Goal: Task Accomplishment & Management: Manage account settings

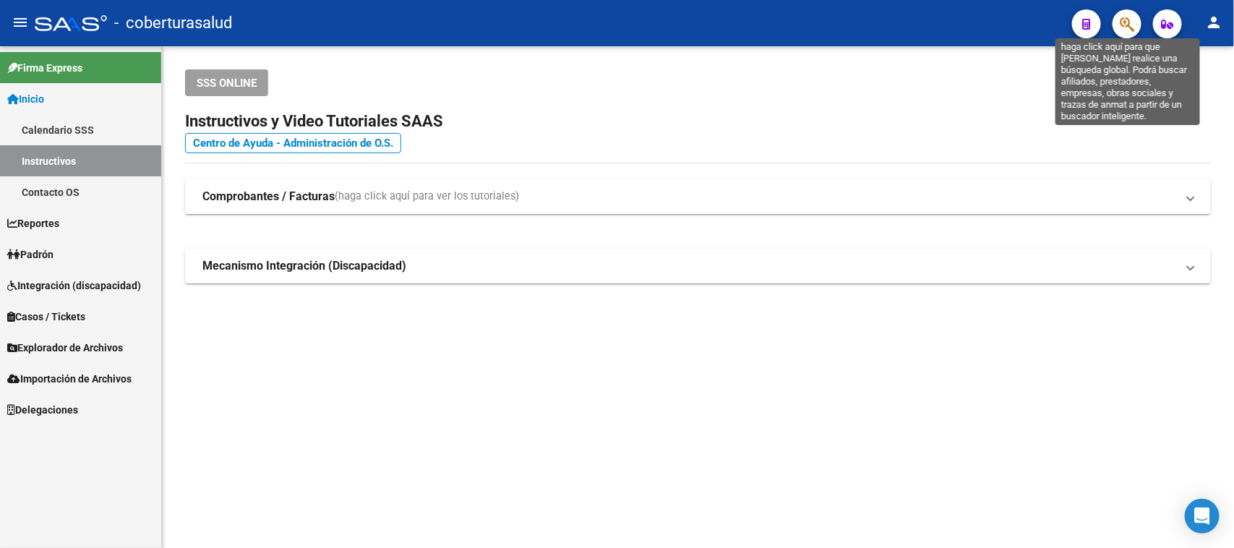
click at [1125, 23] on icon "button" at bounding box center [1127, 24] width 14 height 17
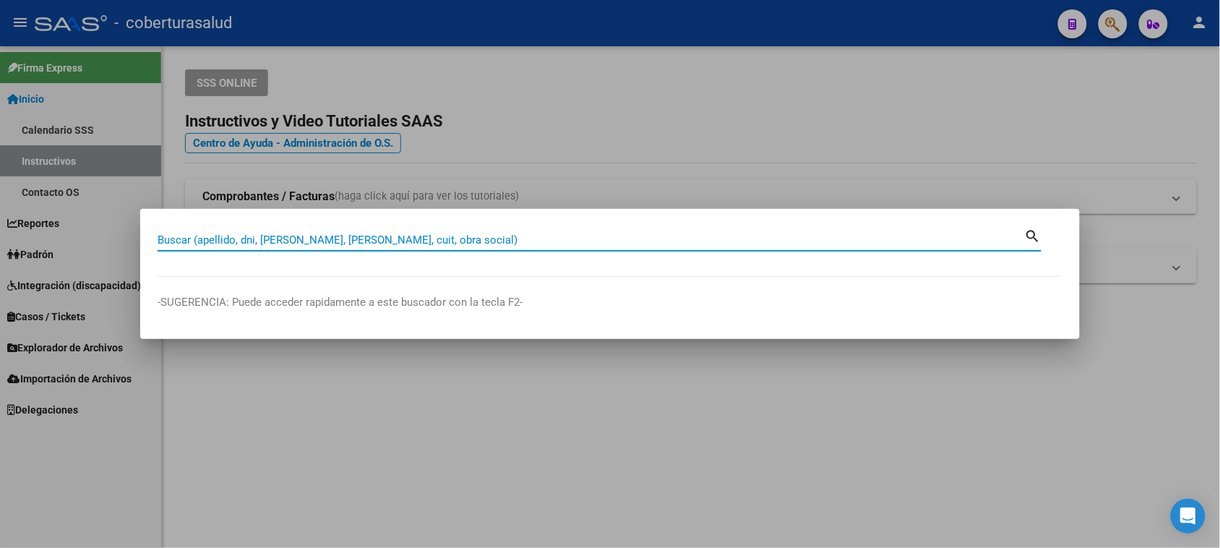
click at [283, 241] on input "Buscar (apellido, dni, [PERSON_NAME], [PERSON_NAME], cuit, obra social)" at bounding box center [591, 239] width 867 height 13
click at [233, 239] on input "Buscar (apellido, dni, [PERSON_NAME], [PERSON_NAME], cuit, obra social)" at bounding box center [591, 239] width 867 height 13
paste input "43162192"
type input "43162192"
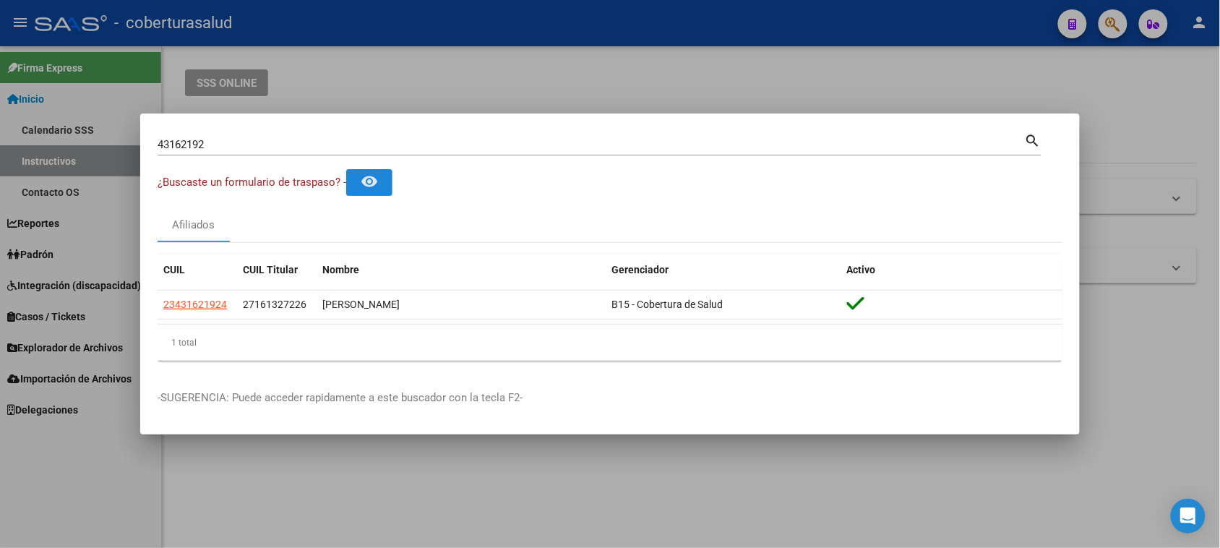
click at [378, 184] on mat-icon "remove_red_eye" at bounding box center [369, 181] width 17 height 17
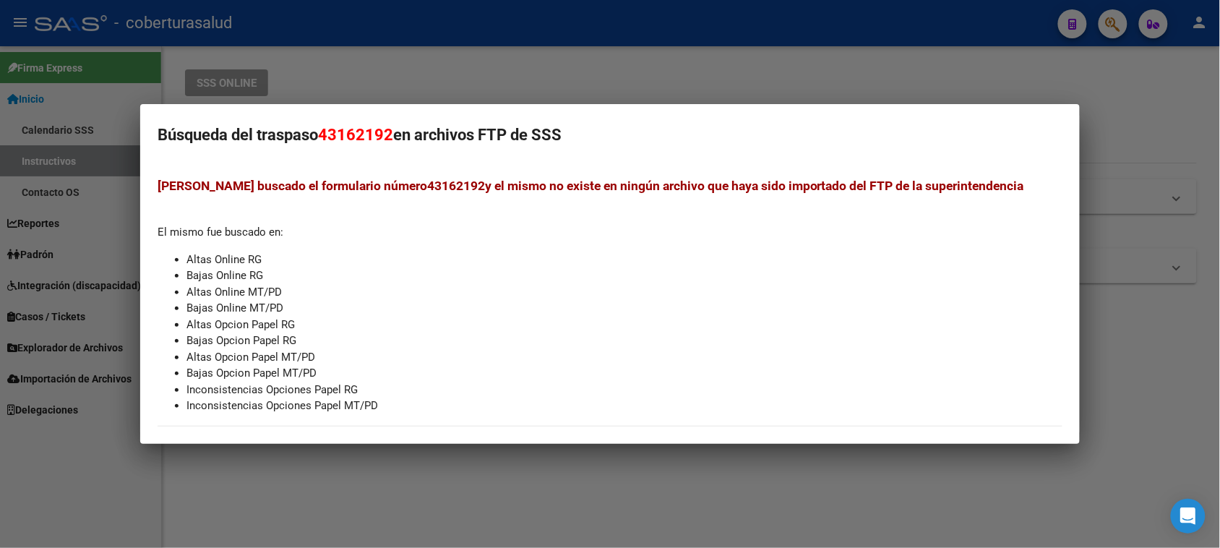
click at [1024, 64] on div at bounding box center [610, 274] width 1220 height 548
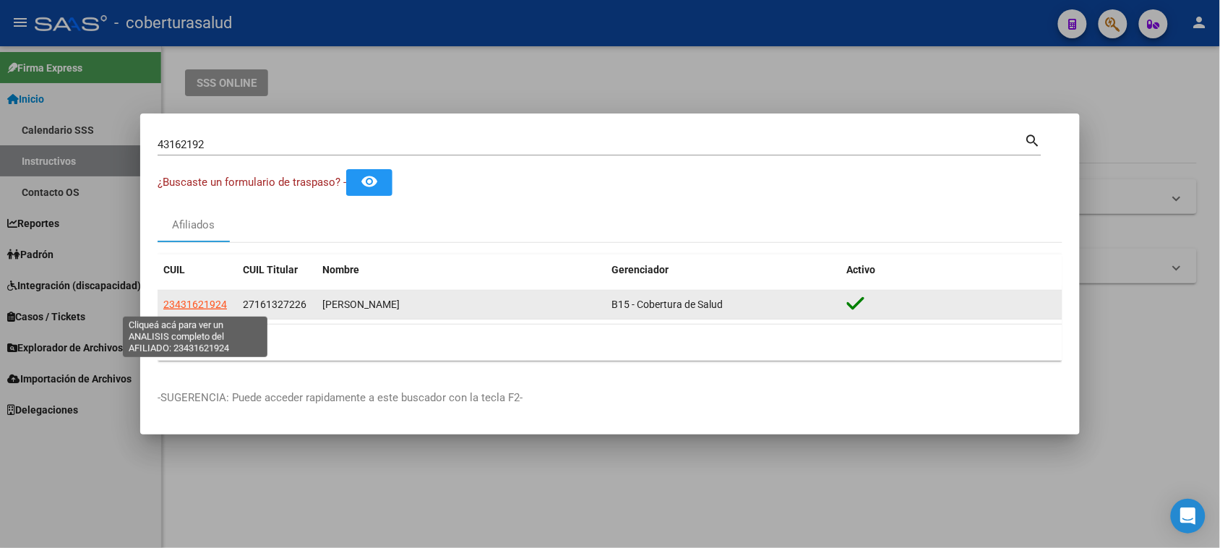
click at [186, 307] on span "23431621924" at bounding box center [195, 305] width 64 height 12
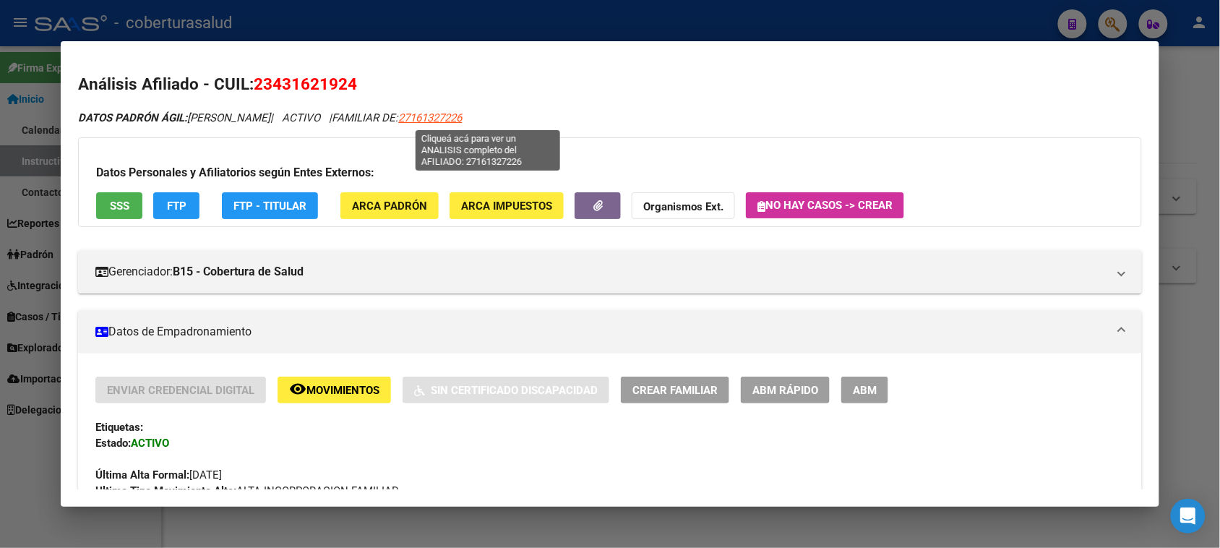
click at [462, 116] on span "27161327226" at bounding box center [430, 117] width 64 height 13
type textarea "27161327226"
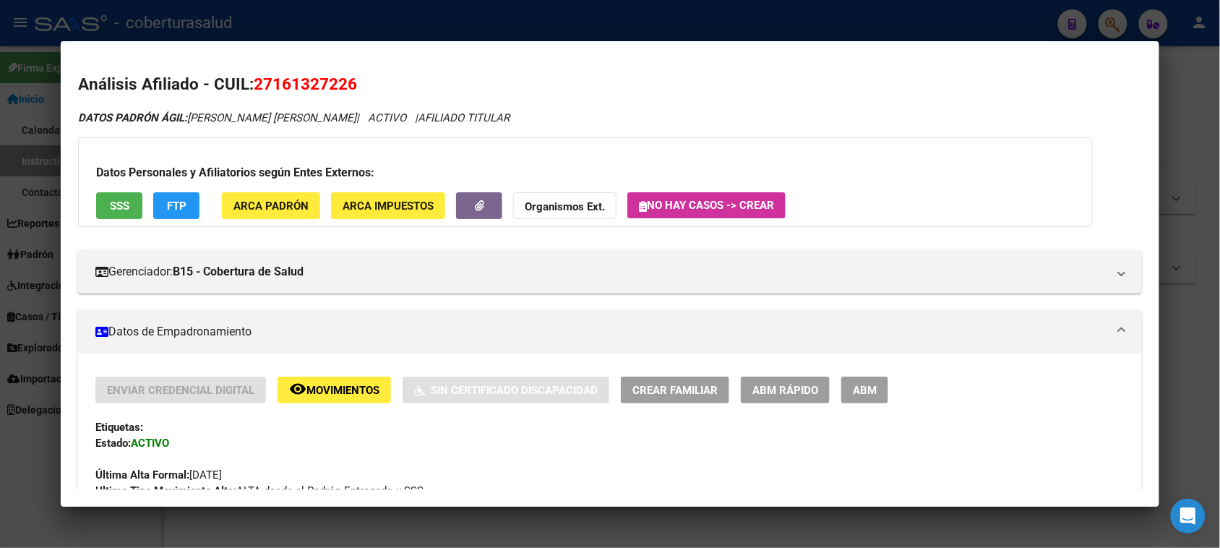
click at [1135, 77] on mat-dialog-content "Análisis Afiliado - CUIL: 27161327226 DATOS PADRÓN ÁGIL: [PERSON_NAME] [PERSON_…" at bounding box center [610, 274] width 1098 height 431
click at [1180, 74] on div at bounding box center [610, 274] width 1220 height 548
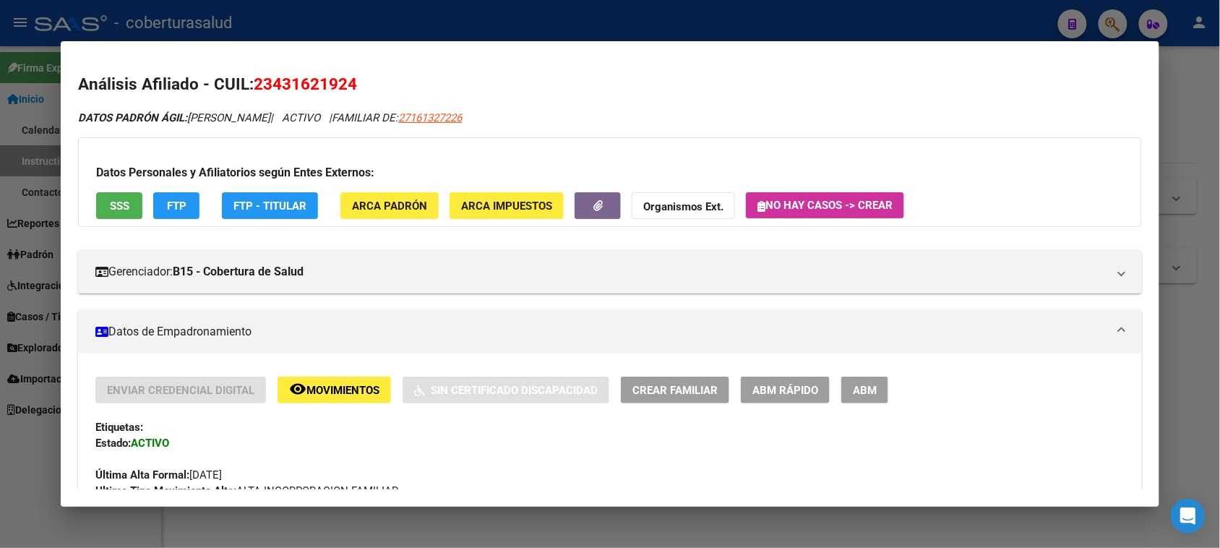
click at [1194, 77] on div at bounding box center [610, 274] width 1220 height 548
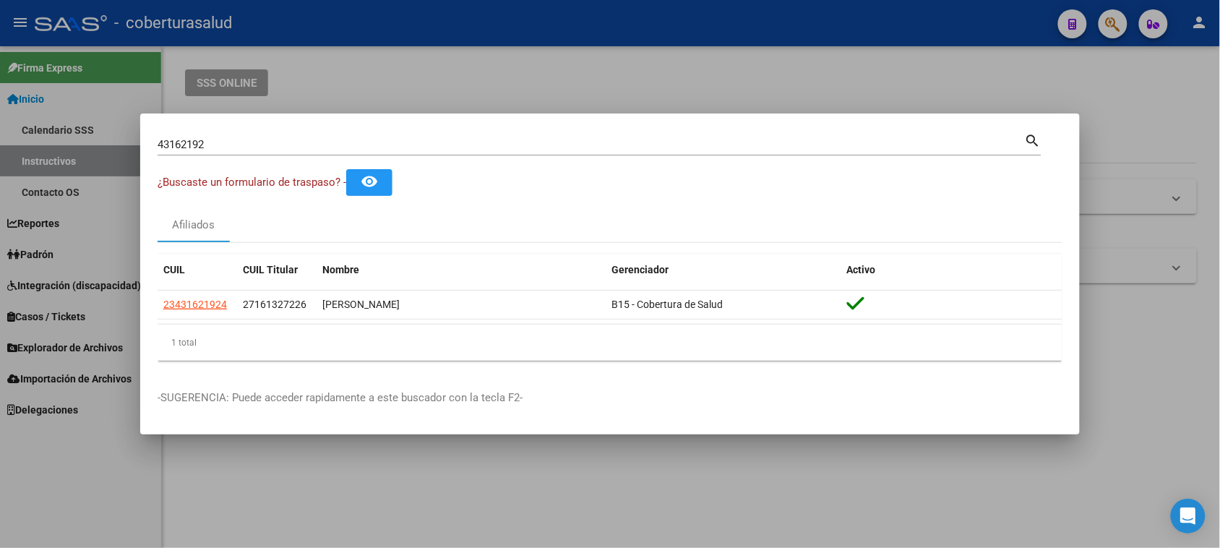
click at [1194, 77] on div at bounding box center [610, 274] width 1220 height 548
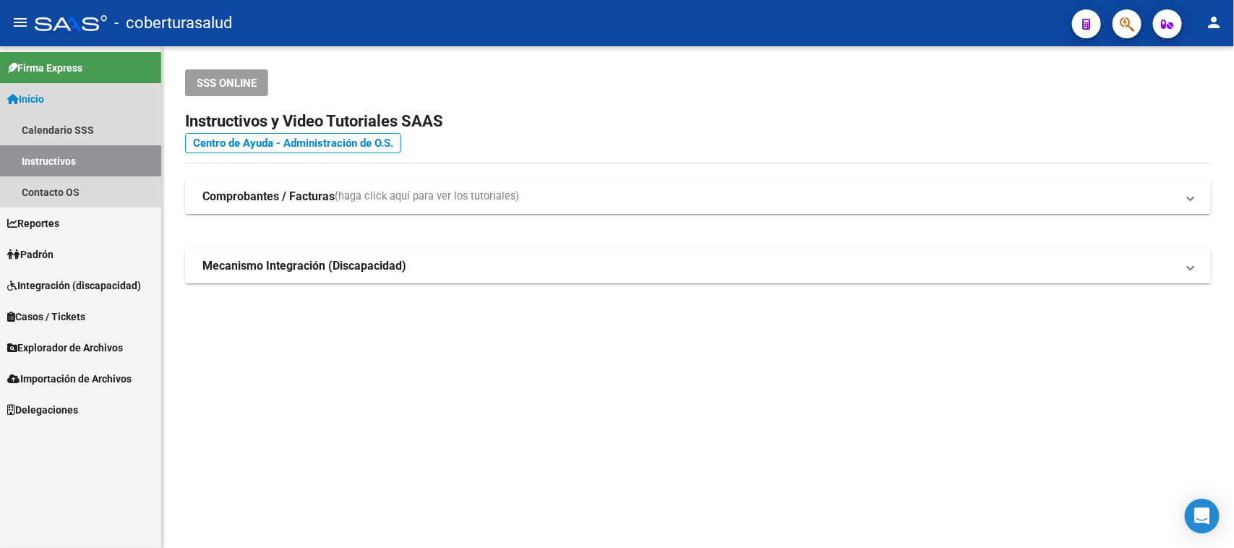
click at [74, 87] on link "Inicio" at bounding box center [80, 98] width 161 height 31
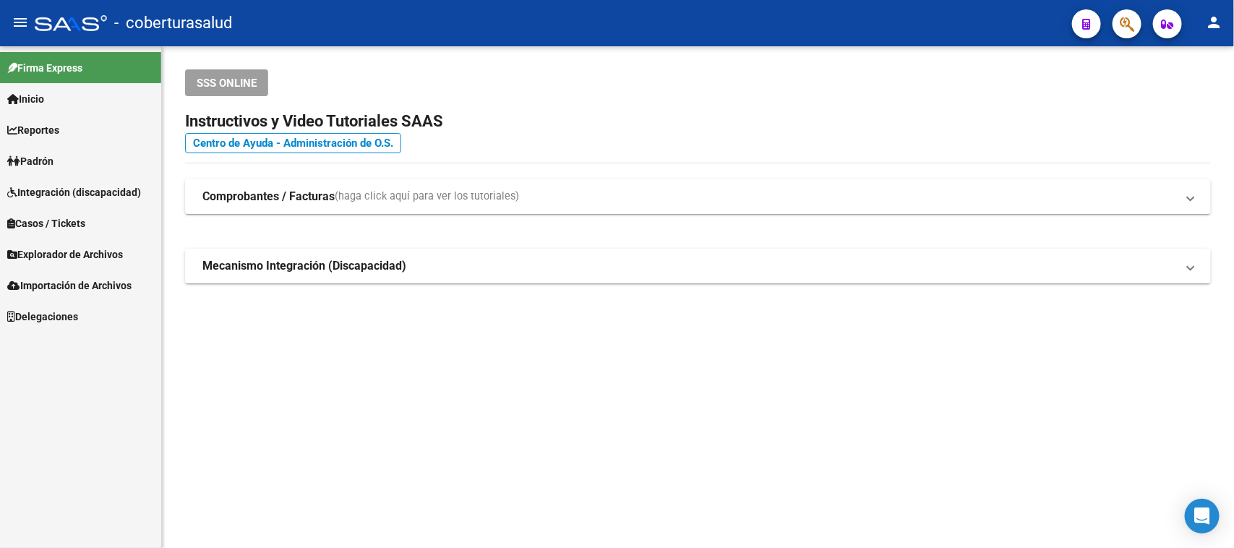
click at [73, 98] on link "Inicio" at bounding box center [80, 98] width 161 height 31
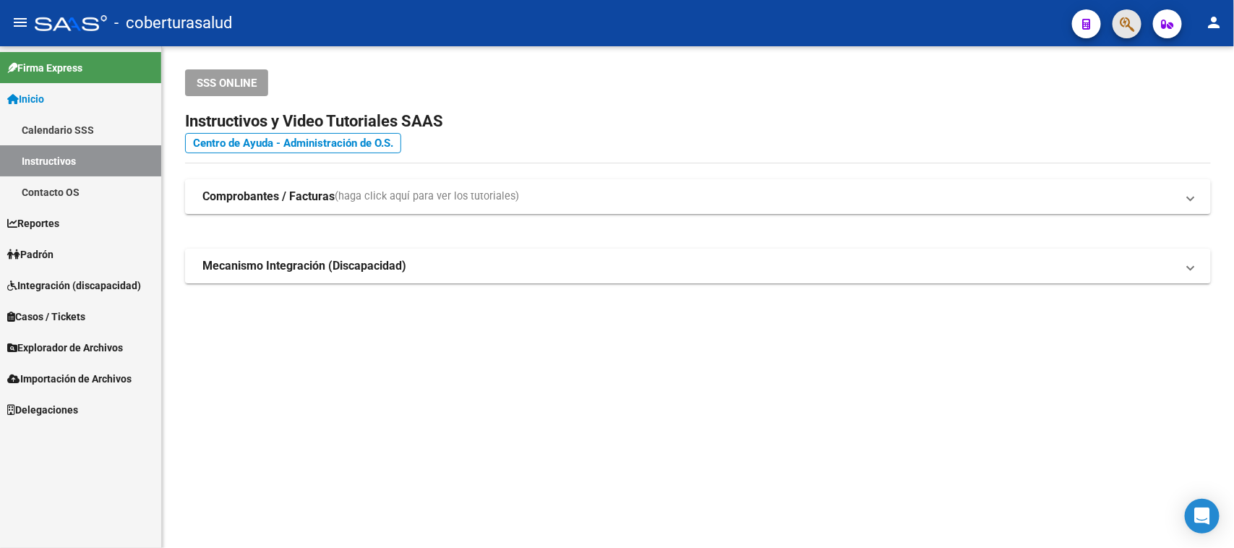
click at [1125, 36] on span "button" at bounding box center [1127, 24] width 14 height 30
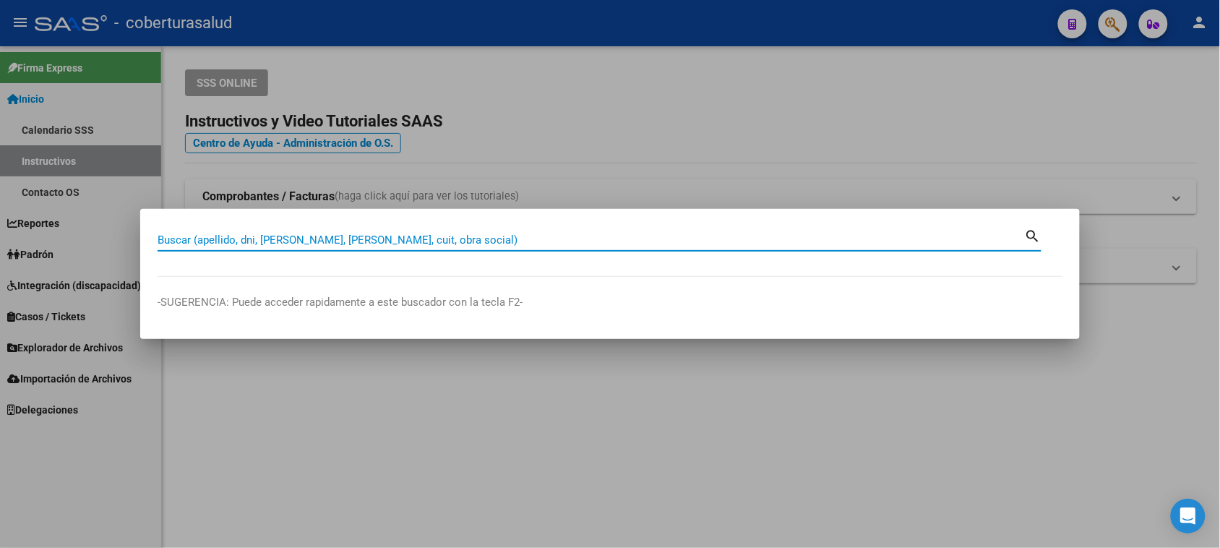
paste input "43162192"
type input "43162192"
click at [1032, 233] on mat-icon "search" at bounding box center [1033, 234] width 17 height 17
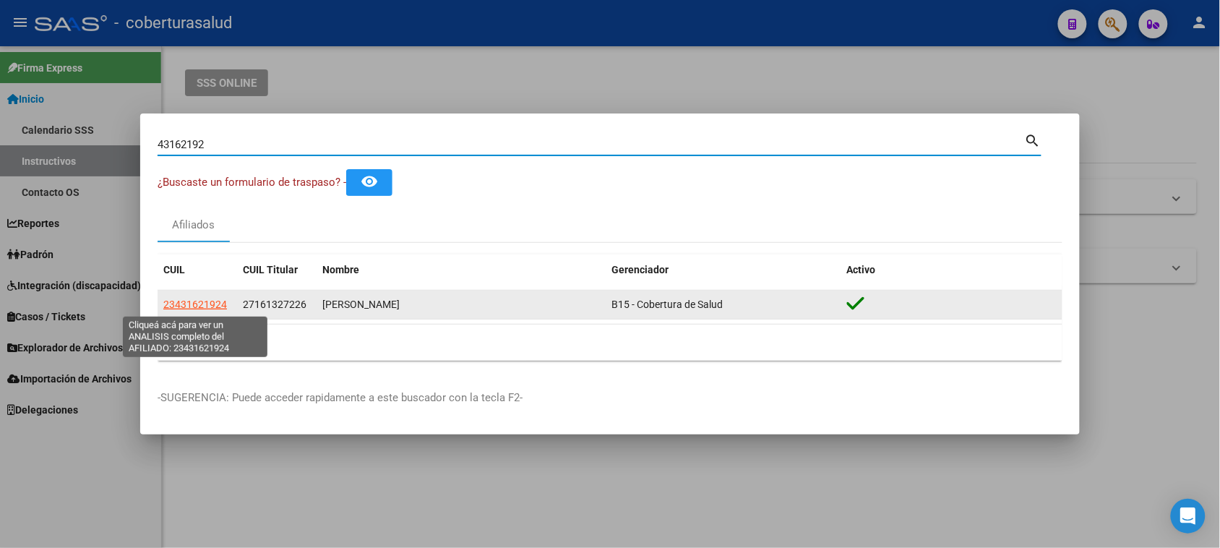
click at [189, 304] on span "23431621924" at bounding box center [195, 305] width 64 height 12
type textarea "23431621924"
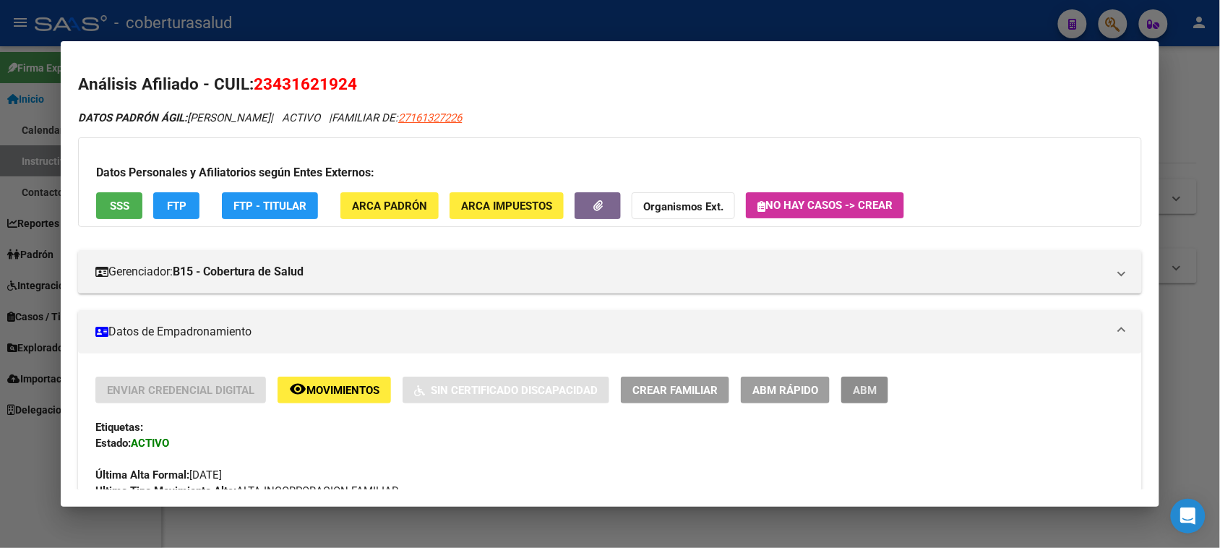
click at [857, 395] on span "ABM" at bounding box center [865, 390] width 24 height 13
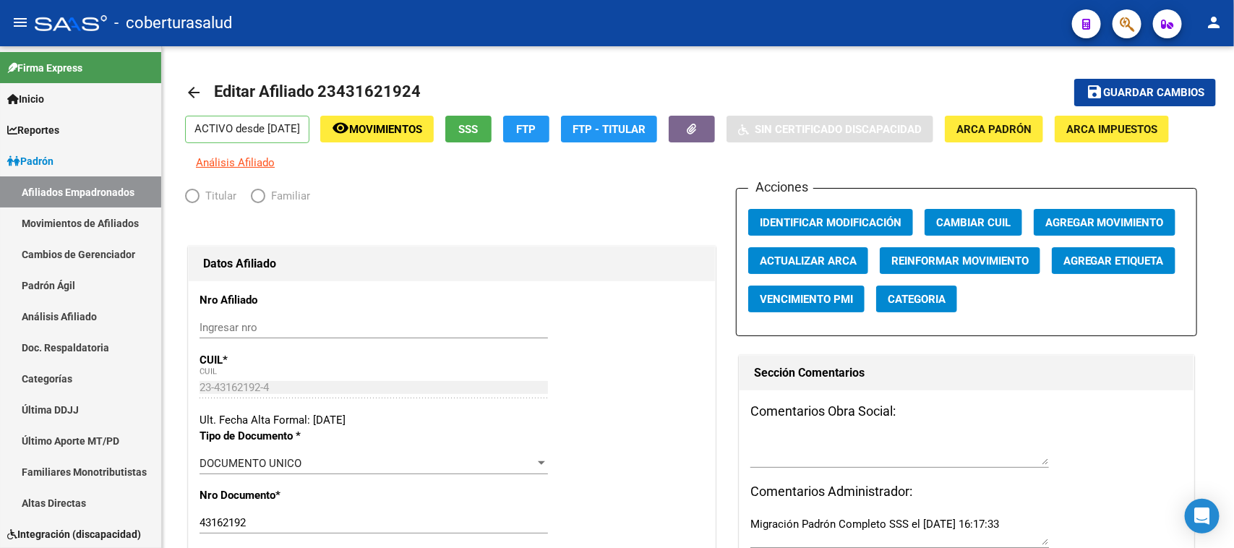
radio input "true"
type input "30-51959856-2"
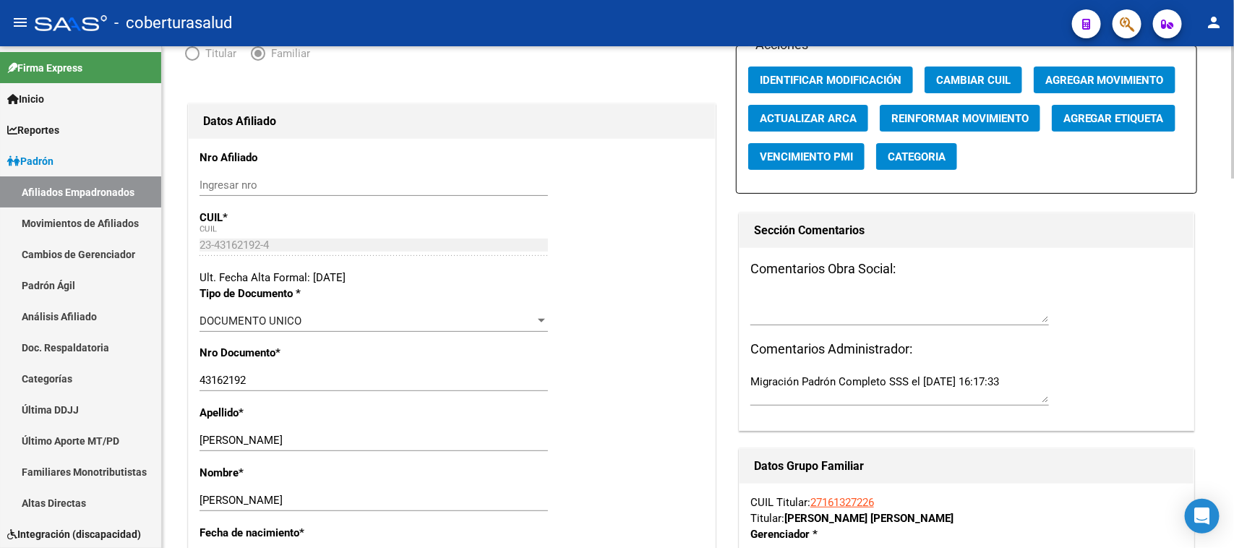
scroll to position [52, 0]
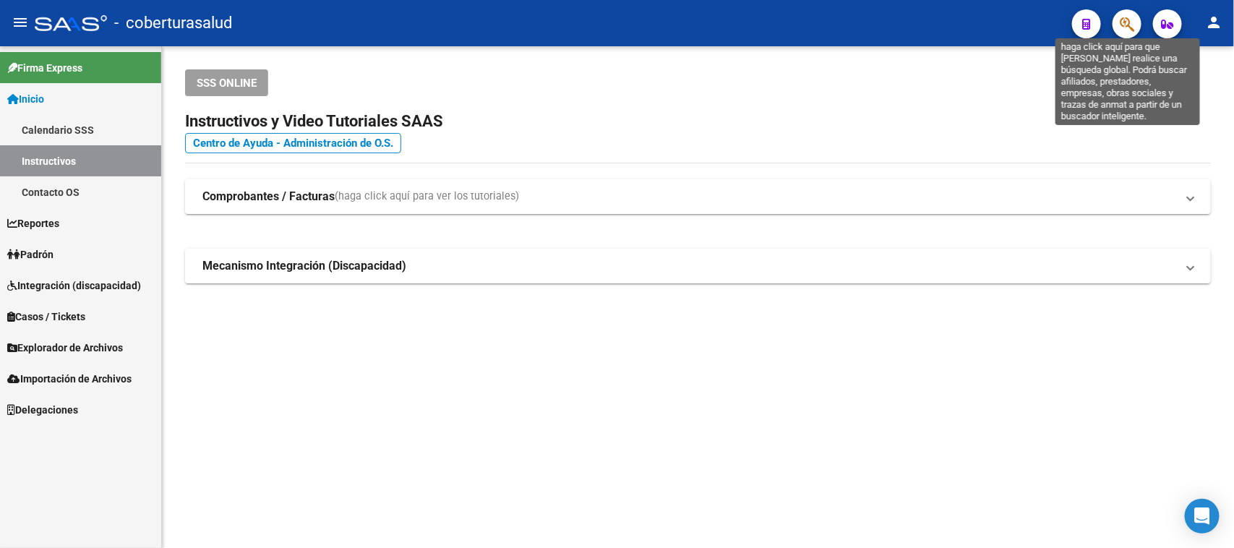
click at [1126, 22] on icon "button" at bounding box center [1127, 24] width 14 height 17
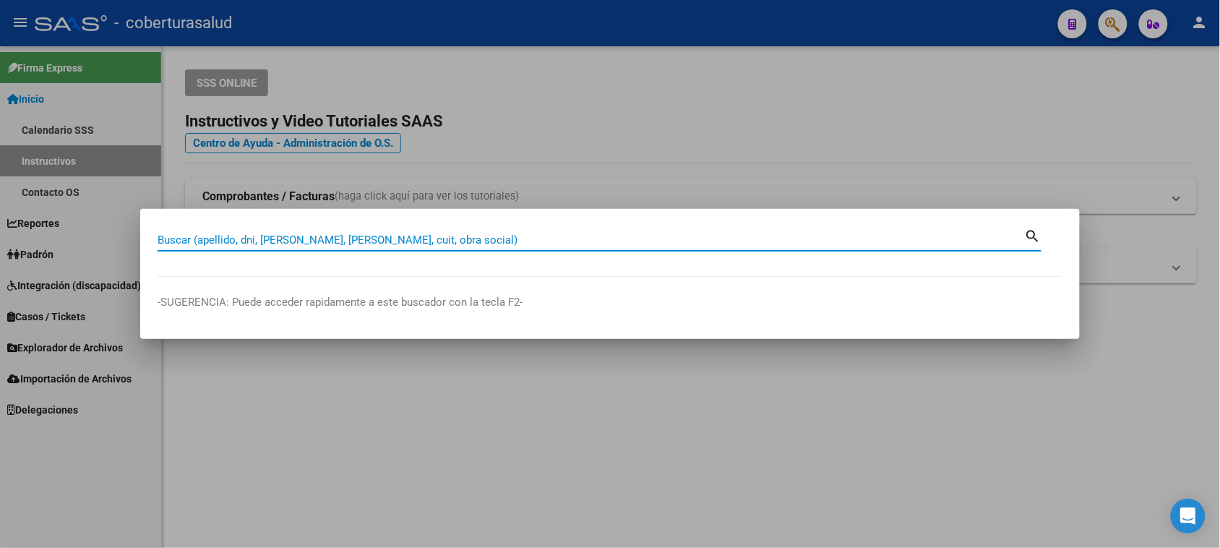
click at [218, 246] on input "Buscar (apellido, dni, [PERSON_NAME], [PERSON_NAME], cuit, obra social)" at bounding box center [591, 239] width 867 height 13
click at [195, 244] on input "Buscar (apellido, dni, [PERSON_NAME], [PERSON_NAME], cuit, obra social)" at bounding box center [591, 239] width 867 height 13
paste input "23431621924"
type input "23431621924"
click at [1023, 230] on div "23431621924 Buscar (apellido, dni, [PERSON_NAME], [PERSON_NAME], cuit, obra soc…" at bounding box center [591, 240] width 867 height 22
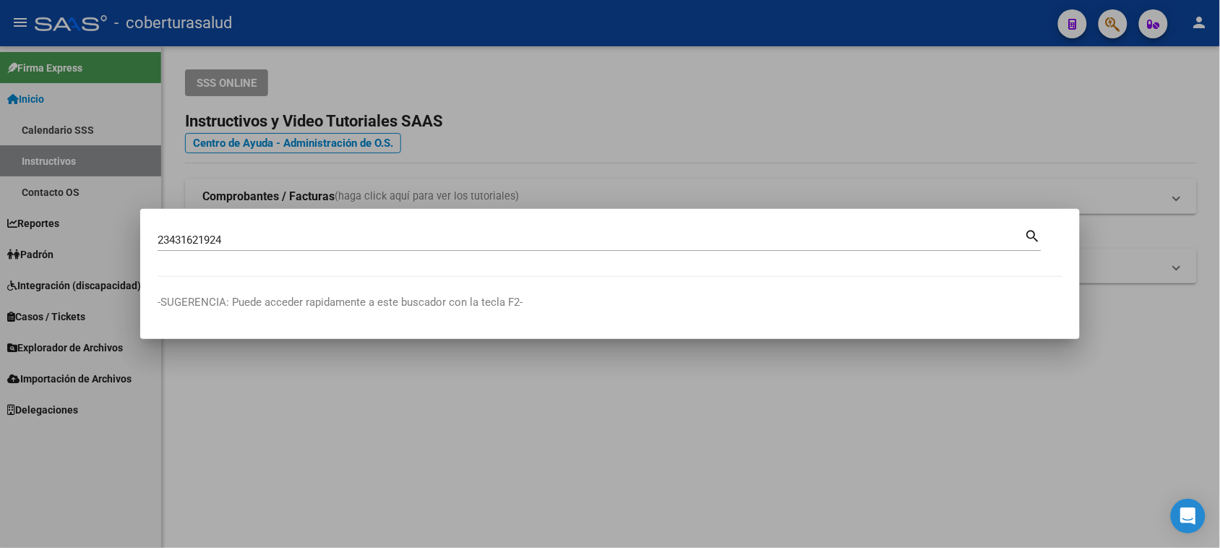
click at [1036, 236] on mat-icon "search" at bounding box center [1033, 234] width 17 height 17
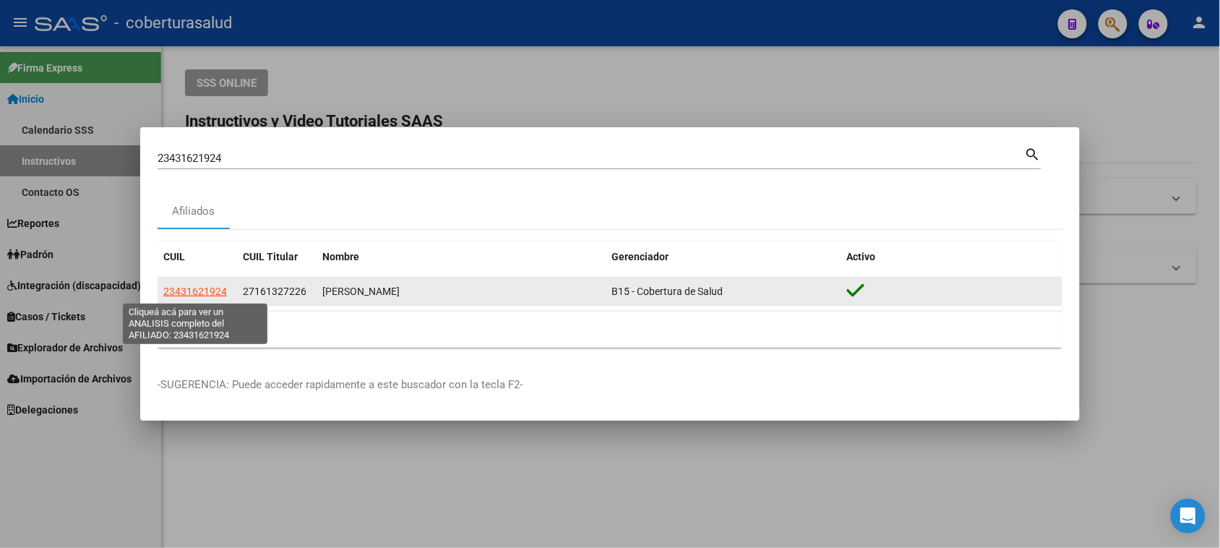
click at [199, 291] on span "23431621924" at bounding box center [195, 292] width 64 height 12
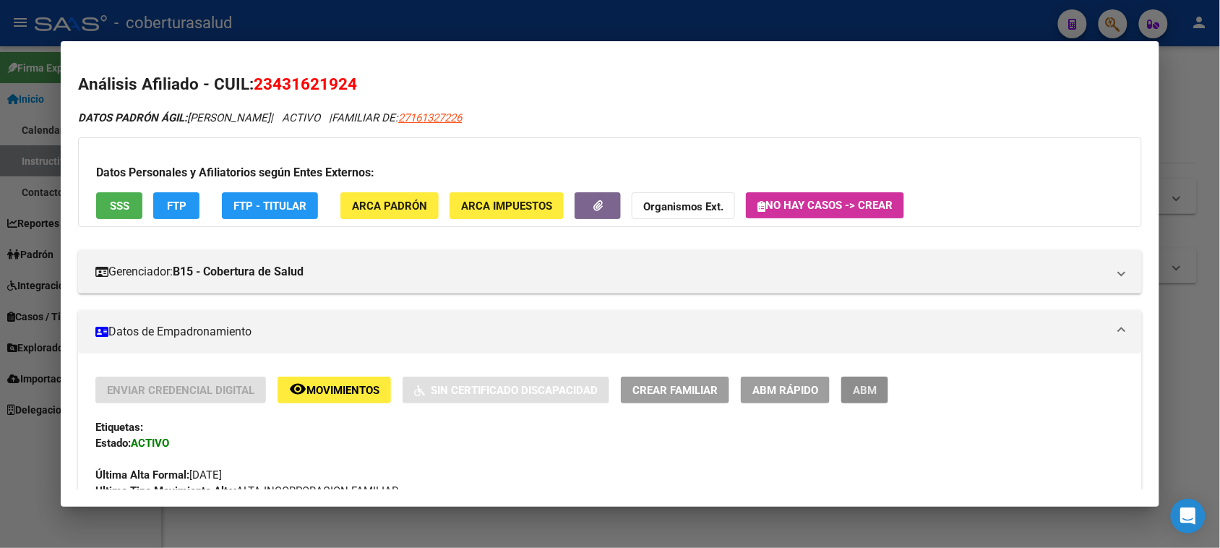
click at [858, 398] on button "ABM" at bounding box center [864, 390] width 47 height 27
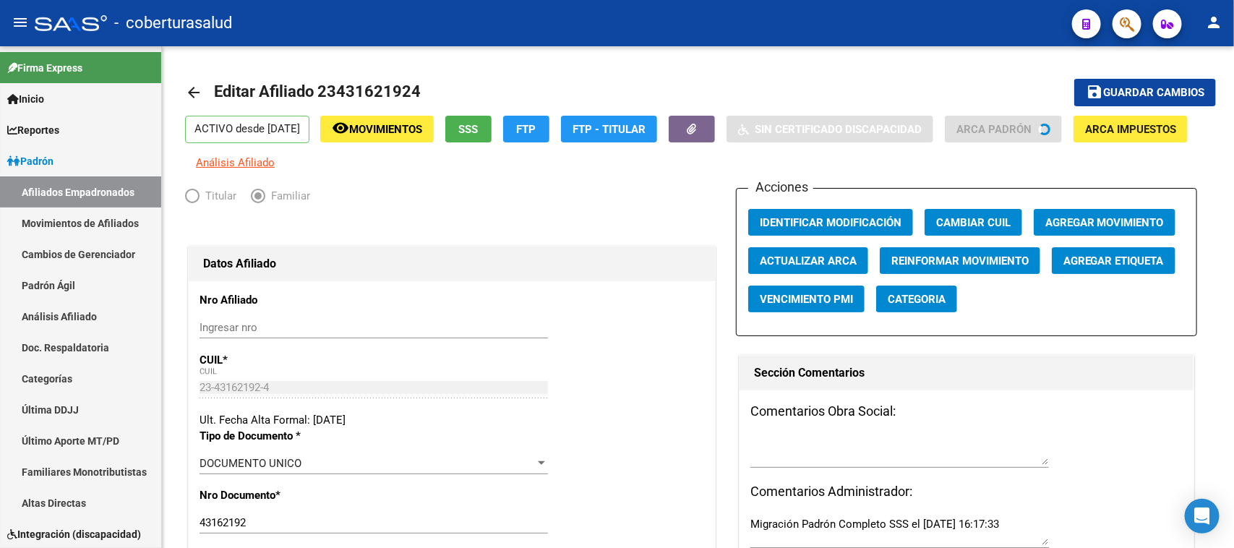
radio input "true"
type input "30-51959856-2"
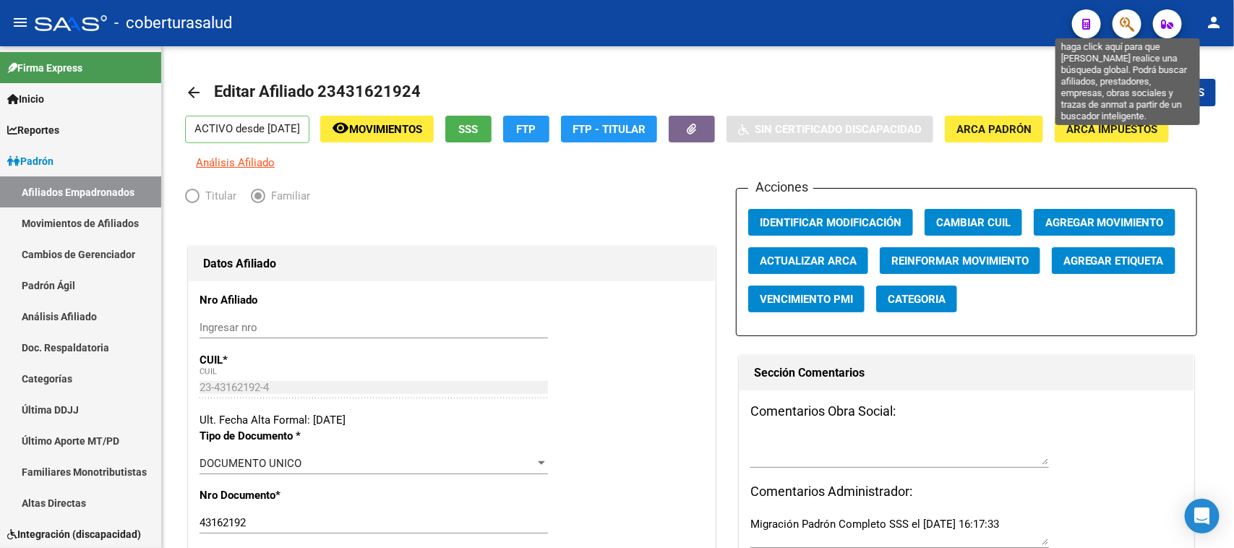
click at [1131, 19] on icon "button" at bounding box center [1127, 24] width 14 height 17
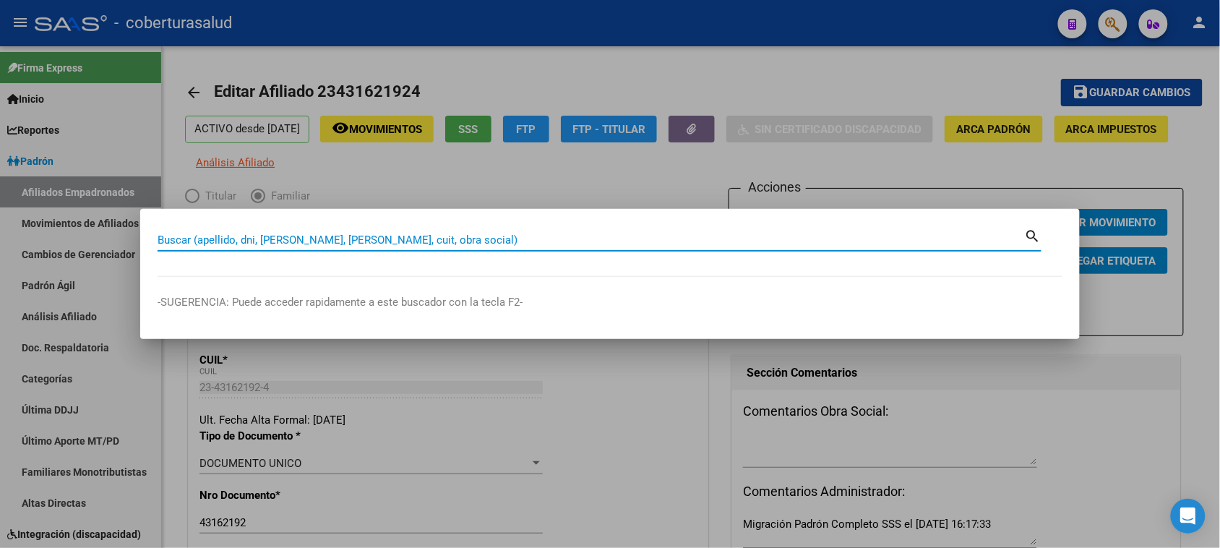
click at [283, 244] on input "Buscar (apellido, dni, [PERSON_NAME], [PERSON_NAME], cuit, obra social)" at bounding box center [591, 239] width 867 height 13
paste input "27456911604"
type input "27456911604"
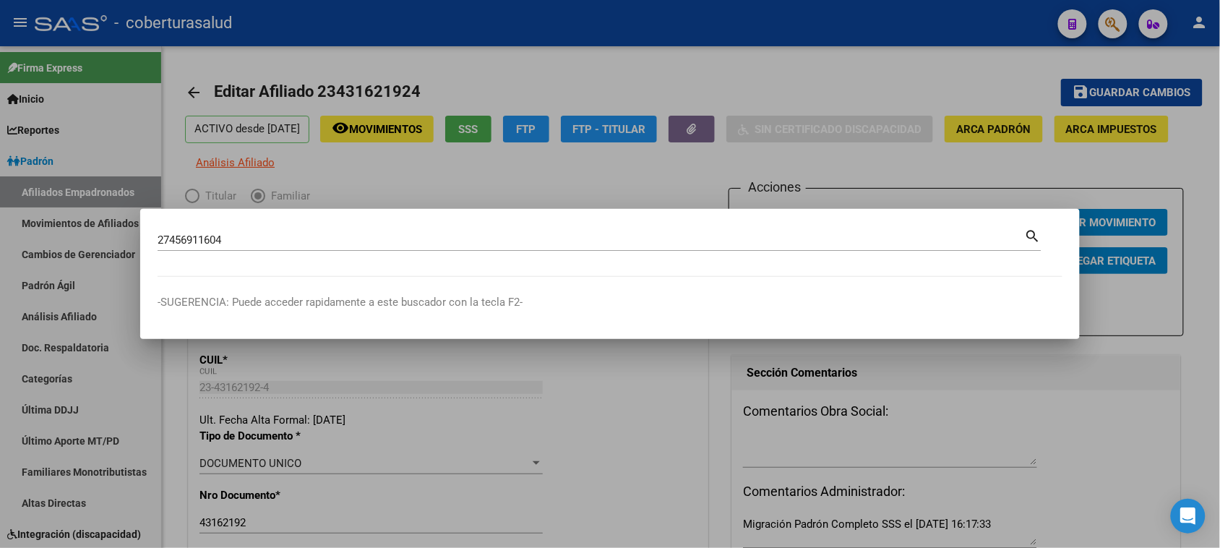
click at [1034, 239] on mat-icon "search" at bounding box center [1033, 234] width 17 height 17
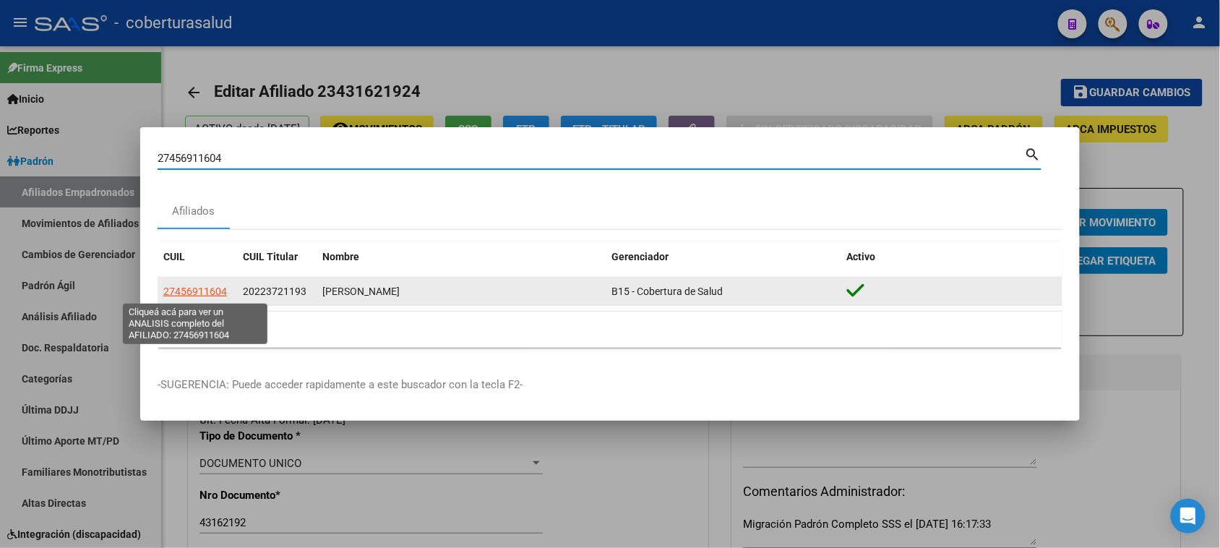
click at [202, 288] on span "27456911604" at bounding box center [195, 292] width 64 height 12
type textarea "27456911604"
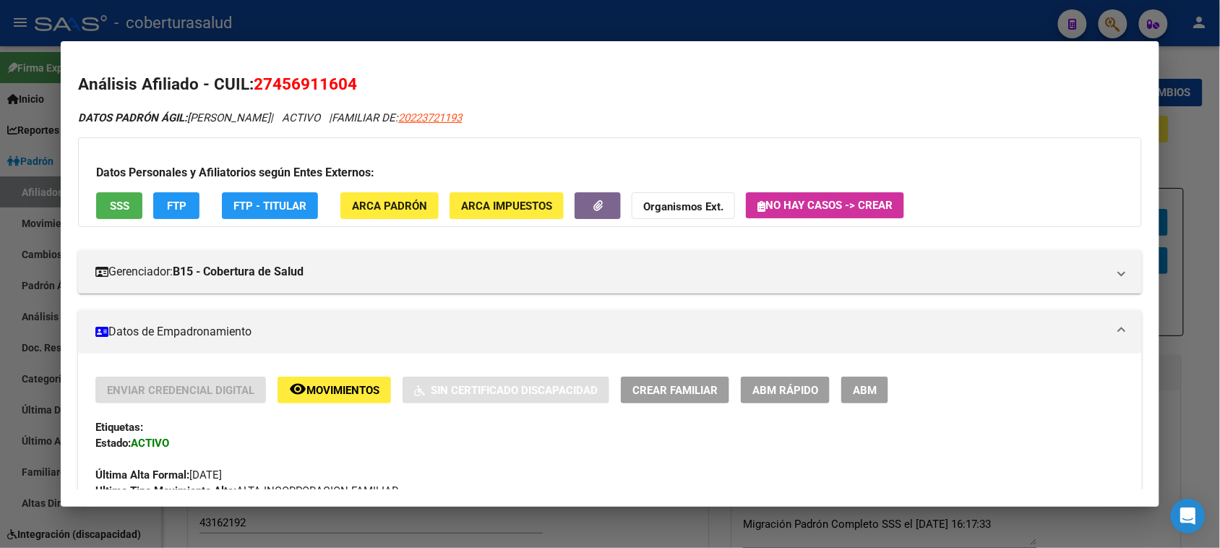
click at [859, 395] on span "ABM" at bounding box center [865, 390] width 24 height 13
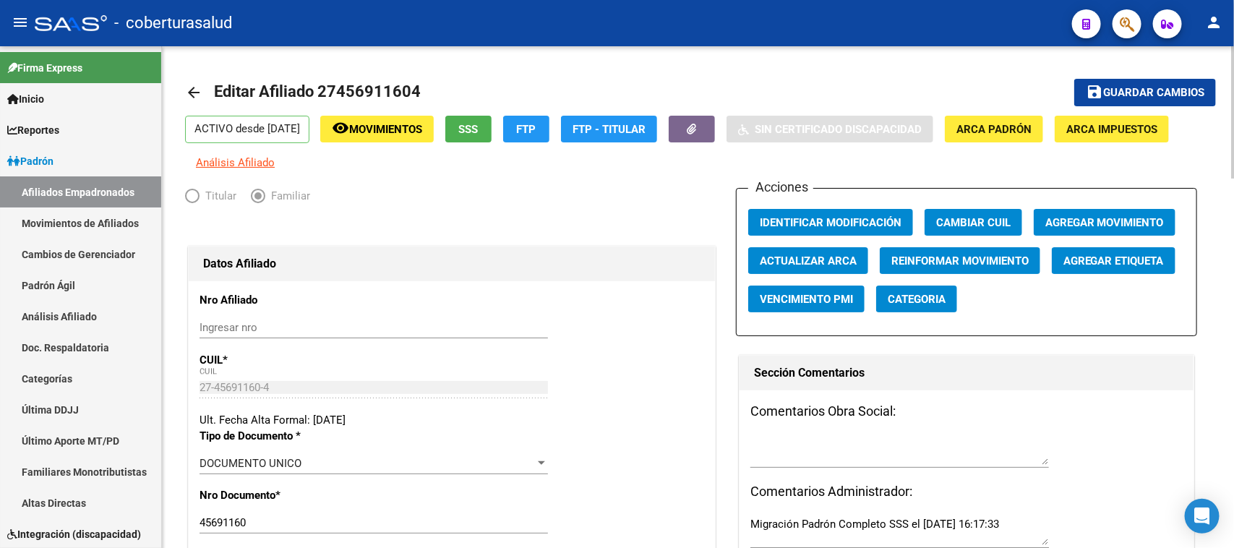
click at [1233, 66] on div at bounding box center [1233, 112] width 4 height 132
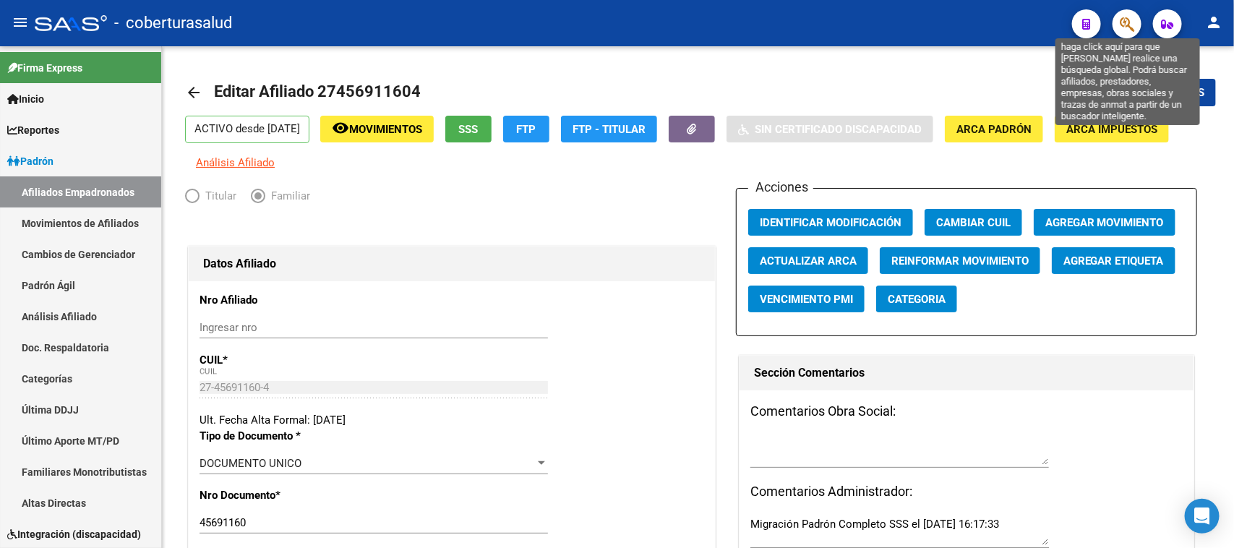
click at [1126, 24] on icon "button" at bounding box center [1127, 24] width 14 height 17
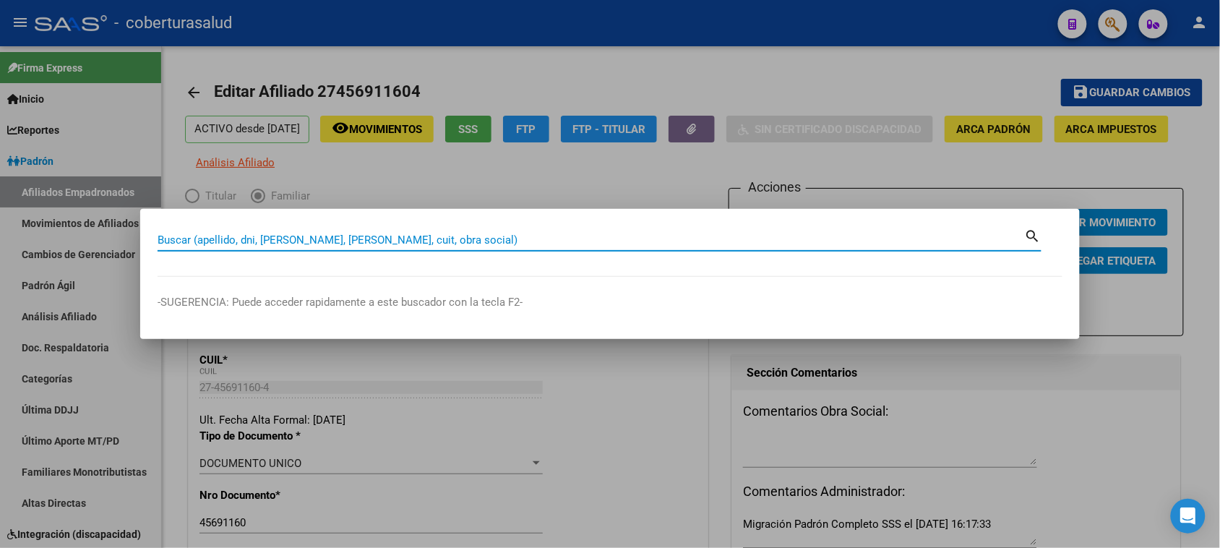
click at [242, 239] on input "Buscar (apellido, dni, [PERSON_NAME], [PERSON_NAME], cuit, obra social)" at bounding box center [591, 239] width 867 height 13
paste input "27463048512"
type input "27463048512"
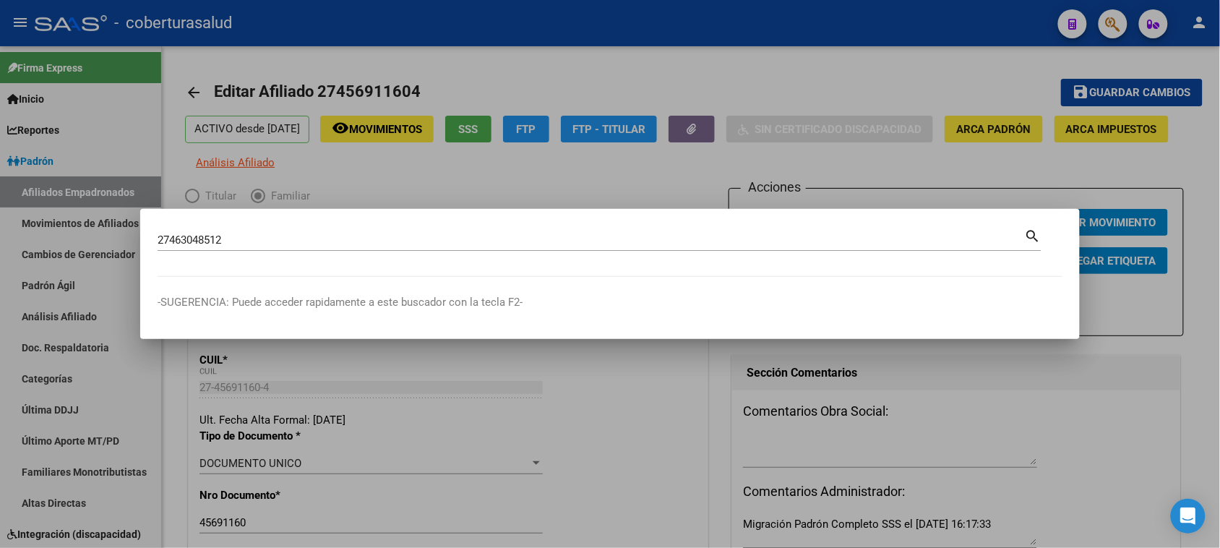
click at [1029, 236] on mat-icon "search" at bounding box center [1033, 234] width 17 height 17
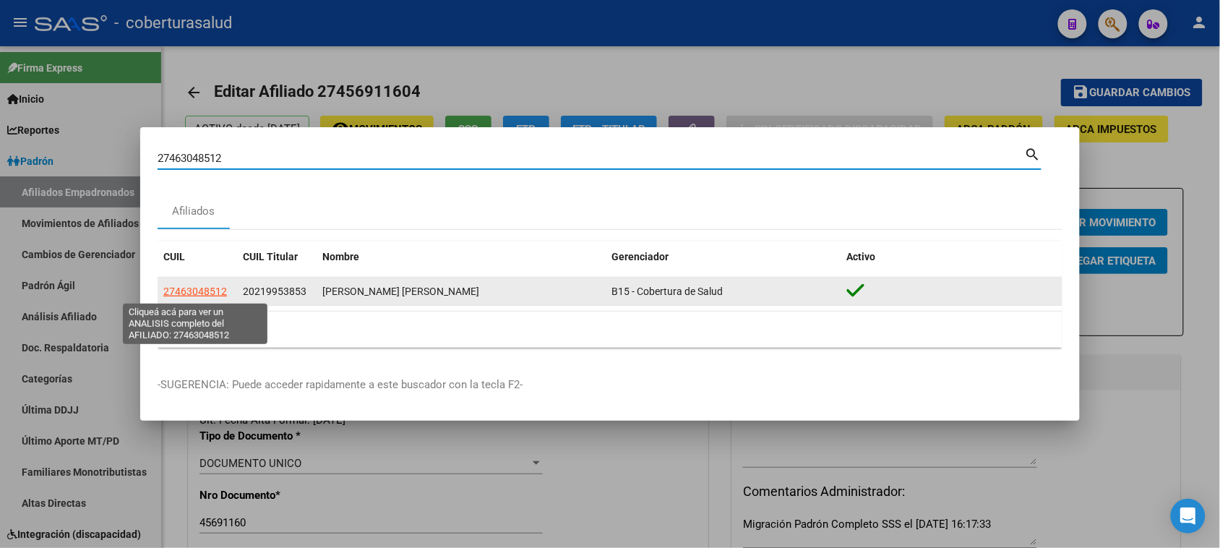
click at [188, 289] on span "27463048512" at bounding box center [195, 292] width 64 height 12
type textarea "27463048512"
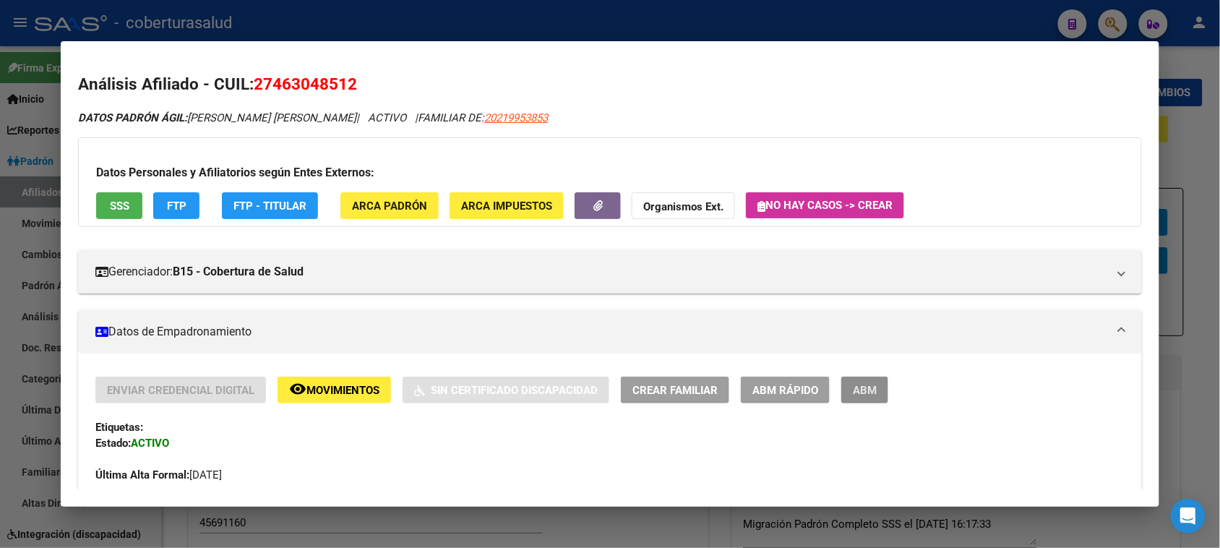
click at [853, 392] on span "ABM" at bounding box center [865, 390] width 24 height 13
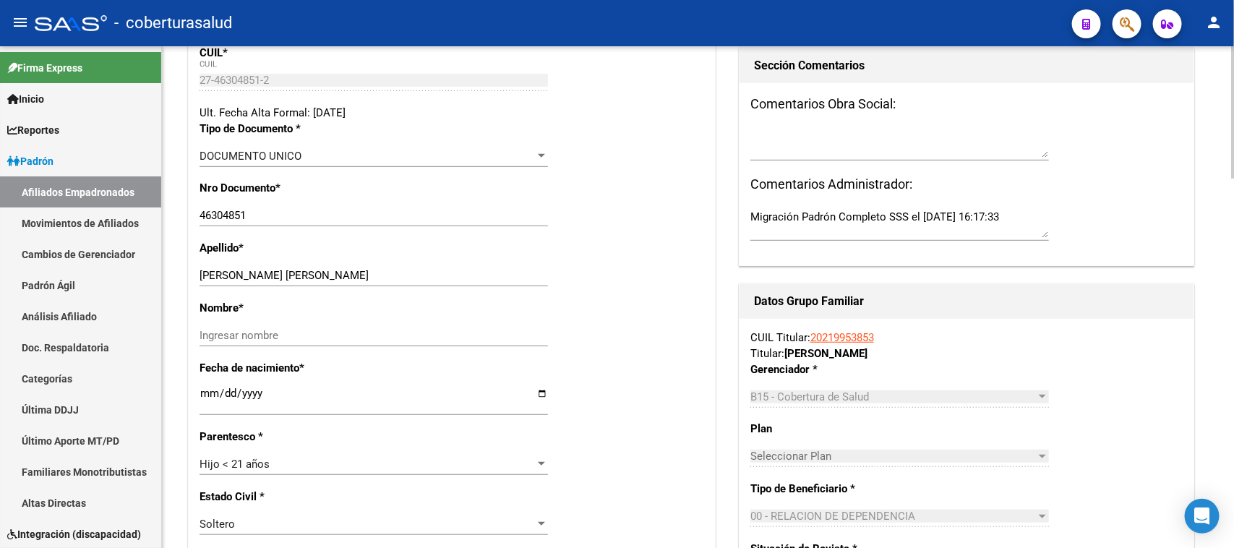
scroll to position [361, 0]
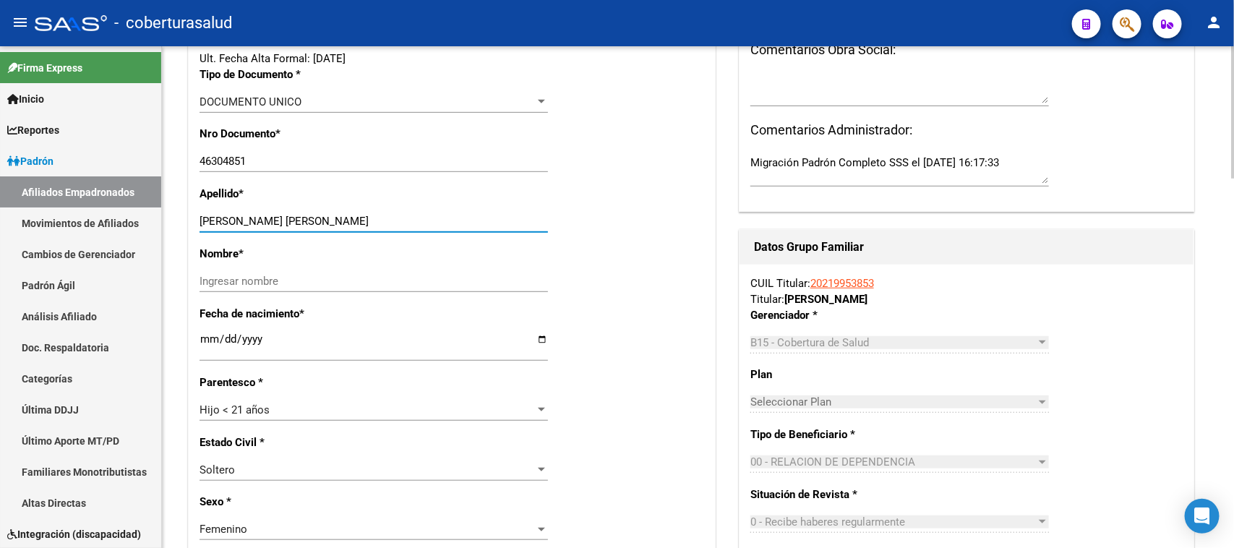
drag, startPoint x: 259, startPoint y: 218, endPoint x: 388, endPoint y: 214, distance: 129.4
click at [388, 215] on input "[PERSON_NAME] [PERSON_NAME]" at bounding box center [373, 221] width 348 height 13
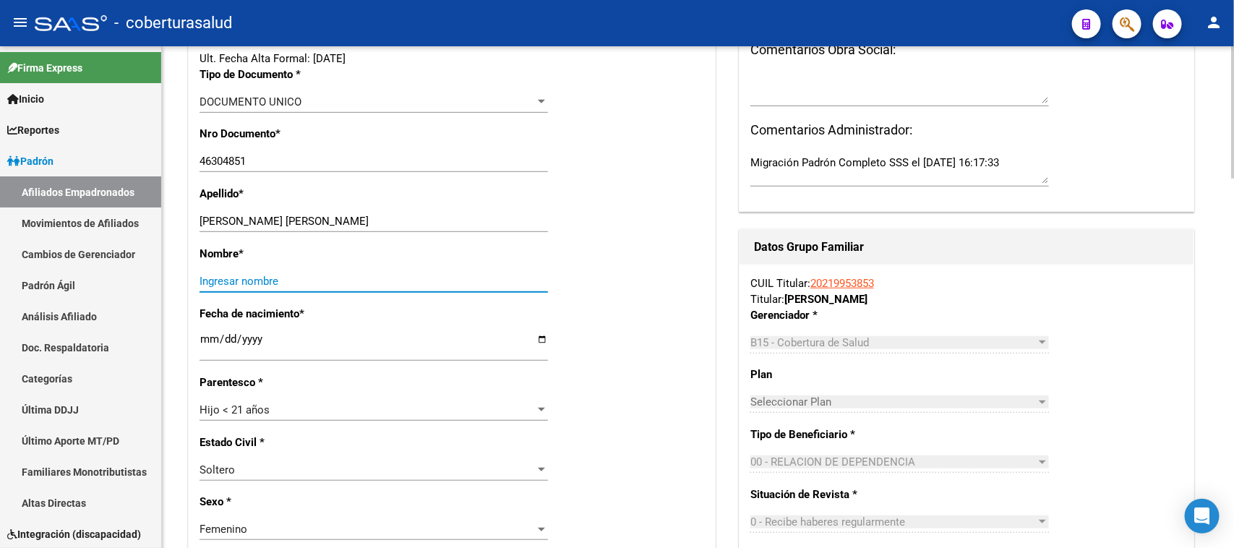
click at [273, 280] on input "Ingresar nombre" at bounding box center [373, 281] width 348 height 13
paste input "[PERSON_NAME]"
type input "[PERSON_NAME]"
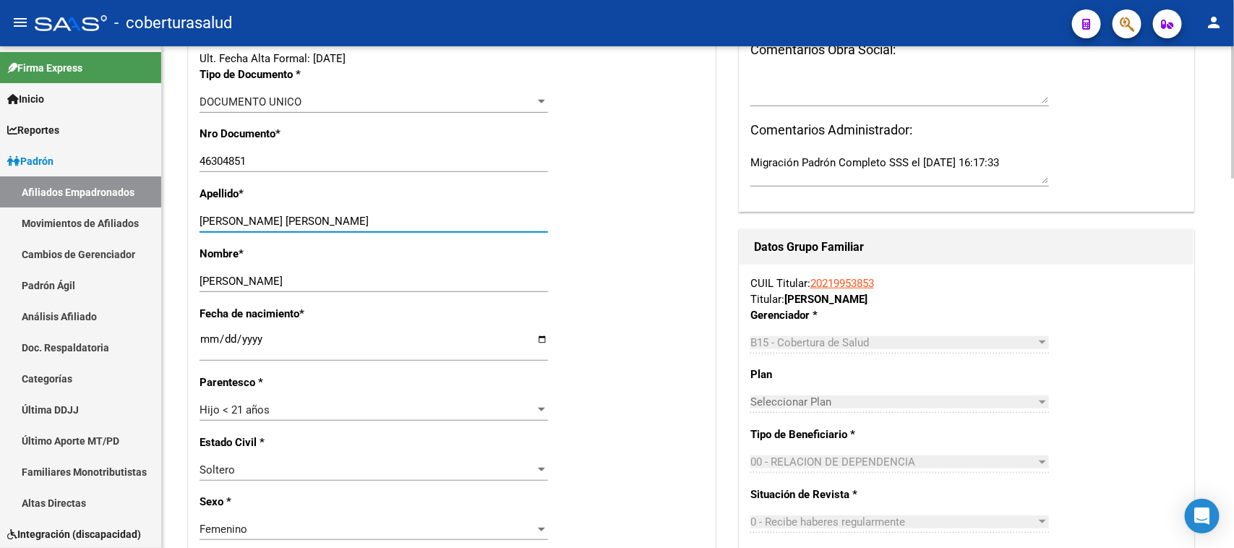
click at [391, 217] on input "[PERSON_NAME] [PERSON_NAME]" at bounding box center [373, 221] width 348 height 13
drag, startPoint x: 391, startPoint y: 217, endPoint x: 254, endPoint y: 226, distance: 136.9
click at [254, 226] on input "[PERSON_NAME] [PERSON_NAME]" at bounding box center [373, 221] width 348 height 13
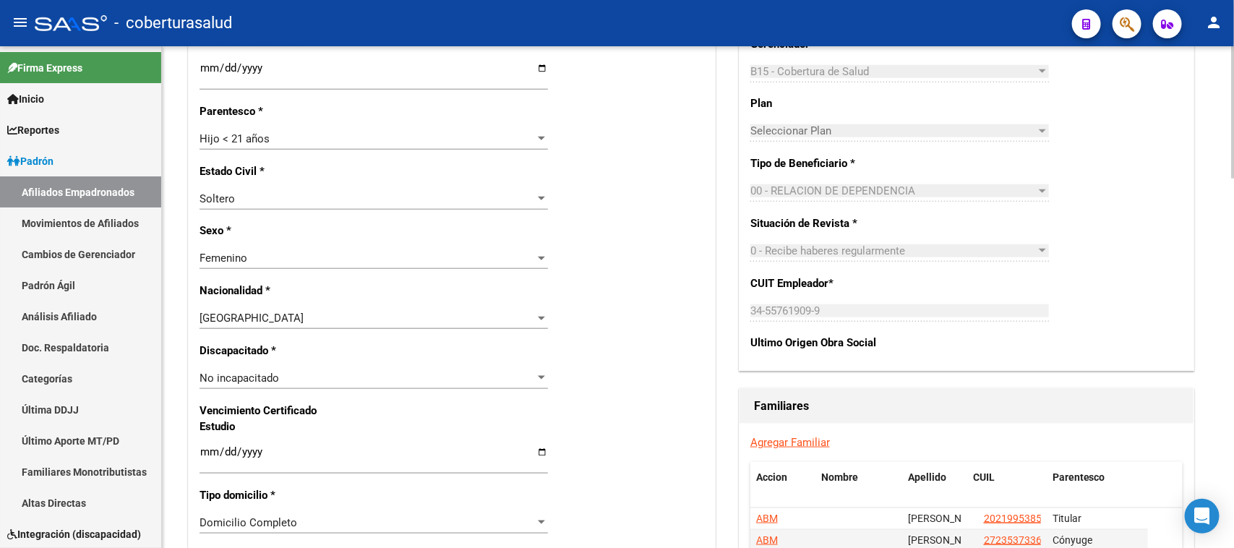
scroll to position [723, 0]
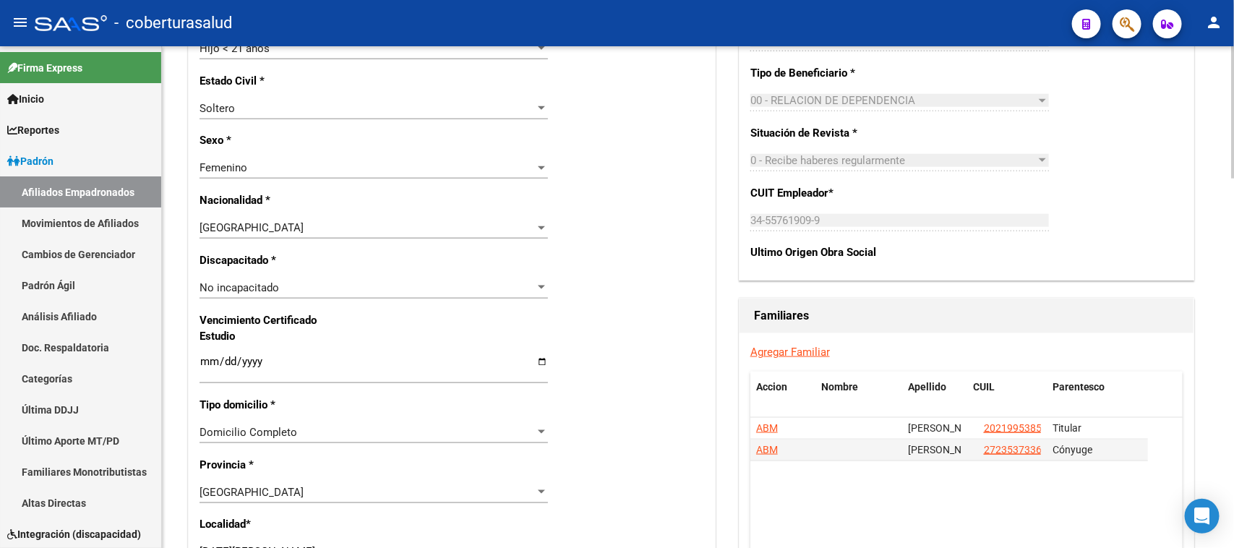
type input "[PERSON_NAME]"
click at [207, 360] on input "Ingresar fecha" at bounding box center [373, 367] width 348 height 23
type input "[DATE]"
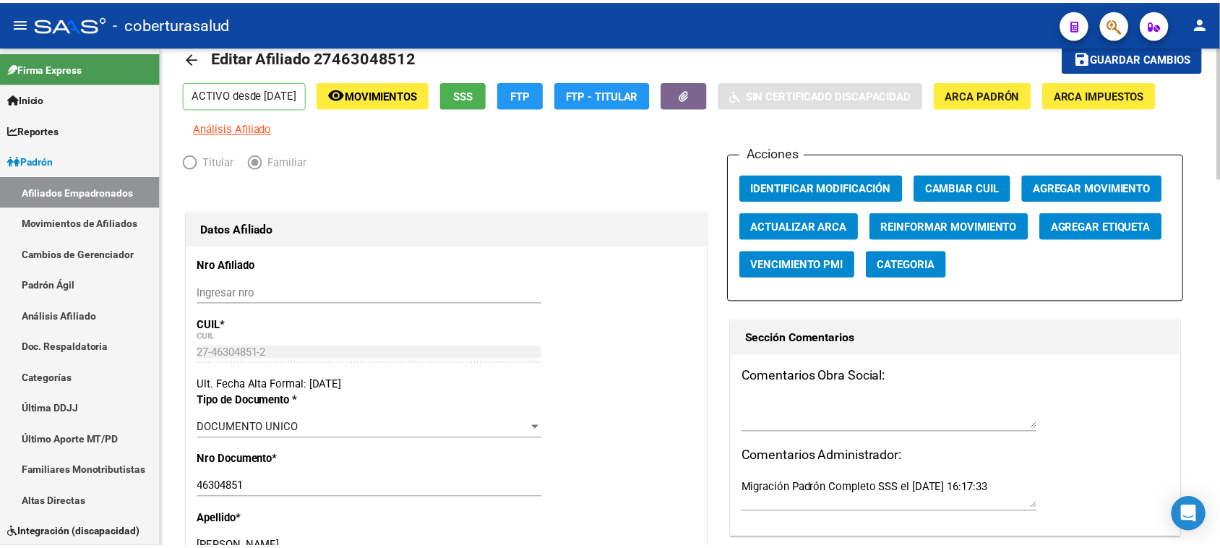
scroll to position [0, 0]
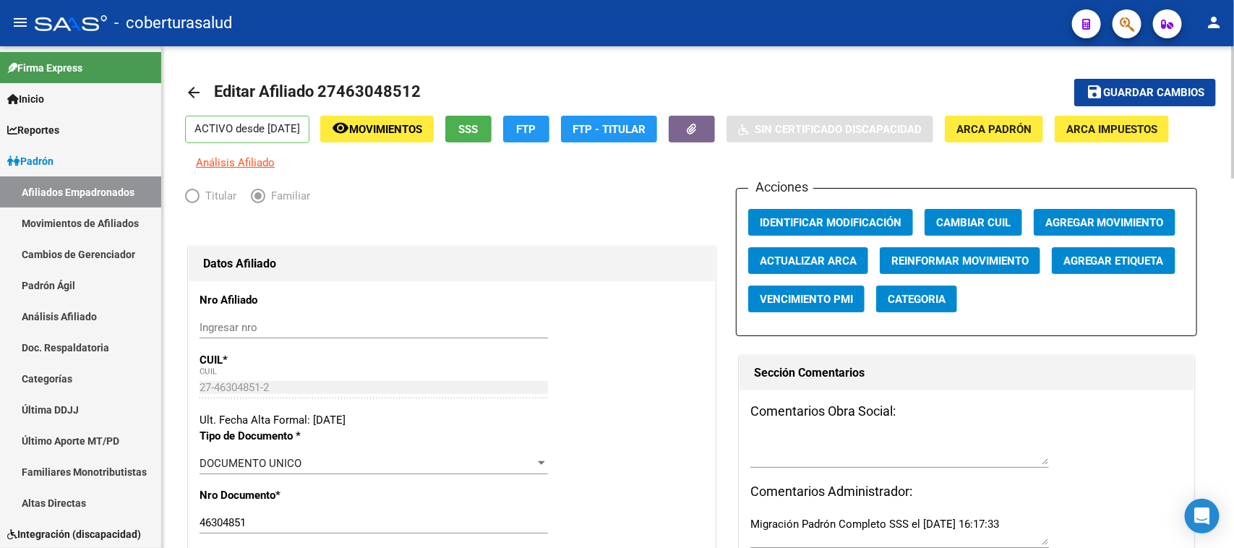
click at [1143, 92] on span "Guardar cambios" at bounding box center [1153, 93] width 101 height 13
click at [1103, 222] on span "Agregar Movimiento" at bounding box center [1104, 222] width 119 height 13
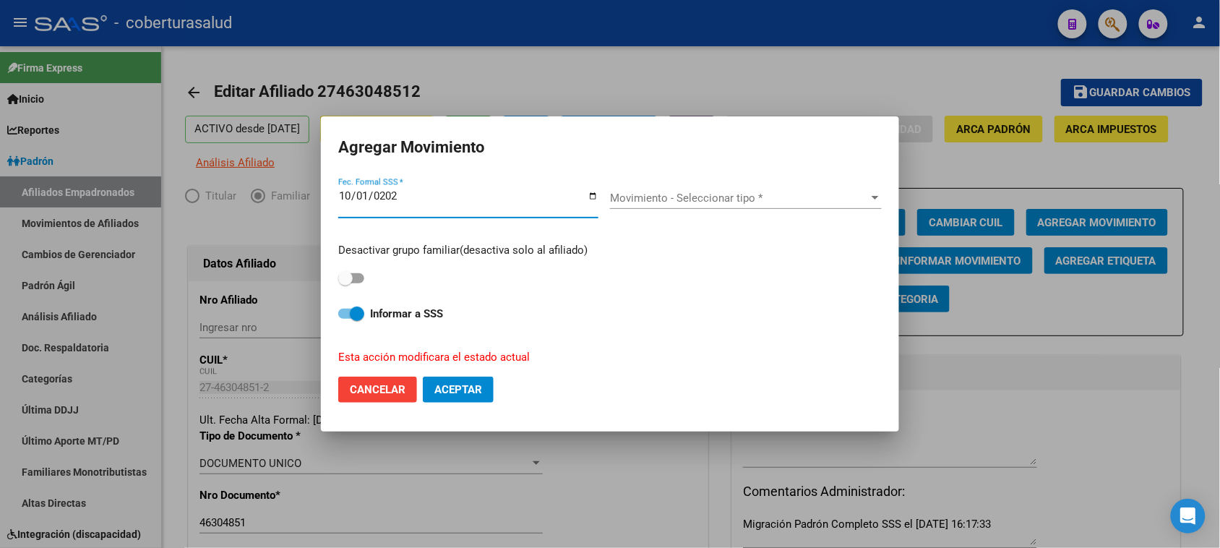
type input "[DATE]"
click at [454, 392] on span "Aceptar" at bounding box center [458, 389] width 48 height 13
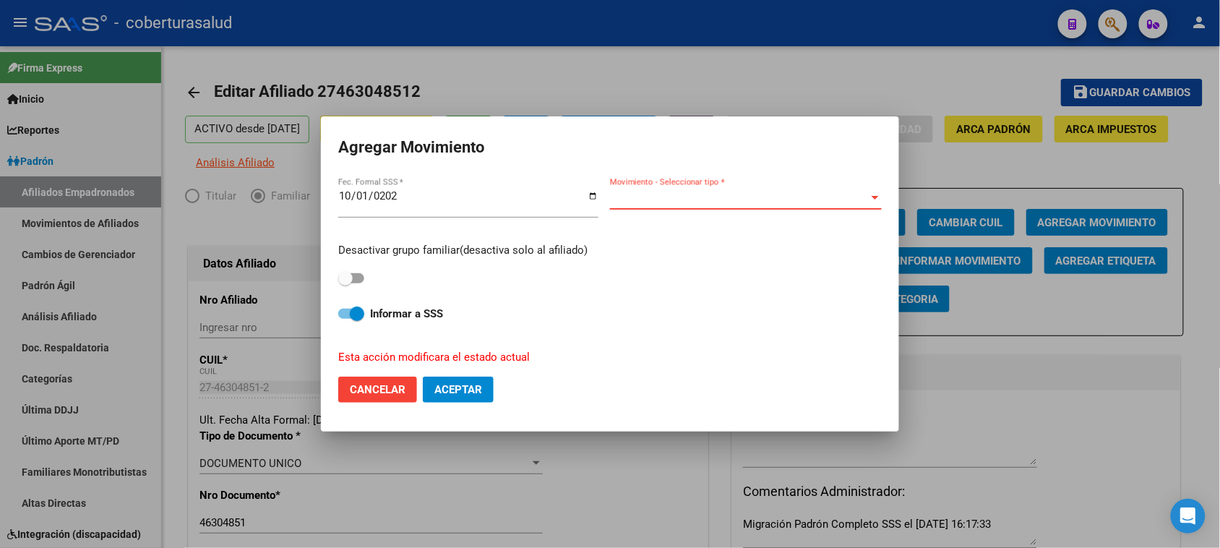
click at [679, 200] on span "Movimiento - Seleccionar tipo *" at bounding box center [739, 198] width 259 height 13
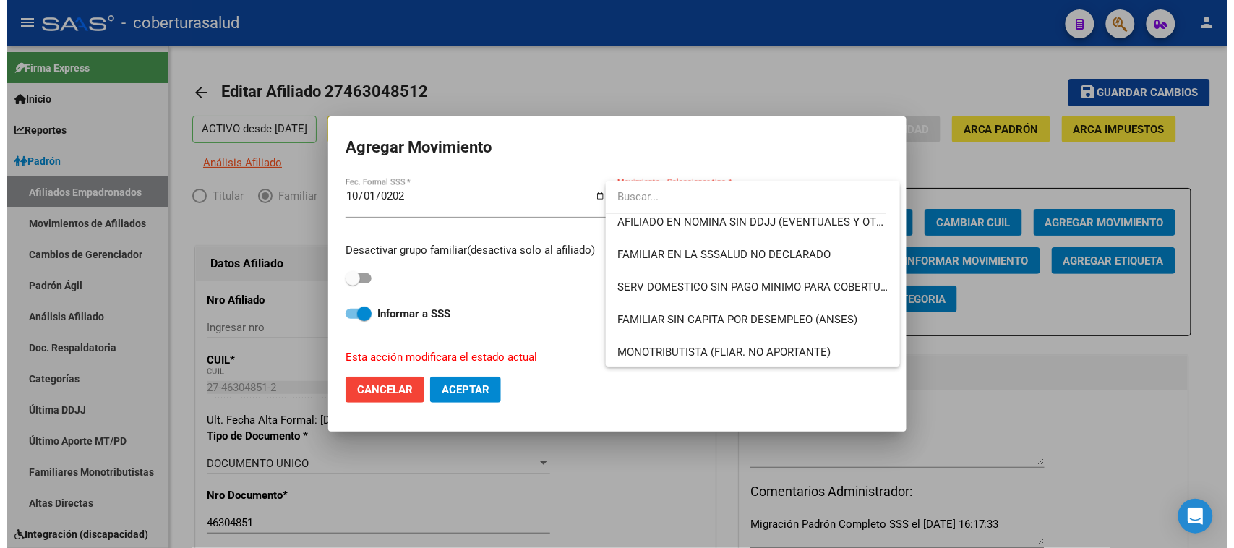
scroll to position [1050, 0]
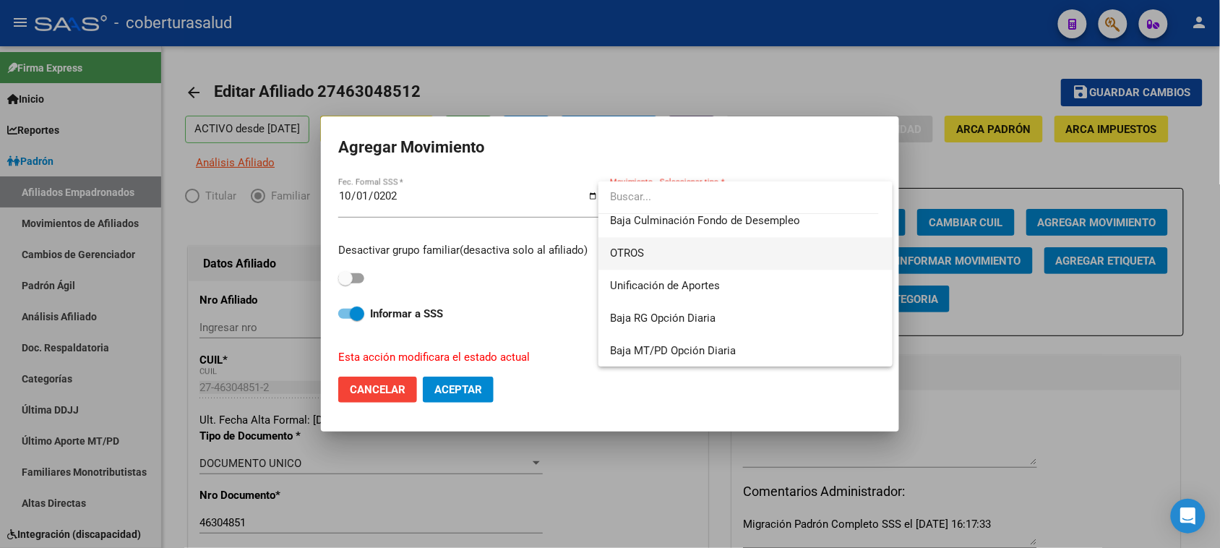
click at [631, 244] on span "OTROS" at bounding box center [745, 253] width 271 height 33
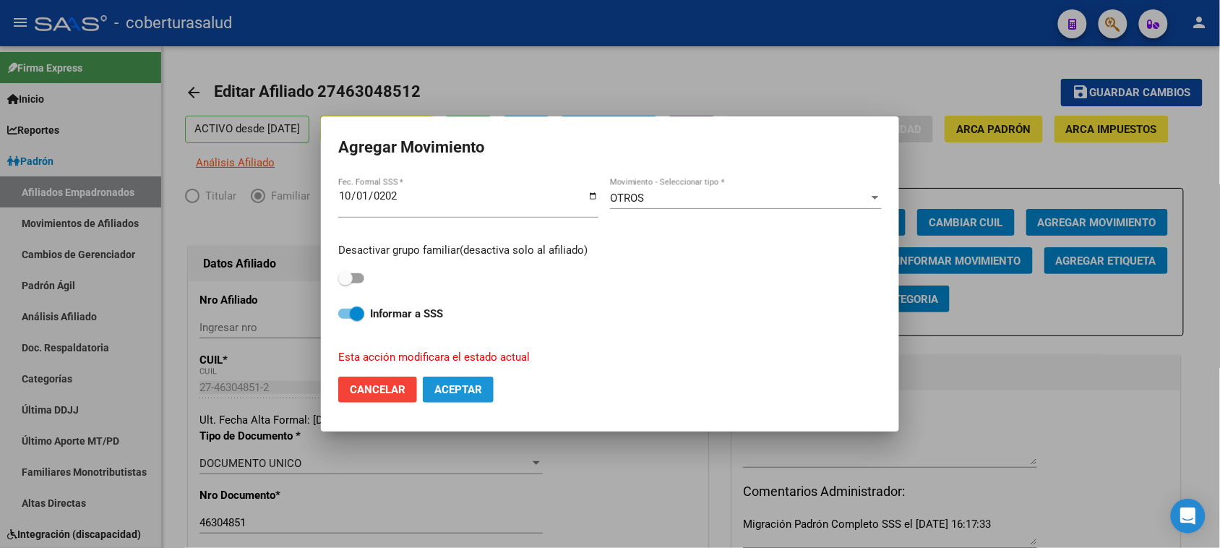
click at [450, 395] on span "Aceptar" at bounding box center [458, 389] width 48 height 13
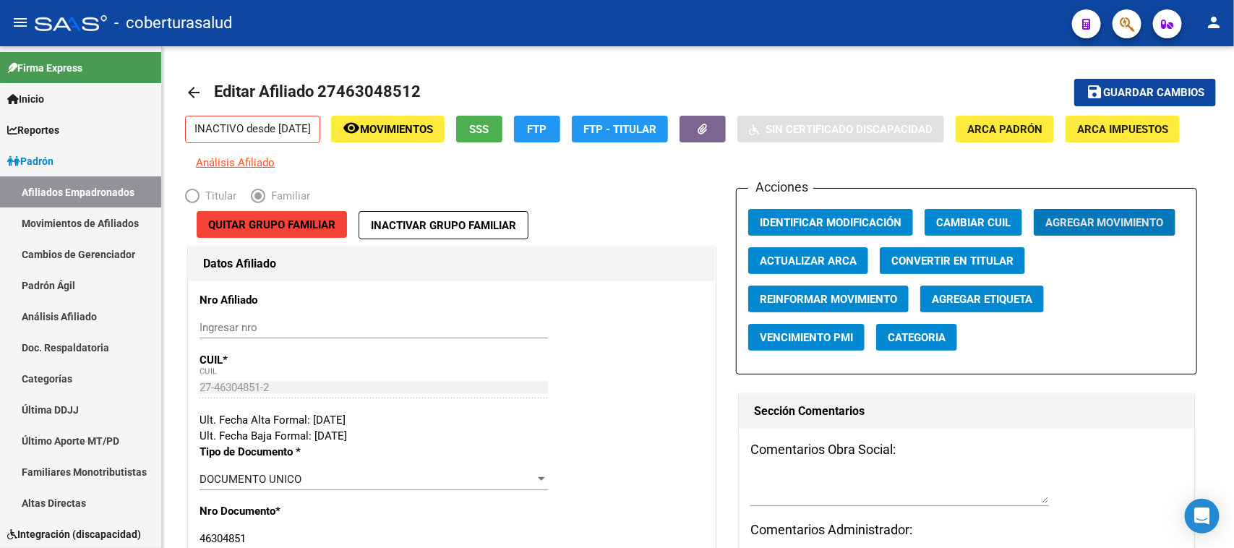
click at [1122, 14] on span "button" at bounding box center [1127, 24] width 14 height 30
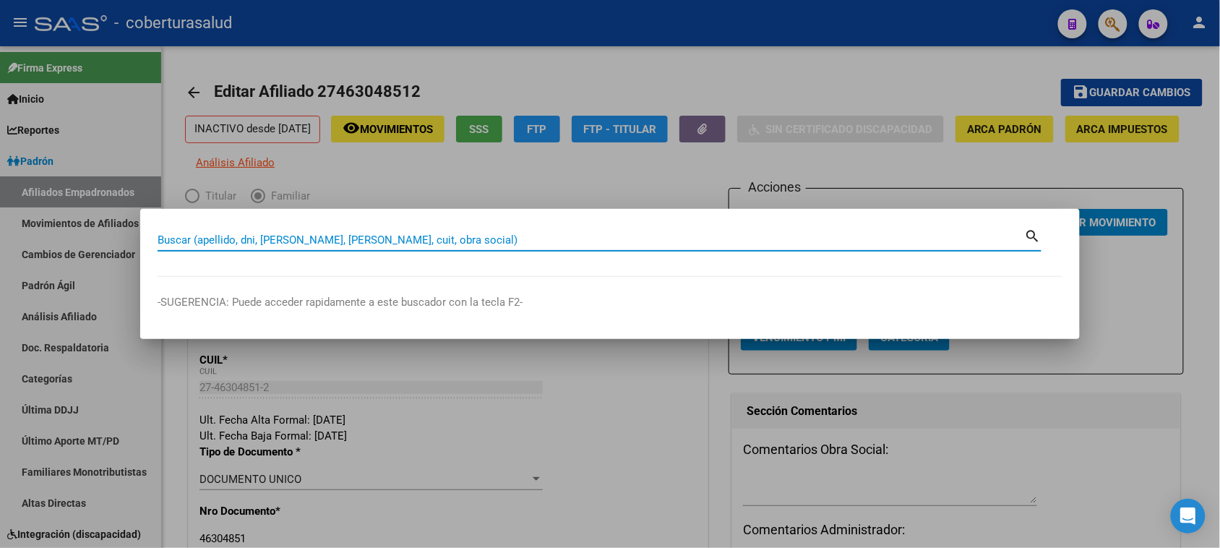
click at [215, 236] on input "Buscar (apellido, dni, [PERSON_NAME], [PERSON_NAME], cuit, obra social)" at bounding box center [591, 239] width 867 height 13
paste input "27448795034"
type input "27448795034"
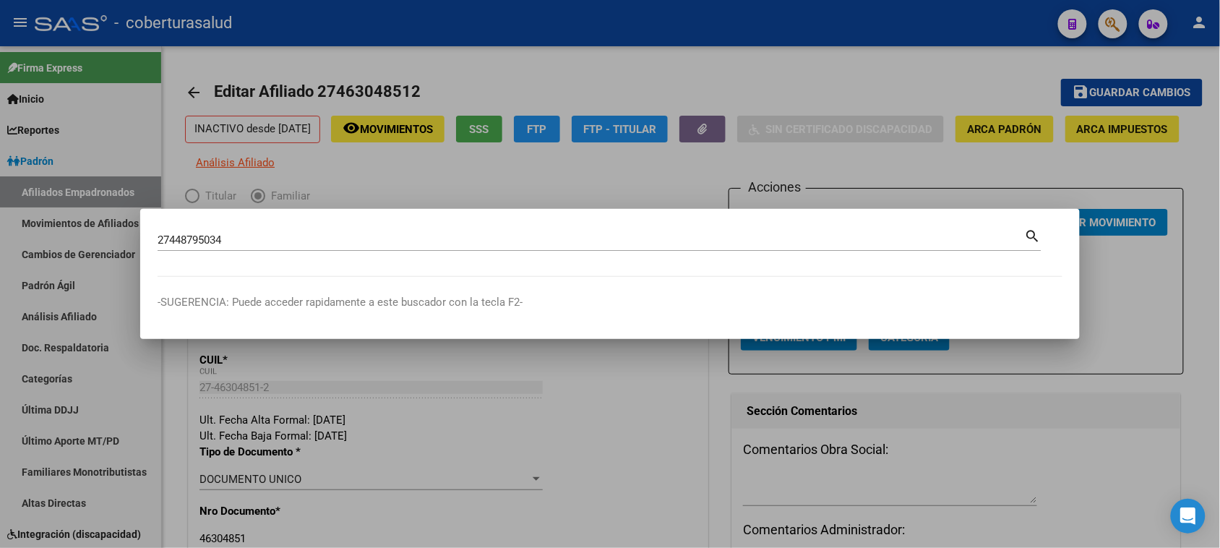
click at [1029, 232] on mat-icon "search" at bounding box center [1033, 234] width 17 height 17
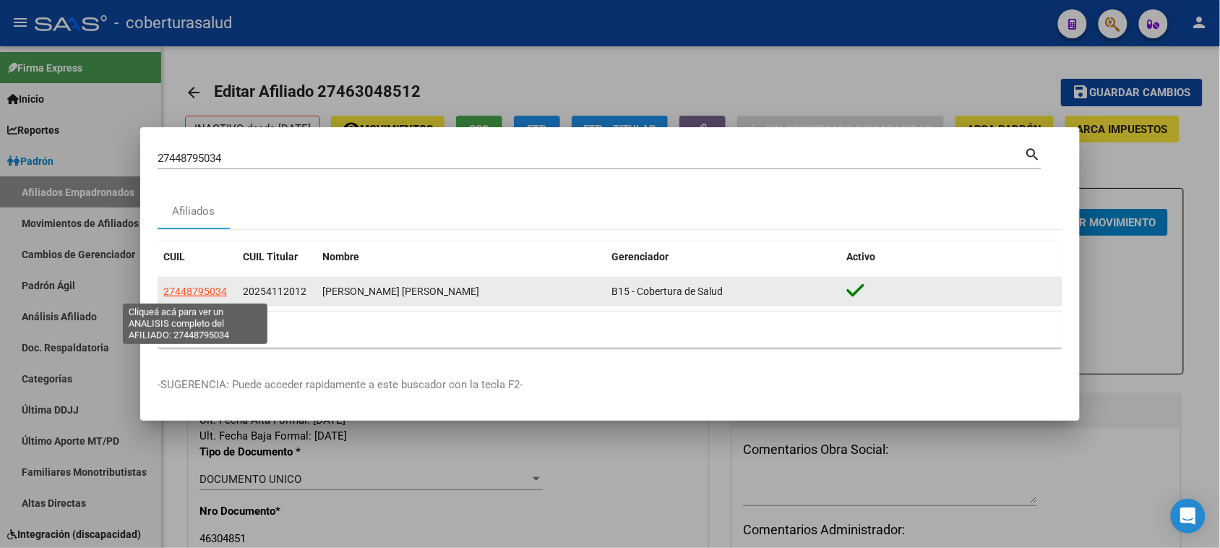
click at [217, 295] on span "27448795034" at bounding box center [195, 292] width 64 height 12
type textarea "27448795034"
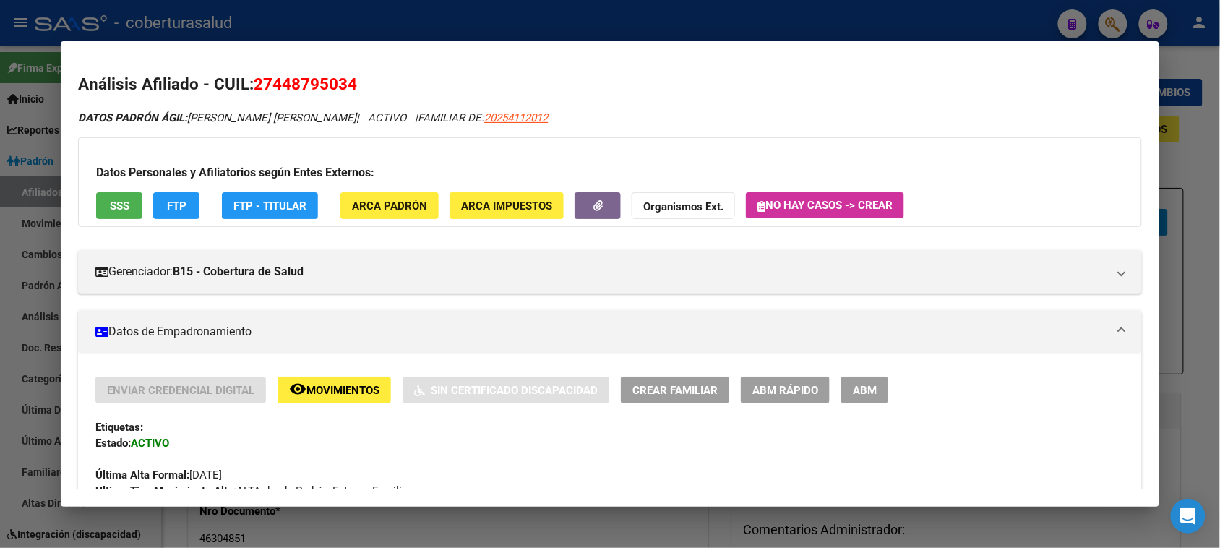
click at [859, 398] on button "ABM" at bounding box center [864, 390] width 47 height 27
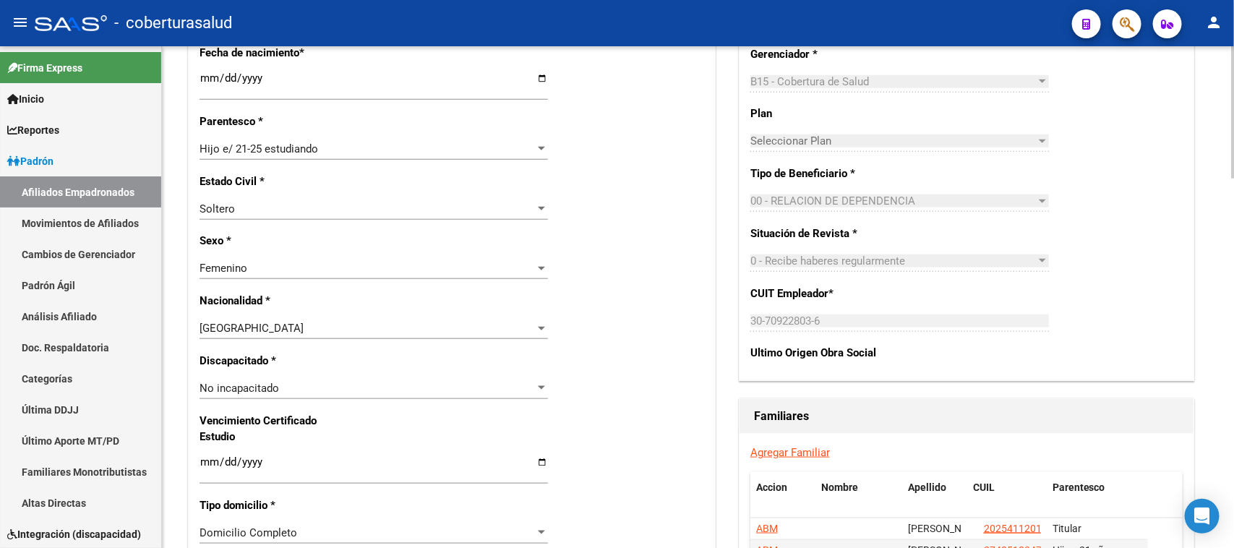
scroll to position [713, 0]
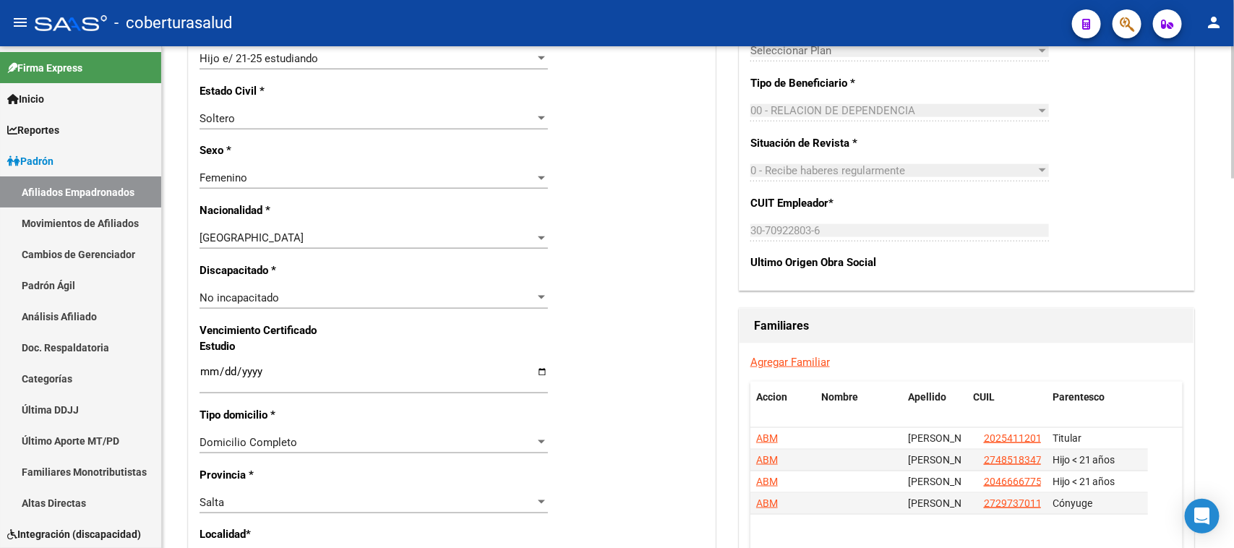
click at [206, 371] on input "Ingresar fecha" at bounding box center [373, 377] width 348 height 23
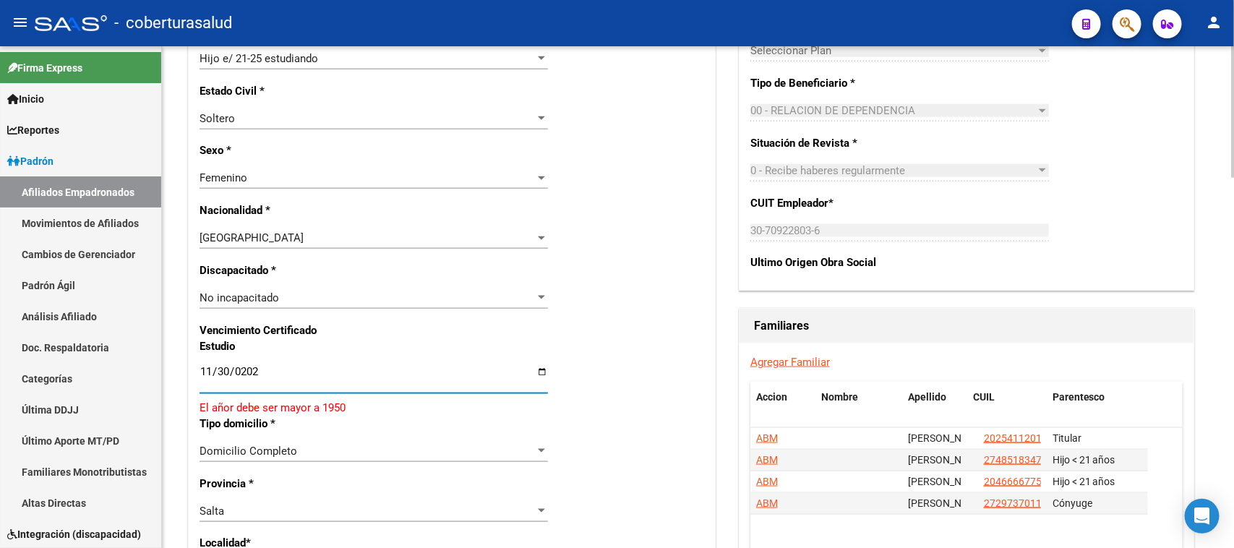
type input "[DATE]"
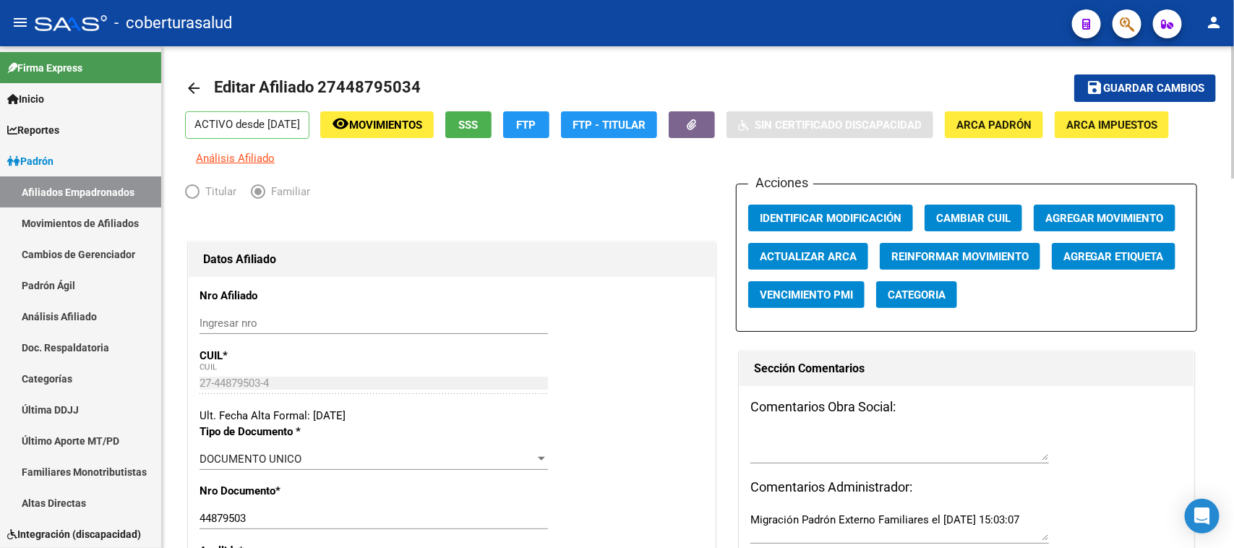
scroll to position [0, 0]
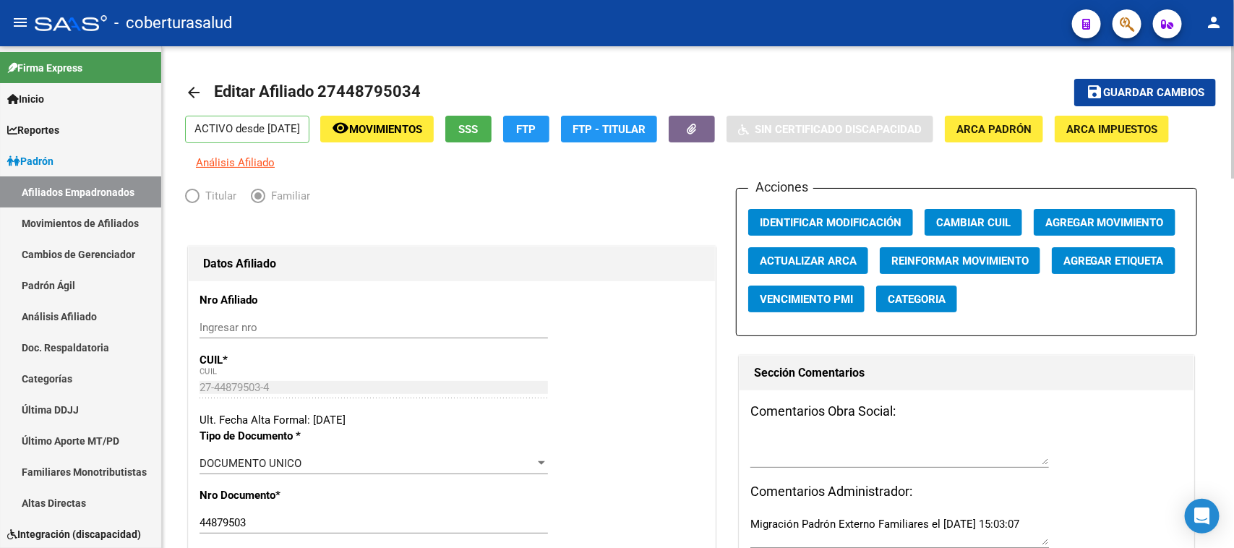
click at [1161, 89] on span "Guardar cambios" at bounding box center [1153, 93] width 101 height 13
click at [1131, 226] on span "Agregar Movimiento" at bounding box center [1104, 222] width 119 height 13
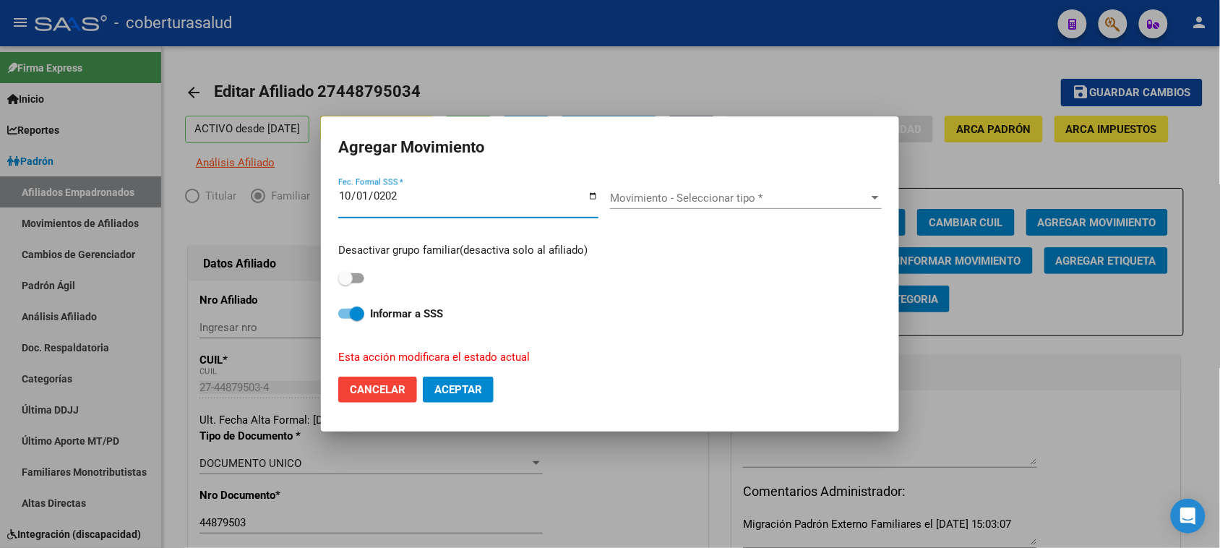
type input "[DATE]"
click at [731, 190] on div "Movimiento - Seleccionar tipo * Movimiento - Seleccionar tipo *" at bounding box center [746, 198] width 272 height 22
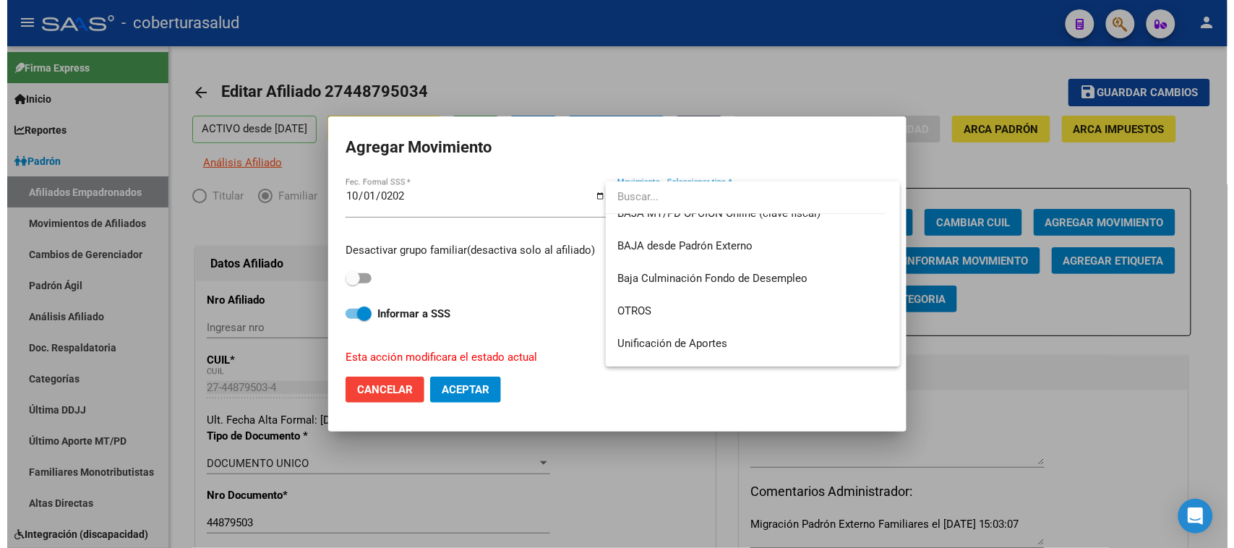
scroll to position [1050, 0]
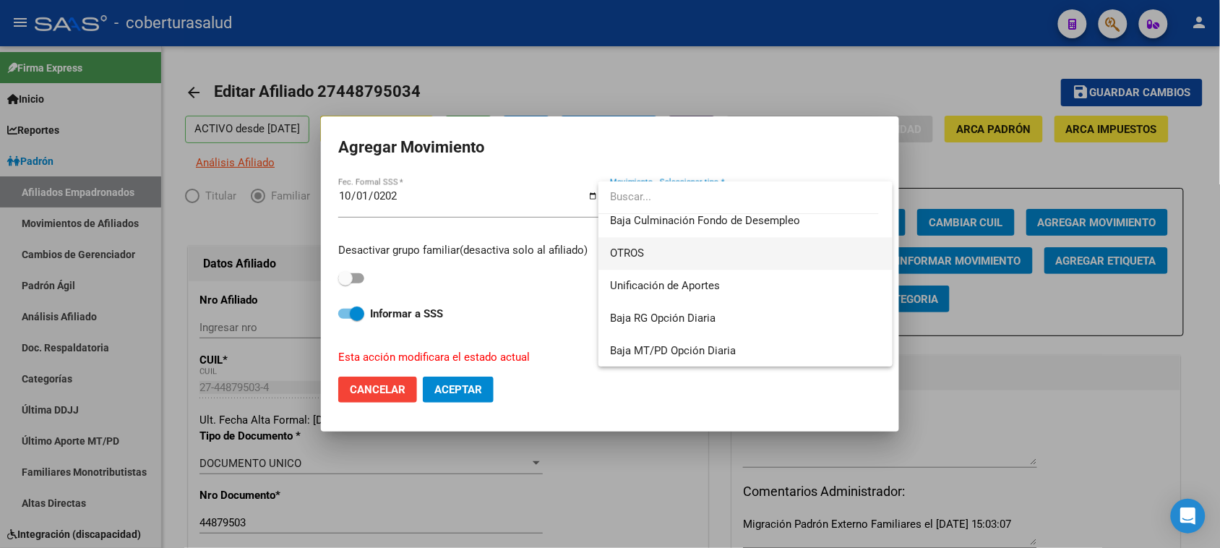
click at [652, 255] on span "OTROS" at bounding box center [745, 253] width 271 height 33
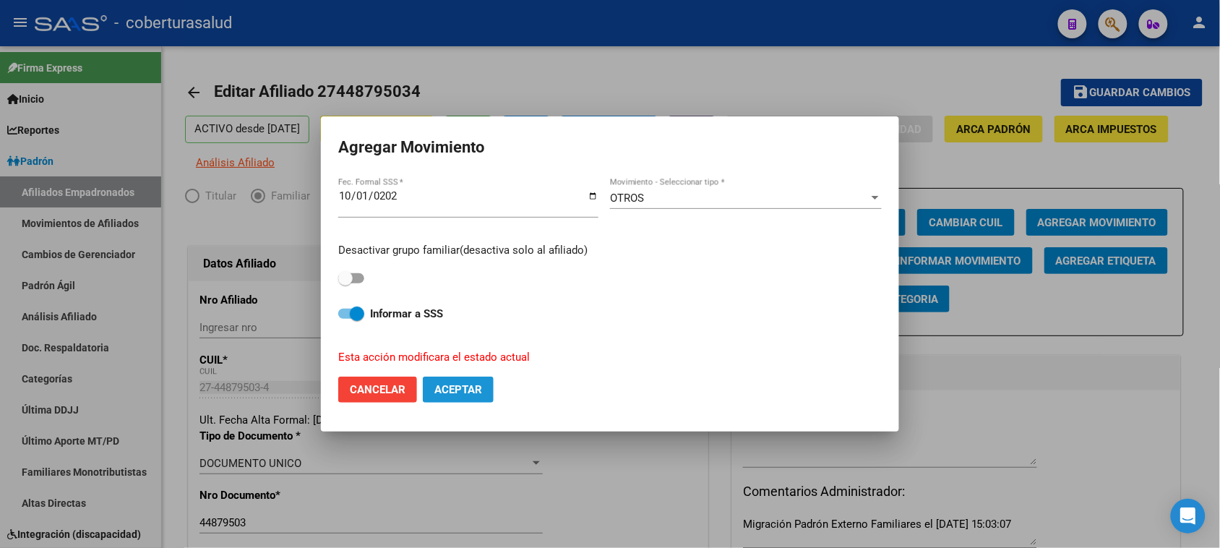
click at [457, 385] on span "Aceptar" at bounding box center [458, 389] width 48 height 13
checkbox input "false"
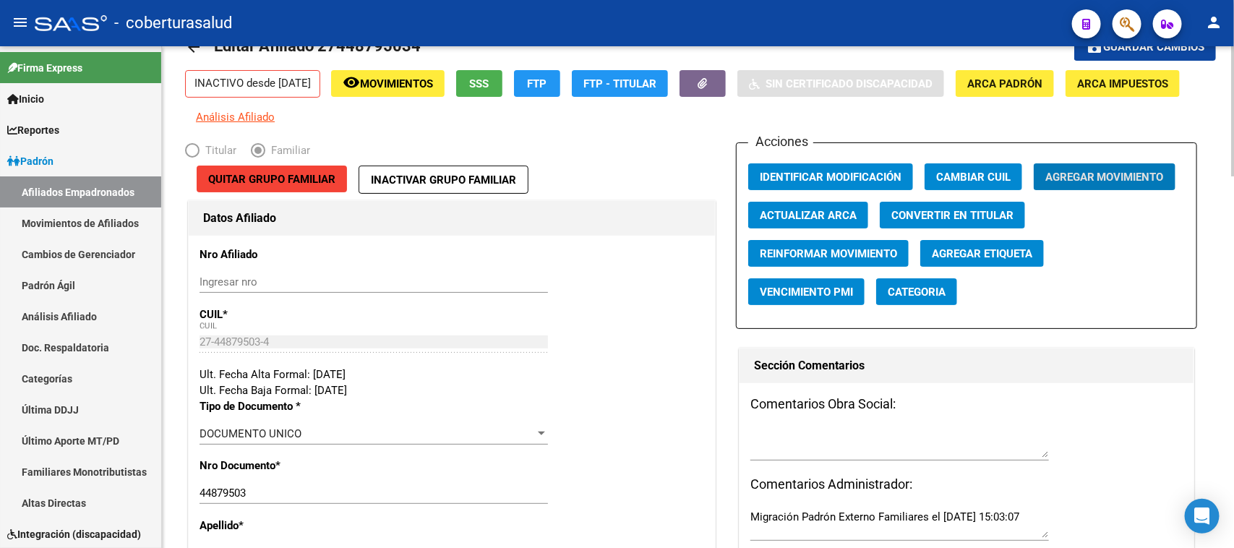
scroll to position [0, 0]
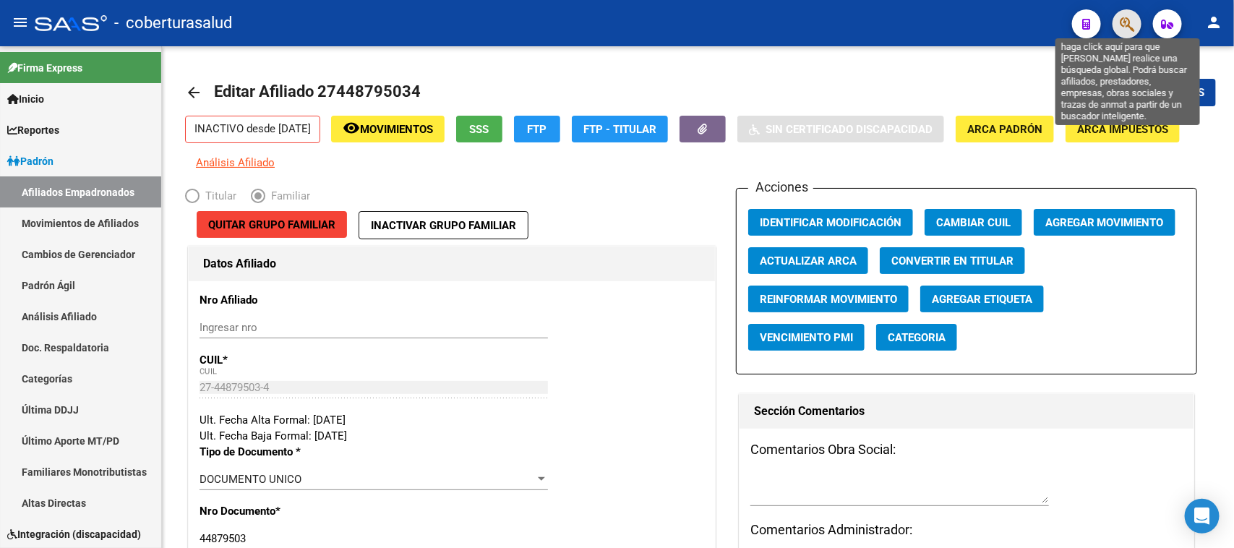
click at [1125, 23] on icon "button" at bounding box center [1127, 24] width 14 height 17
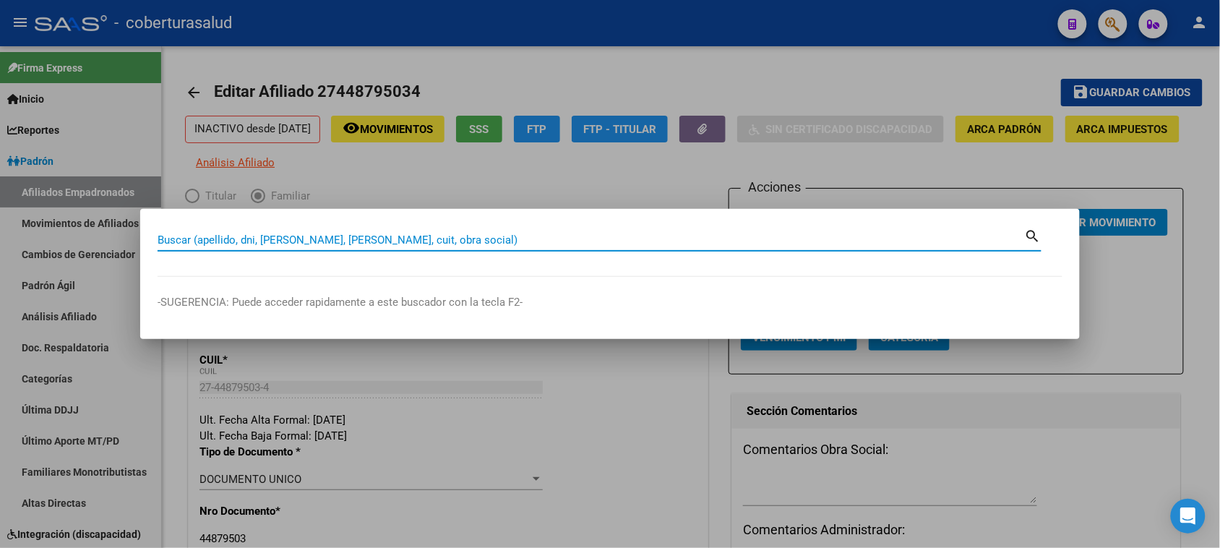
click at [355, 240] on input "Buscar (apellido, dni, [PERSON_NAME], [PERSON_NAME], cuit, obra social)" at bounding box center [591, 239] width 867 height 13
paste input "27431392378"
type input "27431392378"
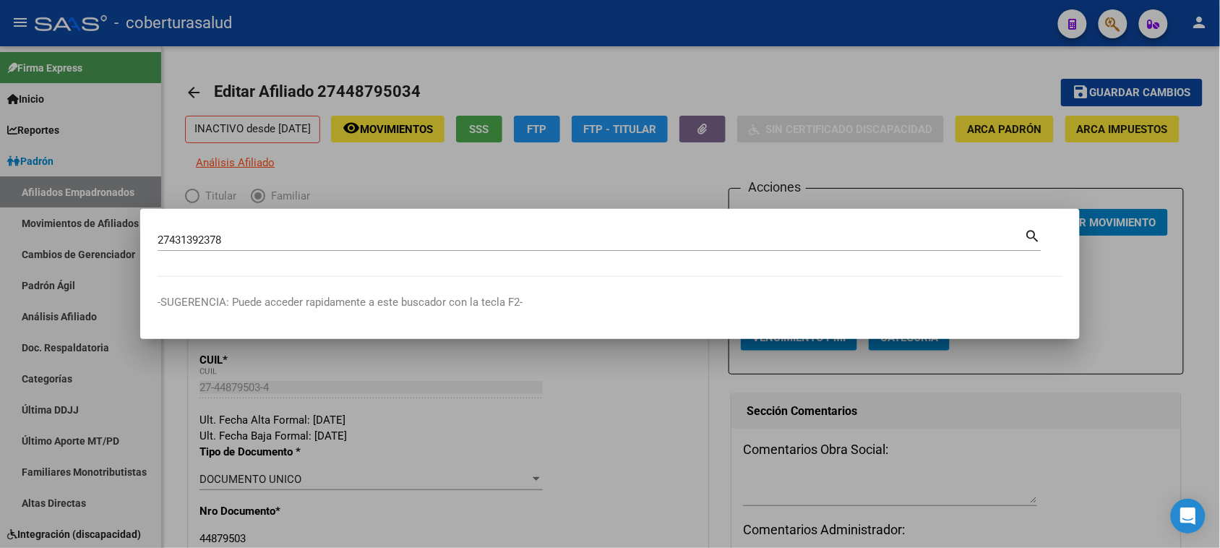
click at [1035, 231] on mat-icon "search" at bounding box center [1033, 234] width 17 height 17
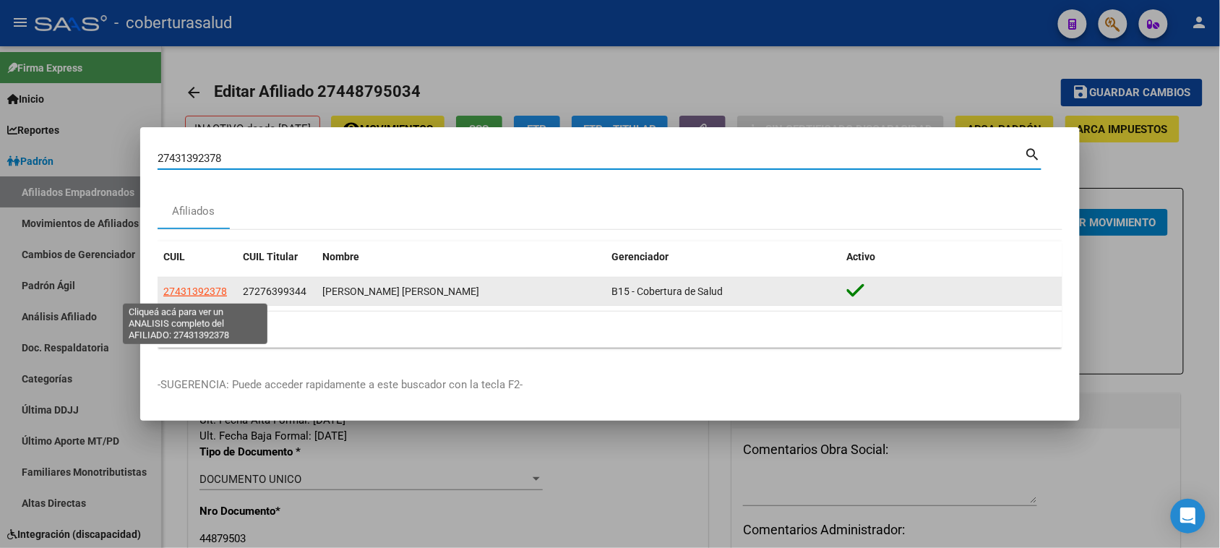
click at [195, 296] on span "27431392378" at bounding box center [195, 292] width 64 height 12
type textarea "27431392378"
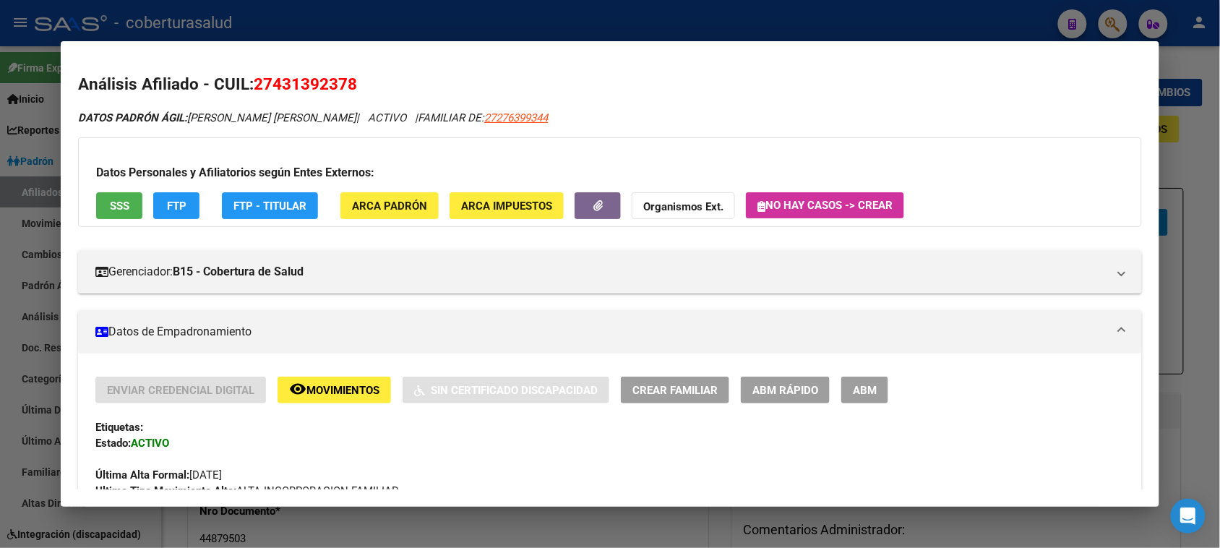
click at [868, 392] on span "ABM" at bounding box center [865, 390] width 24 height 13
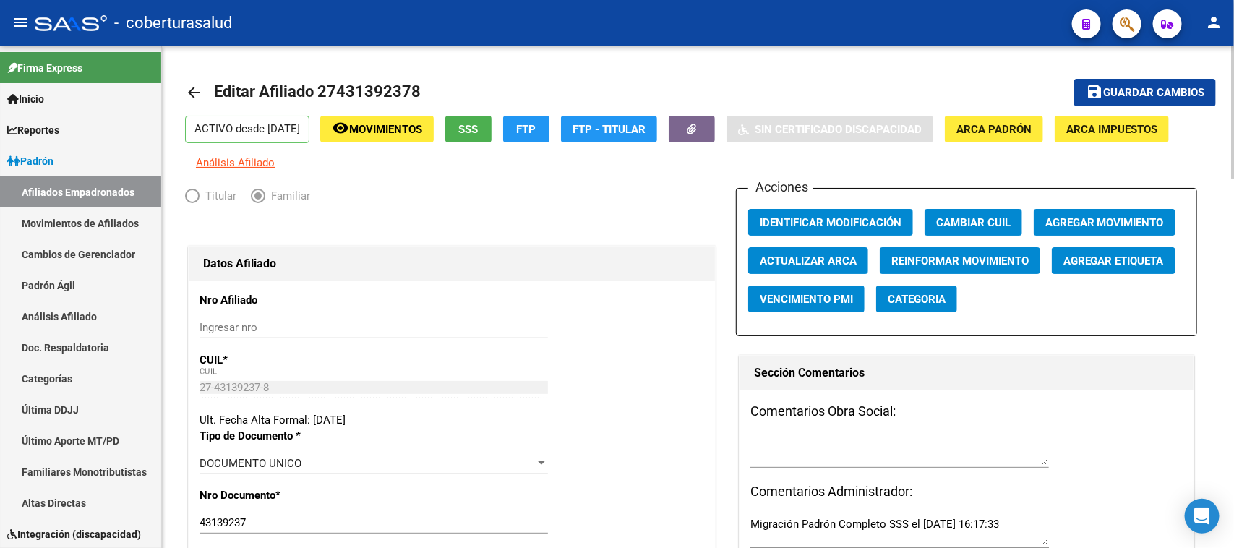
click at [1233, 51] on div at bounding box center [1233, 112] width 4 height 132
click at [1089, 224] on span "Agregar Movimiento" at bounding box center [1104, 222] width 119 height 13
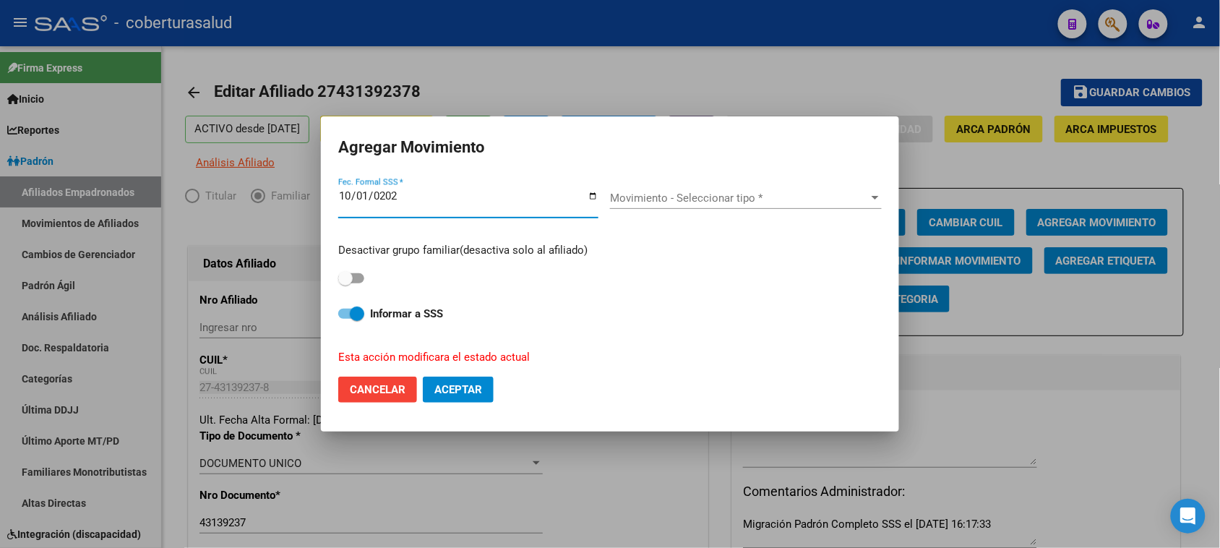
type input "[DATE]"
click at [711, 201] on span "Movimiento - Seleccionar tipo *" at bounding box center [739, 198] width 259 height 13
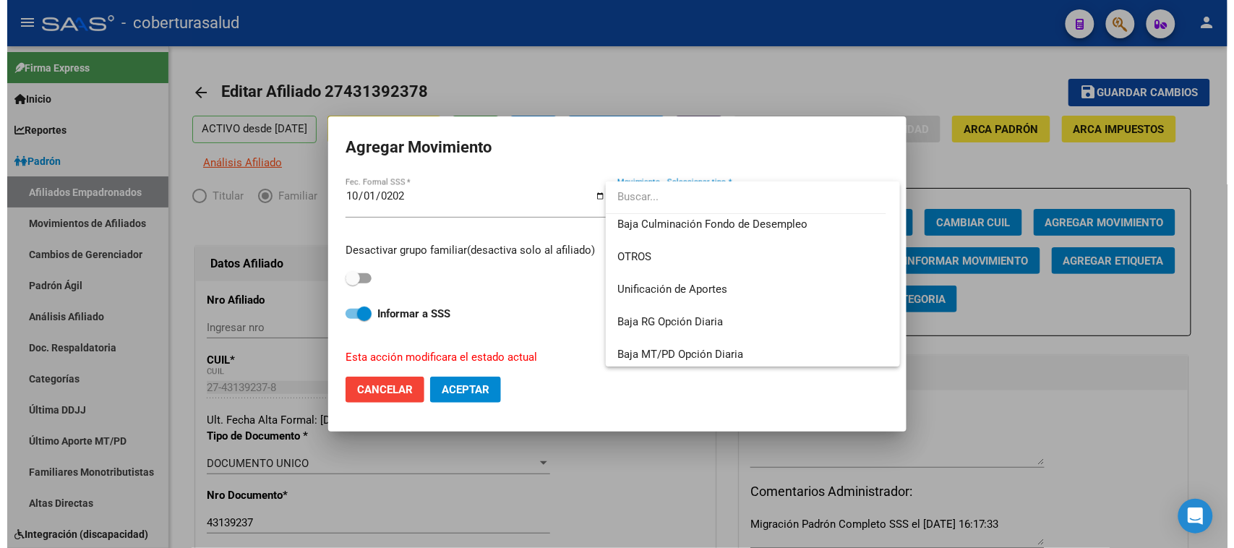
scroll to position [1050, 0]
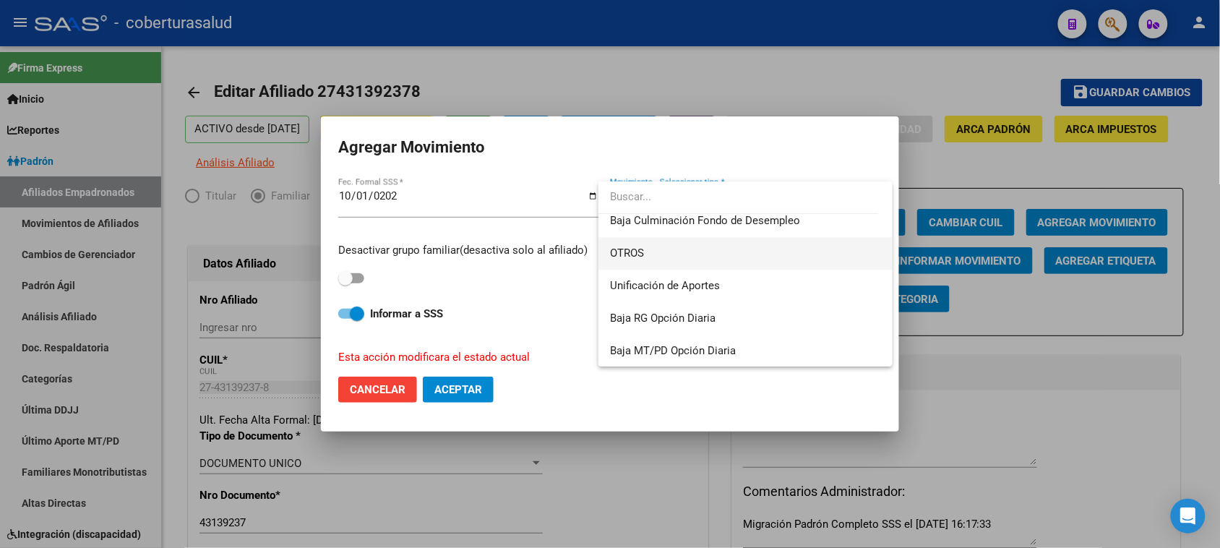
click at [684, 249] on span "OTROS" at bounding box center [745, 253] width 271 height 33
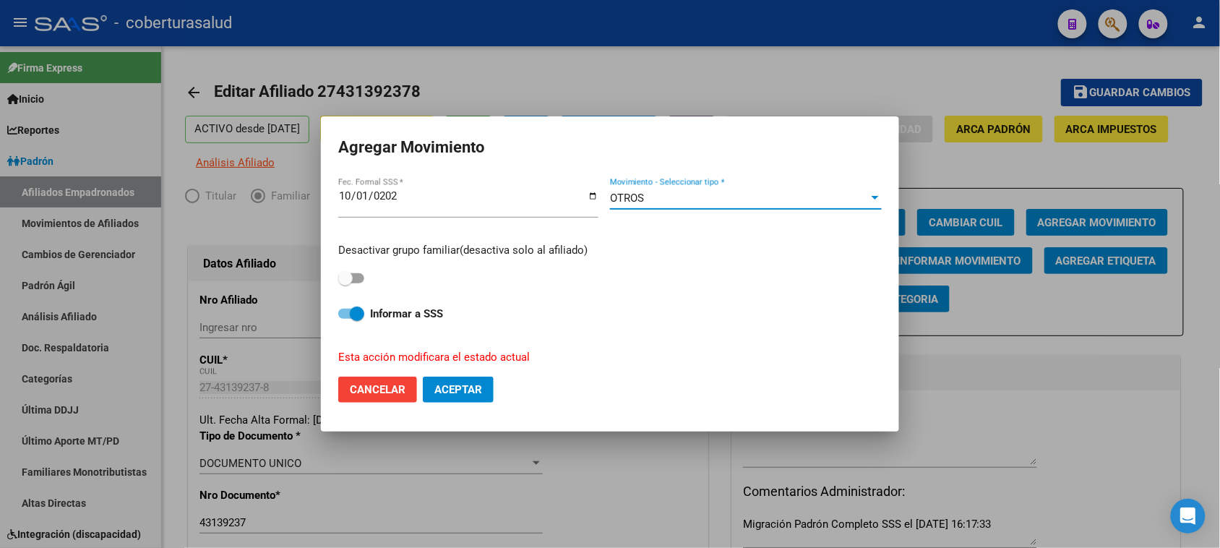
click at [468, 390] on span "Aceptar" at bounding box center [458, 389] width 48 height 13
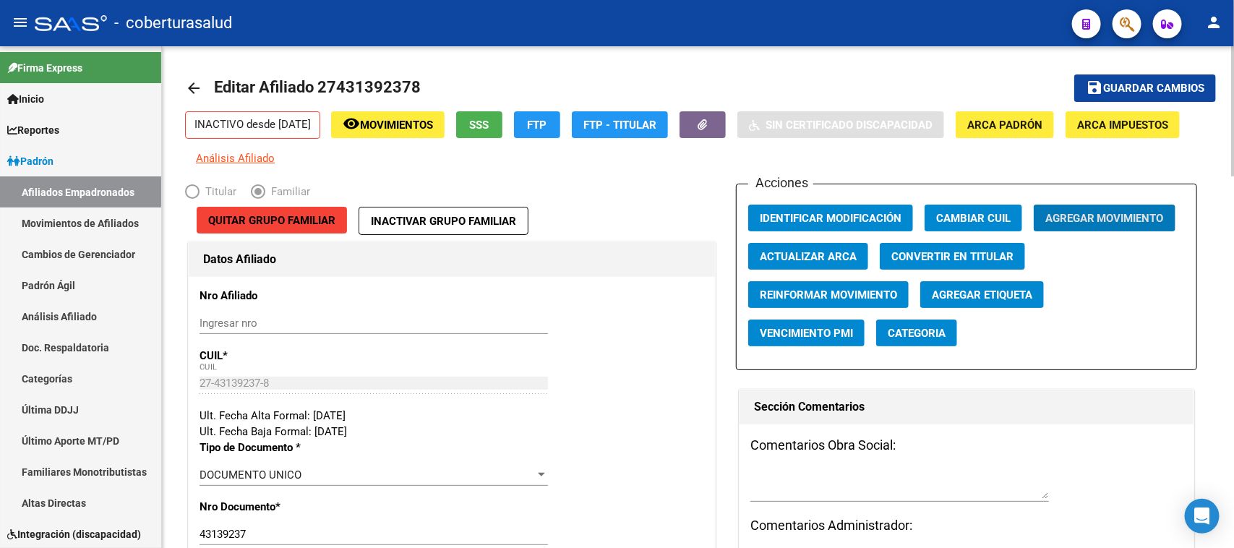
scroll to position [0, 0]
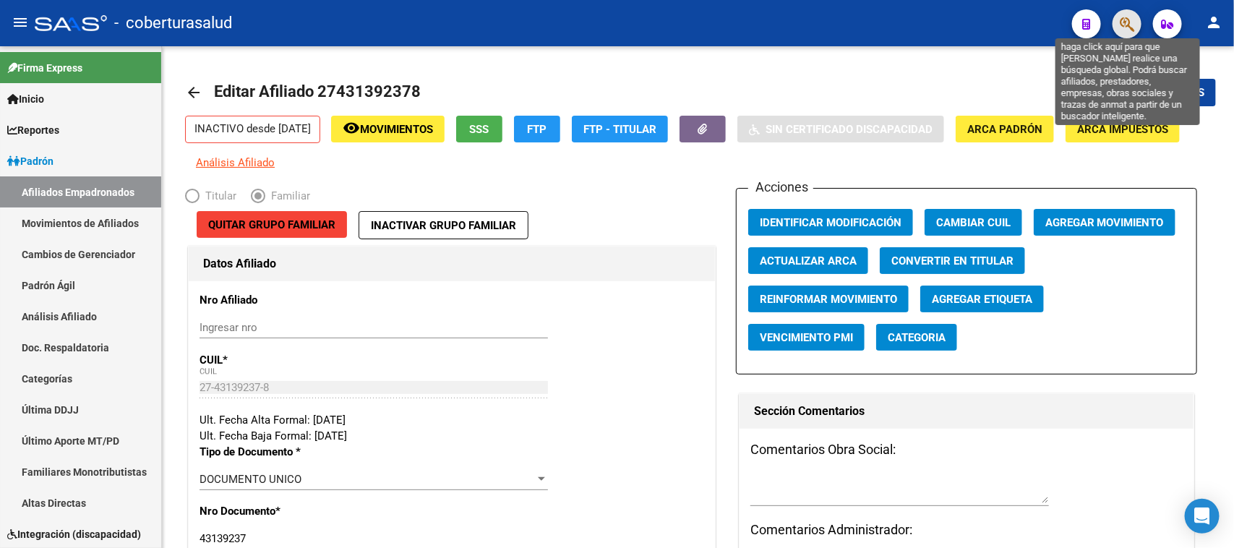
click at [1131, 20] on icon "button" at bounding box center [1127, 24] width 14 height 17
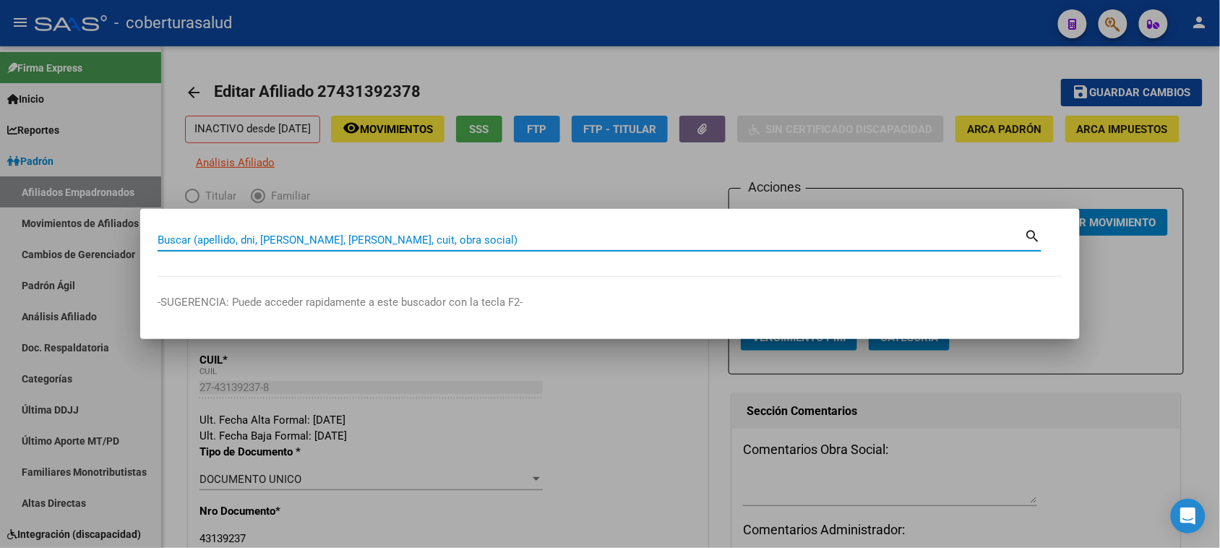
click at [253, 239] on input "Buscar (apellido, dni, [PERSON_NAME], [PERSON_NAME], cuit, obra social)" at bounding box center [591, 239] width 867 height 13
paste input "27453339500"
type input "27453339500"
click at [1028, 240] on mat-icon "search" at bounding box center [1033, 234] width 17 height 17
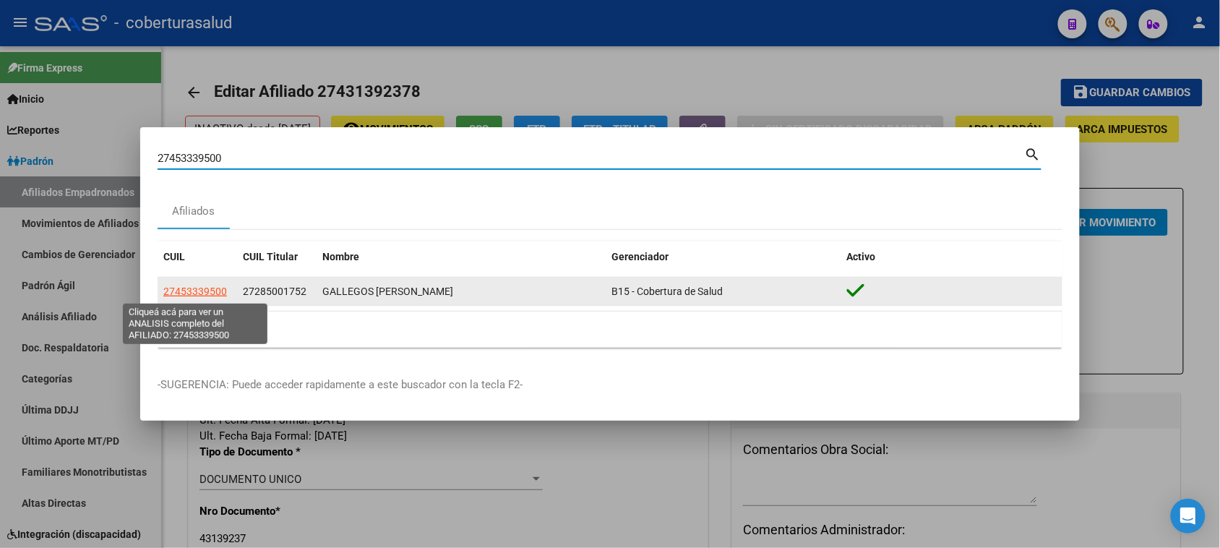
click at [197, 294] on span "27453339500" at bounding box center [195, 292] width 64 height 12
type textarea "27453339500"
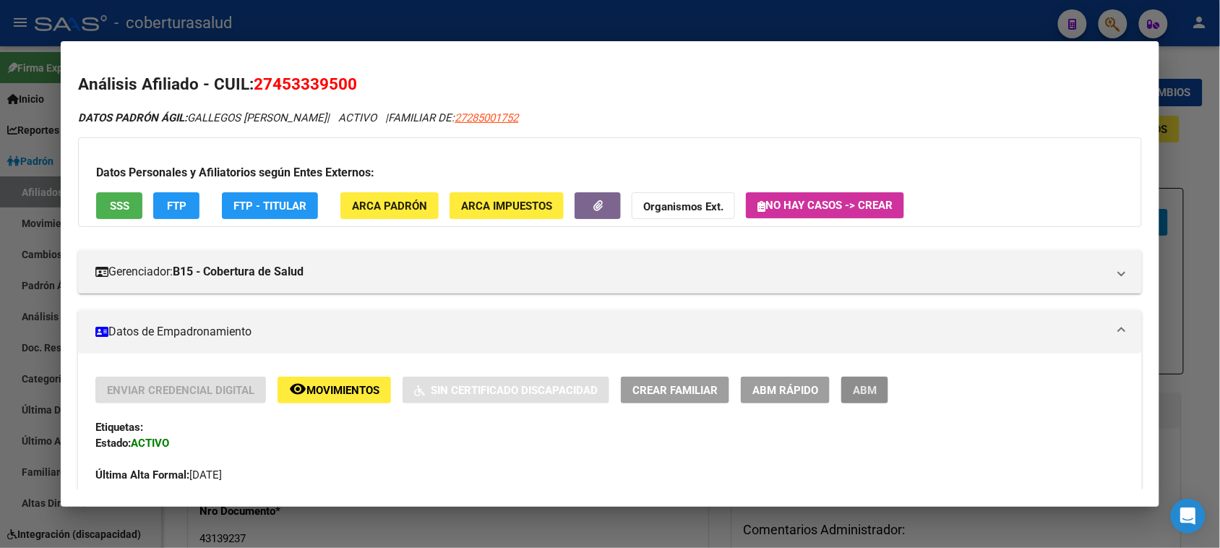
click at [857, 396] on button "ABM" at bounding box center [864, 390] width 47 height 27
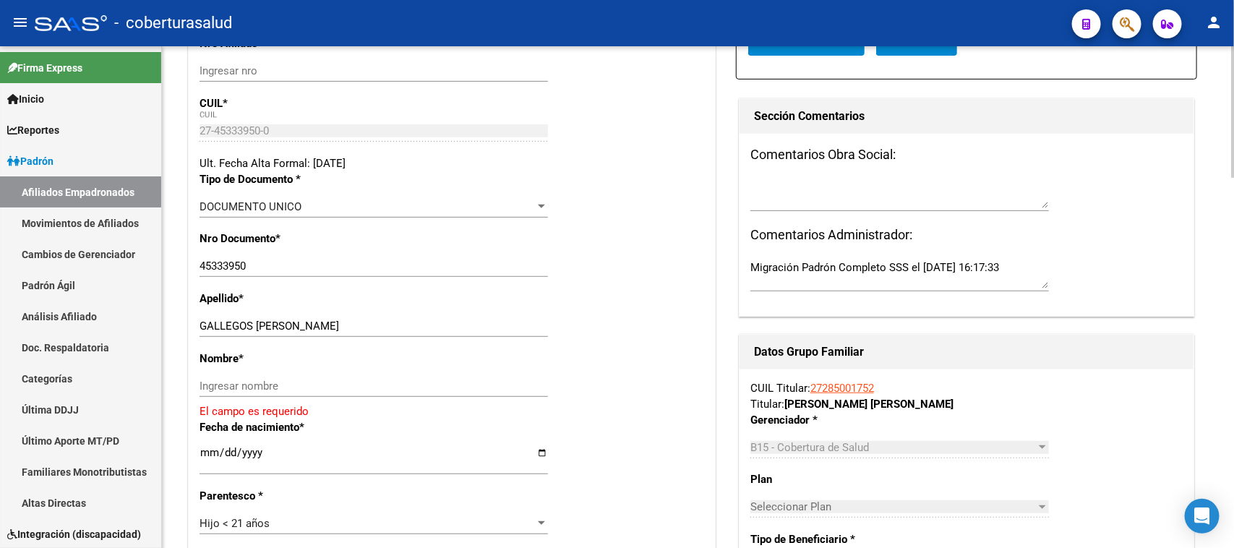
scroll to position [260, 0]
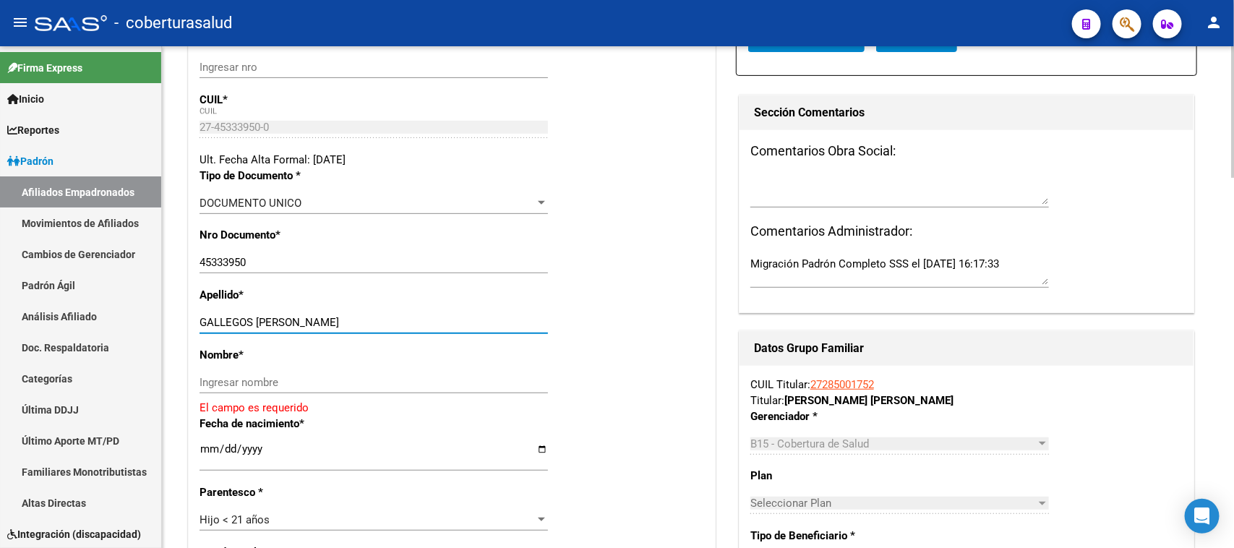
drag, startPoint x: 255, startPoint y: 323, endPoint x: 348, endPoint y: 316, distance: 93.5
click at [348, 316] on input "GALLEGOS [PERSON_NAME]" at bounding box center [373, 322] width 348 height 13
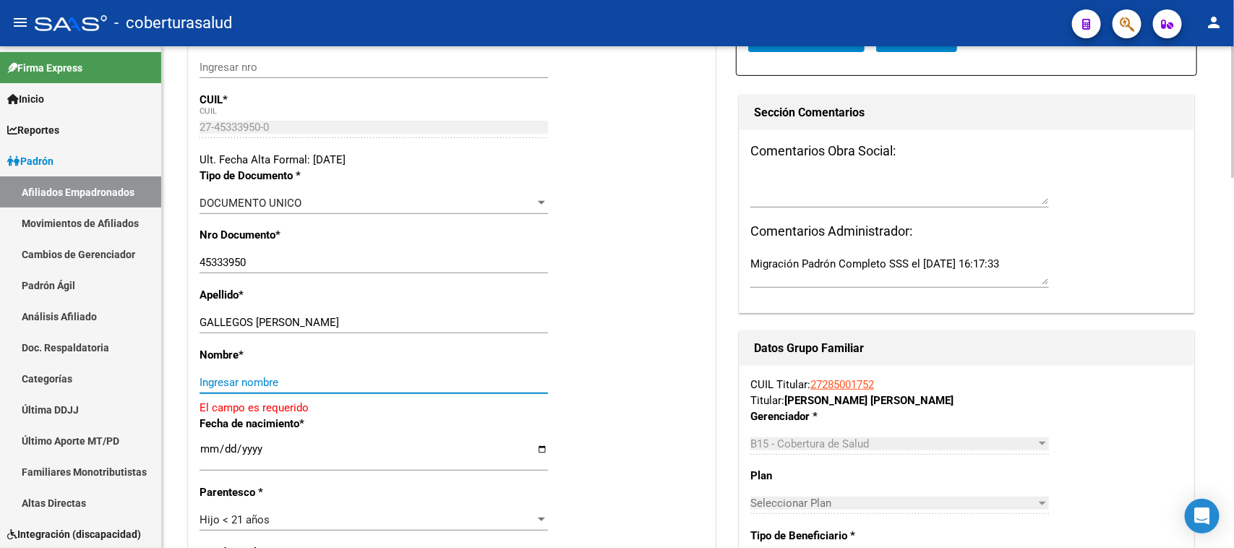
click at [253, 382] on input "Ingresar nombre" at bounding box center [373, 382] width 348 height 13
paste input "[PERSON_NAME]"
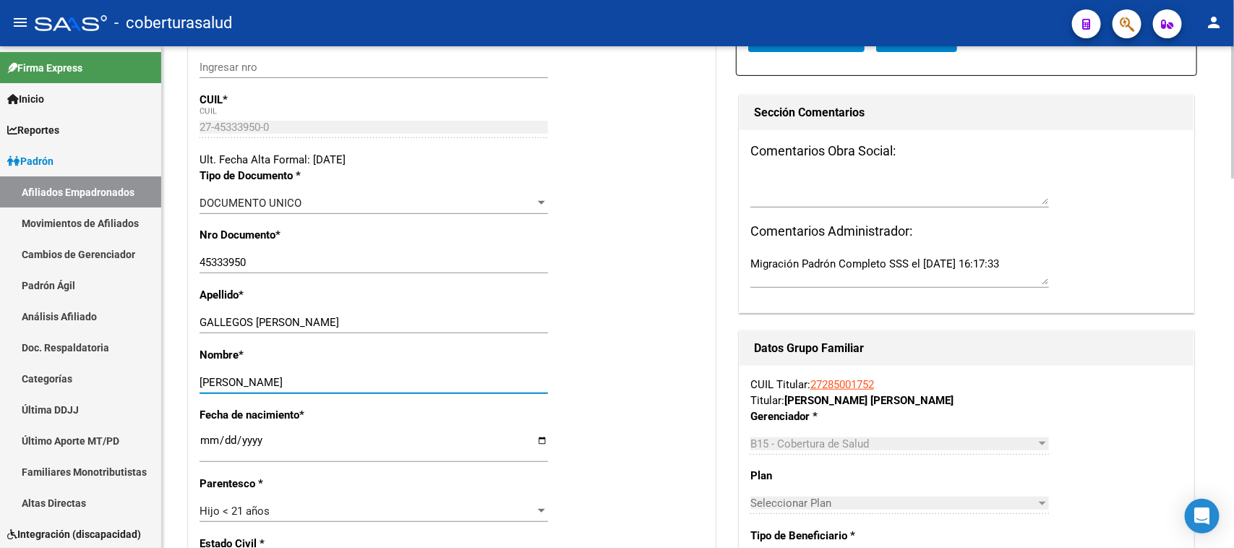
type input "[PERSON_NAME]"
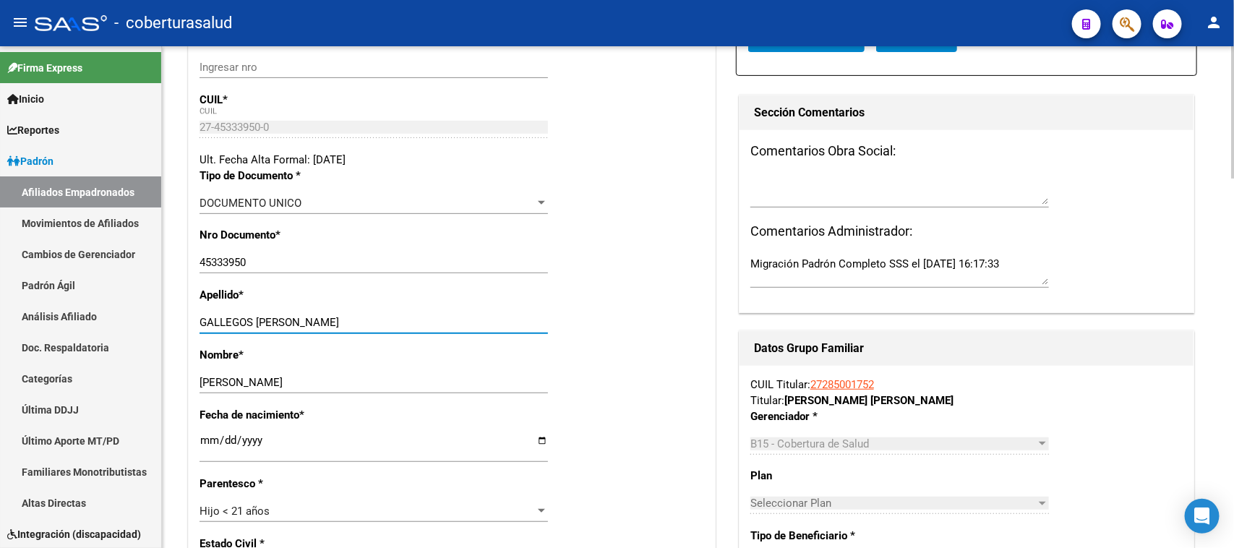
drag, startPoint x: 362, startPoint y: 323, endPoint x: 257, endPoint y: 325, distance: 104.8
click at [257, 325] on input "GALLEGOS [PERSON_NAME]" at bounding box center [373, 322] width 348 height 13
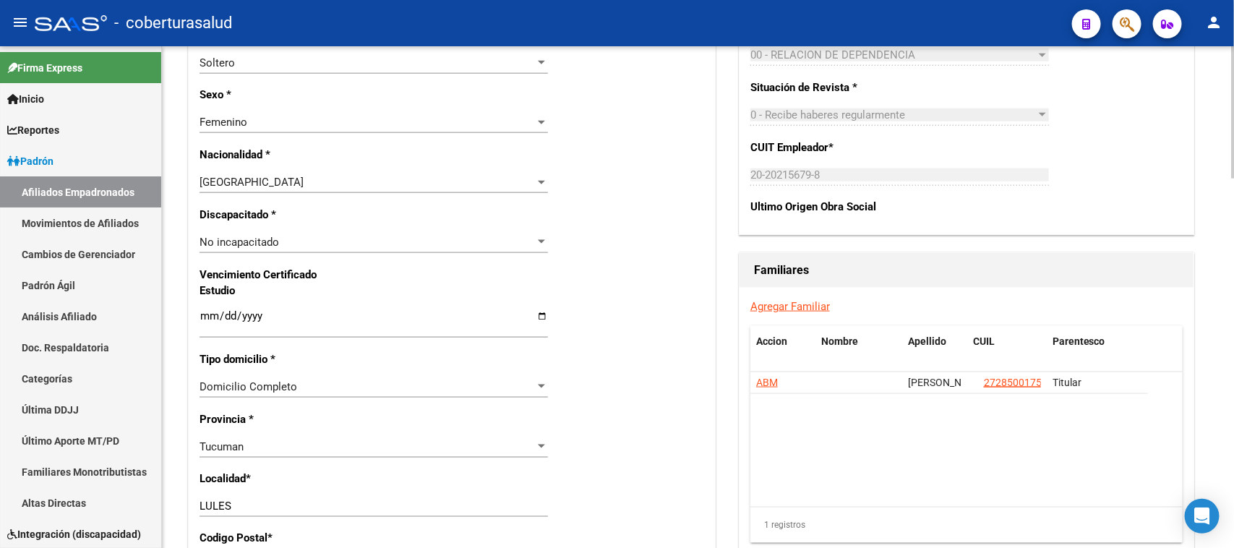
scroll to position [802, 0]
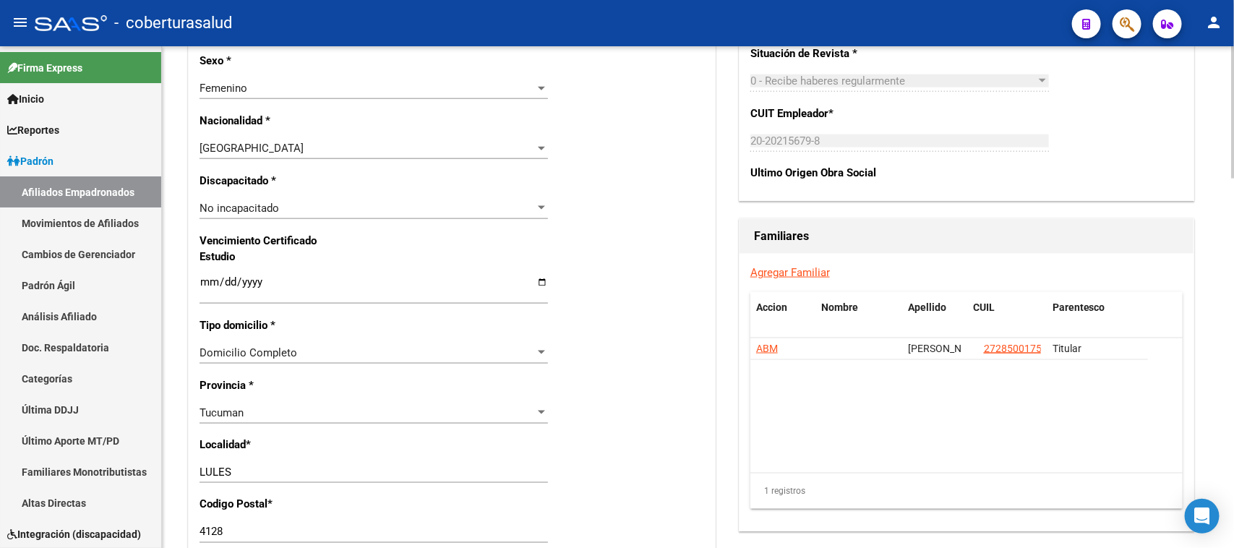
type input "GALLEGOS"
click at [207, 278] on input "Ingresar fecha" at bounding box center [373, 287] width 348 height 23
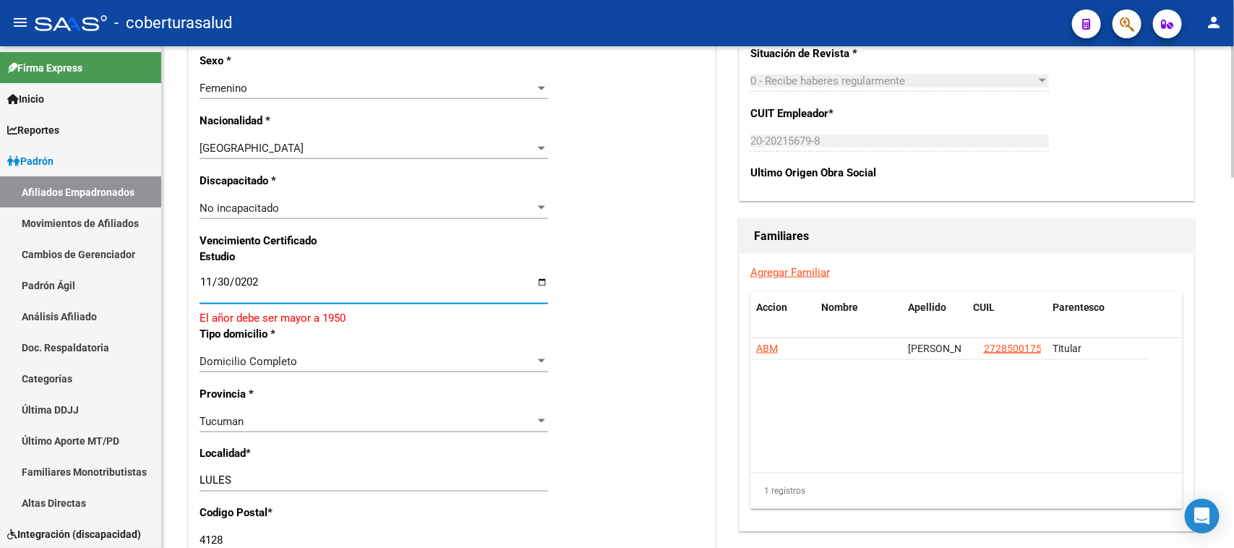
type input "[DATE]"
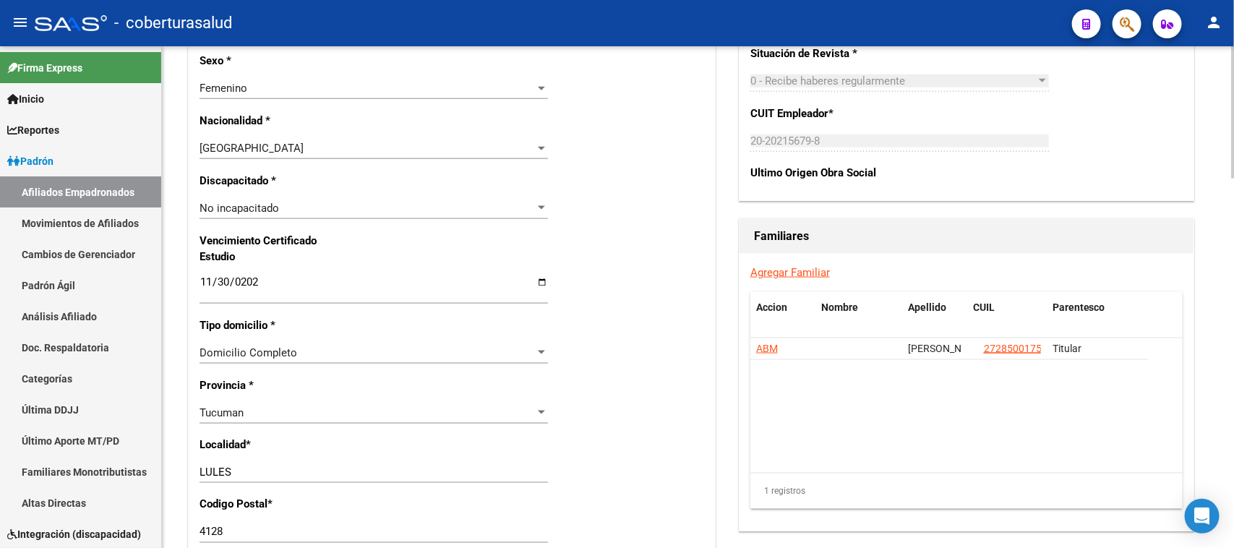
click at [640, 295] on div "Nro Afiliado Ingresar nro CUIL * 27-45333950-0 CUIL ARCA Padrón Ult. Fecha Alta…" at bounding box center [452, 262] width 526 height 1567
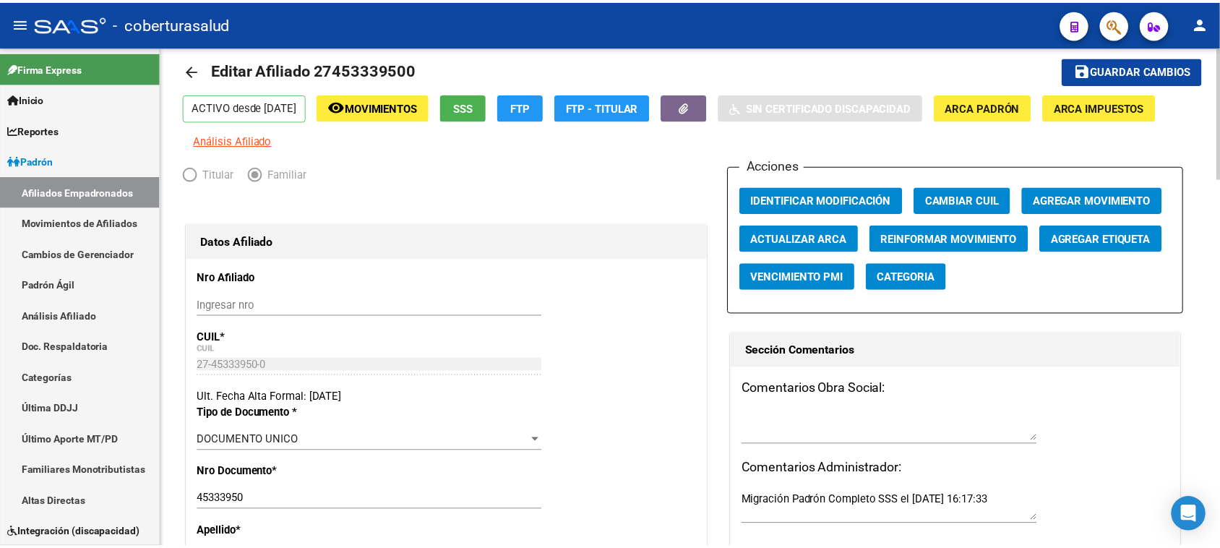
scroll to position [0, 0]
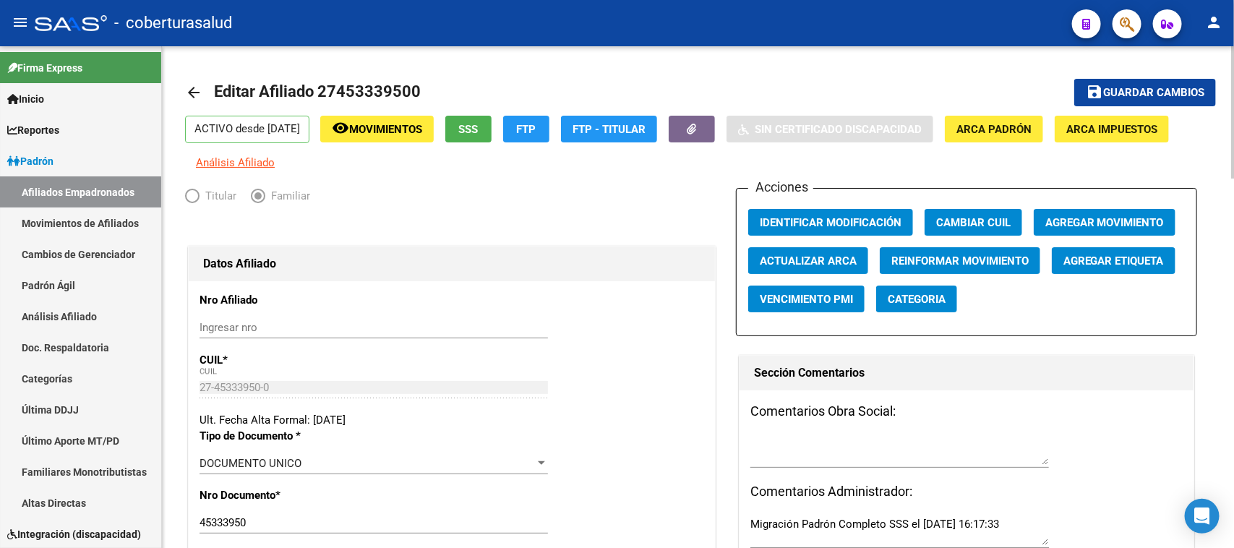
click at [1233, 66] on div at bounding box center [1233, 112] width 4 height 132
click at [1146, 81] on button "save Guardar cambios" at bounding box center [1145, 92] width 142 height 27
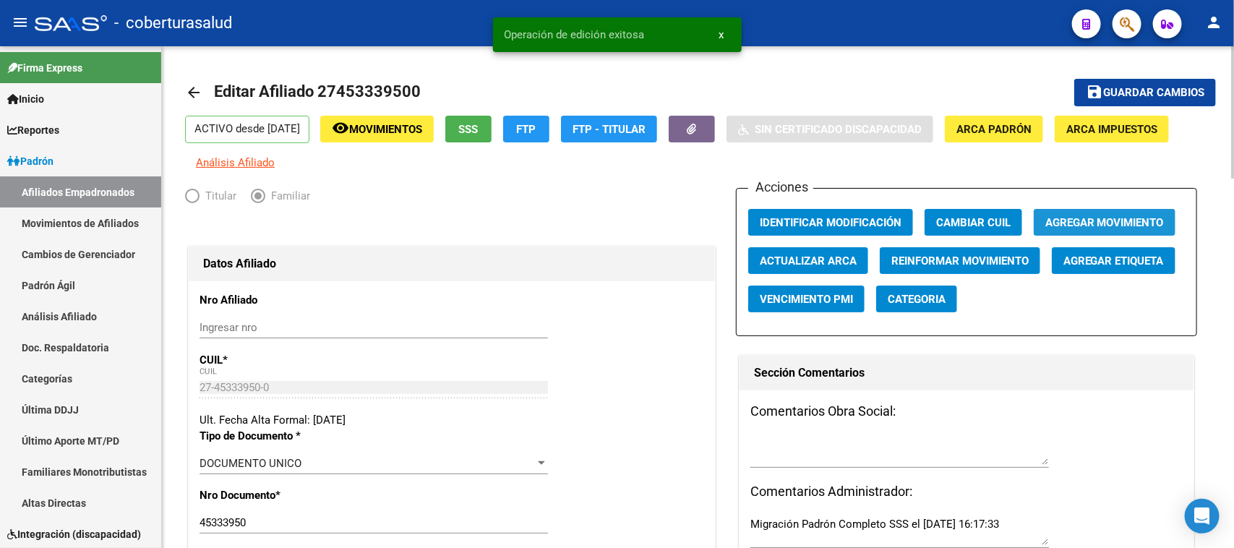
click at [1125, 221] on span "Agregar Movimiento" at bounding box center [1104, 222] width 119 height 13
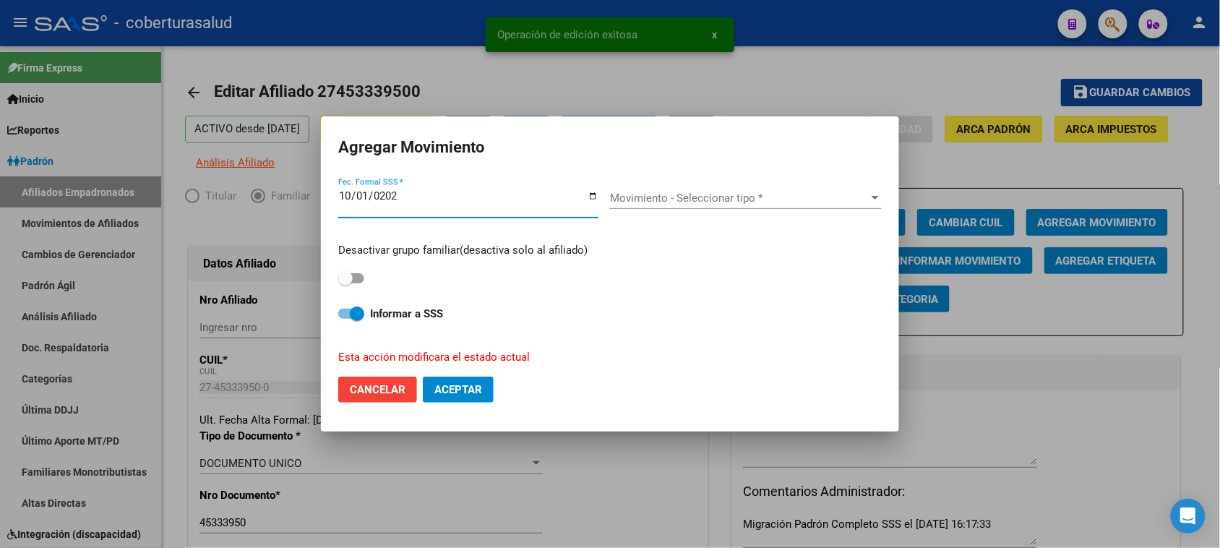
type input "[DATE]"
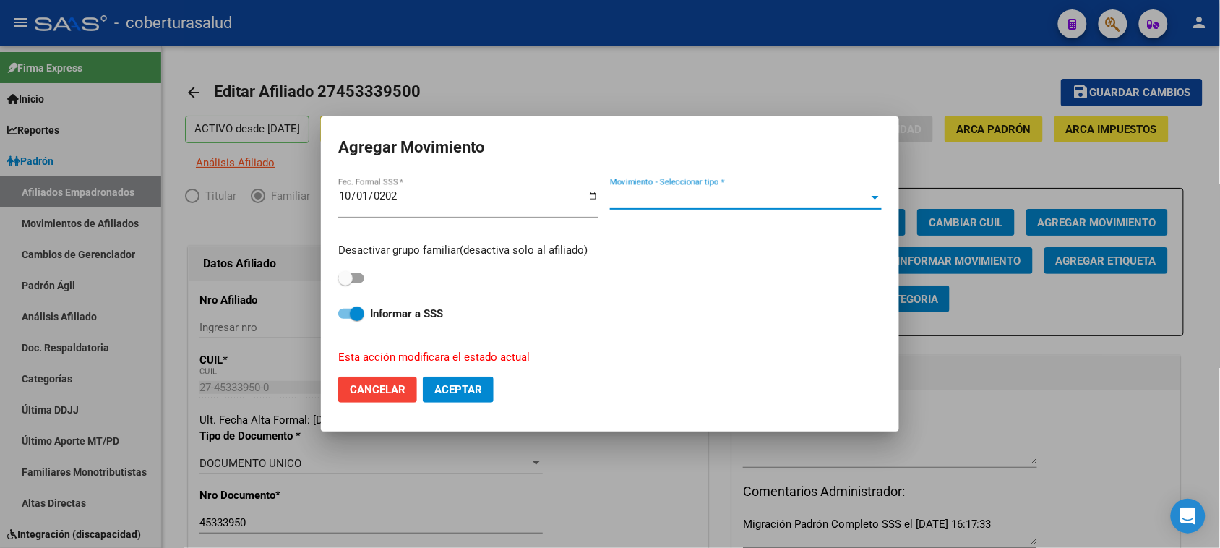
click at [687, 201] on span "Movimiento - Seleccionar tipo *" at bounding box center [739, 198] width 259 height 13
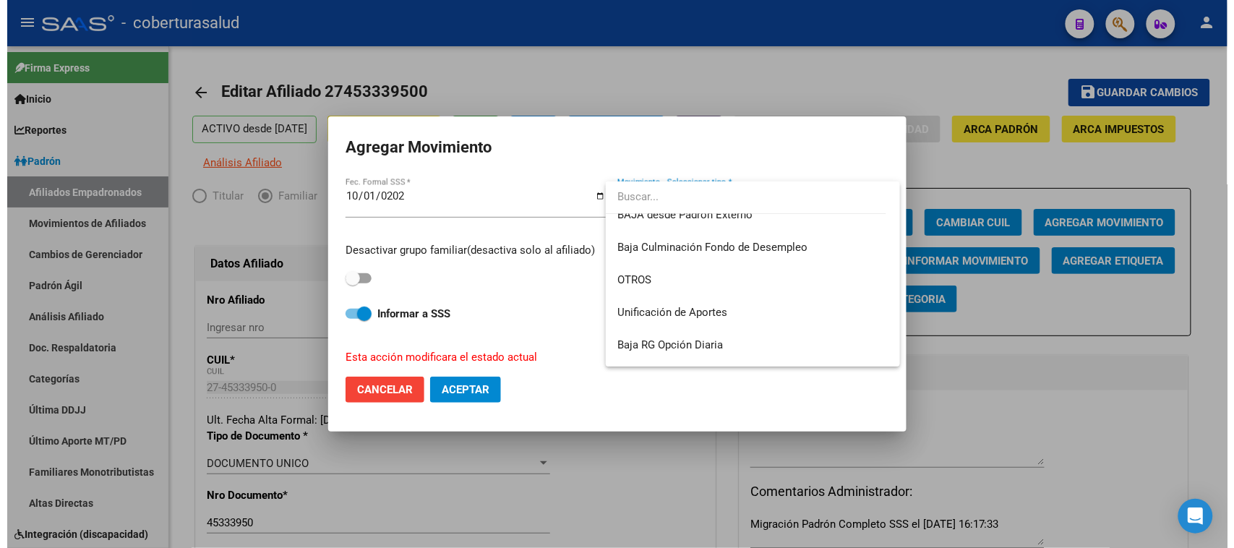
scroll to position [1050, 0]
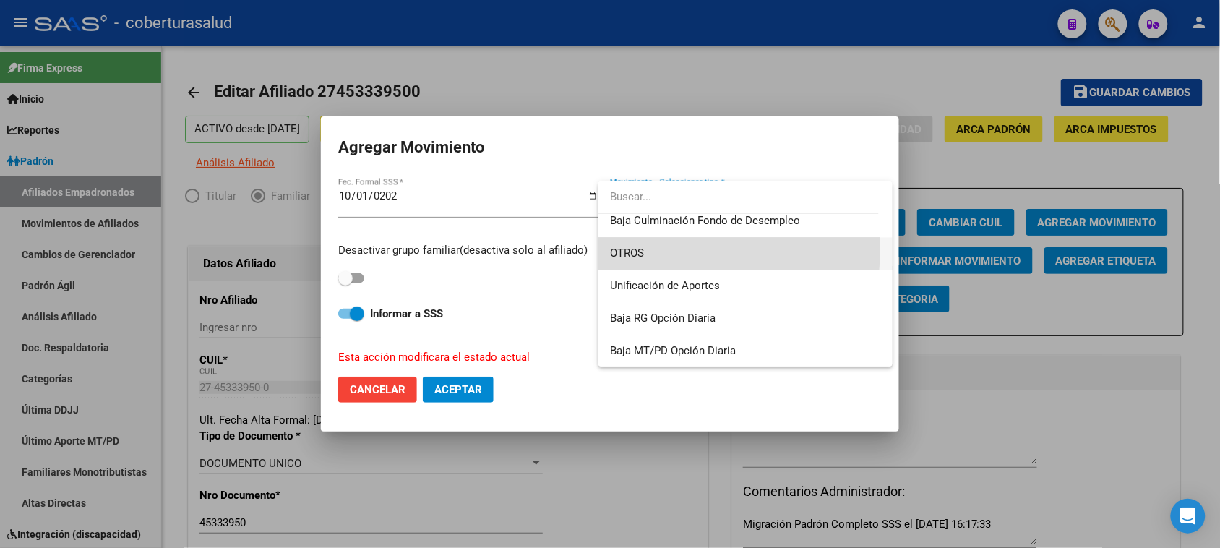
click at [674, 249] on span "OTROS" at bounding box center [745, 253] width 271 height 33
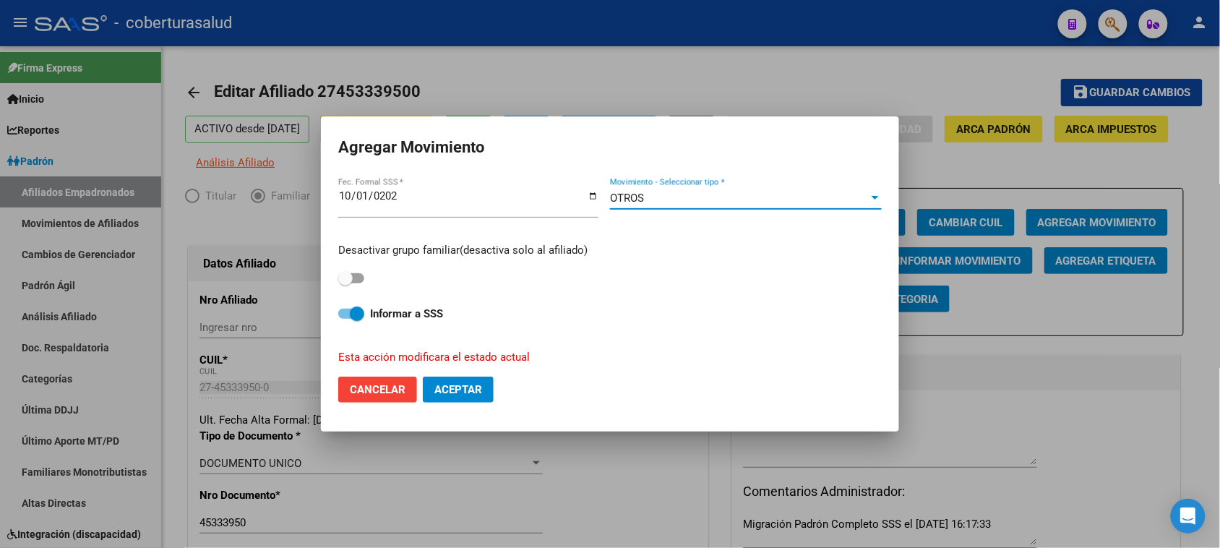
click at [460, 398] on button "Aceptar" at bounding box center [458, 390] width 71 height 26
checkbox input "false"
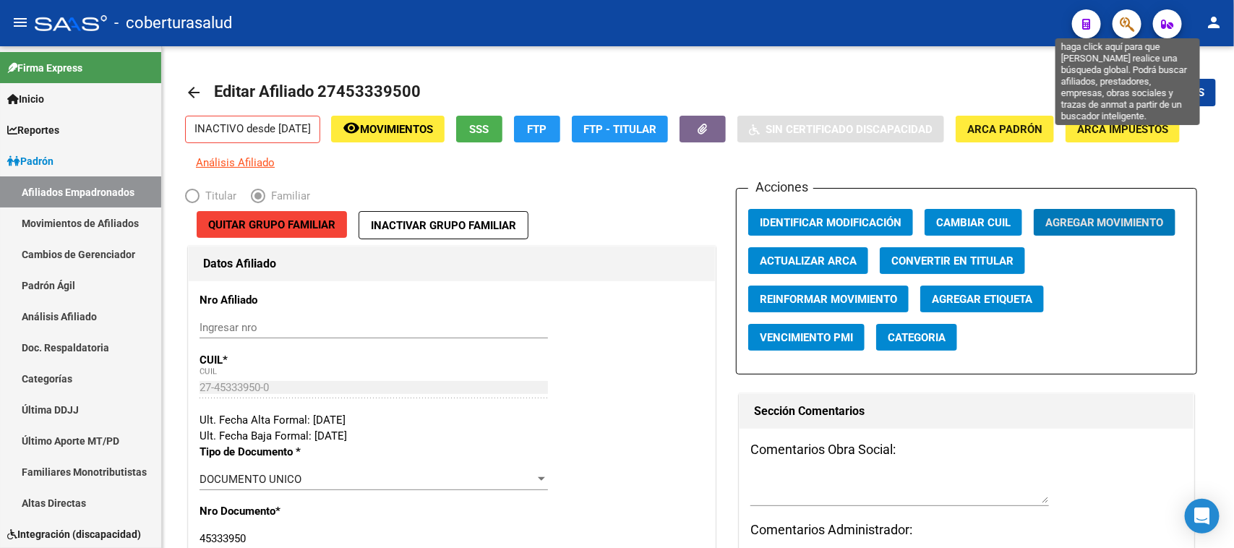
click at [1121, 20] on icon "button" at bounding box center [1127, 24] width 14 height 17
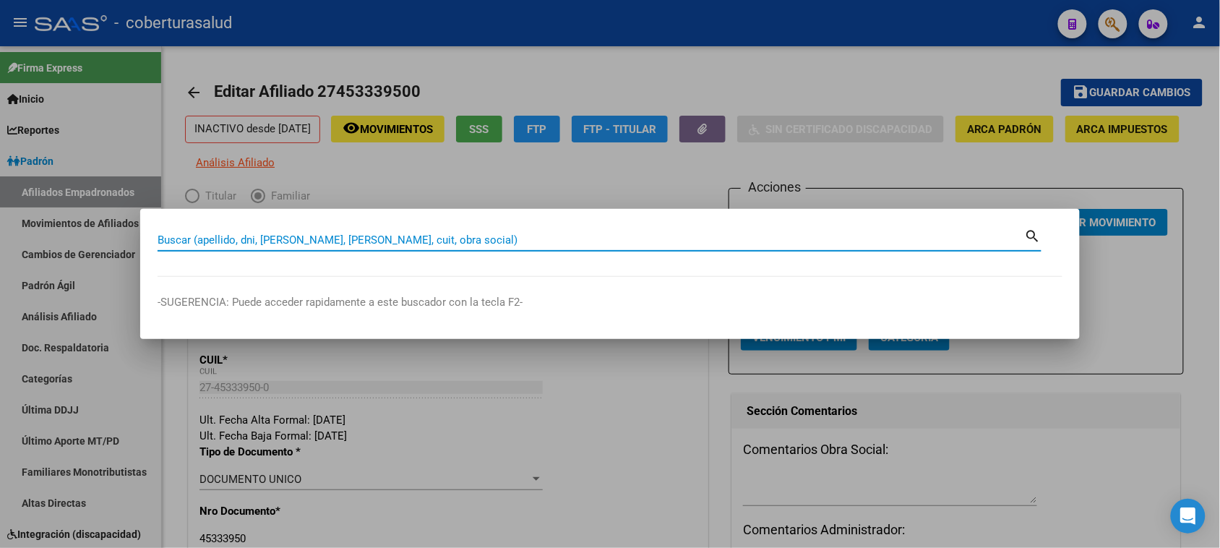
click at [247, 243] on input "Buscar (apellido, dni, [PERSON_NAME], [PERSON_NAME], cuit, obra social)" at bounding box center [591, 239] width 867 height 13
paste input "23456926444"
type input "23456926444"
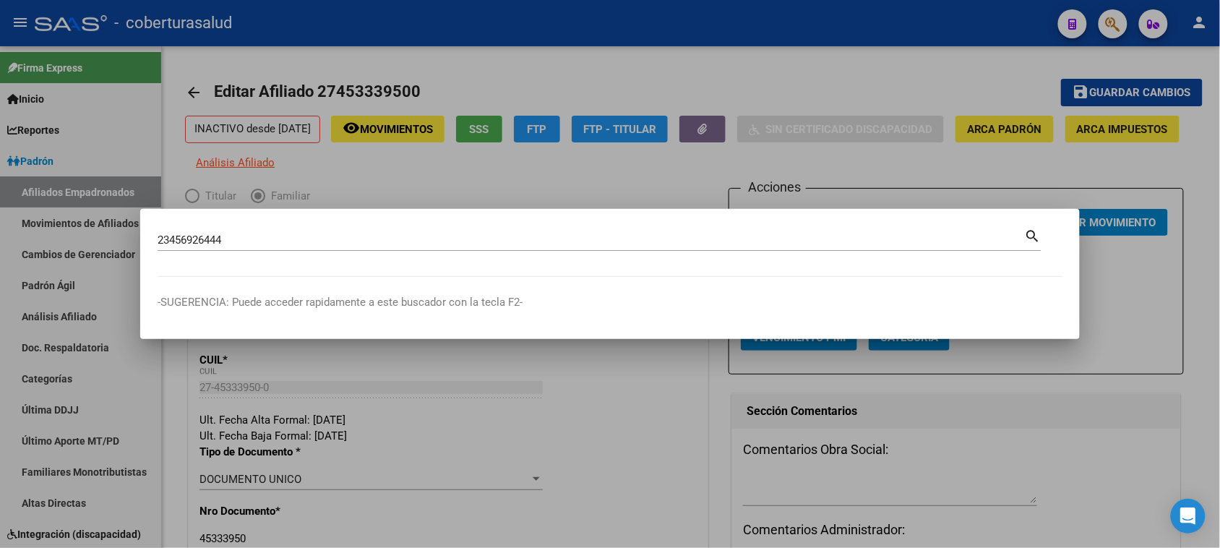
click at [1030, 231] on mat-icon "search" at bounding box center [1033, 234] width 17 height 17
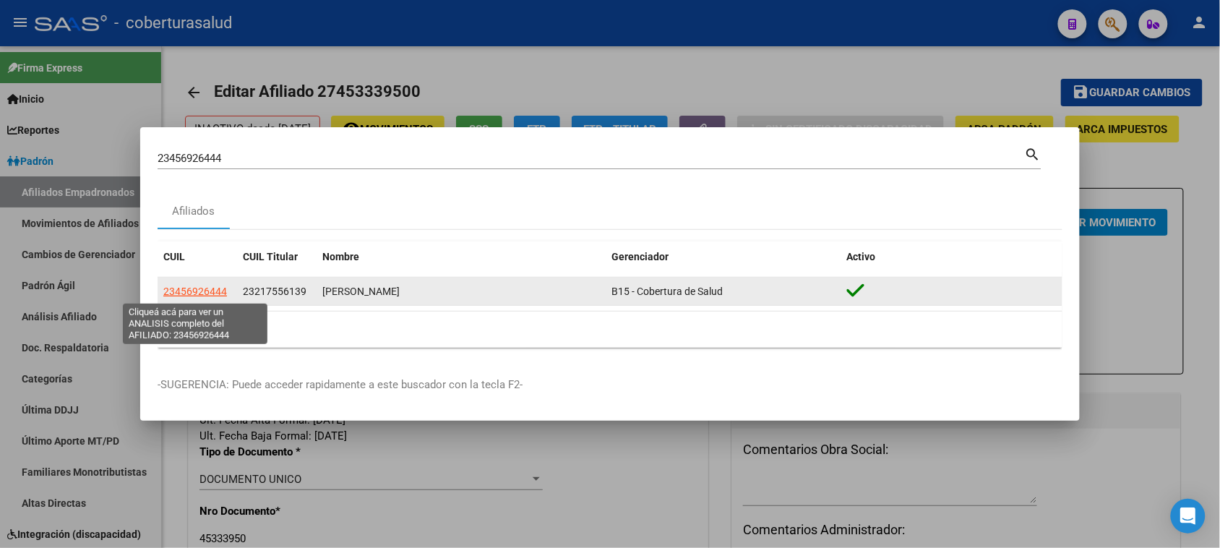
click at [190, 293] on span "23456926444" at bounding box center [195, 292] width 64 height 12
type textarea "23456926444"
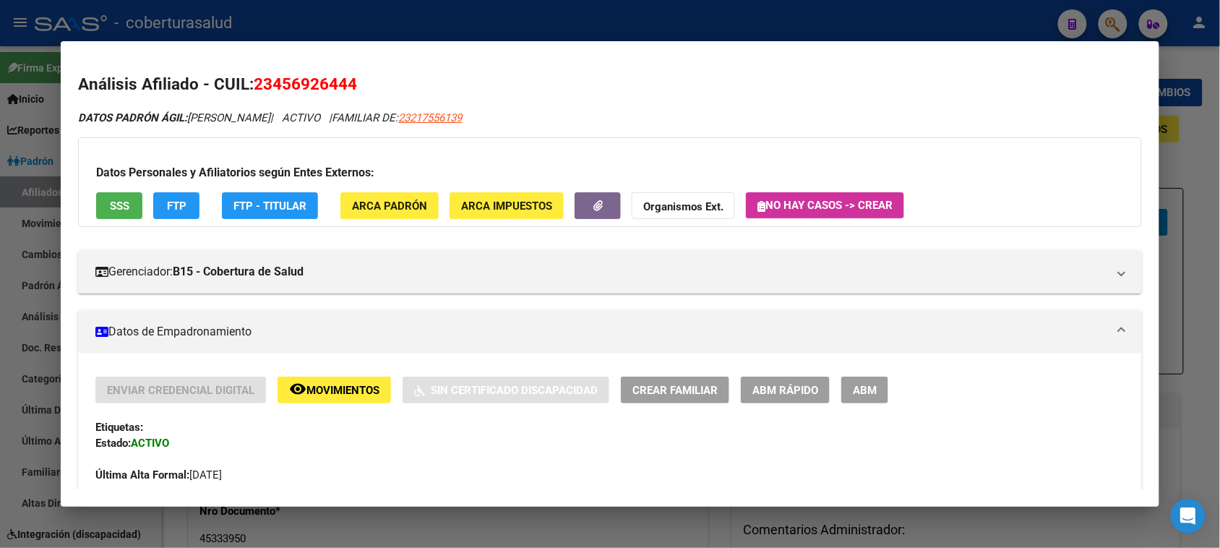
click at [873, 392] on button "ABM" at bounding box center [864, 390] width 47 height 27
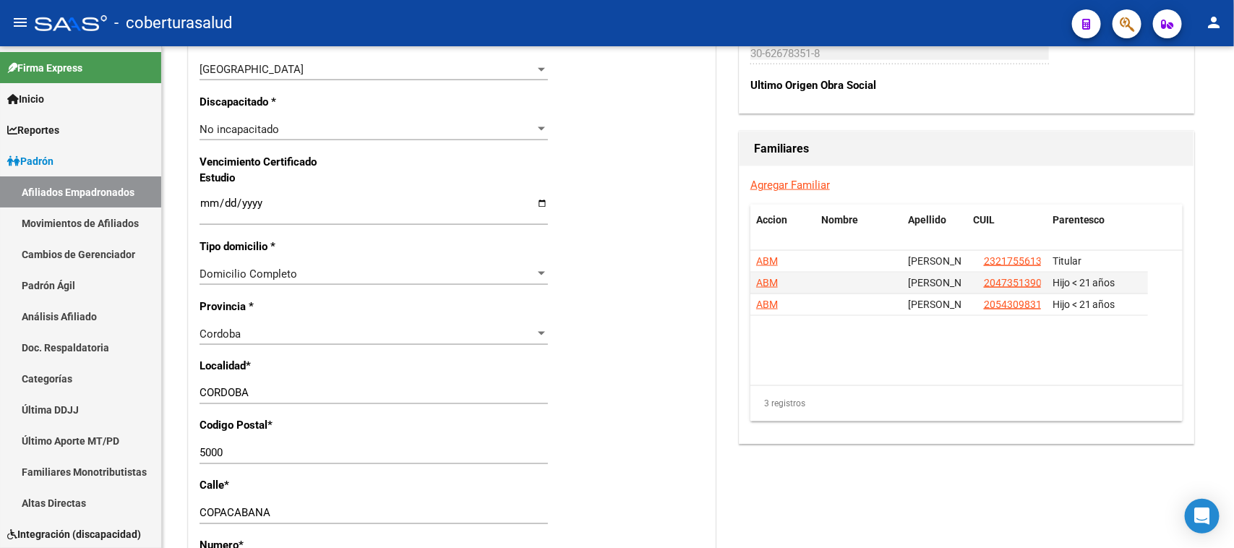
scroll to position [893, 0]
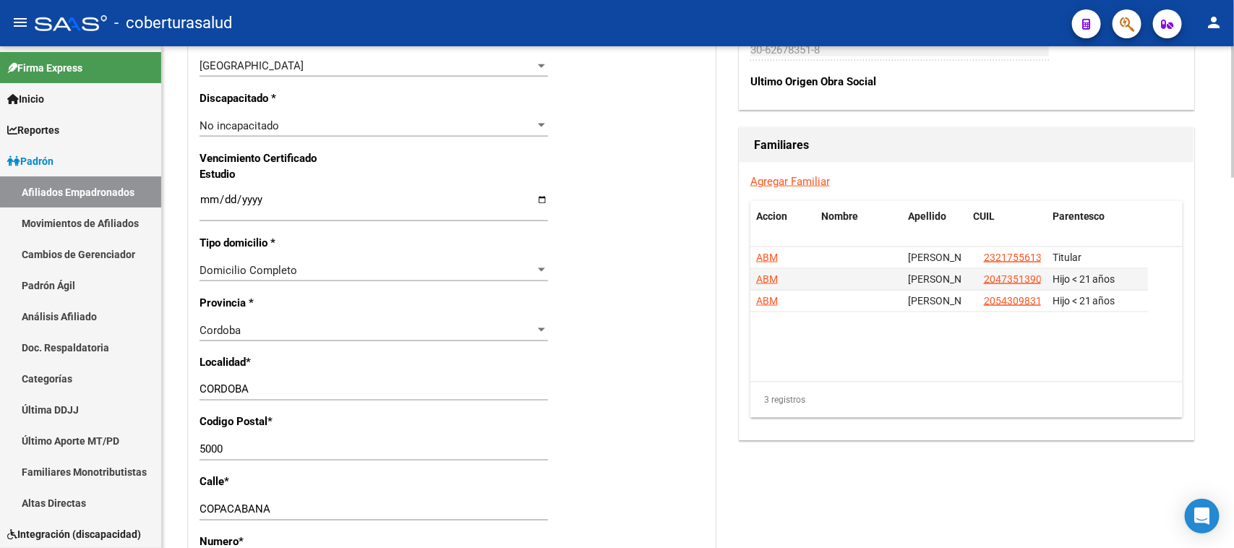
click at [205, 201] on input "Ingresar fecha" at bounding box center [373, 205] width 348 height 23
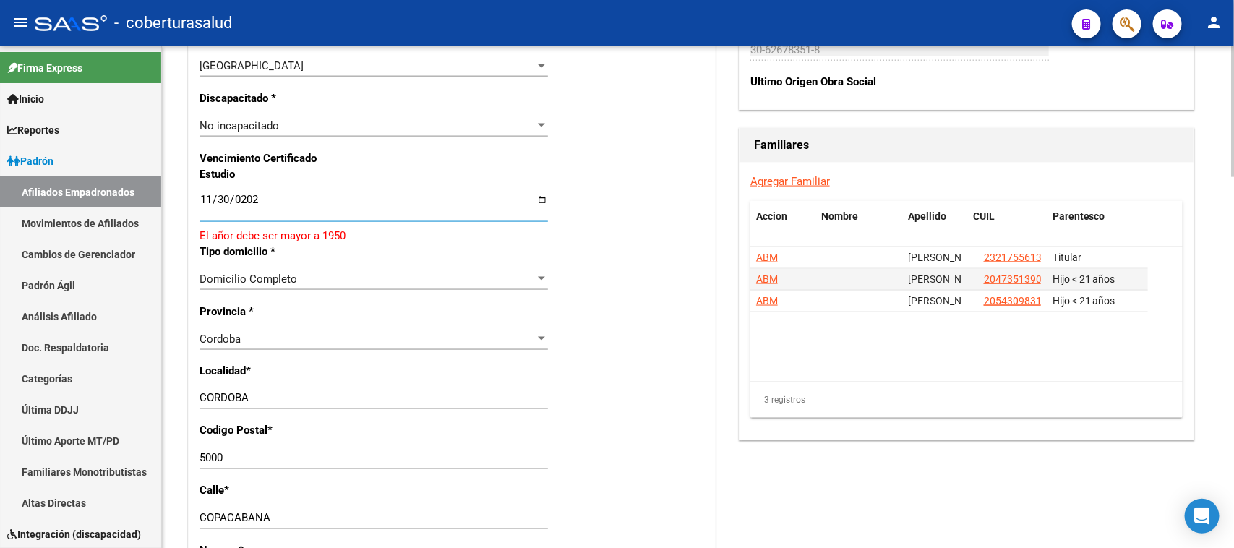
type input "[DATE]"
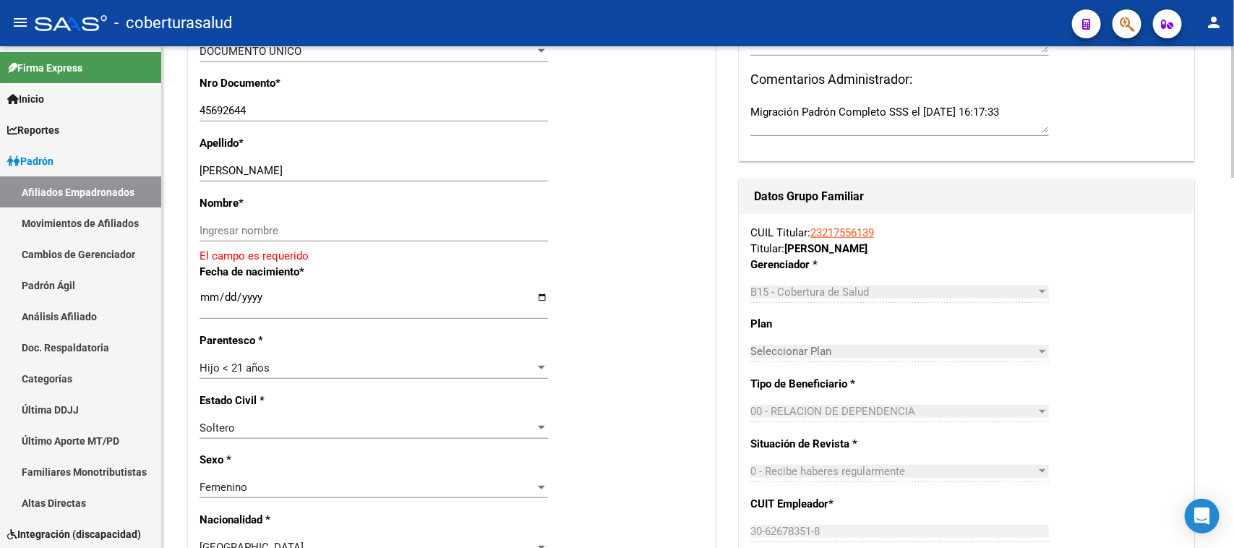
scroll to position [301, 0]
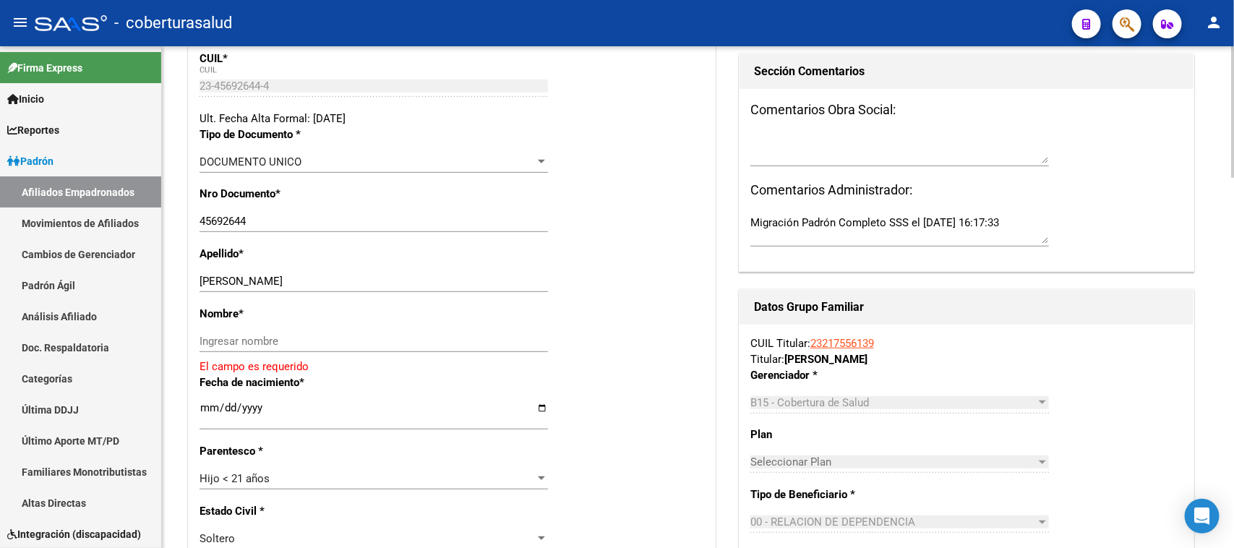
click at [1233, 215] on div at bounding box center [1233, 191] width 4 height 132
drag, startPoint x: 264, startPoint y: 277, endPoint x: 387, endPoint y: 277, distance: 123.6
click at [387, 277] on input "[PERSON_NAME]" at bounding box center [373, 281] width 348 height 13
click at [253, 342] on input "Ingresar nombre" at bounding box center [373, 341] width 348 height 13
paste input "[PERSON_NAME]"
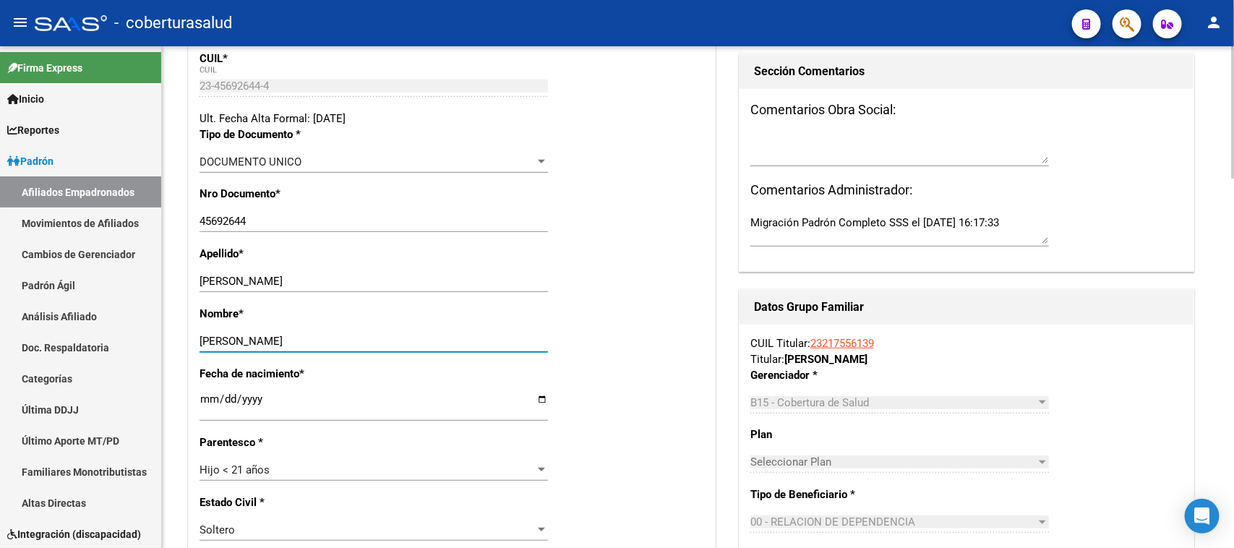
type input "[PERSON_NAME]"
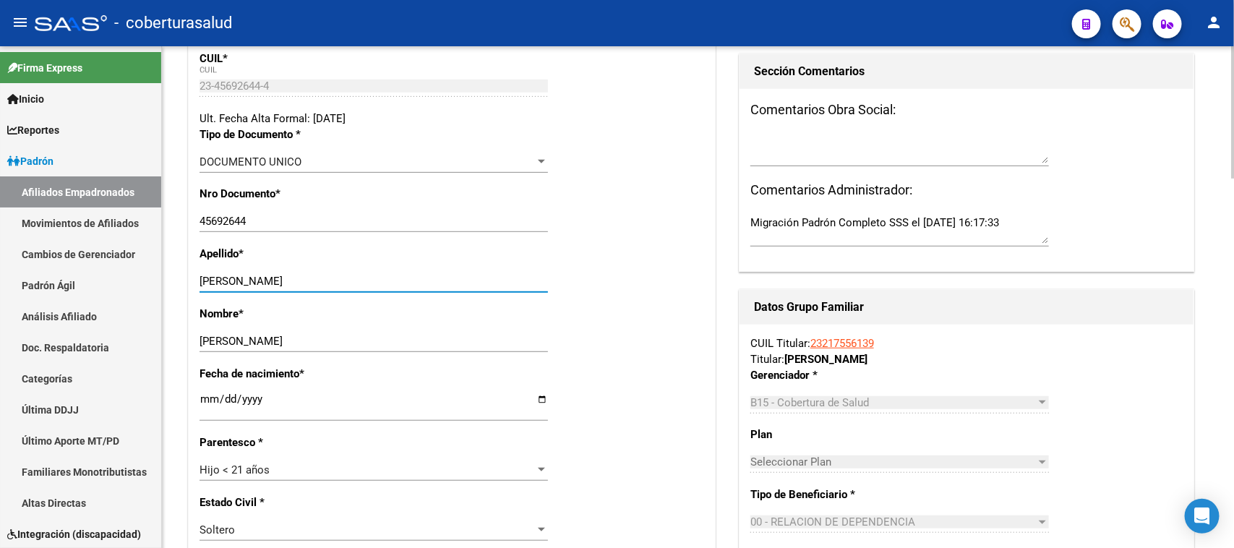
drag, startPoint x: 366, startPoint y: 287, endPoint x: 265, endPoint y: 282, distance: 101.3
click at [265, 282] on input "[PERSON_NAME]" at bounding box center [373, 281] width 348 height 13
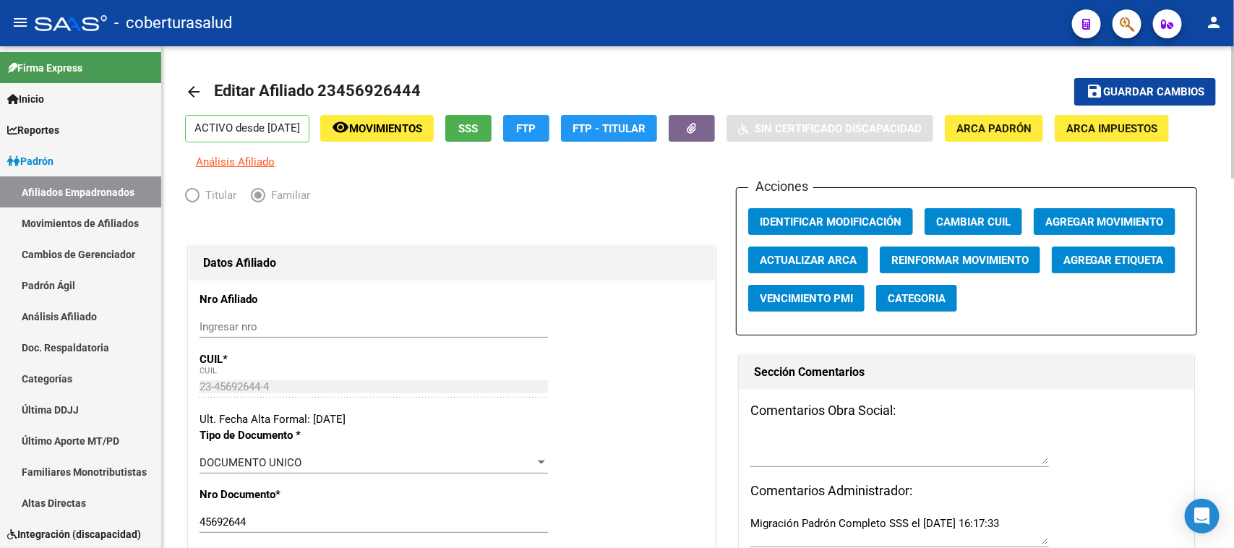
scroll to position [0, 0]
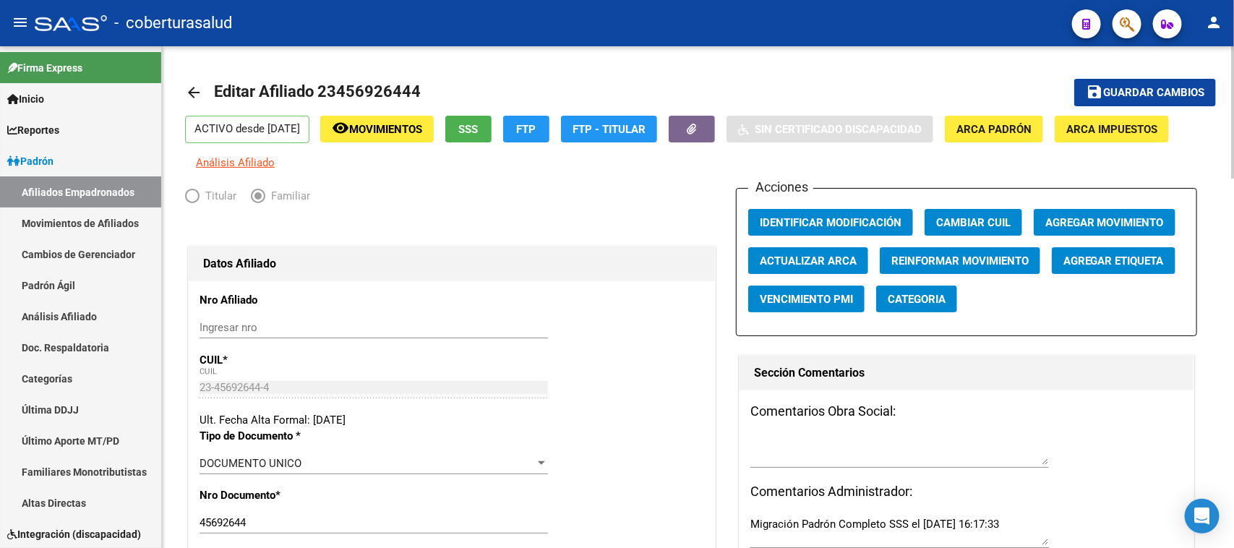
type input "[PERSON_NAME]"
click at [1162, 93] on span "Guardar cambios" at bounding box center [1153, 93] width 101 height 13
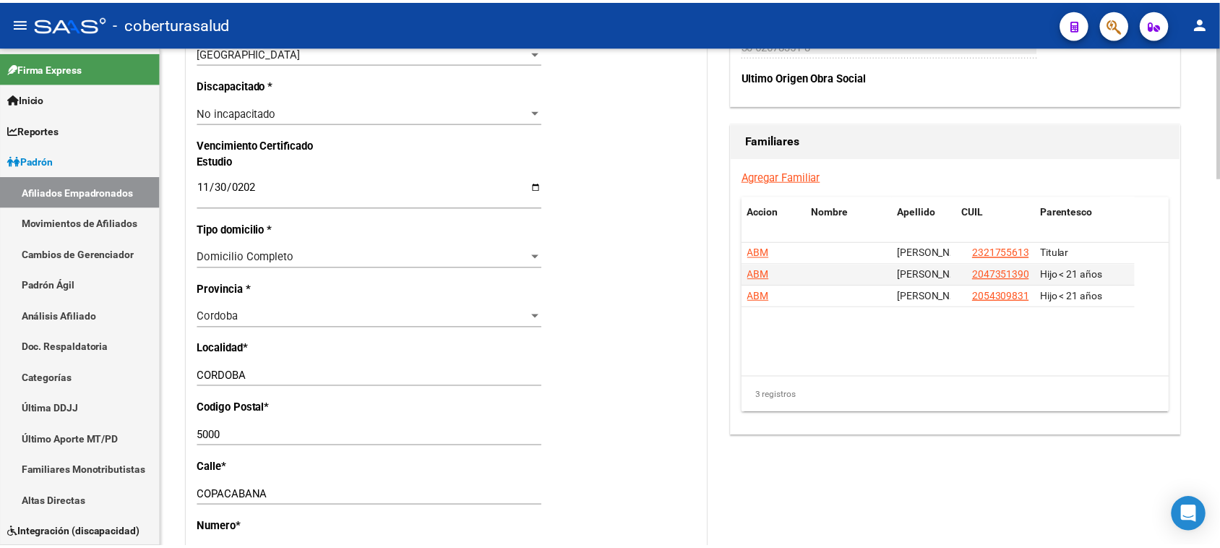
scroll to position [994, 0]
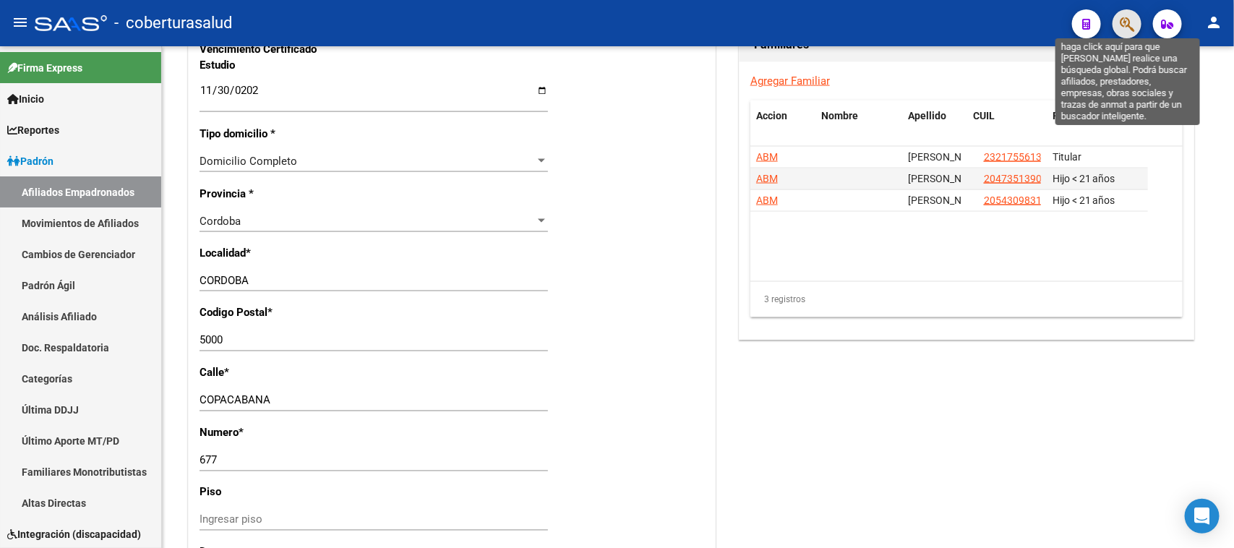
click at [1124, 19] on icon "button" at bounding box center [1127, 24] width 14 height 17
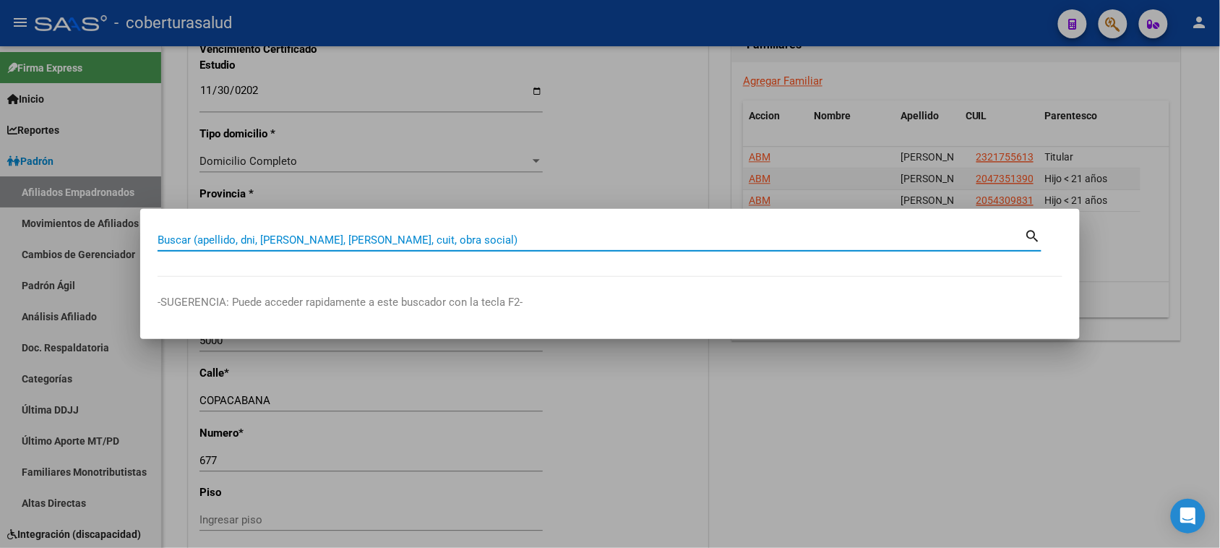
click at [265, 246] on input "Buscar (apellido, dni, [PERSON_NAME], [PERSON_NAME], cuit, obra social)" at bounding box center [591, 239] width 867 height 13
paste input "27456597756"
type input "27456597756"
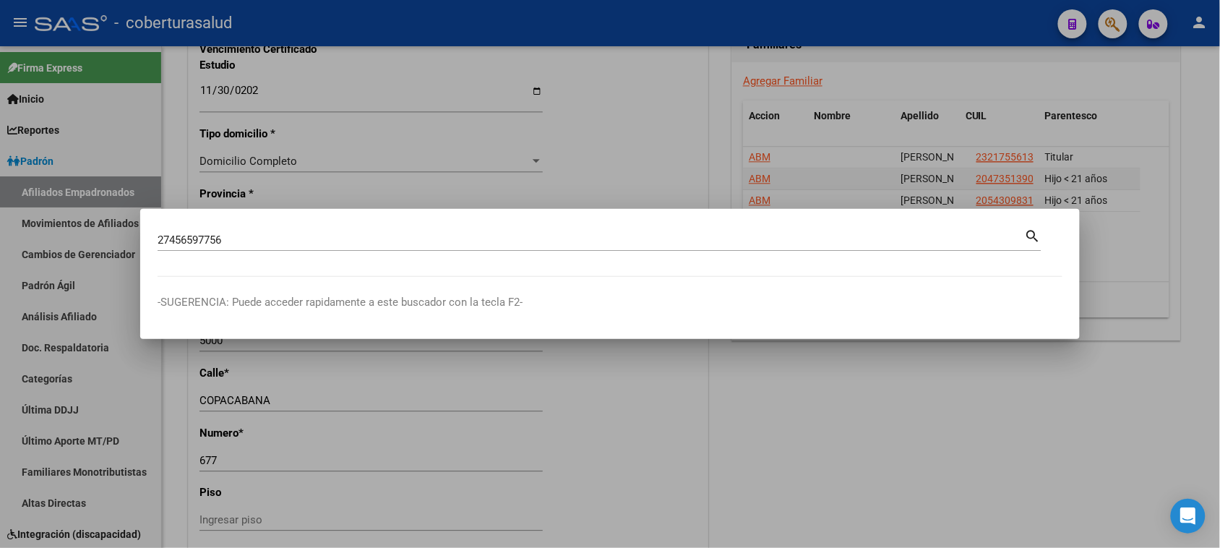
click at [1031, 229] on mat-icon "search" at bounding box center [1033, 234] width 17 height 17
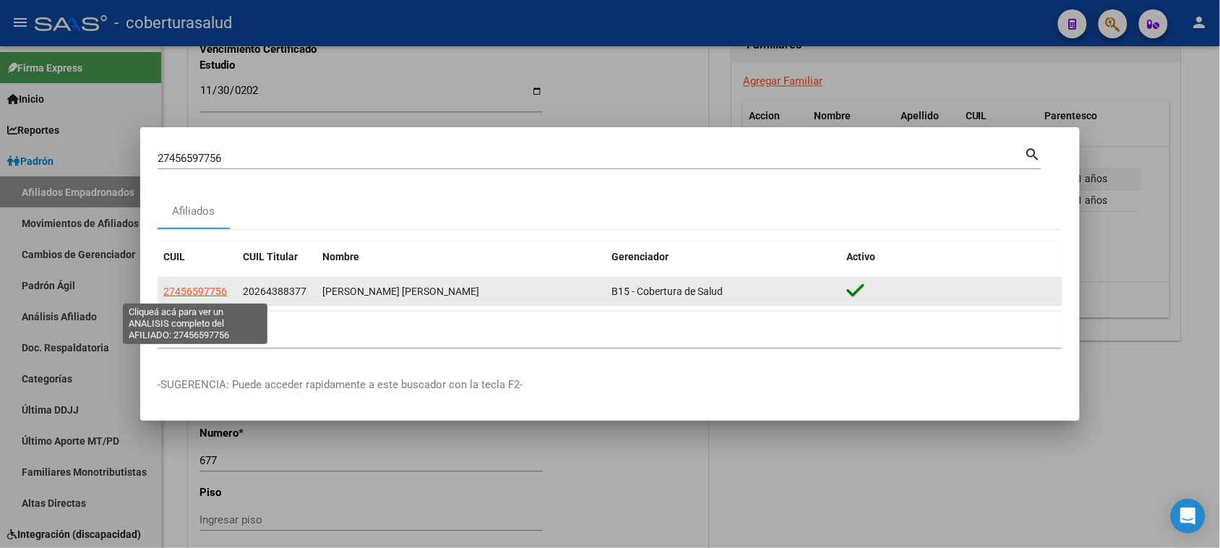
click at [195, 293] on span "27456597756" at bounding box center [195, 292] width 64 height 12
type textarea "27456597756"
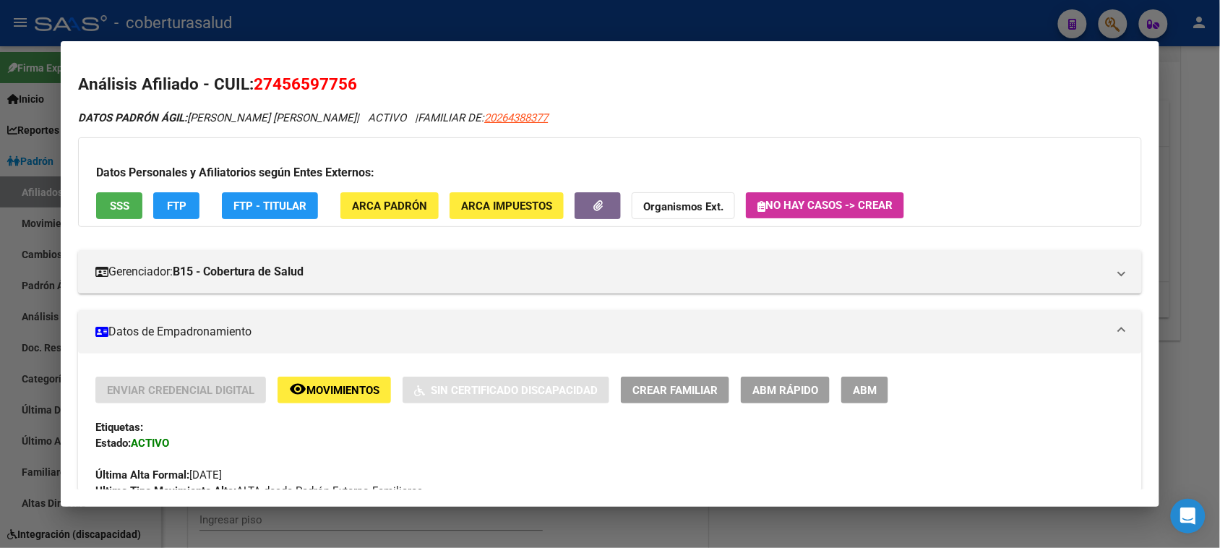
click at [858, 387] on span "ABM" at bounding box center [865, 390] width 24 height 13
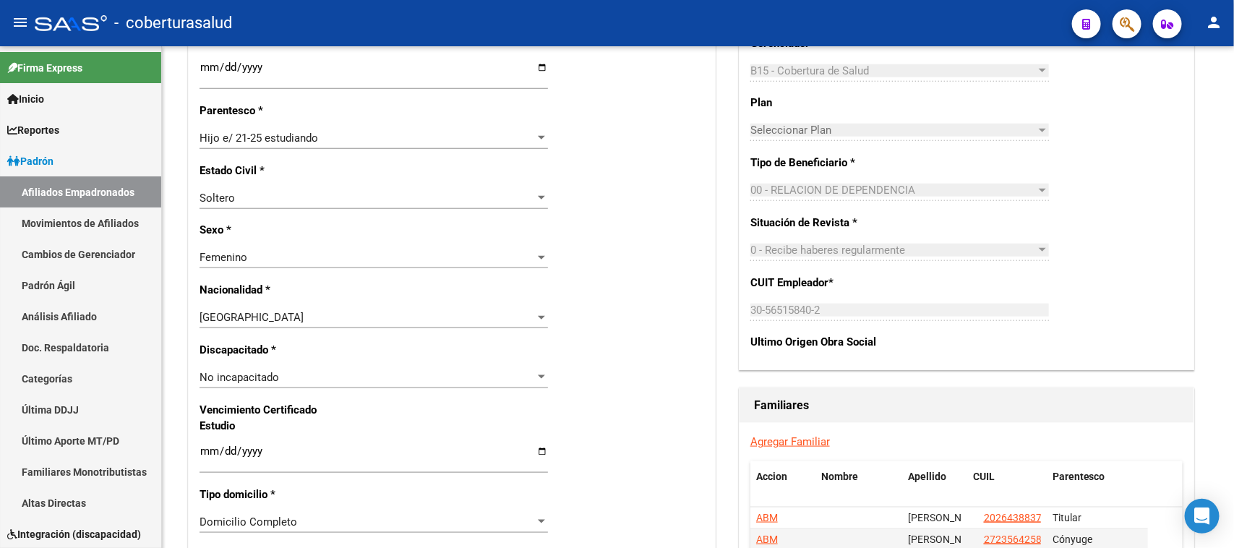
scroll to position [712, 0]
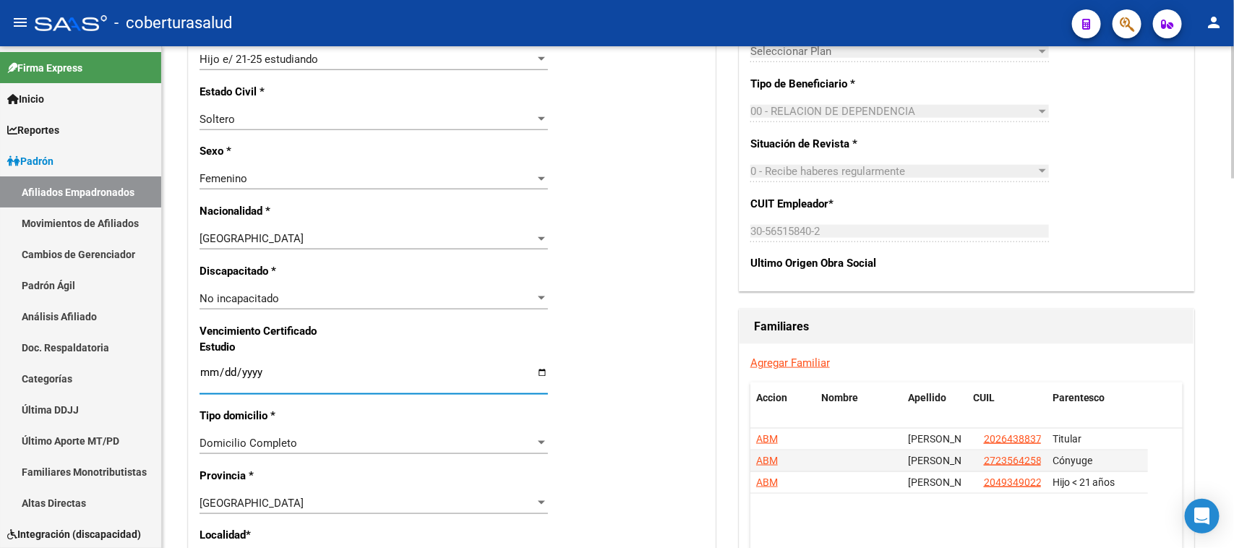
click at [205, 374] on input "Ingresar fecha" at bounding box center [373, 377] width 348 height 23
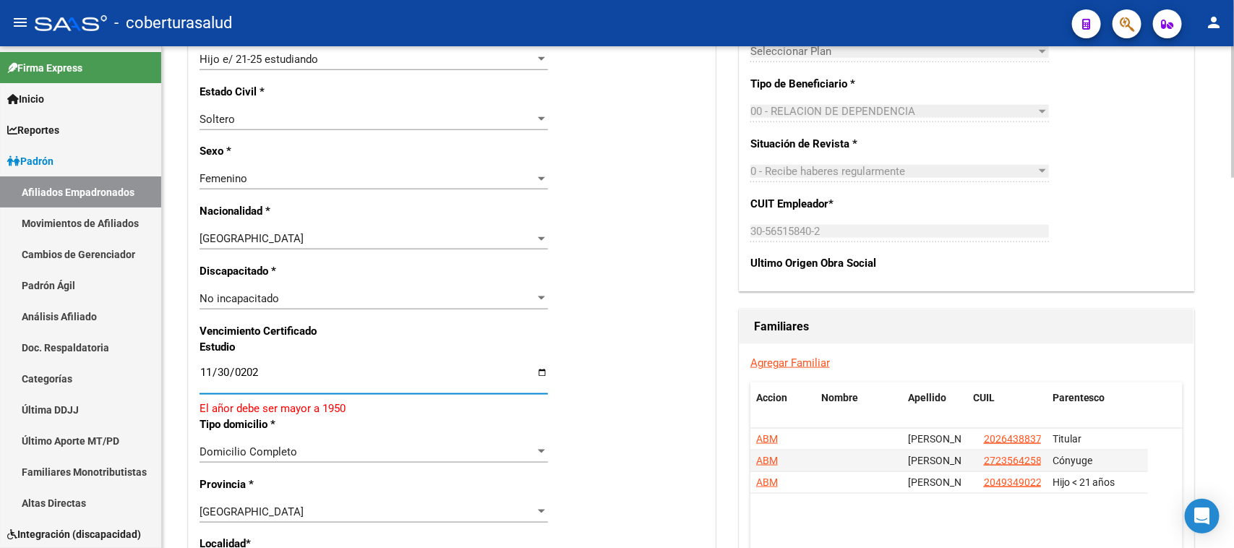
type input "[DATE]"
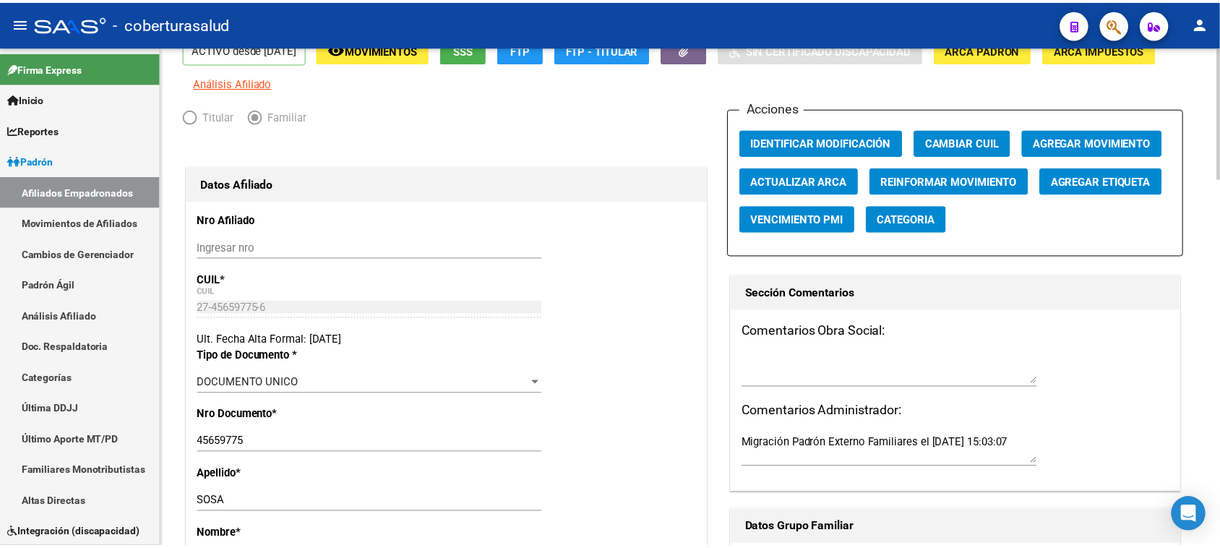
scroll to position [0, 0]
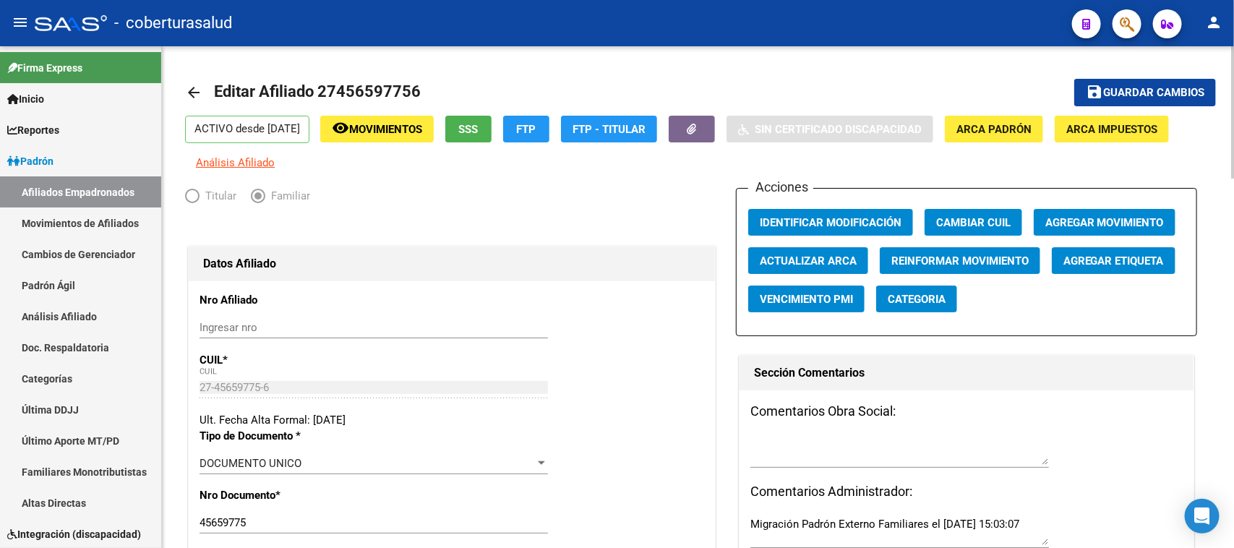
click at [1183, 88] on span "Guardar cambios" at bounding box center [1153, 93] width 101 height 13
click at [1092, 219] on span "Agregar Movimiento" at bounding box center [1104, 222] width 119 height 13
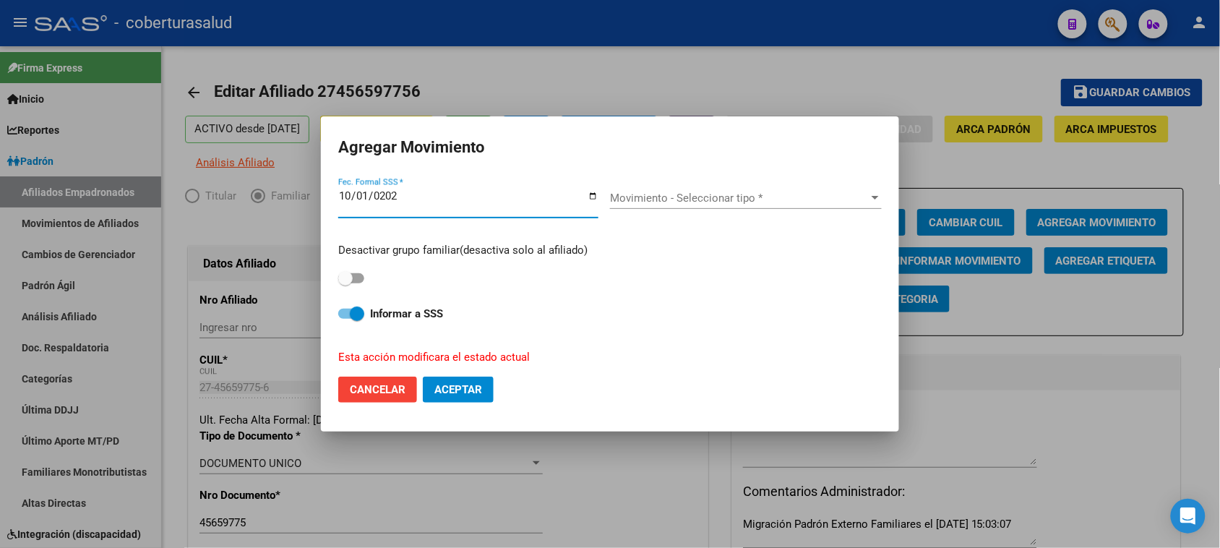
type input "[DATE]"
click at [464, 395] on span "Aceptar" at bounding box center [458, 389] width 48 height 13
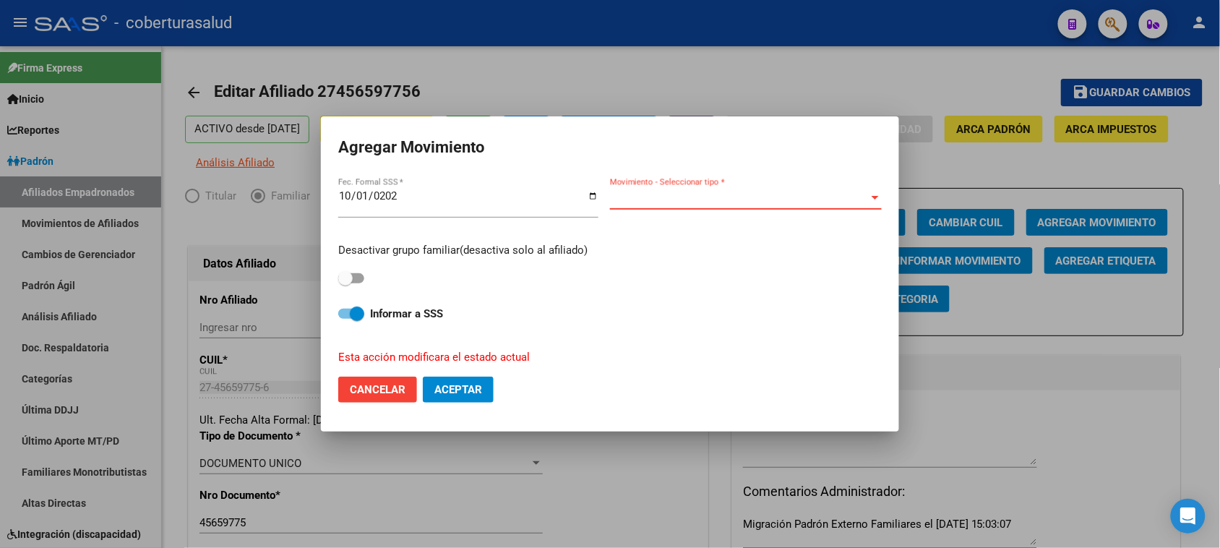
click at [757, 194] on span "Movimiento - Seleccionar tipo *" at bounding box center [739, 198] width 259 height 13
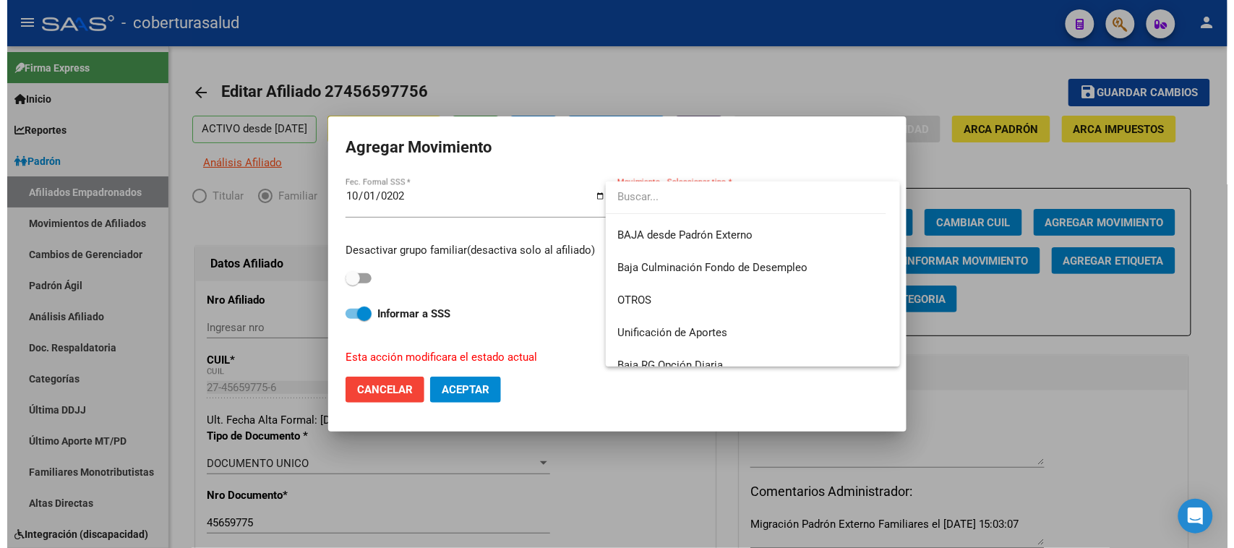
scroll to position [1050, 0]
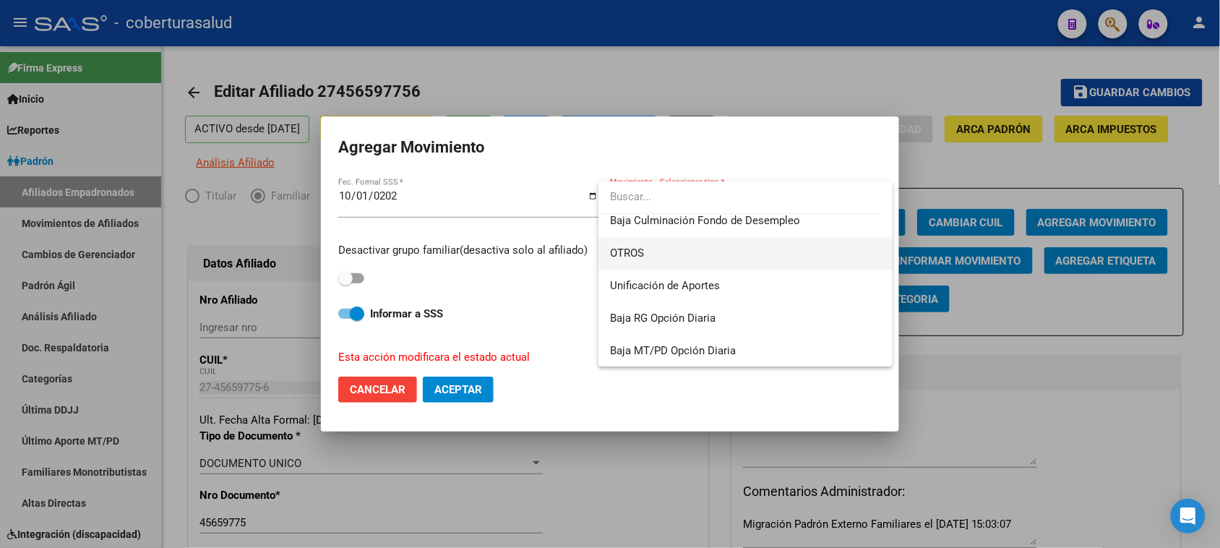
click at [703, 252] on span "OTROS" at bounding box center [745, 253] width 271 height 33
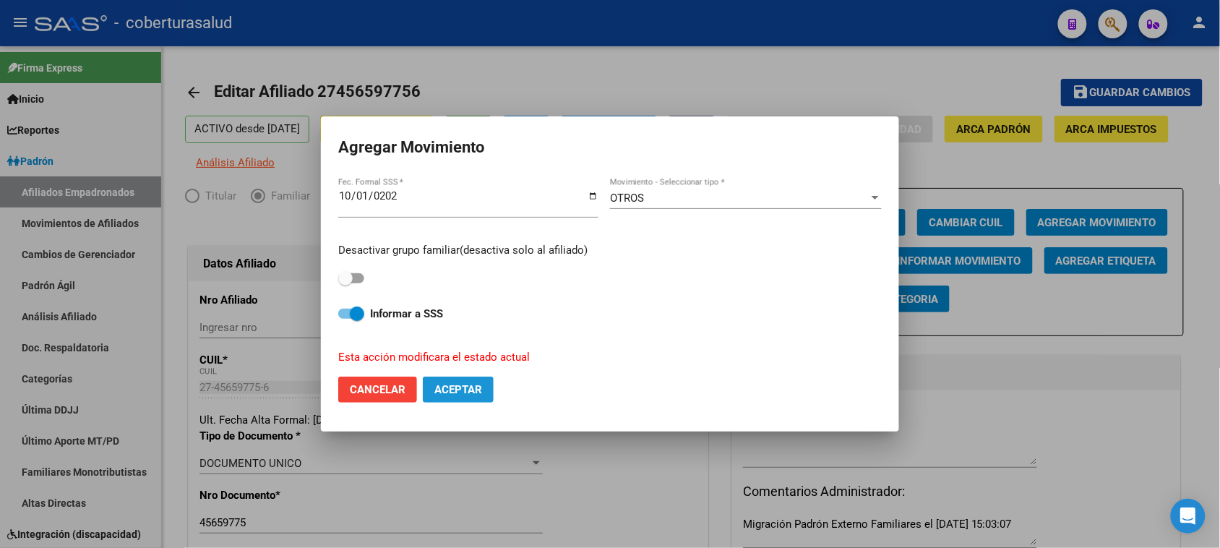
click at [463, 395] on span "Aceptar" at bounding box center [458, 389] width 48 height 13
checkbox input "false"
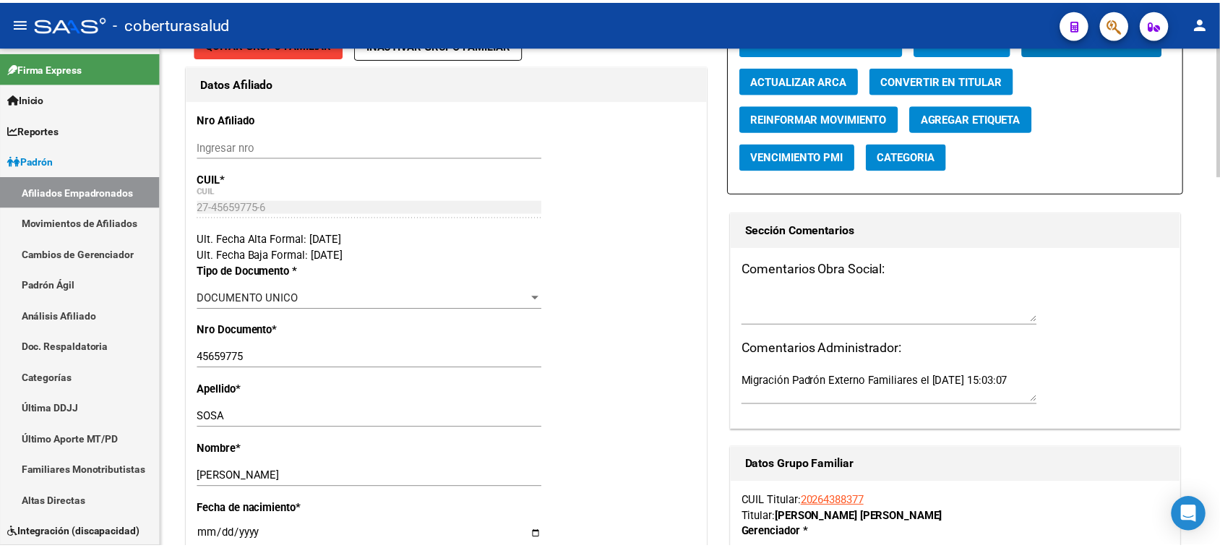
scroll to position [271, 0]
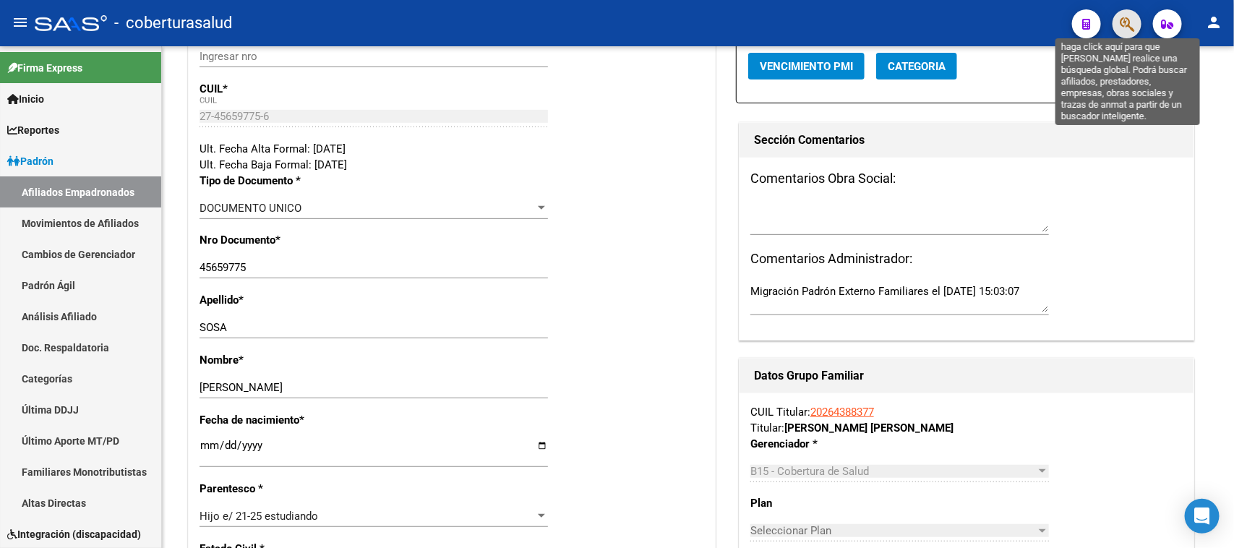
click at [1131, 29] on icon "button" at bounding box center [1127, 24] width 14 height 17
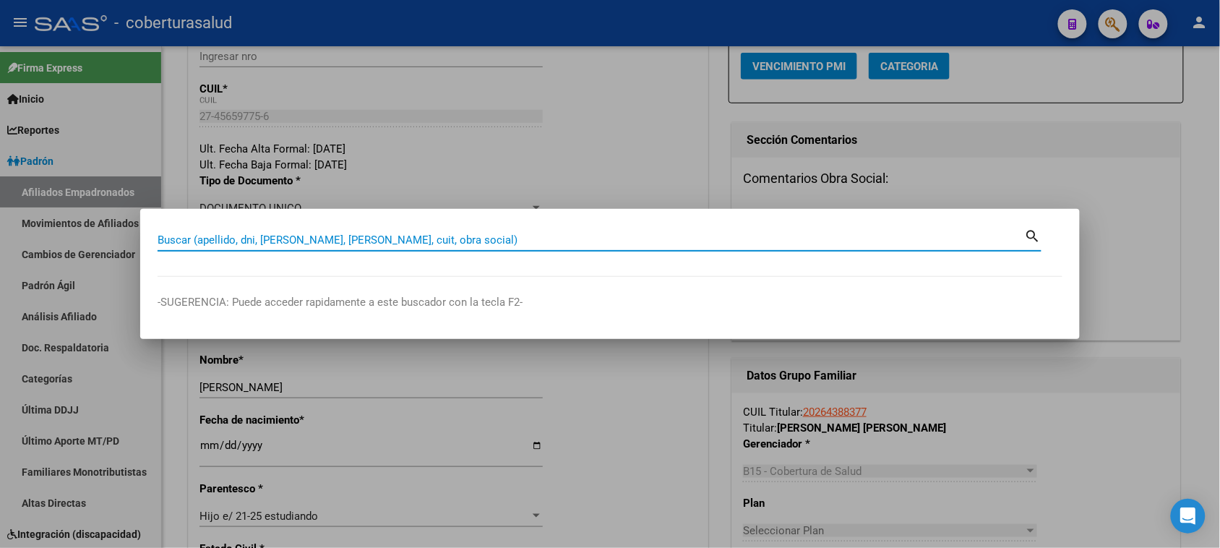
click at [254, 237] on input "Buscar (apellido, dni, [PERSON_NAME], [PERSON_NAME], cuit, obra social)" at bounding box center [591, 239] width 867 height 13
paste input "27451791449"
type input "27451791449"
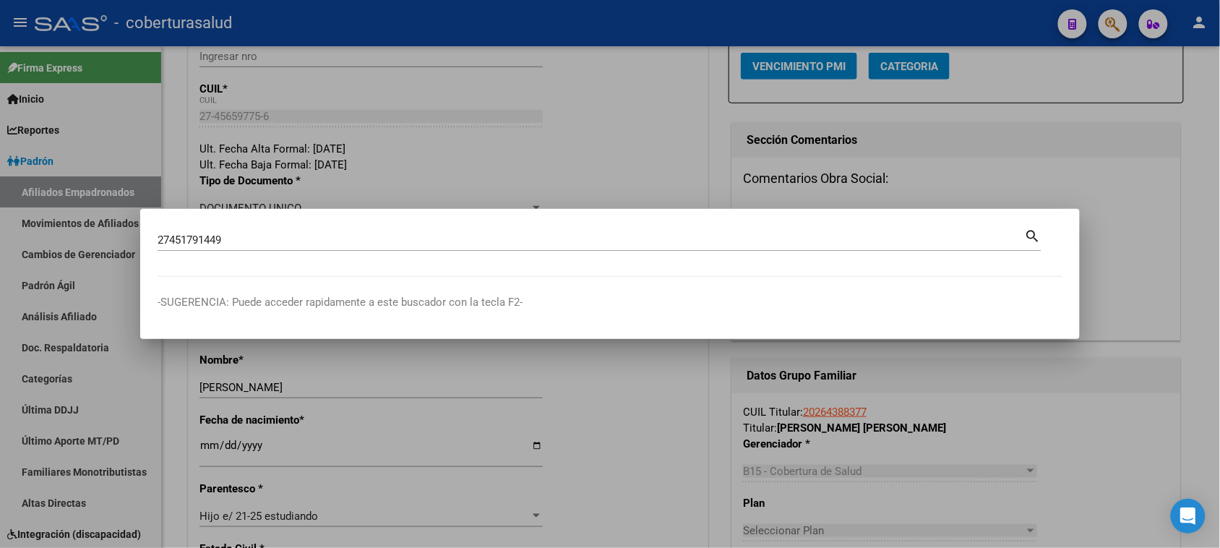
click at [1039, 235] on mat-icon "search" at bounding box center [1033, 234] width 17 height 17
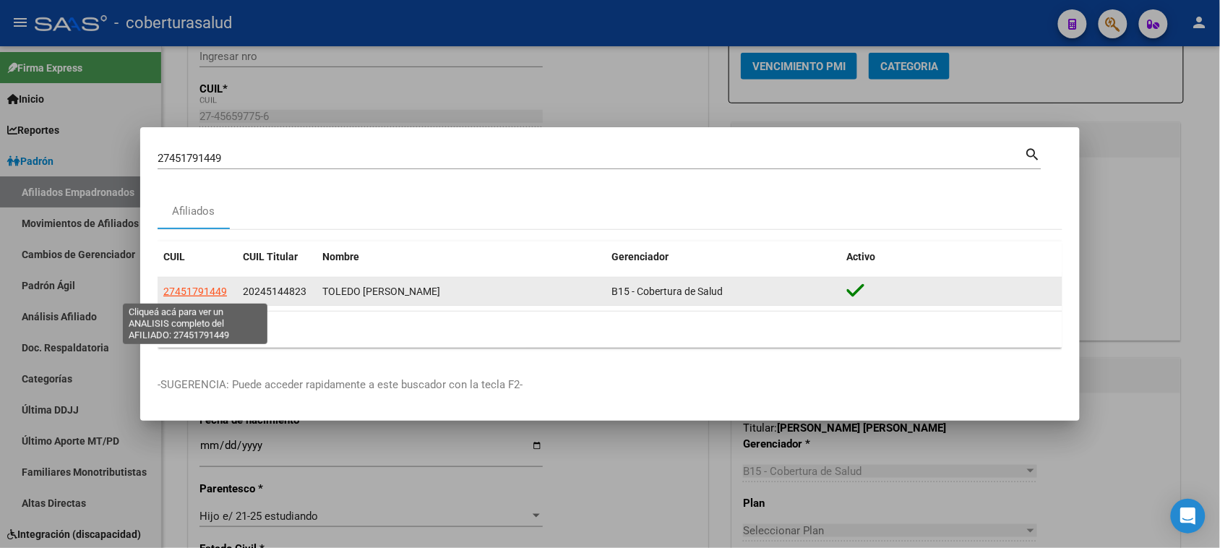
click at [210, 291] on span "27451791449" at bounding box center [195, 292] width 64 height 12
type textarea "27451791449"
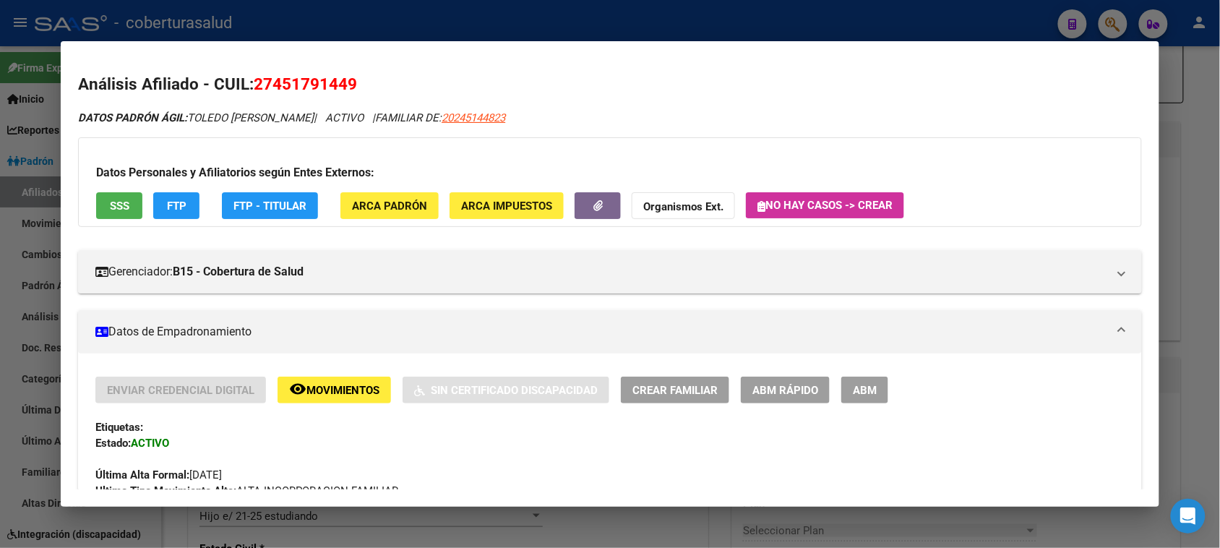
click at [870, 385] on span "ABM" at bounding box center [865, 390] width 24 height 13
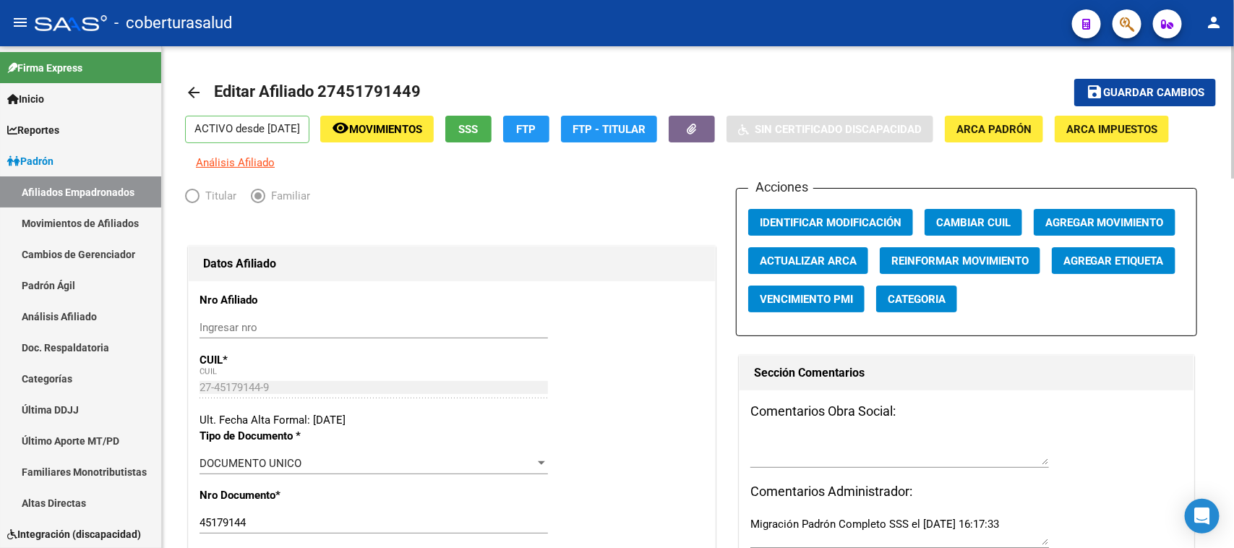
click at [1233, 12] on div "menu - coberturasalud person Firma Express Inicio Calendario SSS Instructivos C…" at bounding box center [617, 274] width 1234 height 548
click at [1096, 218] on span "Agregar Movimiento" at bounding box center [1104, 222] width 119 height 13
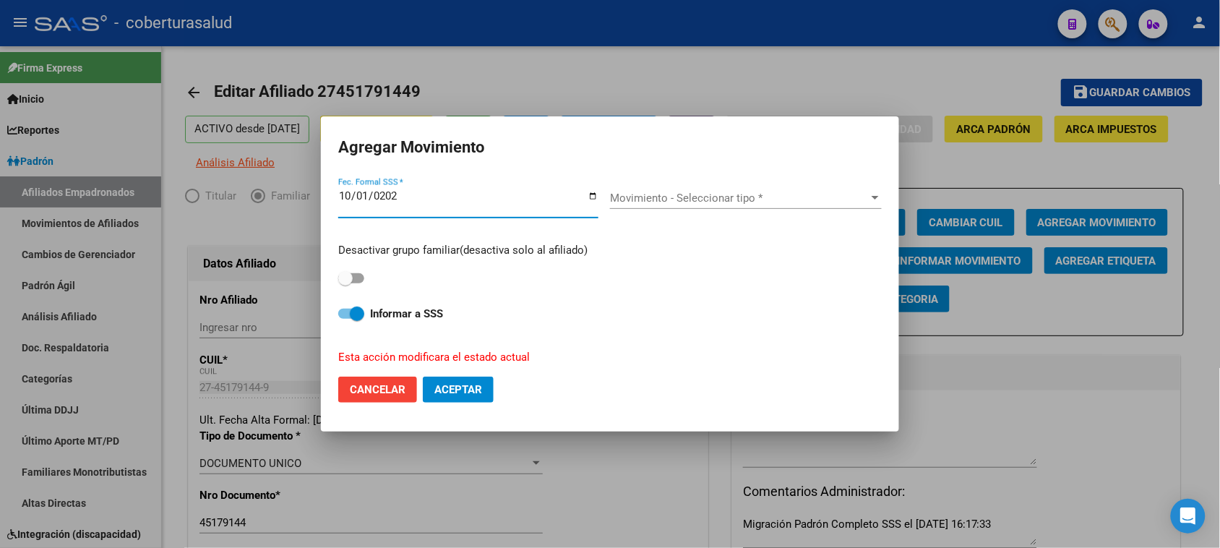
type input "[DATE]"
click at [716, 187] on div "Movimiento - Seleccionar tipo * Movimiento - Seleccionar tipo *" at bounding box center [746, 198] width 272 height 22
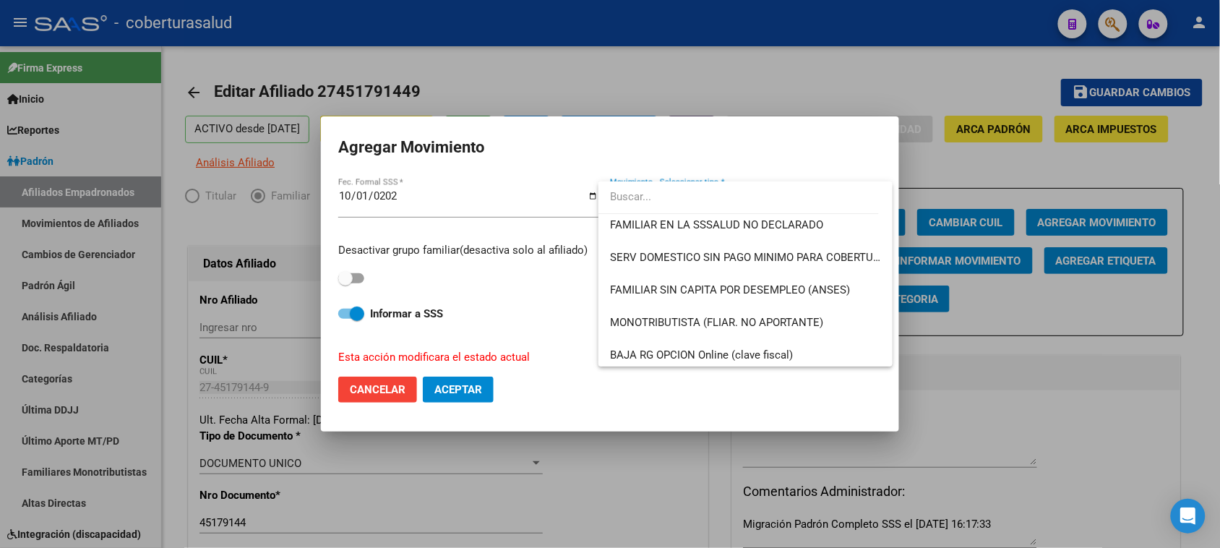
scroll to position [994, 0]
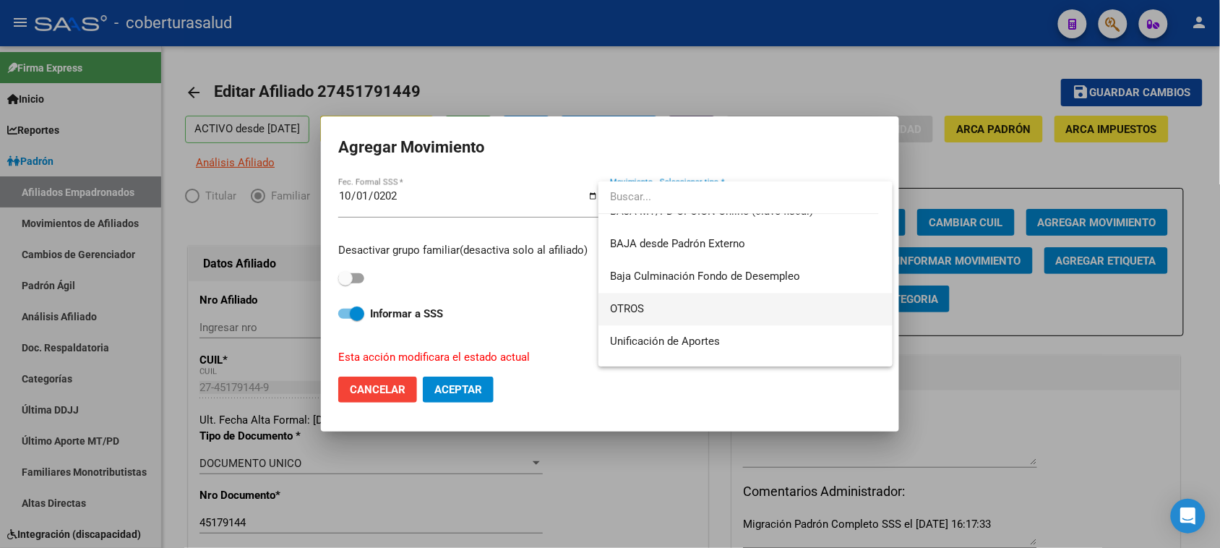
click at [660, 301] on span "OTROS" at bounding box center [745, 309] width 271 height 33
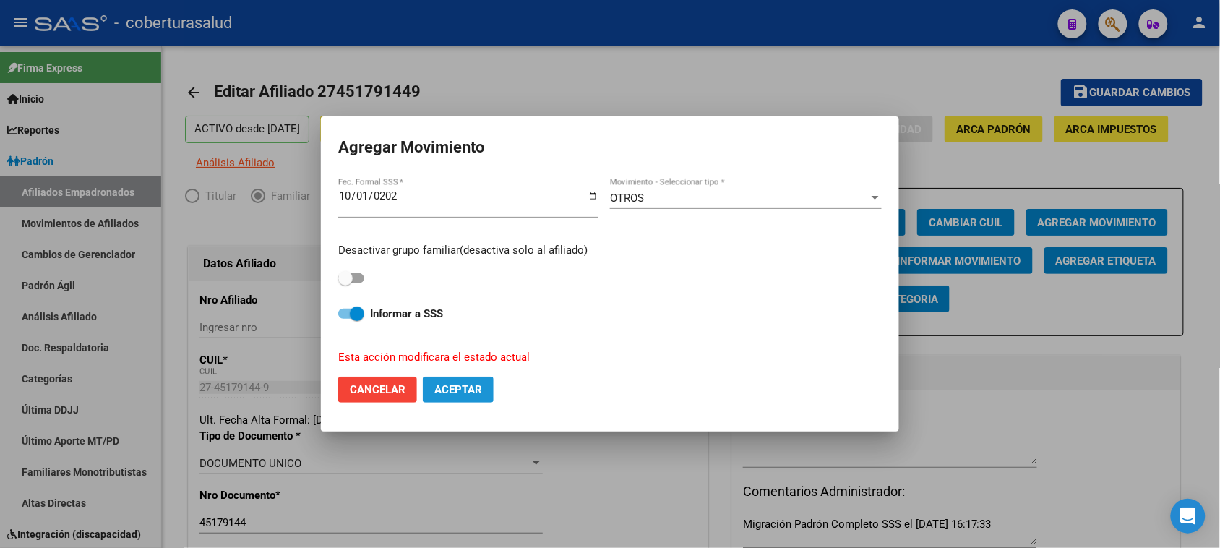
click at [454, 388] on span "Aceptar" at bounding box center [458, 389] width 48 height 13
checkbox input "false"
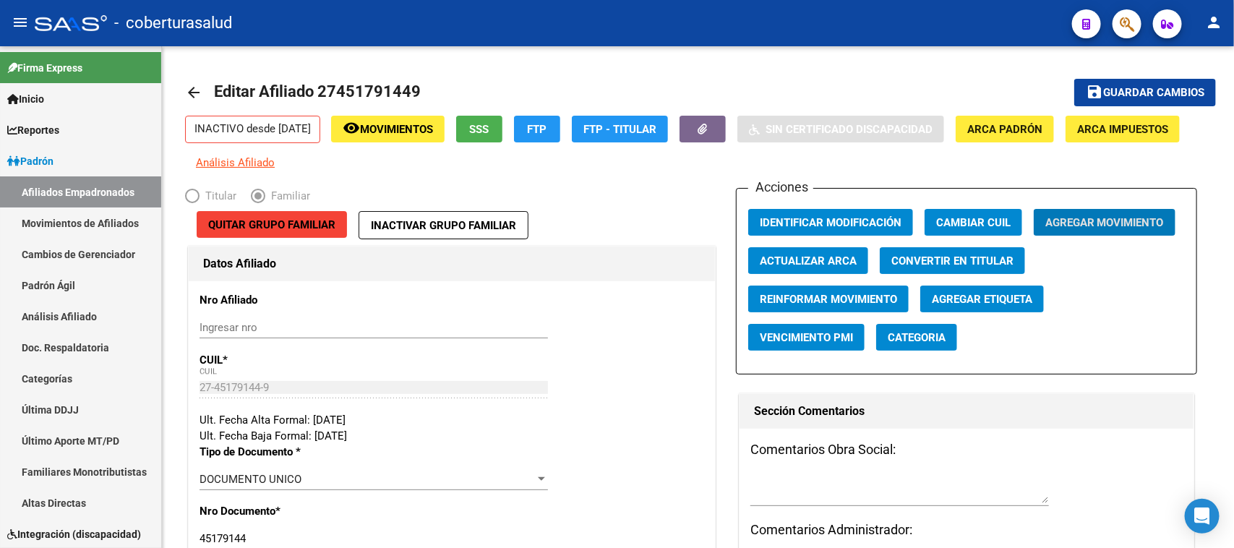
click at [1135, 22] on button "button" at bounding box center [1126, 23] width 29 height 29
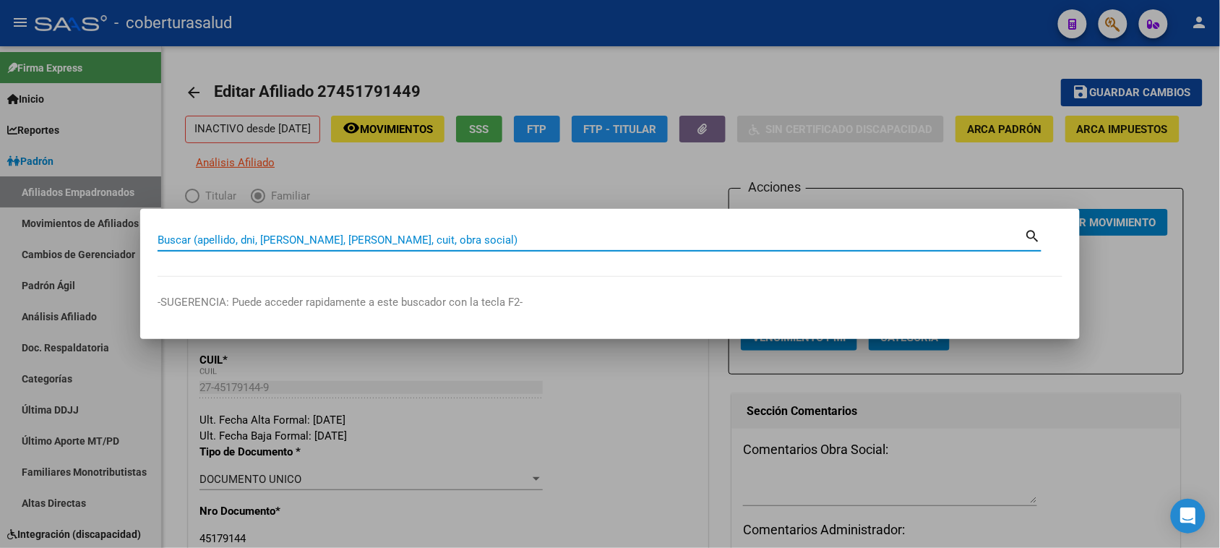
click at [218, 239] on input "Buscar (apellido, dni, [PERSON_NAME], [PERSON_NAME], cuit, obra social)" at bounding box center [591, 239] width 867 height 13
paste input "20454324707"
type input "20454324707"
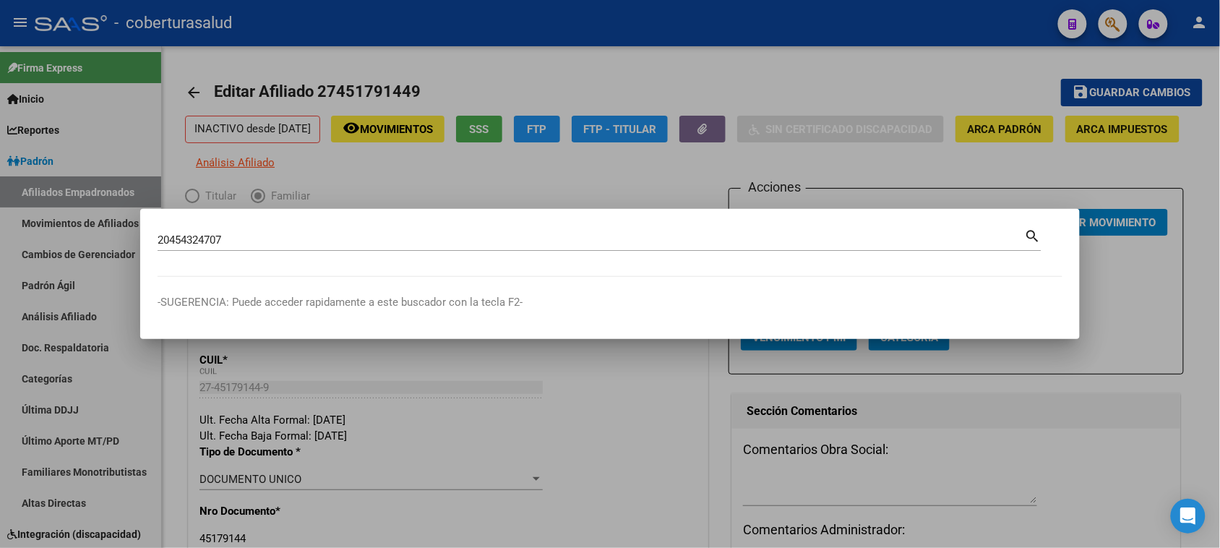
click at [1031, 236] on mat-icon "search" at bounding box center [1033, 234] width 17 height 17
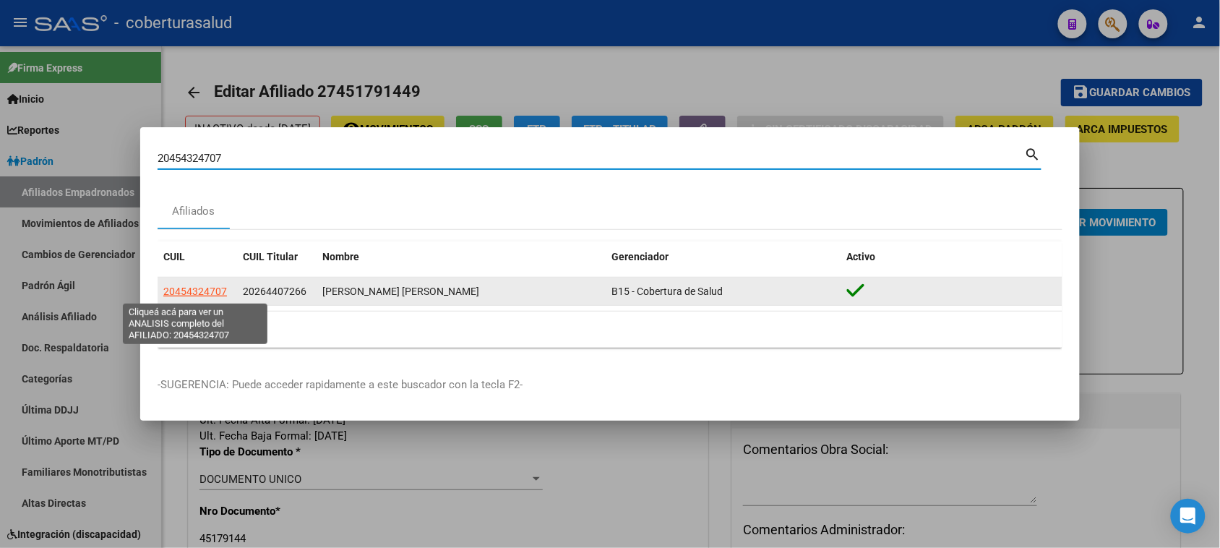
click at [199, 294] on span "20454324707" at bounding box center [195, 292] width 64 height 12
type textarea "20454324707"
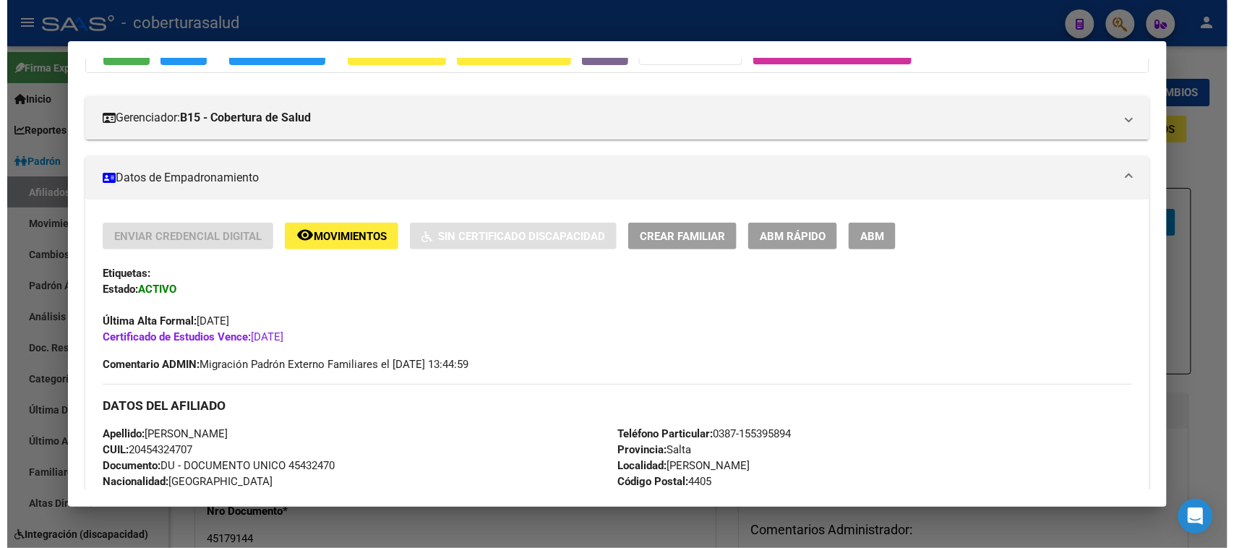
scroll to position [181, 0]
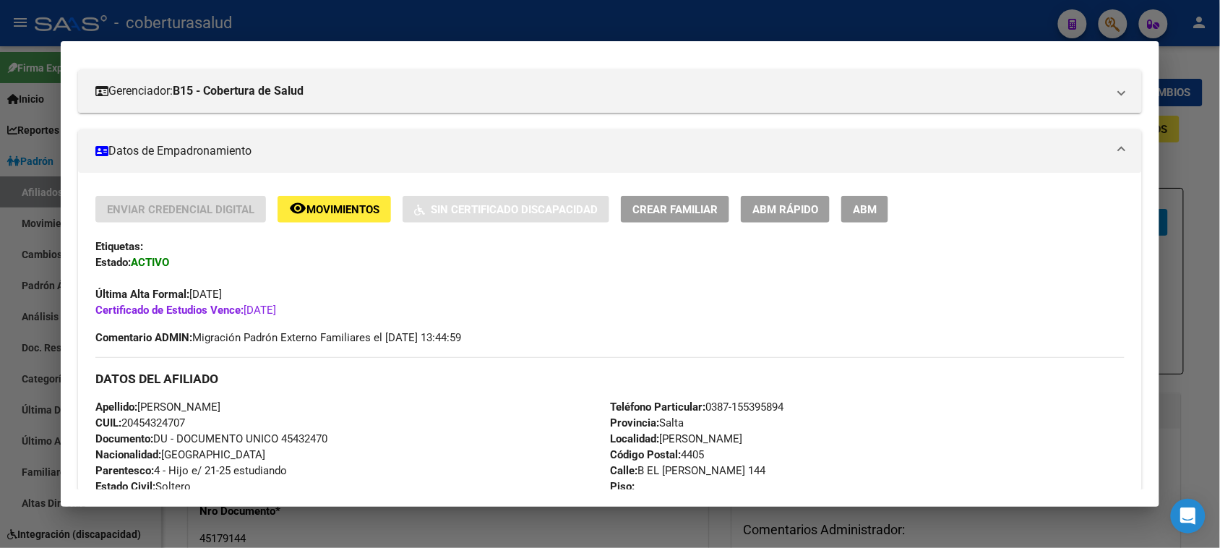
click at [860, 207] on span "ABM" at bounding box center [865, 209] width 24 height 13
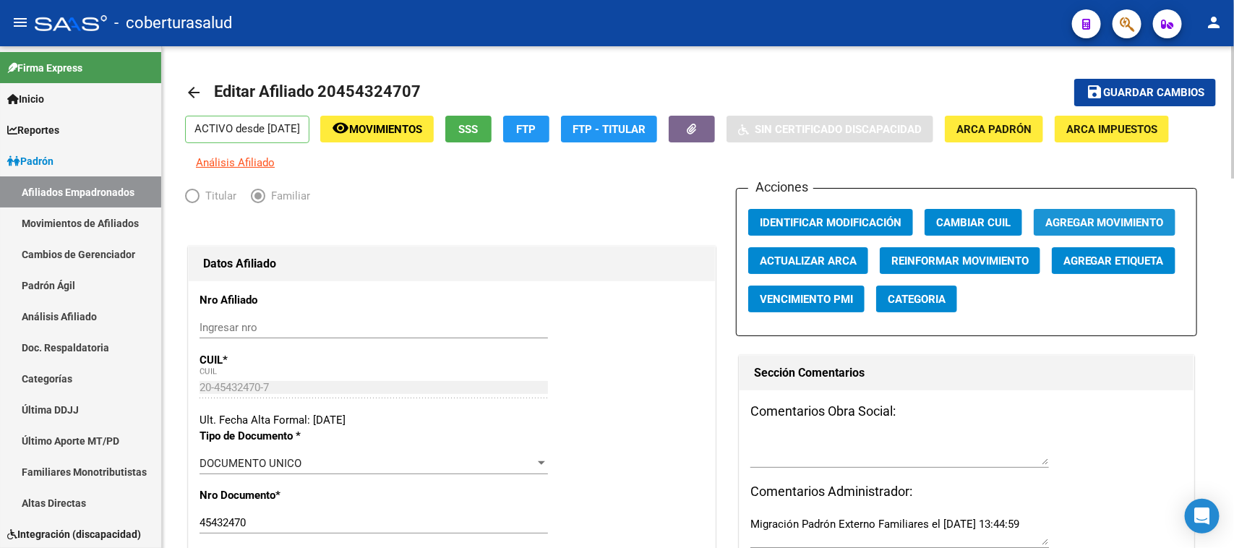
click at [1096, 218] on span "Agregar Movimiento" at bounding box center [1104, 222] width 119 height 13
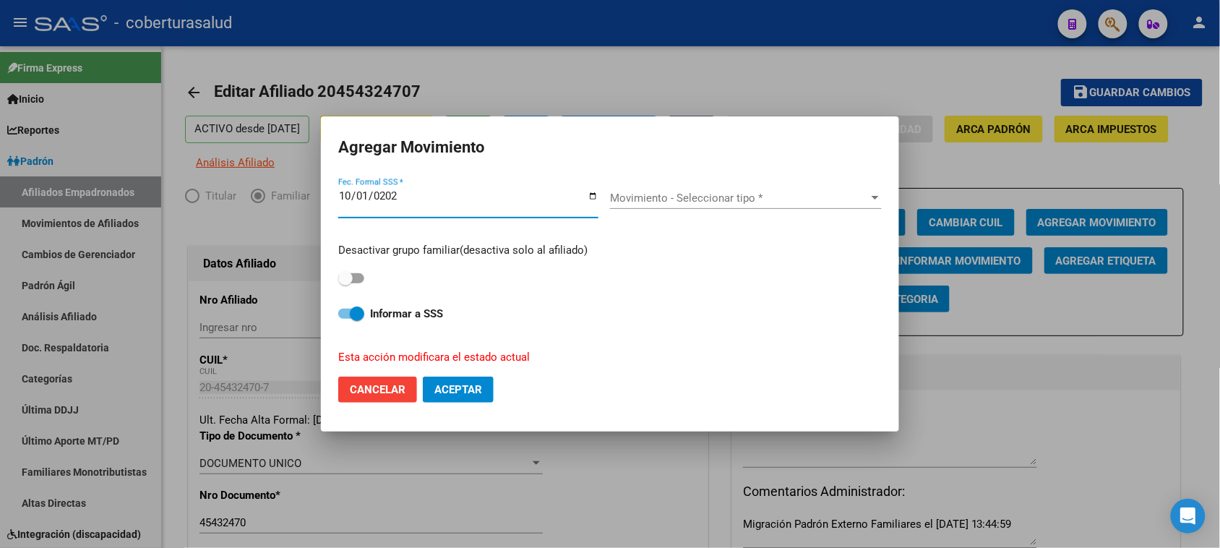
type input "[DATE]"
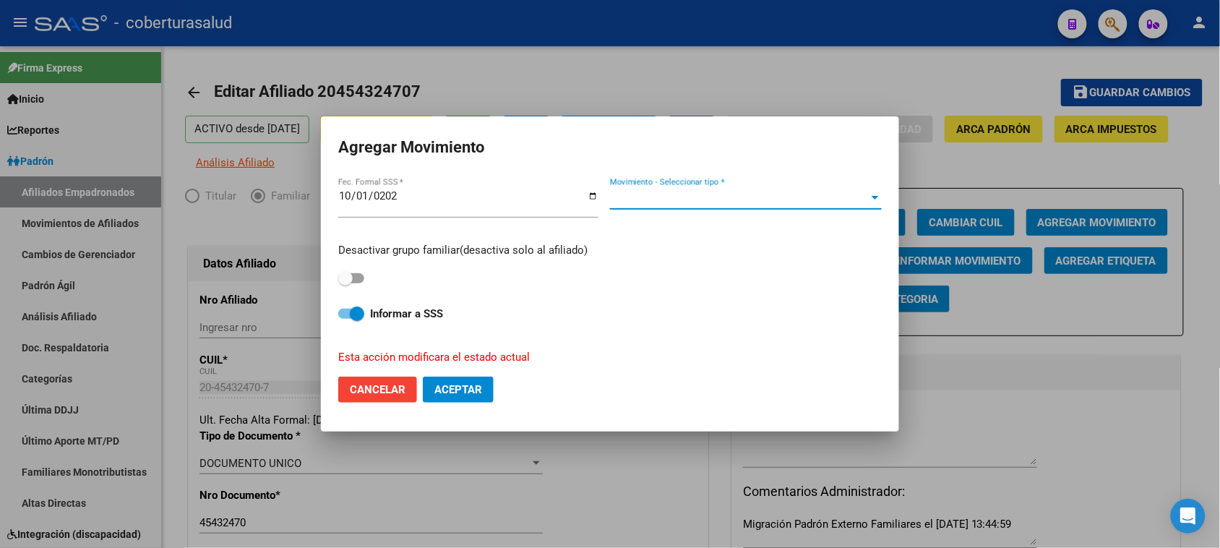
click at [658, 203] on span "Movimiento - Seleccionar tipo *" at bounding box center [739, 198] width 259 height 13
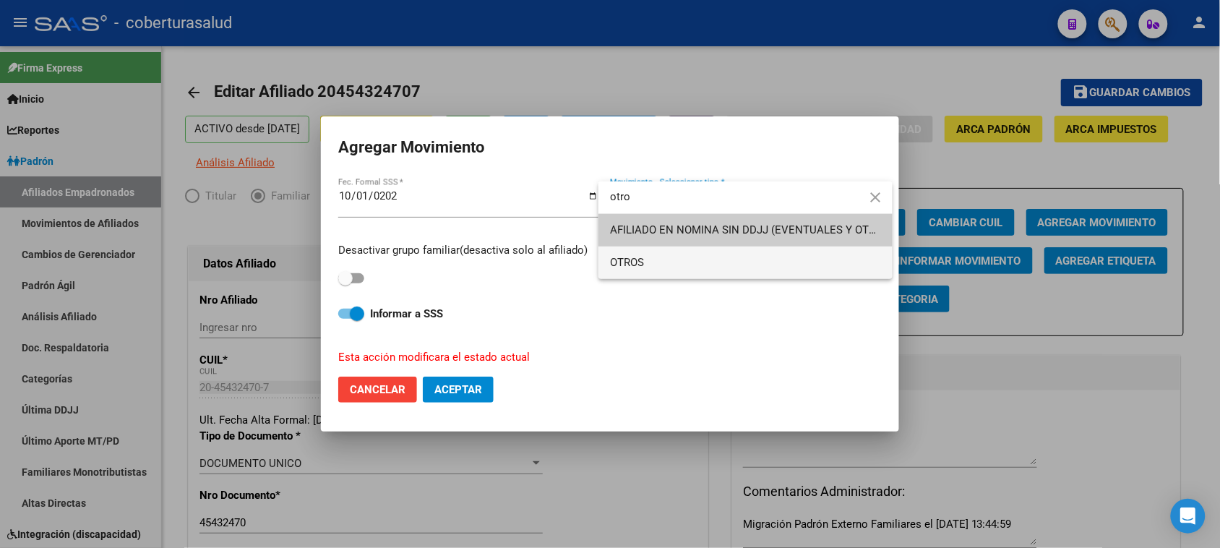
type input "otro"
click at [674, 259] on span "OTROS" at bounding box center [745, 262] width 271 height 33
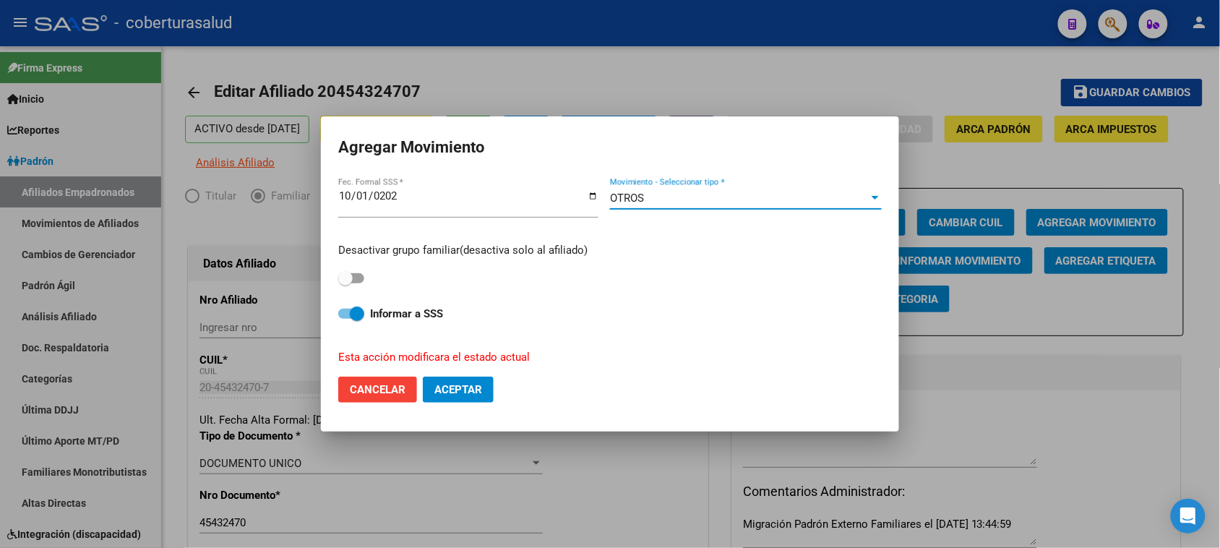
click at [471, 388] on span "Aceptar" at bounding box center [458, 389] width 48 height 13
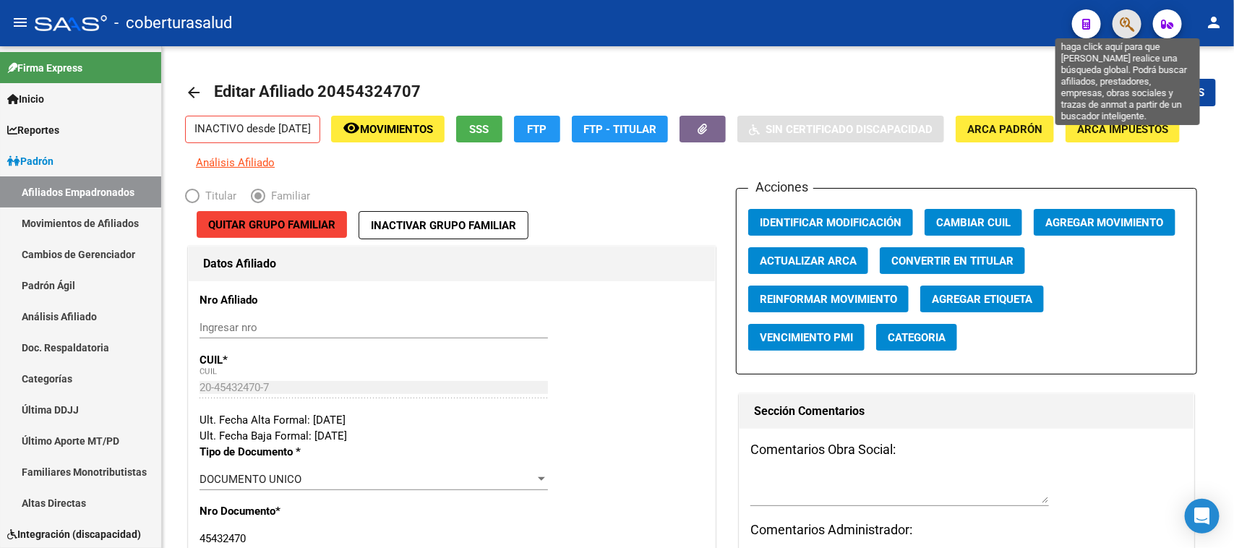
click at [1132, 22] on icon "button" at bounding box center [1127, 24] width 14 height 17
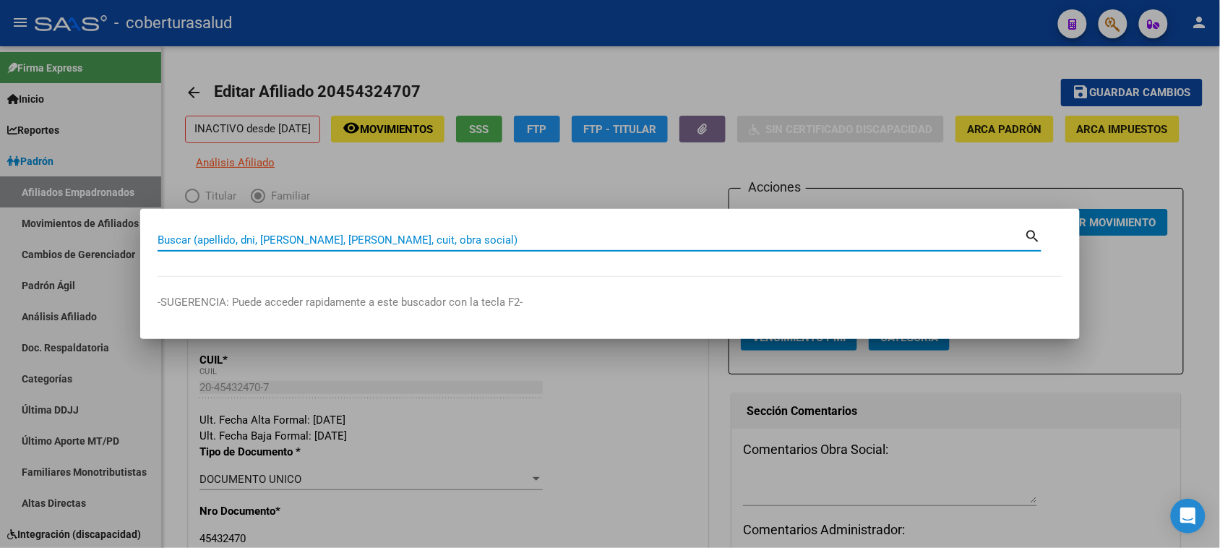
click at [301, 246] on input "Buscar (apellido, dni, [PERSON_NAME], [PERSON_NAME], cuit, obra social)" at bounding box center [591, 239] width 867 height 13
paste input "20448455670"
type input "20448455670"
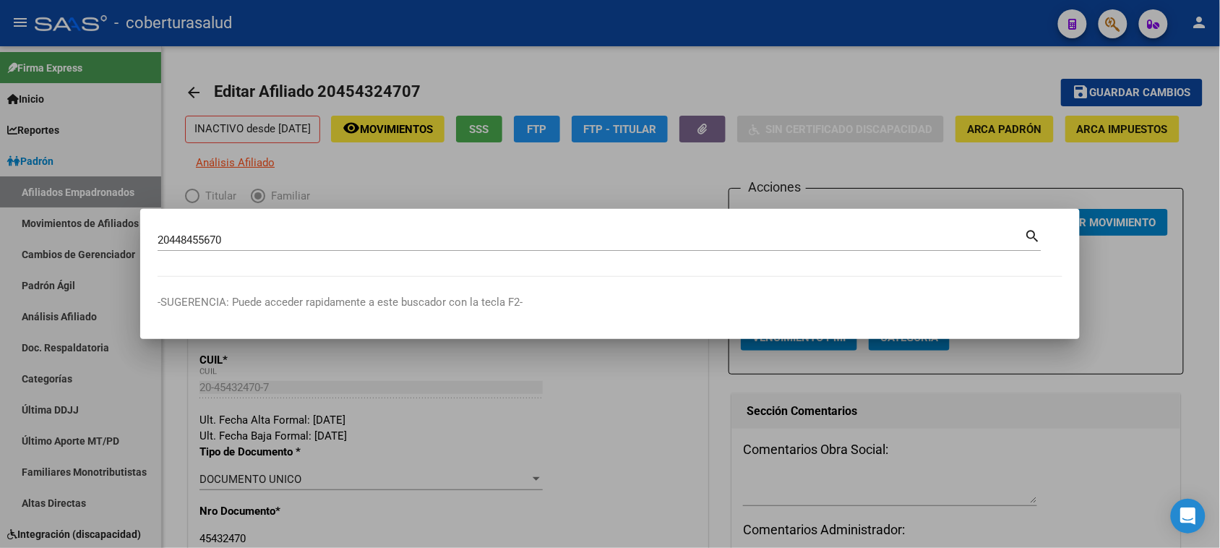
click at [1034, 237] on mat-icon "search" at bounding box center [1033, 234] width 17 height 17
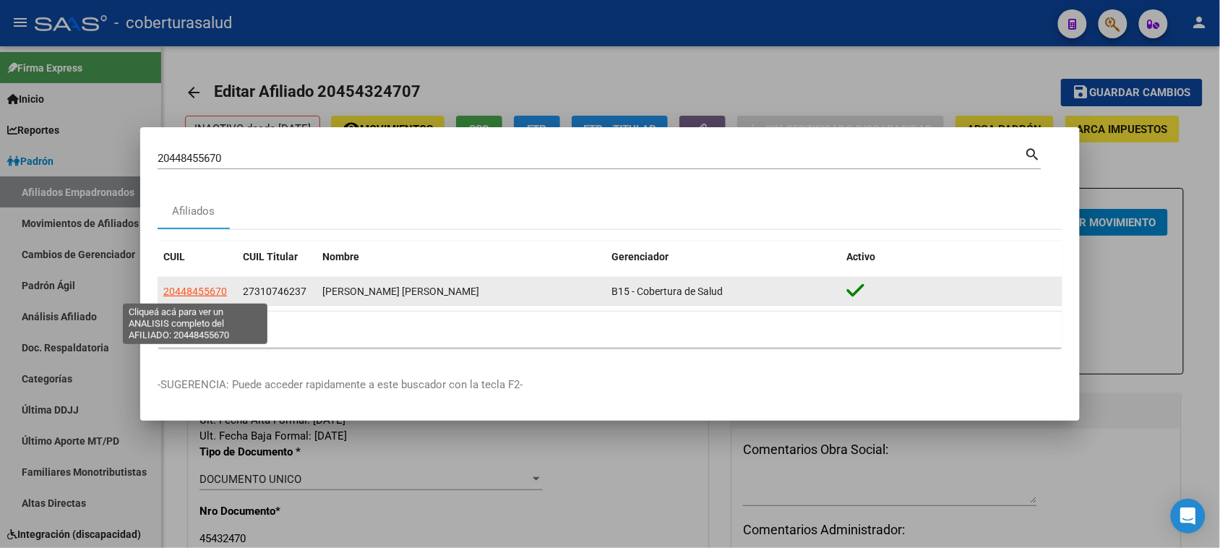
click at [207, 291] on span "20448455670" at bounding box center [195, 292] width 64 height 12
type textarea "20448455670"
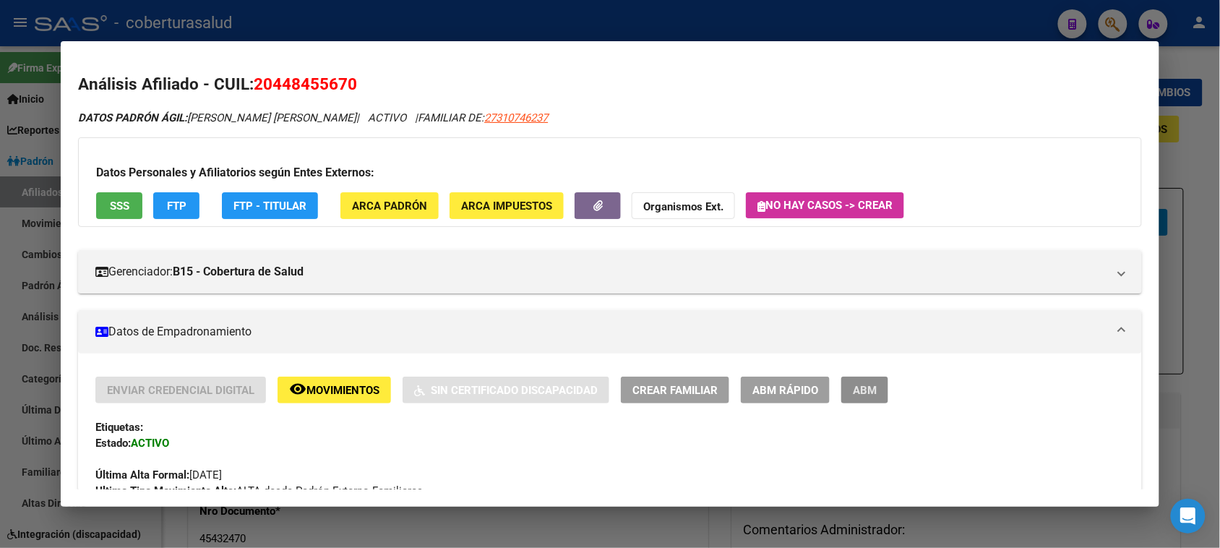
click at [855, 391] on span "ABM" at bounding box center [865, 390] width 24 height 13
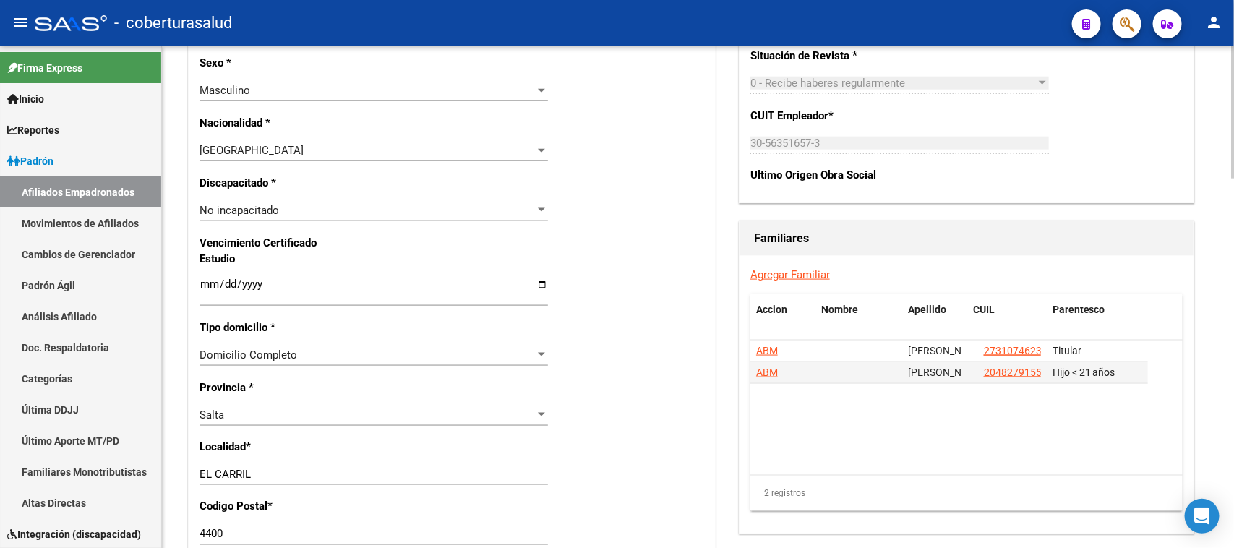
scroll to position [813, 0]
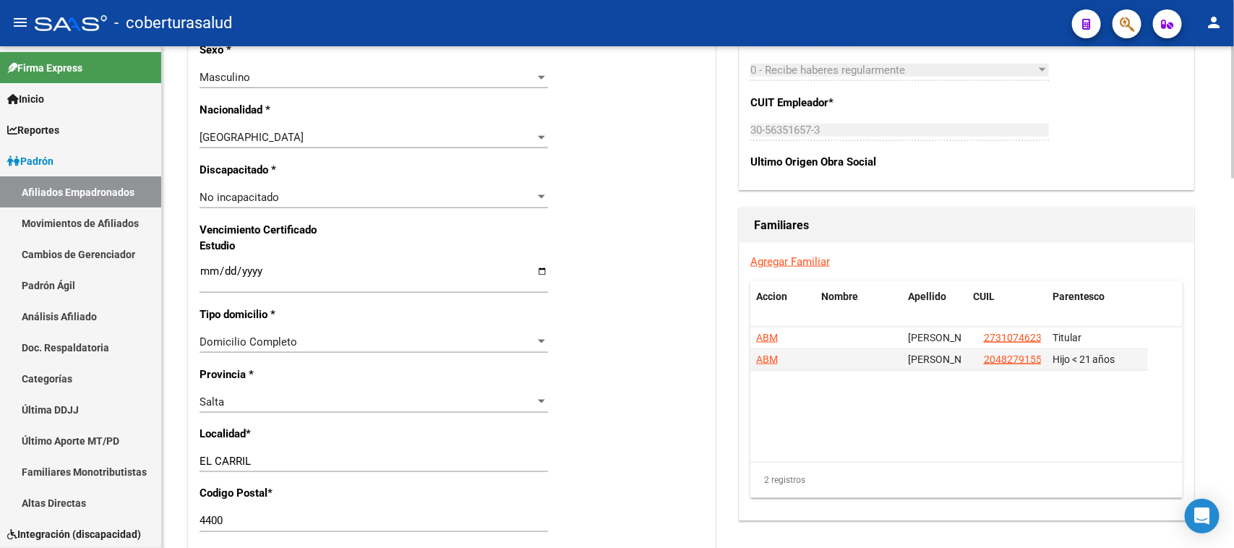
click at [208, 272] on input "Ingresar fecha" at bounding box center [373, 276] width 348 height 23
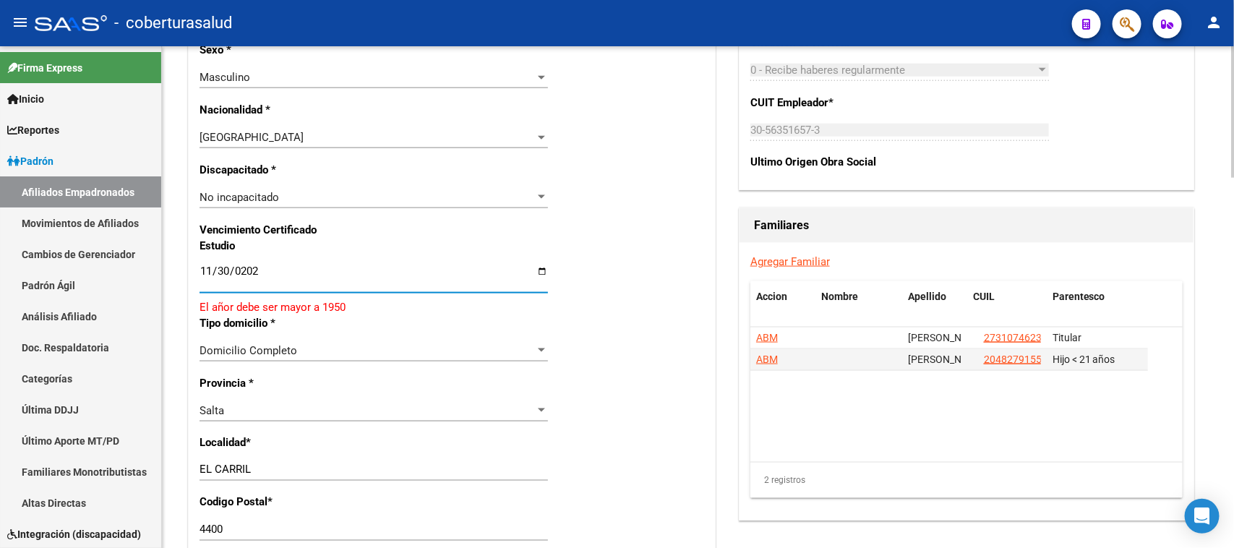
type input "[DATE]"
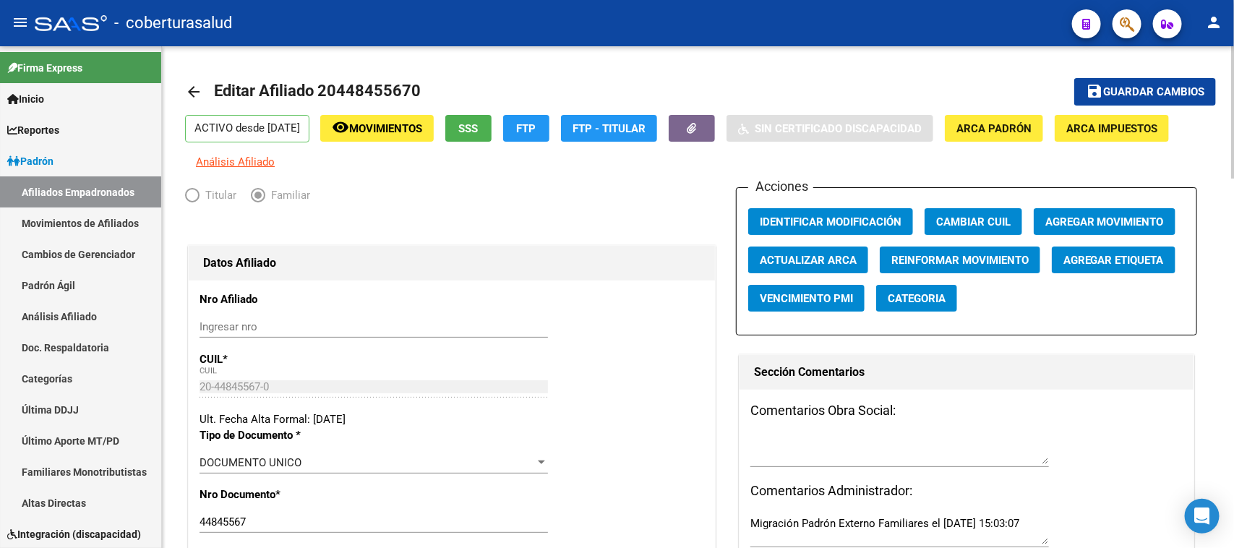
scroll to position [0, 0]
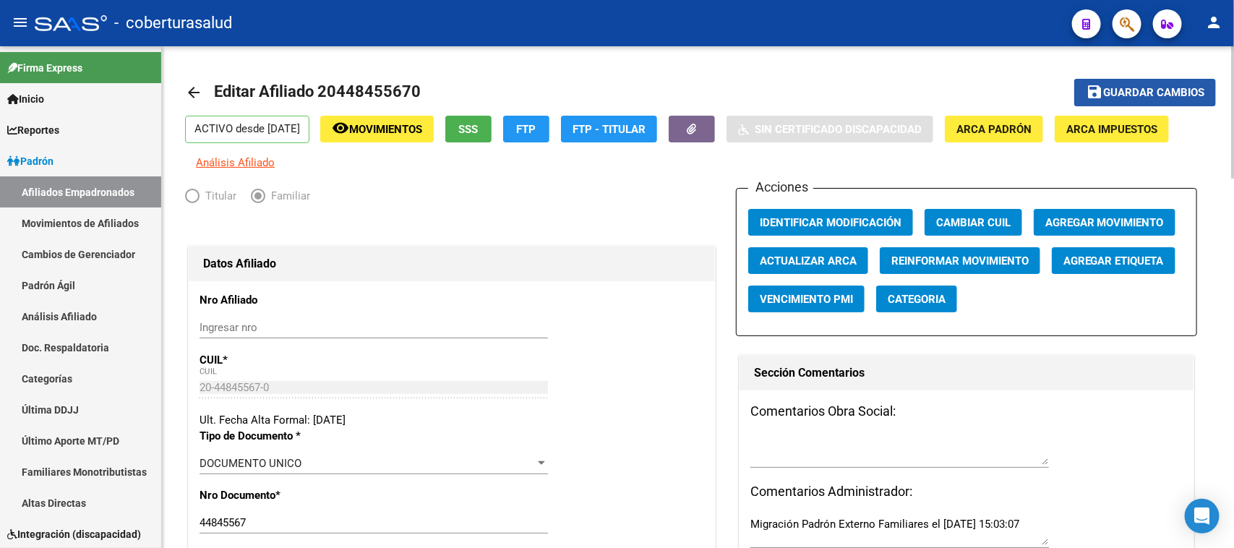
click at [1158, 88] on span "Guardar cambios" at bounding box center [1153, 93] width 101 height 13
click at [1126, 218] on span "Agregar Movimiento" at bounding box center [1104, 222] width 119 height 13
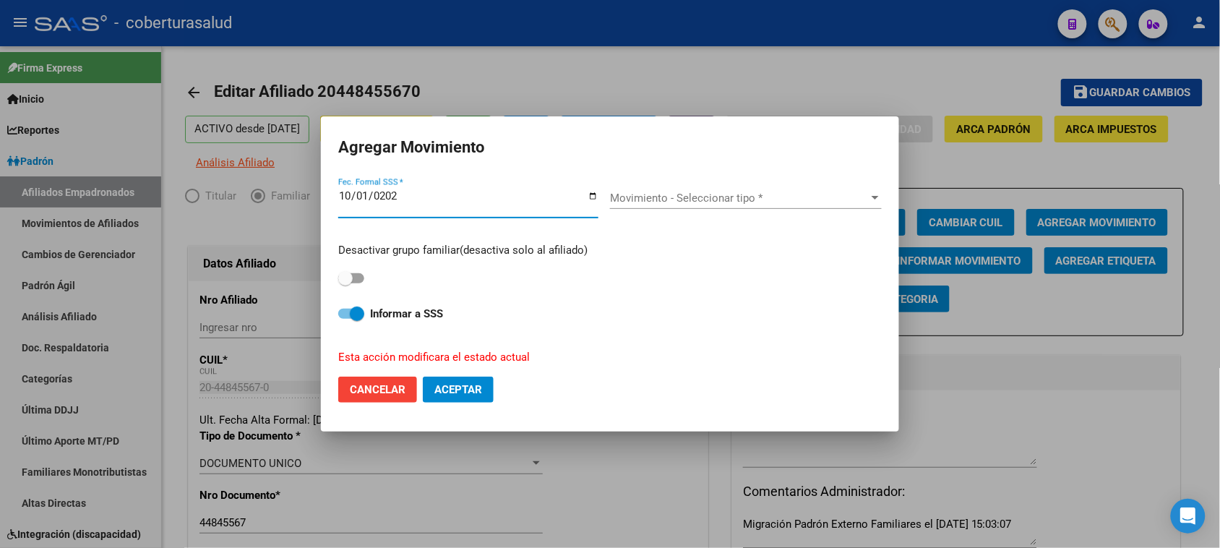
type input "[DATE]"
click at [747, 194] on span "Movimiento - Seleccionar tipo *" at bounding box center [739, 198] width 259 height 13
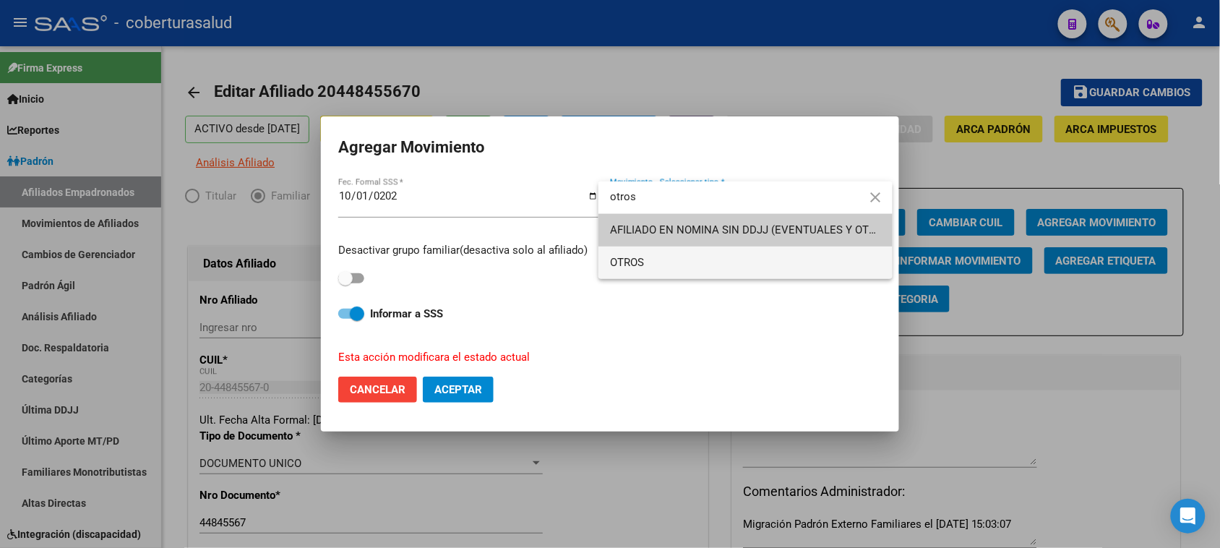
type input "otros"
click at [648, 261] on span "OTROS" at bounding box center [745, 262] width 271 height 33
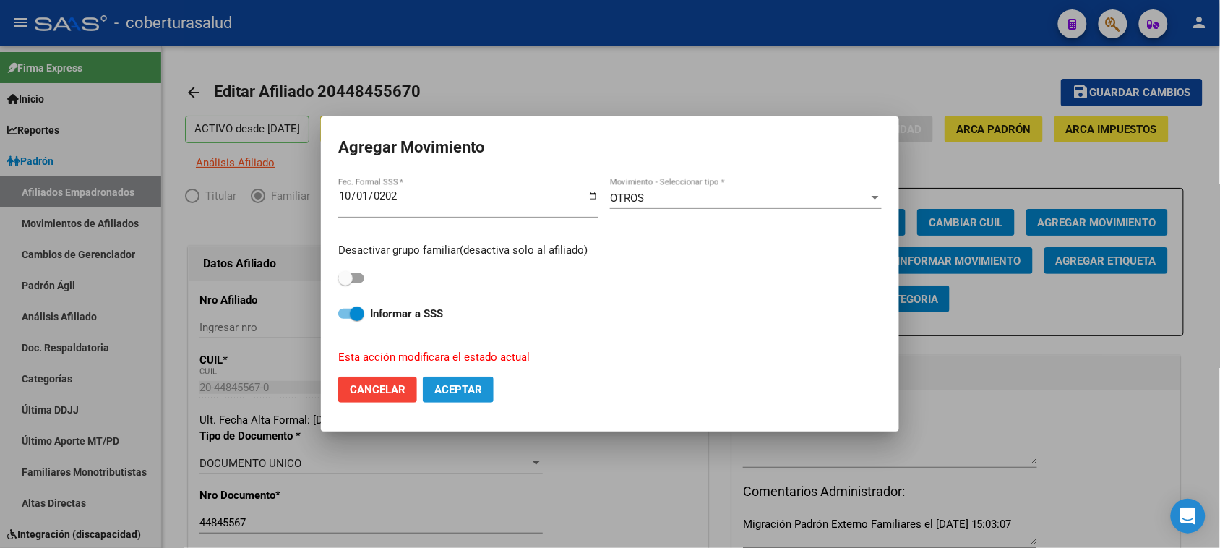
click at [486, 385] on button "Aceptar" at bounding box center [458, 390] width 71 height 26
checkbox input "false"
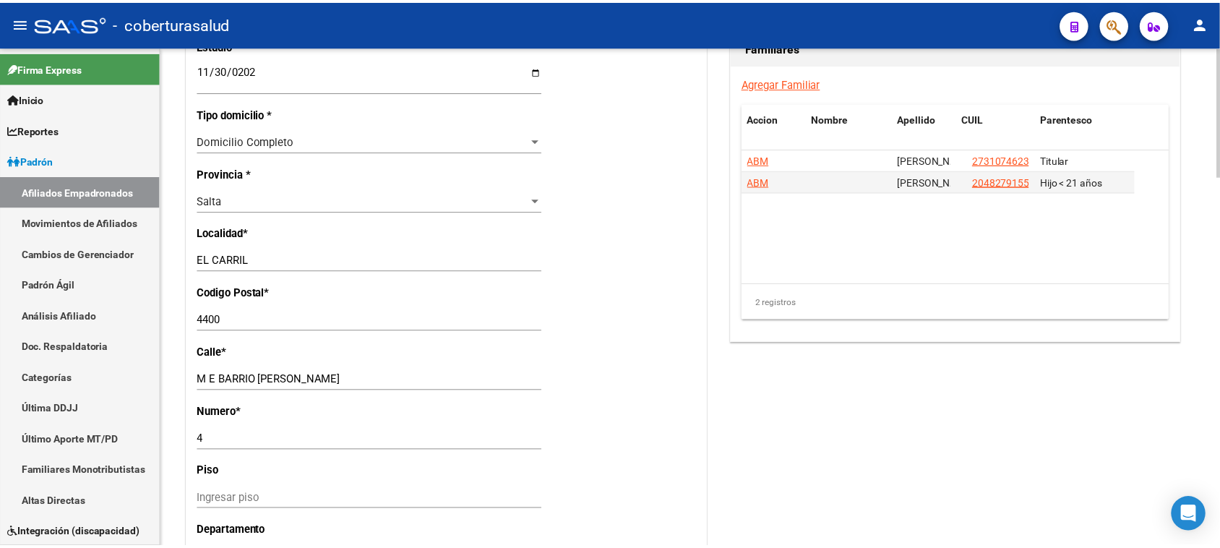
scroll to position [1084, 0]
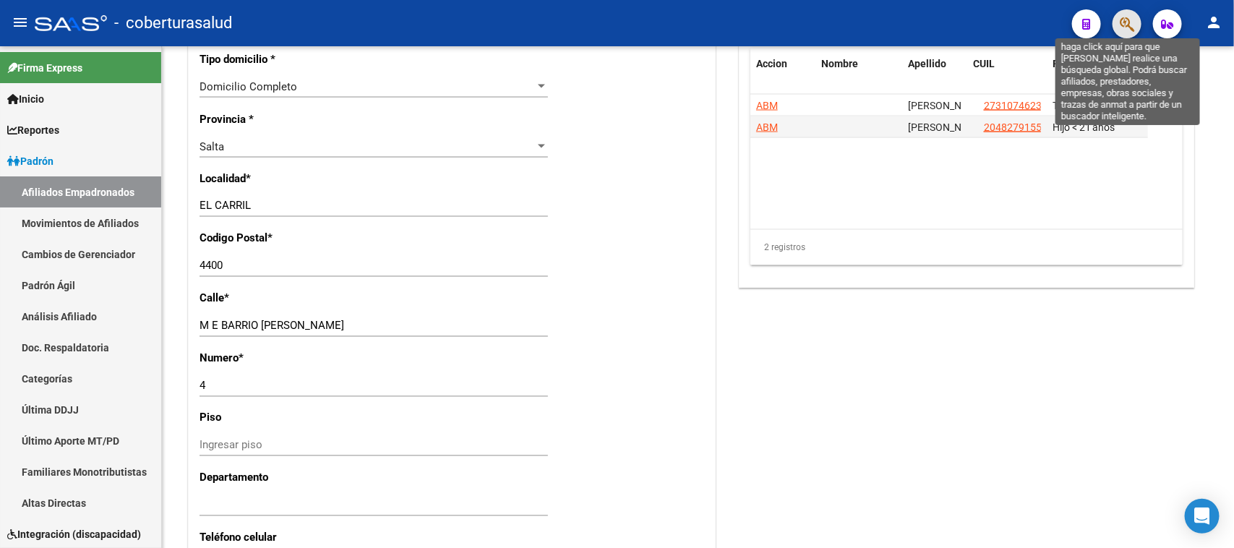
click at [1125, 30] on icon "button" at bounding box center [1127, 24] width 14 height 17
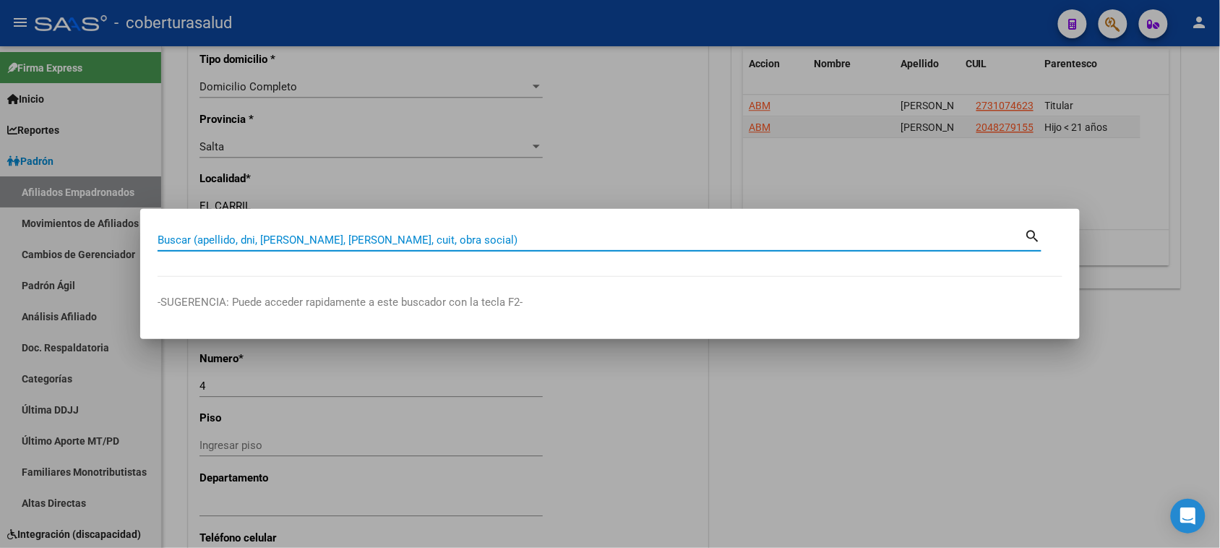
click at [318, 244] on input "Buscar (apellido, dni, [PERSON_NAME], [PERSON_NAME], cuit, obra social)" at bounding box center [591, 239] width 867 height 13
paste input "27460673335"
type input "27460673335"
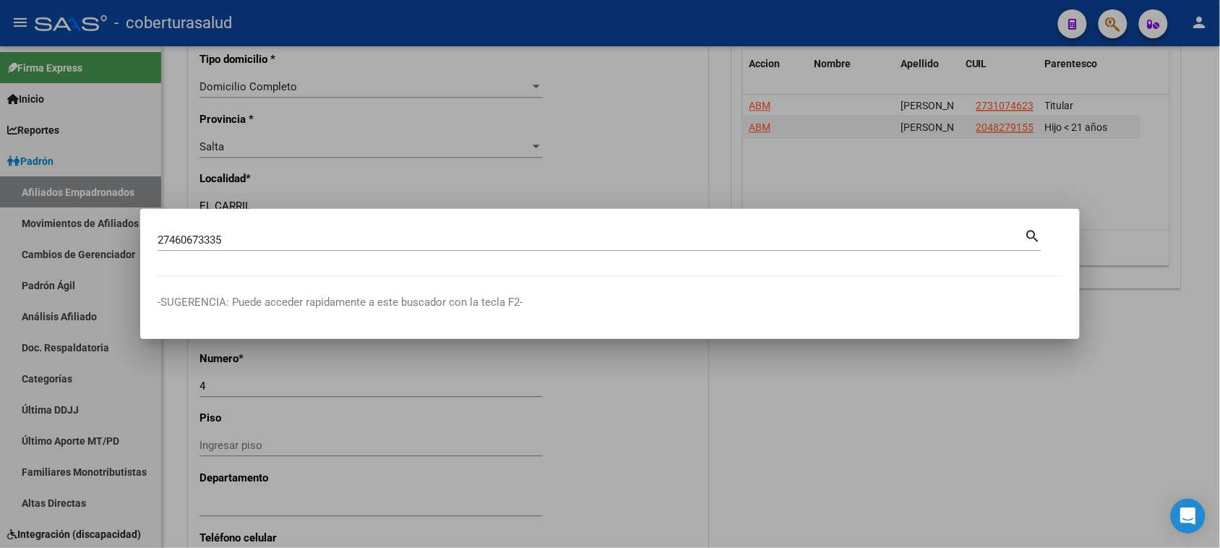
click at [1031, 235] on mat-icon "search" at bounding box center [1033, 234] width 17 height 17
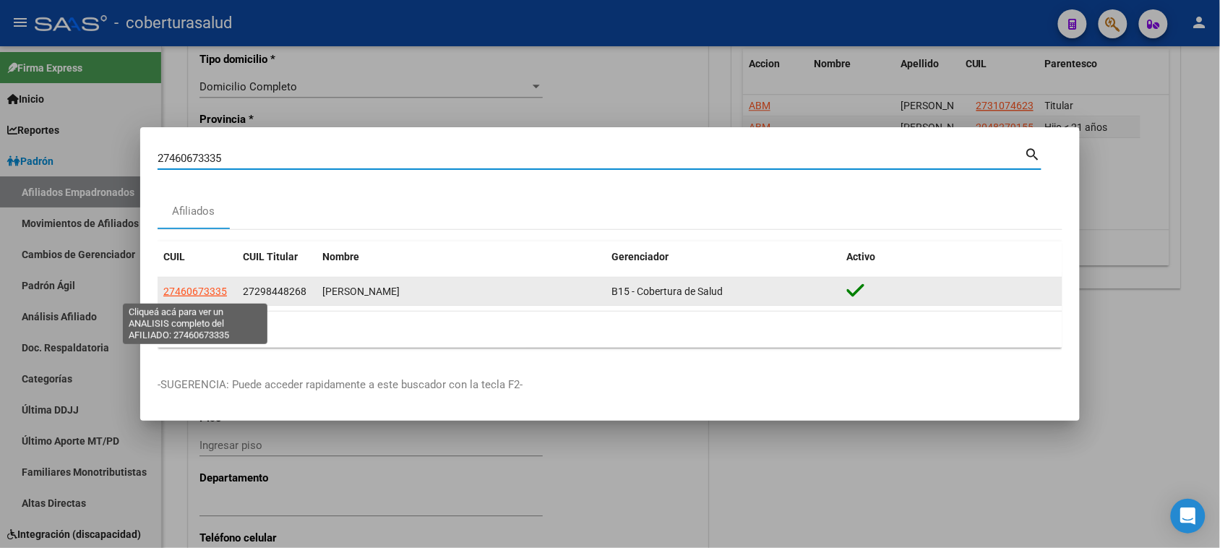
click at [201, 291] on span "27460673335" at bounding box center [195, 292] width 64 height 12
type textarea "27460673335"
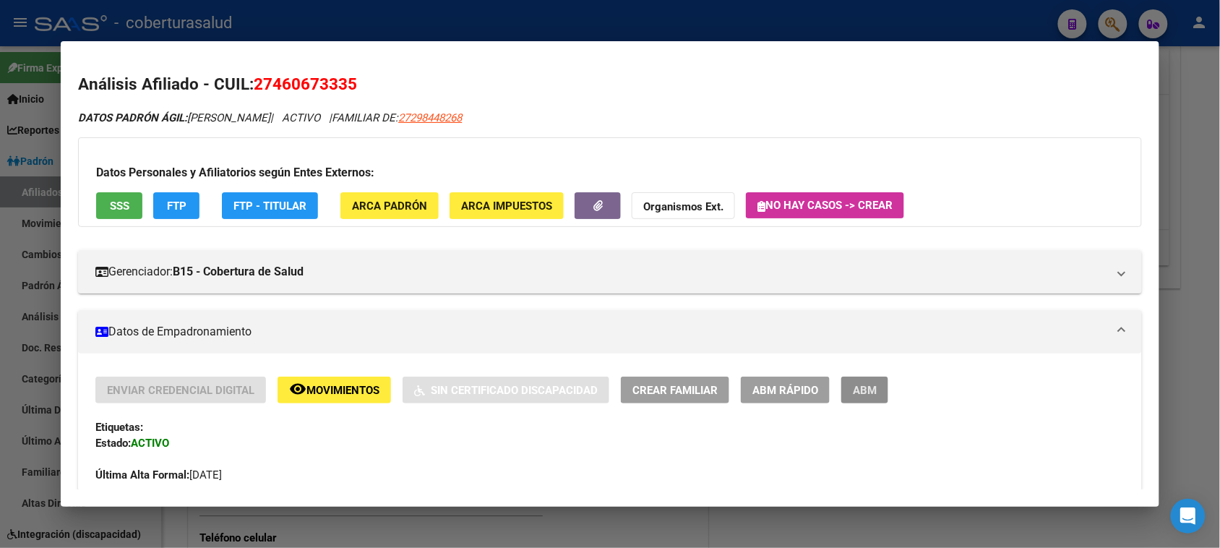
click at [859, 394] on span "ABM" at bounding box center [865, 390] width 24 height 13
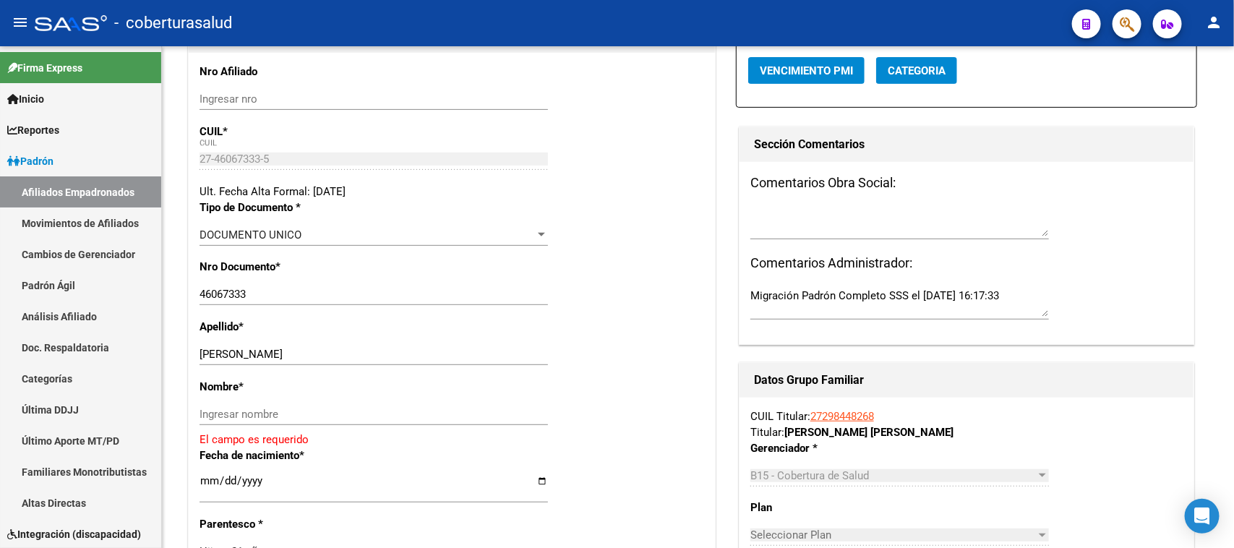
scroll to position [442, 0]
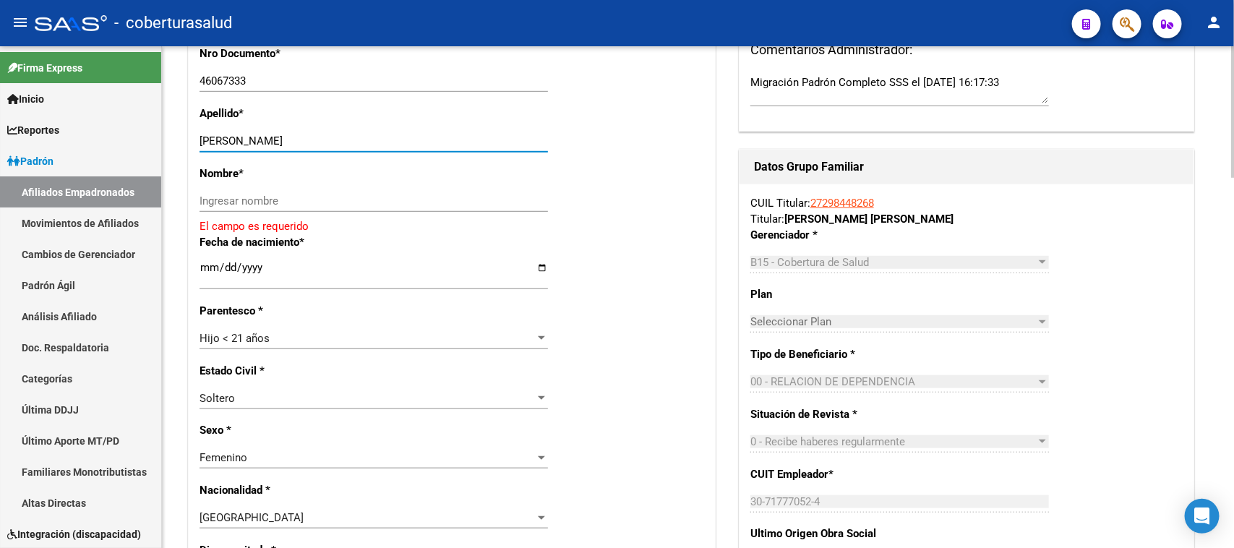
drag, startPoint x: 244, startPoint y: 141, endPoint x: 300, endPoint y: 146, distance: 56.6
click at [312, 142] on input "[PERSON_NAME]" at bounding box center [373, 140] width 348 height 13
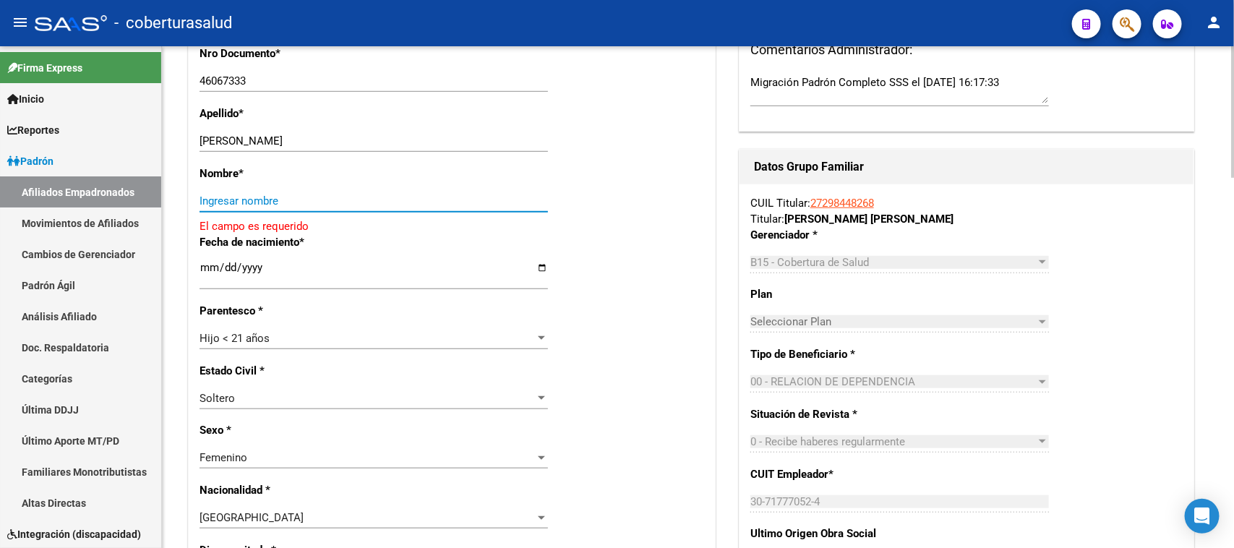
click at [248, 197] on input "Ingresar nombre" at bounding box center [373, 200] width 348 height 13
paste input "[PERSON_NAME]"
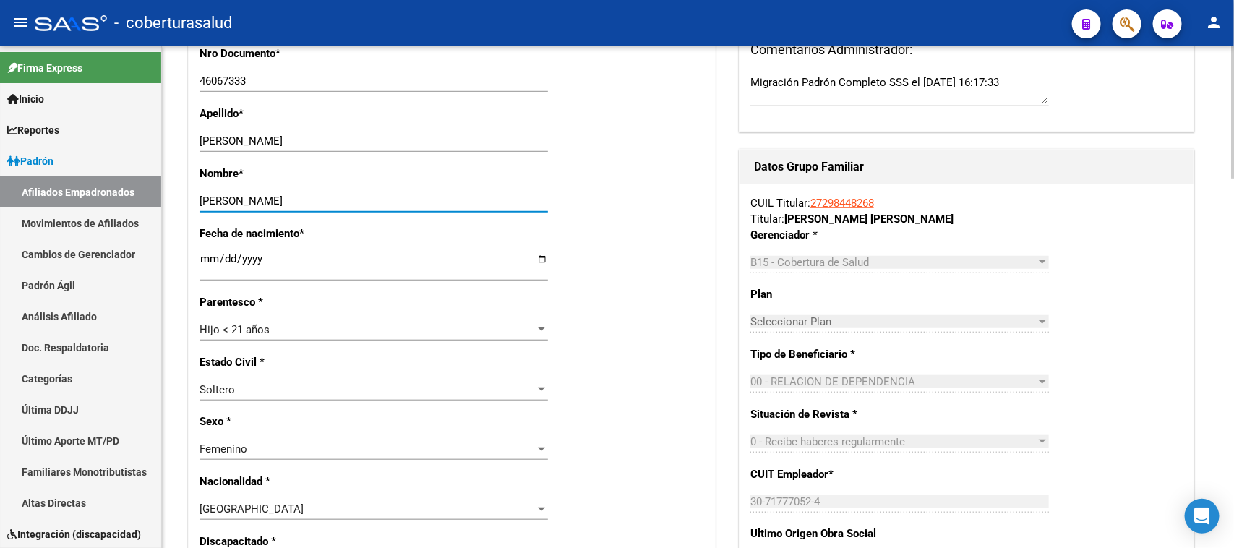
type input "[PERSON_NAME]"
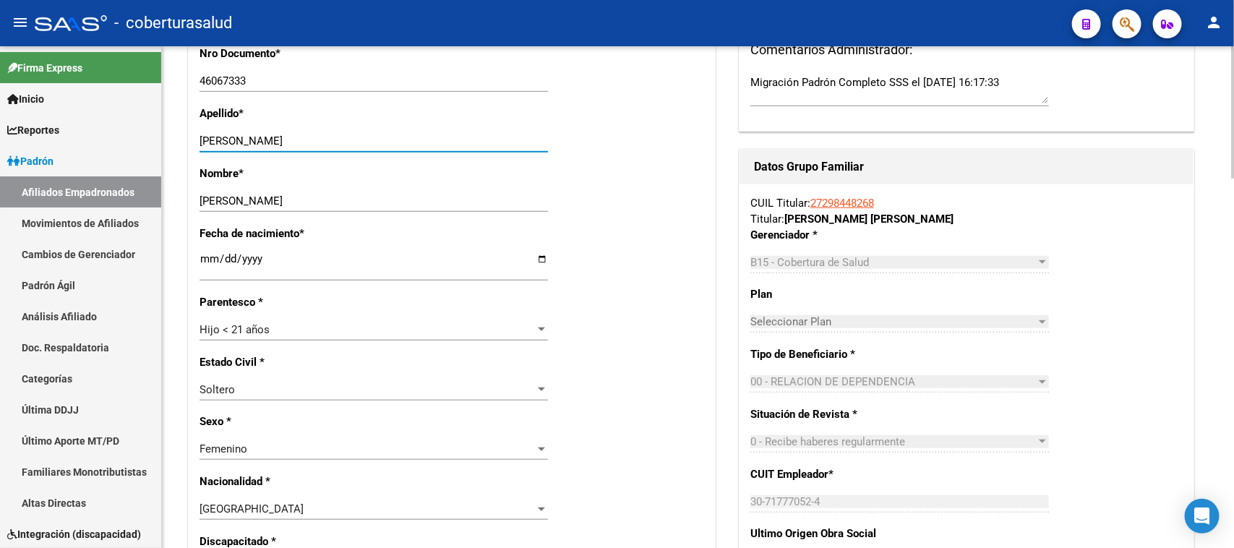
drag, startPoint x: 315, startPoint y: 141, endPoint x: 244, endPoint y: 142, distance: 71.6
click at [244, 142] on input "[PERSON_NAME]" at bounding box center [373, 140] width 348 height 13
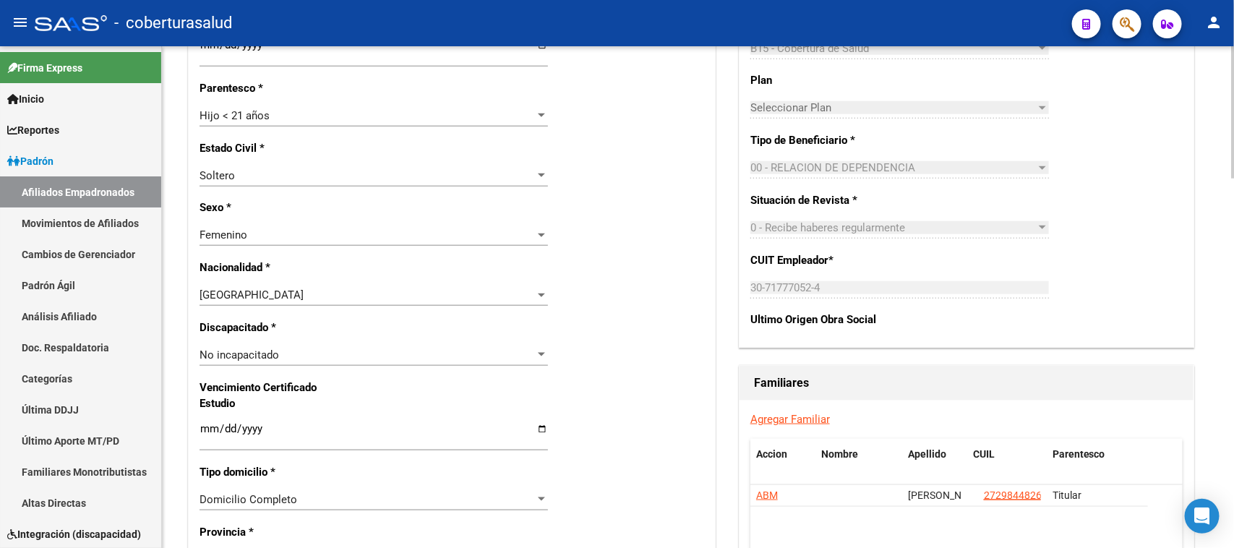
scroll to position [713, 0]
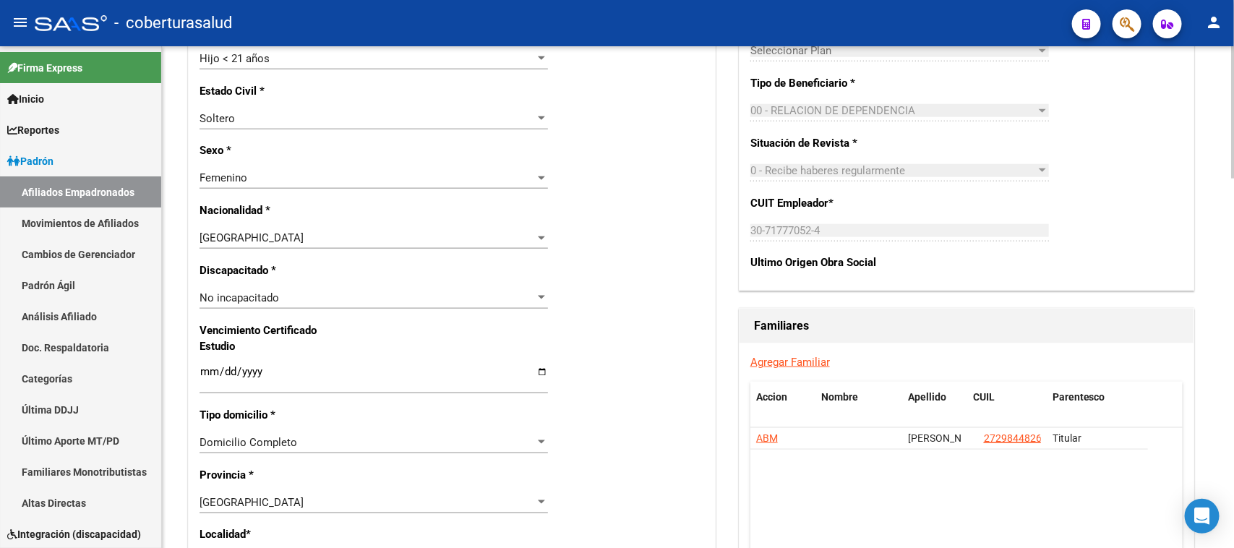
type input "[PERSON_NAME]"
click at [207, 372] on input "Ingresar fecha" at bounding box center [373, 377] width 348 height 23
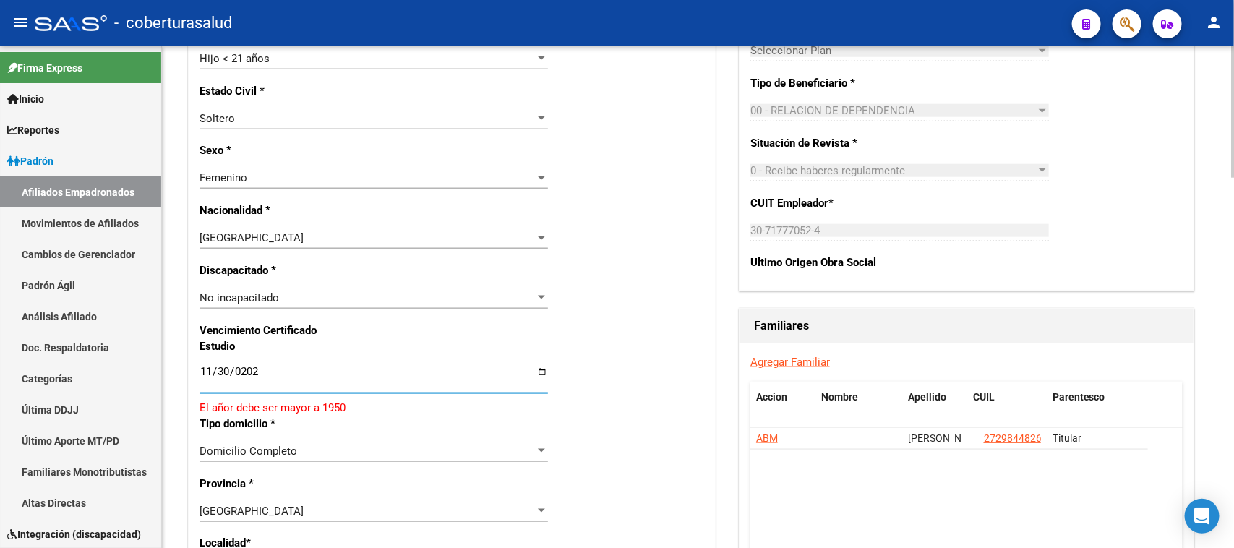
type input "[DATE]"
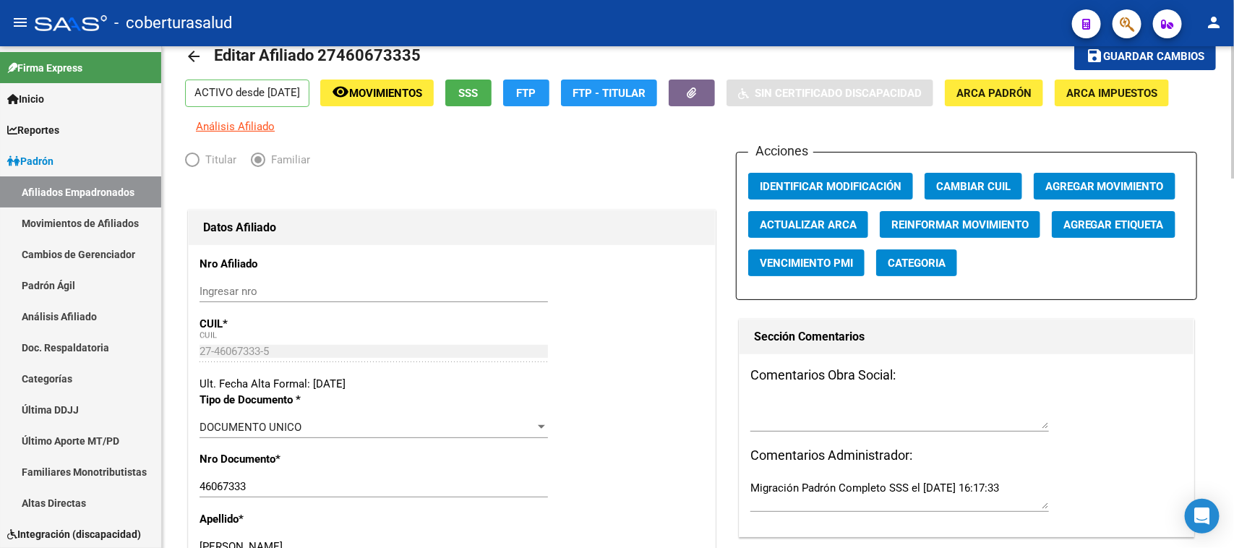
scroll to position [0, 0]
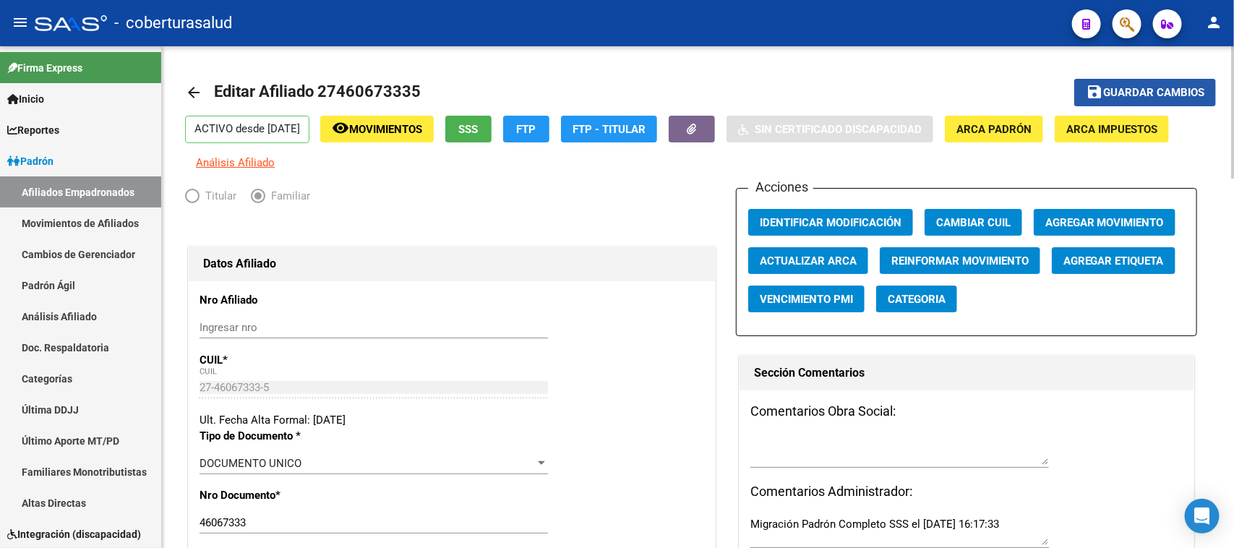
click at [1153, 94] on span "Guardar cambios" at bounding box center [1153, 93] width 101 height 13
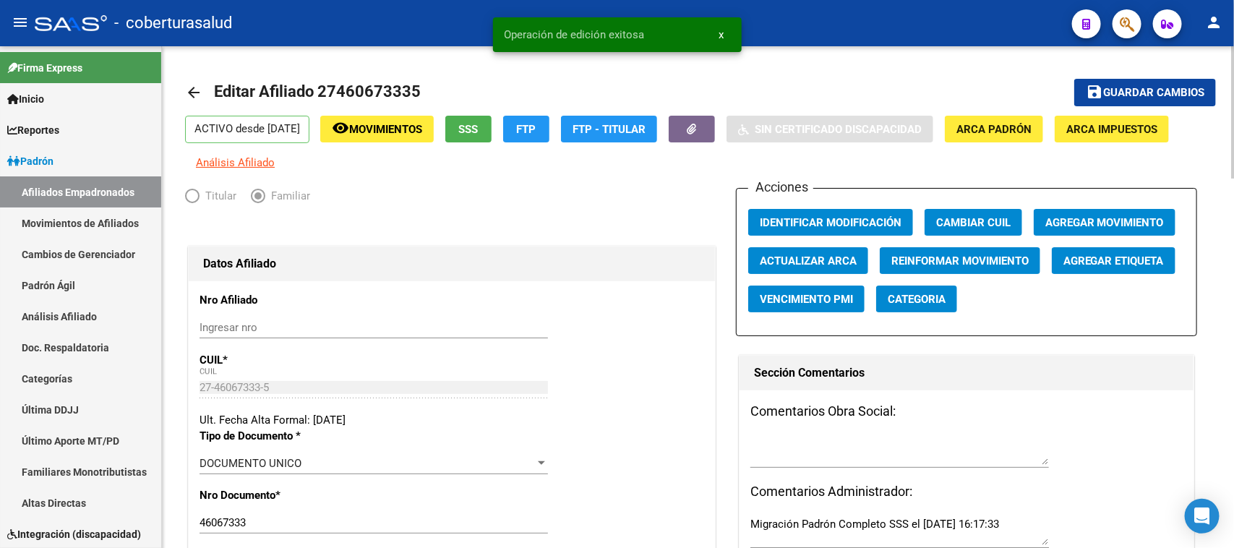
click at [1104, 223] on span "Agregar Movimiento" at bounding box center [1104, 222] width 119 height 13
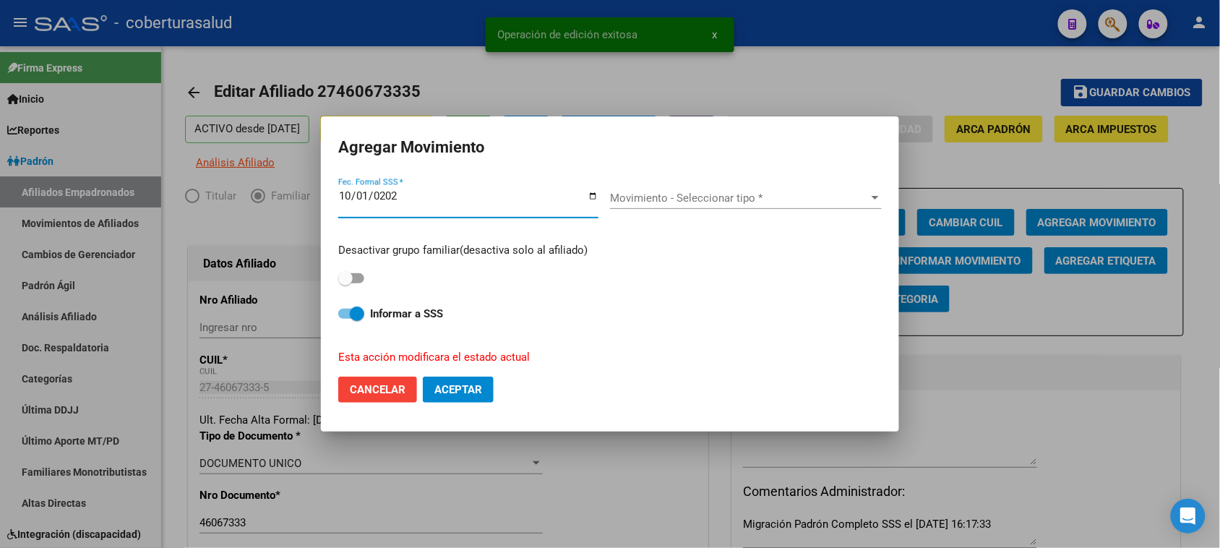
type input "[DATE]"
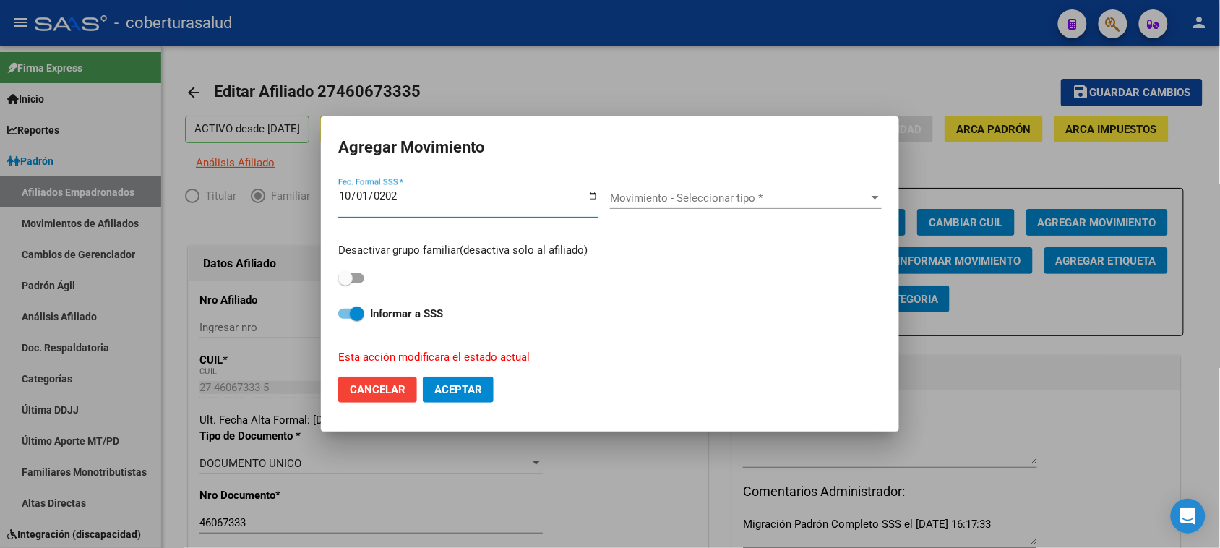
click at [761, 199] on span "Movimiento - Seleccionar tipo *" at bounding box center [739, 198] width 259 height 13
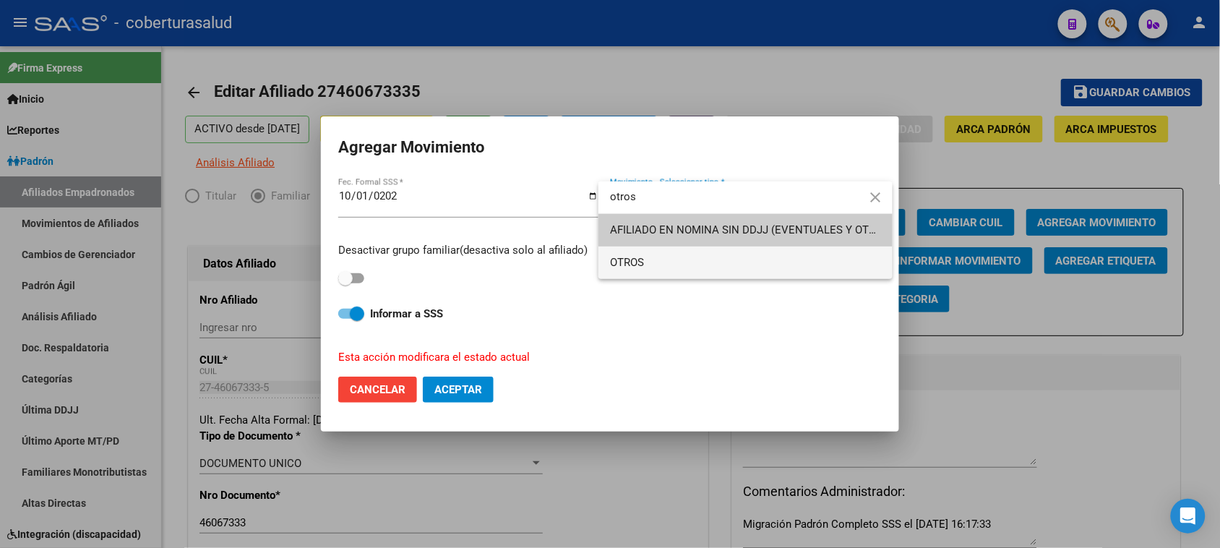
type input "otros"
click at [724, 265] on span "OTROS" at bounding box center [745, 262] width 271 height 33
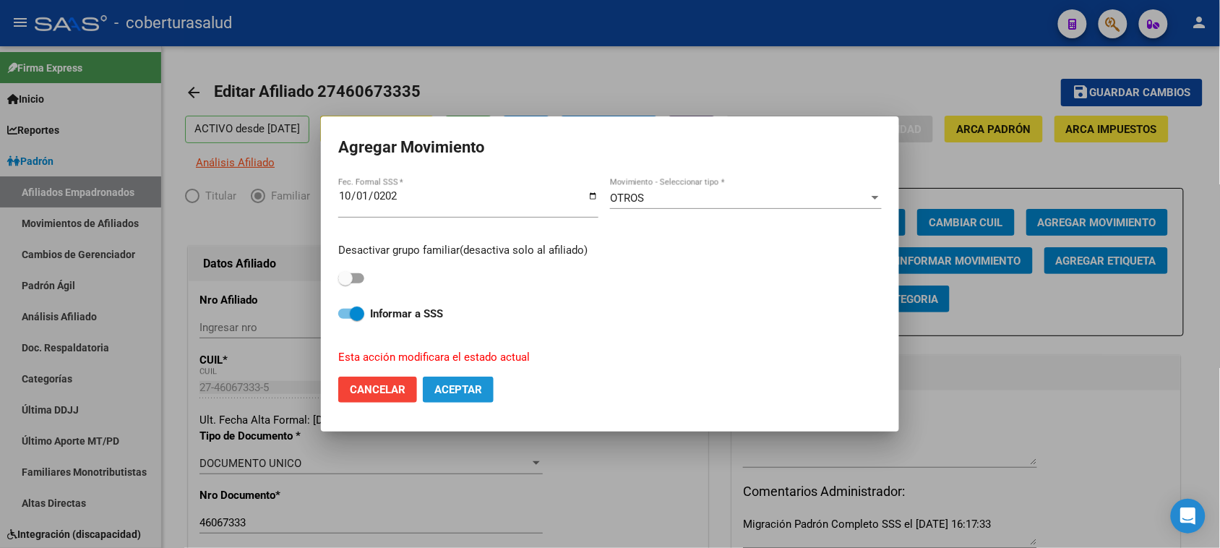
click at [445, 394] on span "Aceptar" at bounding box center [458, 389] width 48 height 13
checkbox input "false"
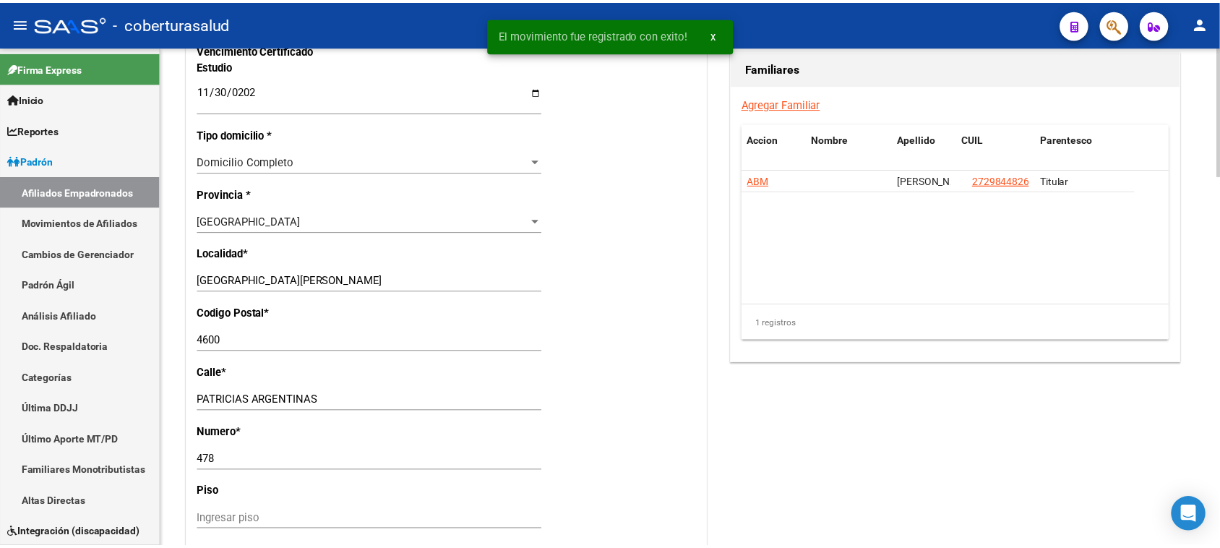
scroll to position [1084, 0]
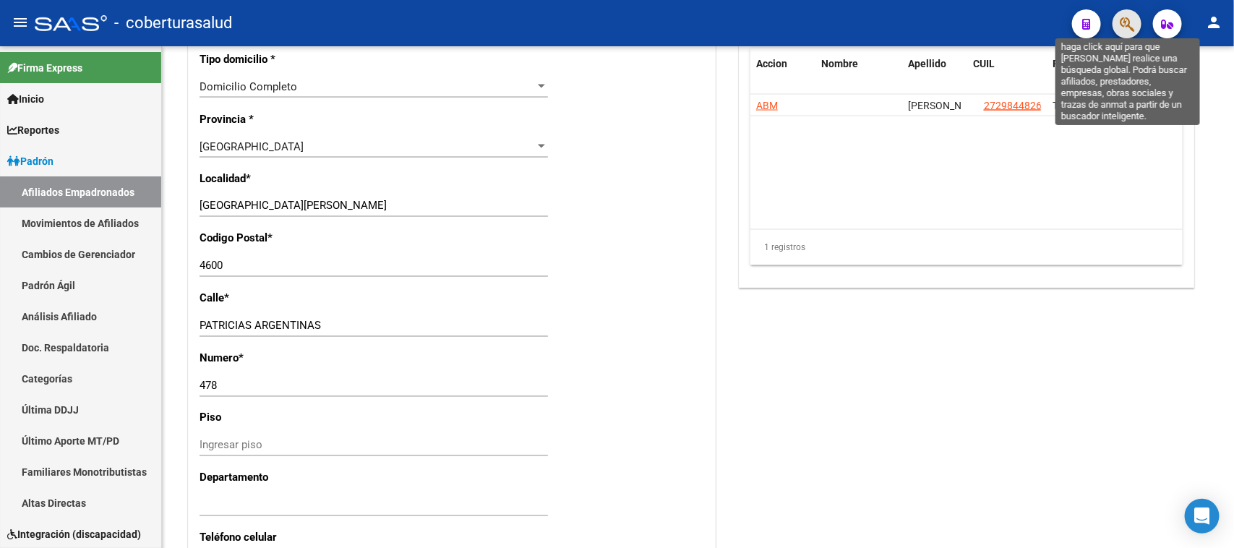
click at [1128, 29] on icon "button" at bounding box center [1127, 24] width 14 height 17
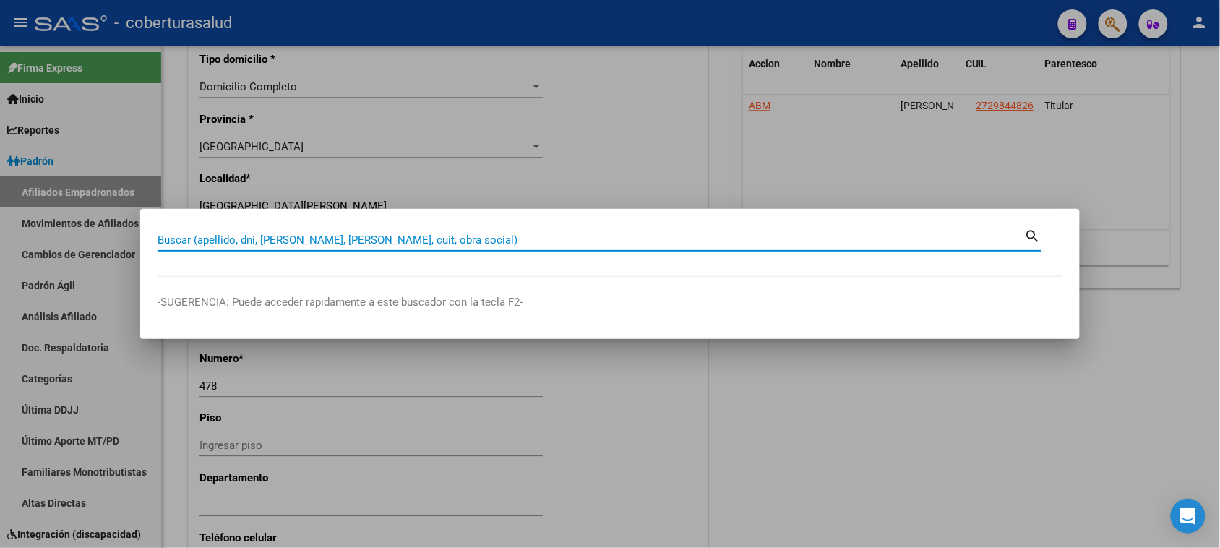
click at [333, 235] on input "Buscar (apellido, dni, [PERSON_NAME], [PERSON_NAME], cuit, obra social)" at bounding box center [591, 239] width 867 height 13
paste input "27455856987"
type input "27455856987"
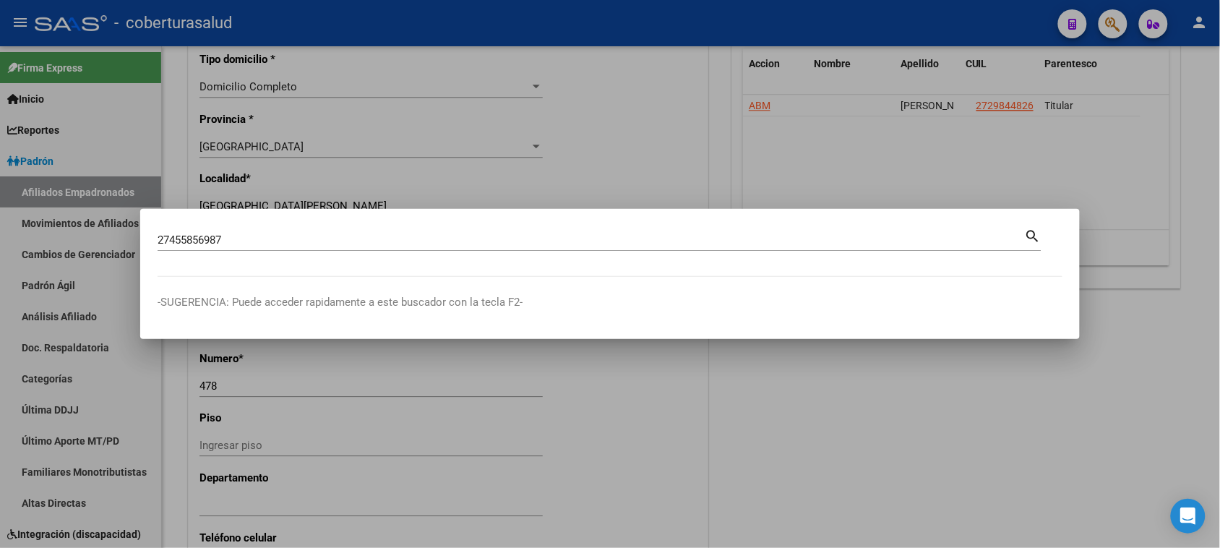
click at [1031, 236] on mat-icon "search" at bounding box center [1033, 234] width 17 height 17
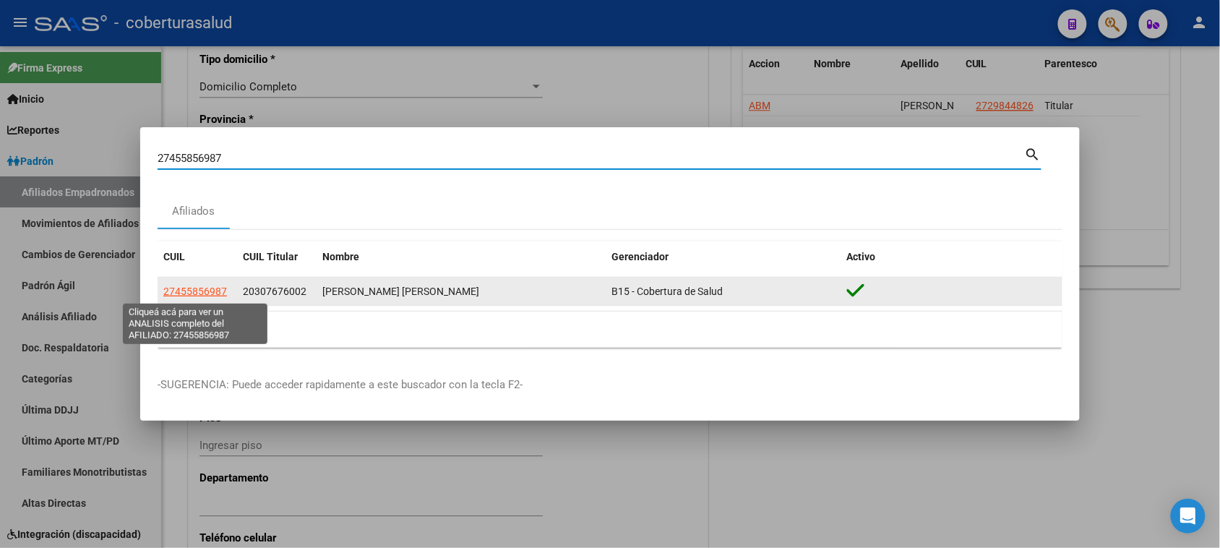
click at [203, 291] on span "27455856987" at bounding box center [195, 292] width 64 height 12
type textarea "27455856987"
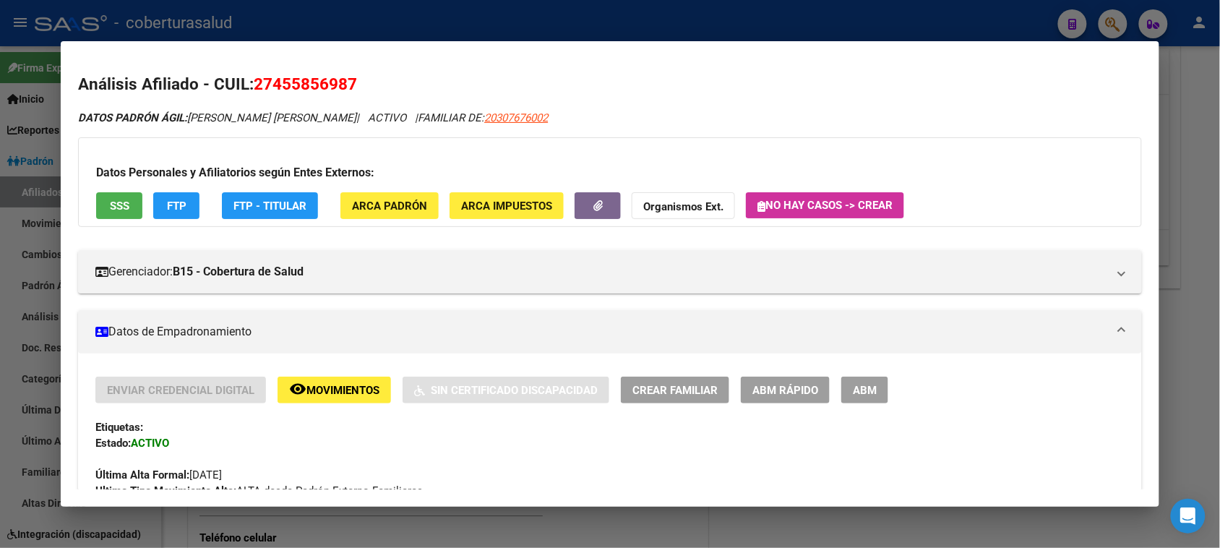
click at [875, 385] on button "ABM" at bounding box center [864, 390] width 47 height 27
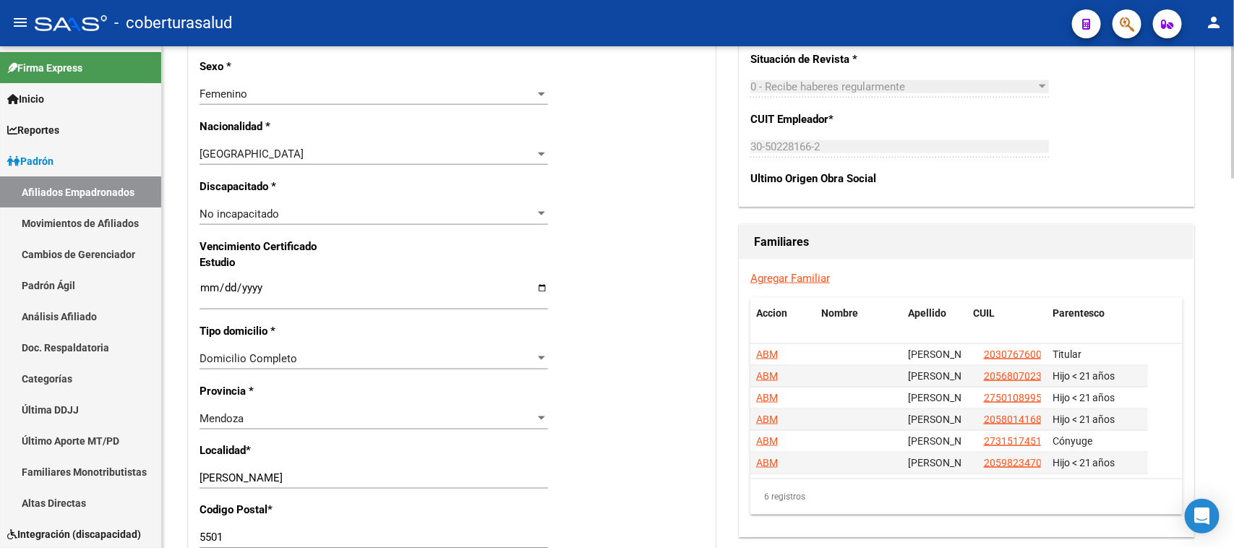
scroll to position [813, 0]
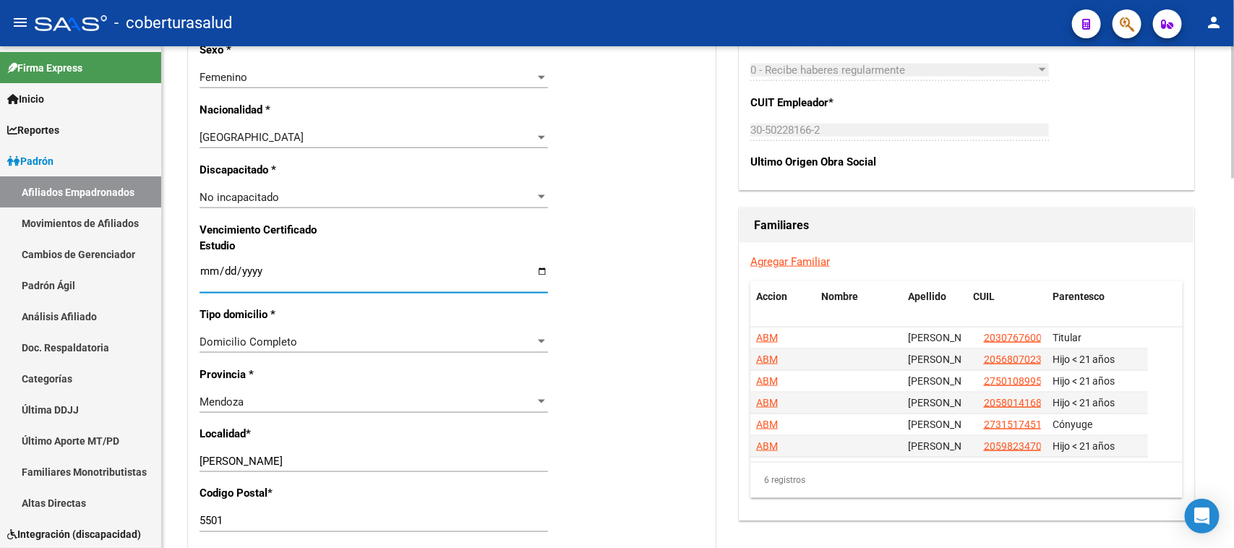
click at [205, 272] on input "Ingresar fecha" at bounding box center [373, 276] width 348 height 23
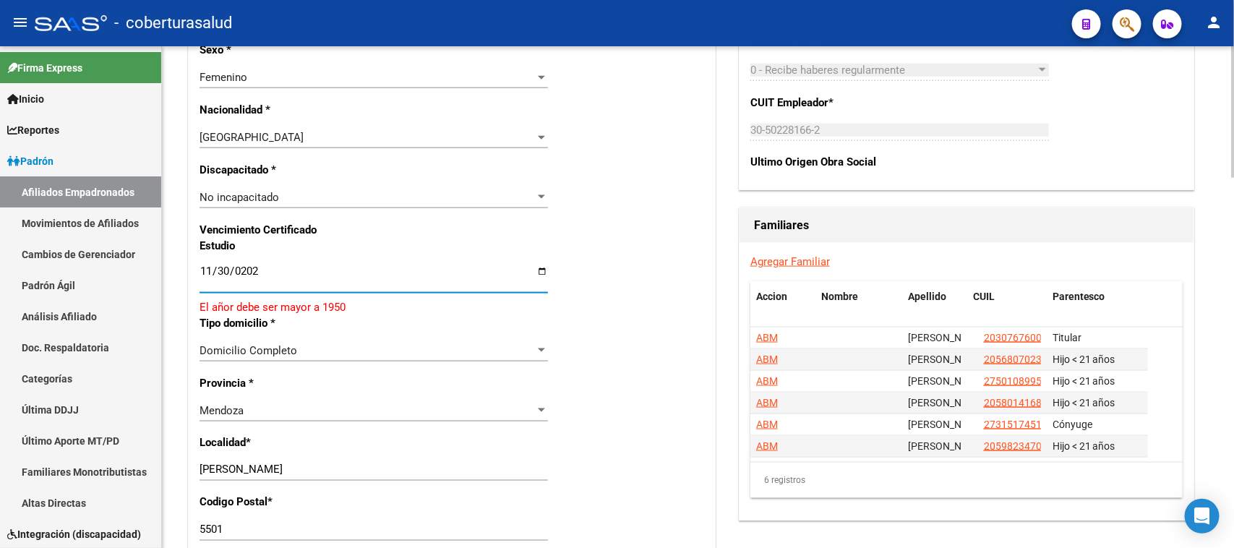
type input "[DATE]"
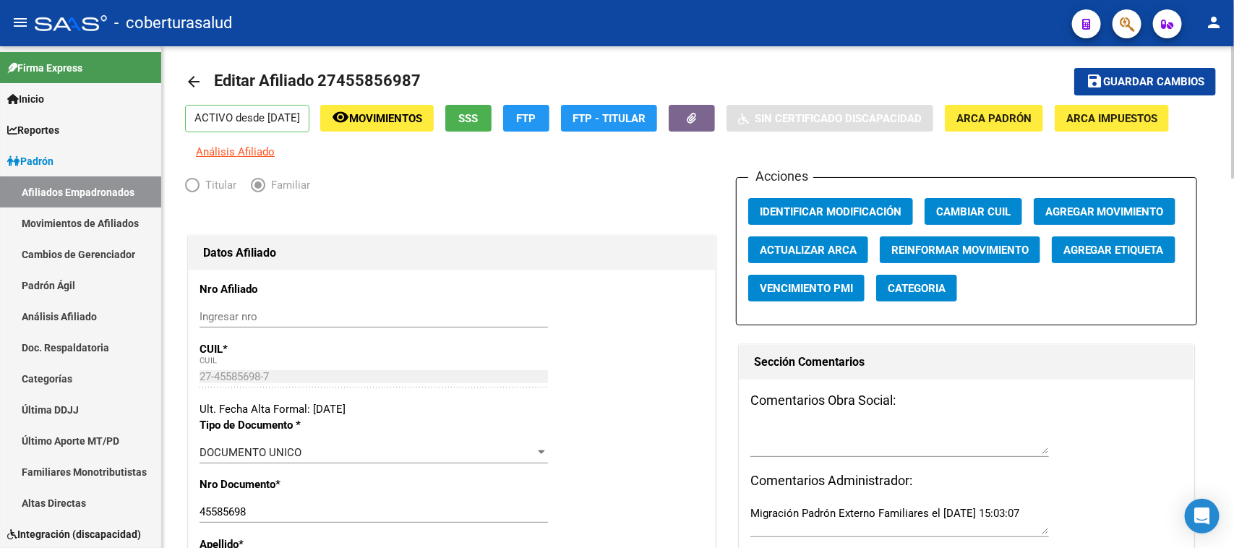
scroll to position [0, 0]
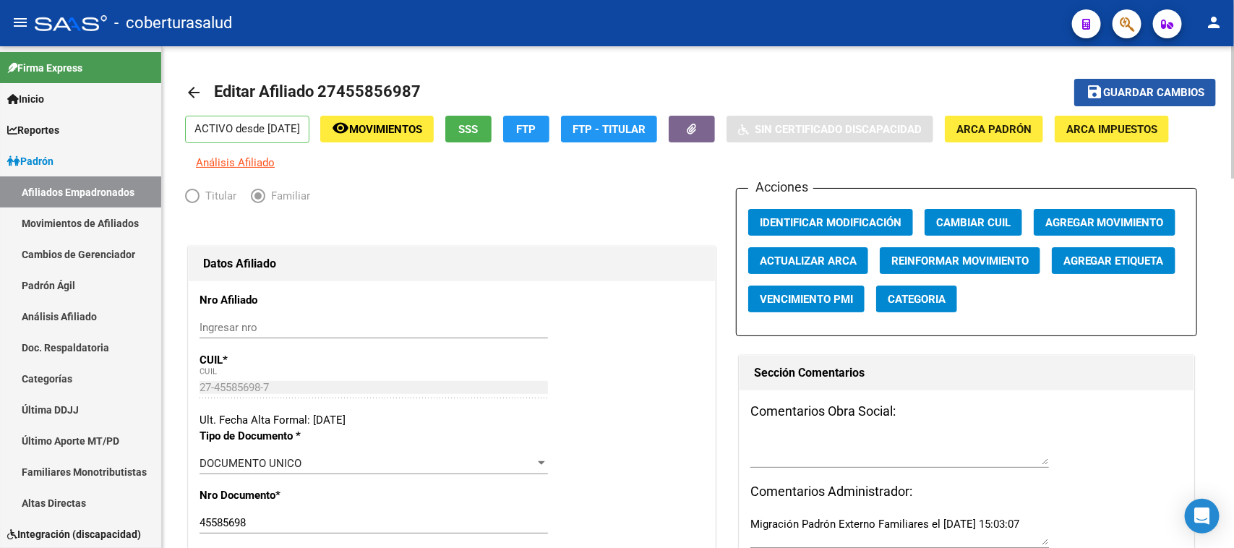
click at [1176, 89] on span "Guardar cambios" at bounding box center [1153, 93] width 101 height 13
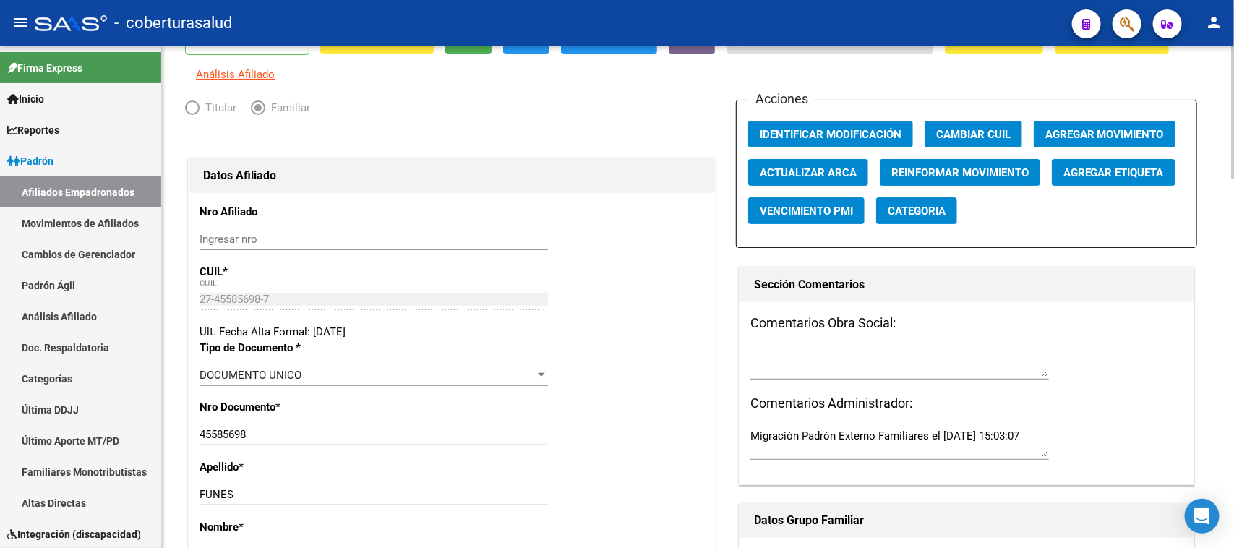
scroll to position [6, 0]
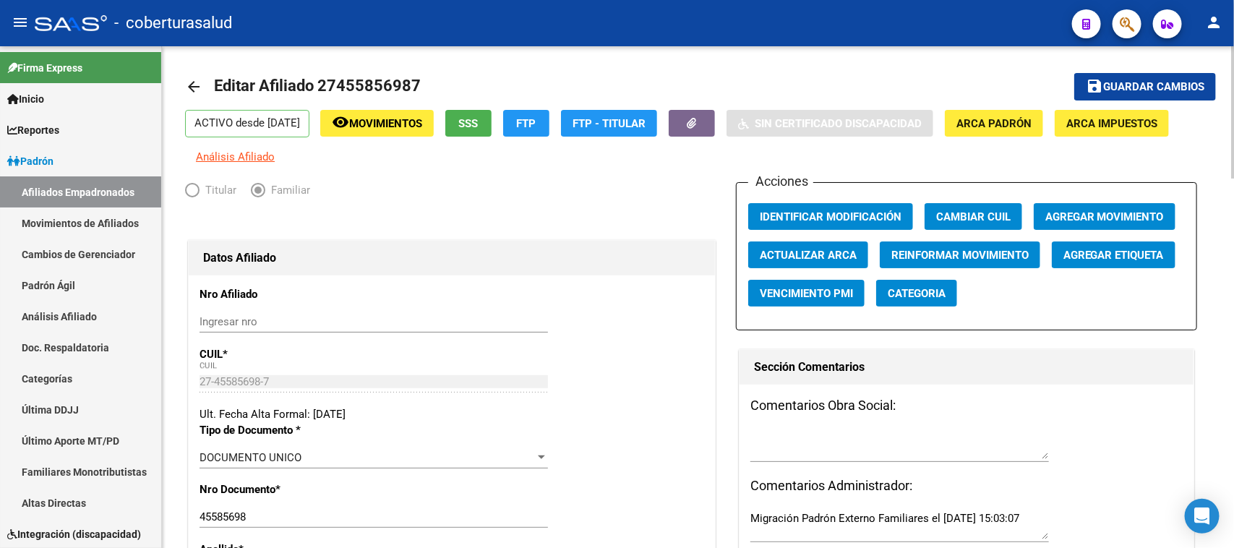
click at [1233, 74] on div at bounding box center [1233, 114] width 4 height 132
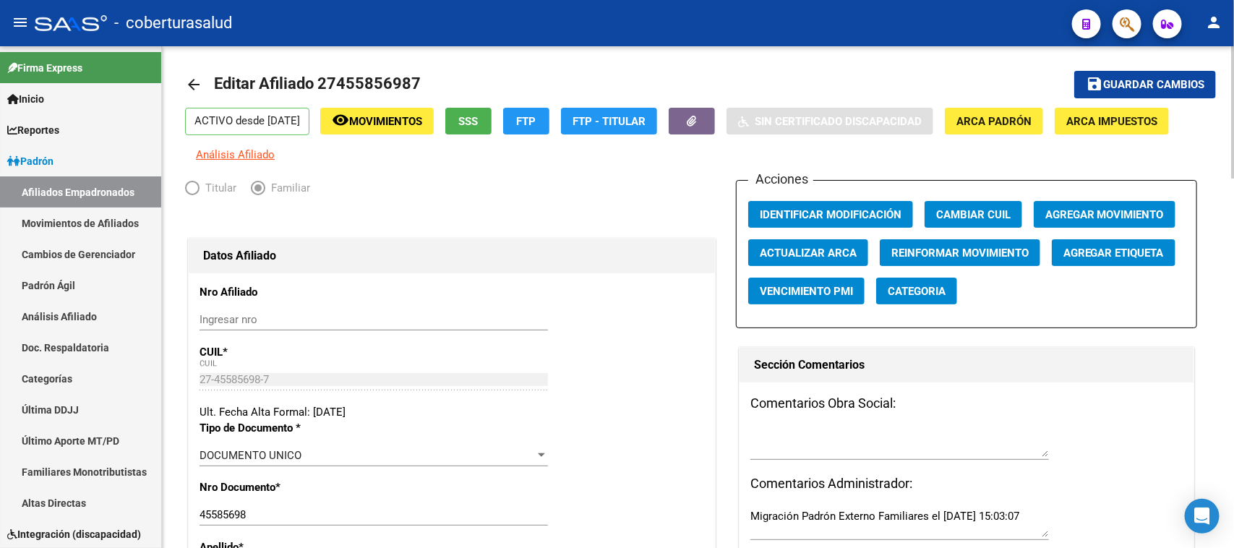
scroll to position [0, 0]
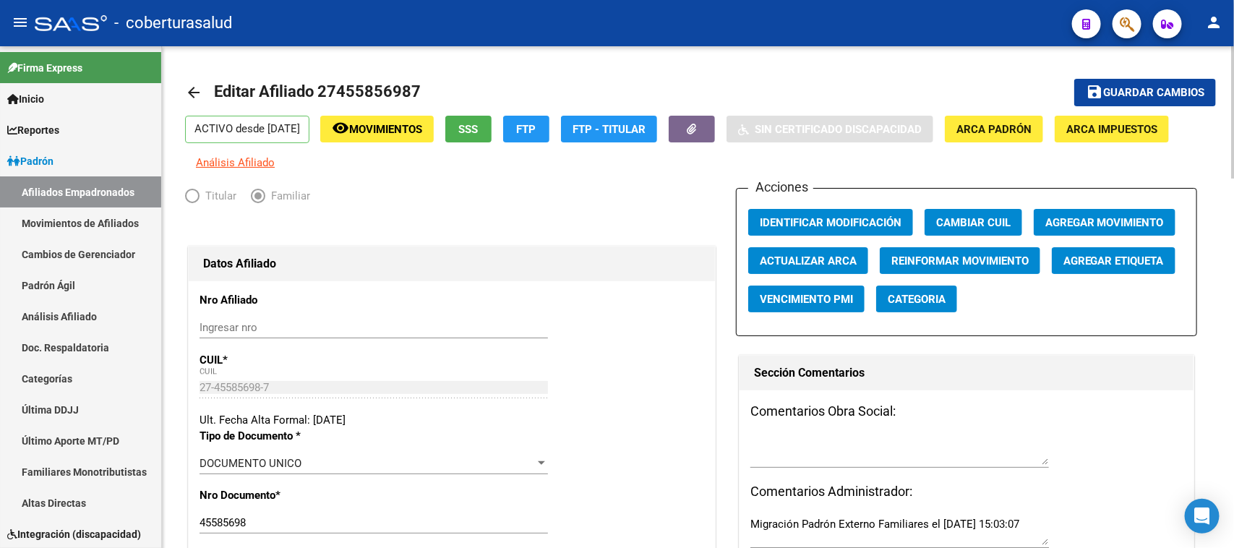
click at [1233, 108] on div at bounding box center [1233, 112] width 4 height 132
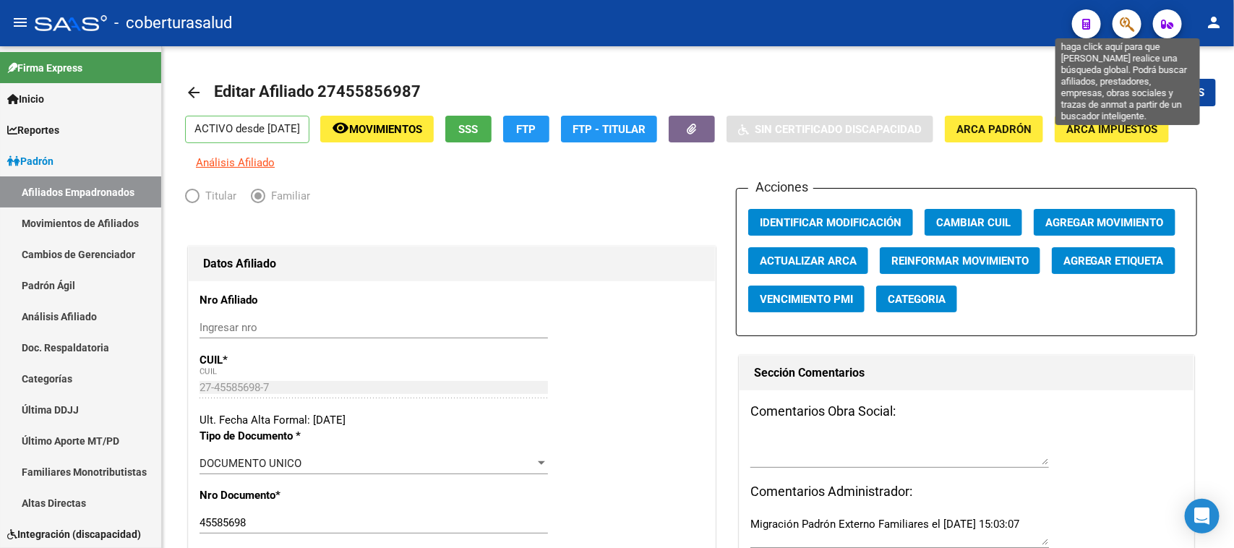
click at [1131, 16] on icon "button" at bounding box center [1127, 24] width 14 height 17
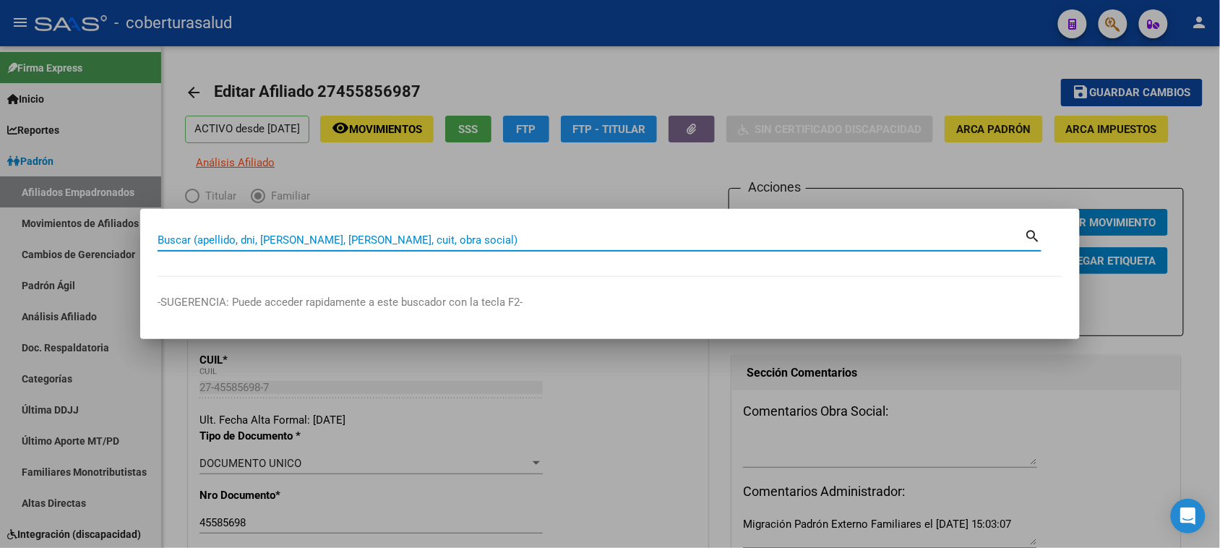
click at [323, 241] on input "Buscar (apellido, dni, [PERSON_NAME], [PERSON_NAME], cuit, obra social)" at bounding box center [591, 239] width 867 height 13
paste input "27457216861"
type input "27457216861"
click at [1029, 232] on mat-icon "search" at bounding box center [1033, 234] width 17 height 17
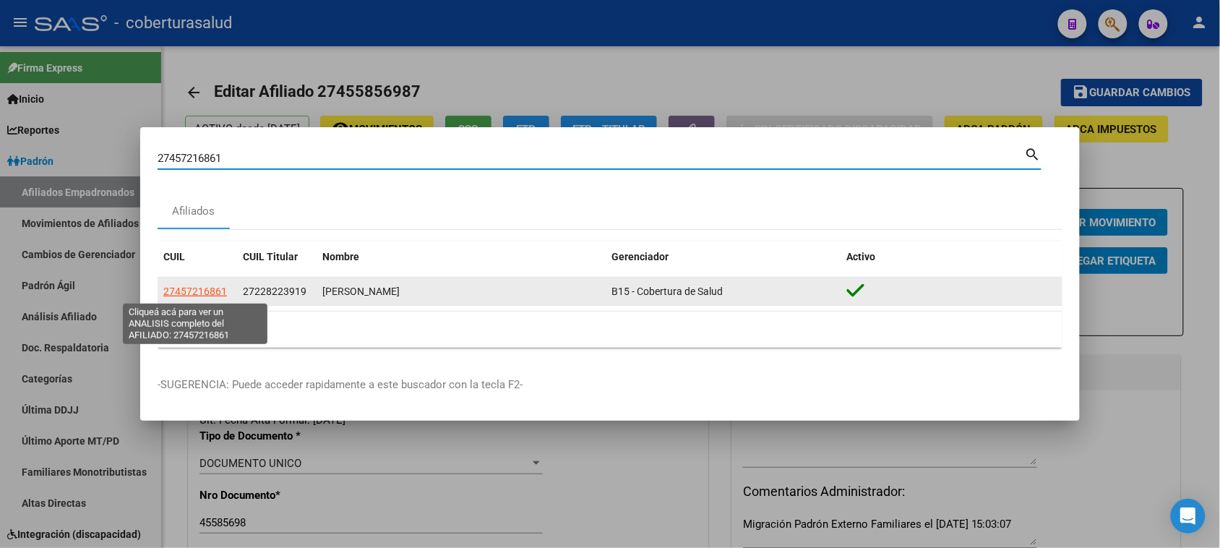
click at [205, 290] on span "27457216861" at bounding box center [195, 292] width 64 height 12
type textarea "27457216861"
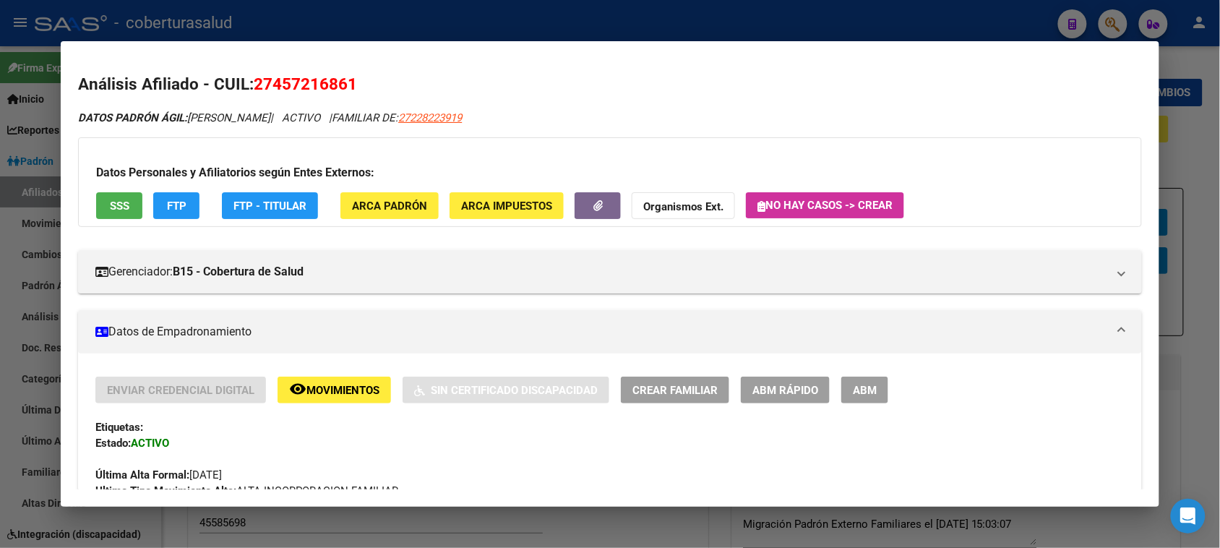
drag, startPoint x: 846, startPoint y: 396, endPoint x: 824, endPoint y: 383, distance: 25.9
click at [846, 398] on button "ABM" at bounding box center [864, 390] width 47 height 27
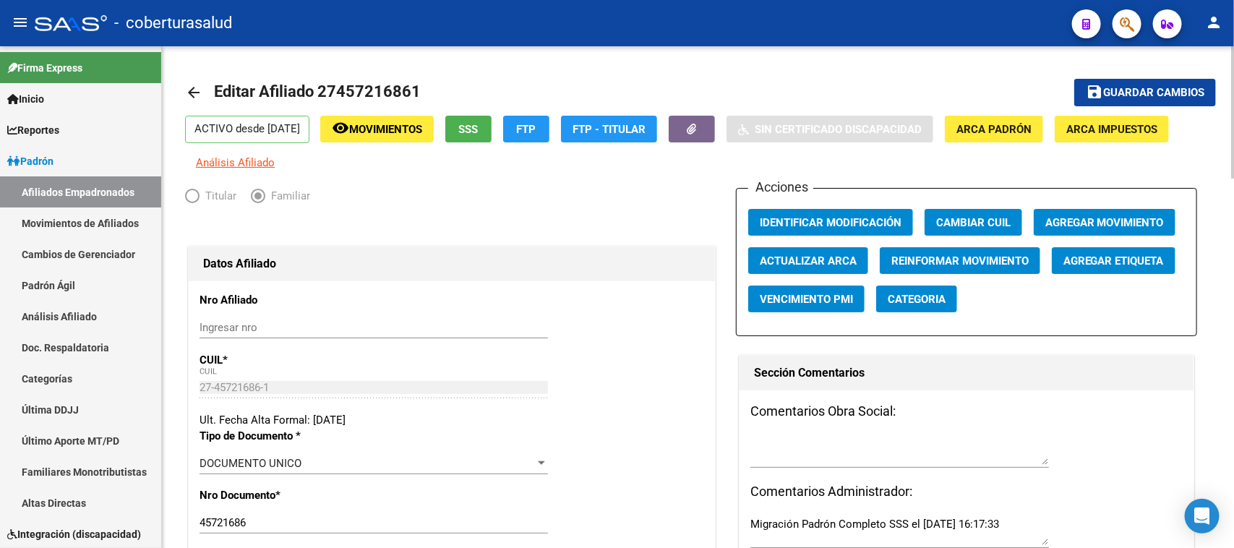
click at [1233, 72] on div at bounding box center [1233, 112] width 4 height 132
click at [1097, 222] on span "Agregar Movimiento" at bounding box center [1104, 222] width 119 height 13
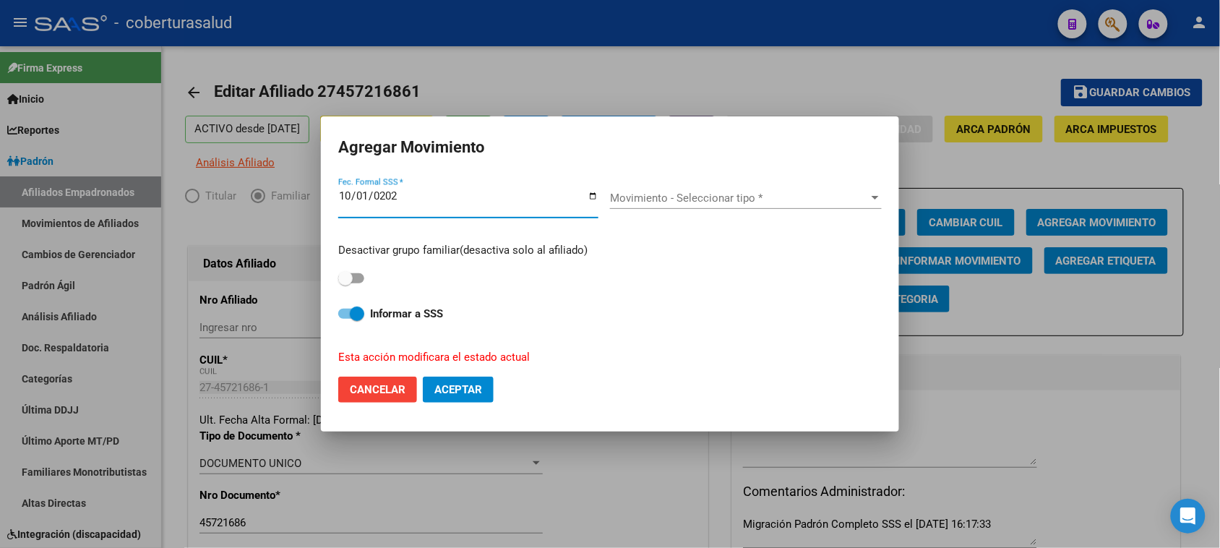
type input "[DATE]"
click at [635, 195] on span "Movimiento - Seleccionar tipo *" at bounding box center [739, 198] width 259 height 13
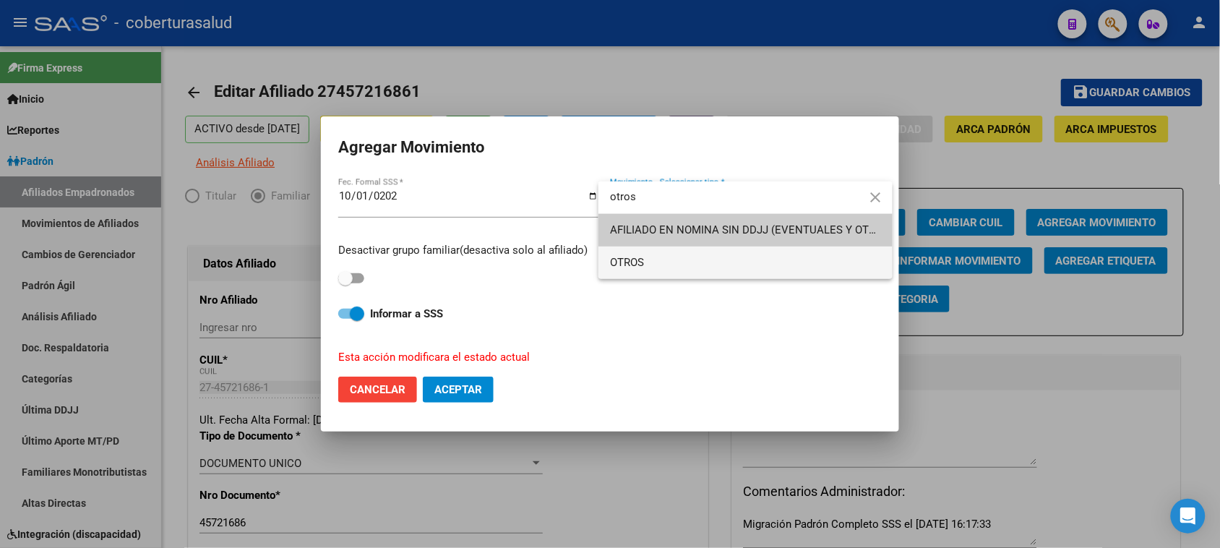
type input "otros"
click at [652, 266] on span "OTROS" at bounding box center [745, 262] width 271 height 33
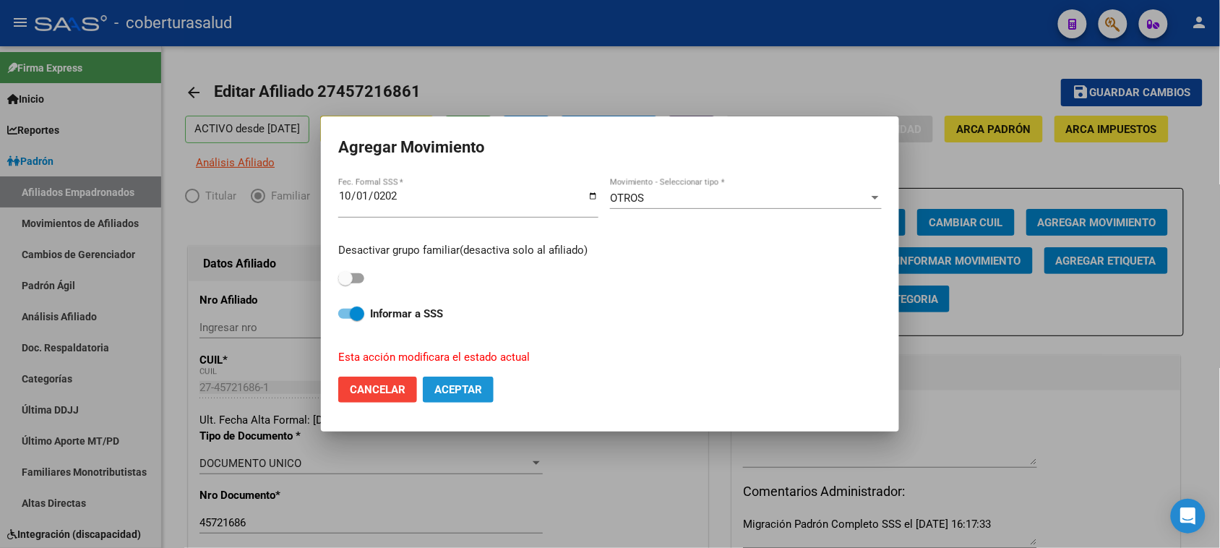
click at [445, 391] on span "Aceptar" at bounding box center [458, 389] width 48 height 13
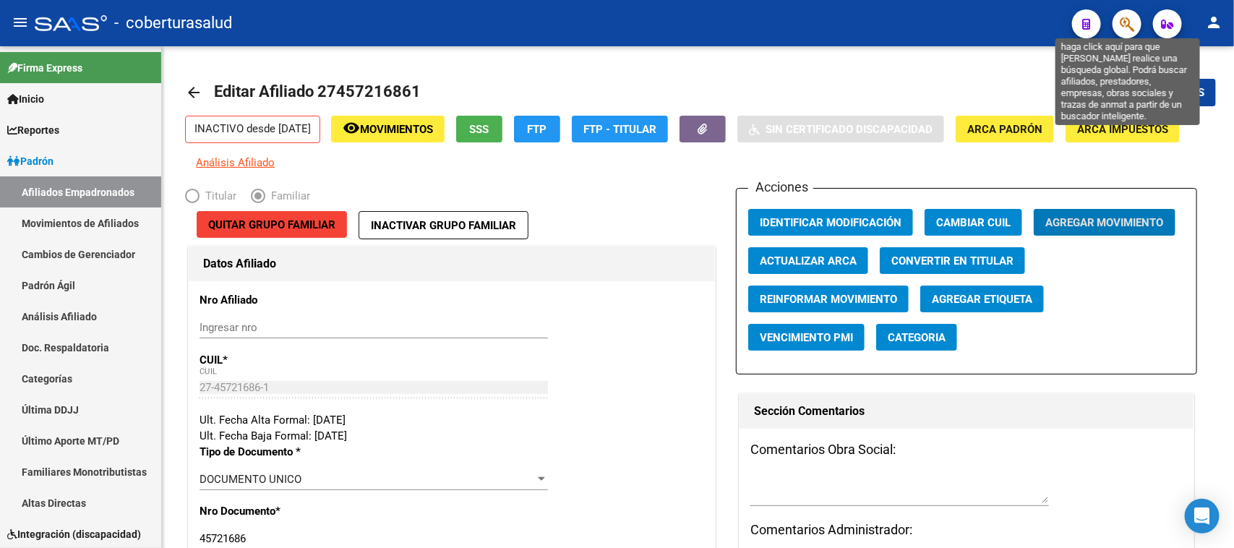
click at [1124, 23] on icon "button" at bounding box center [1127, 24] width 14 height 17
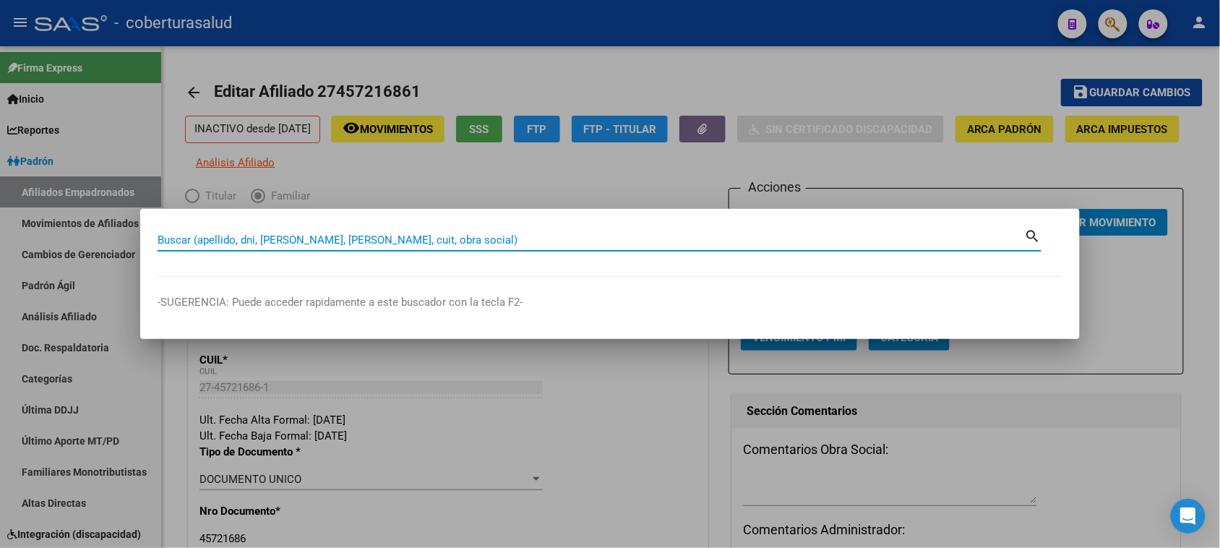
click at [338, 235] on input "Buscar (apellido, dni, [PERSON_NAME], [PERSON_NAME], cuit, obra social)" at bounding box center [591, 239] width 867 height 13
paste input "20436528222"
type input "20436528222"
click at [1029, 236] on mat-icon "search" at bounding box center [1033, 234] width 17 height 17
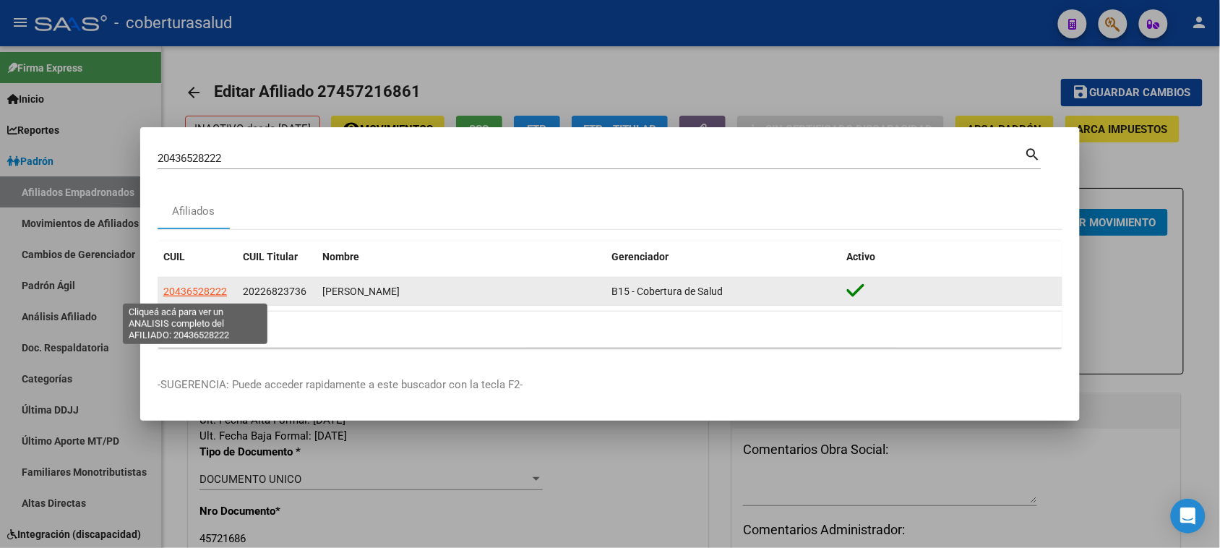
click at [178, 294] on span "20436528222" at bounding box center [195, 292] width 64 height 12
type textarea "20436528222"
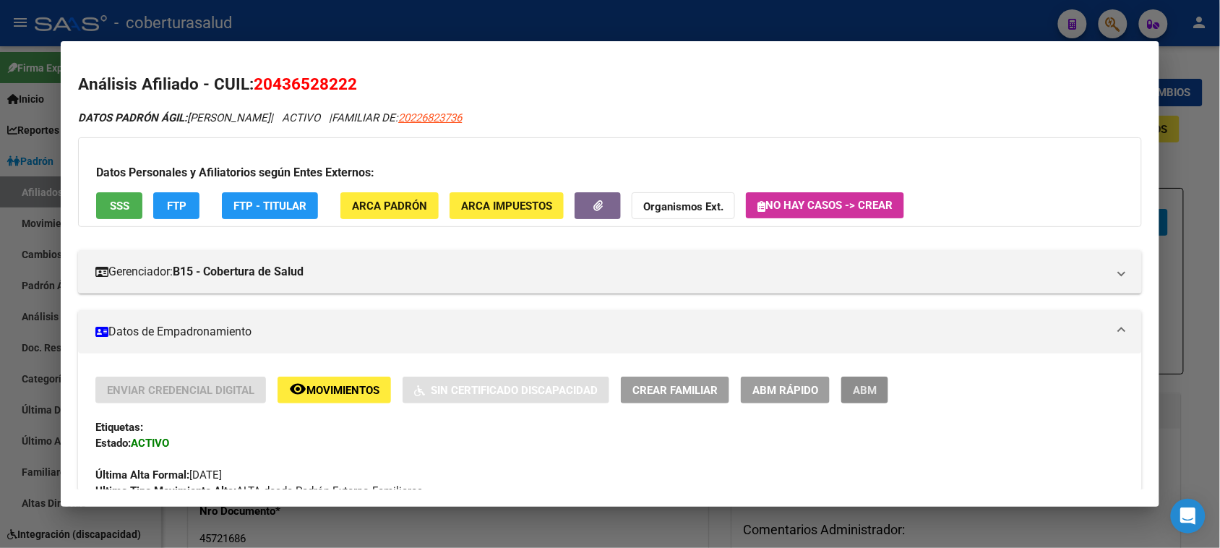
click at [850, 399] on button "ABM" at bounding box center [864, 390] width 47 height 27
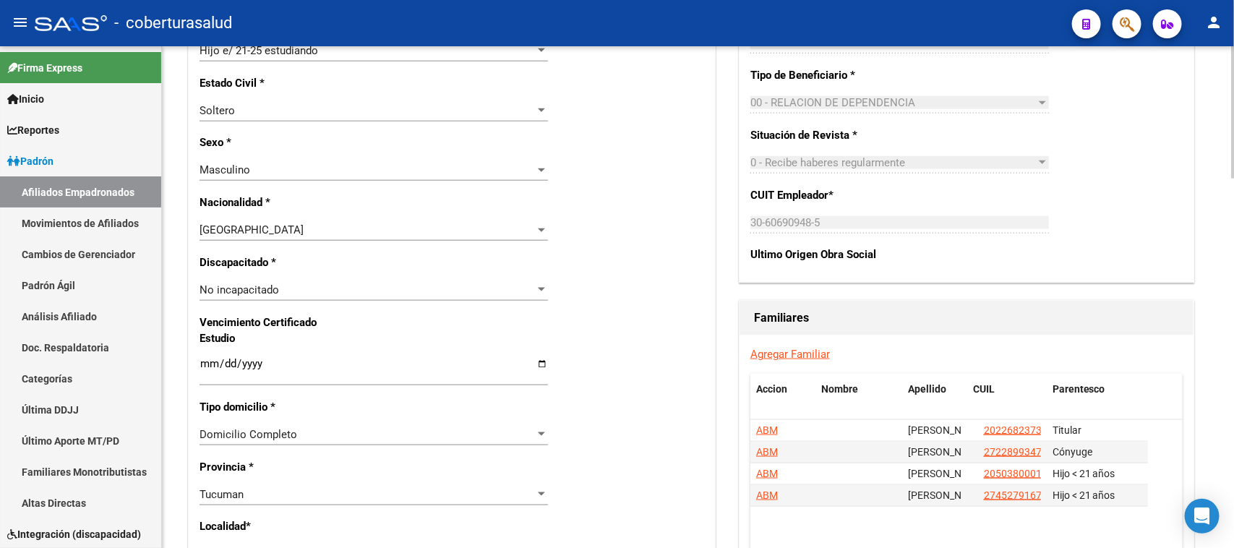
scroll to position [723, 0]
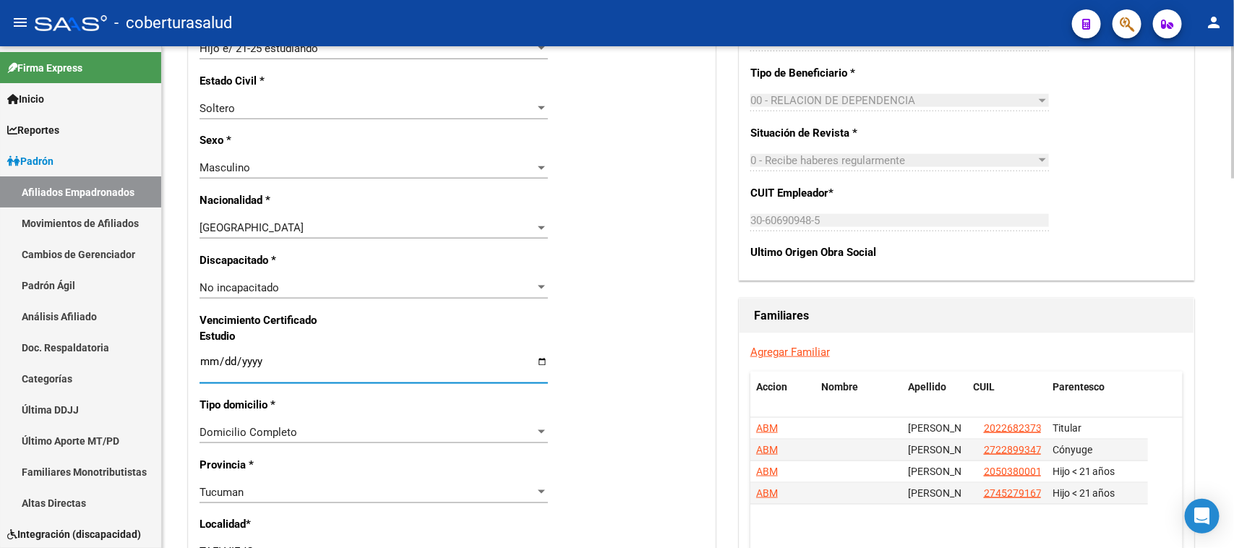
click at [210, 359] on input "Ingresar fecha" at bounding box center [373, 367] width 348 height 23
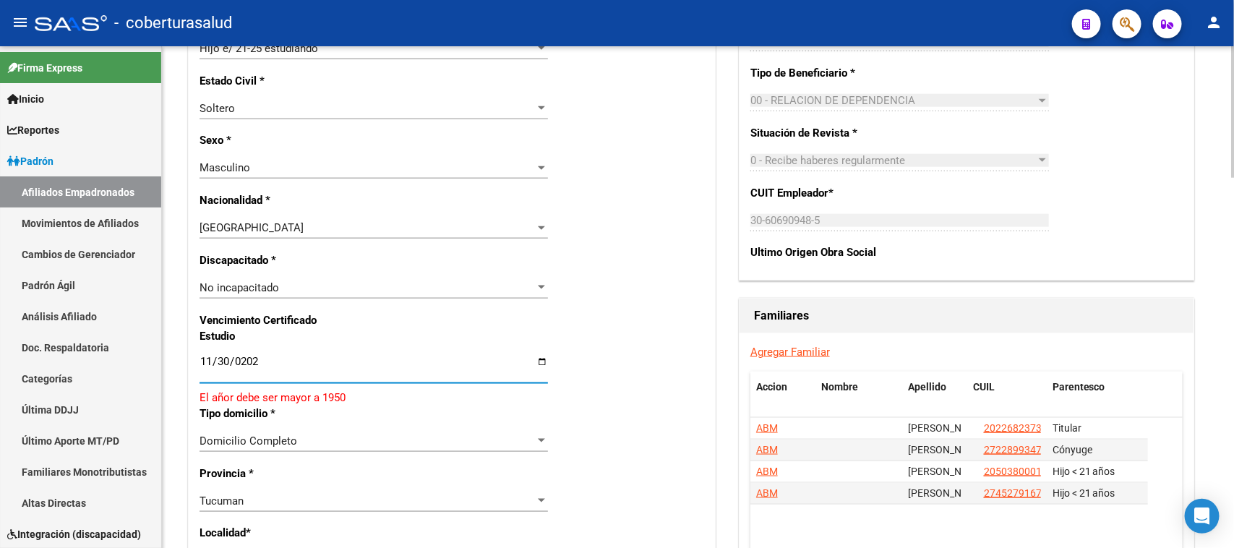
type input "[DATE]"
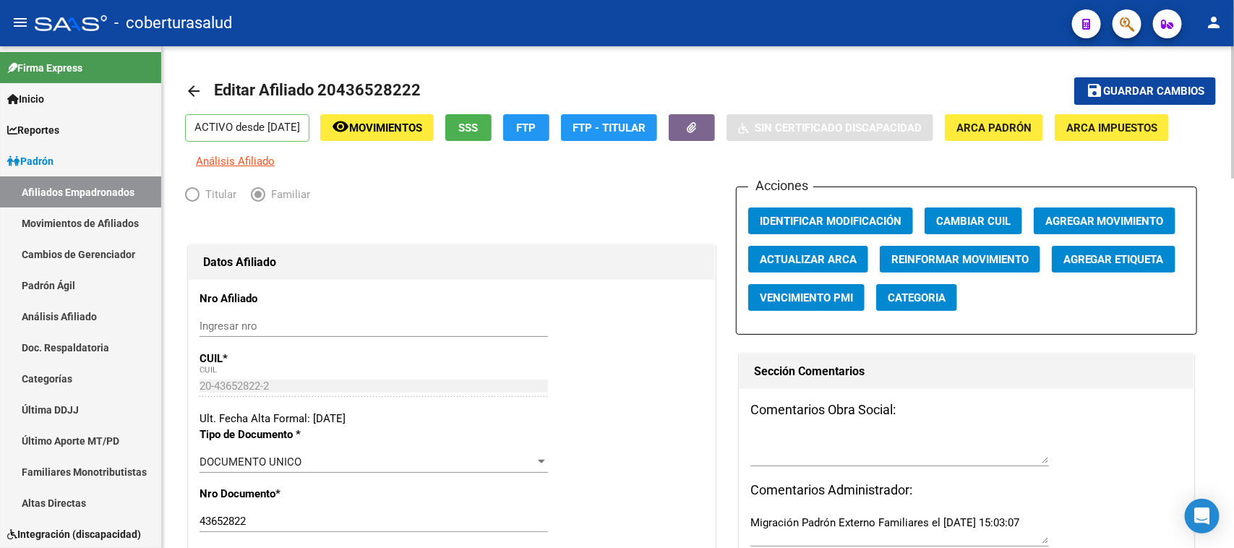
scroll to position [0, 0]
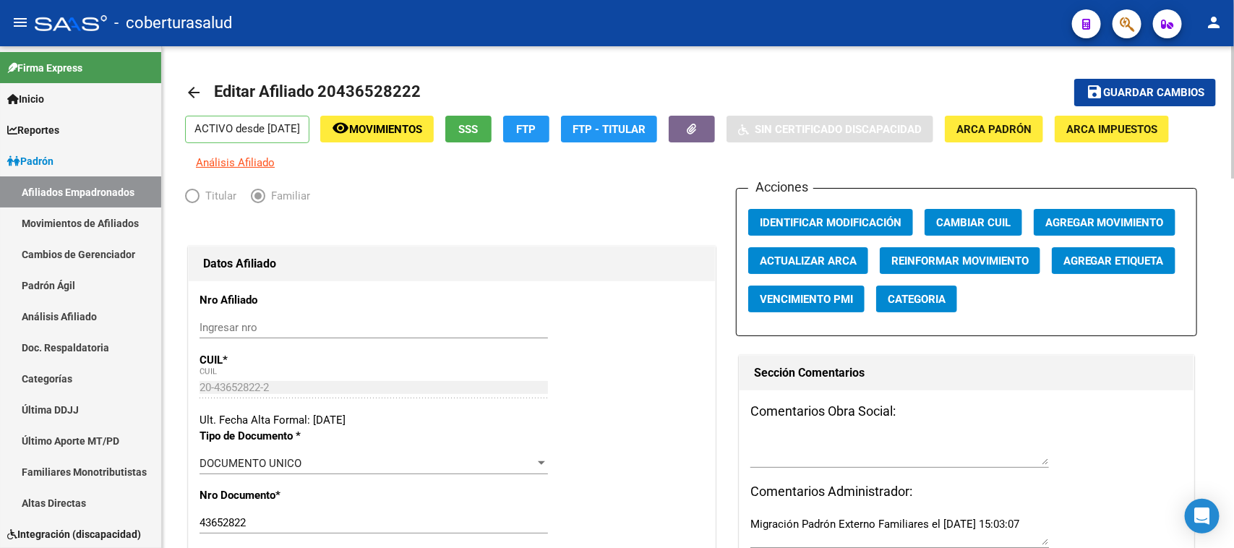
click at [1233, 116] on div at bounding box center [1233, 112] width 4 height 132
click at [1159, 84] on button "save Guardar cambios" at bounding box center [1145, 92] width 142 height 27
click at [1077, 222] on span "Agregar Movimiento" at bounding box center [1104, 222] width 119 height 13
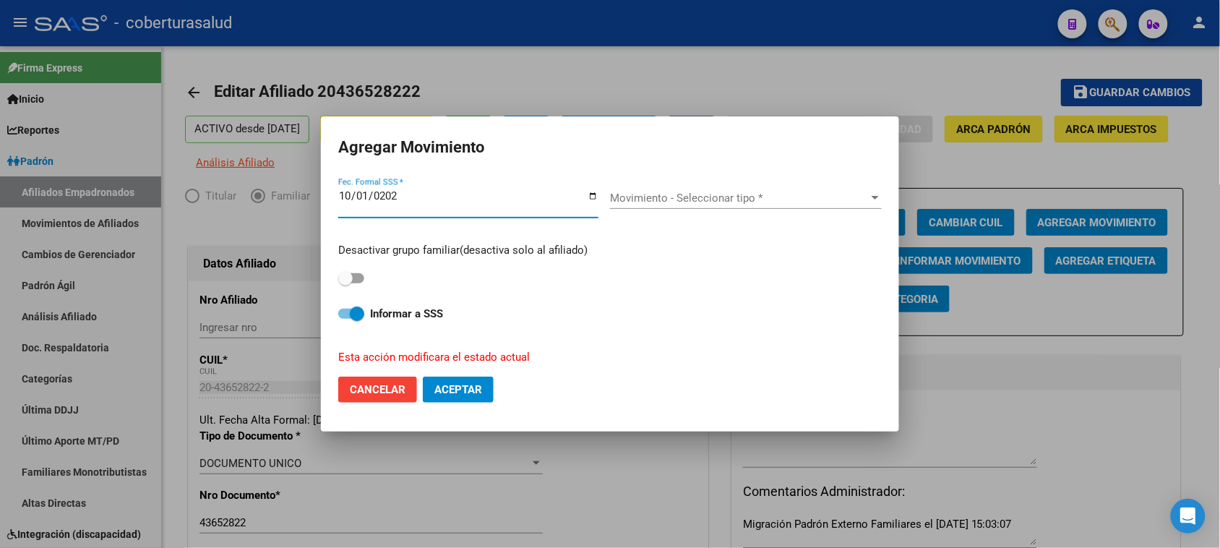
type input "[DATE]"
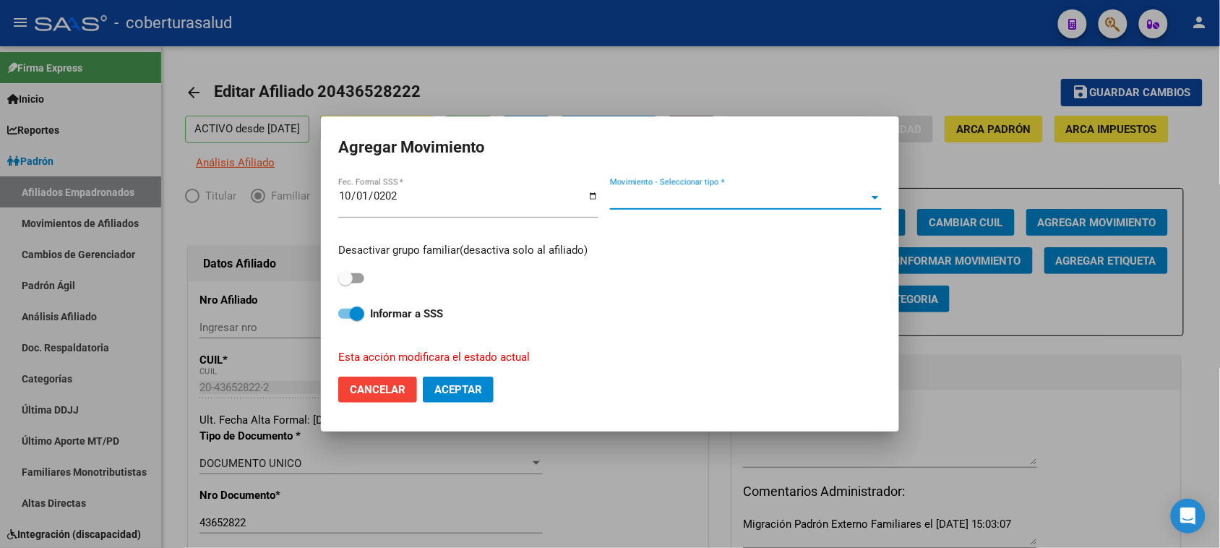
click at [695, 196] on span "Movimiento - Seleccionar tipo *" at bounding box center [739, 198] width 259 height 13
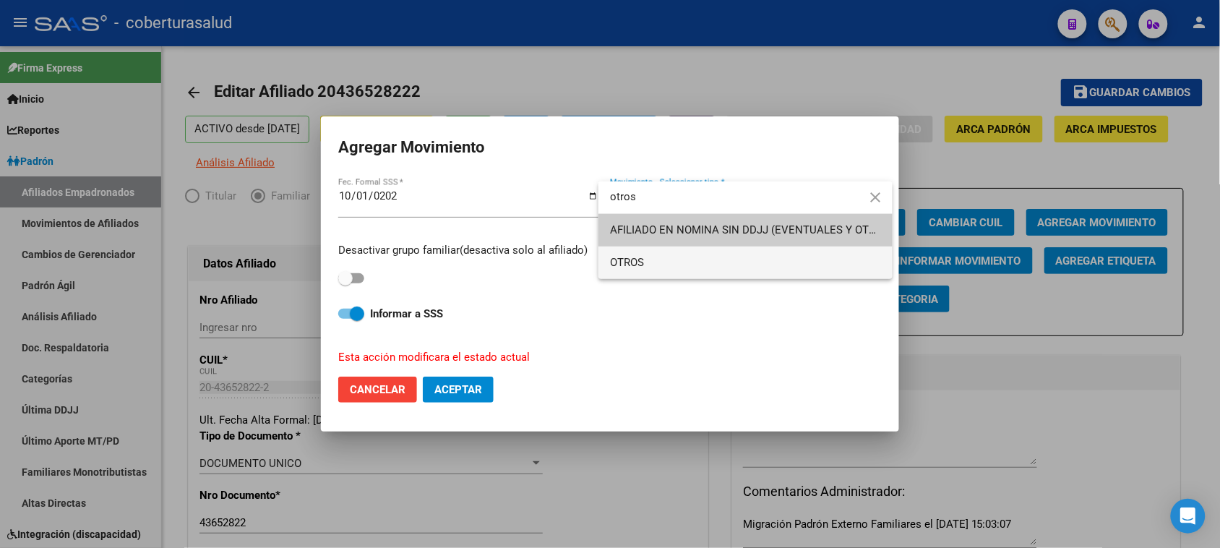
type input "otros"
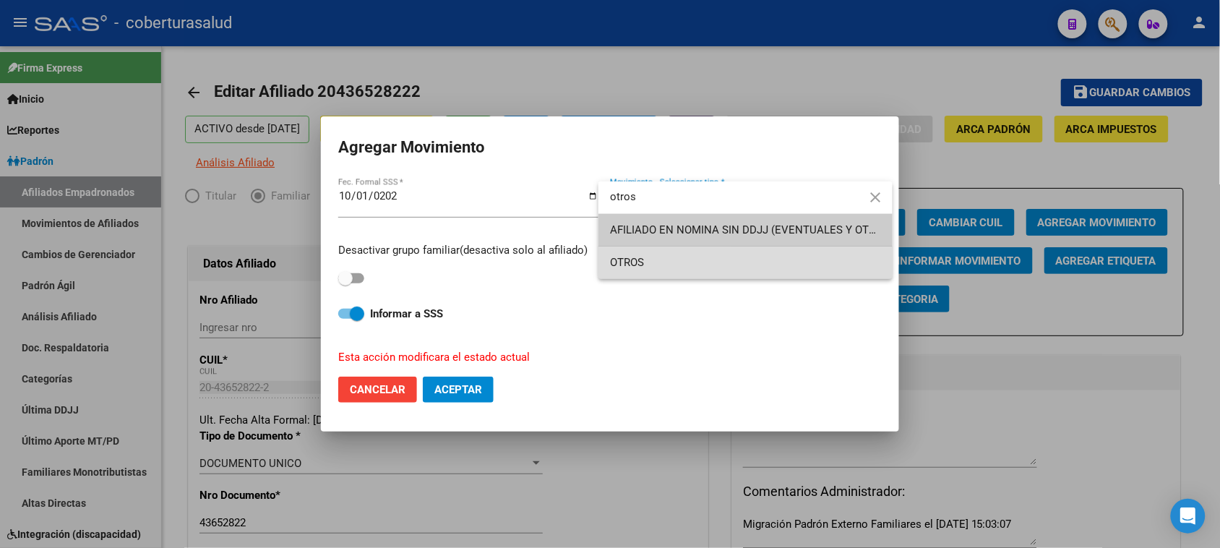
click at [629, 255] on span "OTROS" at bounding box center [745, 262] width 271 height 33
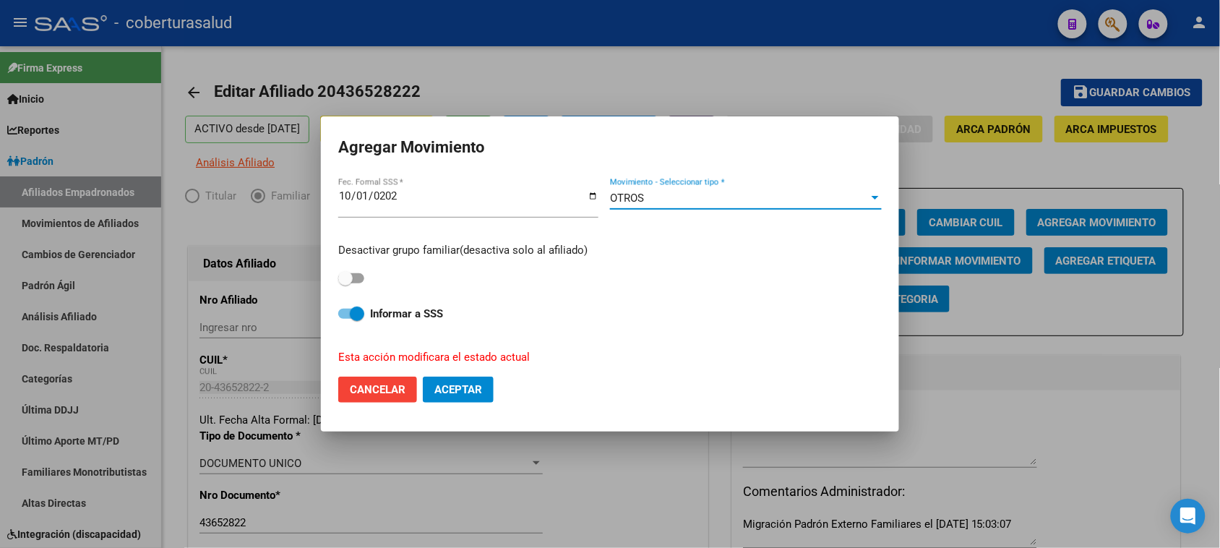
click at [459, 388] on span "Aceptar" at bounding box center [458, 389] width 48 height 13
checkbox input "false"
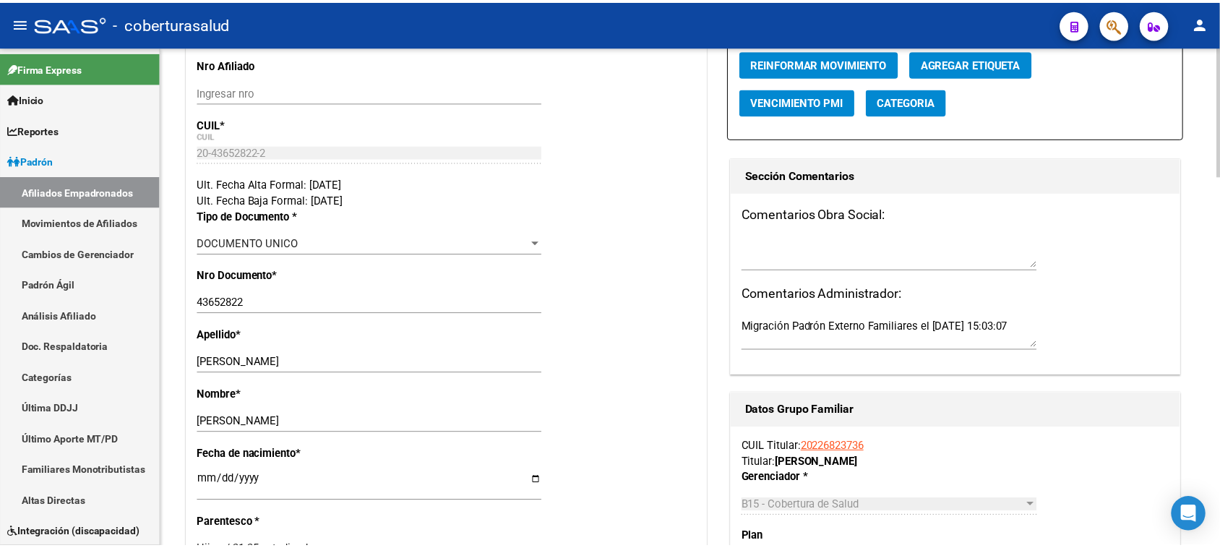
scroll to position [271, 0]
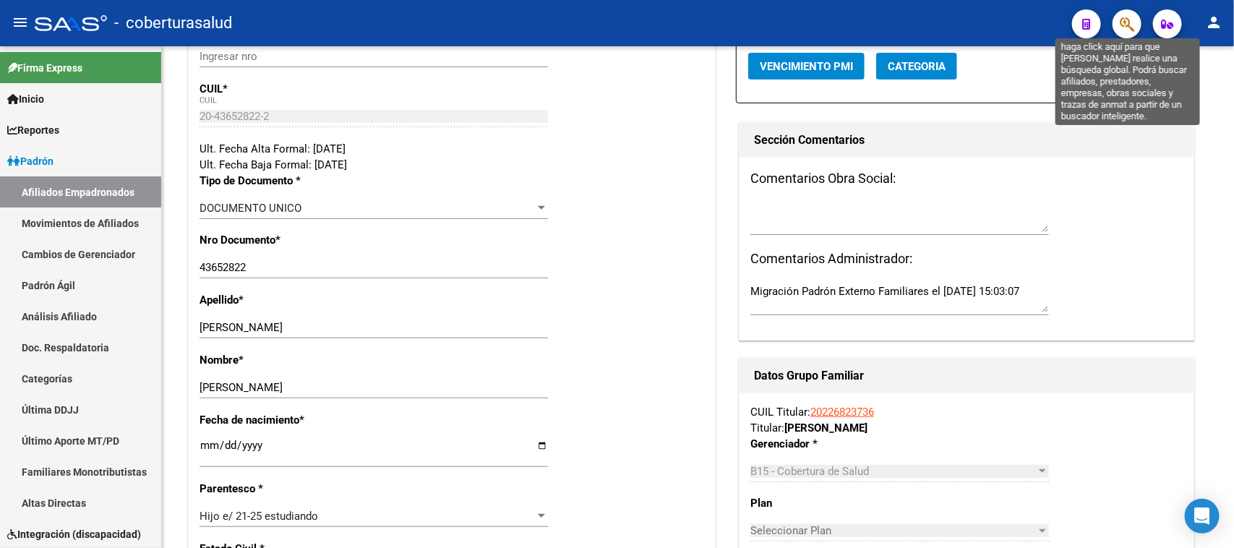
click at [1128, 20] on icon "button" at bounding box center [1127, 24] width 14 height 17
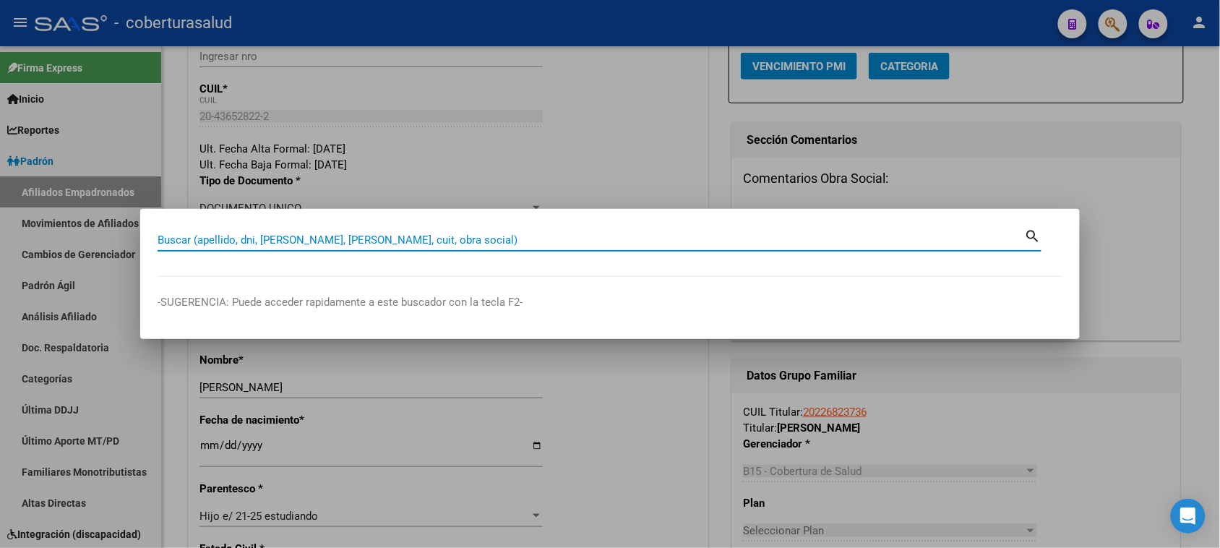
click at [291, 242] on input "Buscar (apellido, dni, [PERSON_NAME], [PERSON_NAME], cuit, obra social)" at bounding box center [591, 239] width 867 height 13
paste input "27452791671"
type input "27452791671"
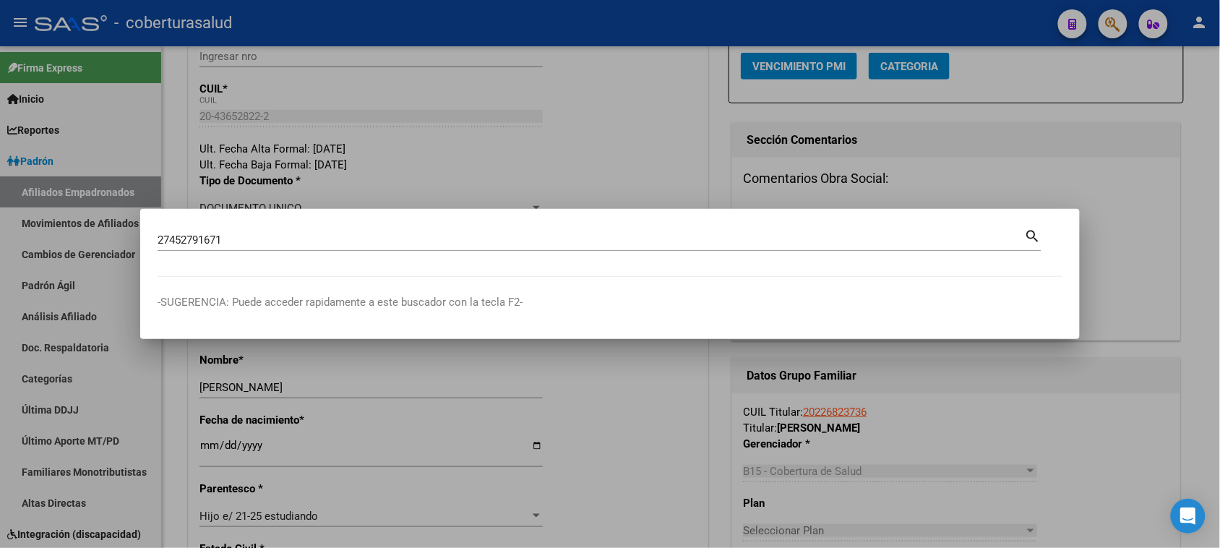
click at [1031, 236] on mat-icon "search" at bounding box center [1033, 234] width 17 height 17
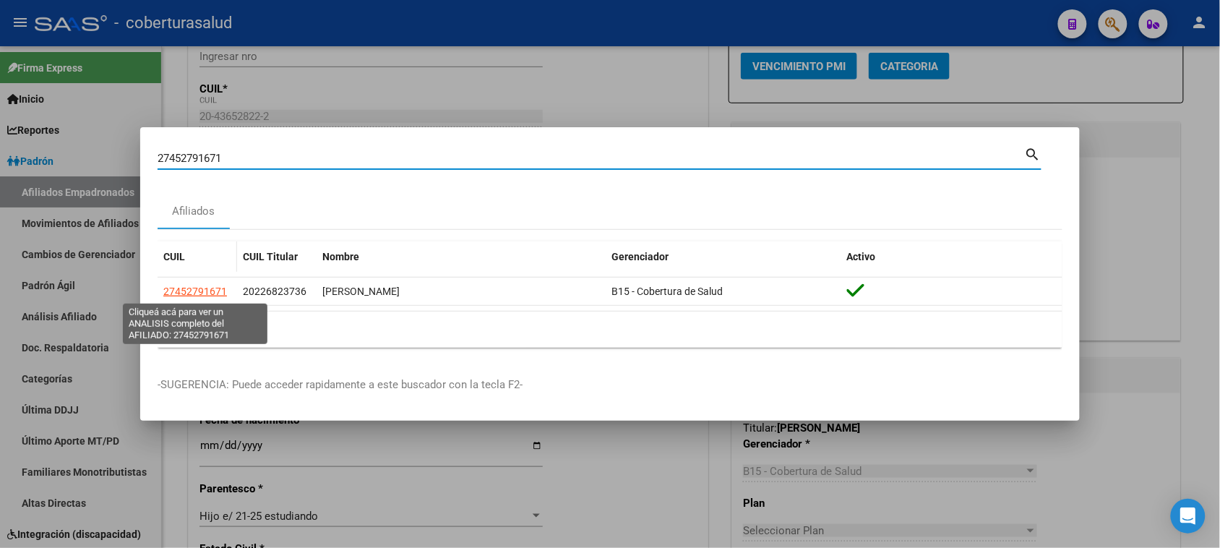
click at [196, 290] on span "27452791671" at bounding box center [195, 292] width 64 height 12
type textarea "27452791671"
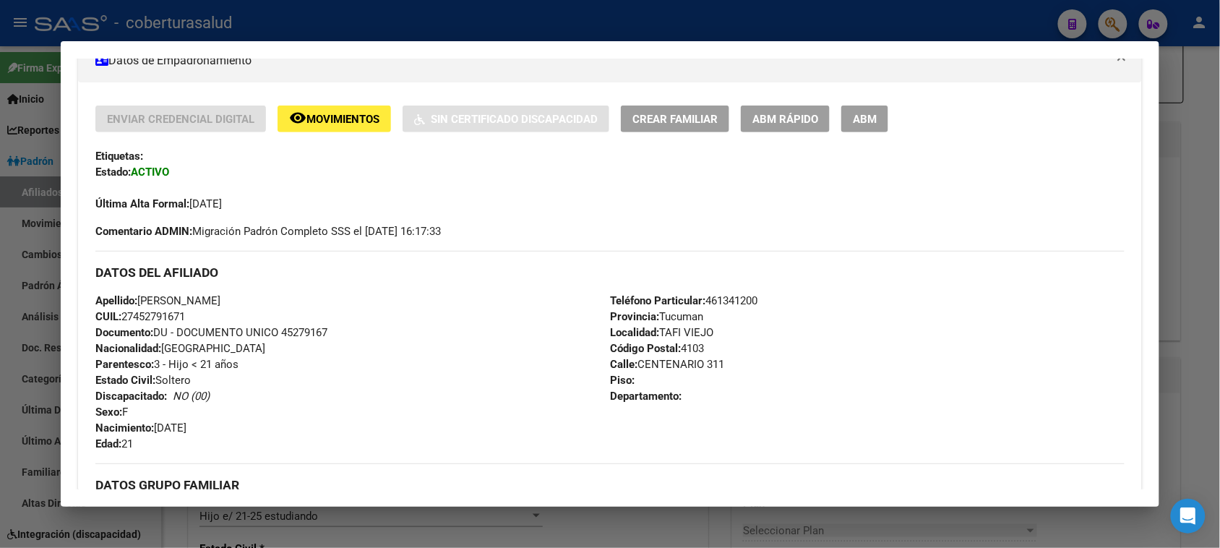
click at [864, 113] on span "ABM" at bounding box center [865, 119] width 24 height 13
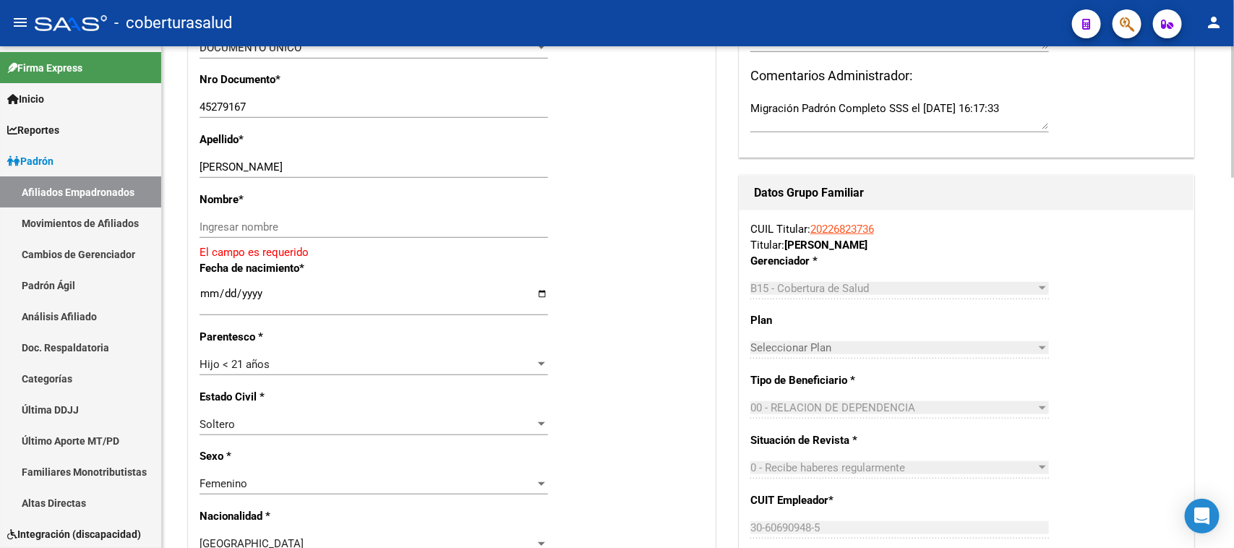
scroll to position [442, 0]
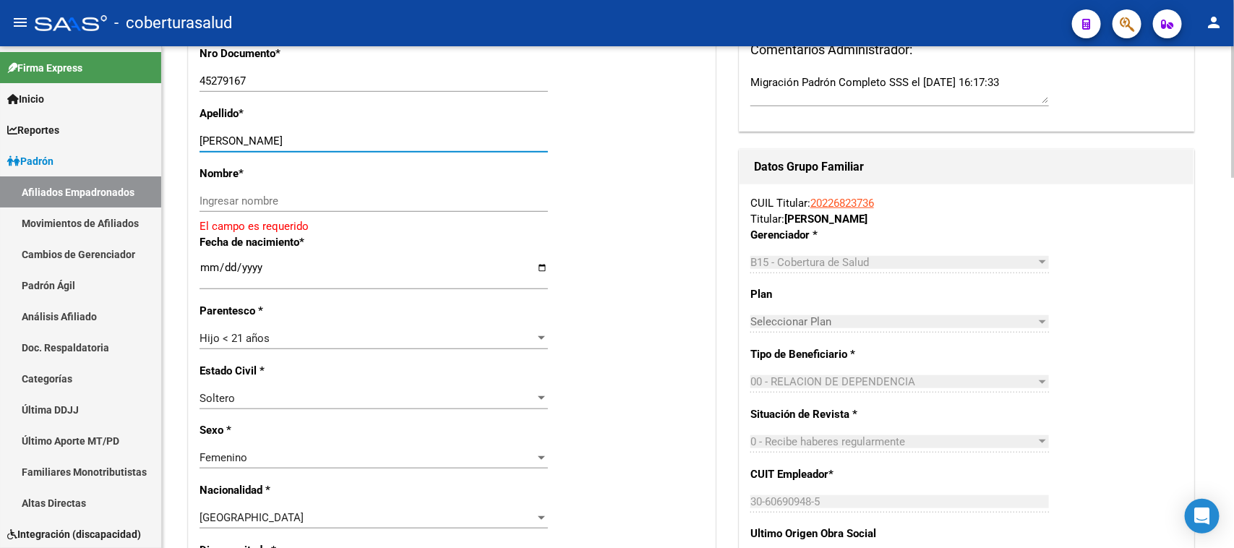
drag, startPoint x: 255, startPoint y: 143, endPoint x: 286, endPoint y: 139, distance: 31.4
click at [309, 135] on input "[PERSON_NAME]" at bounding box center [373, 140] width 348 height 13
click at [246, 203] on input "Ingresar nombre" at bounding box center [373, 200] width 348 height 13
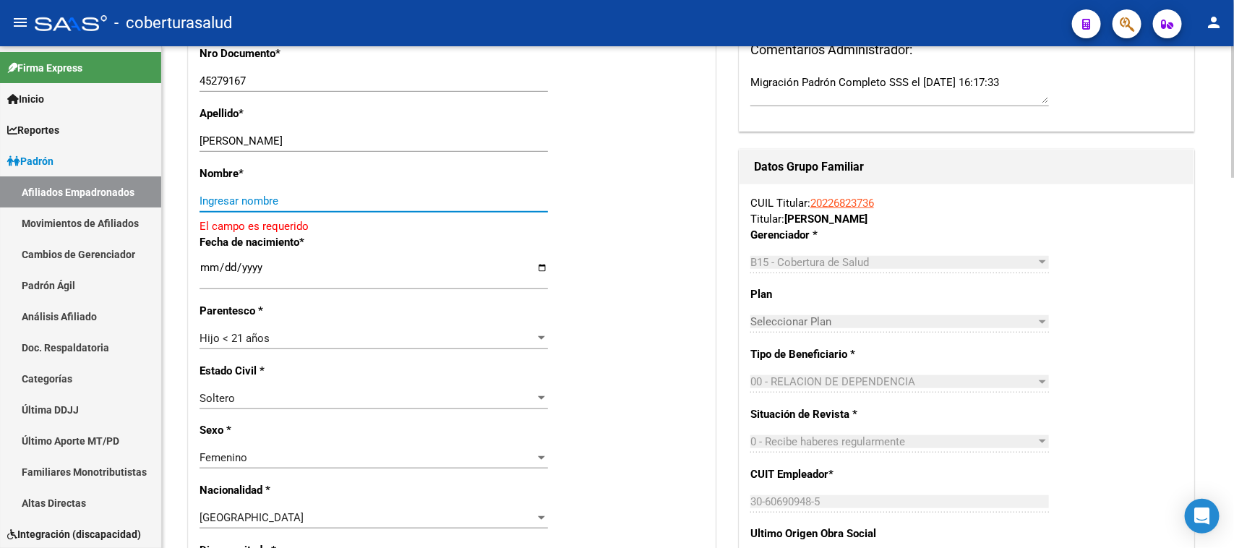
paste input "[PERSON_NAME]"
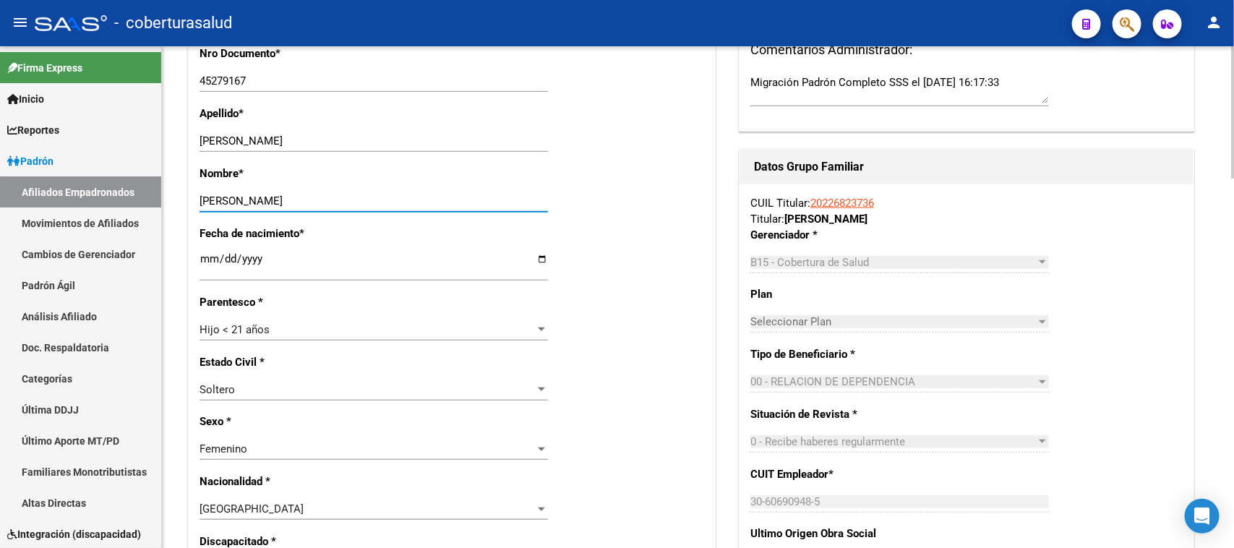
type input "[PERSON_NAME]"
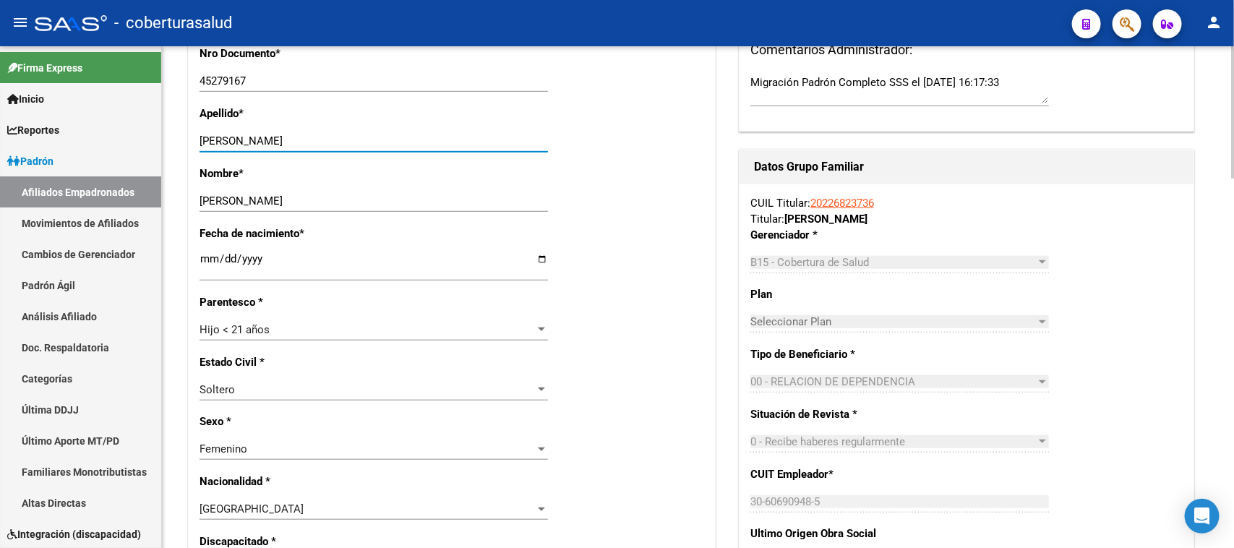
drag, startPoint x: 318, startPoint y: 141, endPoint x: 257, endPoint y: 139, distance: 60.7
click at [257, 139] on input "[PERSON_NAME]" at bounding box center [373, 140] width 348 height 13
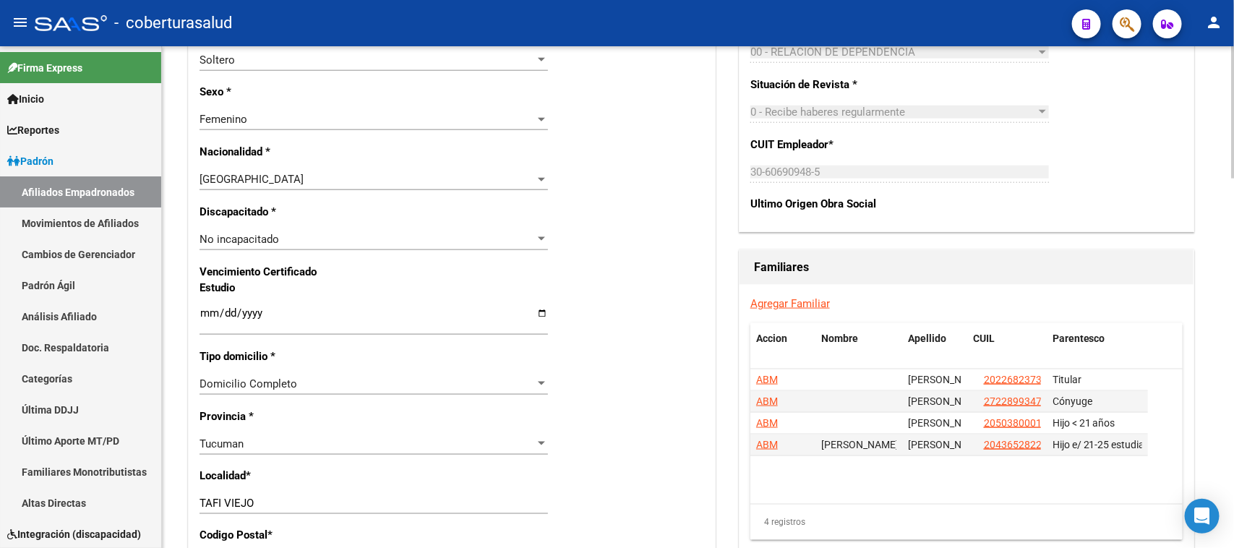
scroll to position [803, 0]
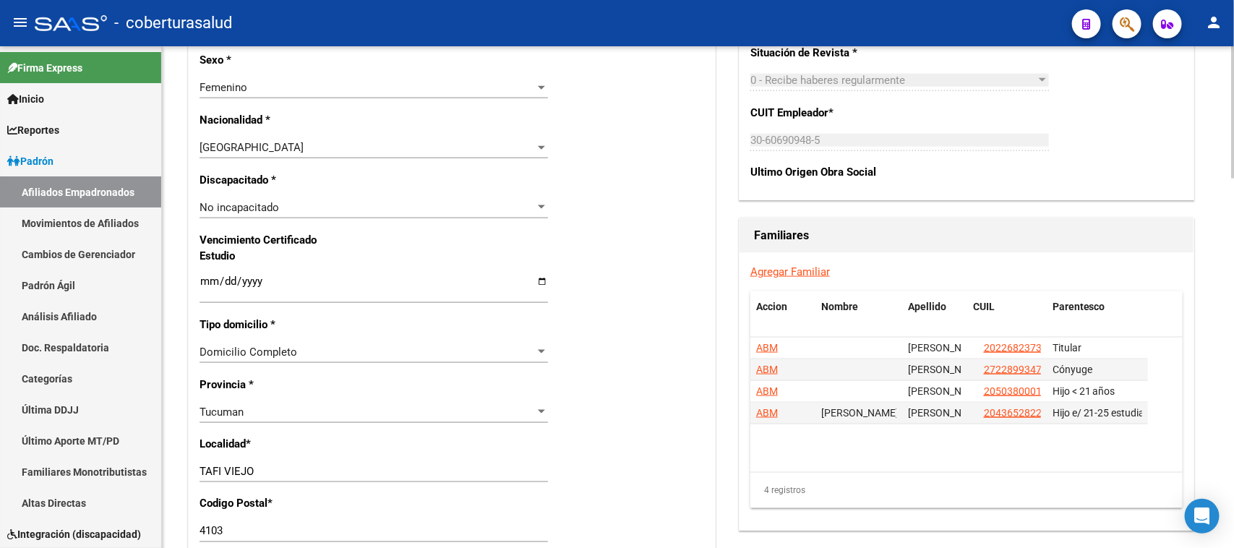
type input "[PERSON_NAME]"
click at [205, 283] on input "Ingresar fecha" at bounding box center [373, 286] width 348 height 23
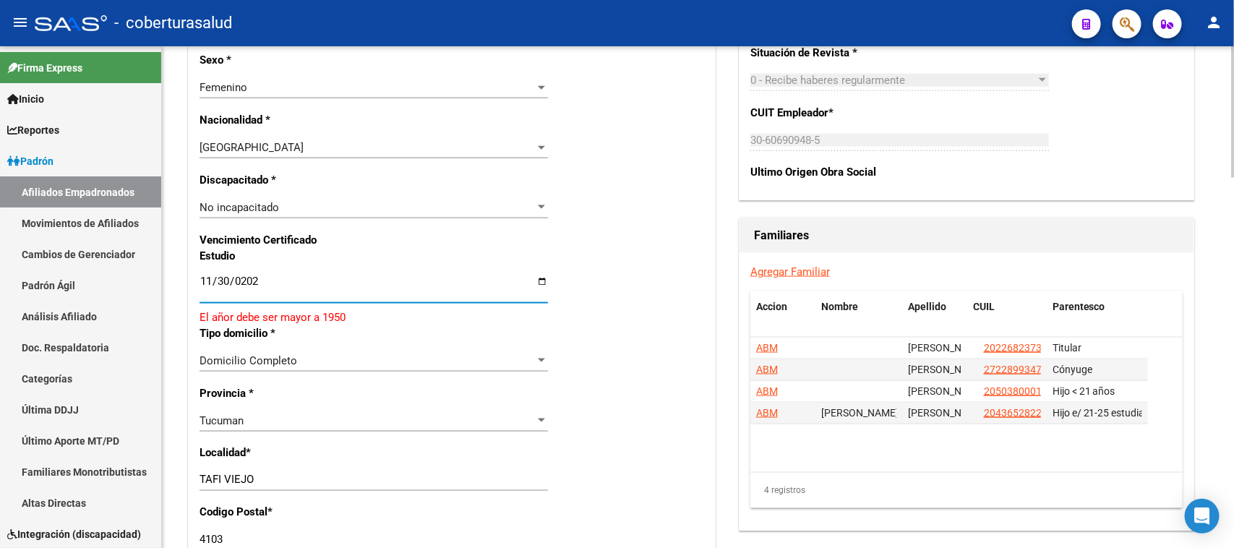
type input "[DATE]"
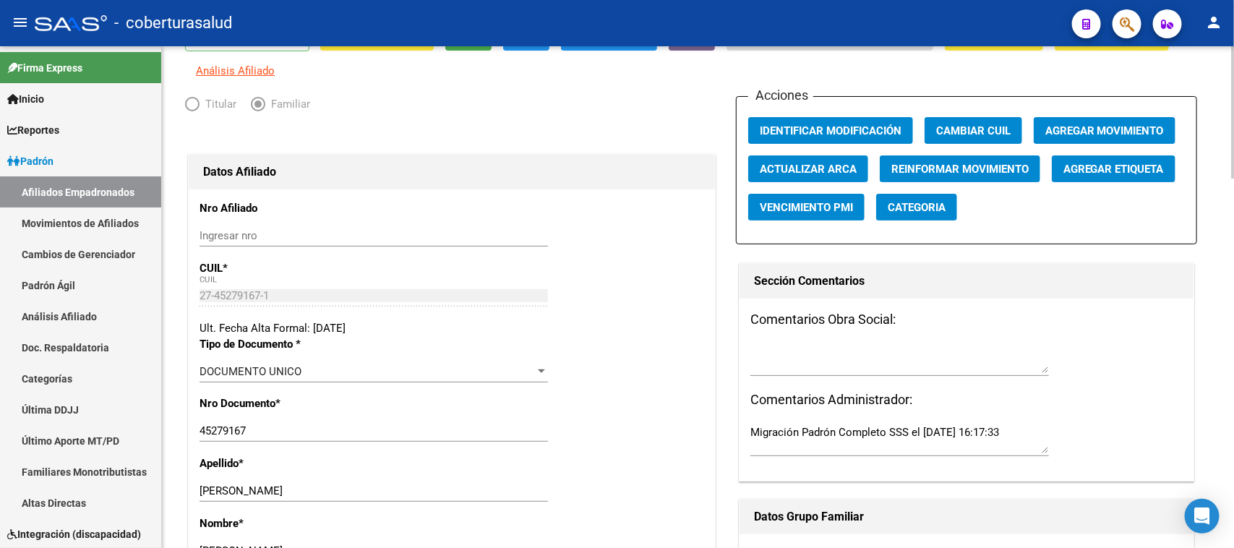
scroll to position [0, 0]
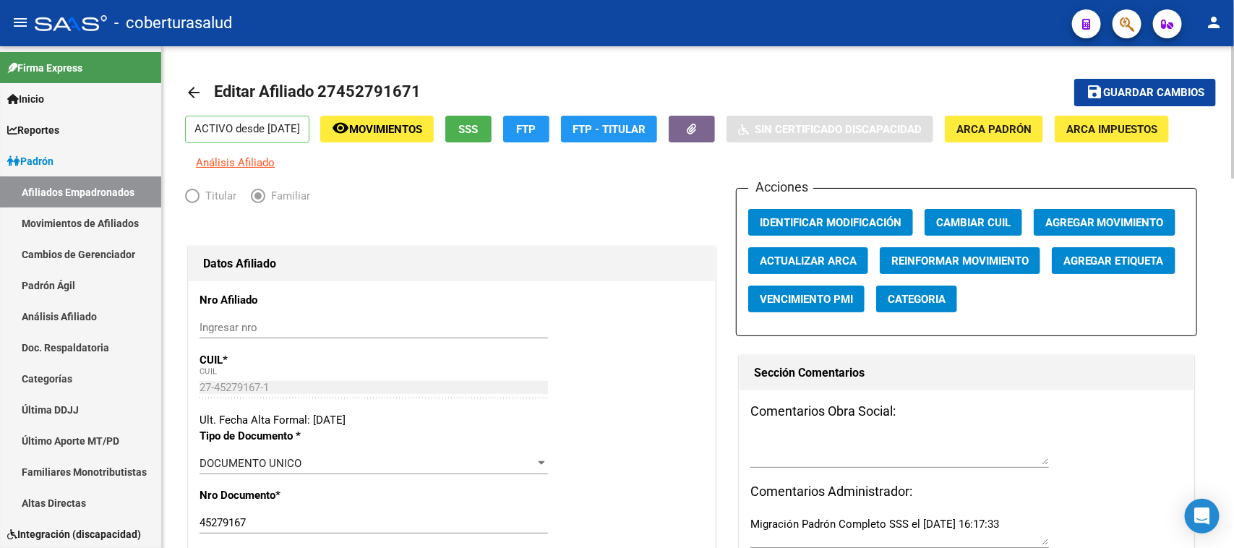
click at [1233, 70] on div at bounding box center [1233, 112] width 4 height 132
click at [1151, 87] on span "Guardar cambios" at bounding box center [1153, 93] width 101 height 13
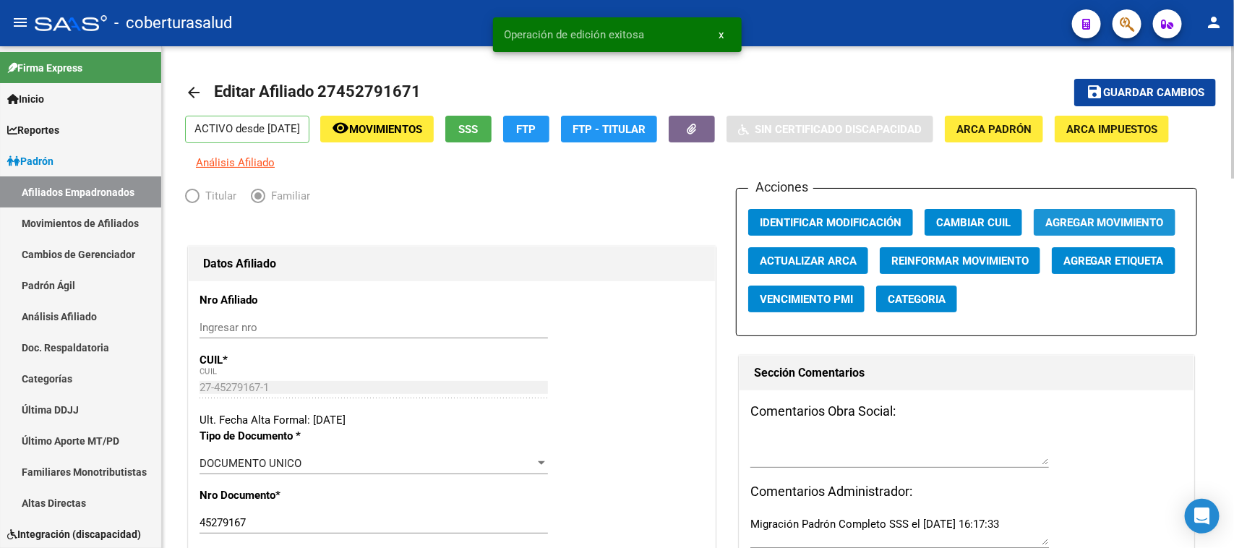
click at [1115, 226] on span "Agregar Movimiento" at bounding box center [1104, 222] width 119 height 13
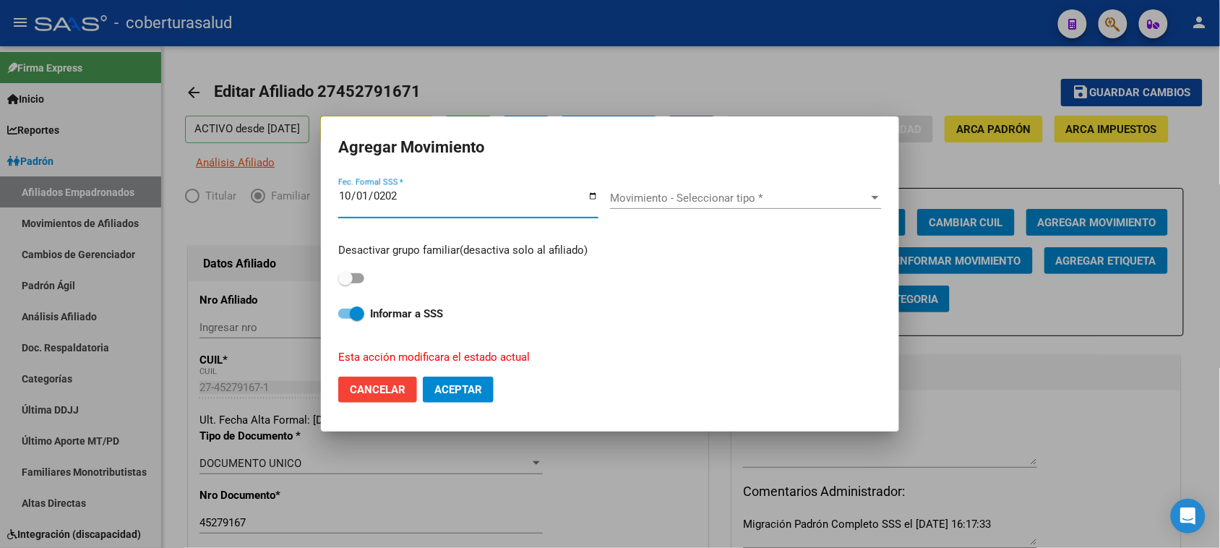
type input "[DATE]"
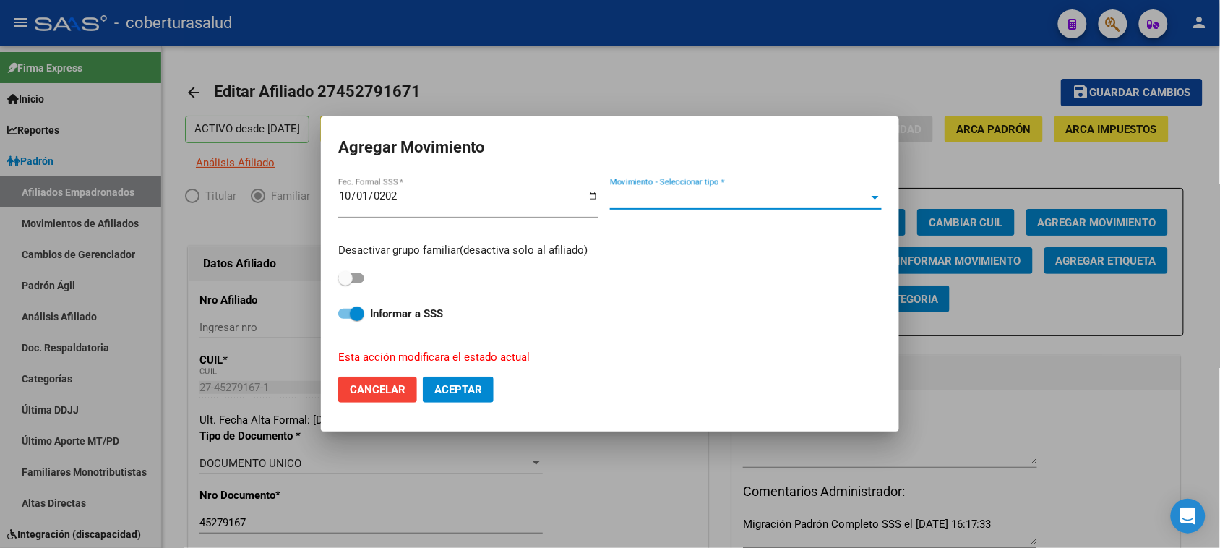
click at [711, 200] on span "Movimiento - Seleccionar tipo *" at bounding box center [739, 198] width 259 height 13
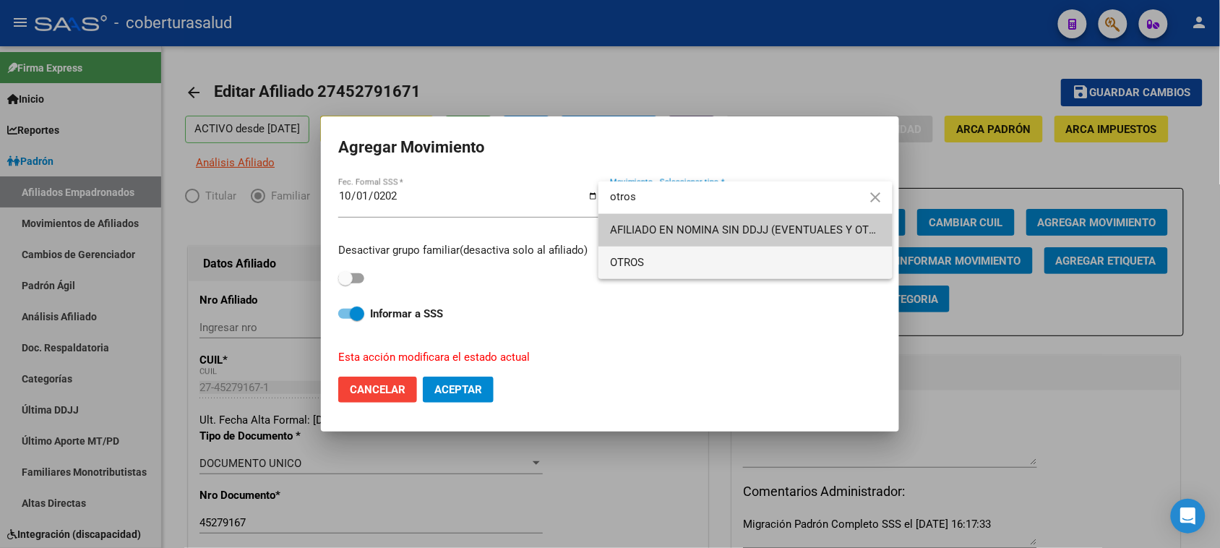
type input "otros"
click at [660, 259] on span "OTROS" at bounding box center [745, 262] width 271 height 33
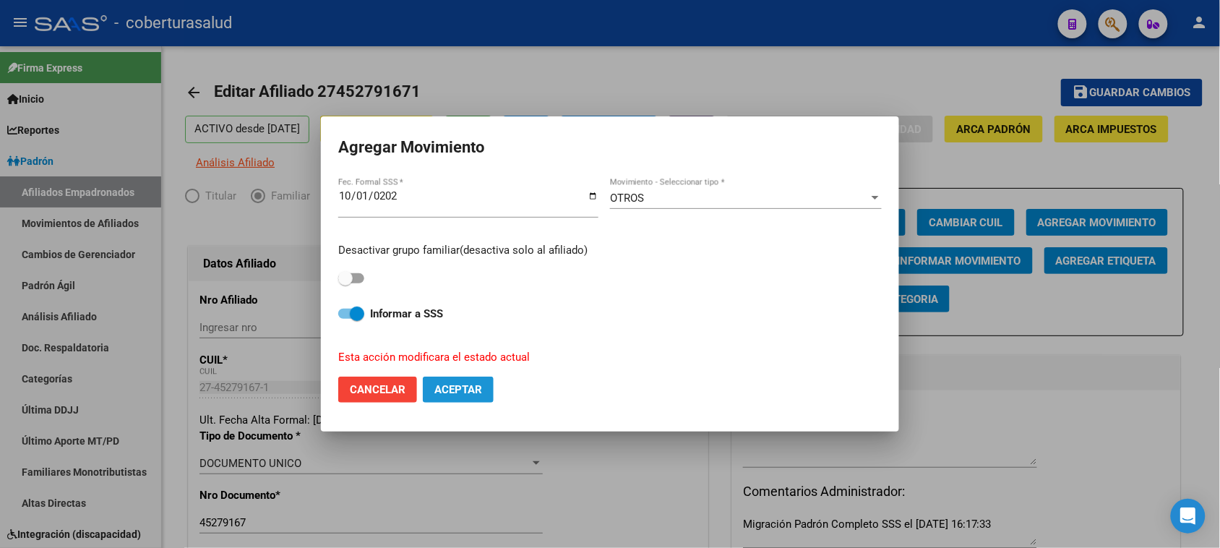
click at [458, 392] on span "Aceptar" at bounding box center [458, 389] width 48 height 13
checkbox input "false"
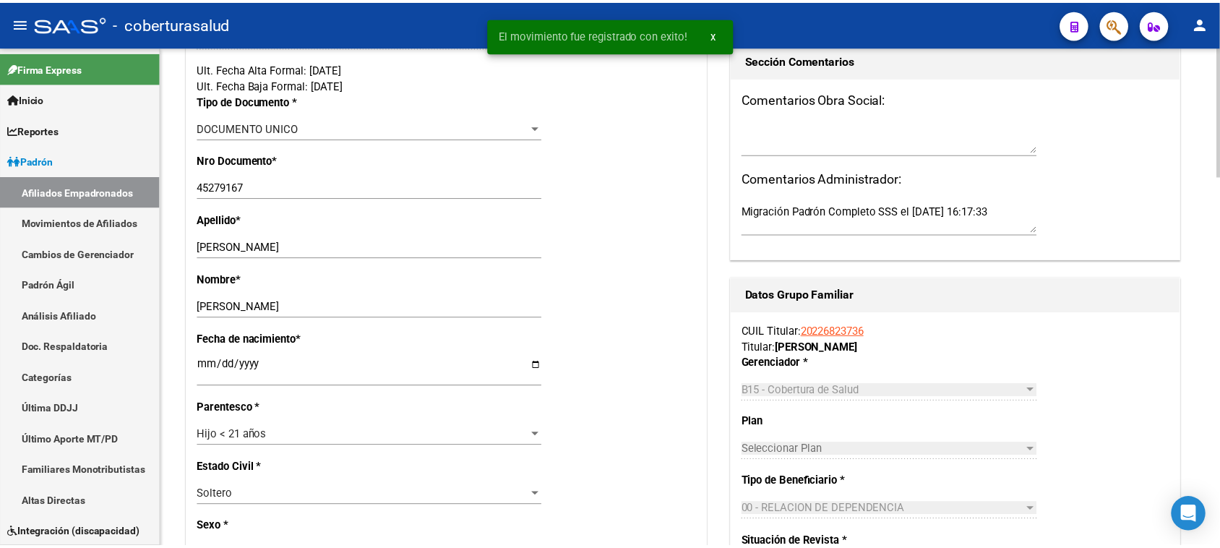
scroll to position [361, 0]
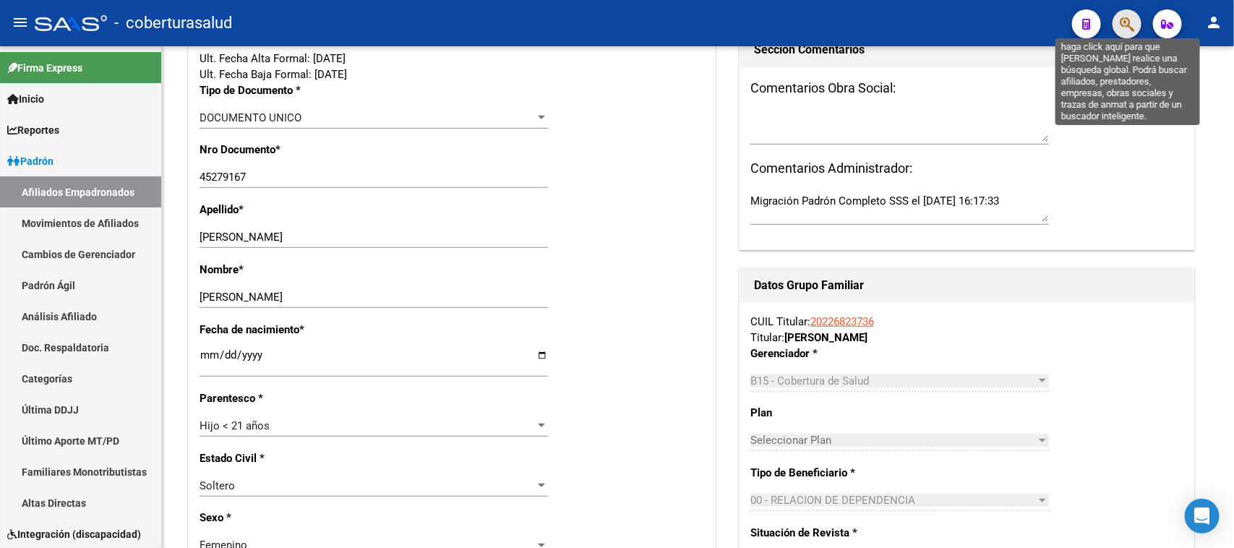
click at [1131, 17] on icon "button" at bounding box center [1127, 24] width 14 height 17
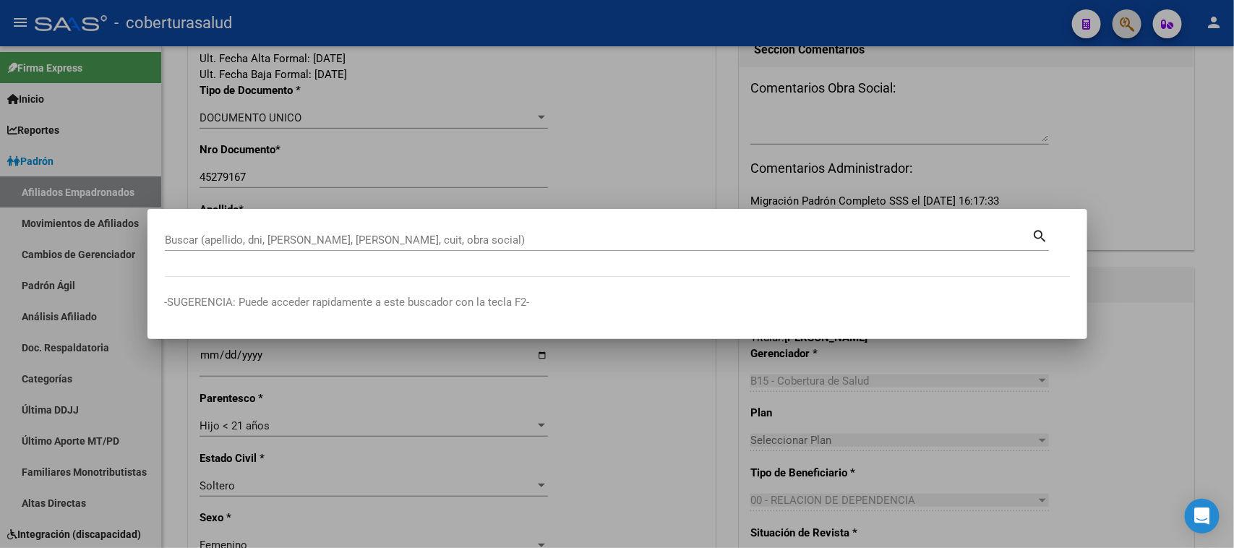
click at [1129, 25] on div at bounding box center [617, 274] width 1234 height 548
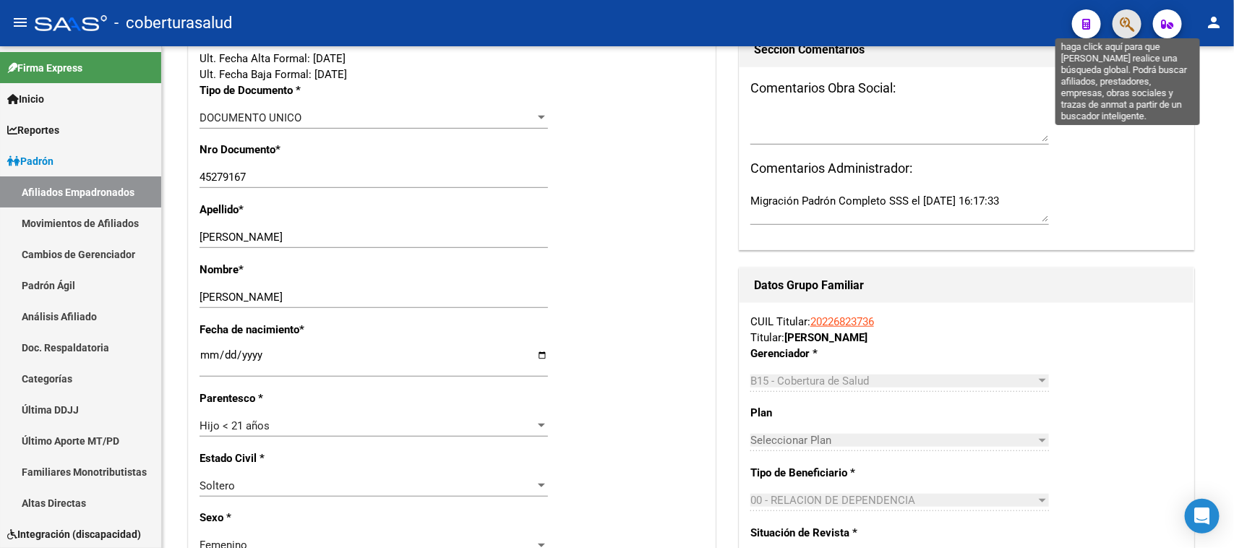
click at [1124, 20] on icon "button" at bounding box center [1127, 24] width 14 height 17
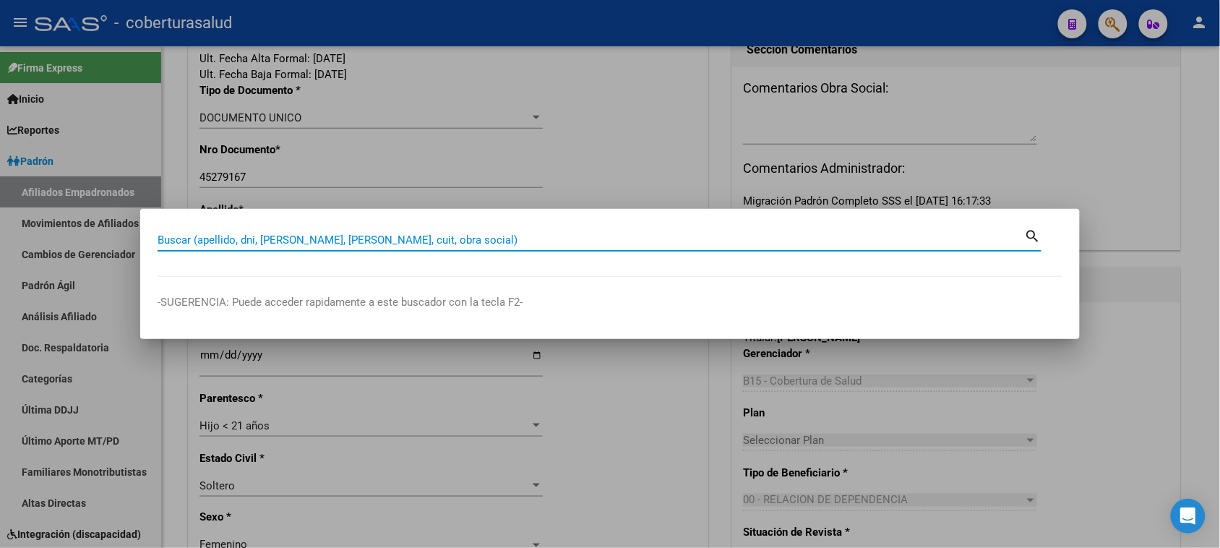
click at [197, 243] on input "Buscar (apellido, dni, [PERSON_NAME], [PERSON_NAME], cuit, obra social)" at bounding box center [591, 239] width 867 height 13
paste input "27427067543"
type input "27427067543"
click at [1030, 231] on mat-icon "search" at bounding box center [1033, 234] width 17 height 17
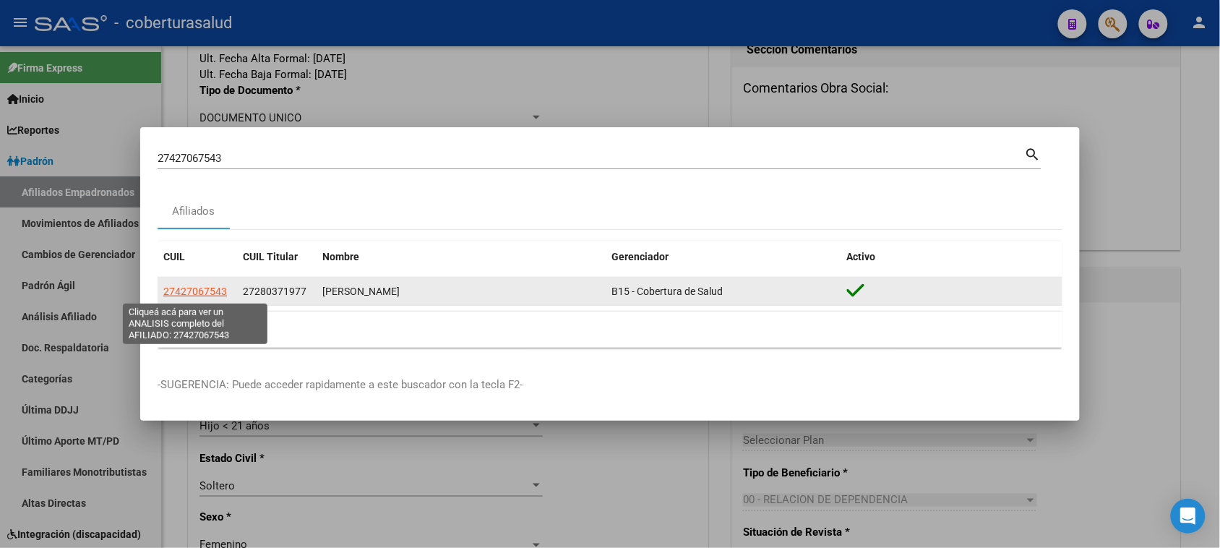
click at [196, 297] on span "27427067543" at bounding box center [195, 292] width 64 height 12
type textarea "27427067543"
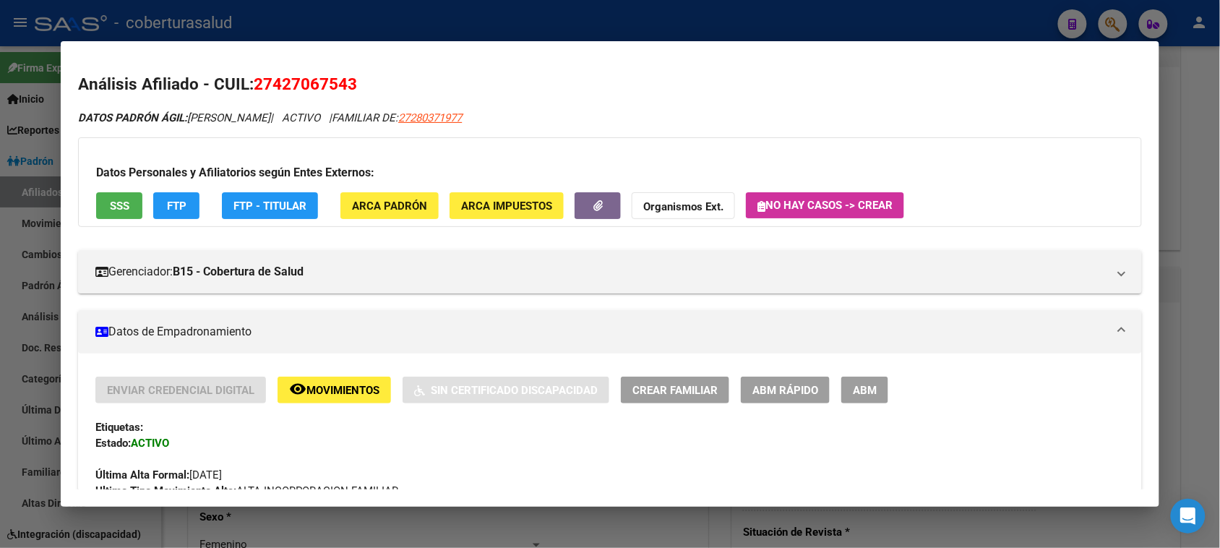
click at [860, 387] on span "ABM" at bounding box center [865, 390] width 24 height 13
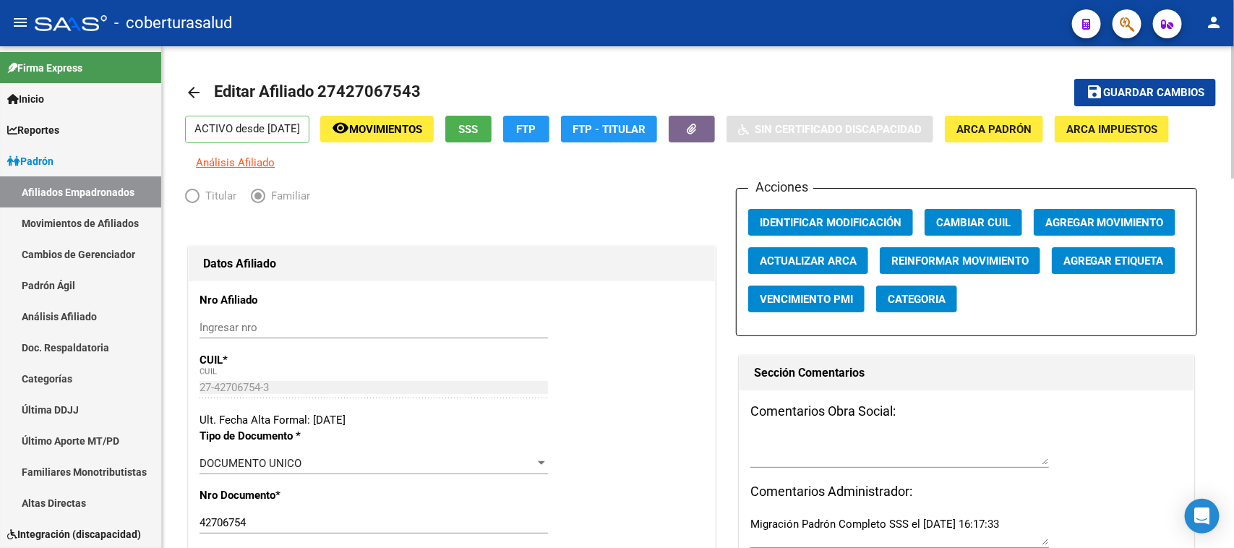
click at [1233, 85] on div at bounding box center [1233, 112] width 4 height 132
click at [1104, 218] on span "Agregar Movimiento" at bounding box center [1104, 222] width 119 height 13
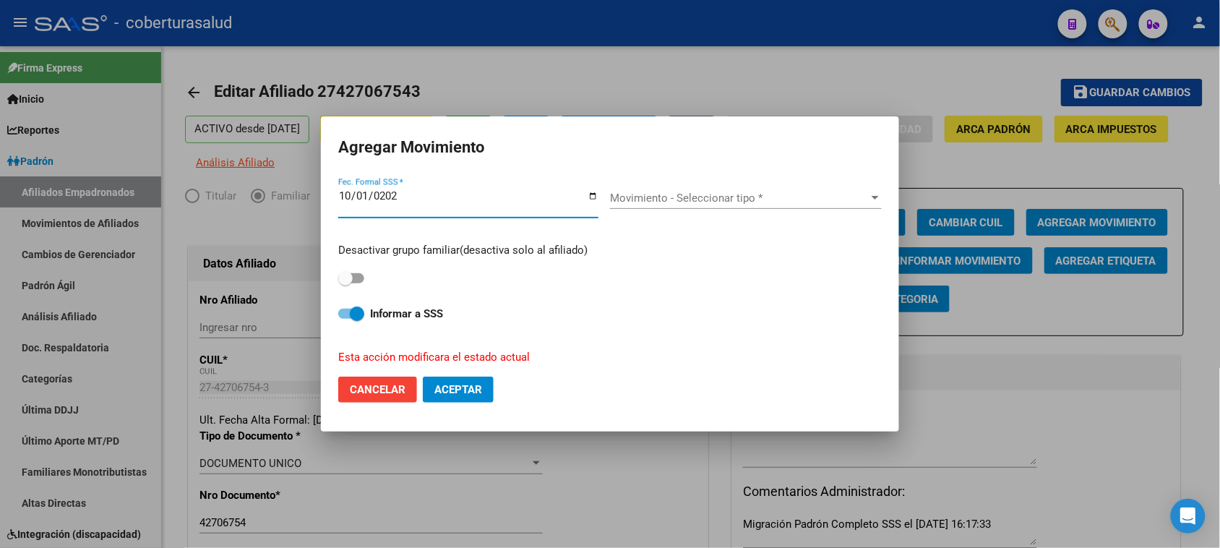
type input "[DATE]"
click at [710, 202] on span "Movimiento - Seleccionar tipo *" at bounding box center [739, 198] width 259 height 13
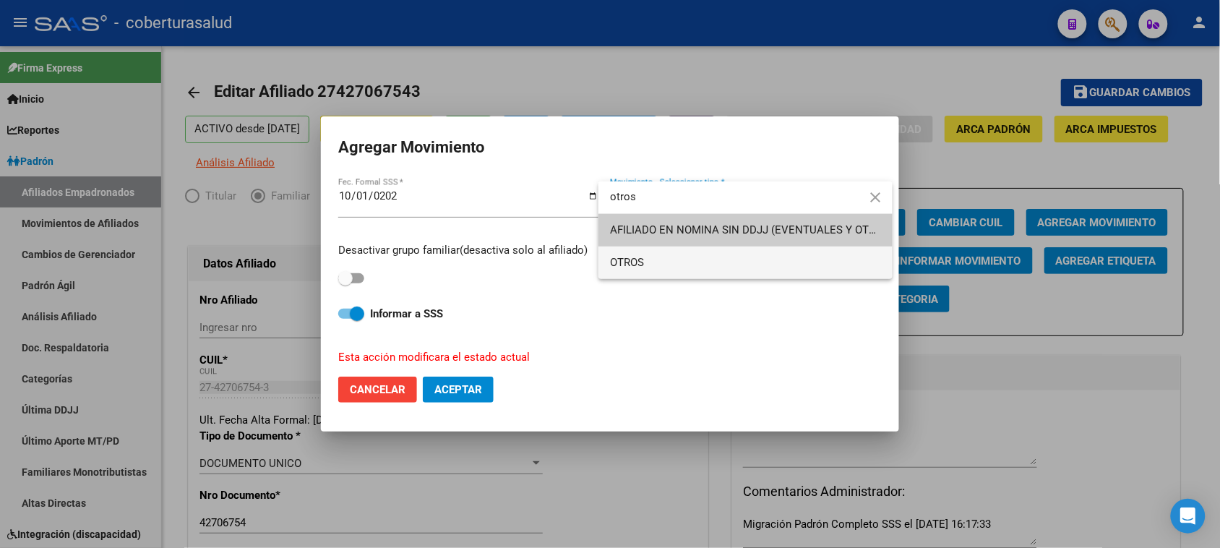
type input "otros"
click at [671, 254] on span "OTROS" at bounding box center [745, 262] width 271 height 33
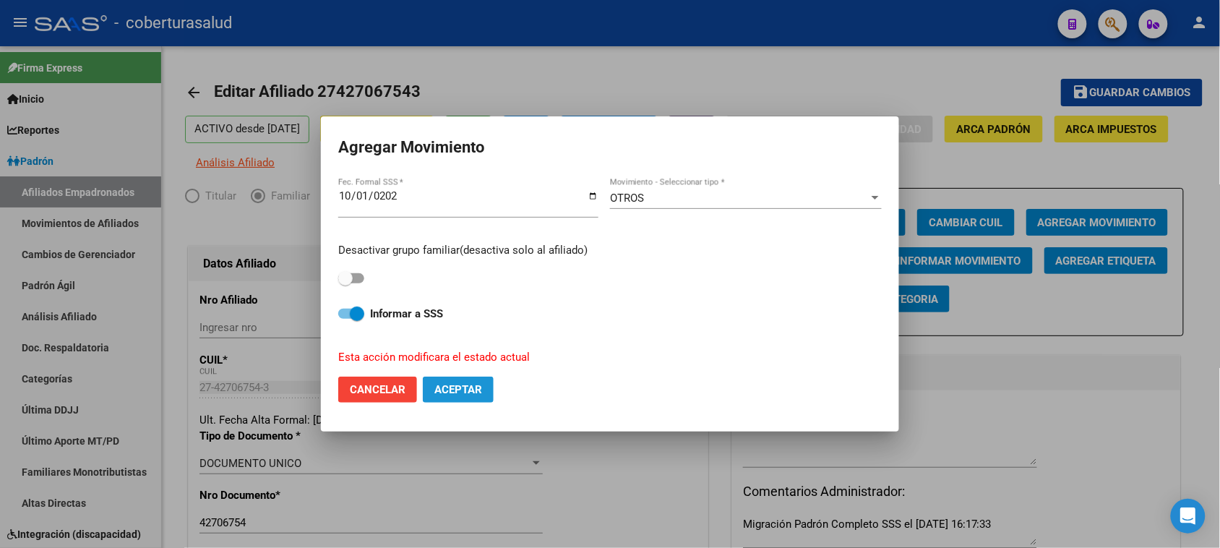
click at [463, 389] on span "Aceptar" at bounding box center [458, 389] width 48 height 13
checkbox input "false"
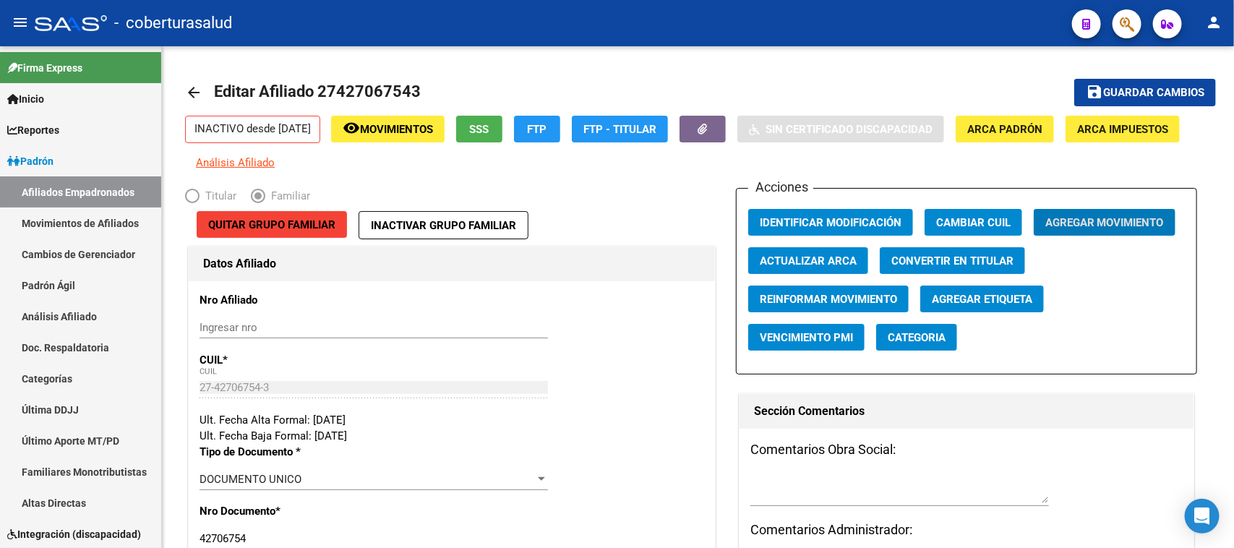
click at [1135, 24] on button "button" at bounding box center [1126, 23] width 29 height 29
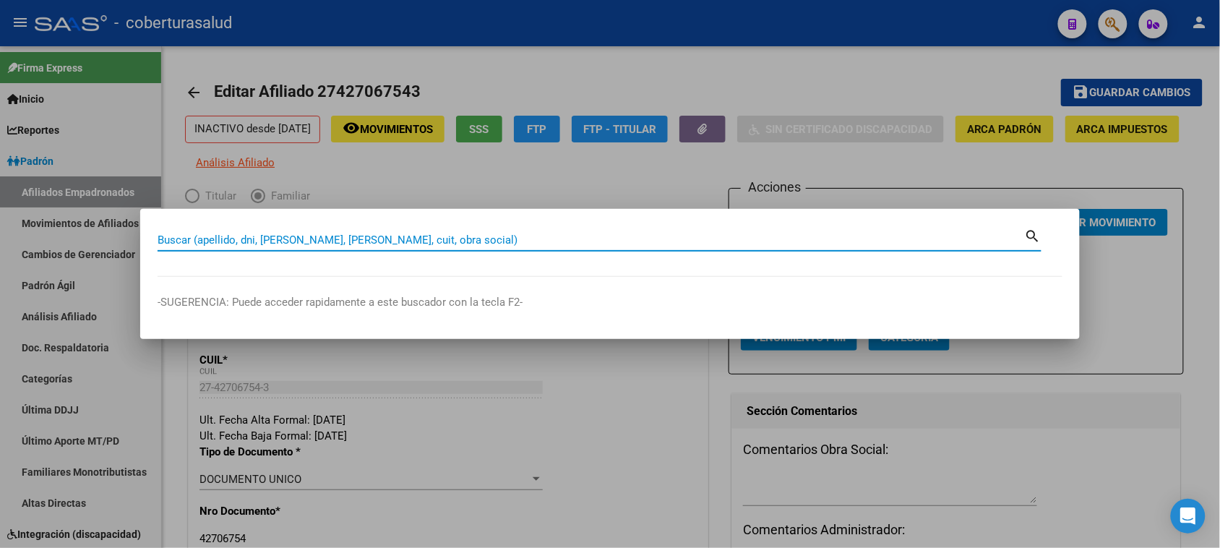
click at [319, 239] on input "Buscar (apellido, dni, [PERSON_NAME], [PERSON_NAME], cuit, obra social)" at bounding box center [591, 239] width 867 height 13
paste input "27457637271"
type input "27457637271"
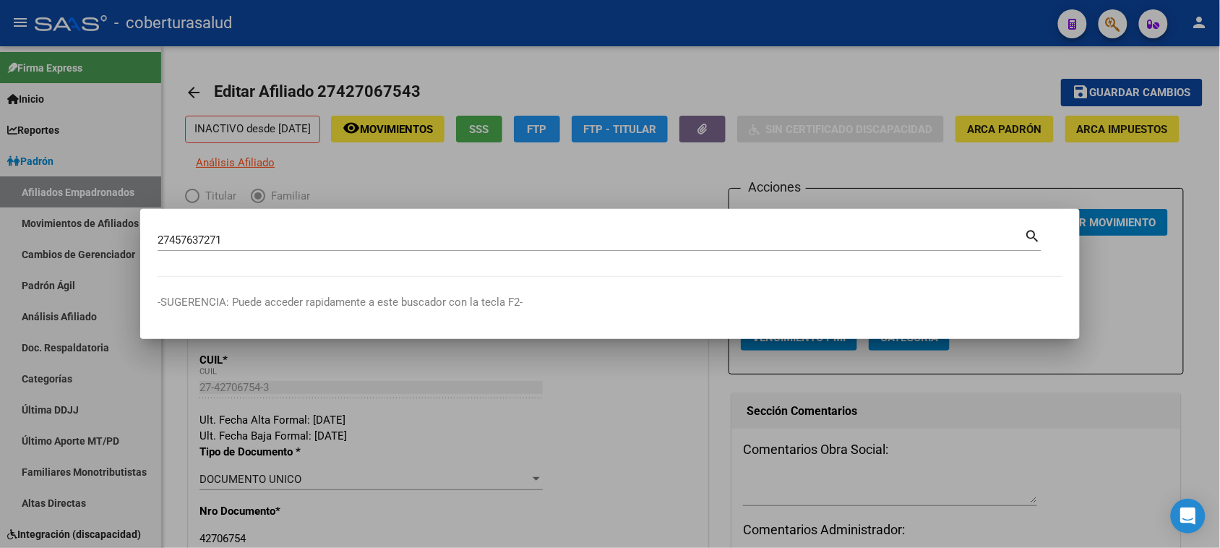
click at [1028, 235] on mat-icon "search" at bounding box center [1033, 234] width 17 height 17
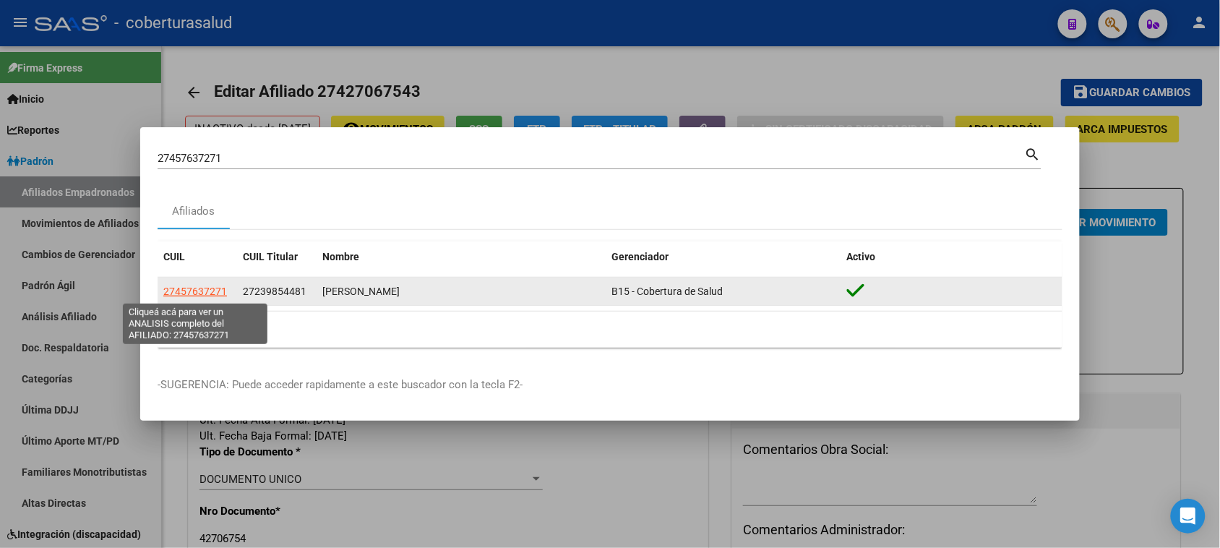
click at [197, 287] on span "27457637271" at bounding box center [195, 292] width 64 height 12
type textarea "27457637271"
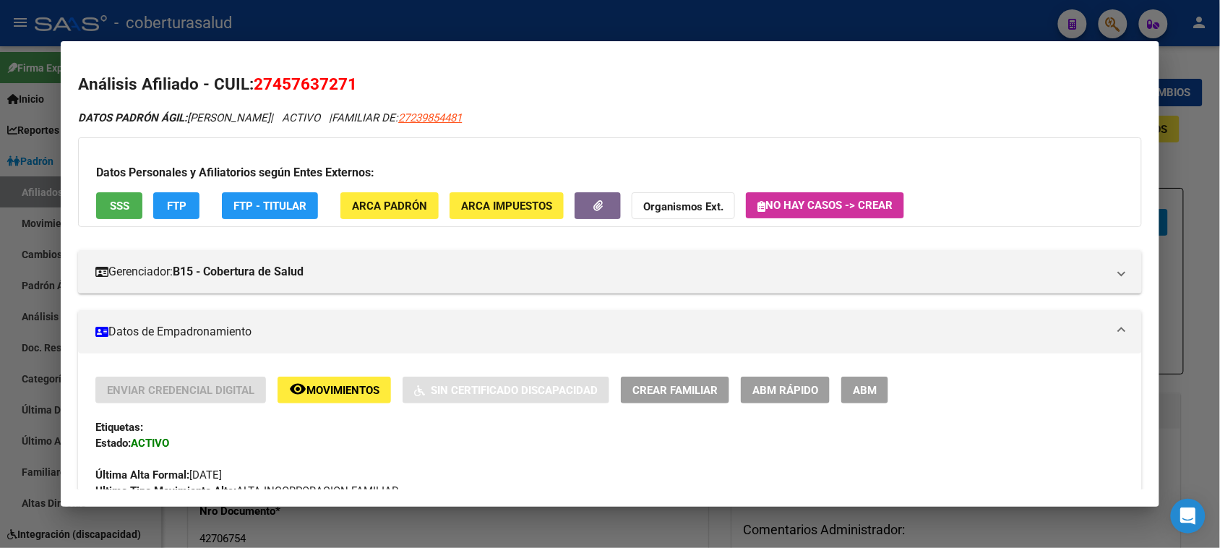
click at [846, 388] on button "ABM" at bounding box center [864, 390] width 47 height 27
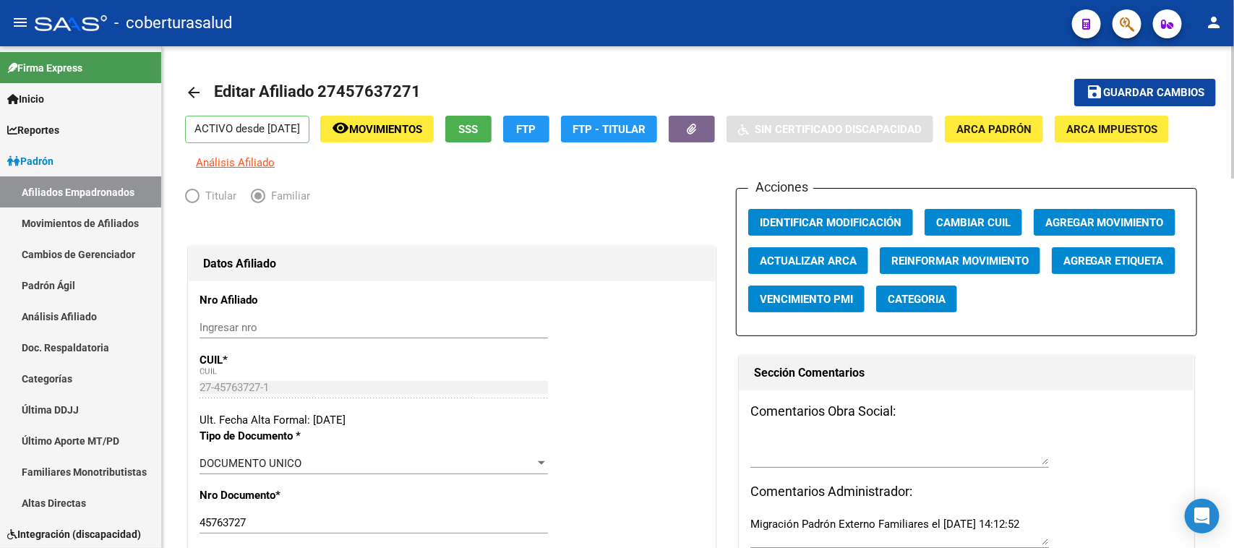
click at [1233, 30] on div "menu - coberturasalud person Firma Express Inicio Calendario SSS Instructivos C…" at bounding box center [617, 274] width 1234 height 548
click at [1104, 219] on span "Agregar Movimiento" at bounding box center [1104, 222] width 119 height 13
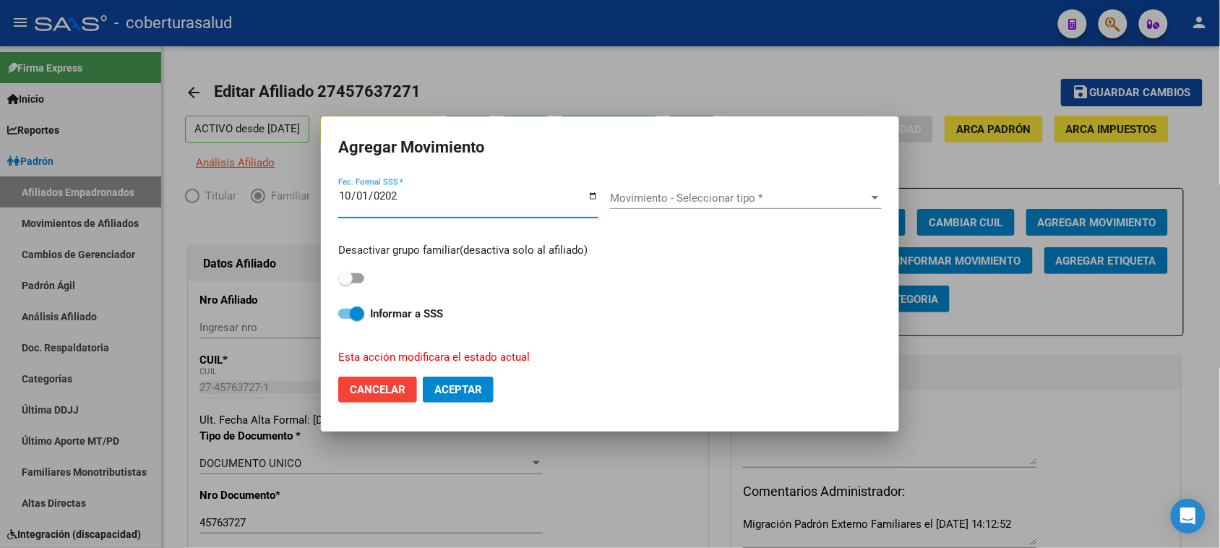
type input "[DATE]"
click at [486, 383] on button "Aceptar" at bounding box center [458, 390] width 71 height 26
click at [742, 196] on span "Movimiento - Seleccionar tipo *" at bounding box center [739, 198] width 259 height 13
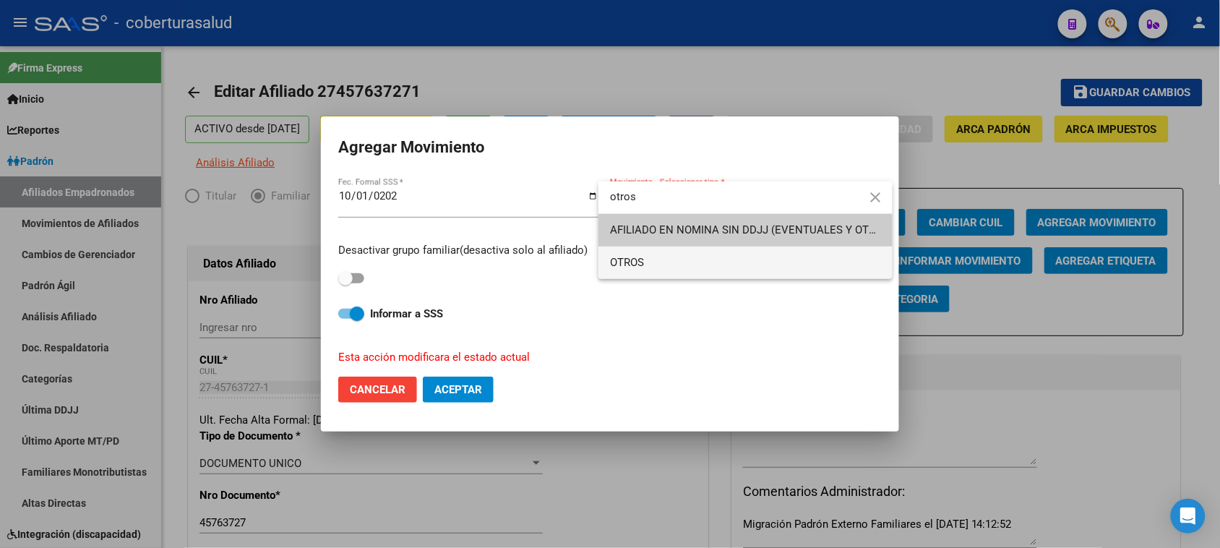
type input "otros"
click at [664, 266] on span "OTROS" at bounding box center [745, 262] width 271 height 33
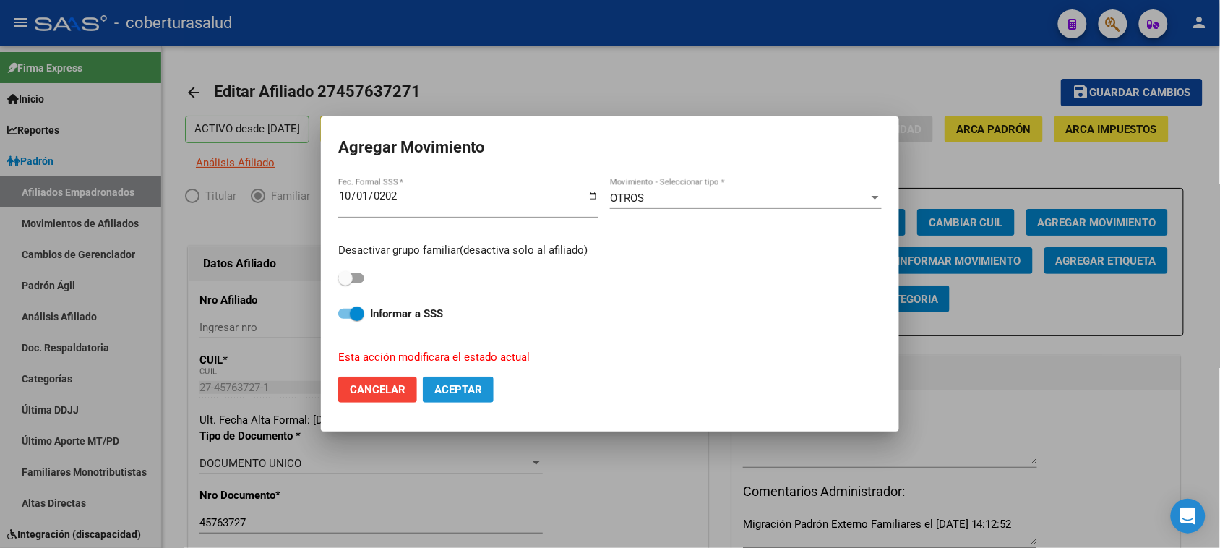
click at [442, 390] on span "Aceptar" at bounding box center [458, 389] width 48 height 13
checkbox input "false"
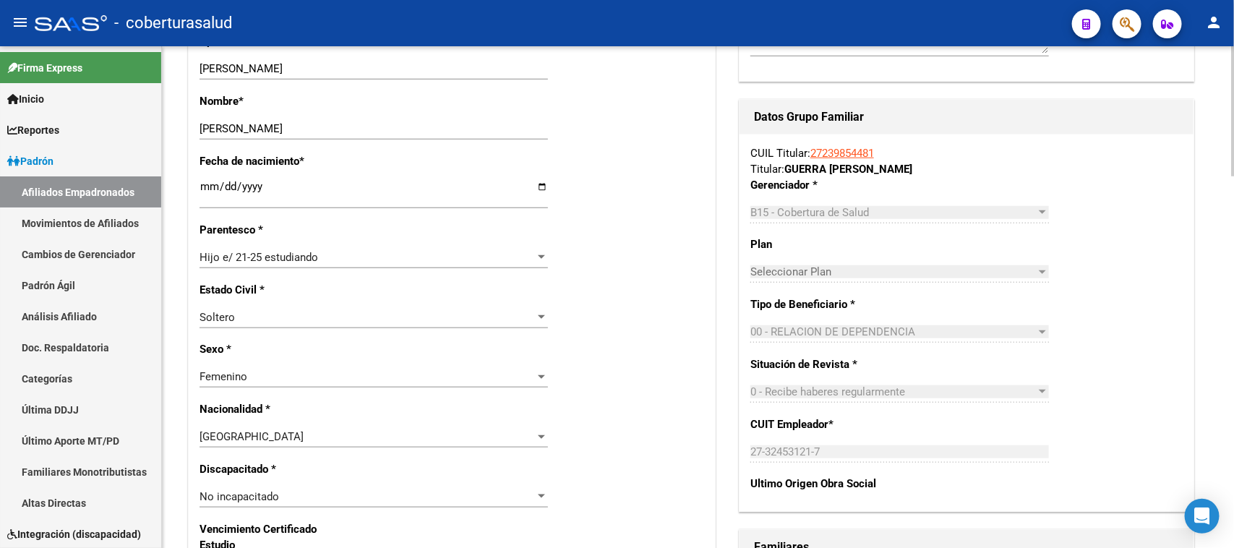
scroll to position [439, 0]
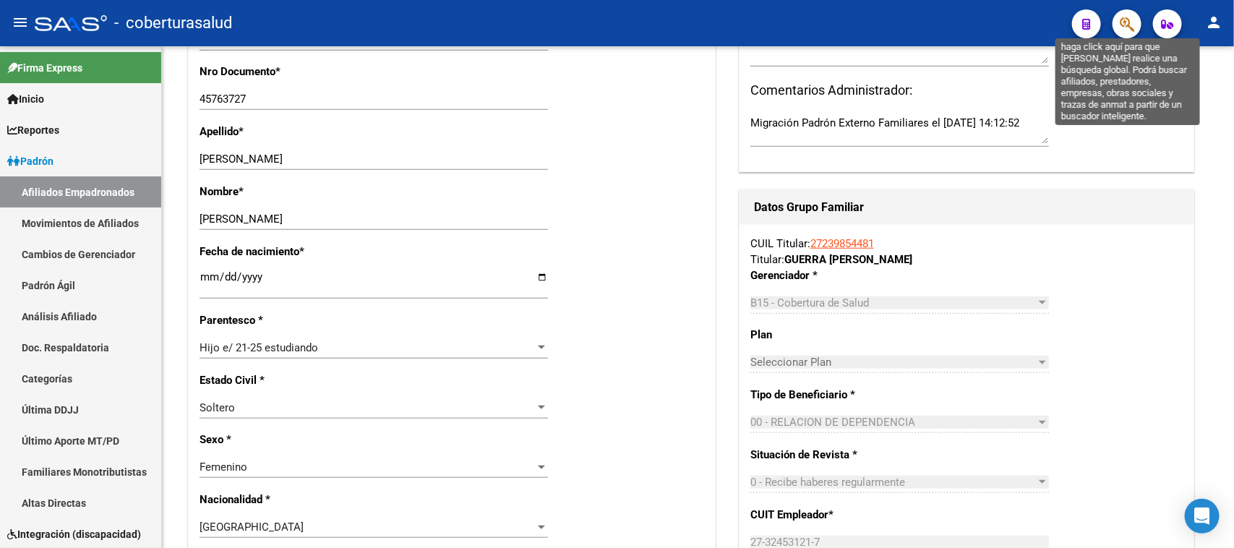
click at [1124, 25] on icon "button" at bounding box center [1127, 24] width 14 height 17
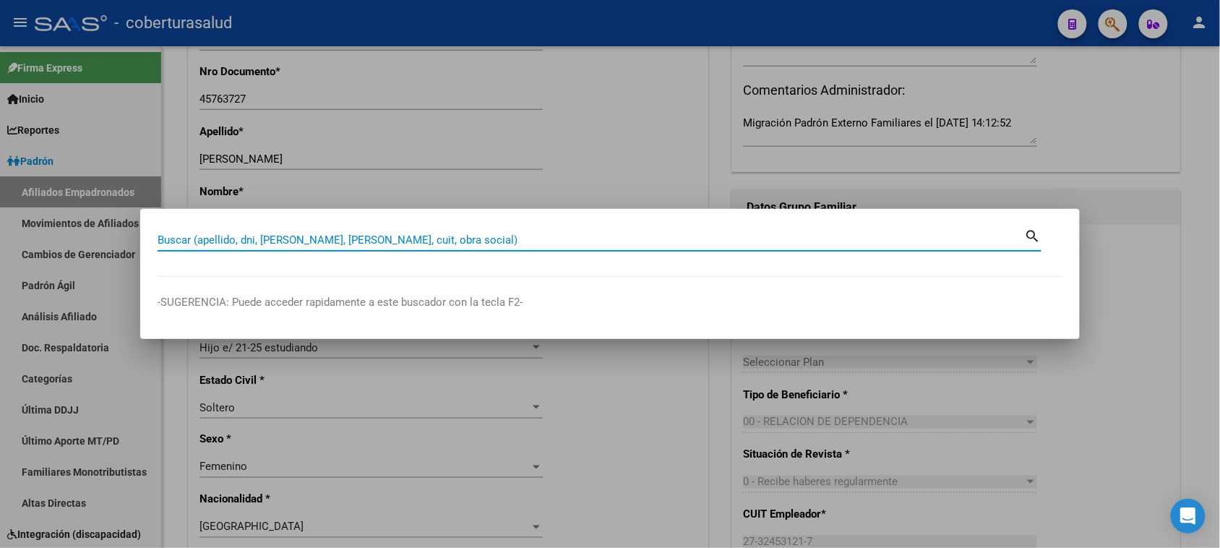
click at [230, 233] on input "Buscar (apellido, dni, [PERSON_NAME], [PERSON_NAME], cuit, obra social)" at bounding box center [591, 239] width 867 height 13
paste input "27457637271"
type input "27457637271"
click at [1025, 235] on mat-icon "search" at bounding box center [1033, 234] width 17 height 17
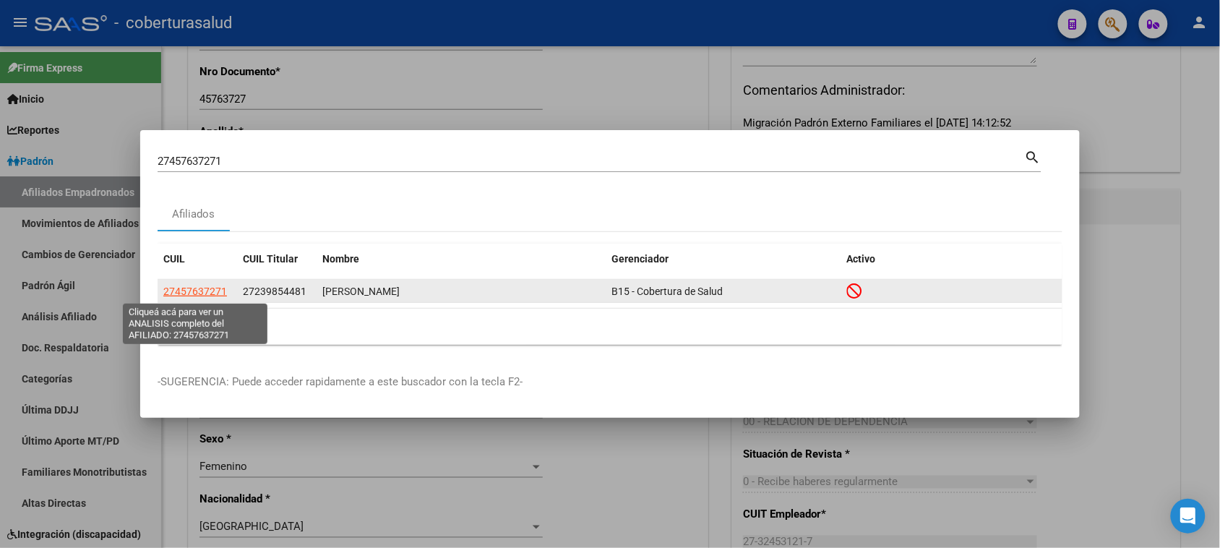
click at [192, 290] on span "27457637271" at bounding box center [195, 292] width 64 height 12
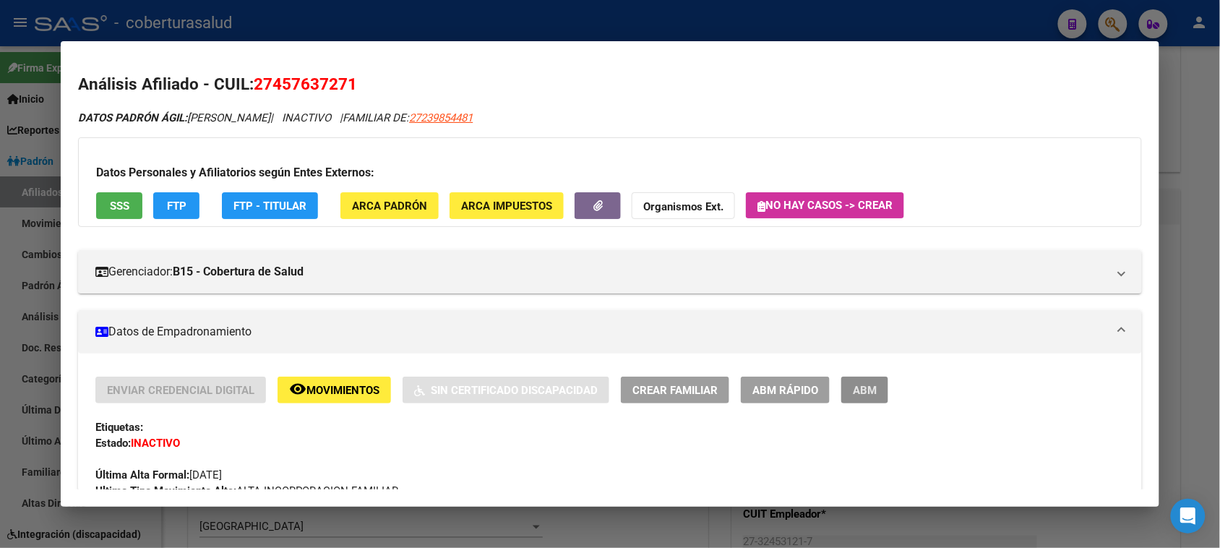
click at [854, 392] on span "ABM" at bounding box center [865, 390] width 24 height 13
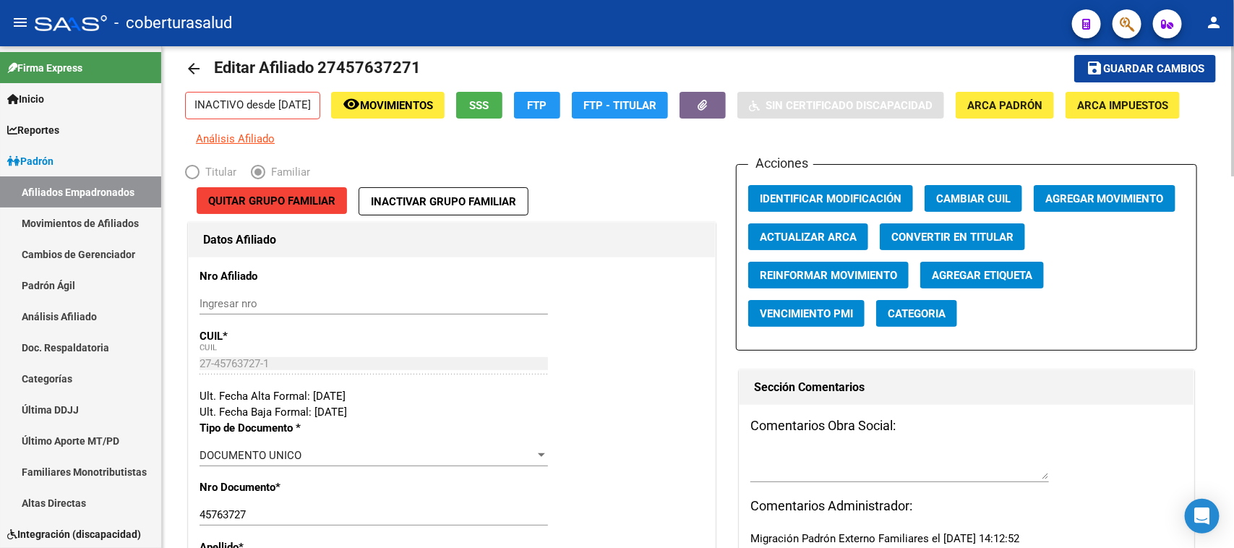
scroll to position [7, 0]
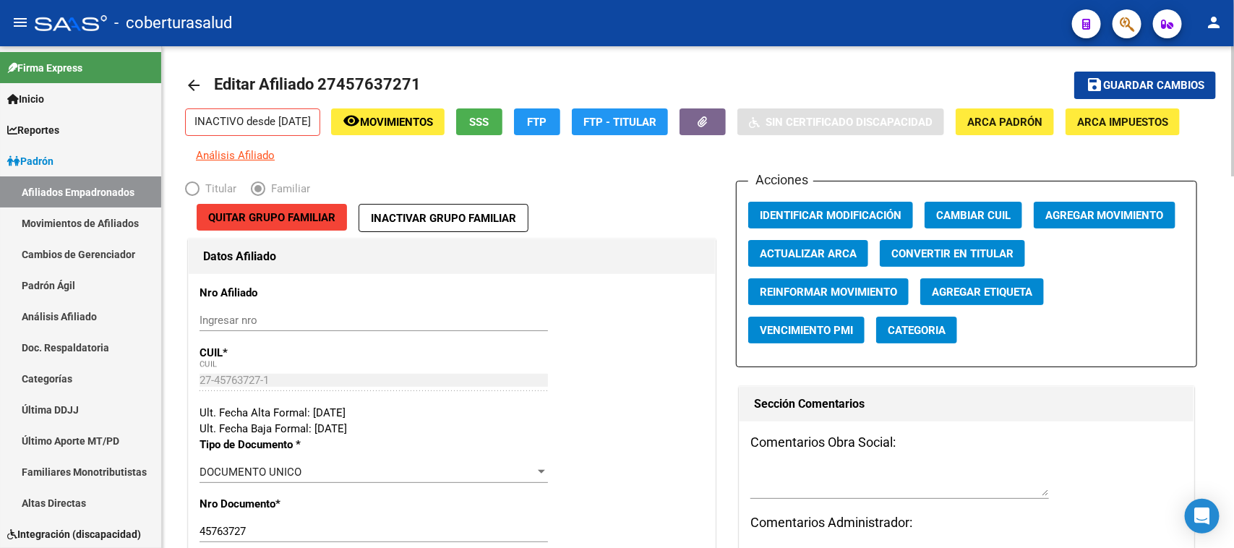
click at [1233, 129] on div at bounding box center [1233, 113] width 4 height 130
click at [1120, 222] on span "Agregar Movimiento" at bounding box center [1104, 215] width 119 height 13
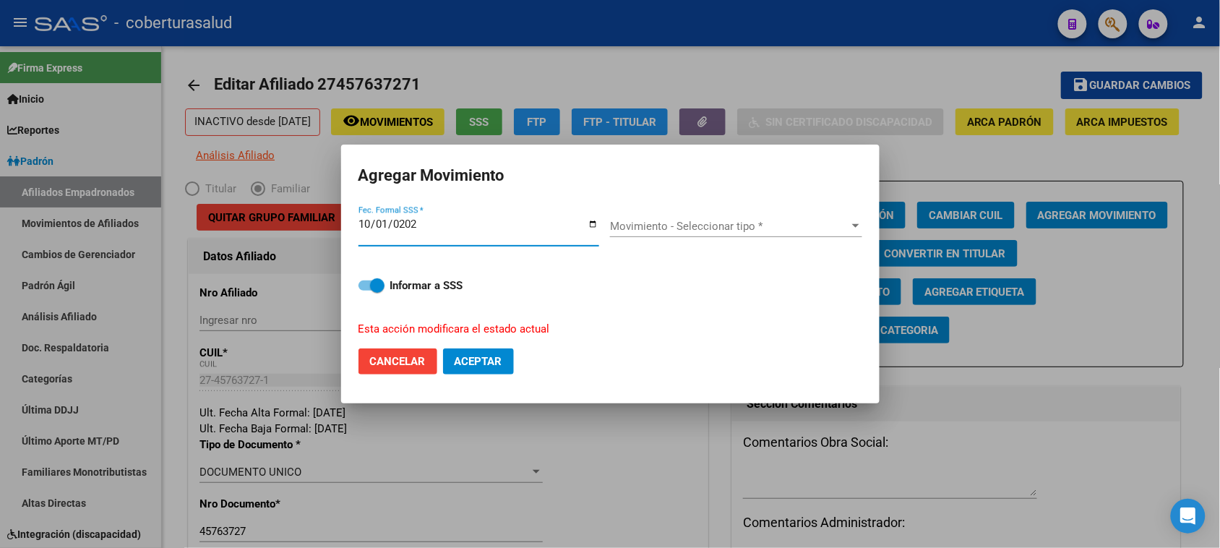
type input "[DATE]"
click at [765, 210] on div "Movimiento - Seleccionar tipo * Movimiento - Seleccionar tipo *" at bounding box center [736, 232] width 252 height 56
click at [760, 220] on span "Movimiento - Seleccionar tipo *" at bounding box center [729, 226] width 239 height 13
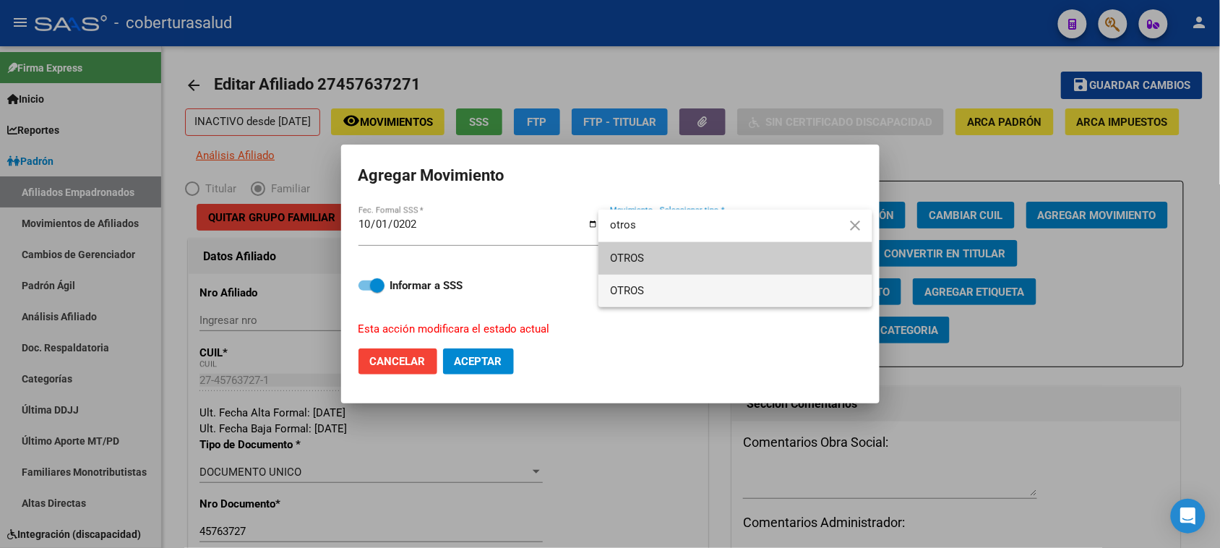
type input "otros"
click at [670, 290] on span "OTROS" at bounding box center [735, 291] width 251 height 33
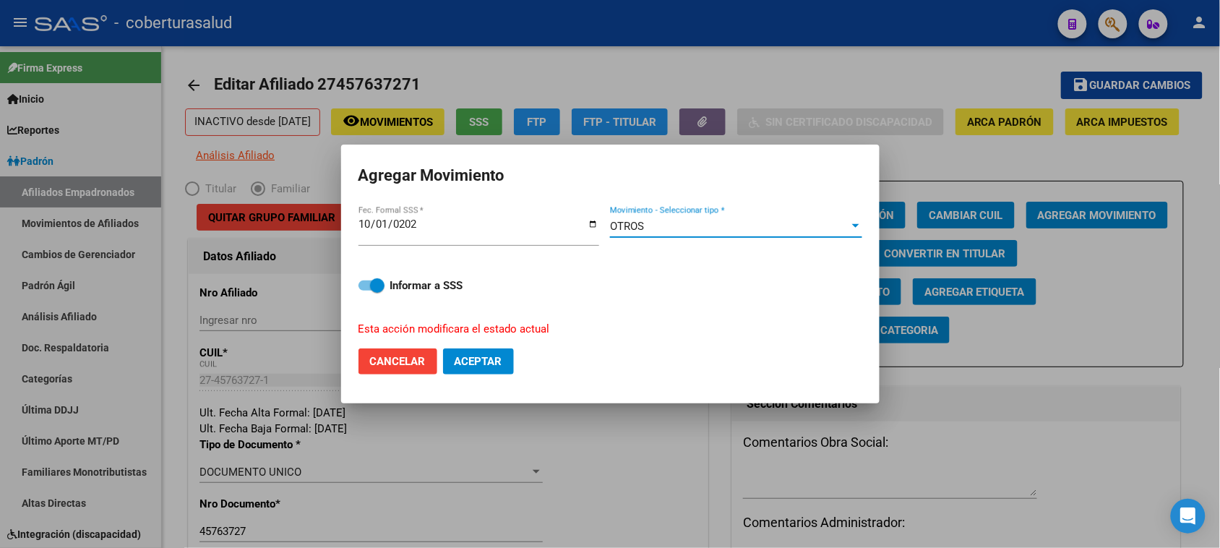
click at [492, 362] on span "Aceptar" at bounding box center [479, 361] width 48 height 13
checkbox input "false"
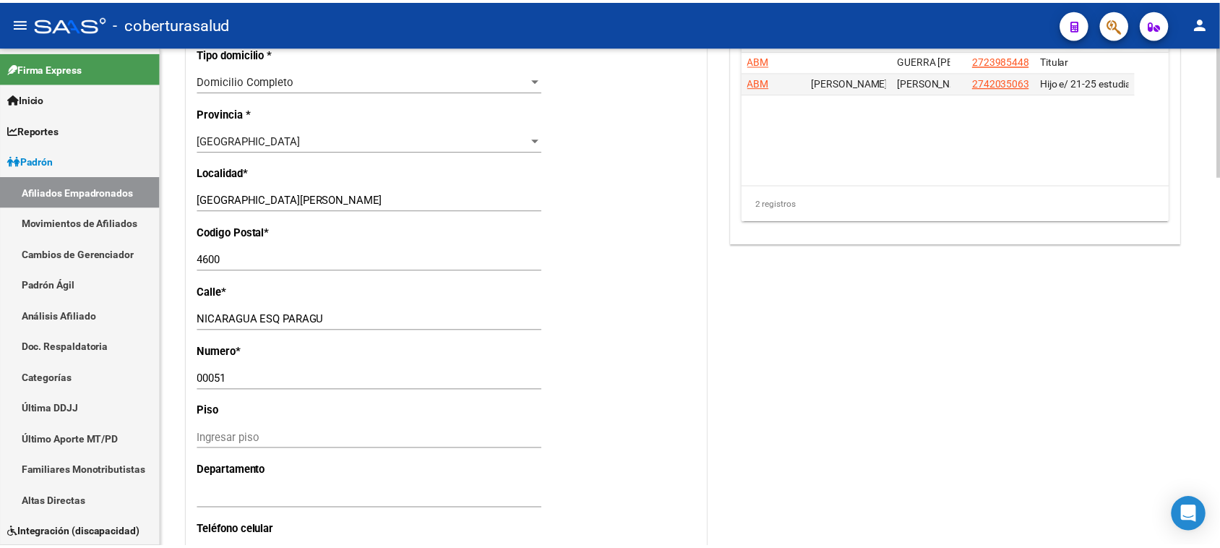
scroll to position [1091, 0]
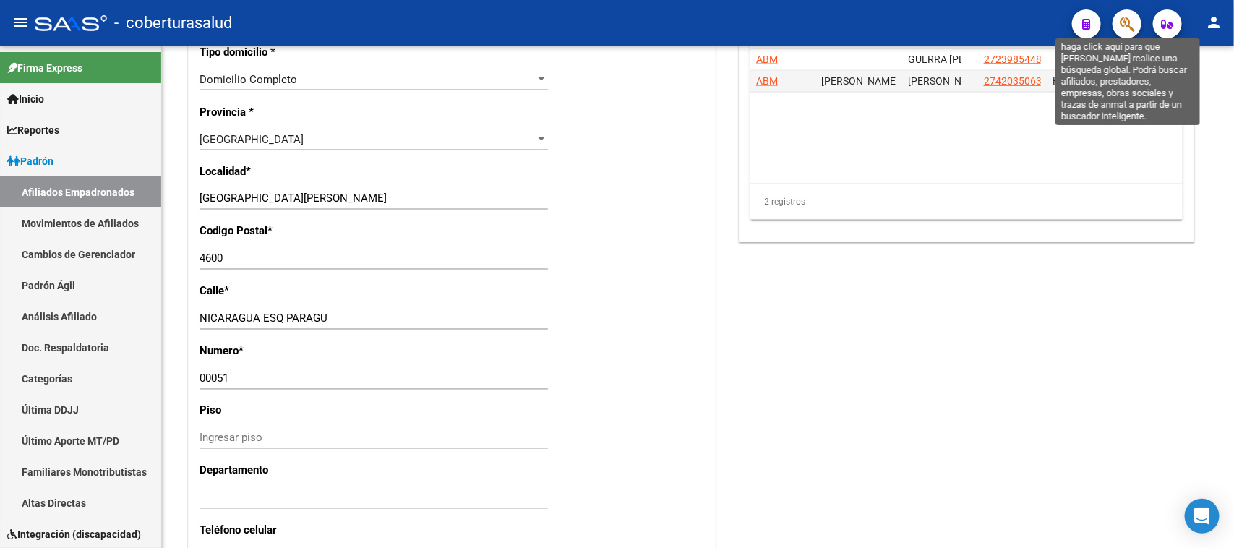
click at [1128, 18] on icon "button" at bounding box center [1127, 24] width 14 height 17
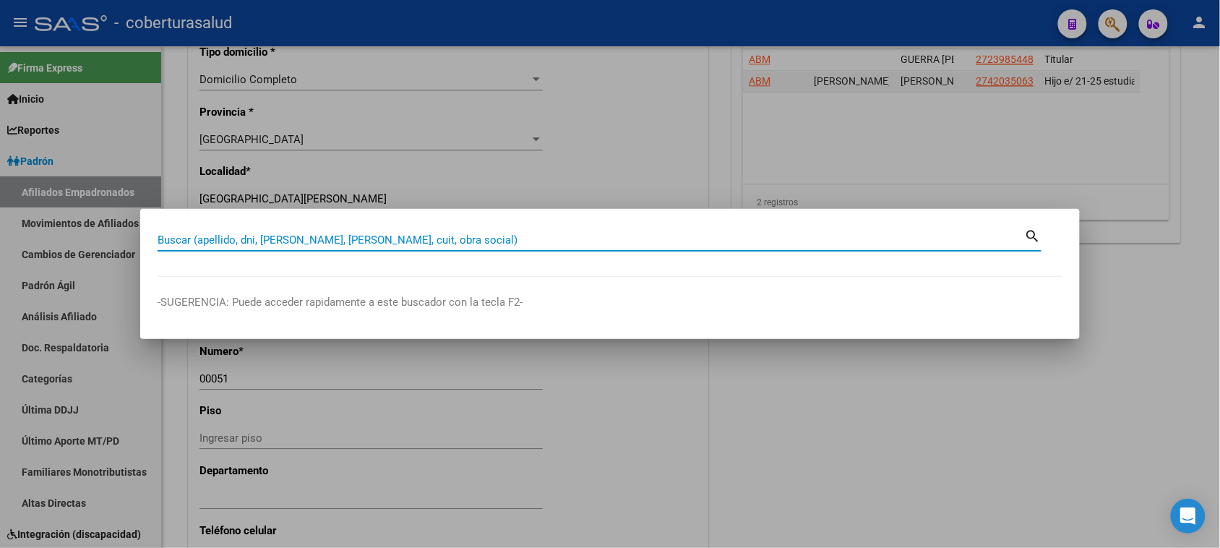
click at [280, 241] on input "Buscar (apellido, dni, [PERSON_NAME], [PERSON_NAME], cuit, obra social)" at bounding box center [591, 239] width 867 height 13
paste input "27457611817"
type input "27457611817"
click at [1023, 231] on div "27457611817 Buscar (apellido, dni, [PERSON_NAME], [PERSON_NAME], cuit, obra soc…" at bounding box center [591, 240] width 867 height 22
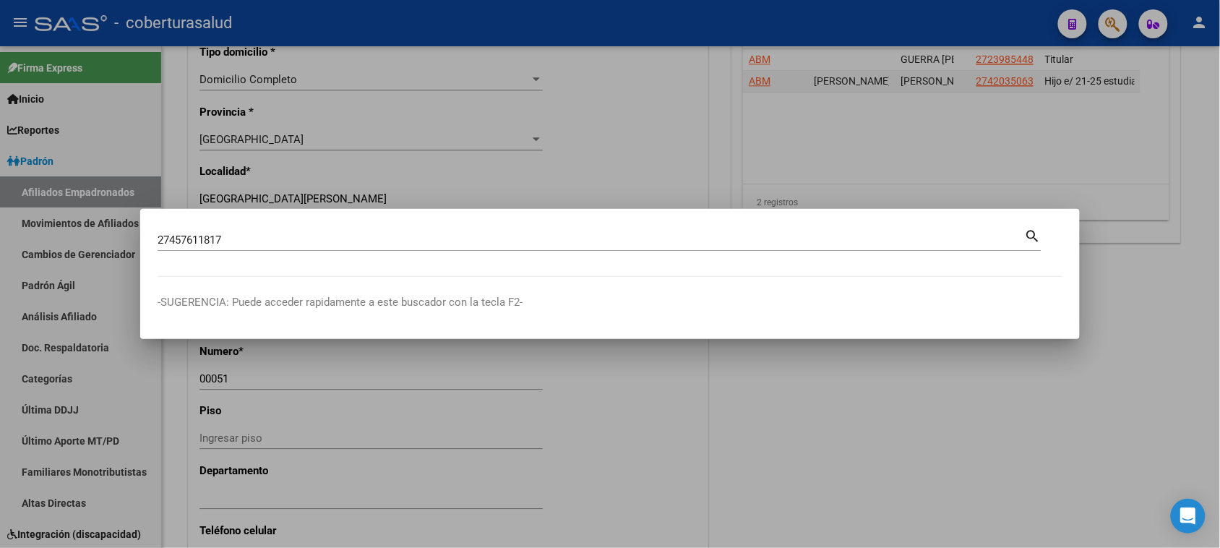
click at [1031, 236] on mat-icon "search" at bounding box center [1033, 234] width 17 height 17
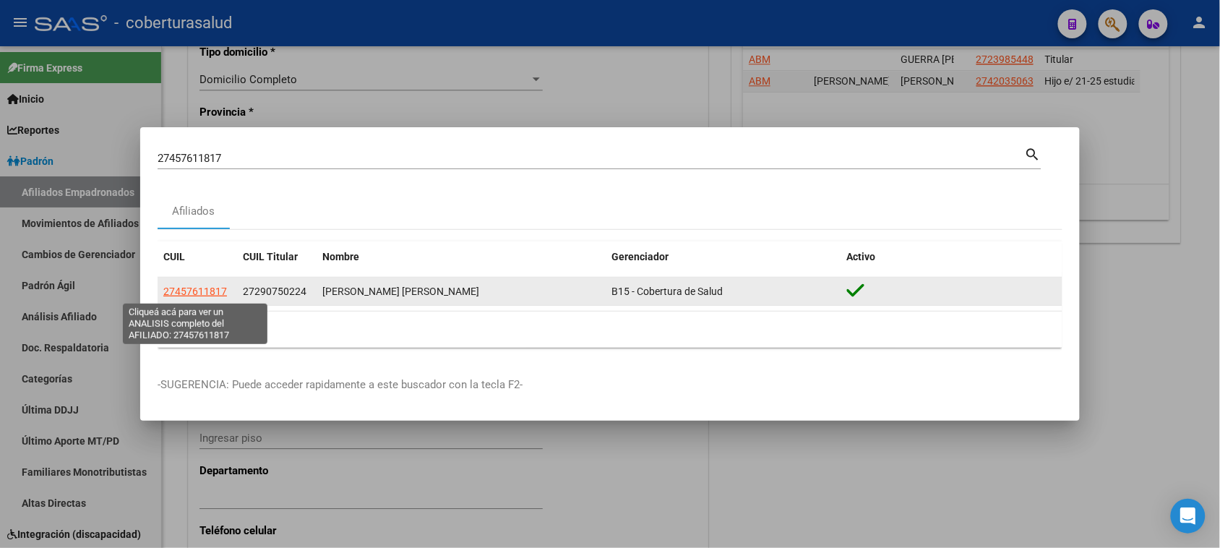
click at [202, 290] on span "27457611817" at bounding box center [195, 292] width 64 height 12
type textarea "27457611817"
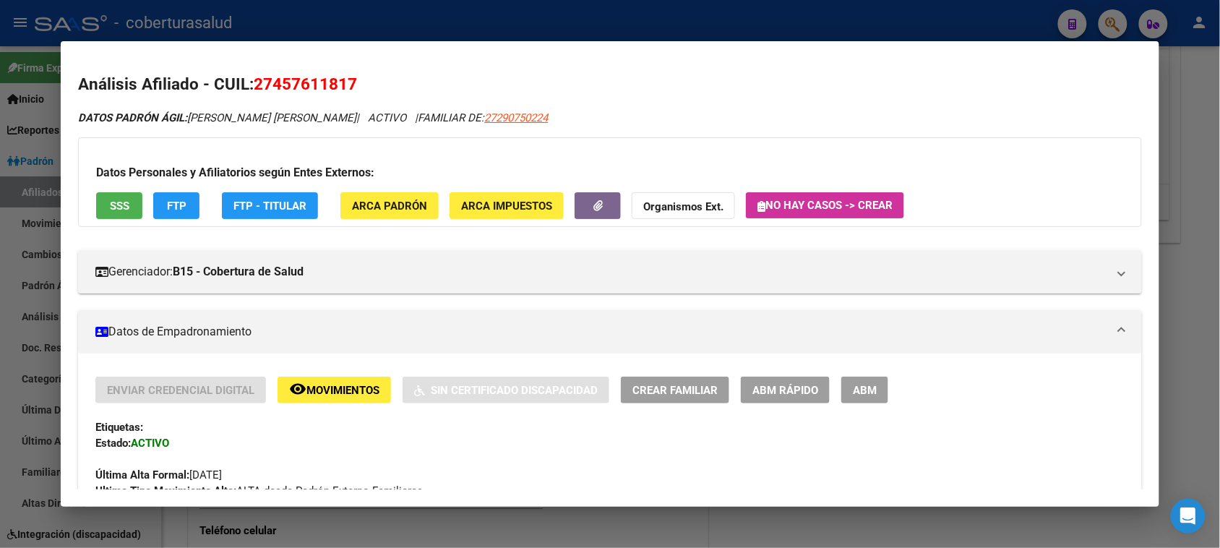
click at [868, 395] on span "ABM" at bounding box center [865, 390] width 24 height 13
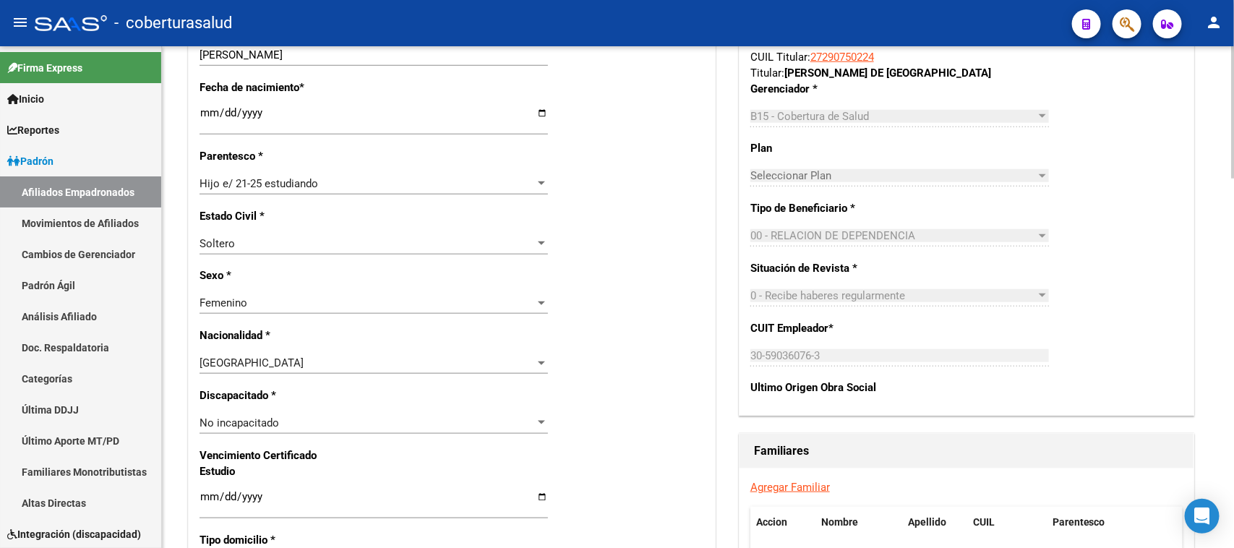
scroll to position [622, 0]
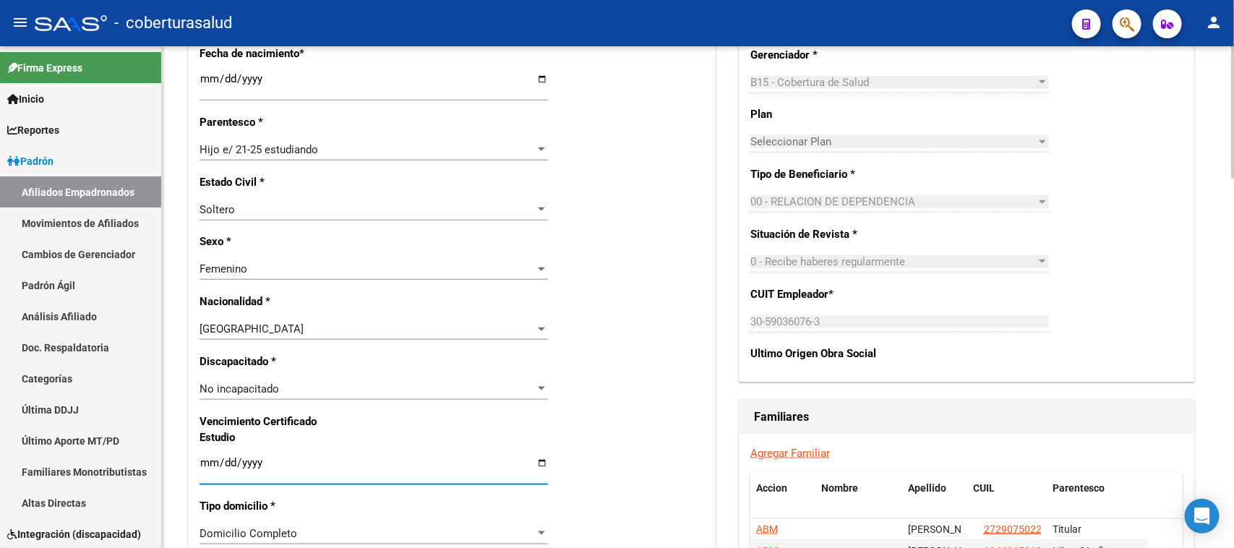
click at [212, 461] on input "Ingresar fecha" at bounding box center [373, 468] width 348 height 23
type input "[DATE]"
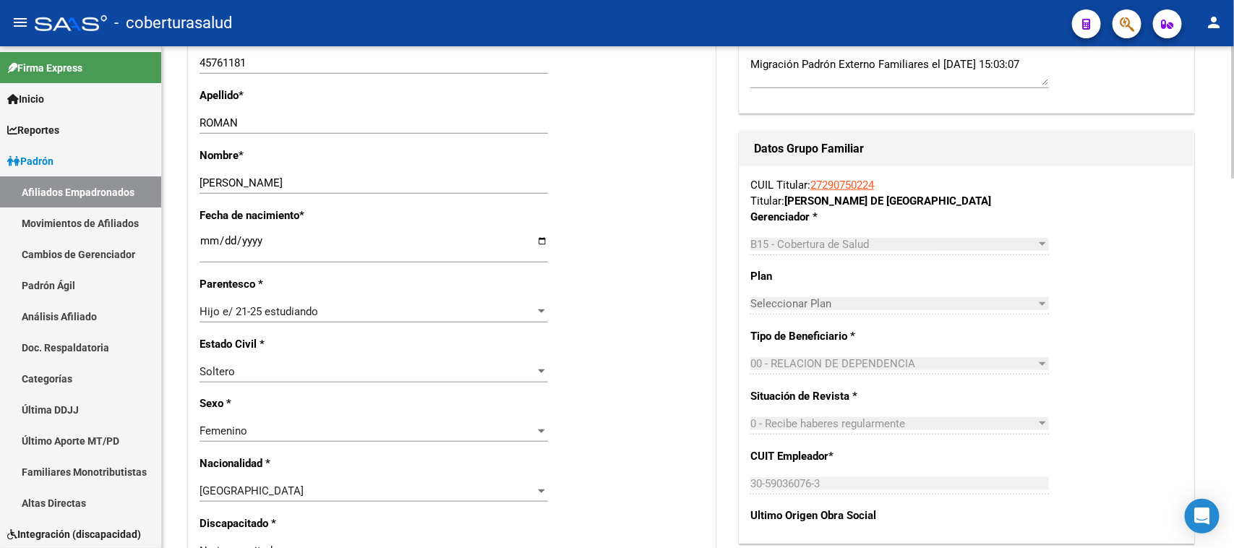
scroll to position [0, 0]
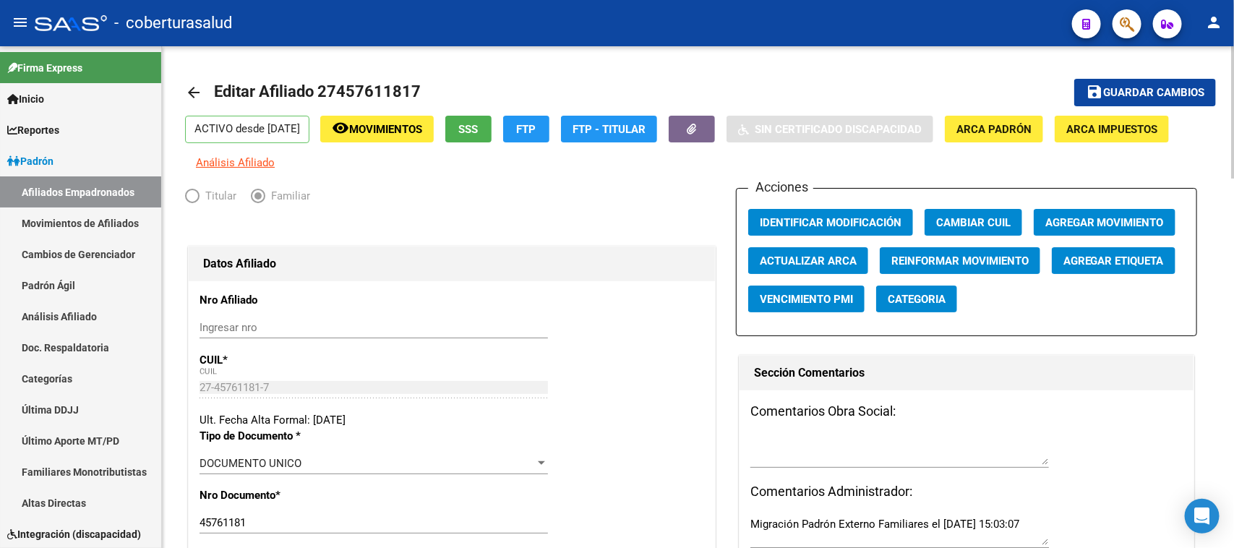
click at [1233, 1] on div "menu - coberturasalud person Firma Express Inicio Calendario SSS Instructivos C…" at bounding box center [617, 274] width 1234 height 548
click at [1160, 93] on span "Guardar cambios" at bounding box center [1153, 93] width 101 height 13
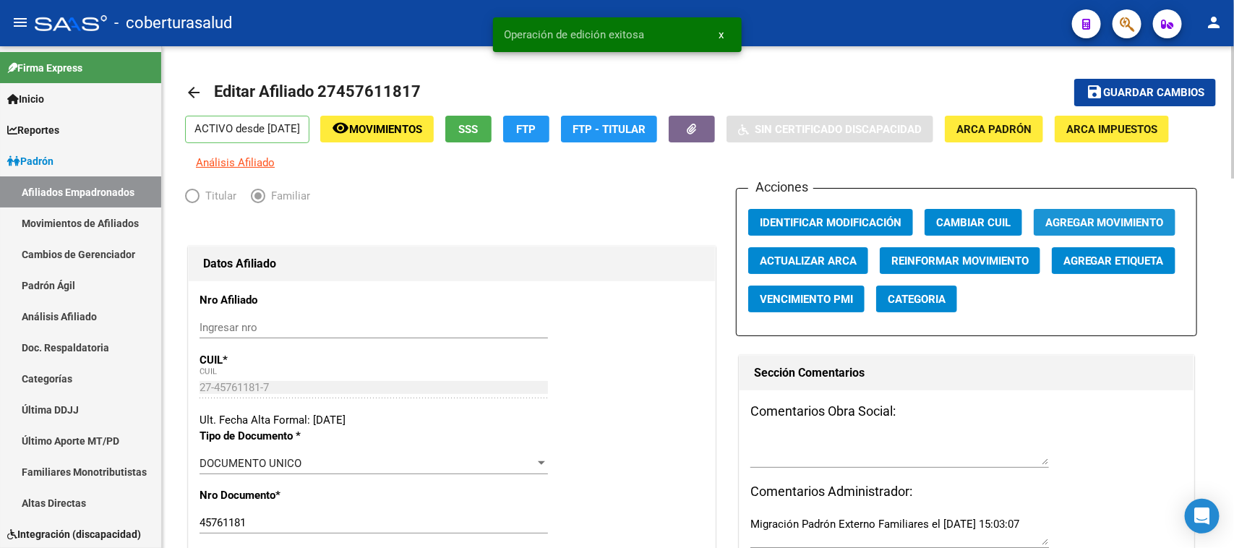
click at [1125, 218] on span "Agregar Movimiento" at bounding box center [1104, 222] width 119 height 13
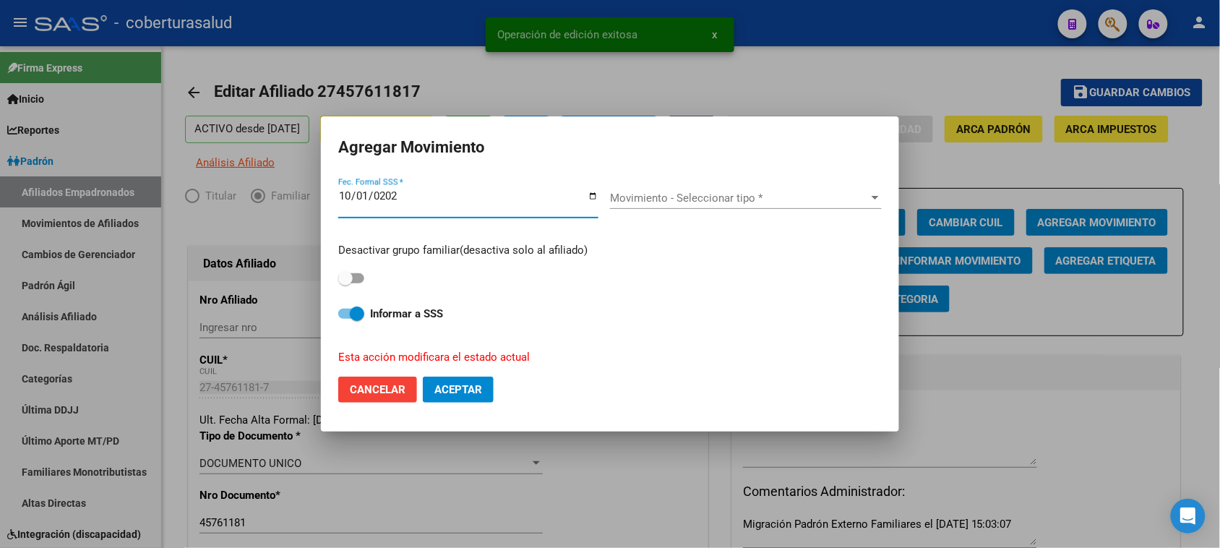
type input "[DATE]"
click at [663, 195] on span "Movimiento - Seleccionar tipo *" at bounding box center [739, 198] width 259 height 13
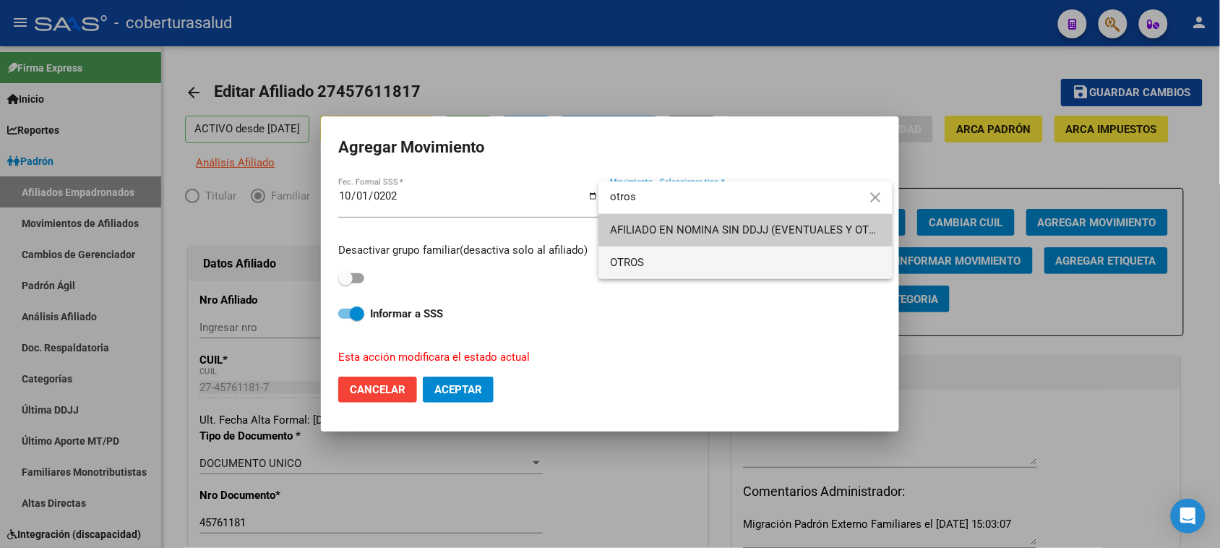
type input "otros"
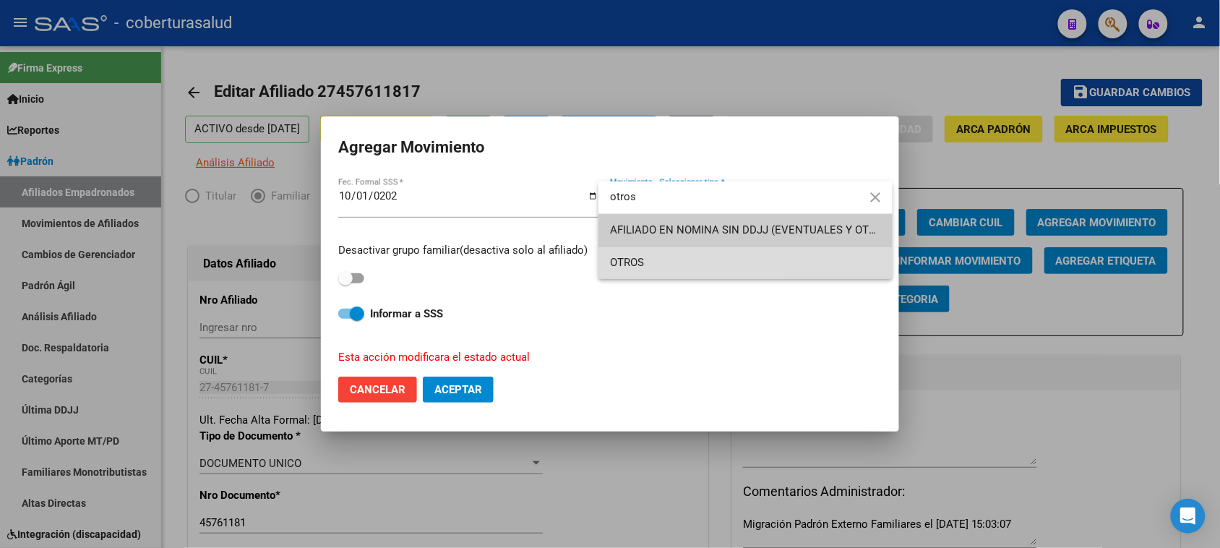
click at [655, 265] on span "OTROS" at bounding box center [745, 262] width 271 height 33
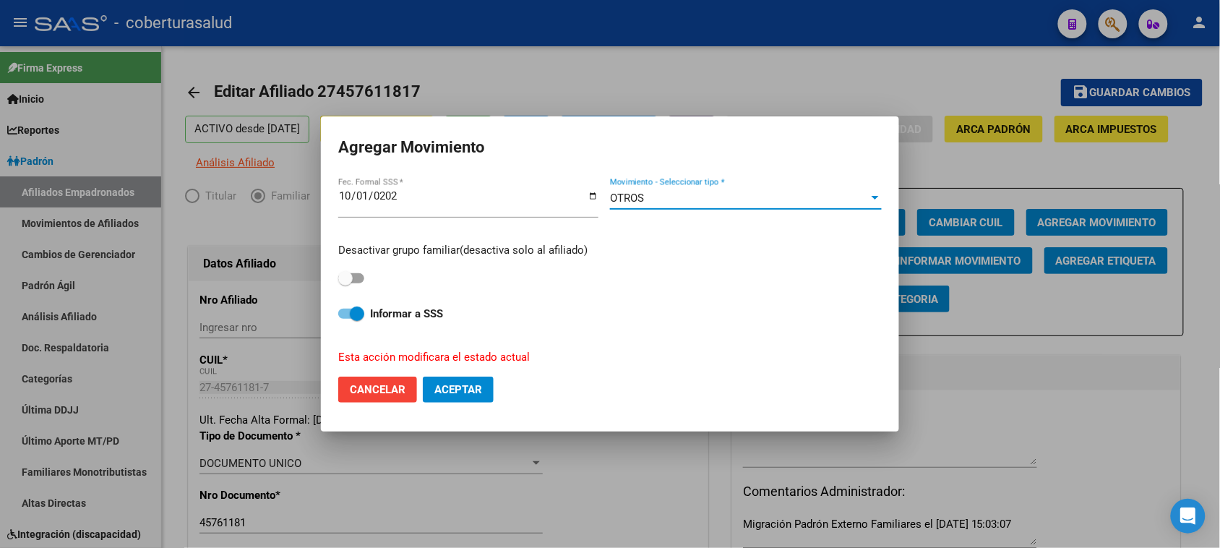
click at [463, 400] on button "Aceptar" at bounding box center [458, 390] width 71 height 26
checkbox input "false"
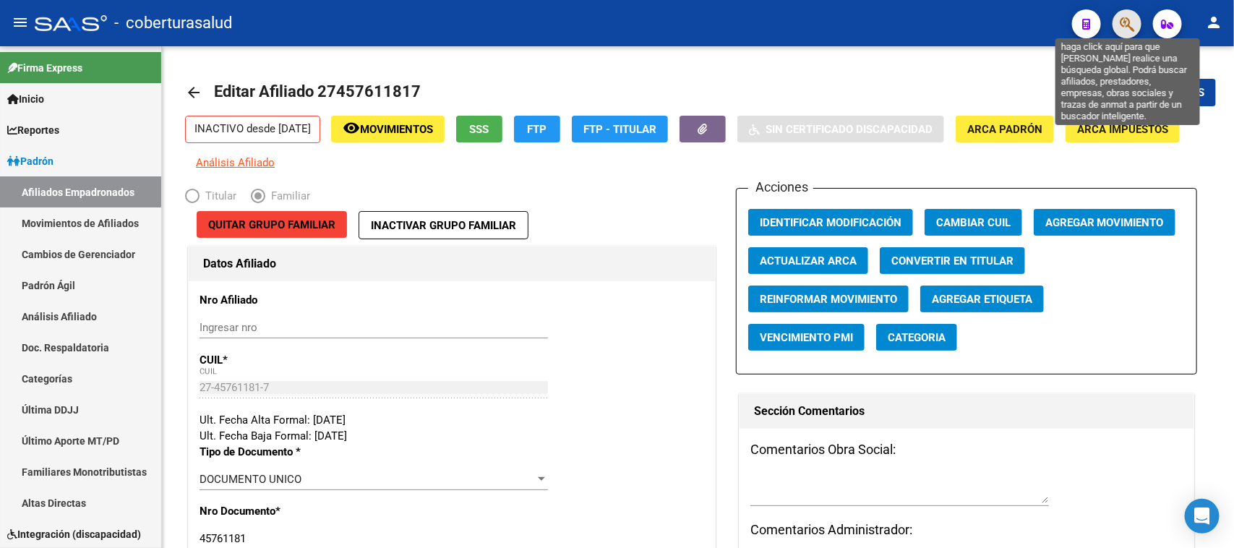
click at [1133, 25] on icon "button" at bounding box center [1127, 24] width 14 height 17
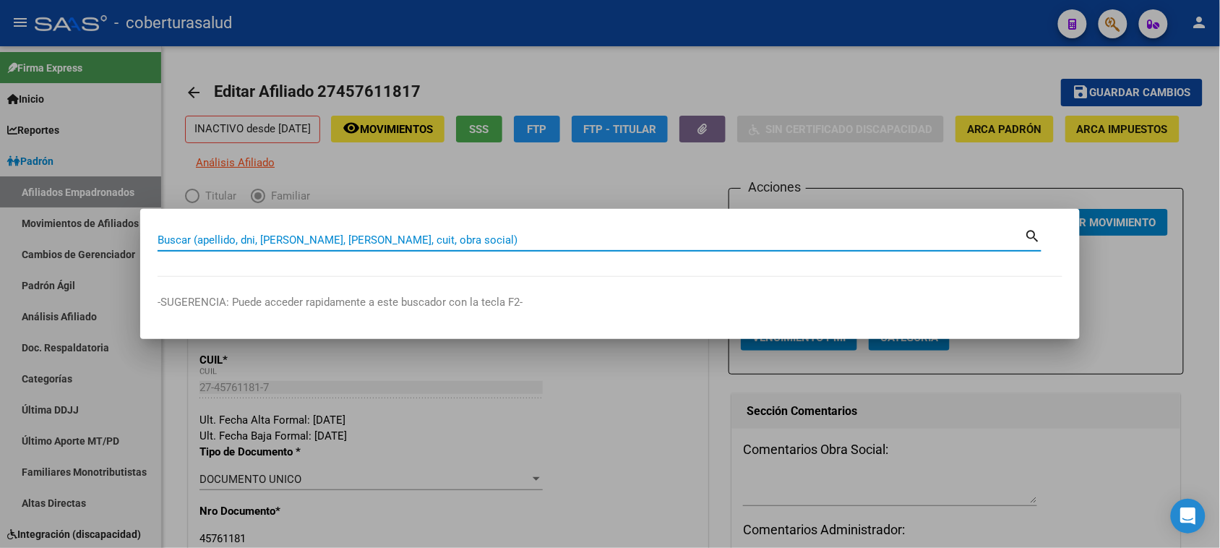
click at [380, 241] on input "Buscar (apellido, dni, [PERSON_NAME], [PERSON_NAME], cuit, obra social)" at bounding box center [591, 239] width 867 height 13
paste input "20443488414"
type input "20443488414"
click at [1029, 236] on mat-icon "search" at bounding box center [1033, 234] width 17 height 17
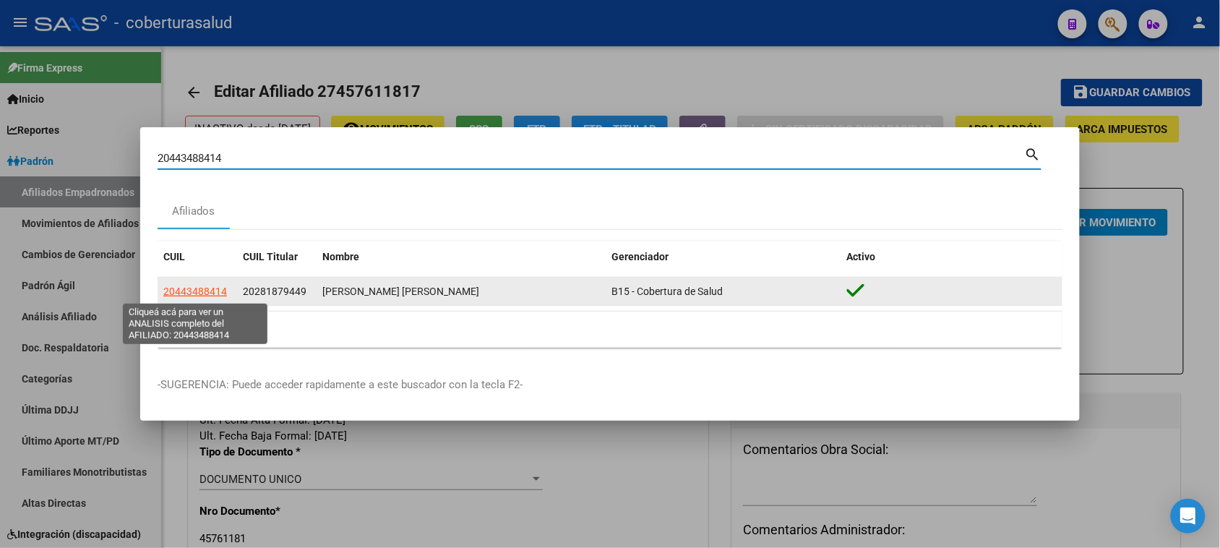
click at [193, 290] on span "20443488414" at bounding box center [195, 292] width 64 height 12
type textarea "20443488414"
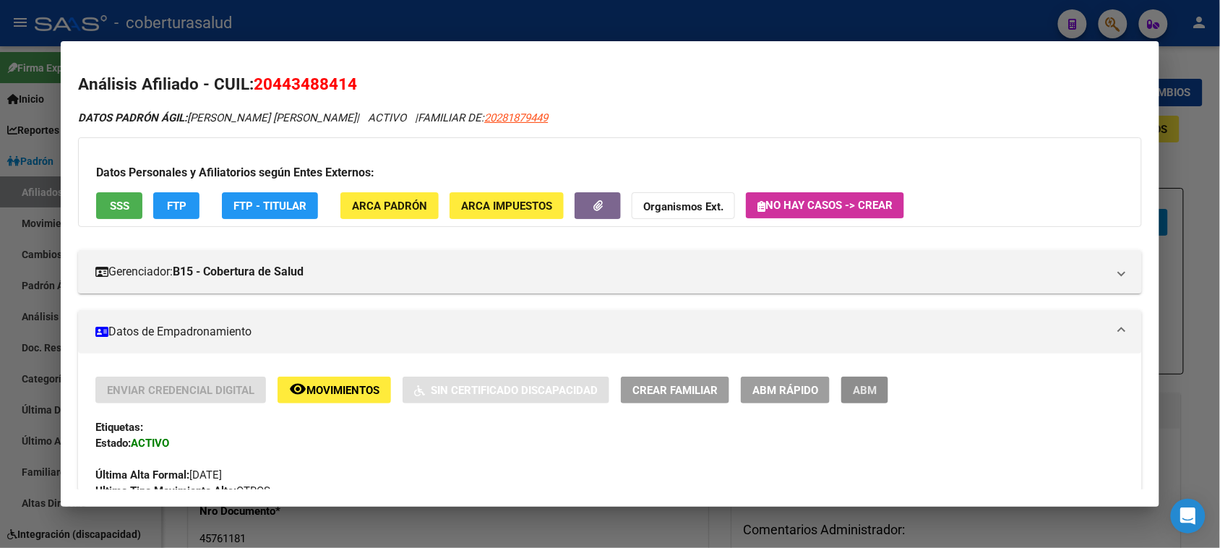
click at [846, 389] on button "ABM" at bounding box center [864, 390] width 47 height 27
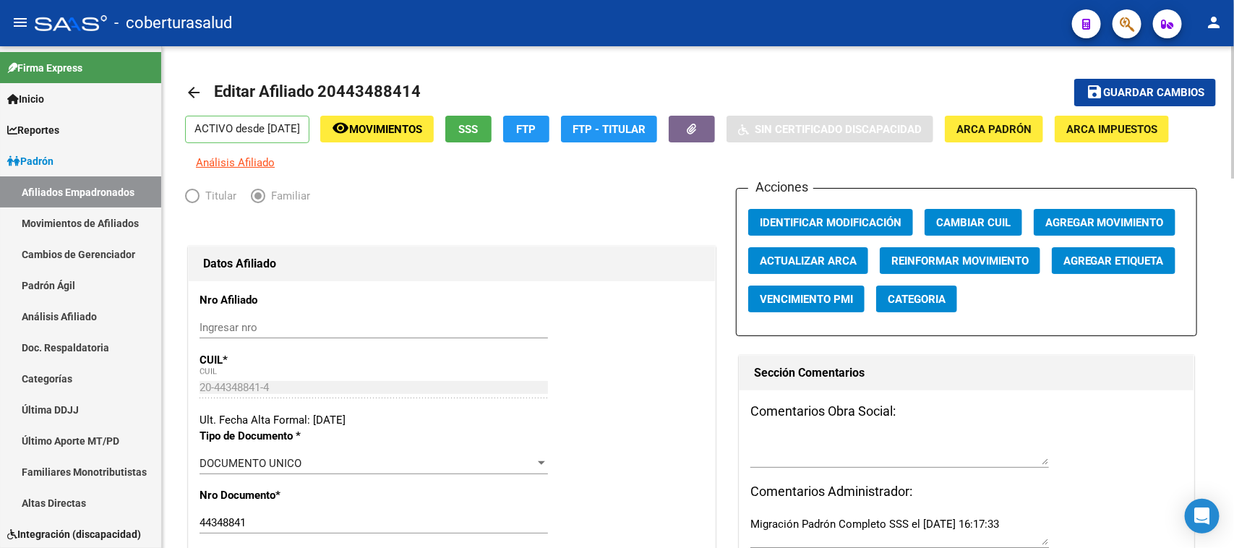
click at [1233, 59] on div at bounding box center [1233, 112] width 4 height 132
click at [1130, 221] on span "Agregar Movimiento" at bounding box center [1104, 222] width 119 height 13
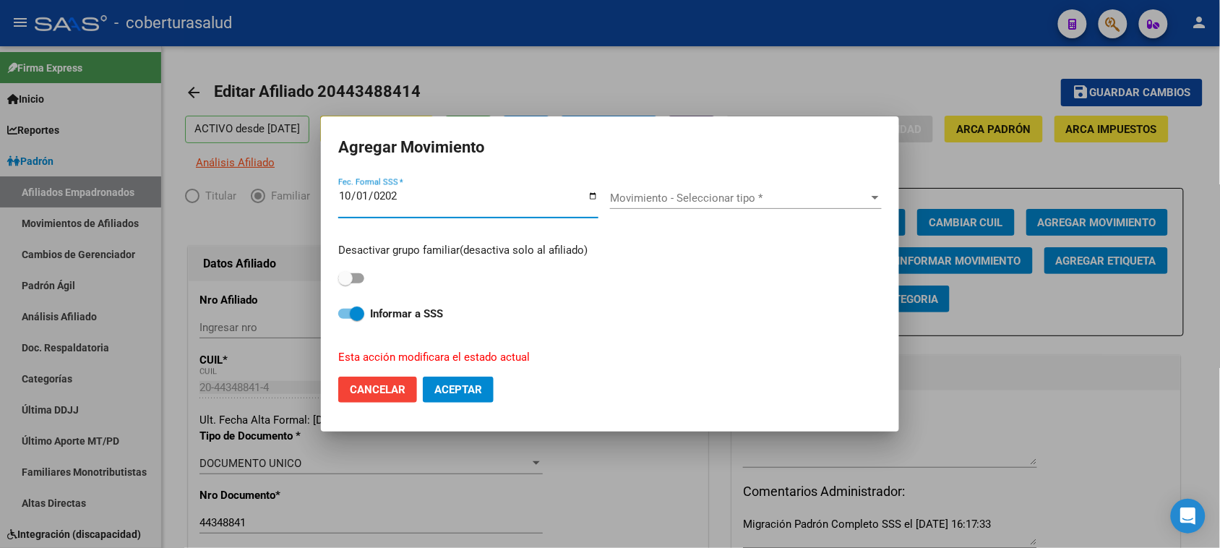
type input "[DATE]"
click at [676, 210] on div "Movimiento - Seleccionar tipo * Movimiento - Seleccionar tipo *" at bounding box center [746, 204] width 272 height 35
click at [676, 197] on span "Movimiento - Seleccionar tipo *" at bounding box center [739, 198] width 259 height 13
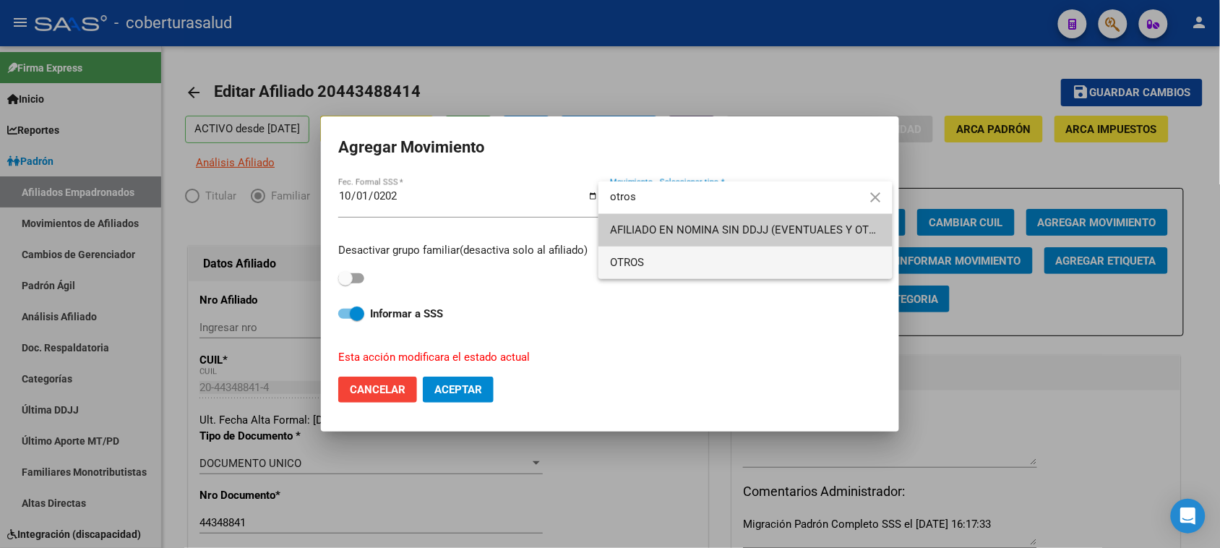
type input "otros"
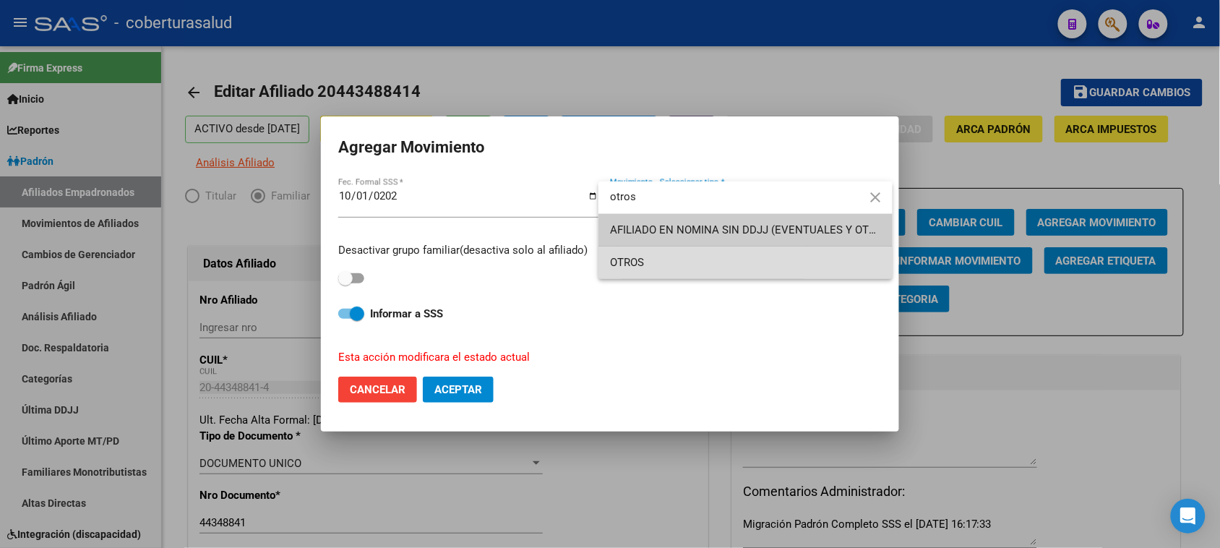
click at [666, 251] on span "OTROS" at bounding box center [745, 262] width 271 height 33
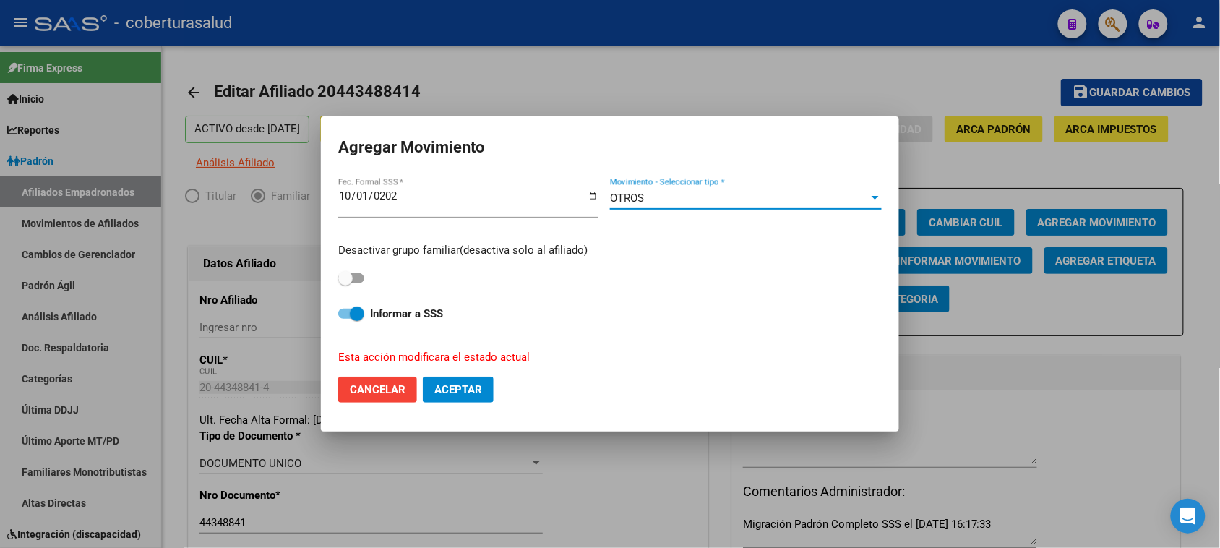
click at [467, 388] on span "Aceptar" at bounding box center [458, 389] width 48 height 13
checkbox input "false"
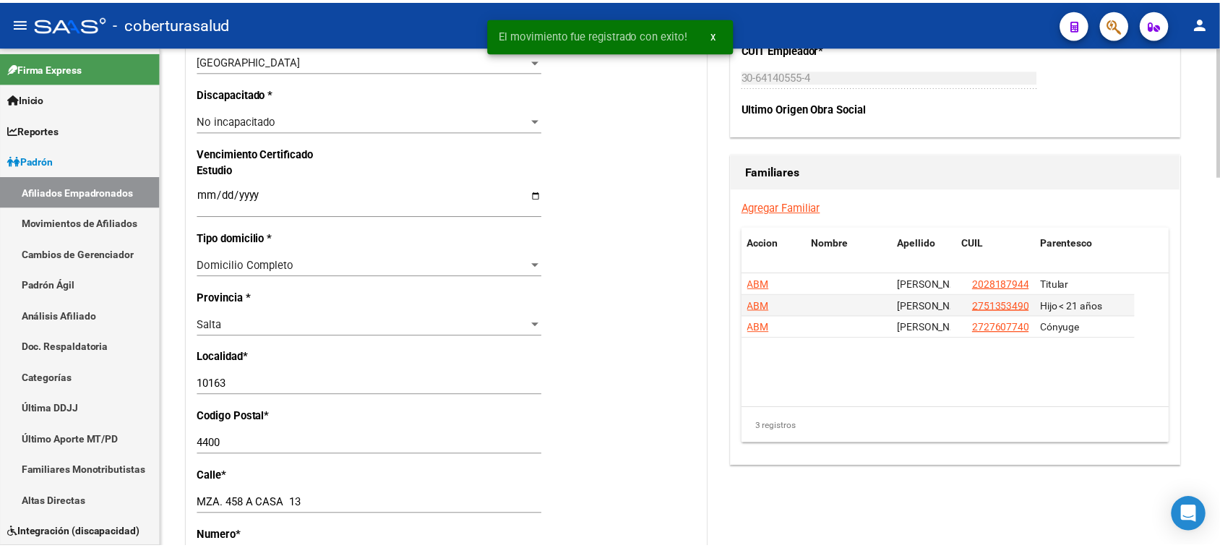
scroll to position [903, 0]
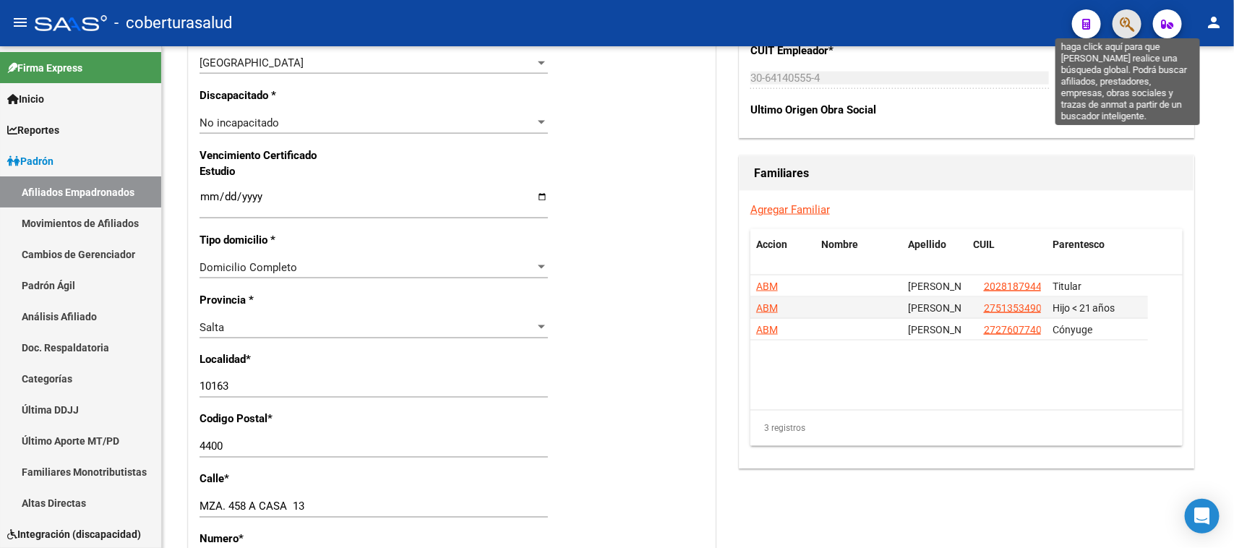
click at [1126, 26] on icon "button" at bounding box center [1127, 24] width 14 height 17
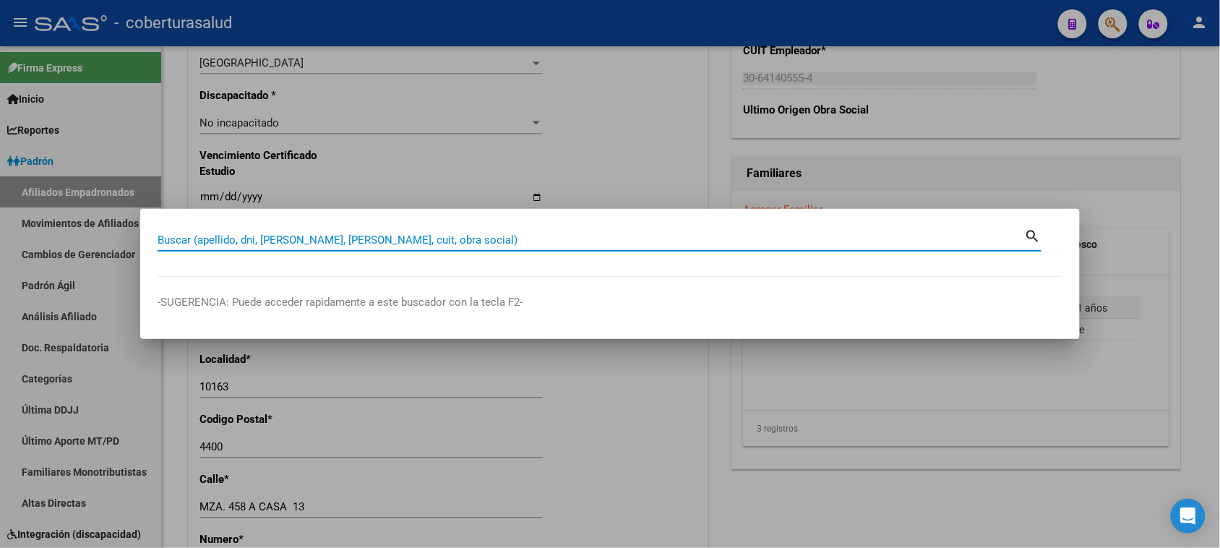
click at [273, 246] on input "Buscar (apellido, dni, [PERSON_NAME], [PERSON_NAME], cuit, obra social)" at bounding box center [591, 239] width 867 height 13
paste input "27447714960"
type input "27447714960"
click at [1031, 233] on mat-icon "search" at bounding box center [1033, 234] width 17 height 17
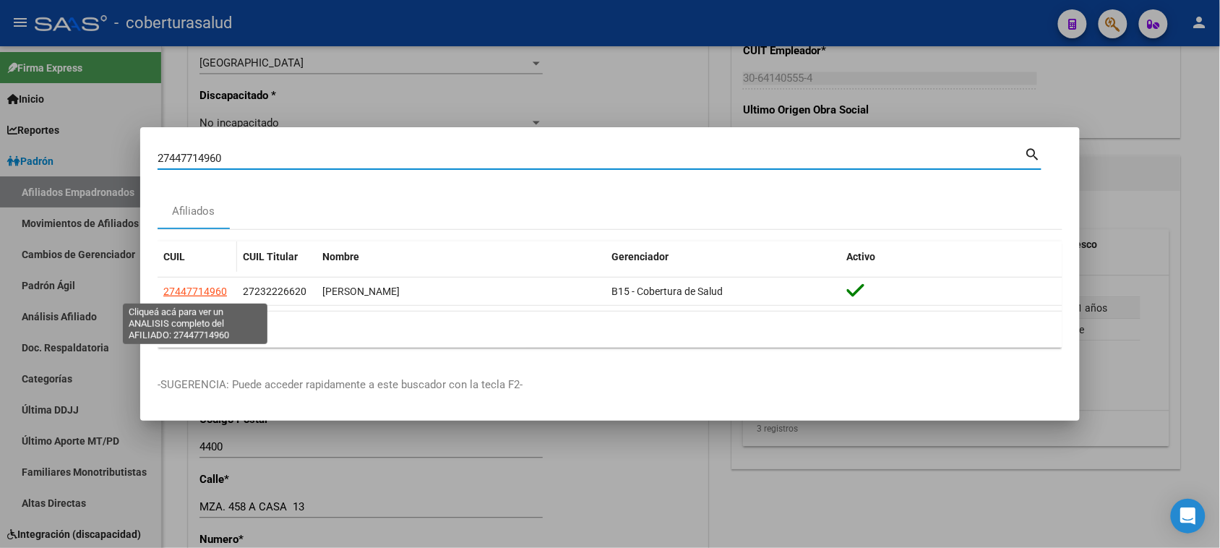
click at [201, 293] on span "27447714960" at bounding box center [195, 292] width 64 height 12
type textarea "27447714960"
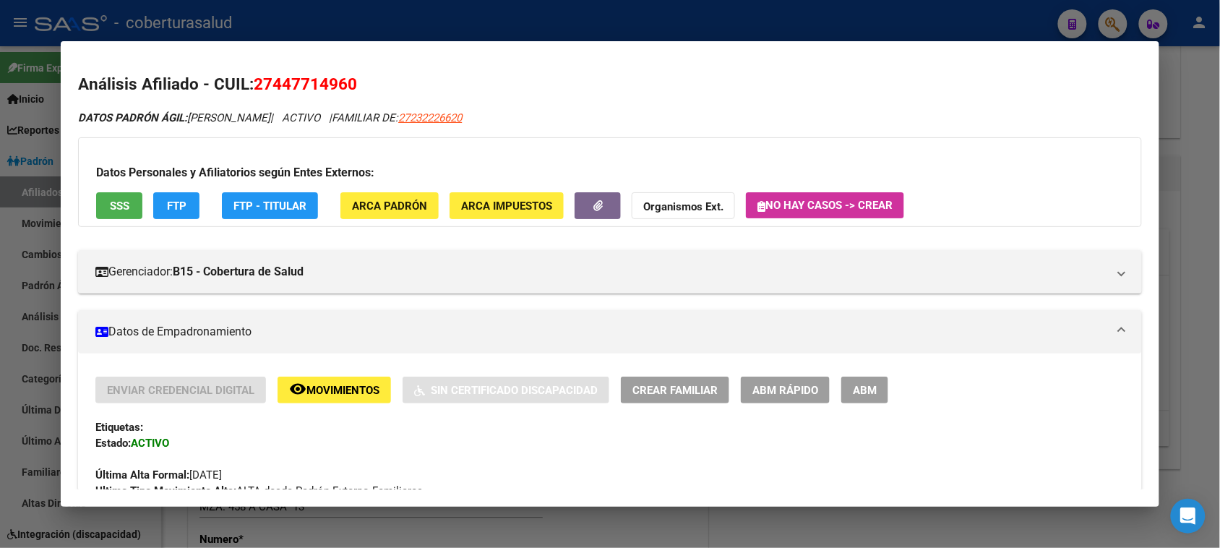
drag, startPoint x: 850, startPoint y: 394, endPoint x: 674, endPoint y: 226, distance: 243.3
click at [853, 392] on span "ABM" at bounding box center [865, 390] width 24 height 13
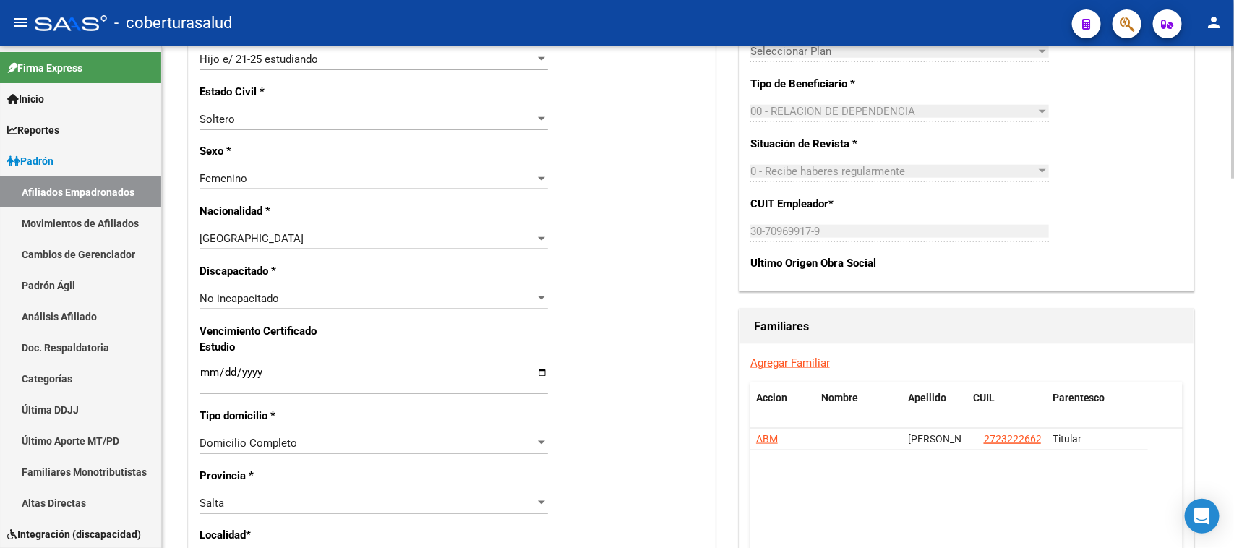
scroll to position [713, 0]
click at [208, 367] on input "Ingresar fecha" at bounding box center [373, 377] width 348 height 23
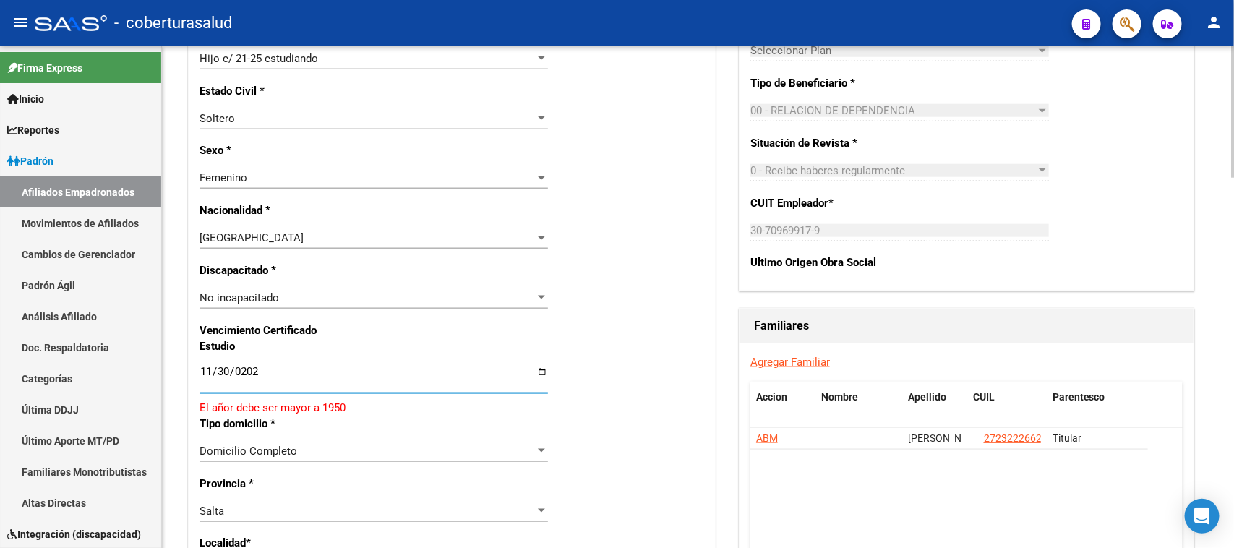
type input "[DATE]"
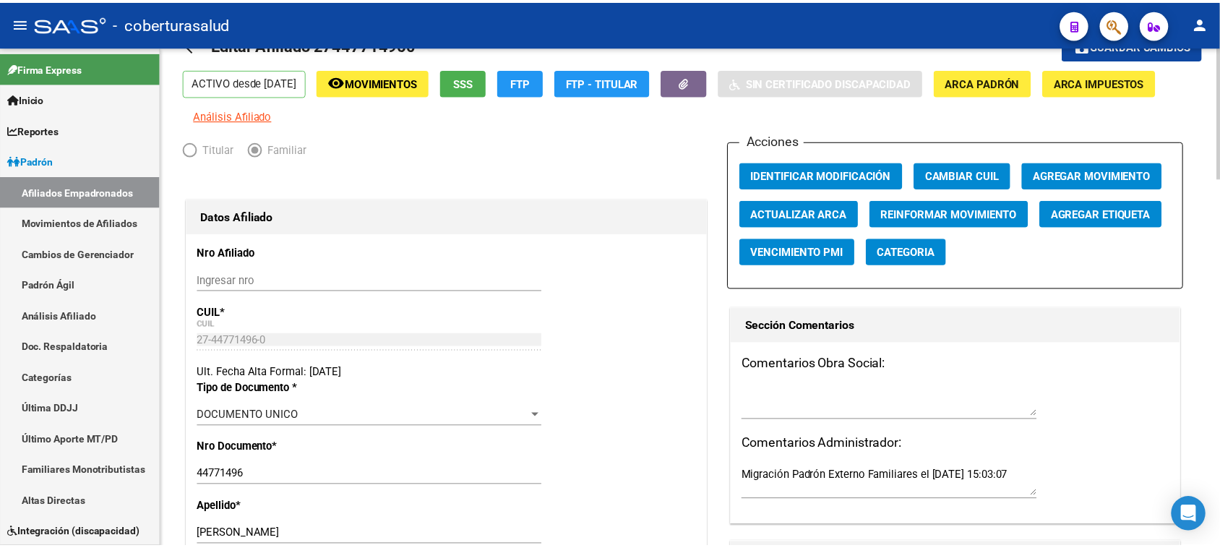
scroll to position [19, 0]
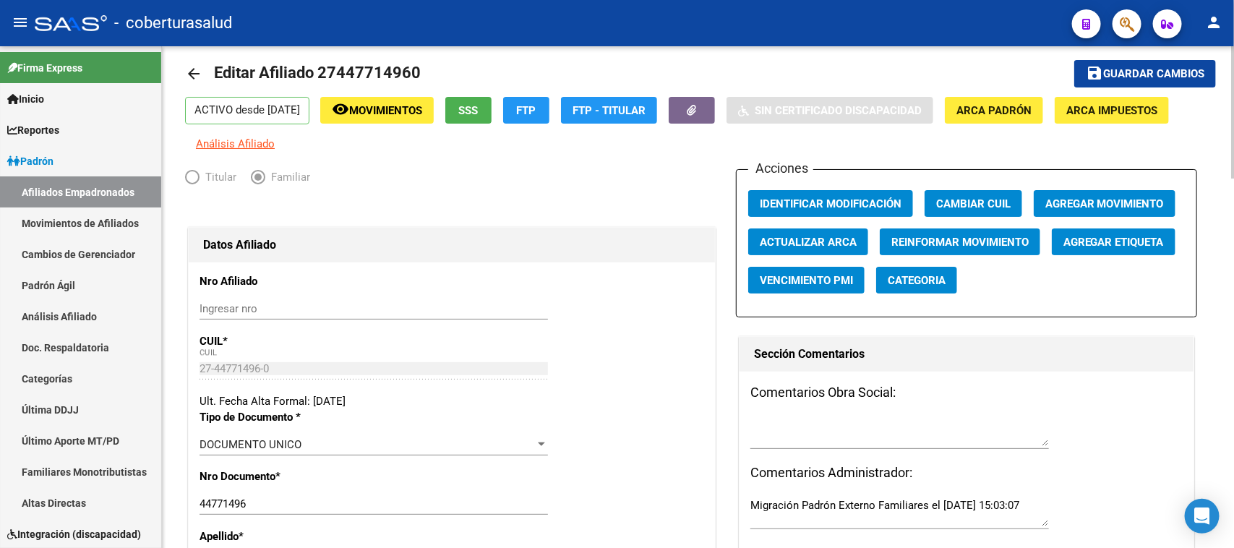
click at [1233, 121] on div at bounding box center [1233, 117] width 4 height 132
click at [1162, 63] on button "save Guardar cambios" at bounding box center [1145, 73] width 142 height 27
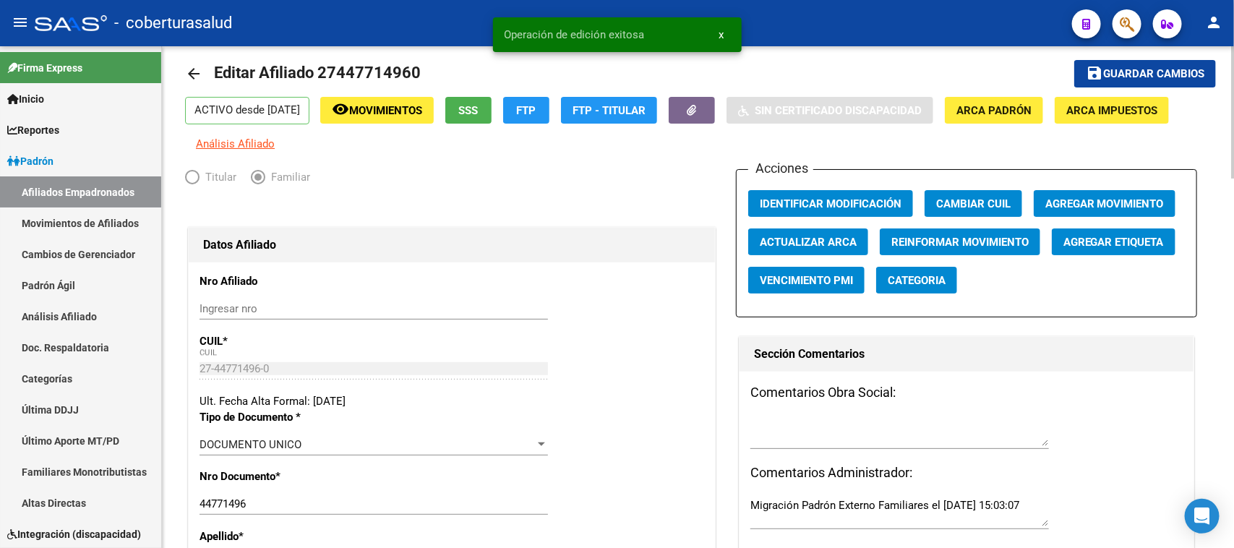
click at [1115, 200] on span "Agregar Movimiento" at bounding box center [1104, 203] width 119 height 13
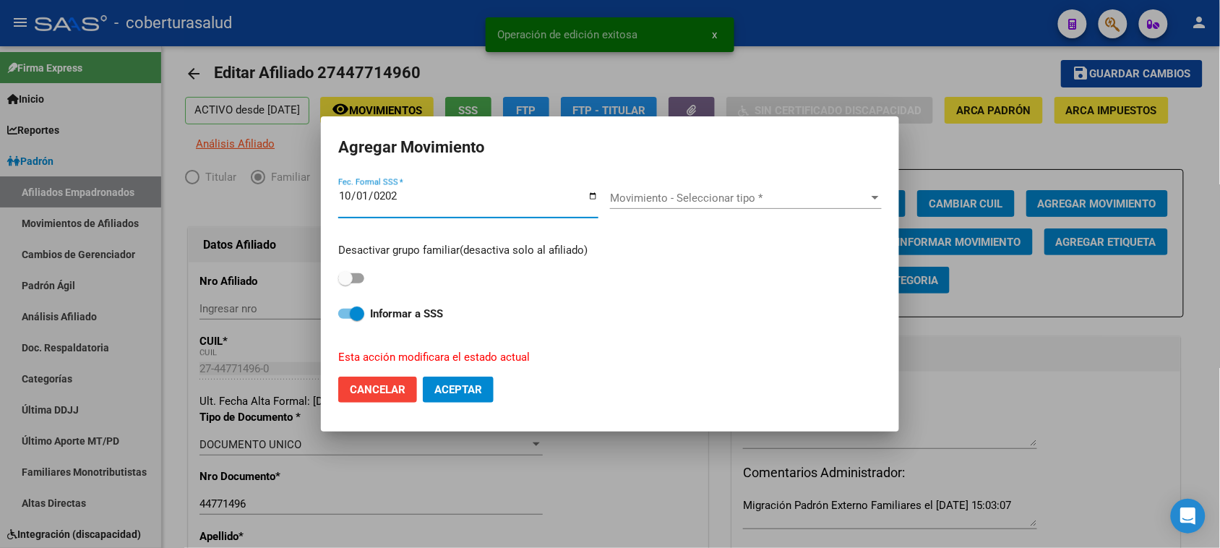
type input "[DATE]"
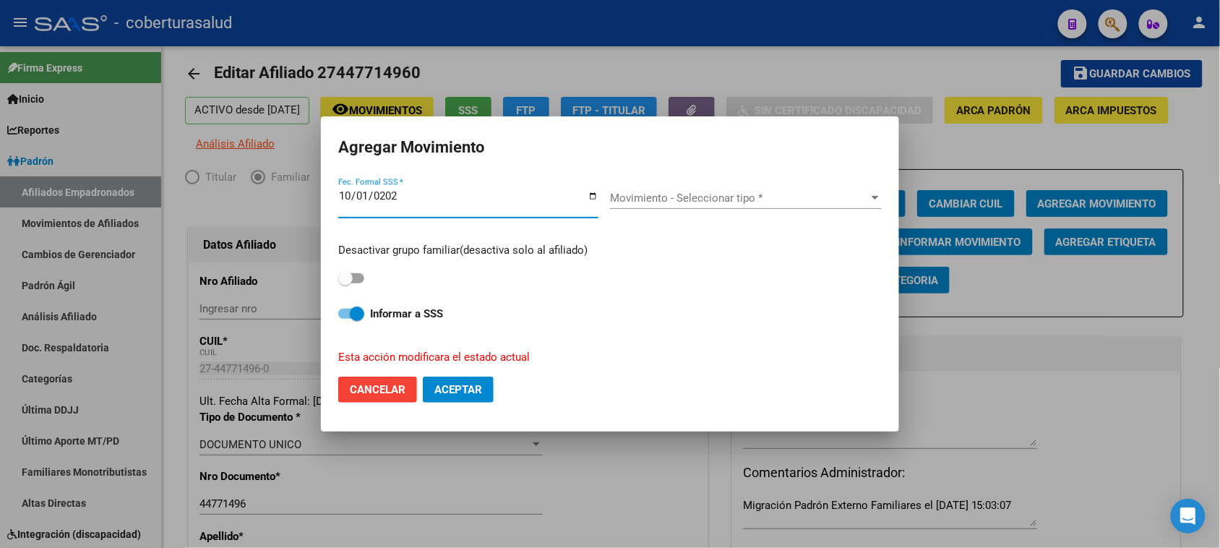
click at [653, 199] on span "Movimiento - Seleccionar tipo *" at bounding box center [739, 198] width 259 height 13
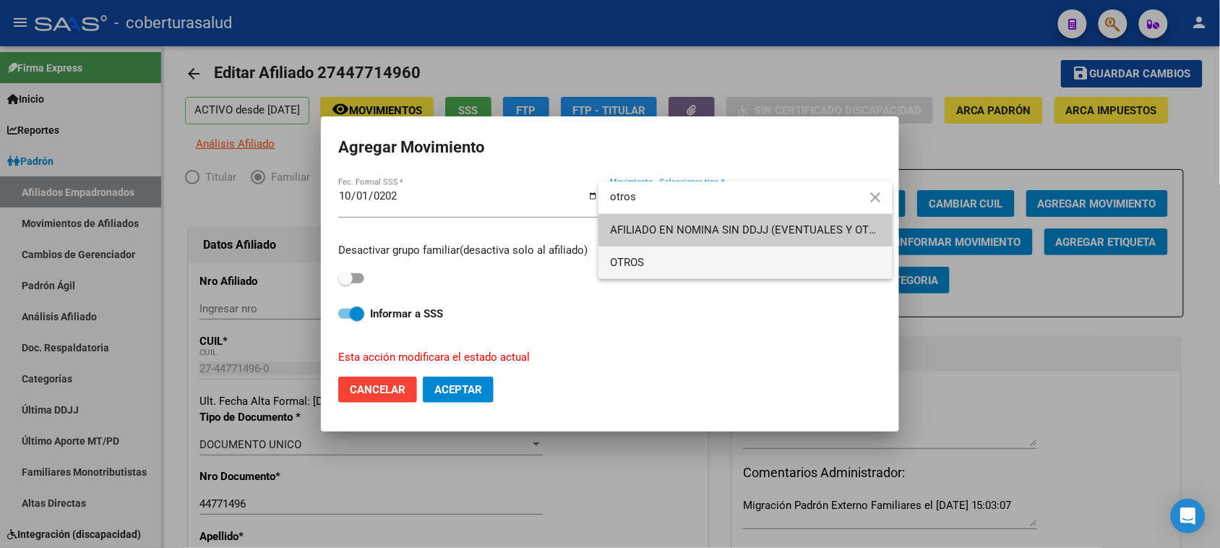
type input "otros"
click at [655, 265] on span "OTROS" at bounding box center [745, 262] width 271 height 33
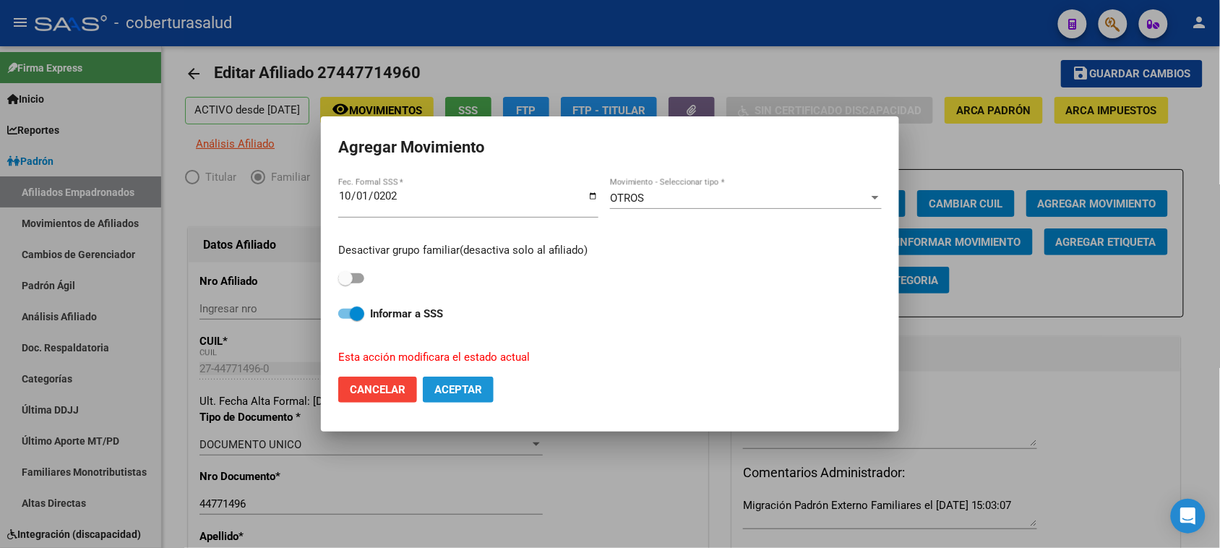
click at [456, 385] on span "Aceptar" at bounding box center [458, 389] width 48 height 13
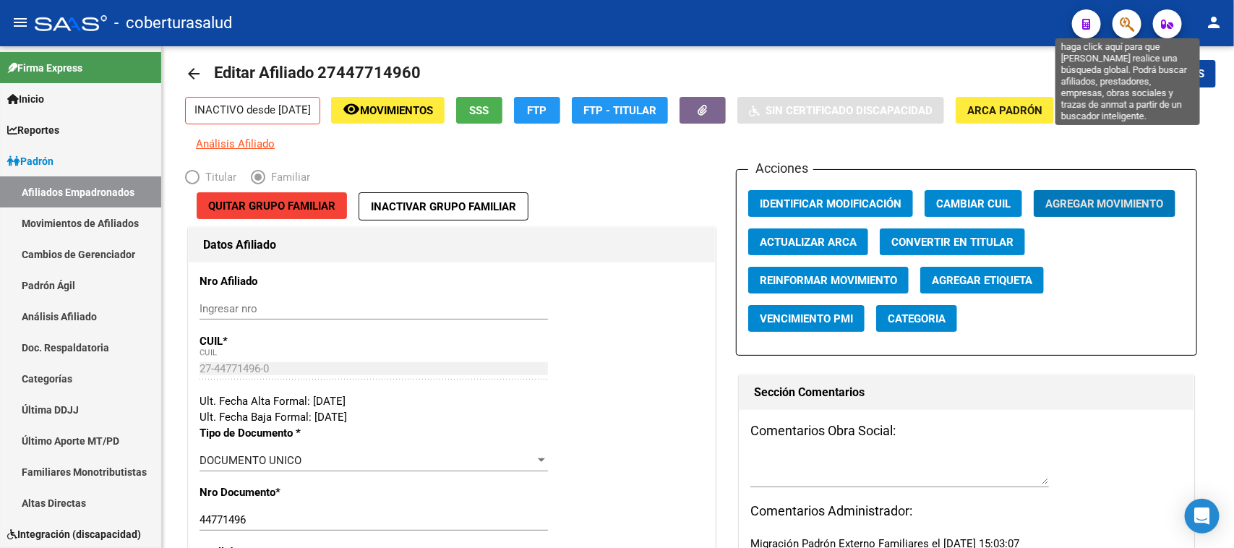
click at [1121, 22] on icon "button" at bounding box center [1127, 24] width 14 height 17
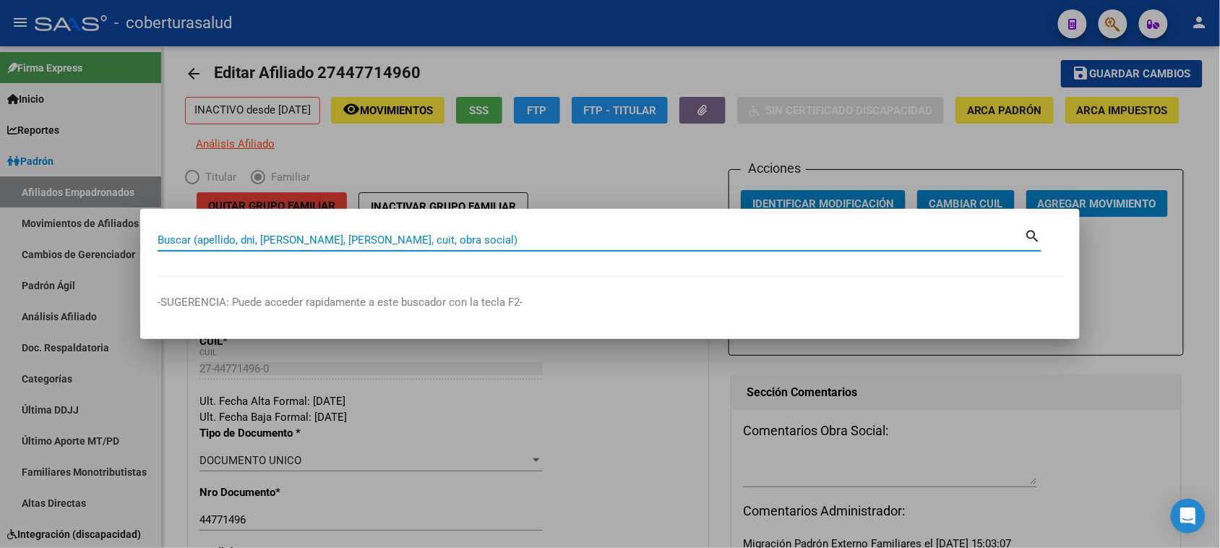
click at [235, 240] on input "Buscar (apellido, dni, [PERSON_NAME], [PERSON_NAME], cuit, obra social)" at bounding box center [591, 239] width 867 height 13
paste input "27442502655"
type input "27442502655"
click at [1031, 231] on mat-icon "search" at bounding box center [1033, 234] width 17 height 17
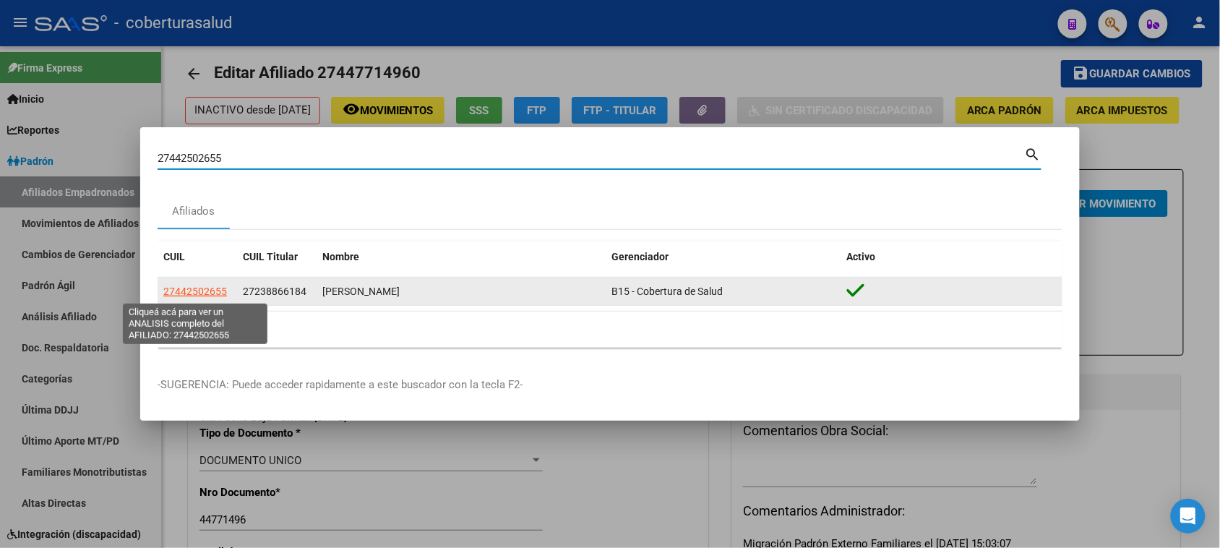
click at [207, 291] on span "27442502655" at bounding box center [195, 292] width 64 height 12
type textarea "27442502655"
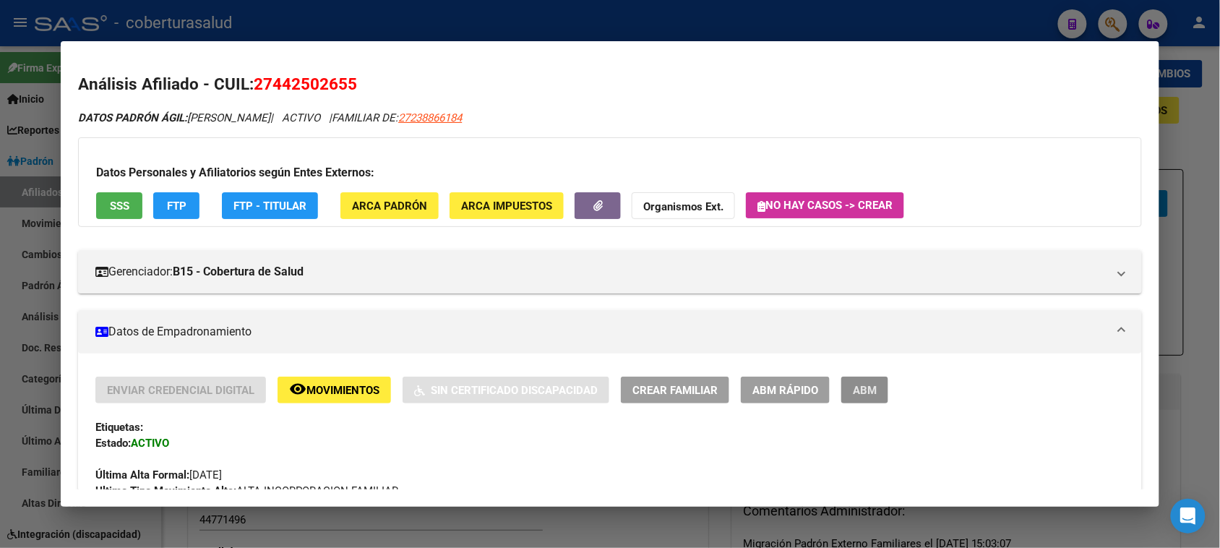
click at [869, 392] on span "ABM" at bounding box center [865, 390] width 24 height 13
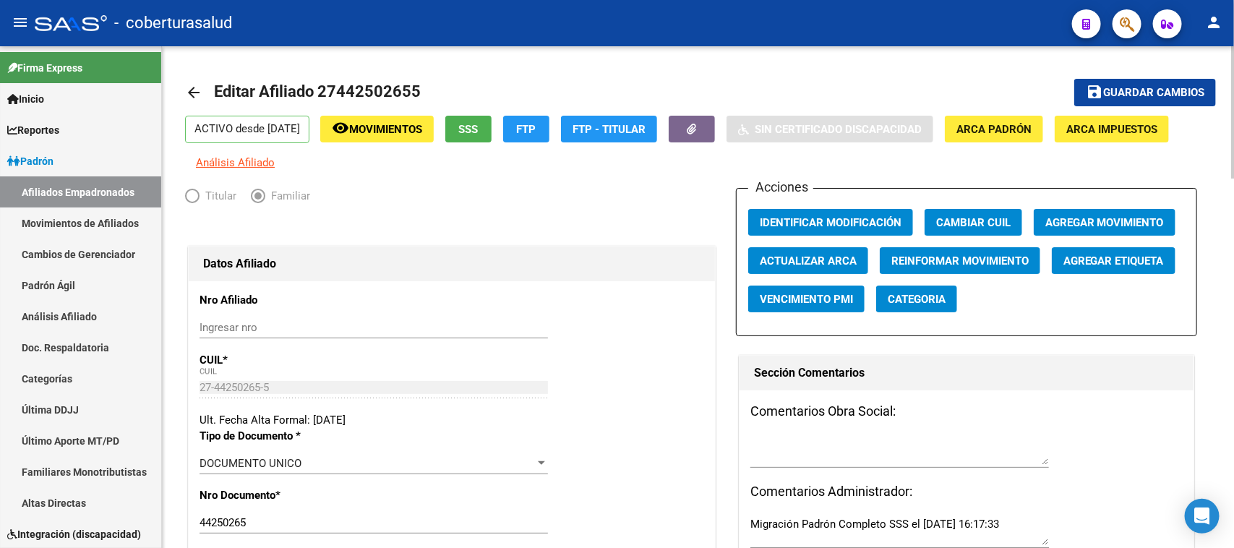
click at [1233, 27] on div "menu - coberturasalud person Firma Express Inicio Calendario SSS Instructivos C…" at bounding box center [617, 274] width 1234 height 548
click at [1121, 228] on span "Agregar Movimiento" at bounding box center [1104, 222] width 119 height 13
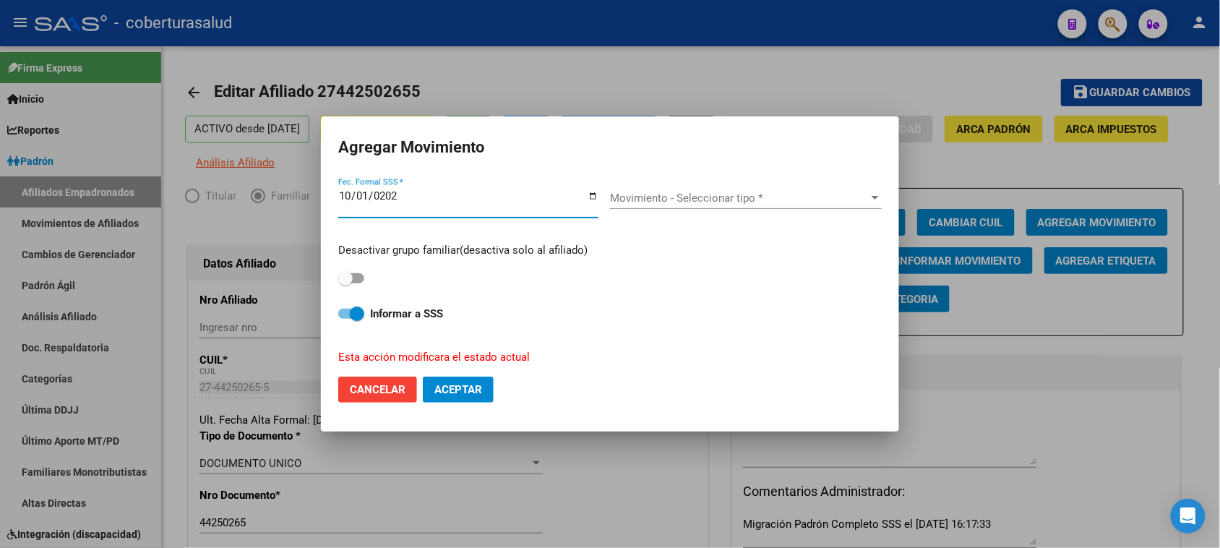
type input "[DATE]"
click at [685, 190] on div "Movimiento - Seleccionar tipo * Movimiento - Seleccionar tipo *" at bounding box center [746, 198] width 272 height 22
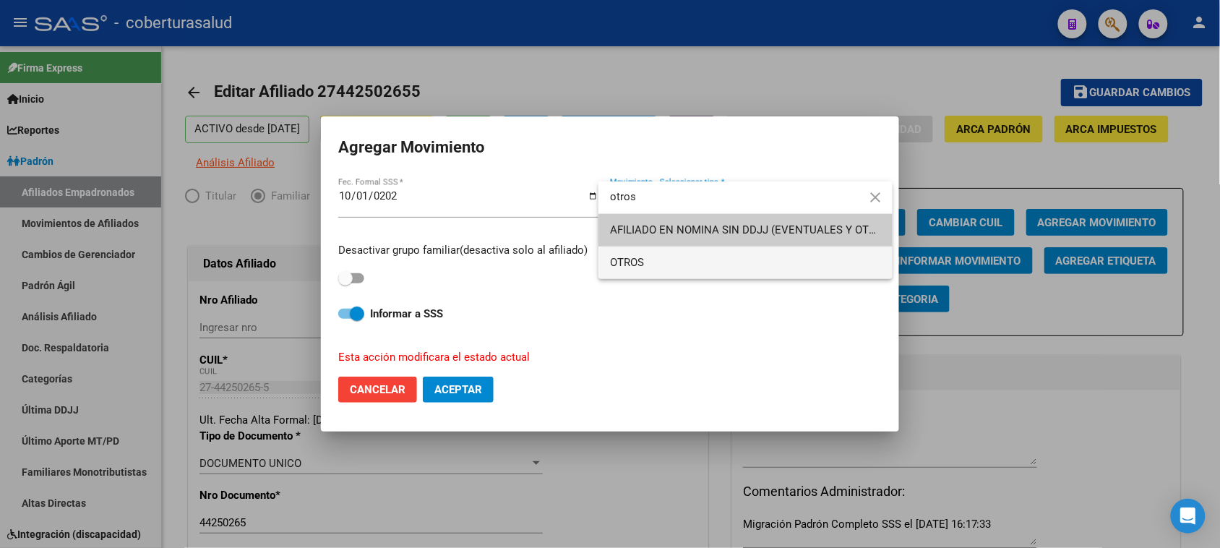
type input "otros"
click at [664, 269] on span "OTROS" at bounding box center [745, 262] width 271 height 33
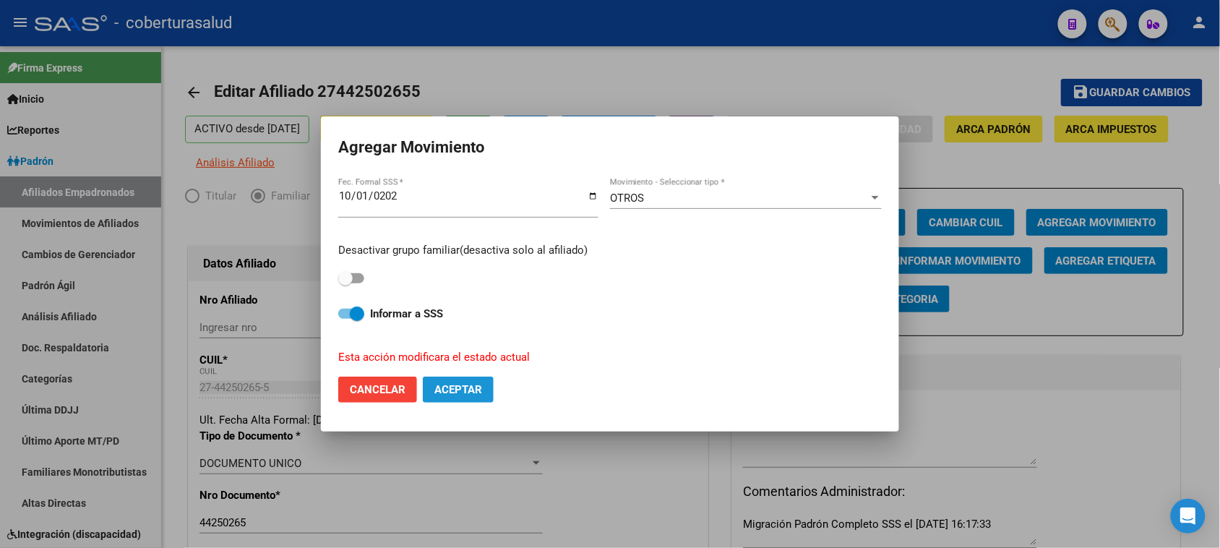
click at [471, 392] on span "Aceptar" at bounding box center [458, 389] width 48 height 13
checkbox input "false"
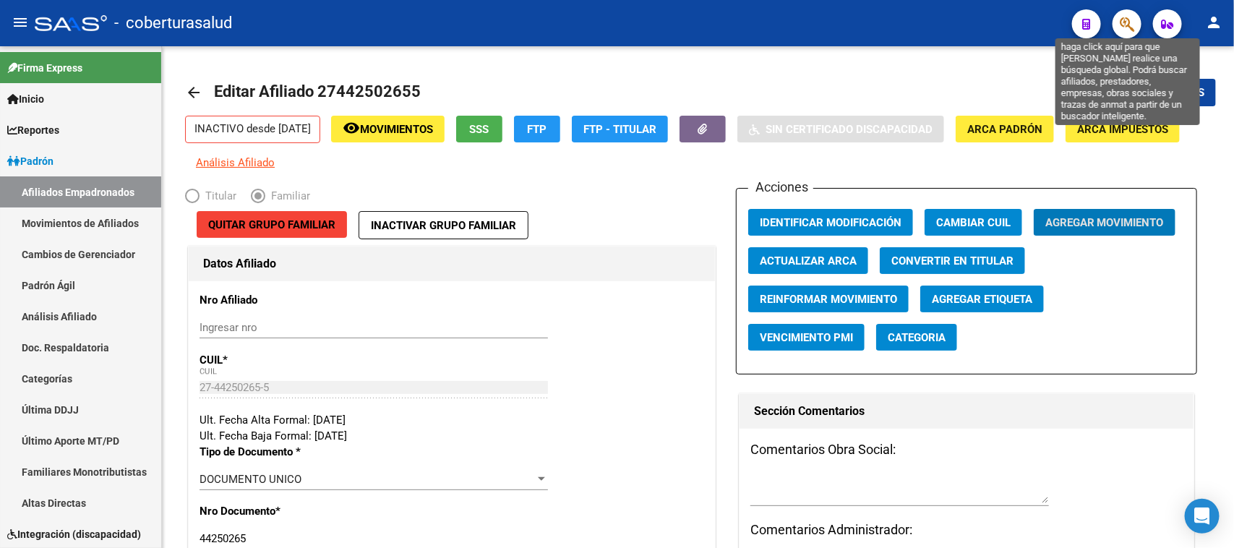
click at [1130, 27] on icon "button" at bounding box center [1127, 24] width 14 height 17
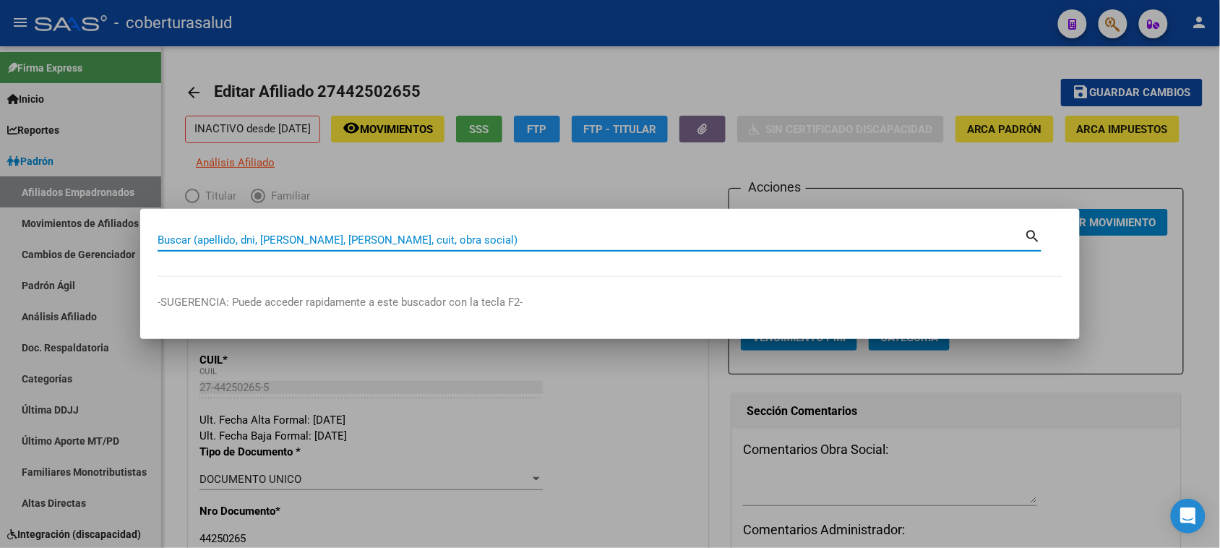
click at [282, 236] on input "Buscar (apellido, dni, [PERSON_NAME], [PERSON_NAME], cuit, obra social)" at bounding box center [591, 239] width 867 height 13
paste input "27458750713"
type input "27458750713"
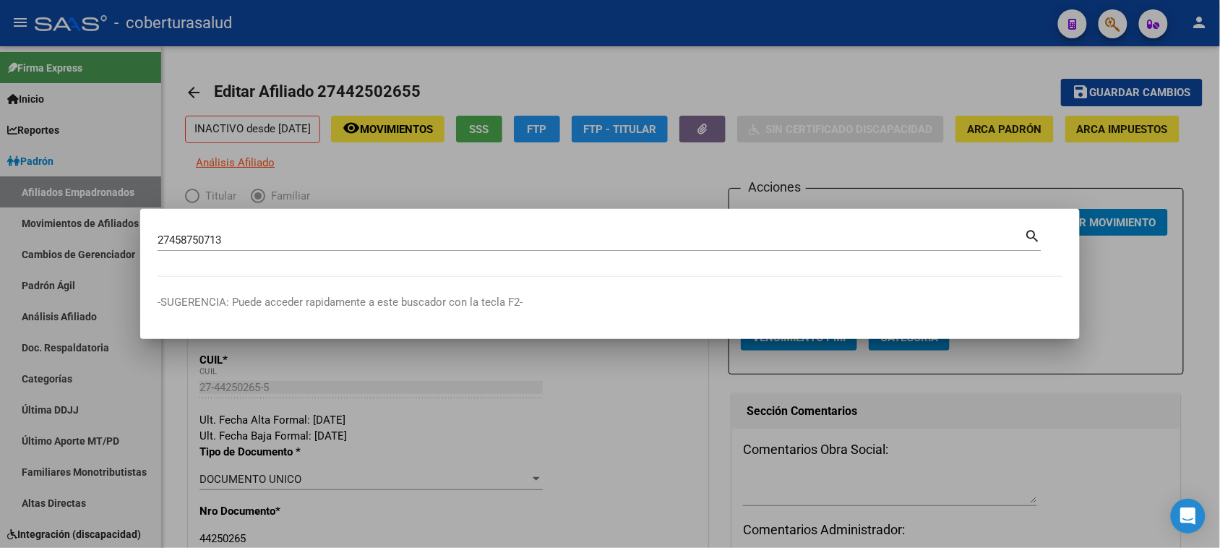
click at [1032, 240] on mat-icon "search" at bounding box center [1033, 234] width 17 height 17
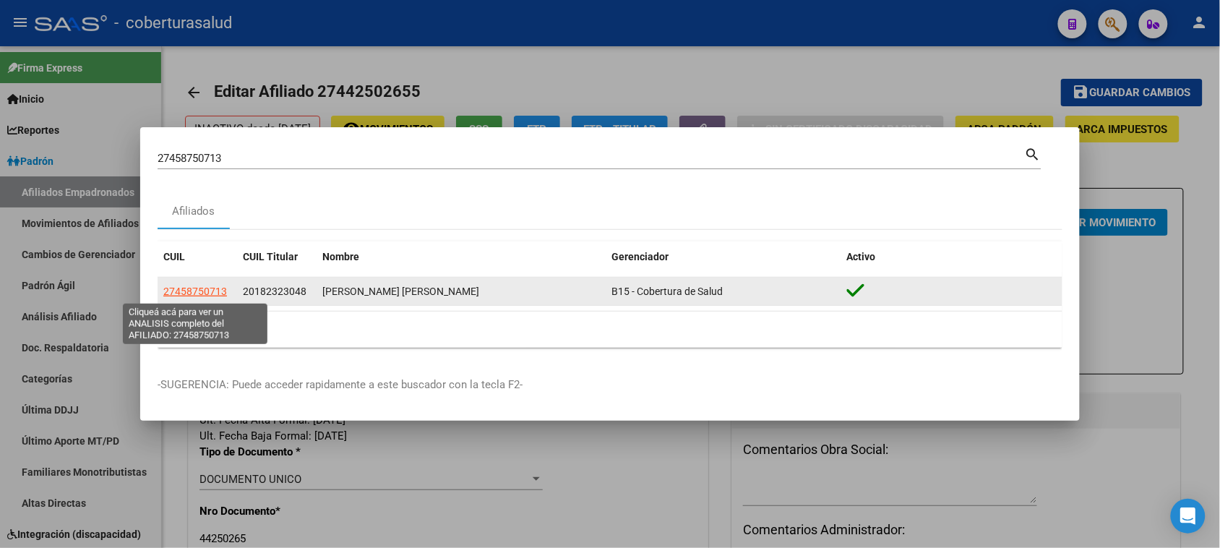
click at [182, 288] on span "27458750713" at bounding box center [195, 292] width 64 height 12
type textarea "27458750713"
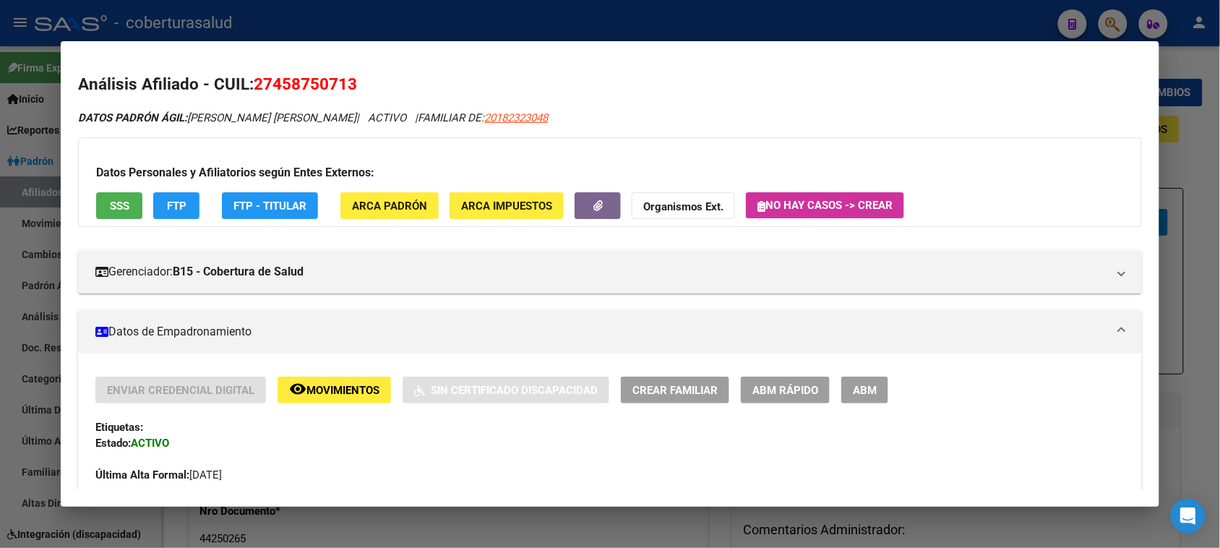
click at [855, 392] on span "ABM" at bounding box center [865, 390] width 24 height 13
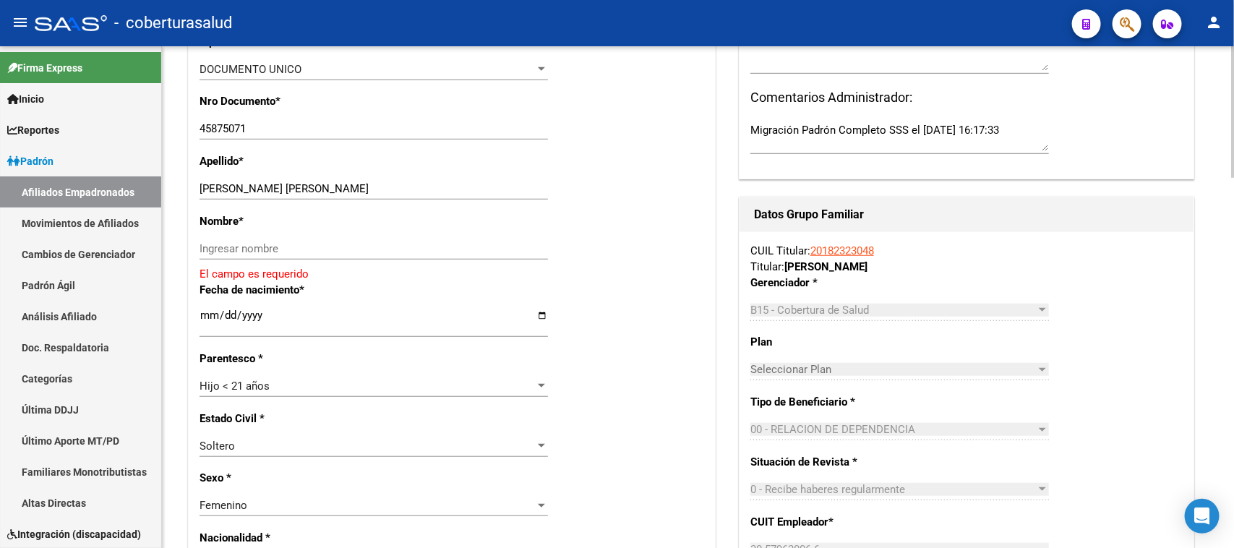
scroll to position [441, 0]
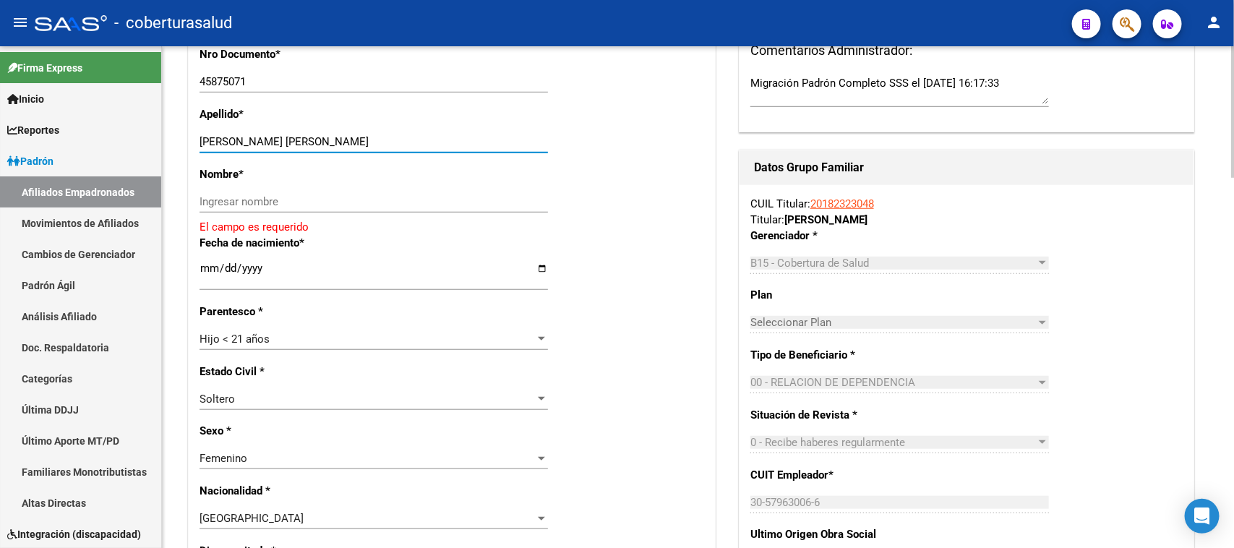
drag, startPoint x: 230, startPoint y: 141, endPoint x: 319, endPoint y: 145, distance: 89.0
click at [325, 142] on input "[PERSON_NAME] [PERSON_NAME]" at bounding box center [373, 141] width 348 height 13
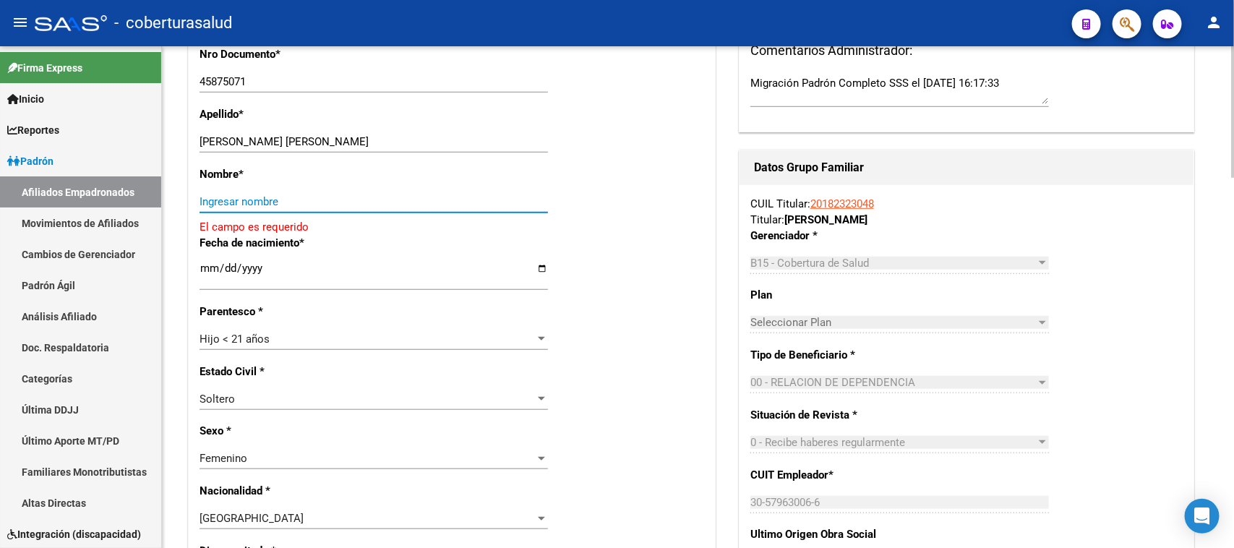
click at [280, 199] on input "Ingresar nombre" at bounding box center [373, 201] width 348 height 13
paste input "[PERSON_NAME]"
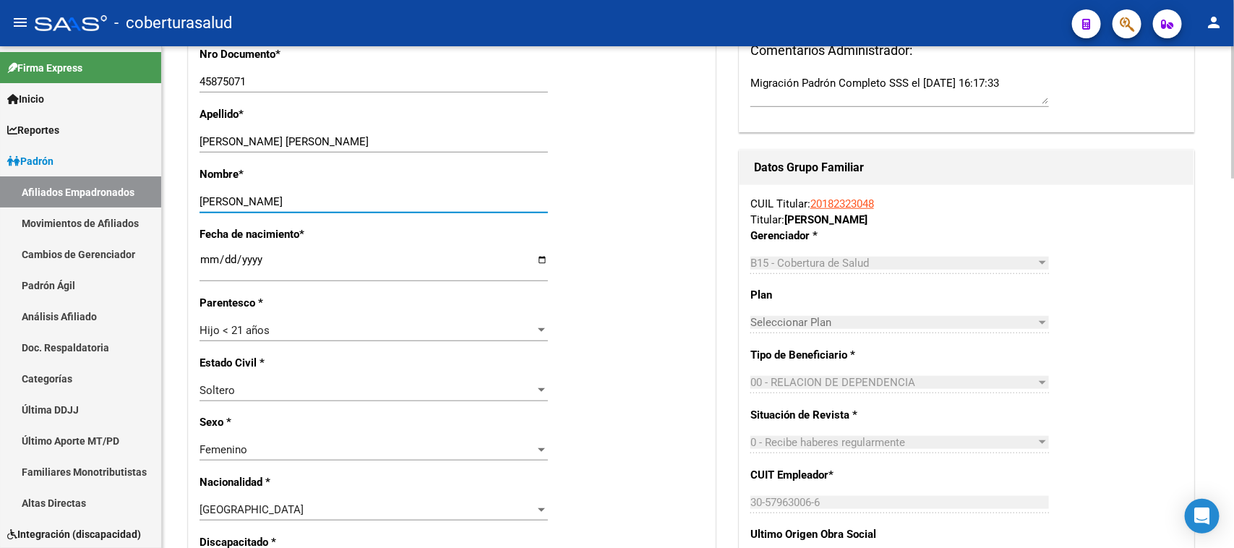
type input "[PERSON_NAME]"
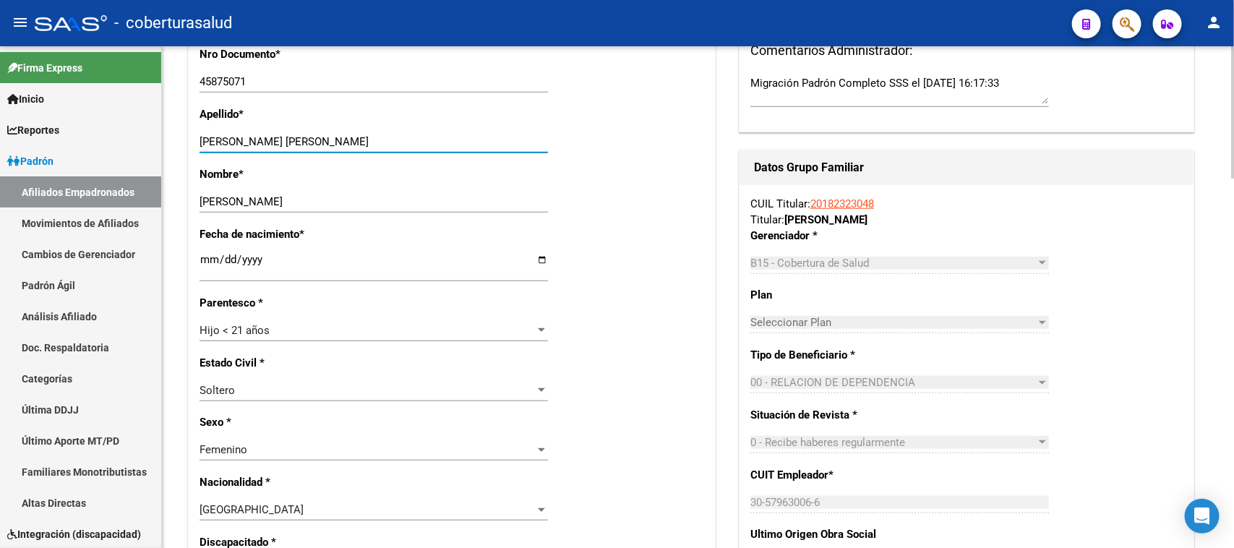
drag, startPoint x: 329, startPoint y: 143, endPoint x: 228, endPoint y: 142, distance: 101.2
click at [228, 142] on input "[PERSON_NAME] [PERSON_NAME]" at bounding box center [373, 141] width 348 height 13
type input "SOSA"
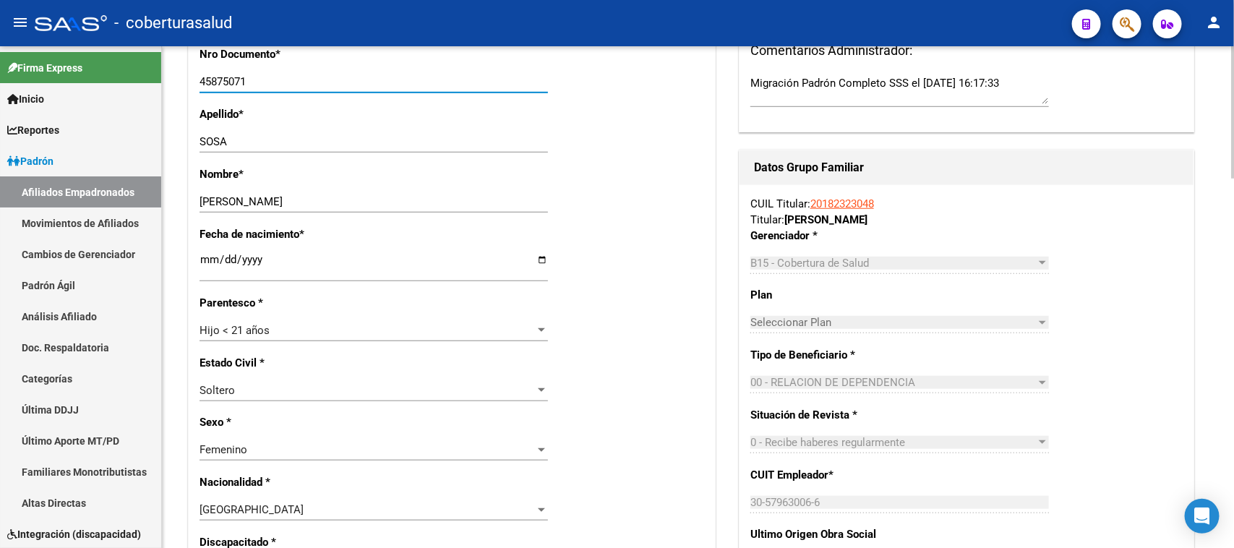
drag, startPoint x: 199, startPoint y: 85, endPoint x: 268, endPoint y: 83, distance: 69.4
click at [268, 83] on input "45875071" at bounding box center [373, 81] width 348 height 13
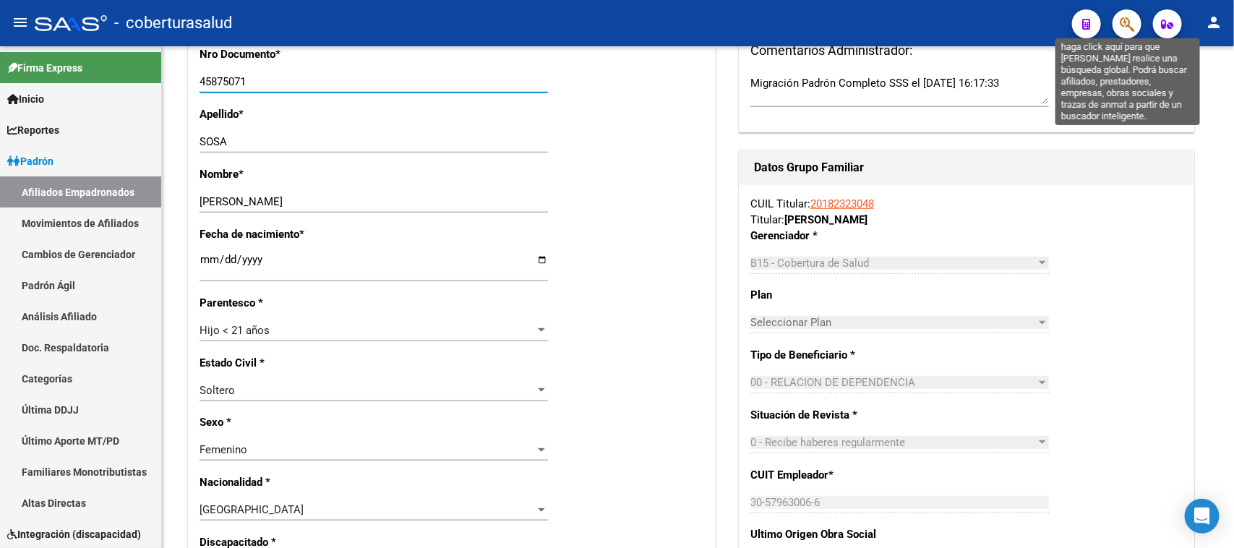
click at [1126, 19] on icon "button" at bounding box center [1127, 24] width 14 height 17
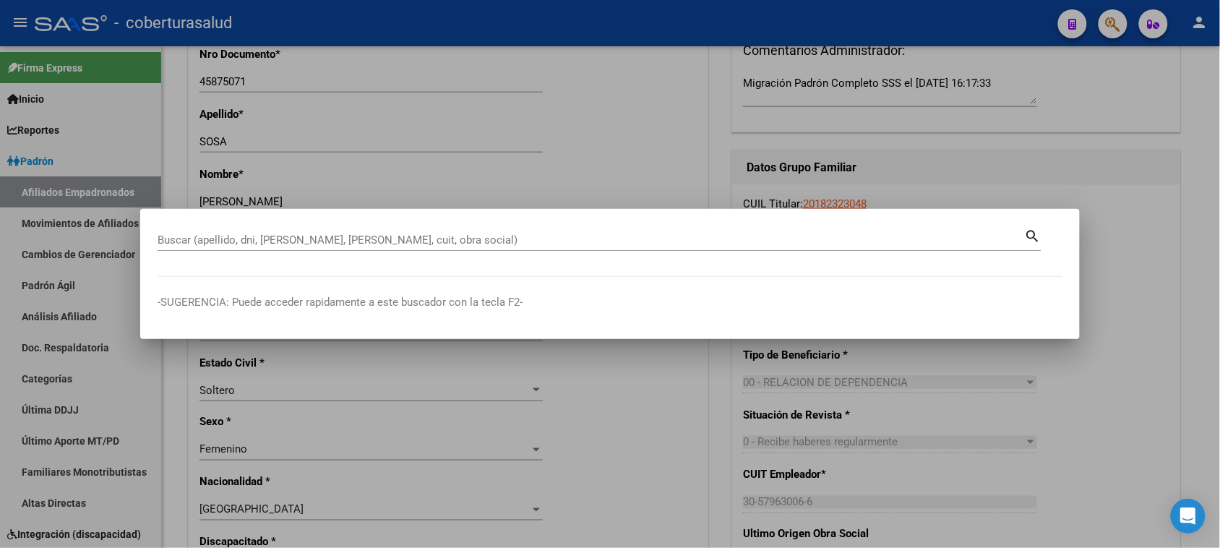
click at [1177, 142] on div at bounding box center [610, 274] width 1220 height 548
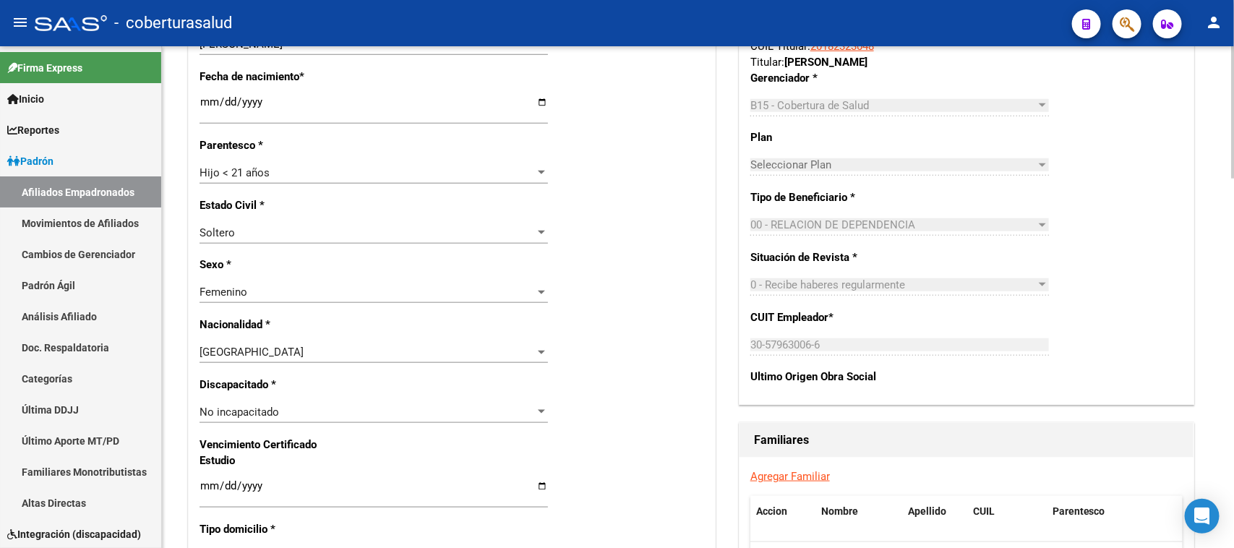
scroll to position [712, 0]
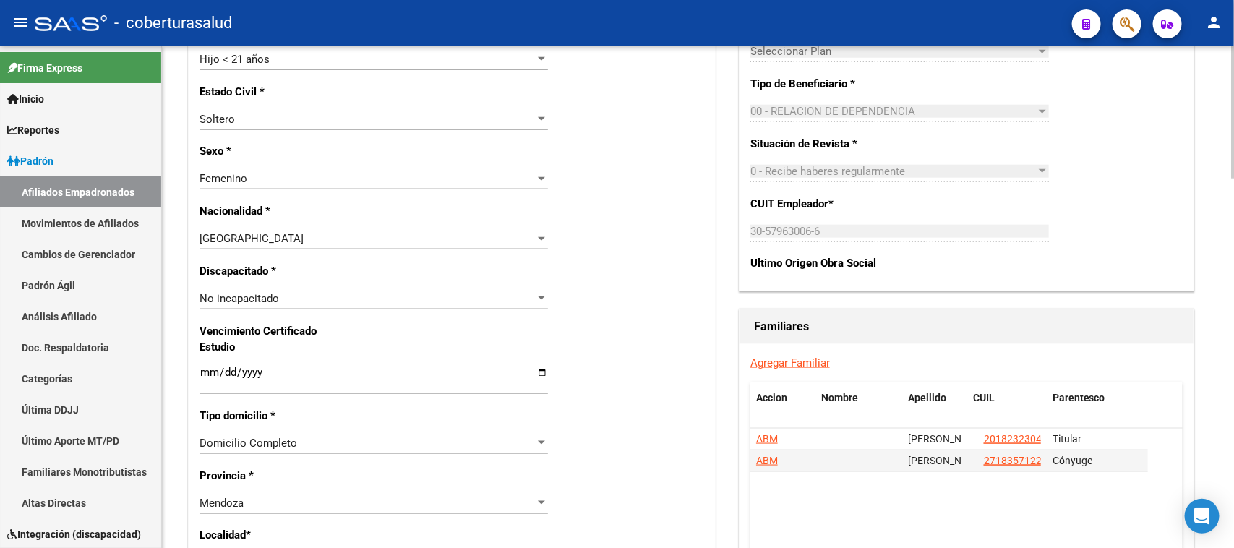
click at [207, 374] on input "Ingresar fecha" at bounding box center [373, 377] width 348 height 23
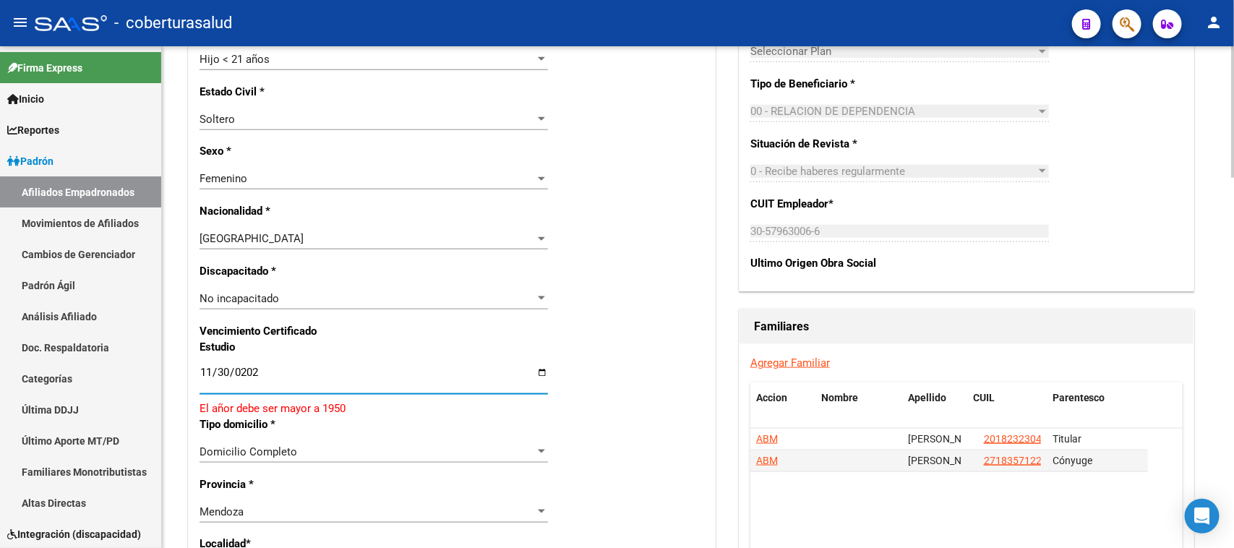
type input "[DATE]"
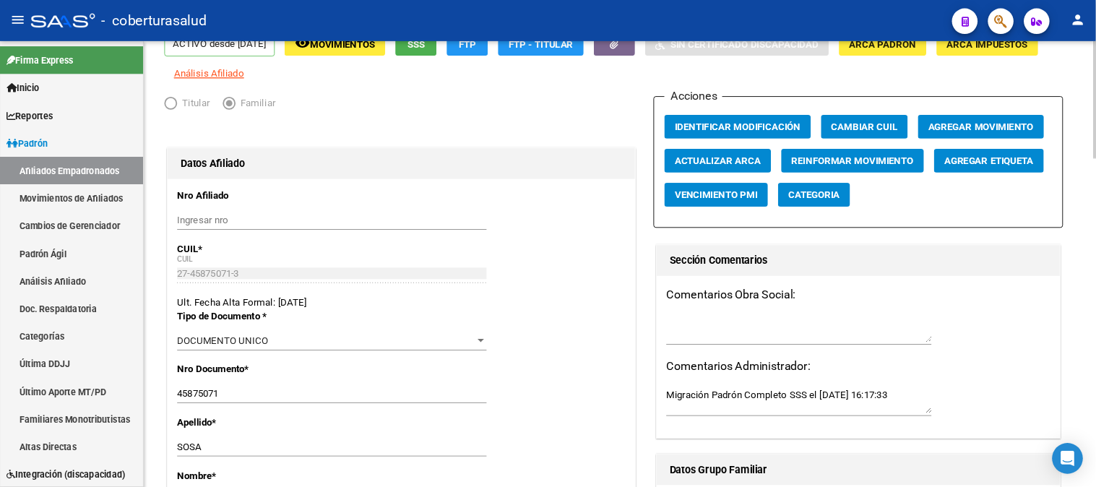
scroll to position [0, 0]
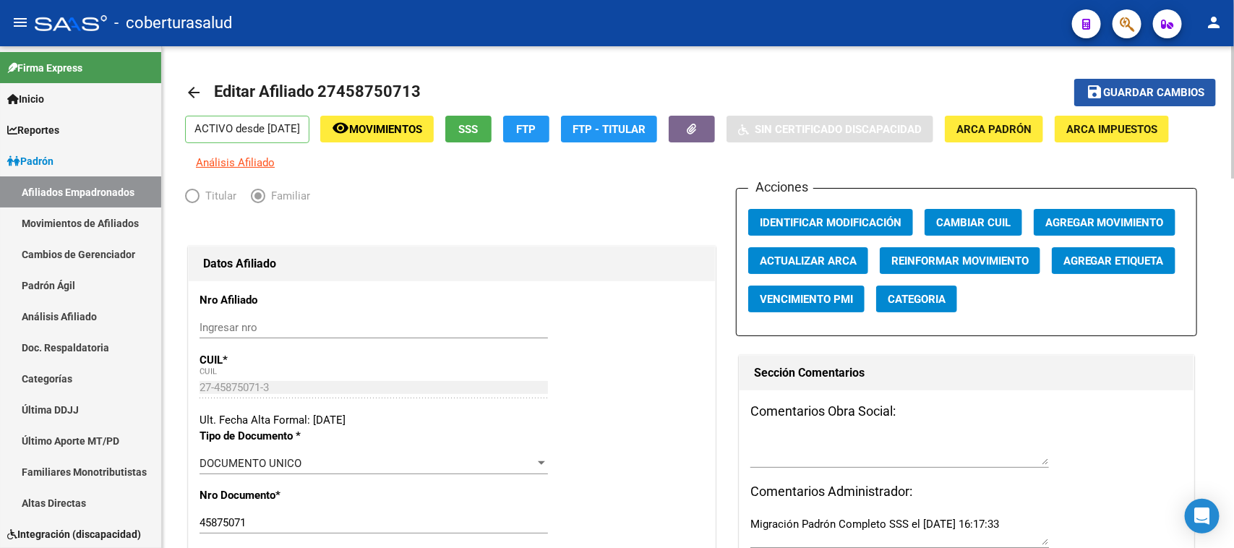
click at [1154, 92] on span "Guardar cambios" at bounding box center [1153, 93] width 101 height 13
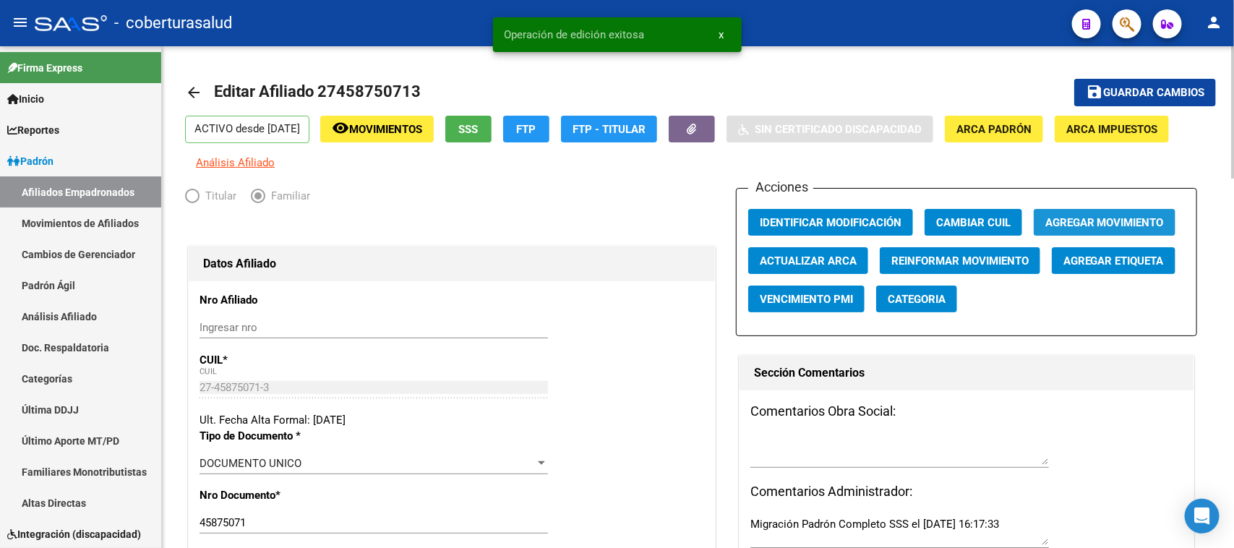
click at [1135, 221] on span "Agregar Movimiento" at bounding box center [1104, 222] width 119 height 13
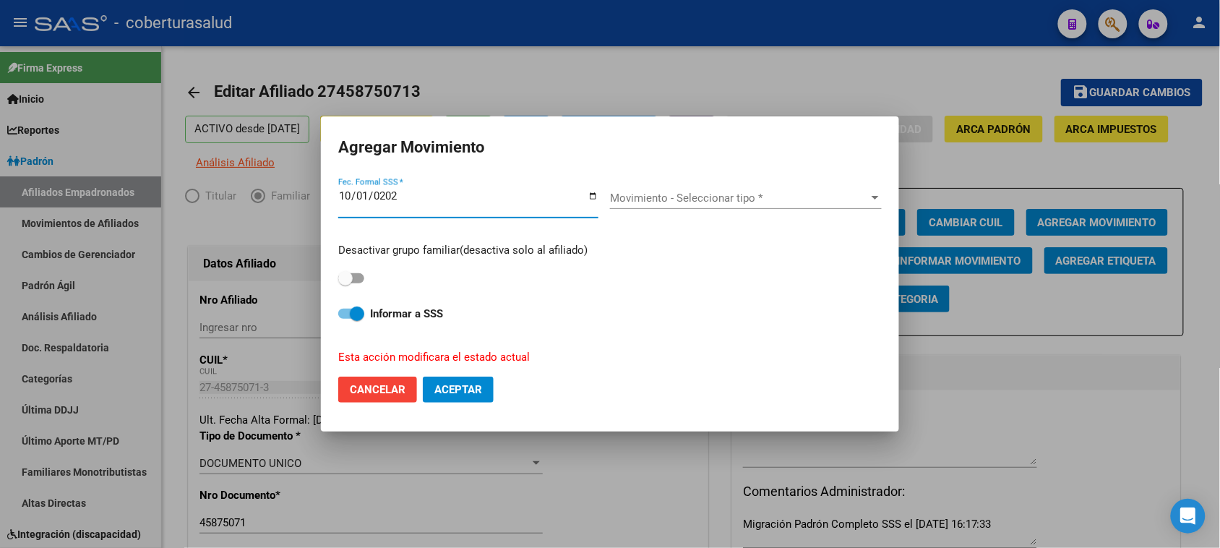
type input "[DATE]"
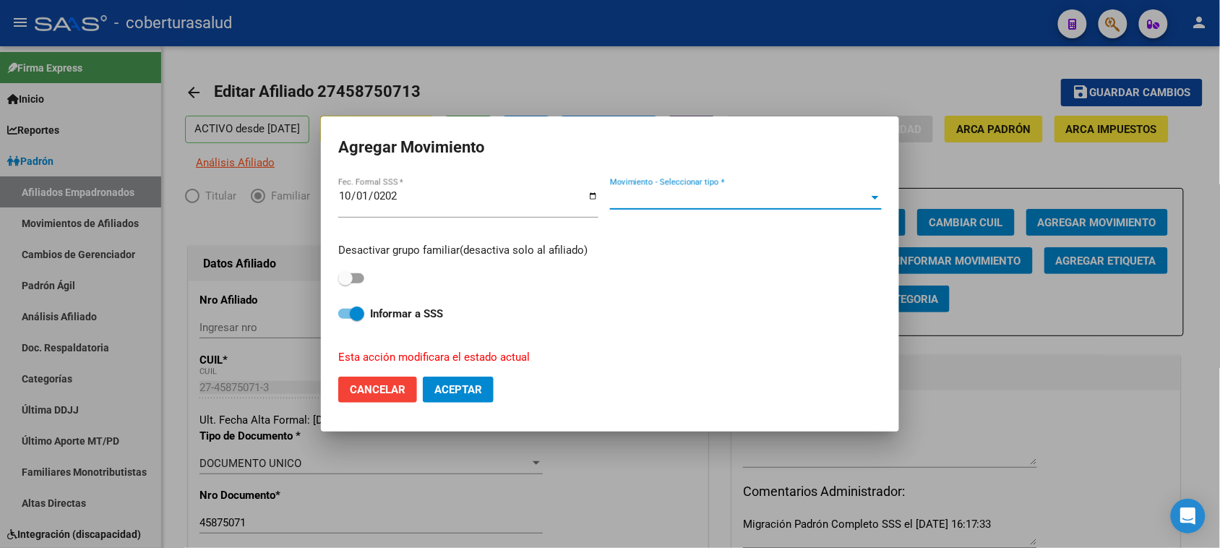
click at [627, 203] on span "Movimiento - Seleccionar tipo *" at bounding box center [739, 198] width 259 height 13
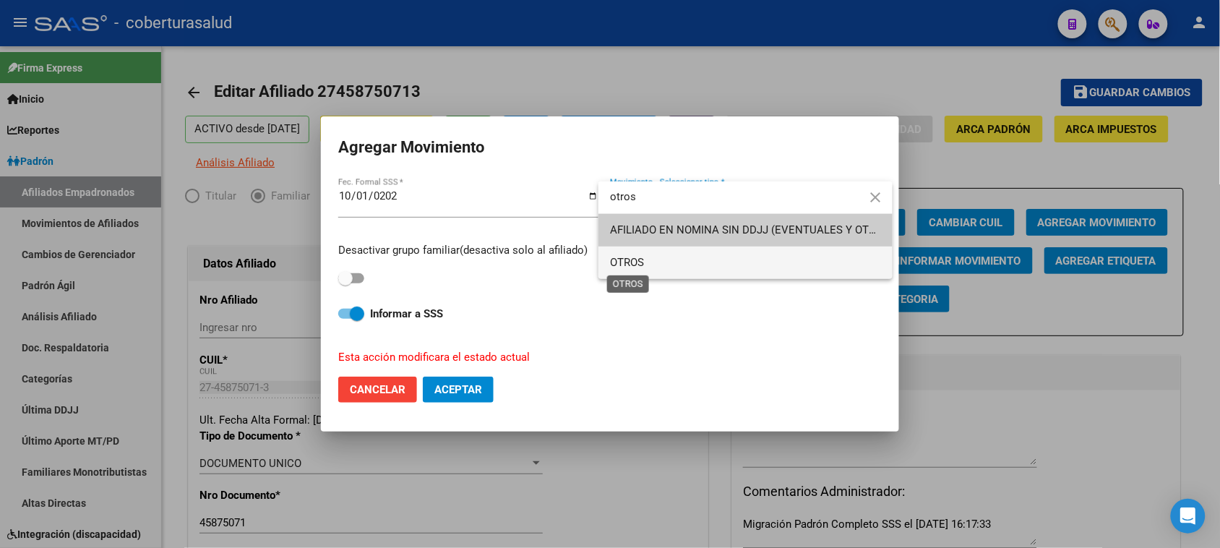
type input "otros"
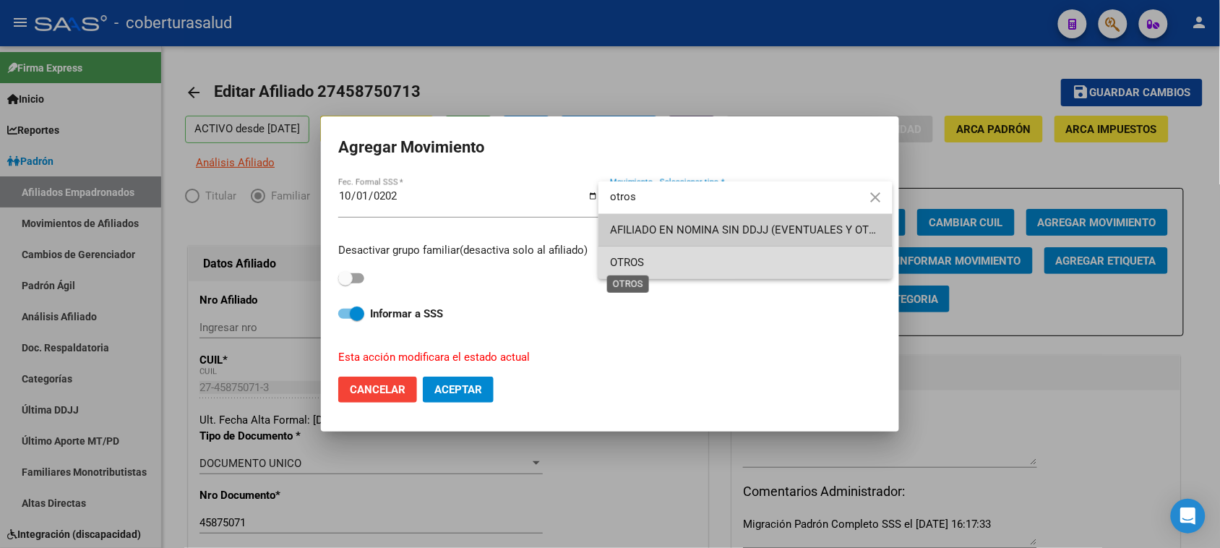
click at [630, 264] on span "OTROS" at bounding box center [627, 262] width 34 height 13
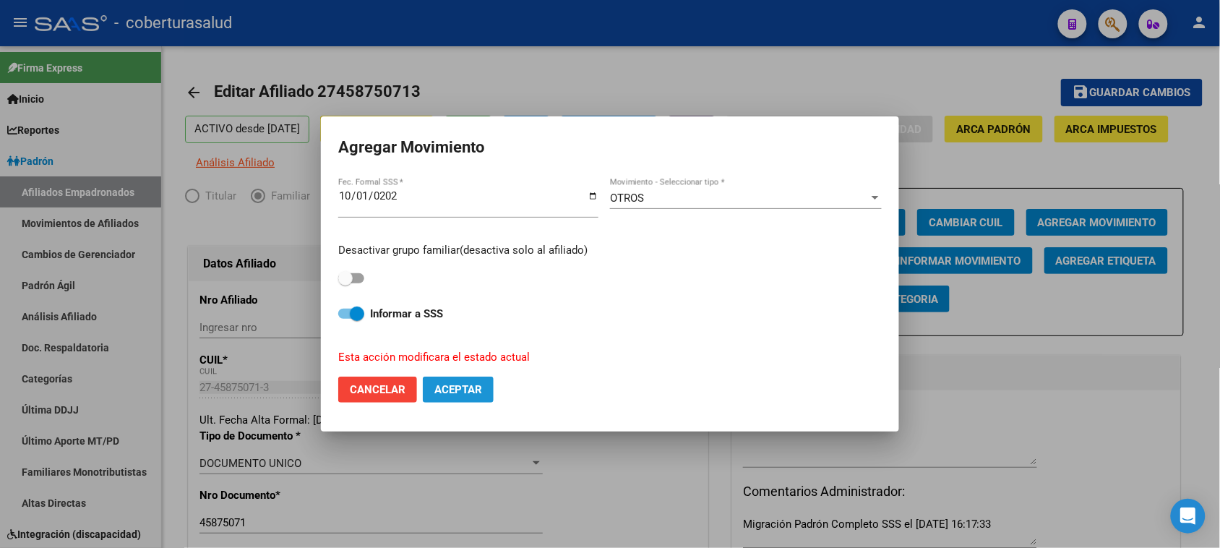
click at [473, 390] on span "Aceptar" at bounding box center [458, 389] width 48 height 13
checkbox input "false"
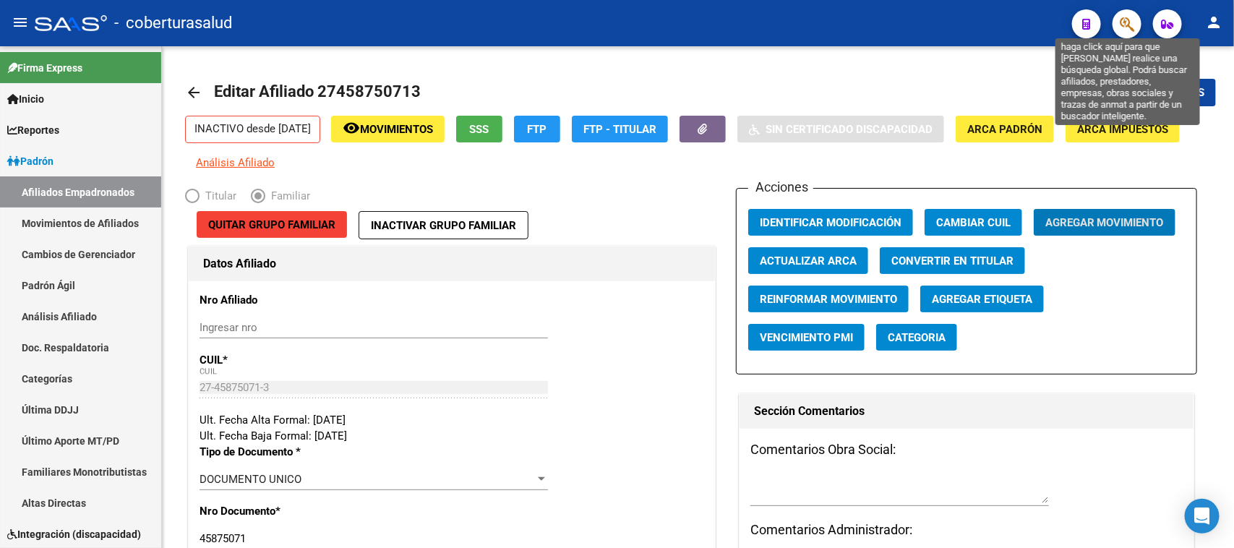
click at [1130, 20] on icon "button" at bounding box center [1127, 24] width 14 height 17
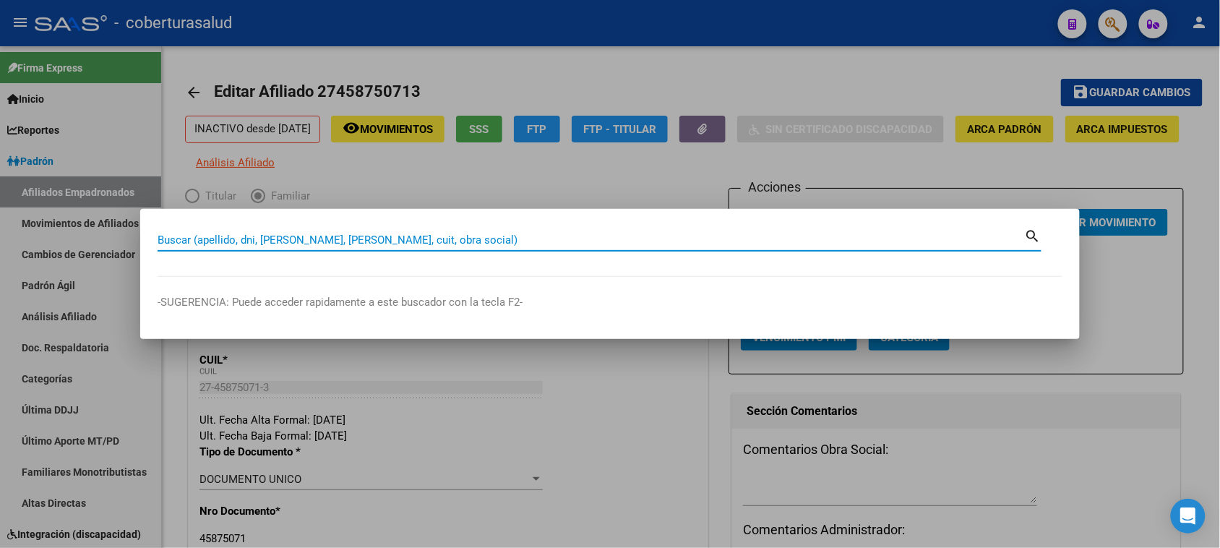
click at [262, 242] on input "Buscar (apellido, dni, [PERSON_NAME], [PERSON_NAME], cuit, obra social)" at bounding box center [591, 239] width 867 height 13
paste input "27429368486"
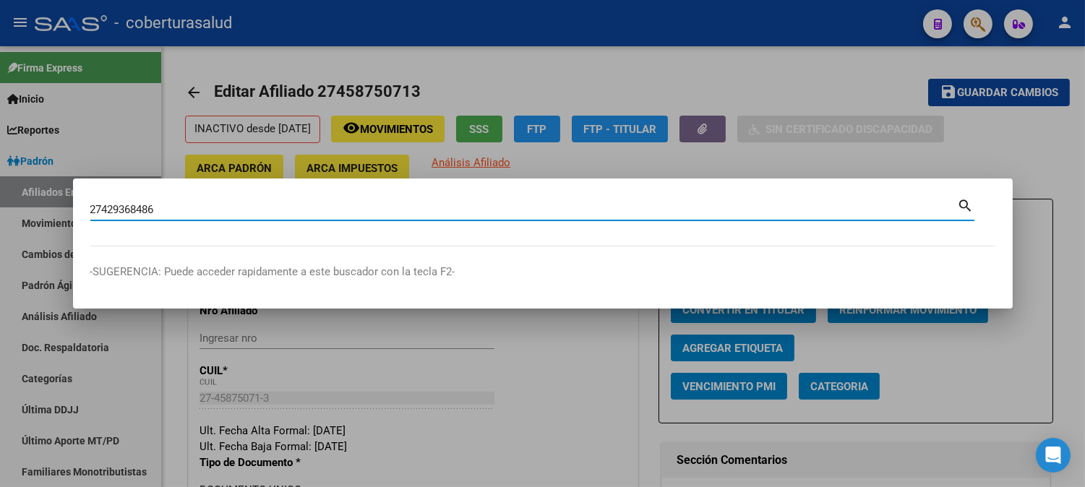
type input "27429368486"
click at [964, 207] on mat-icon "search" at bounding box center [966, 204] width 17 height 17
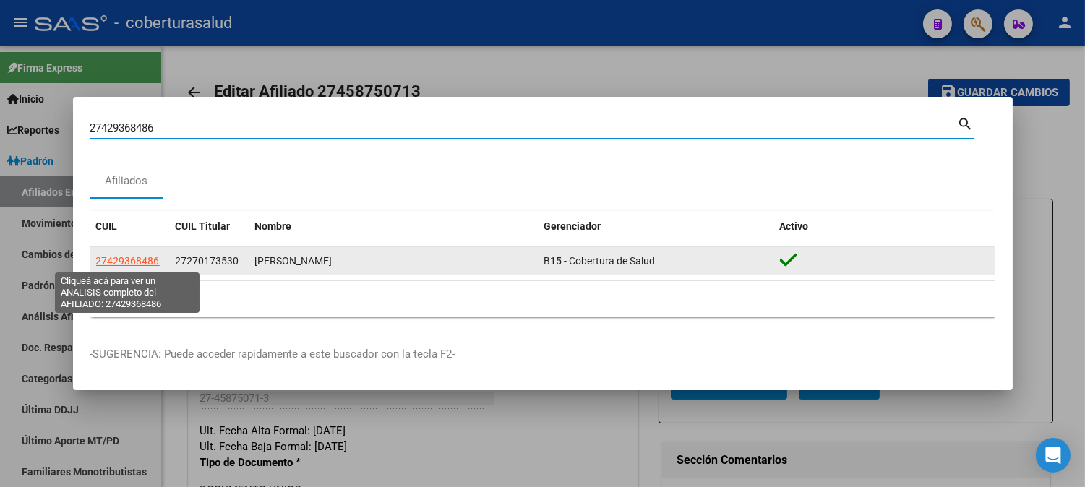
click at [120, 260] on span "27429368486" at bounding box center [128, 261] width 64 height 12
type textarea "27429368486"
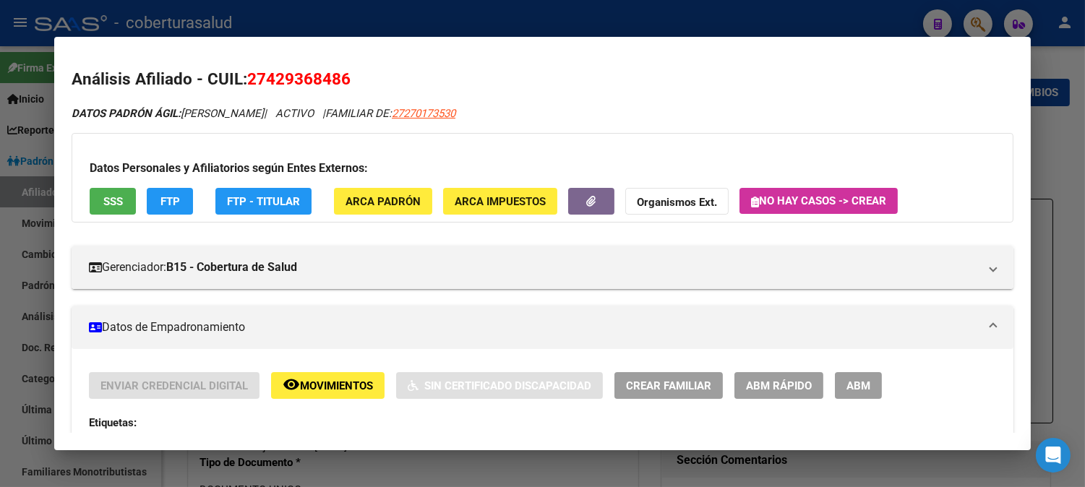
click at [854, 388] on span "ABM" at bounding box center [858, 385] width 24 height 13
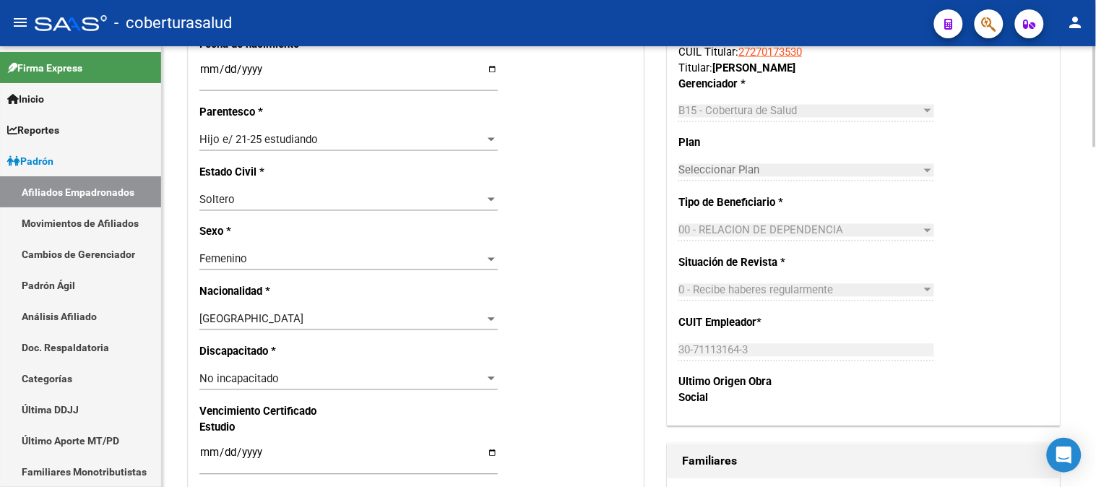
scroll to position [723, 0]
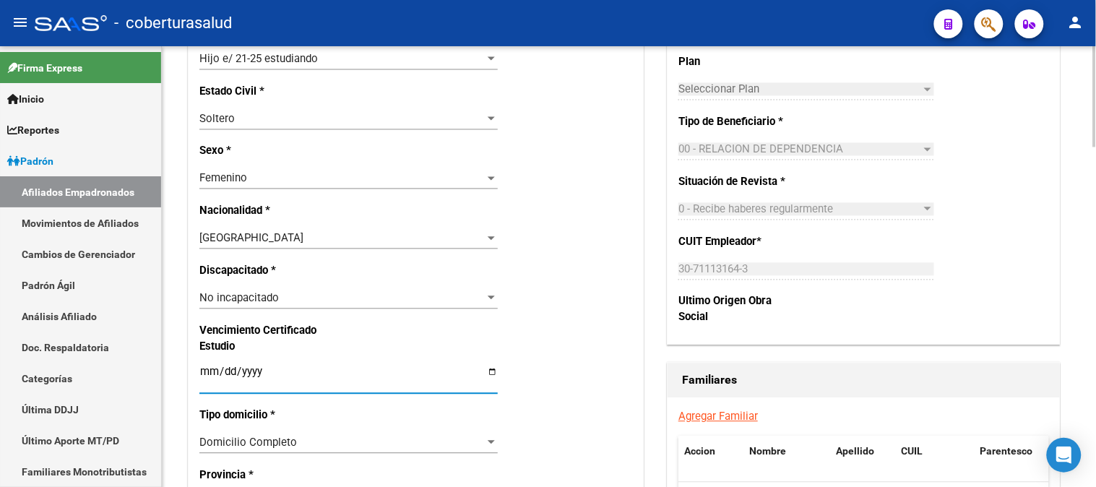
click at [207, 371] on input "Ingresar fecha" at bounding box center [348, 377] width 299 height 23
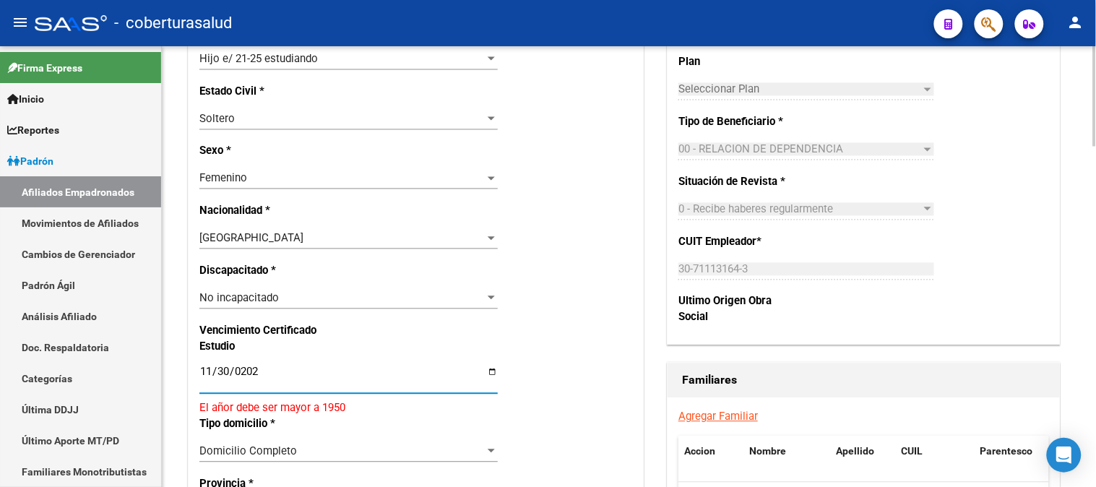
type input "[DATE]"
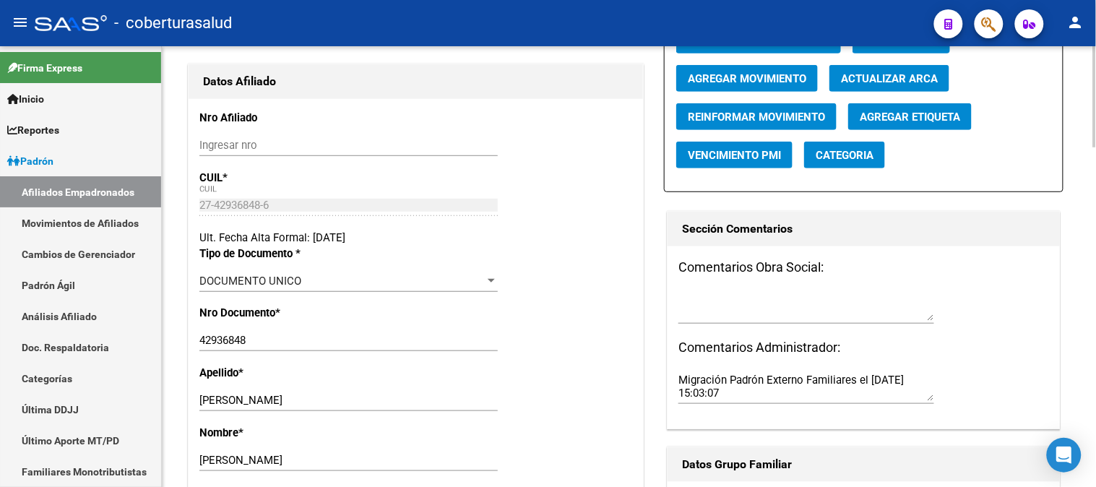
scroll to position [0, 0]
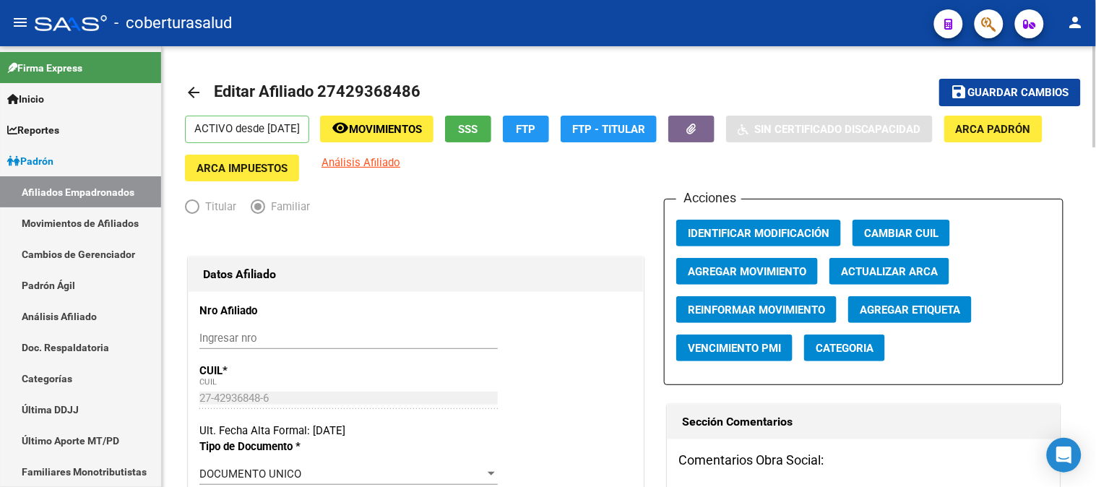
click at [1096, 88] on div at bounding box center [1096, 96] width 4 height 101
click at [1028, 88] on span "Guardar cambios" at bounding box center [1019, 93] width 101 height 13
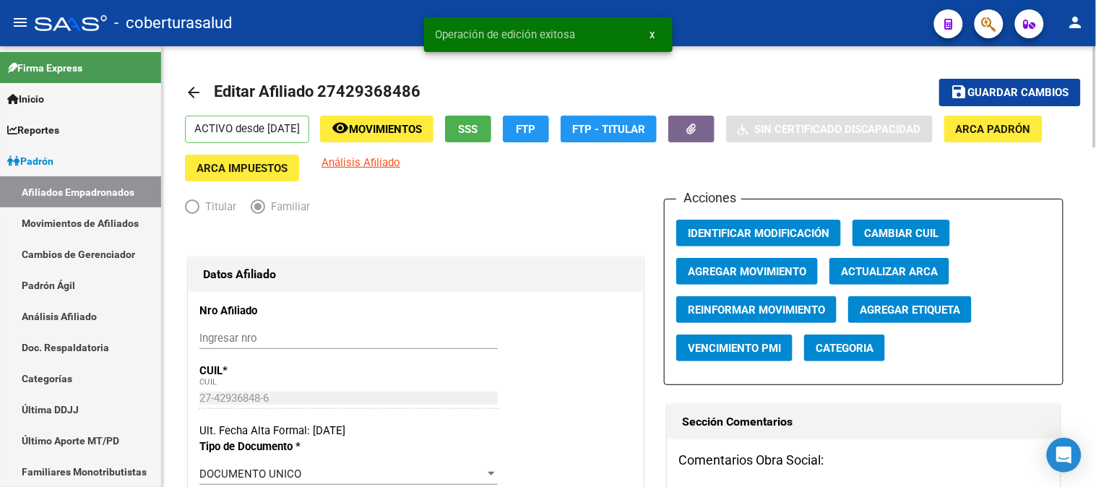
click at [1096, 97] on div at bounding box center [1096, 96] width 4 height 101
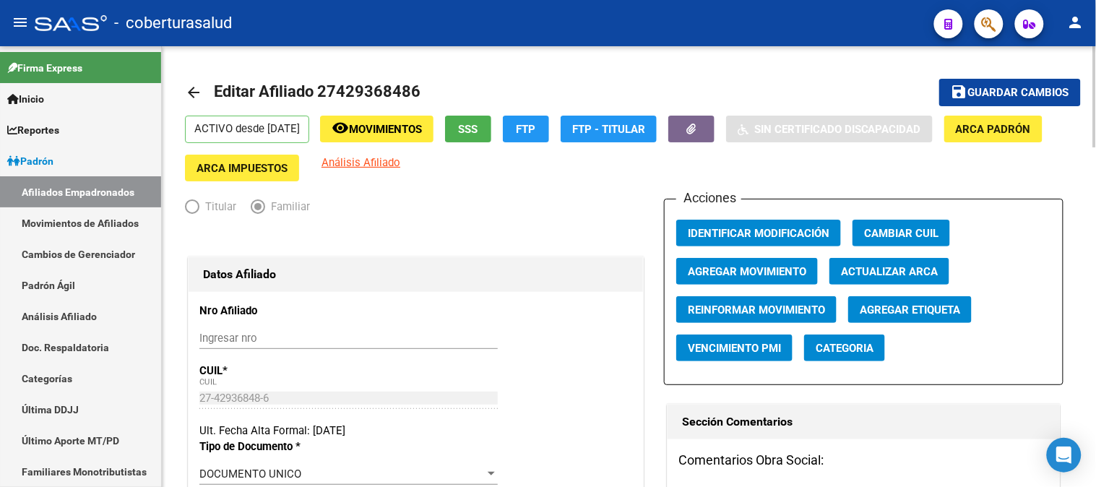
scroll to position [80, 0]
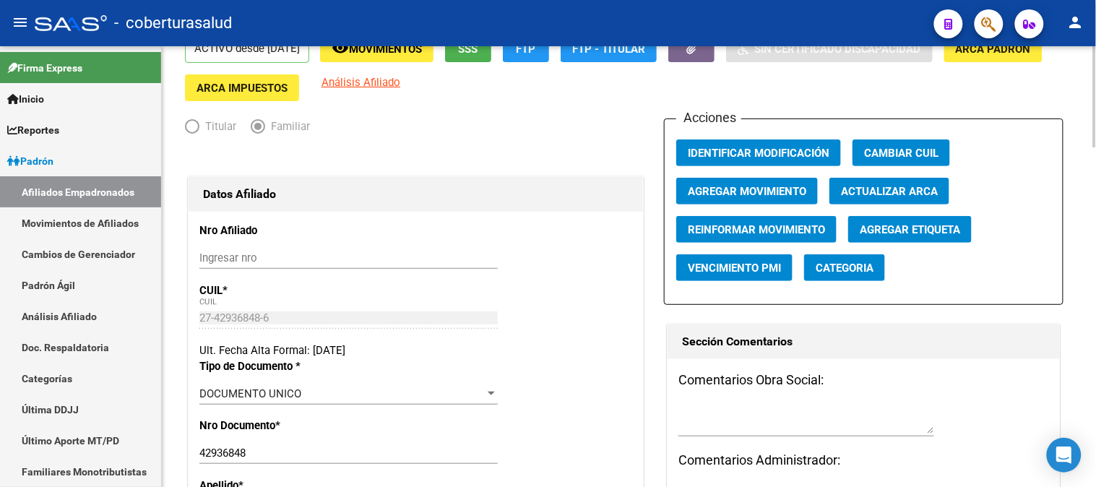
click at [731, 190] on span "Agregar Movimiento" at bounding box center [747, 191] width 119 height 13
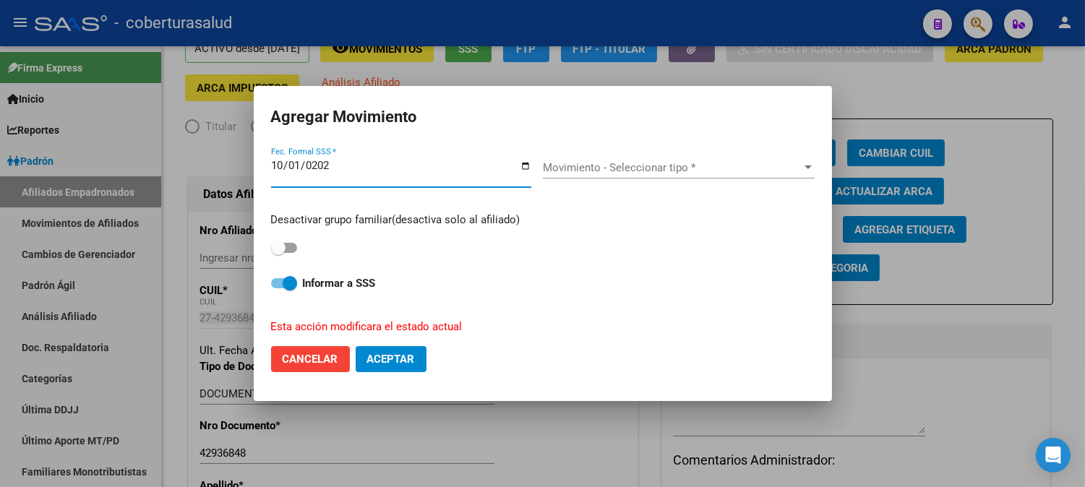
type input "[DATE]"
click at [651, 163] on span "Movimiento - Seleccionar tipo *" at bounding box center [672, 167] width 259 height 13
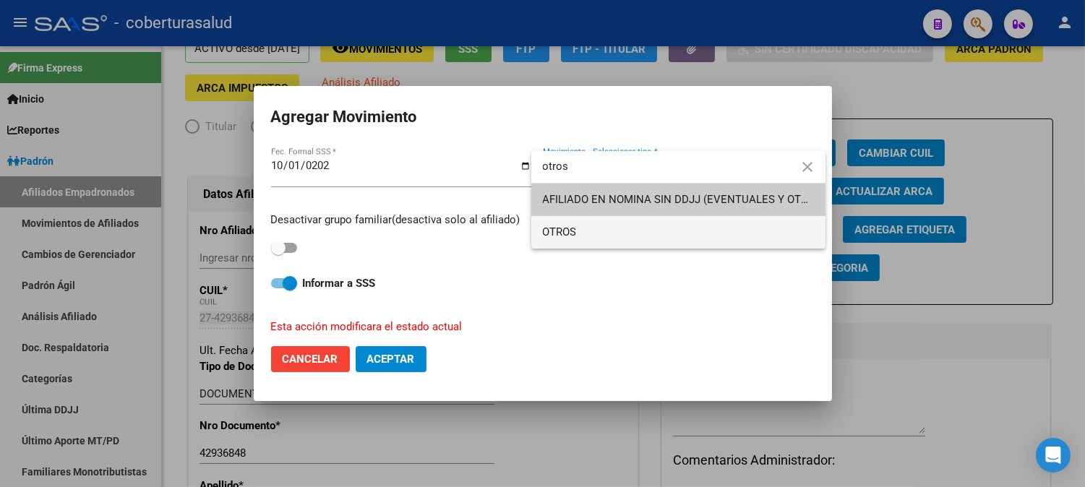
type input "otros"
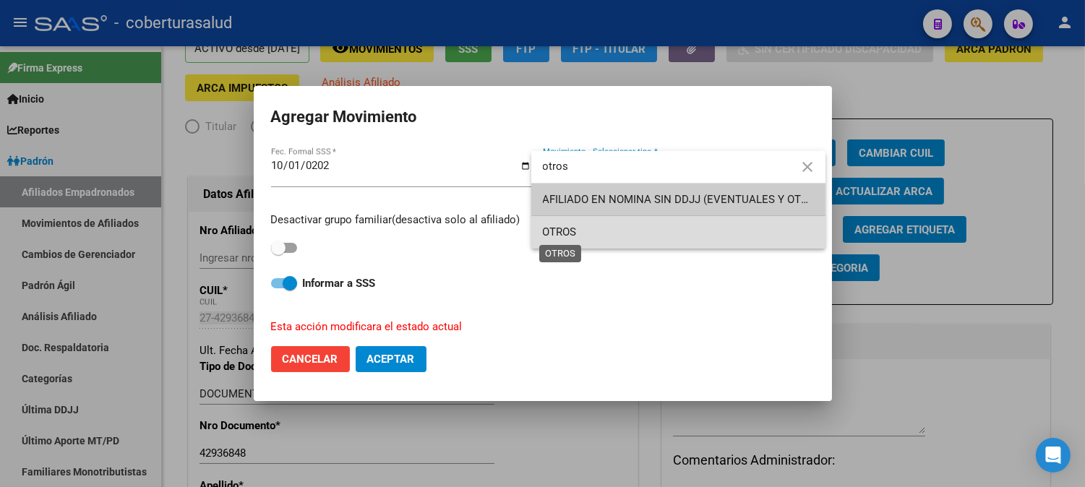
click at [574, 236] on span "OTROS" at bounding box center [560, 232] width 34 height 13
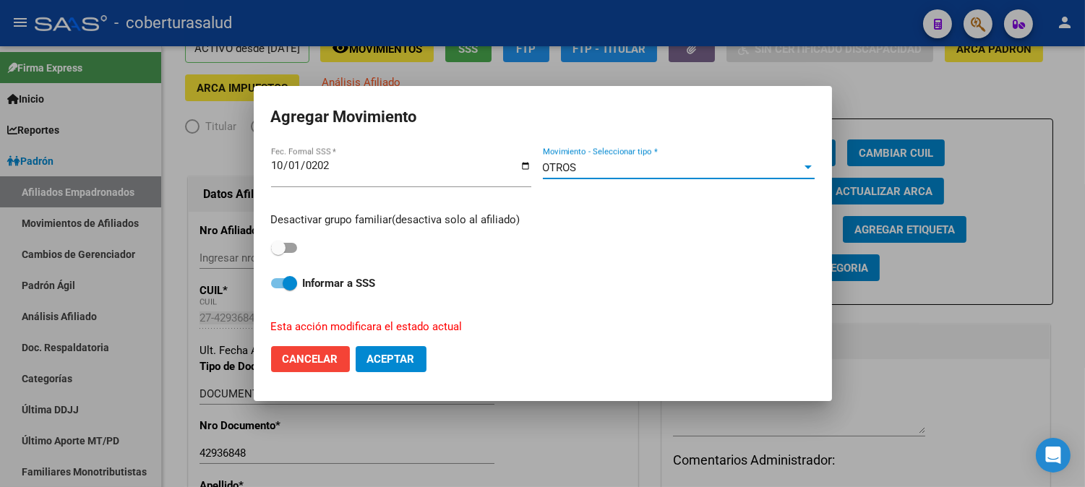
click at [391, 364] on span "Aceptar" at bounding box center [391, 359] width 48 height 13
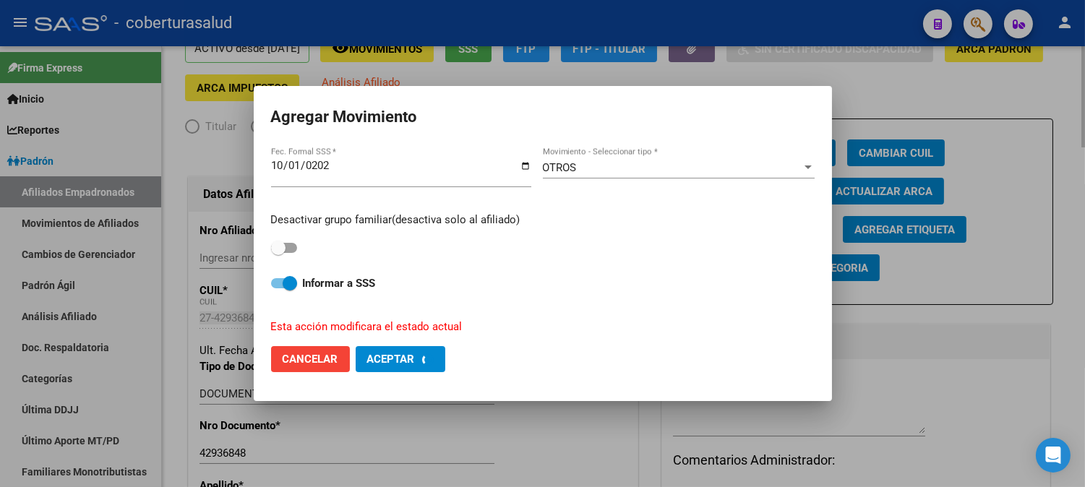
checkbox input "false"
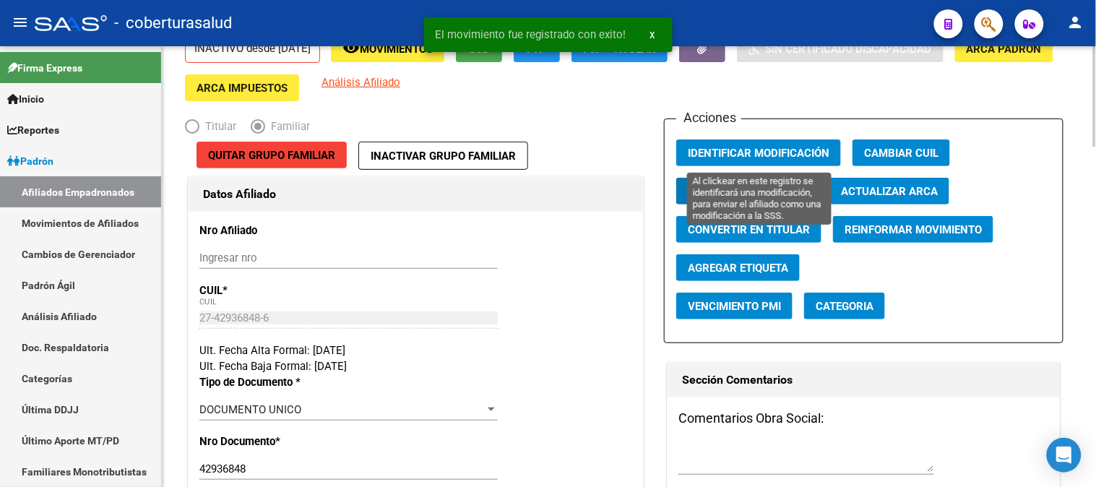
click at [763, 148] on span "Identificar Modificación" at bounding box center [759, 153] width 142 height 13
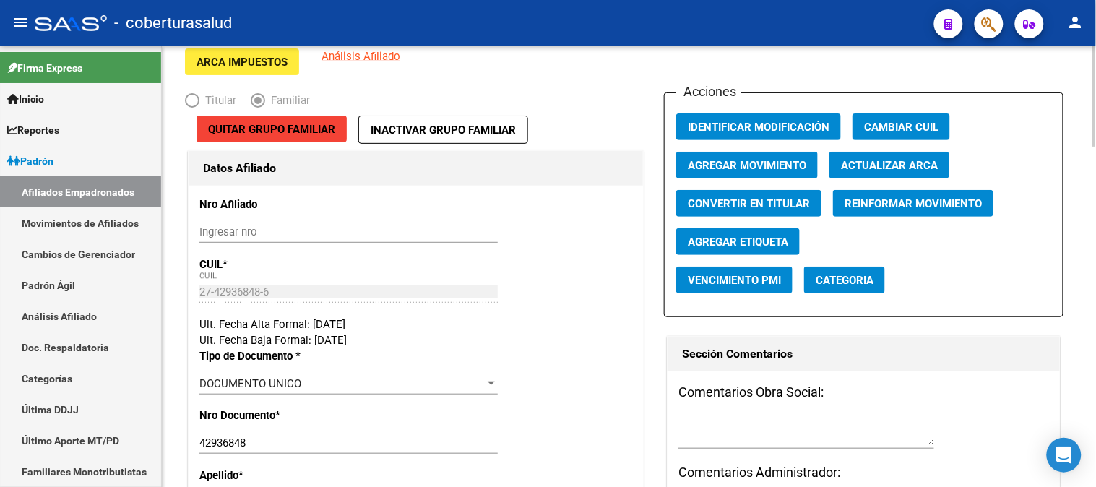
scroll to position [48, 0]
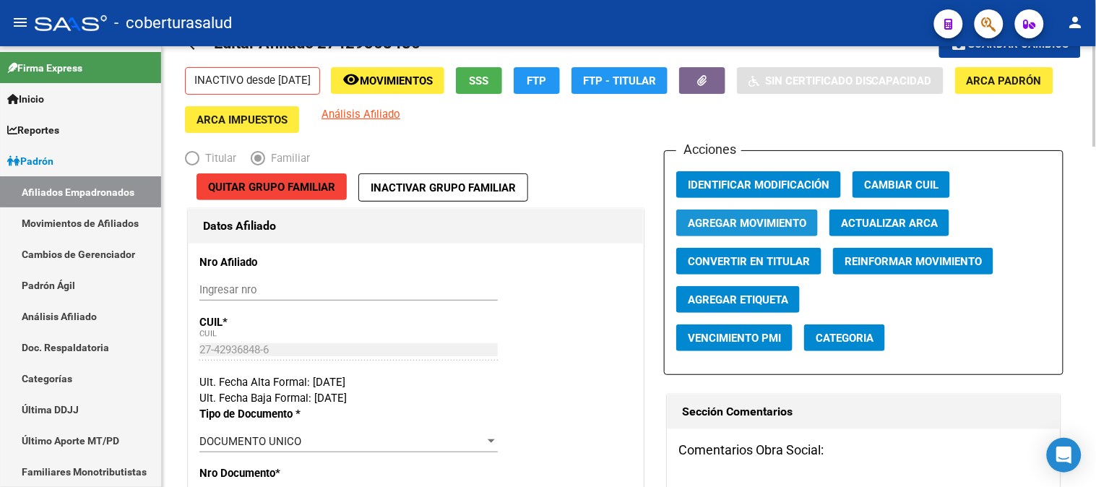
click at [703, 222] on span "Agregar Movimiento" at bounding box center [747, 223] width 119 height 13
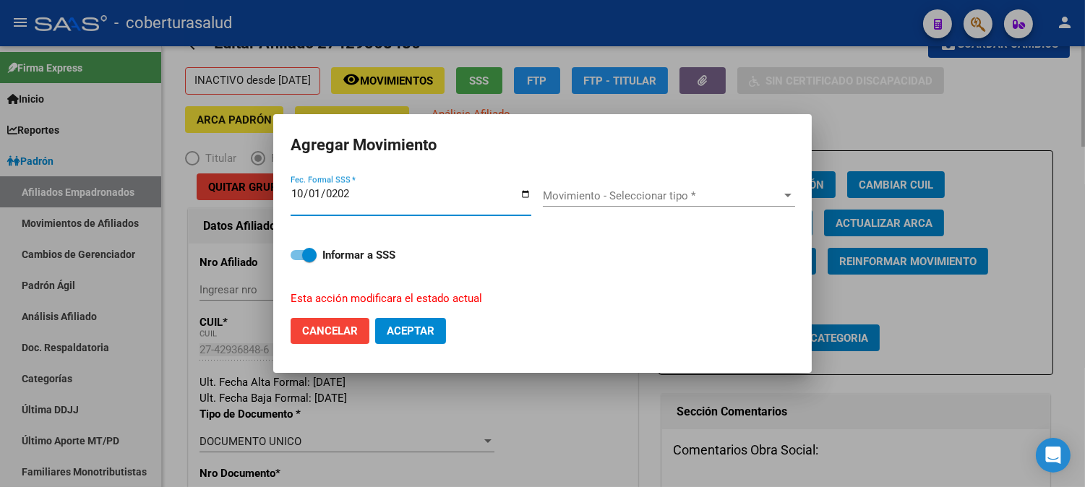
type input "[DATE]"
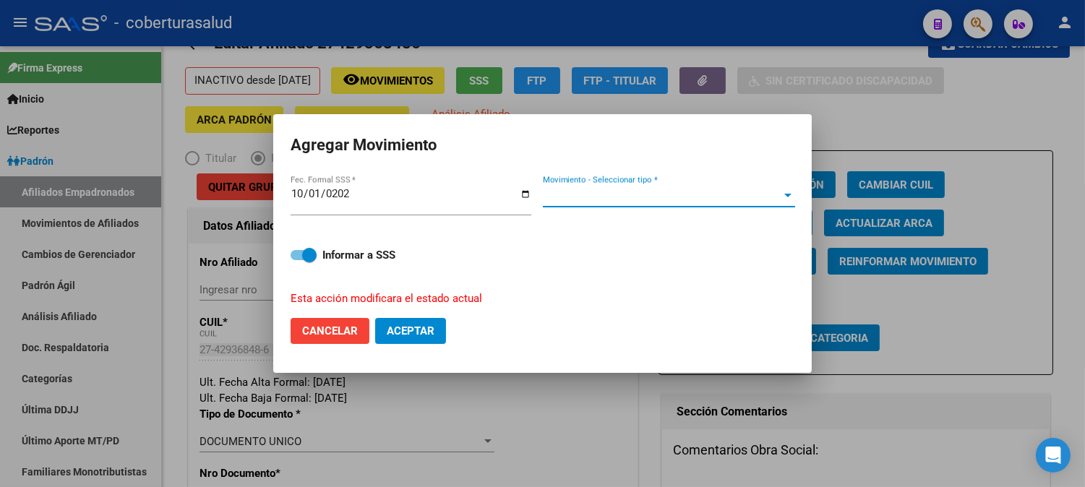
click at [721, 194] on span "Movimiento - Seleccionar tipo *" at bounding box center [662, 195] width 239 height 13
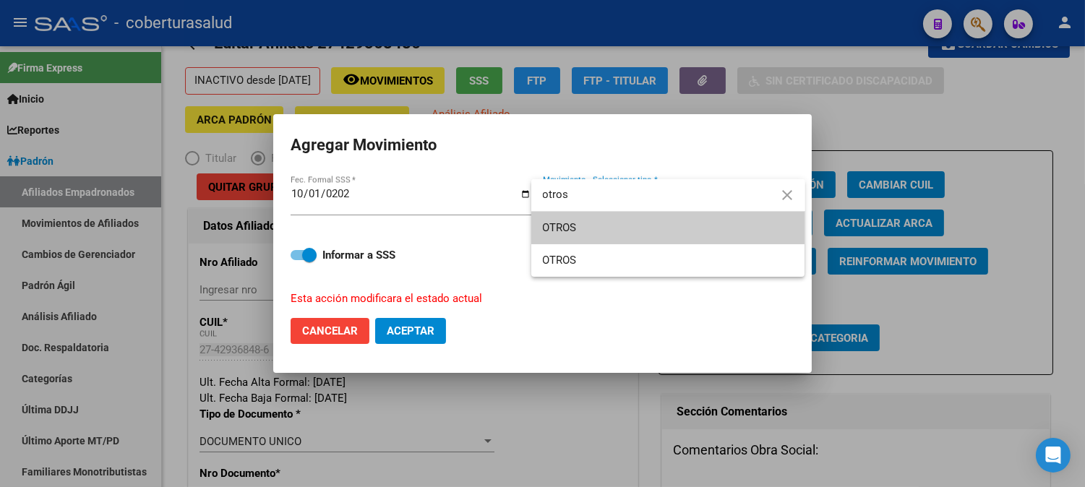
type input "otros"
click at [709, 233] on span "OTROS" at bounding box center [668, 228] width 251 height 33
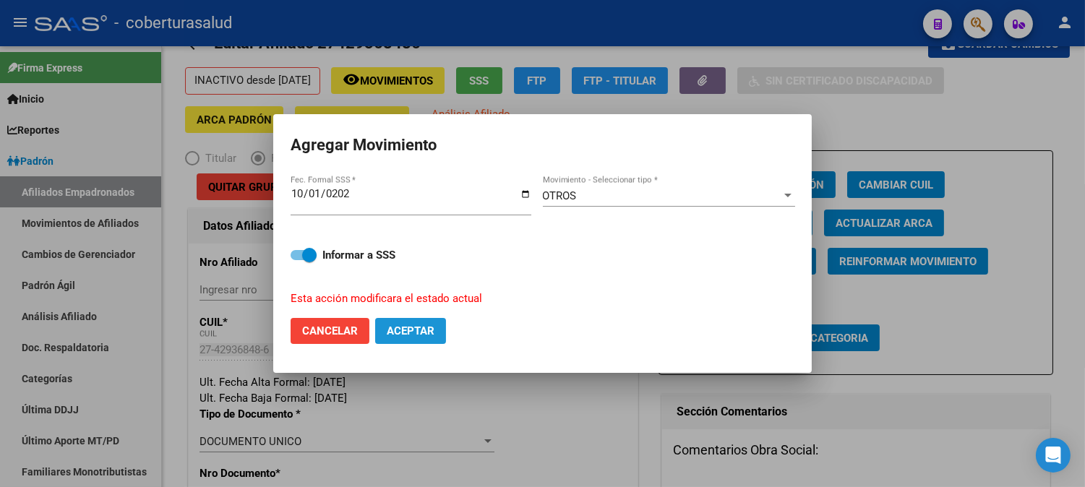
click at [409, 337] on span "Aceptar" at bounding box center [411, 331] width 48 height 13
checkbox input "false"
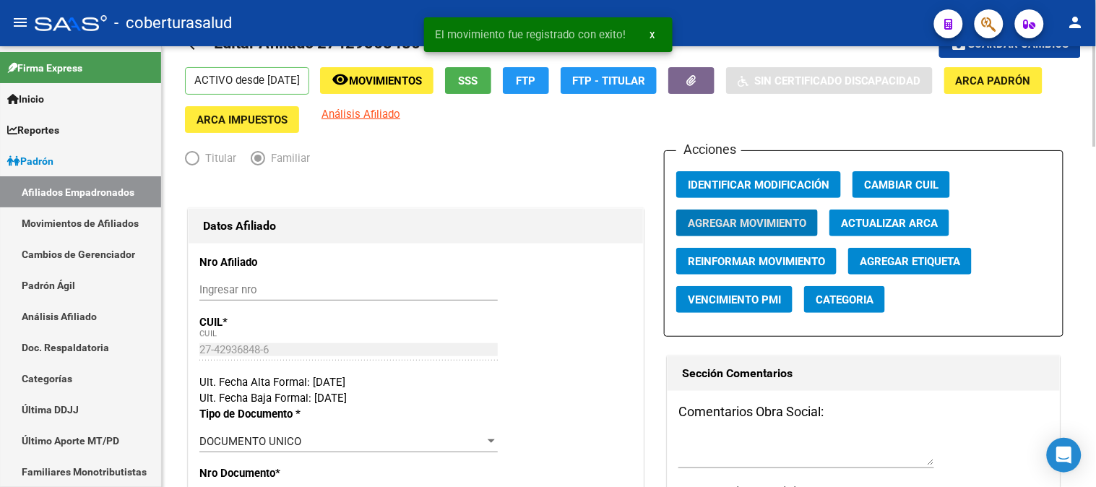
click at [395, 87] on span "Movimientos" at bounding box center [385, 80] width 73 height 13
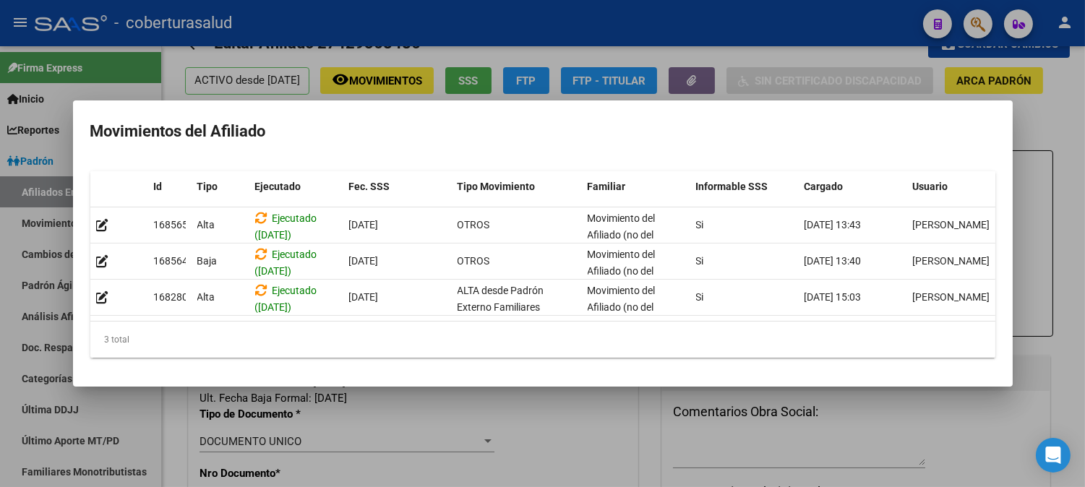
click at [1030, 89] on div at bounding box center [542, 243] width 1085 height 487
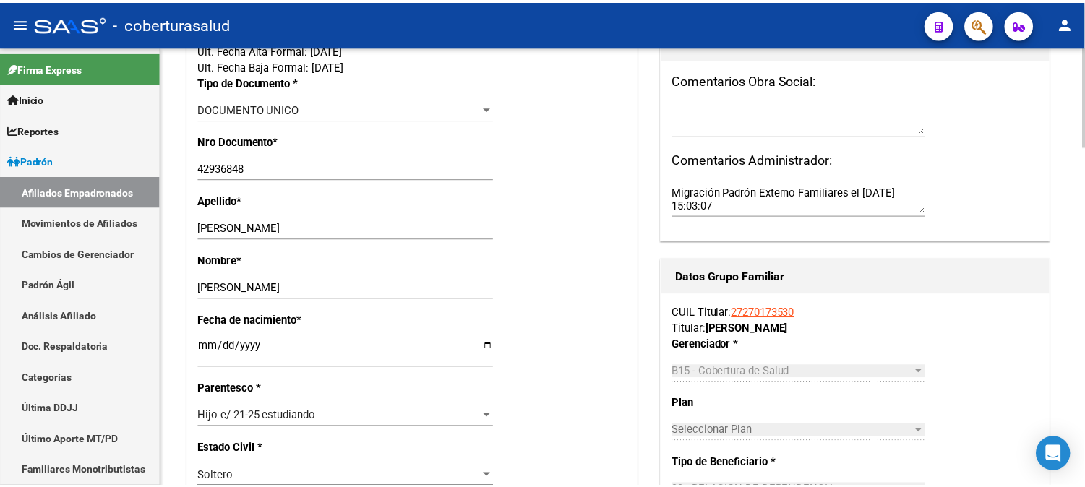
scroll to position [401, 0]
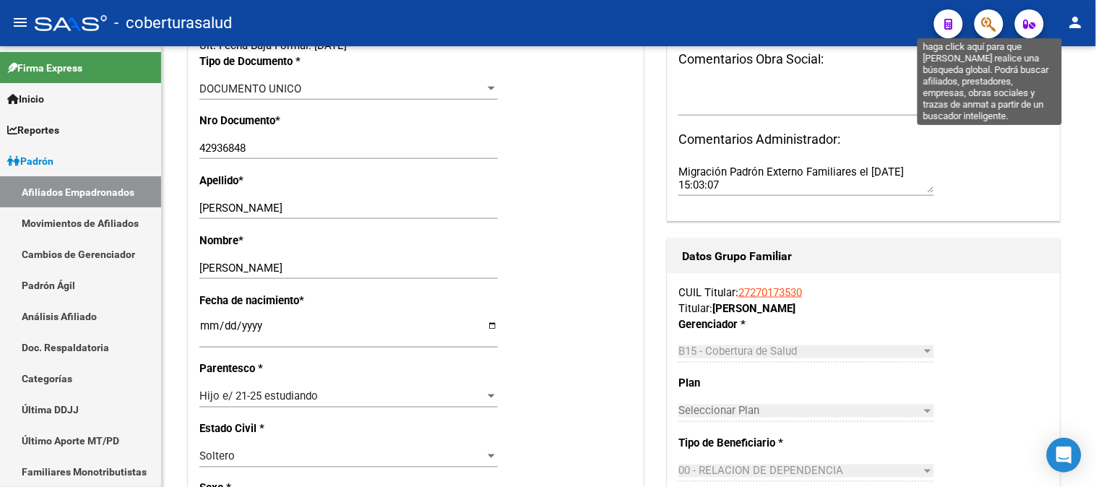
click at [991, 27] on icon "button" at bounding box center [989, 24] width 14 height 17
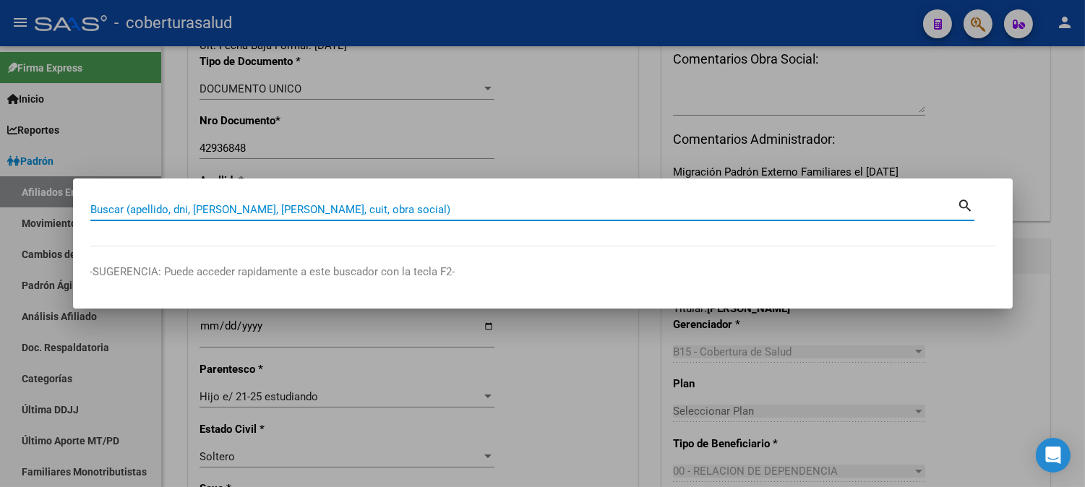
click at [150, 214] on input "Buscar (apellido, dni, [PERSON_NAME], [PERSON_NAME], cuit, obra social)" at bounding box center [523, 209] width 867 height 13
paste input "20457151129"
type input "20457151129"
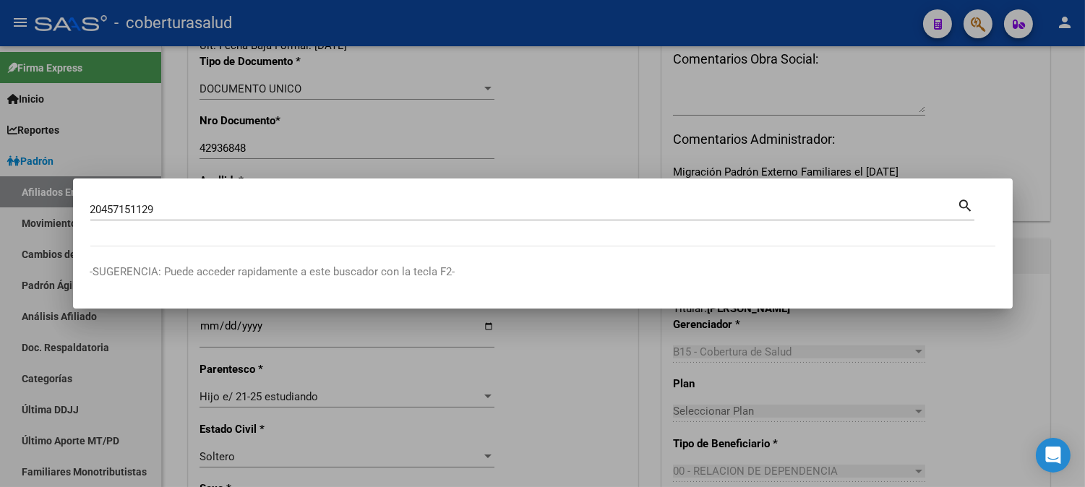
click at [963, 207] on mat-icon "search" at bounding box center [966, 204] width 17 height 17
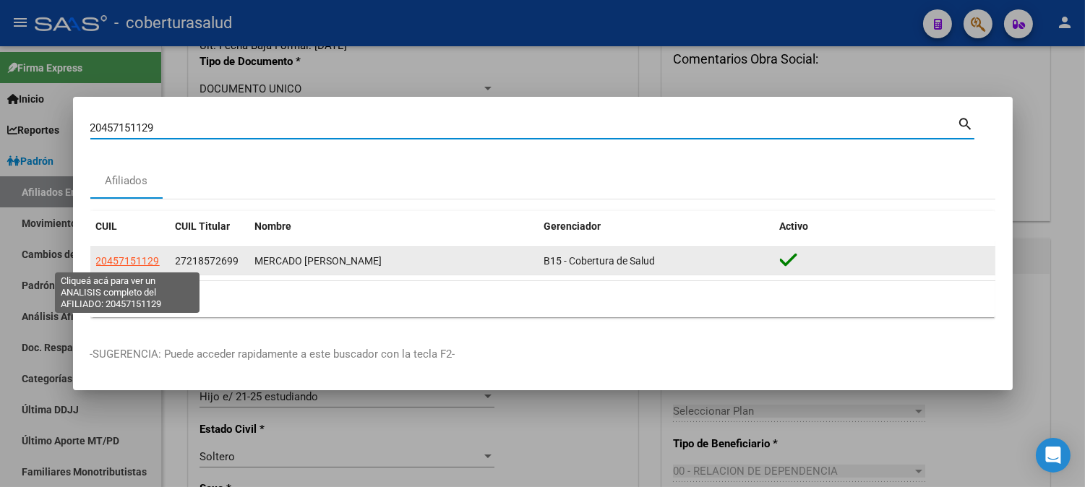
click at [139, 259] on span "20457151129" at bounding box center [128, 261] width 64 height 12
type textarea "20457151129"
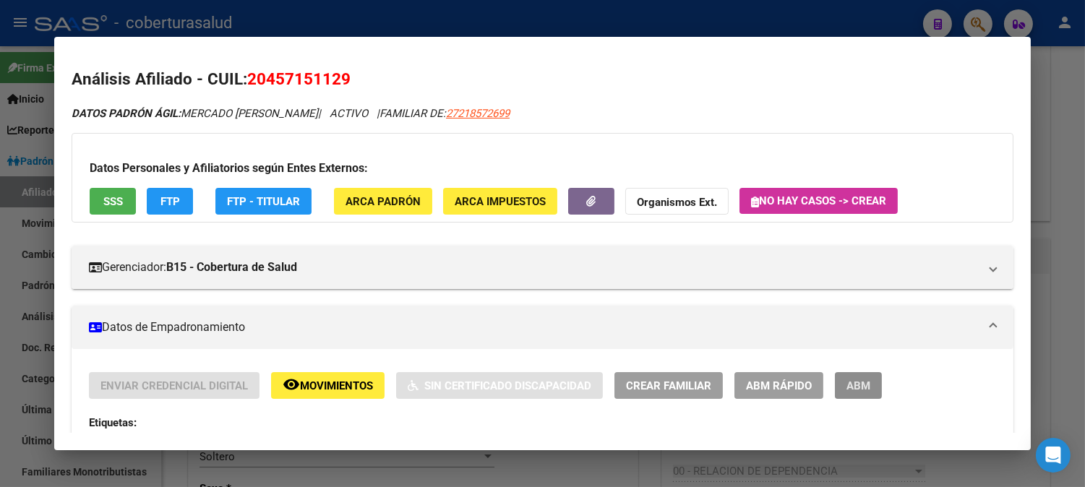
click at [857, 382] on span "ABM" at bounding box center [858, 385] width 24 height 13
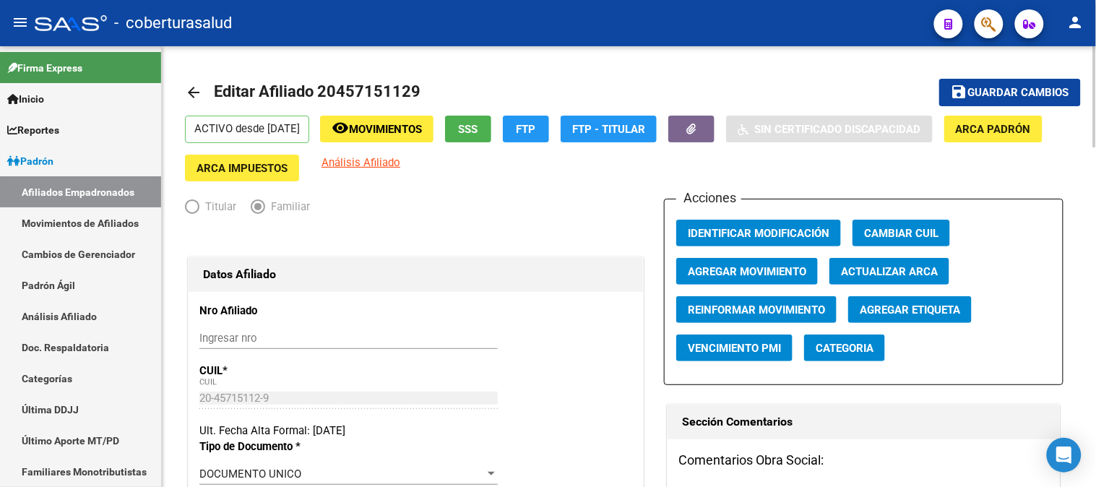
click at [1096, 34] on div "menu - coberturasalud person Firma Express Inicio Calendario SSS Instructivos C…" at bounding box center [548, 243] width 1096 height 487
click at [734, 280] on button "Agregar Movimiento" at bounding box center [748, 271] width 142 height 27
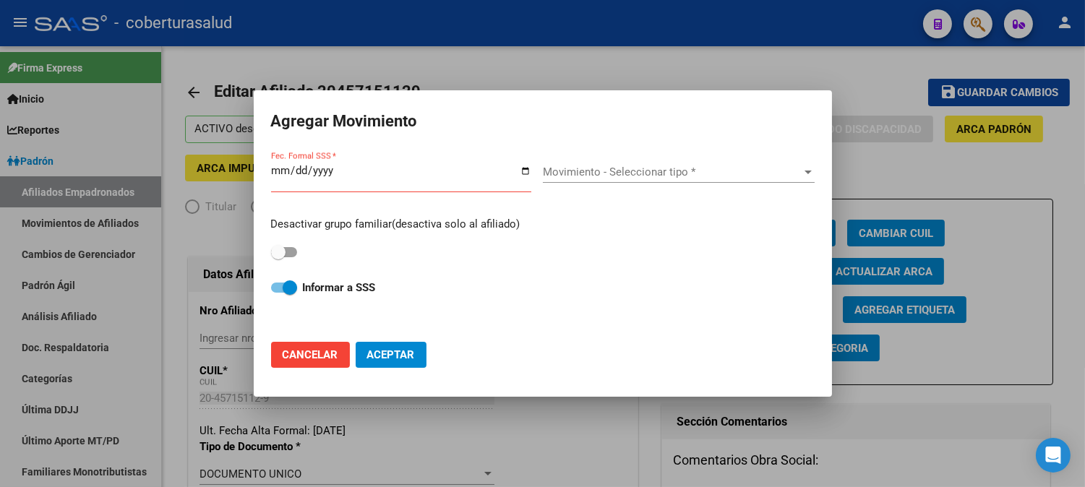
click at [710, 62] on div at bounding box center [542, 243] width 1085 height 487
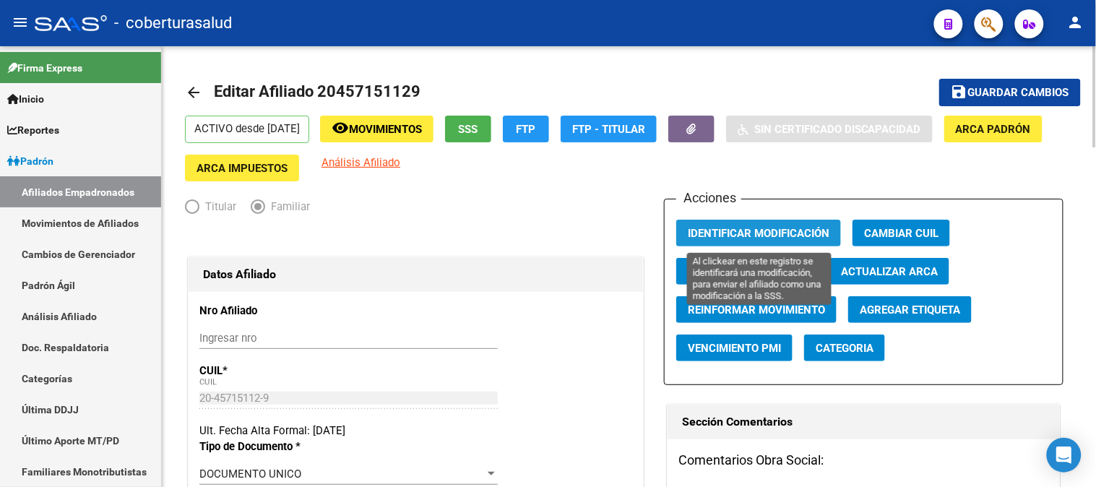
click at [761, 235] on span "Identificar Modificación" at bounding box center [759, 233] width 142 height 13
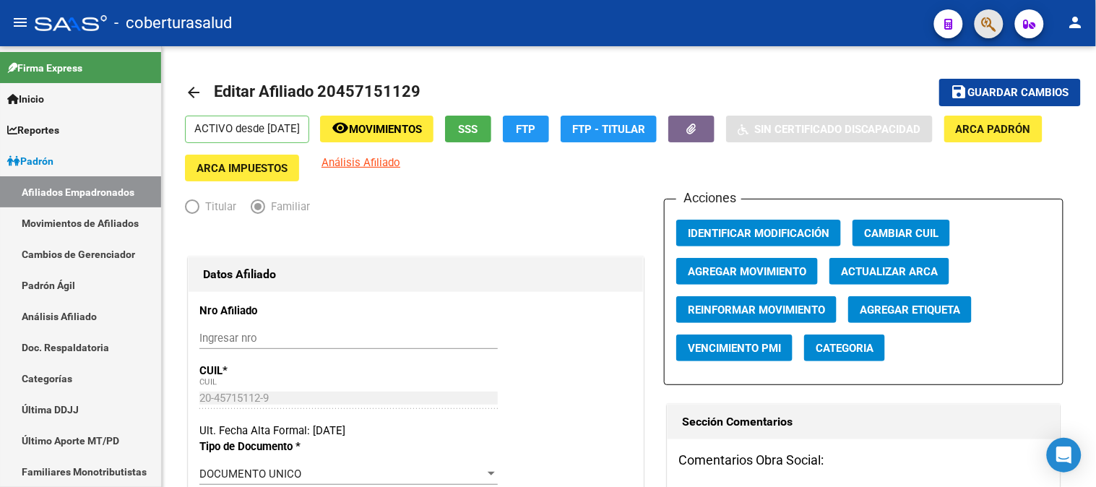
click at [998, 29] on button "button" at bounding box center [989, 23] width 29 height 29
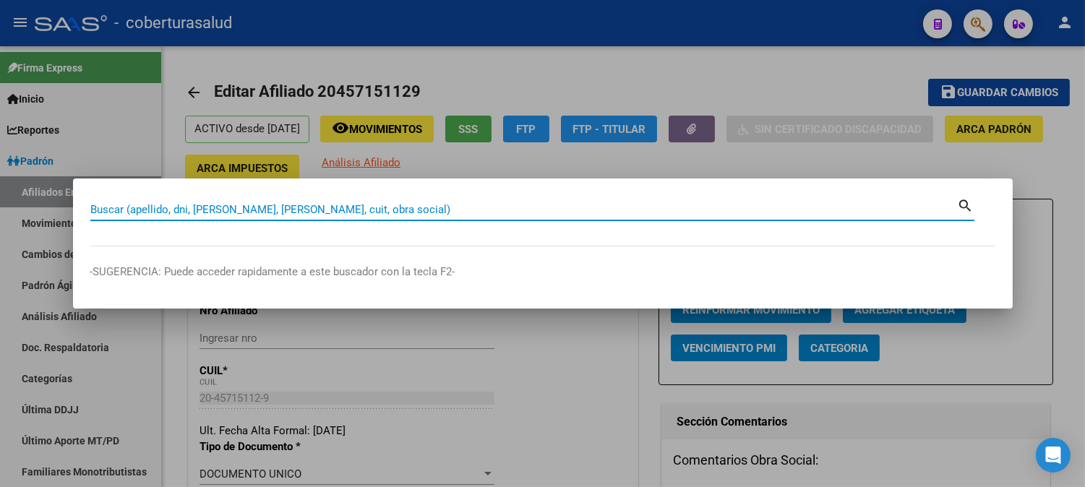
click at [138, 213] on input "Buscar (apellido, dni, [PERSON_NAME], [PERSON_NAME], cuit, obra social)" at bounding box center [523, 209] width 867 height 13
paste input "27459812801"
type input "27459812801"
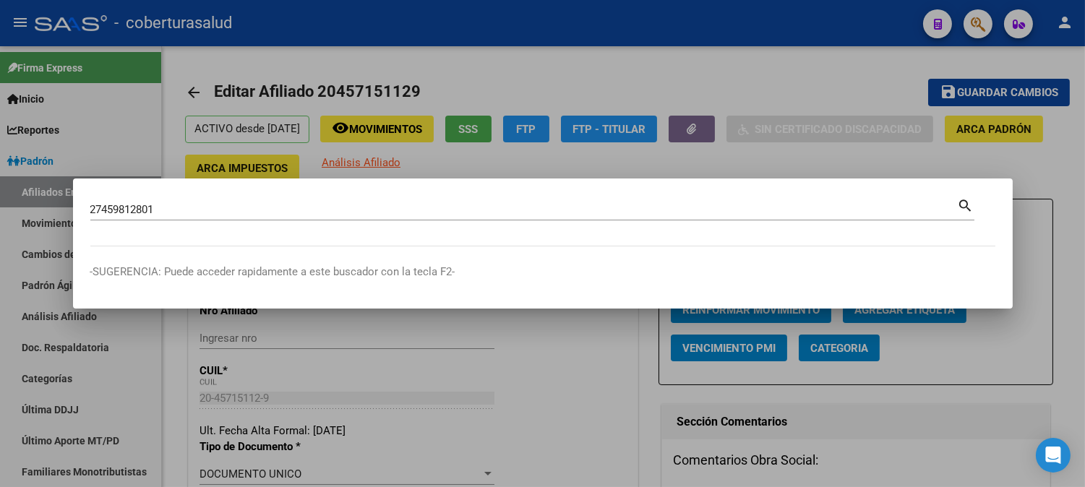
click at [964, 201] on mat-icon "search" at bounding box center [966, 204] width 17 height 17
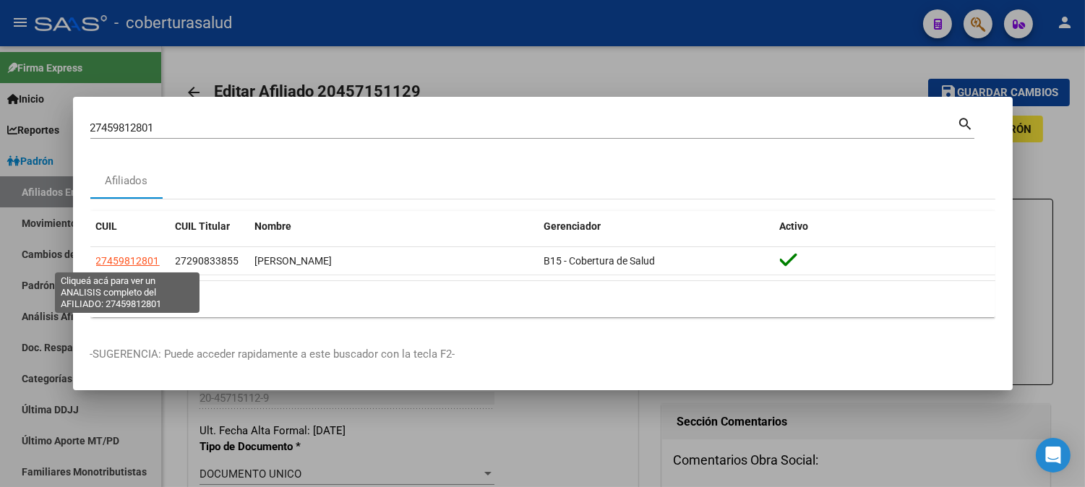
click at [145, 261] on span "27459812801" at bounding box center [128, 261] width 64 height 12
type textarea "27459812801"
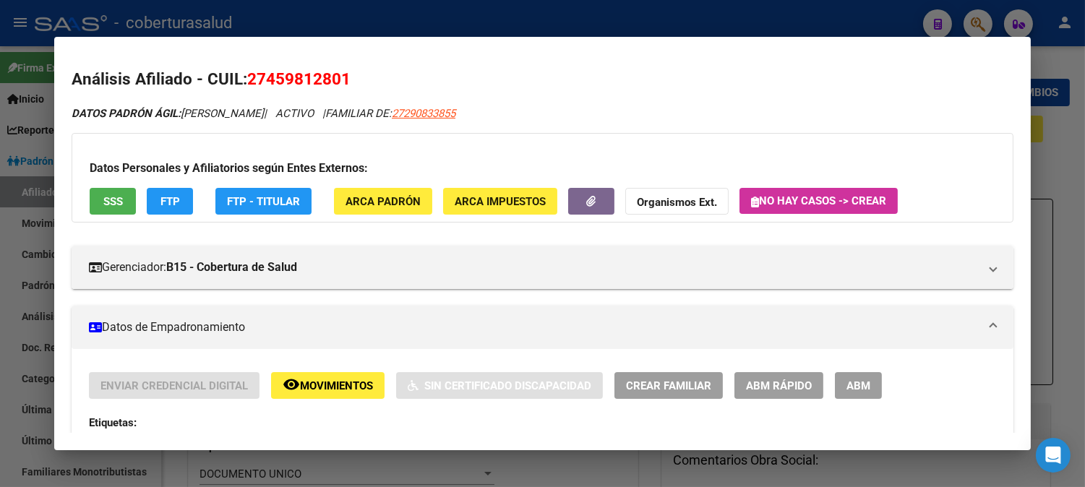
click at [851, 389] on span "ABM" at bounding box center [858, 385] width 24 height 13
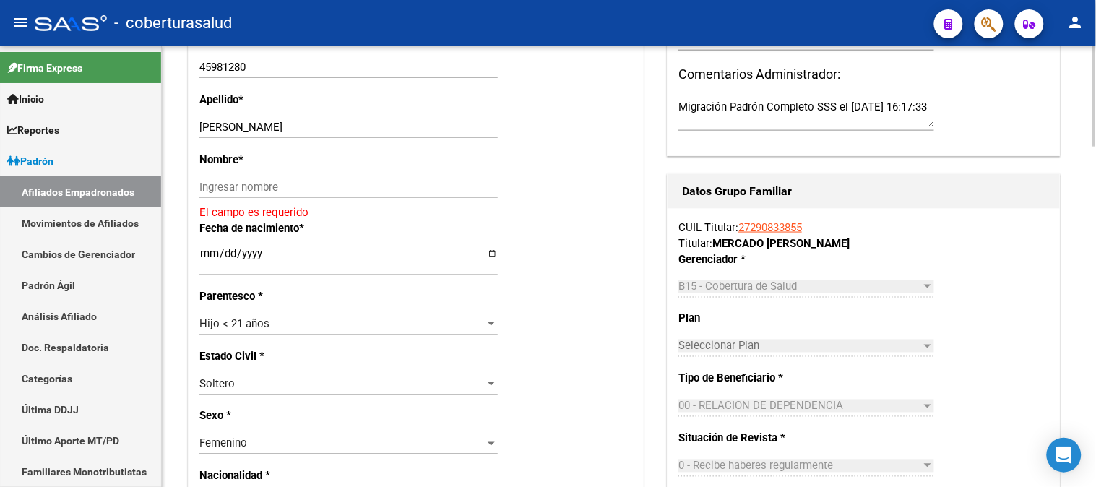
scroll to position [481, 0]
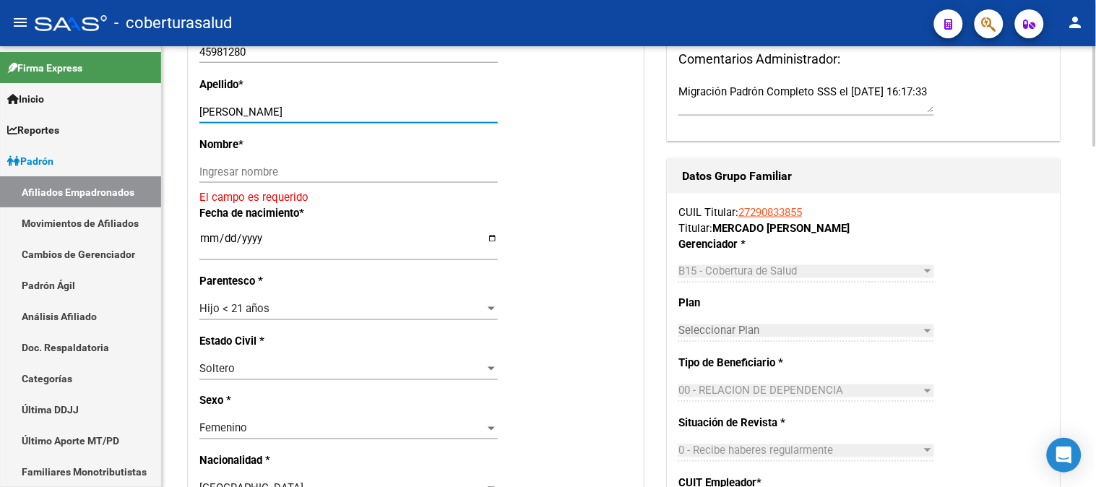
drag, startPoint x: 328, startPoint y: 113, endPoint x: 360, endPoint y: 114, distance: 31.8
click at [408, 113] on input "[PERSON_NAME]" at bounding box center [348, 112] width 299 height 13
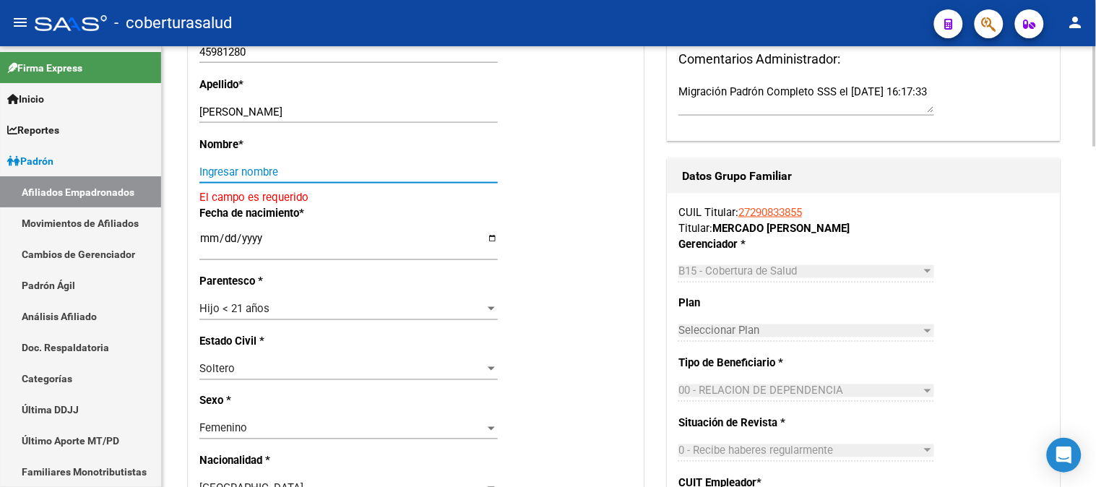
click at [240, 174] on input "Ingresar nombre" at bounding box center [348, 172] width 299 height 13
paste input "[PERSON_NAME]"
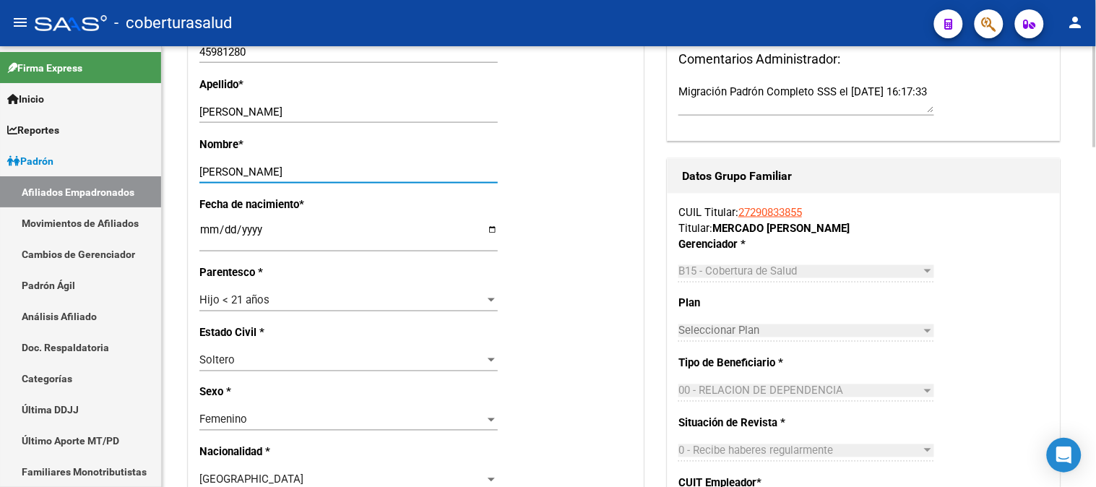
type input "[PERSON_NAME]"
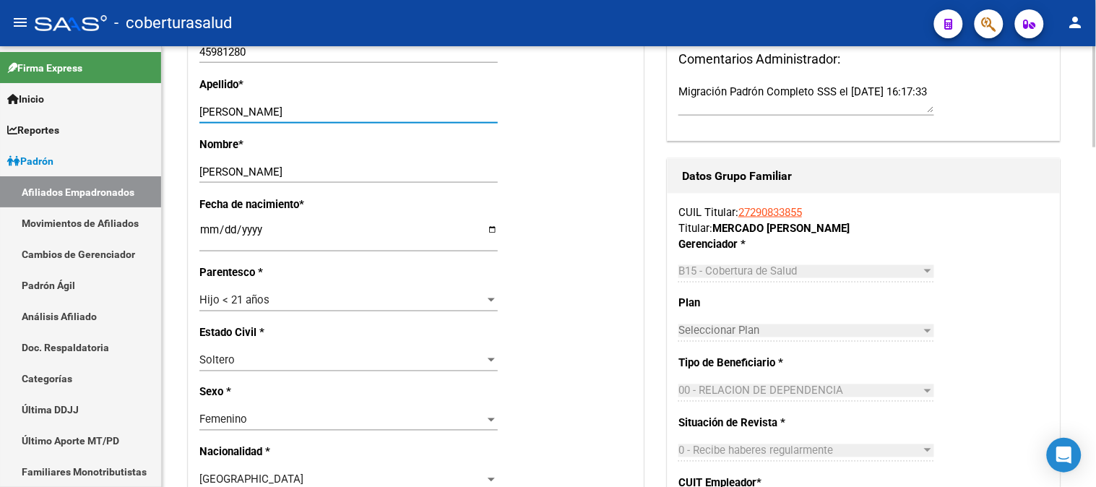
drag, startPoint x: 393, startPoint y: 112, endPoint x: 306, endPoint y: 119, distance: 87.8
click at [306, 119] on div "[PERSON_NAME] [PERSON_NAME] Ingresar apellido" at bounding box center [348, 112] width 299 height 22
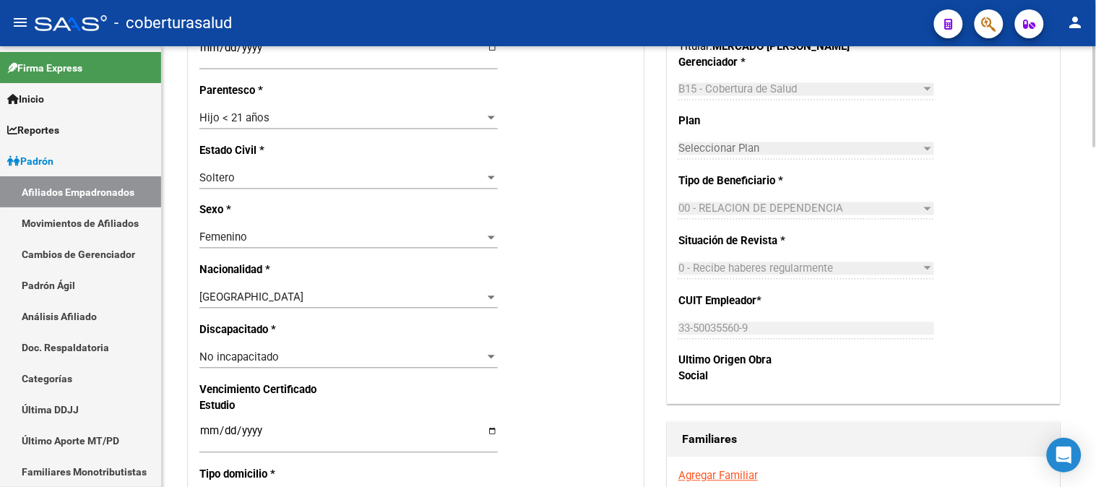
scroll to position [723, 0]
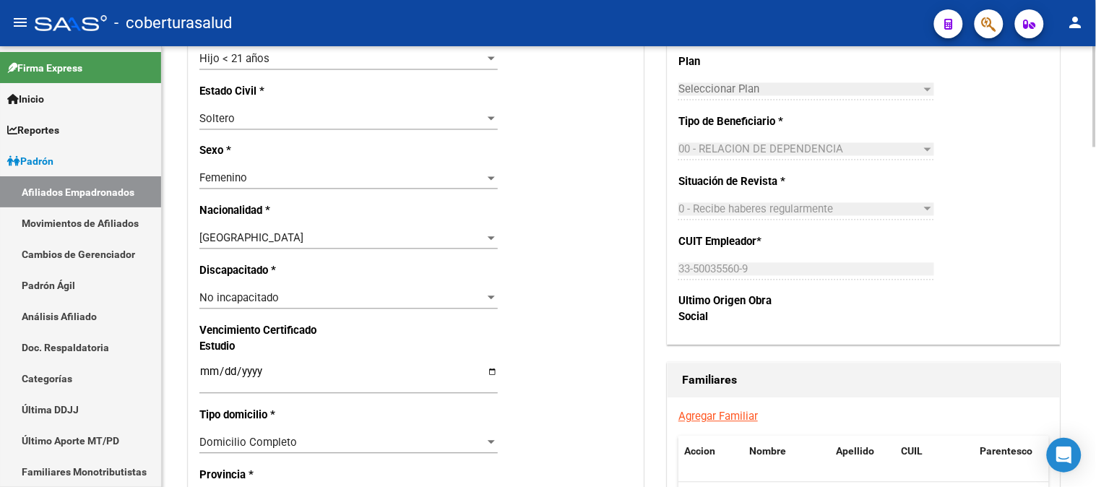
type input "[PERSON_NAME]"
click at [228, 373] on input "Ingresar fecha" at bounding box center [348, 377] width 299 height 23
click at [207, 370] on input "Ingresar fecha" at bounding box center [348, 377] width 299 height 23
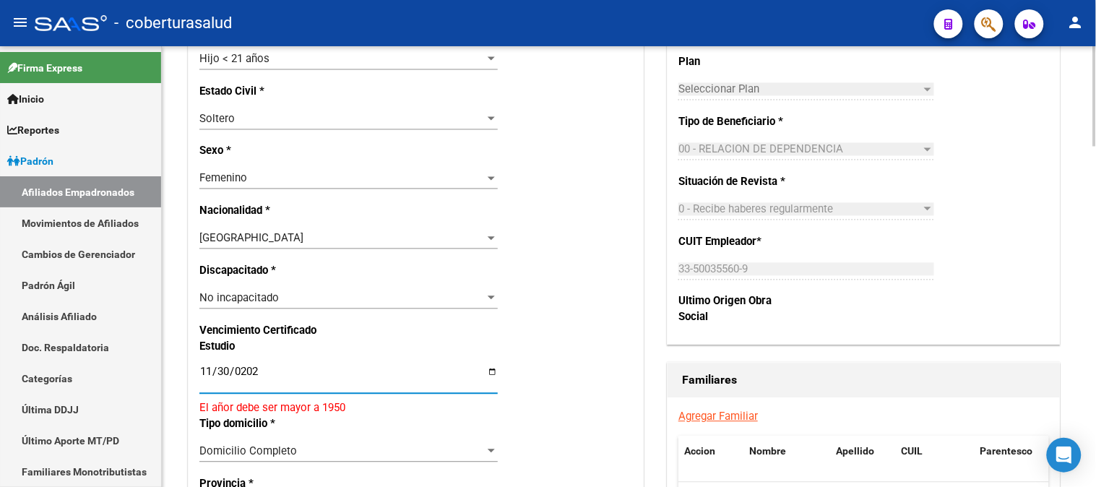
type input "[DATE]"
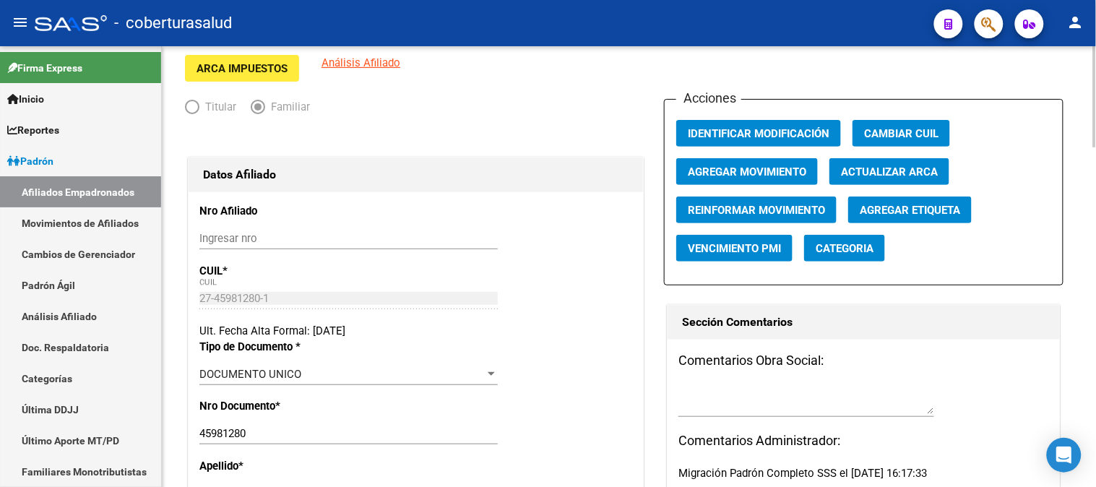
scroll to position [0, 0]
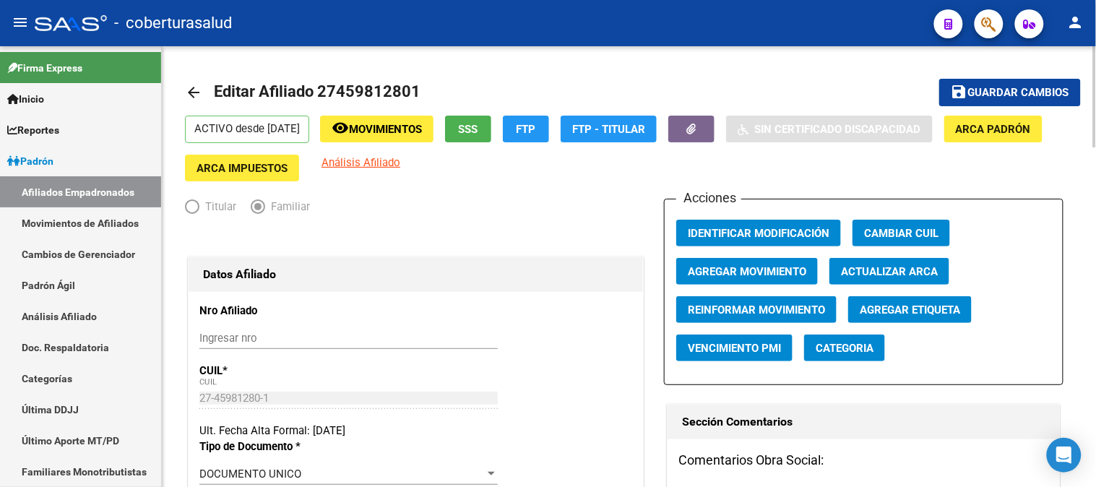
click at [1096, 48] on div at bounding box center [1096, 96] width 4 height 101
click at [1027, 94] on span "Guardar cambios" at bounding box center [1019, 93] width 101 height 13
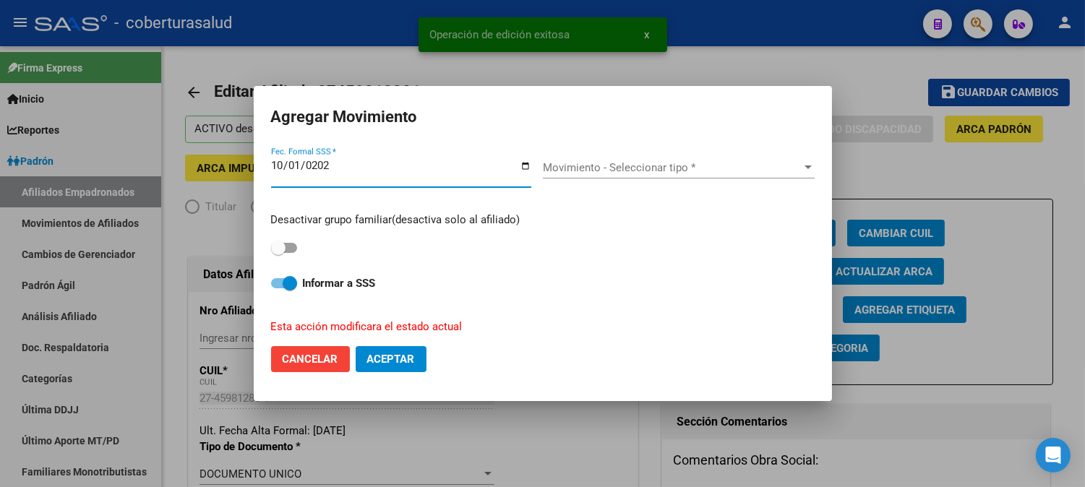
type input "[DATE]"
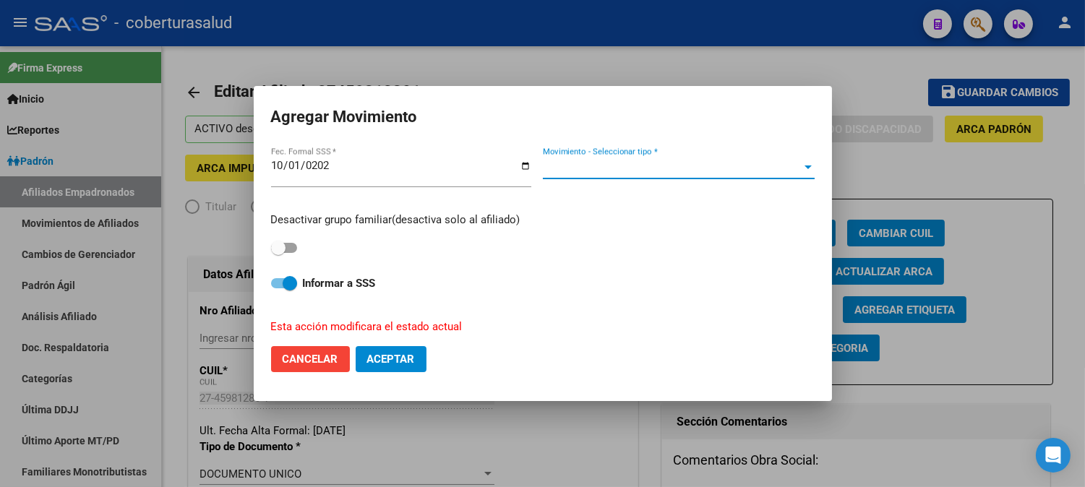
click at [682, 163] on span "Movimiento - Seleccionar tipo *" at bounding box center [672, 167] width 259 height 13
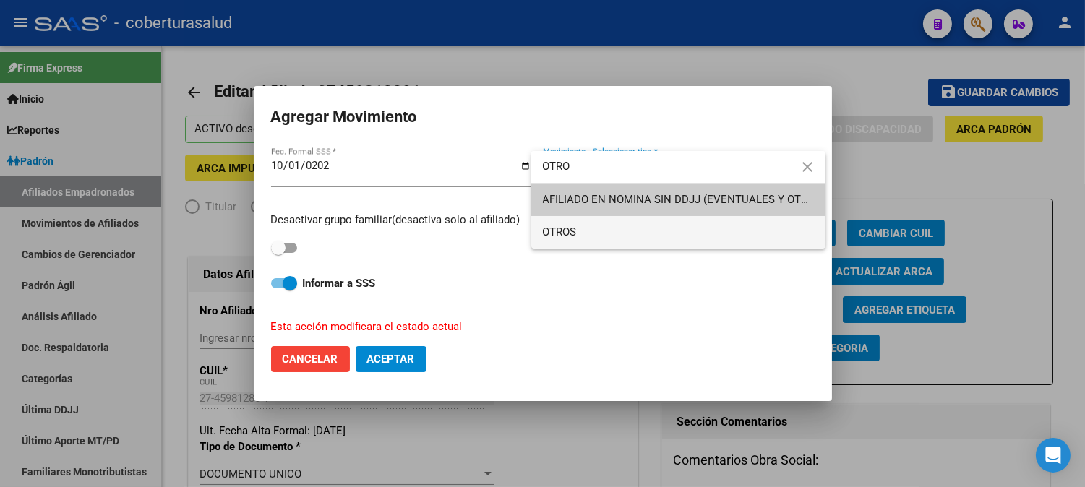
type input "OTRO"
click at [619, 229] on span "OTROS" at bounding box center [678, 232] width 271 height 33
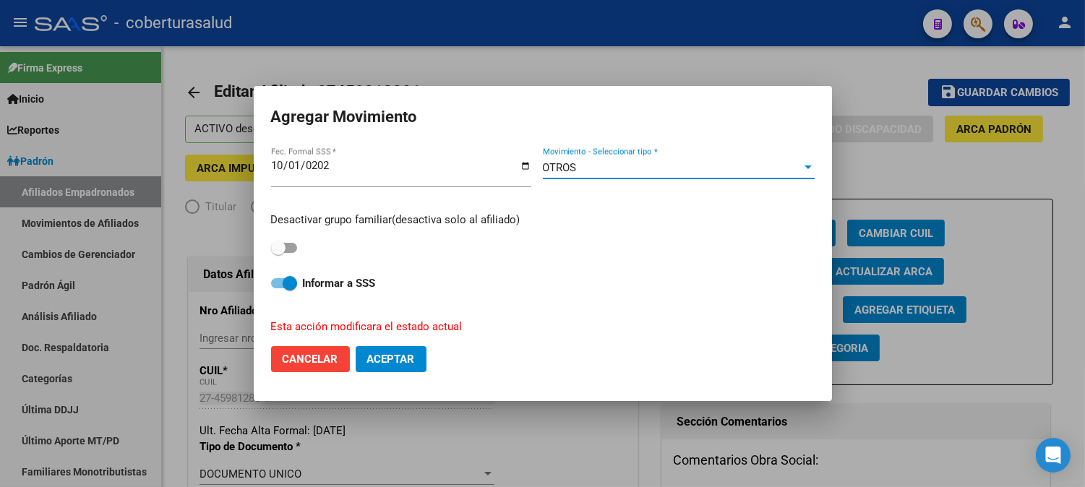
click at [382, 359] on span "Aceptar" at bounding box center [391, 359] width 48 height 13
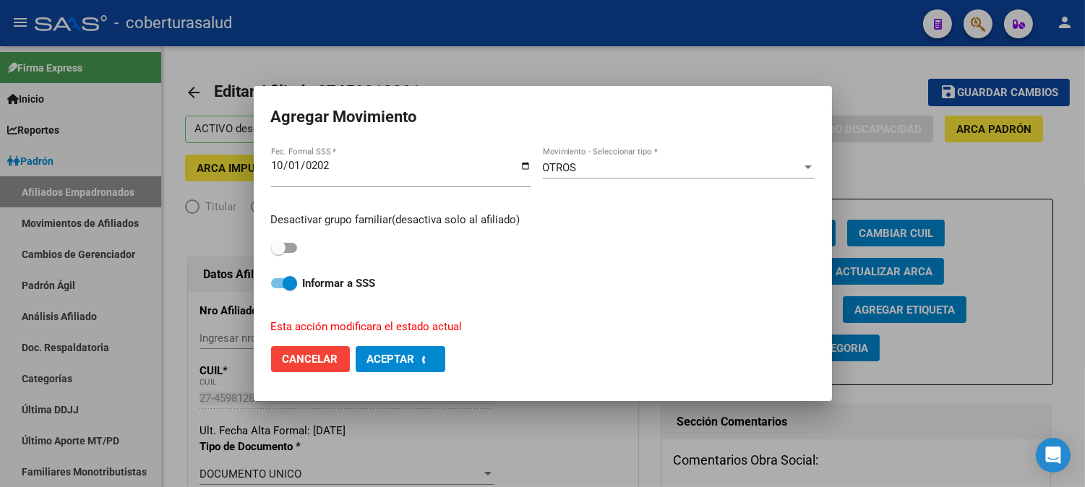
checkbox input "false"
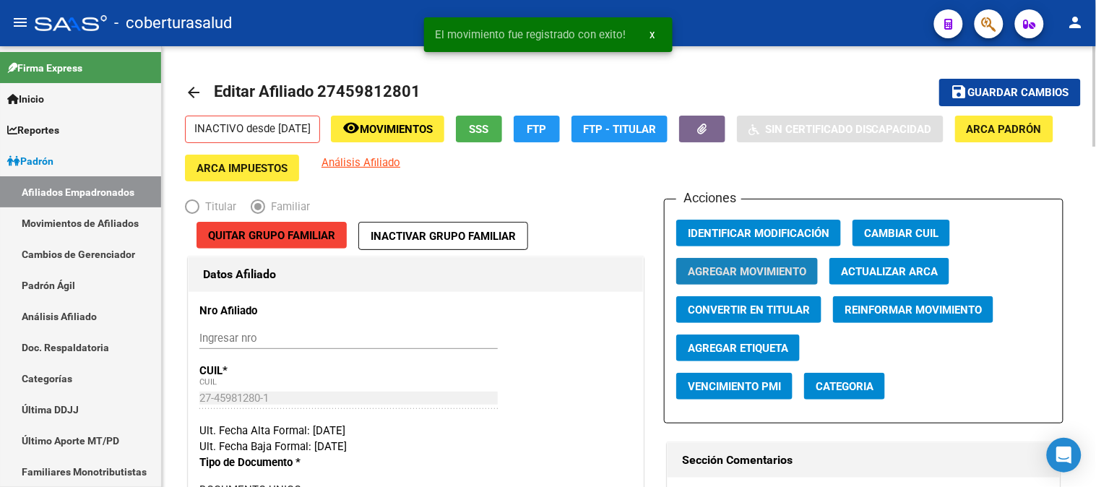
click at [746, 277] on span "Agregar Movimiento" at bounding box center [747, 271] width 119 height 13
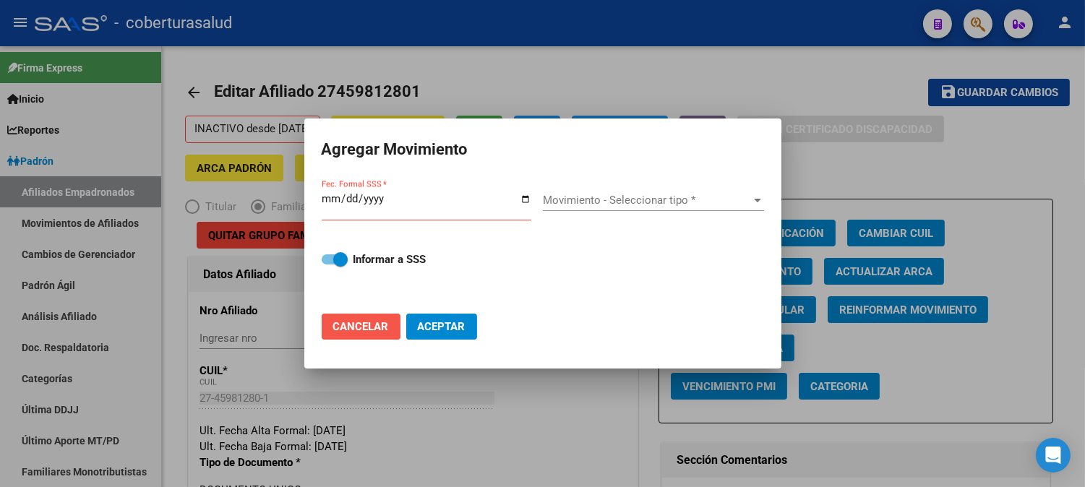
click at [352, 333] on button "Cancelar" at bounding box center [361, 327] width 79 height 26
checkbox input "false"
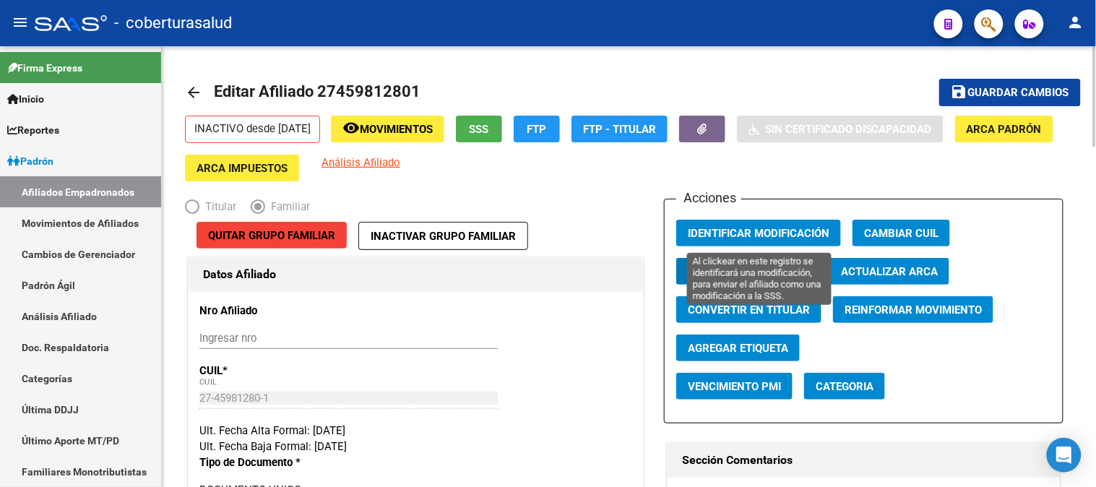
click at [750, 228] on span "Identificar Modificación" at bounding box center [759, 233] width 142 height 13
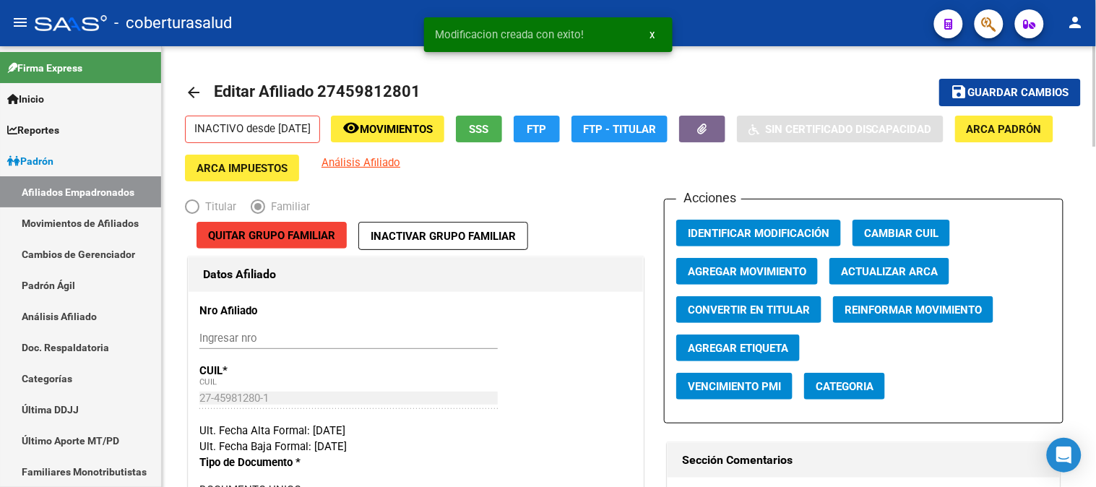
click at [610, 223] on div "Quitar Grupo Familiar Inactivar Grupo Familiar" at bounding box center [416, 238] width 462 height 32
click at [413, 130] on span "Movimientos" at bounding box center [396, 129] width 73 height 13
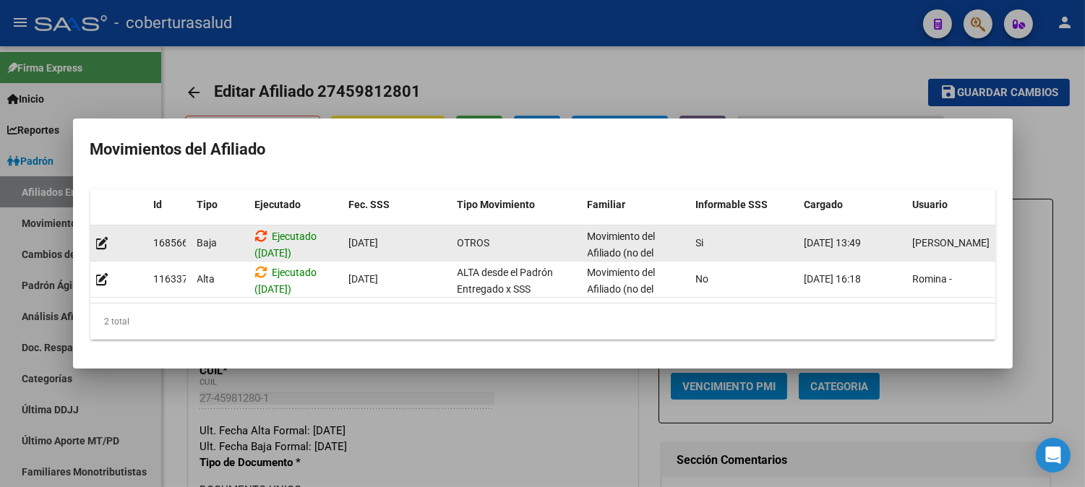
click at [264, 232] on icon at bounding box center [261, 236] width 13 height 14
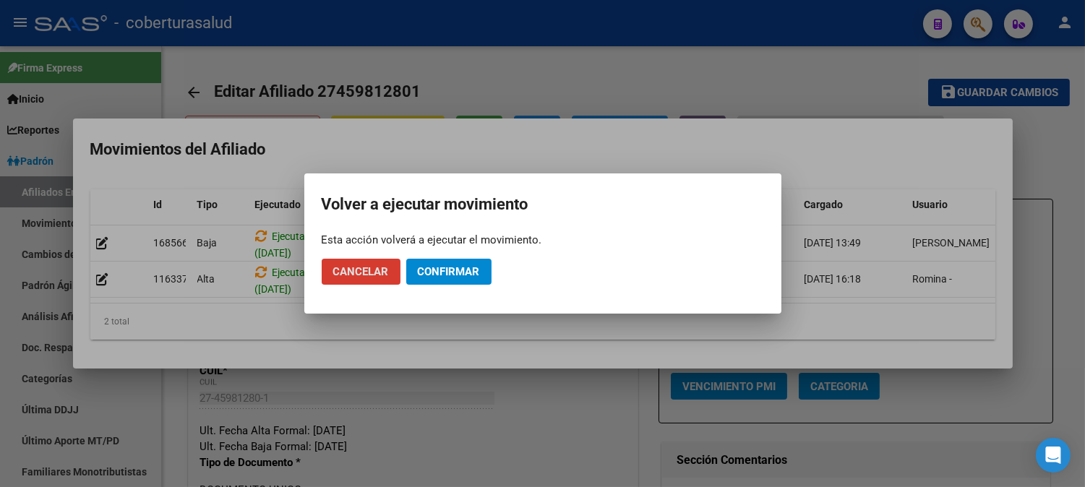
click at [429, 272] on span "Confirmar" at bounding box center [449, 271] width 62 height 13
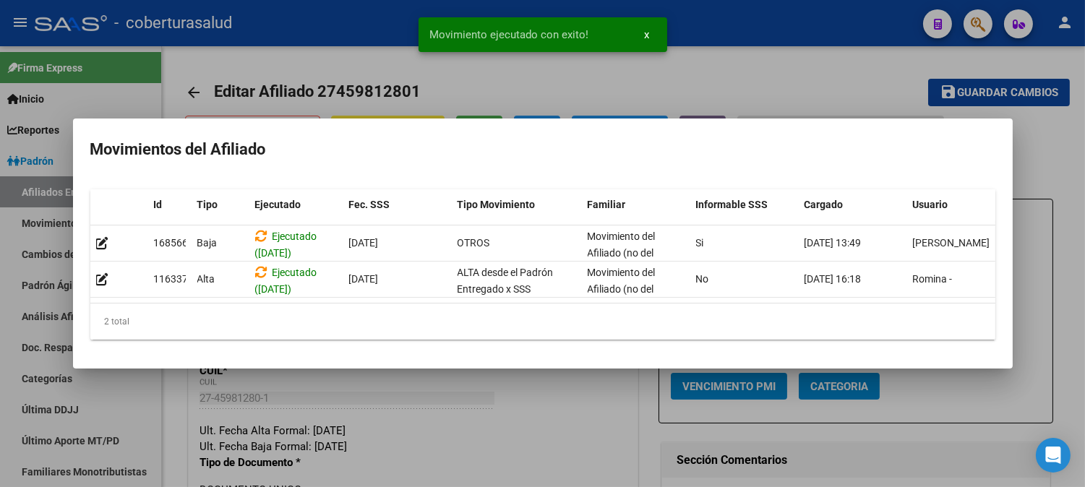
click at [490, 65] on div "Movimiento ejecutado con exito! x" at bounding box center [542, 34] width 283 height 69
click at [484, 73] on div at bounding box center [542, 243] width 1085 height 487
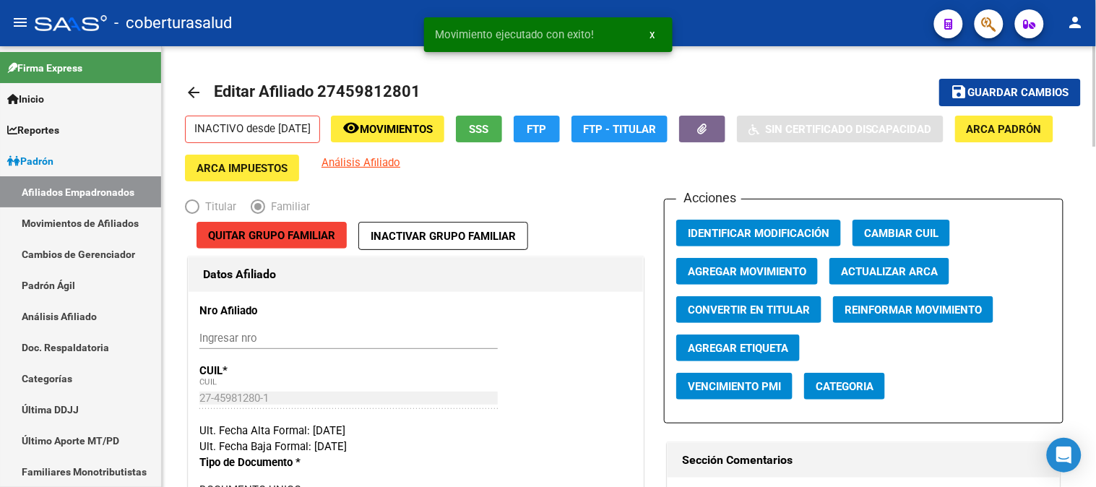
click at [302, 133] on p "INACTIVO desde [DATE]" at bounding box center [252, 129] width 135 height 27
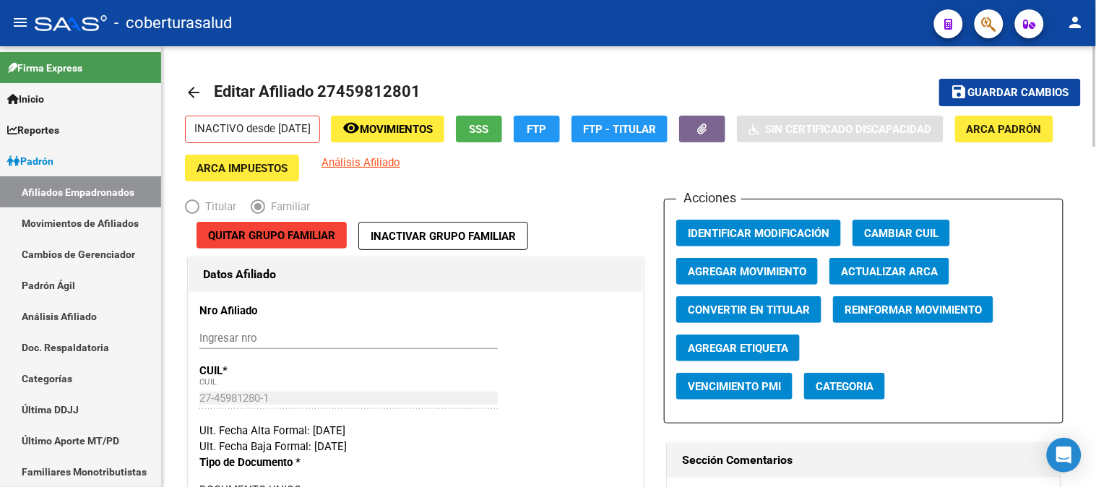
click at [309, 120] on p "INACTIVO desde [DATE]" at bounding box center [252, 129] width 135 height 27
click at [409, 131] on span "Movimientos" at bounding box center [396, 129] width 73 height 13
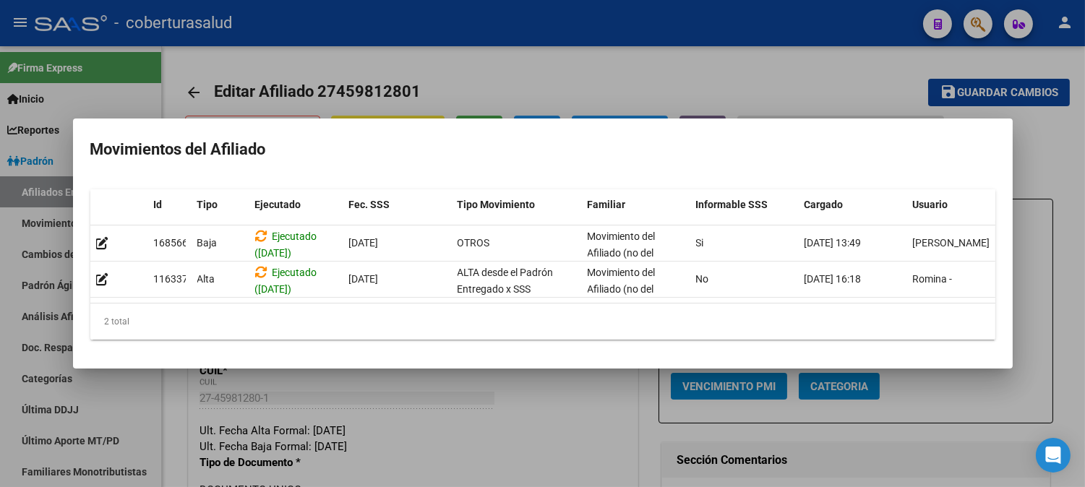
click at [516, 83] on div at bounding box center [542, 243] width 1085 height 487
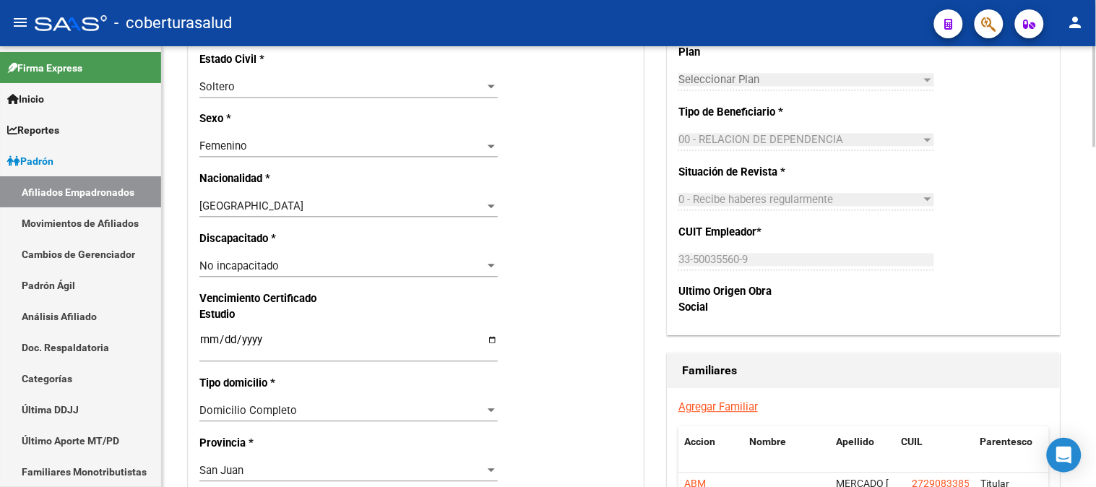
scroll to position [888, 0]
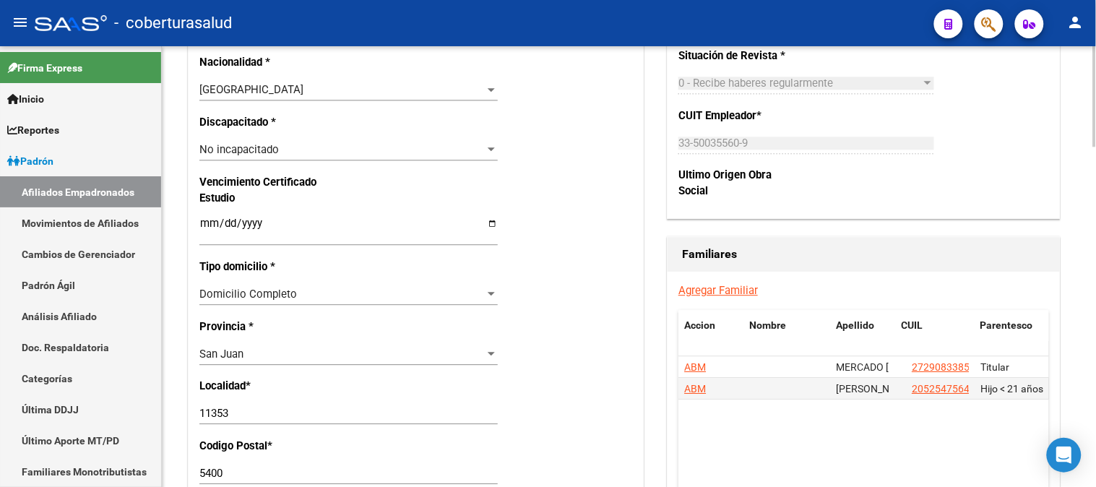
click at [1096, 324] on div at bounding box center [1096, 299] width 4 height 100
click at [493, 221] on input "[DATE]" at bounding box center [348, 229] width 299 height 23
drag, startPoint x: 268, startPoint y: 221, endPoint x: 174, endPoint y: 223, distance: 94.0
click at [174, 223] on div "arrow_back Editar Afiliado 27459812801 save Guardar cambios INACTIVO desde 01/1…" at bounding box center [629, 127] width 935 height 1936
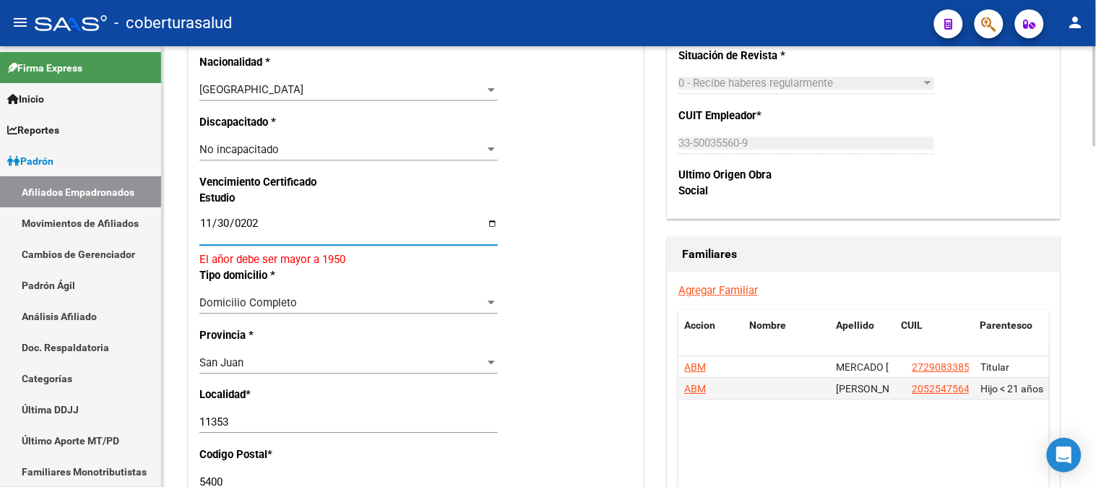
type input "[DATE]"
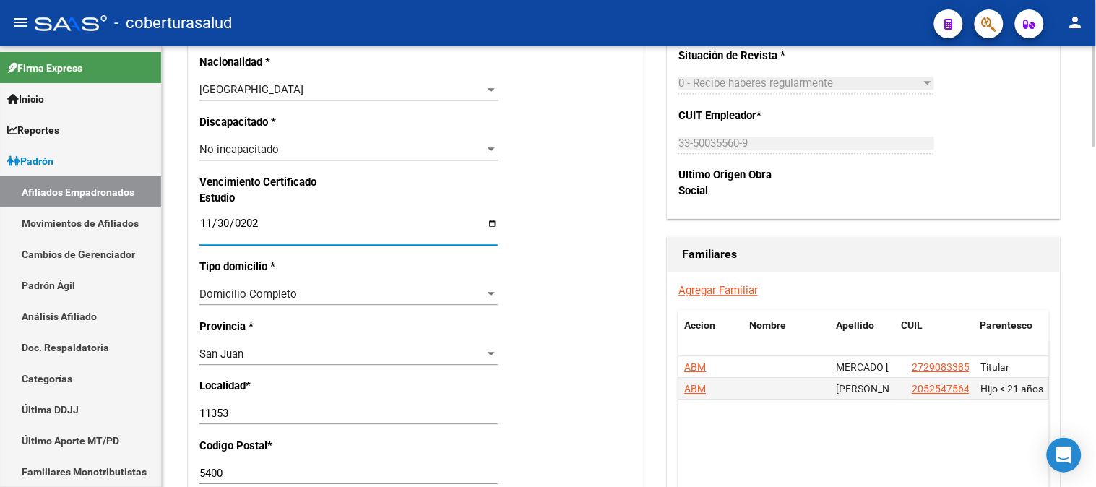
click at [549, 206] on div "Nro Afiliado Ingresar nro CUIL * 27-45981280-1 CUIL ARCA Padrón Ult. Fecha Alta…" at bounding box center [416, 195] width 455 height 1583
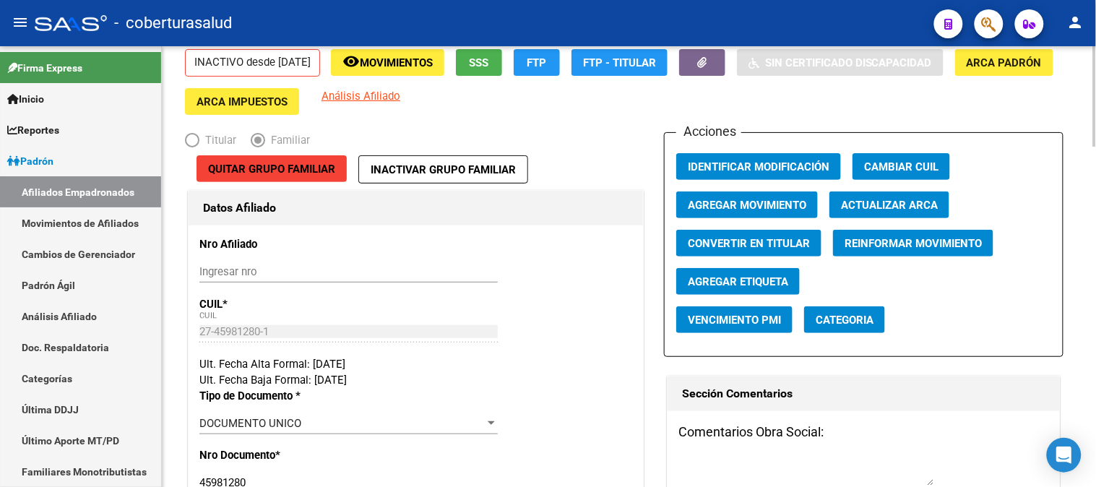
scroll to position [0, 0]
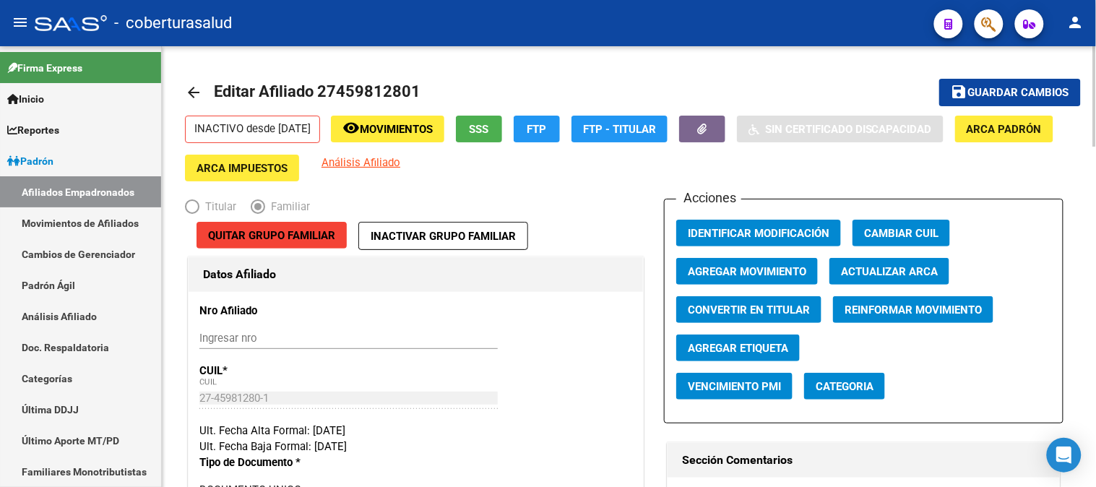
click at [1096, 65] on div at bounding box center [1096, 96] width 4 height 100
click at [1013, 87] on span "Guardar cambios" at bounding box center [1019, 93] width 101 height 13
click at [241, 128] on p "INACTIVO desde [DATE]" at bounding box center [252, 129] width 135 height 27
click at [394, 127] on span "Movimientos" at bounding box center [396, 129] width 73 height 13
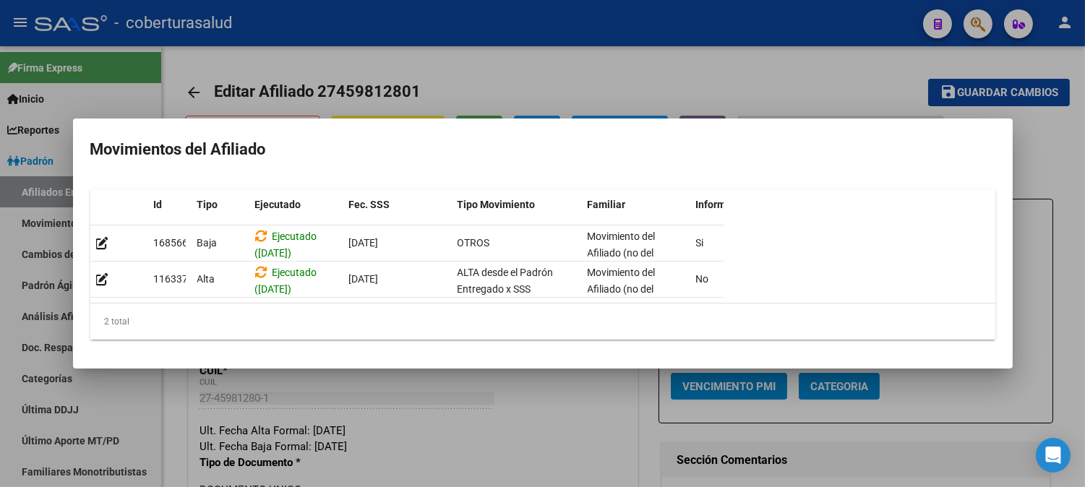
click at [605, 90] on div at bounding box center [542, 243] width 1085 height 487
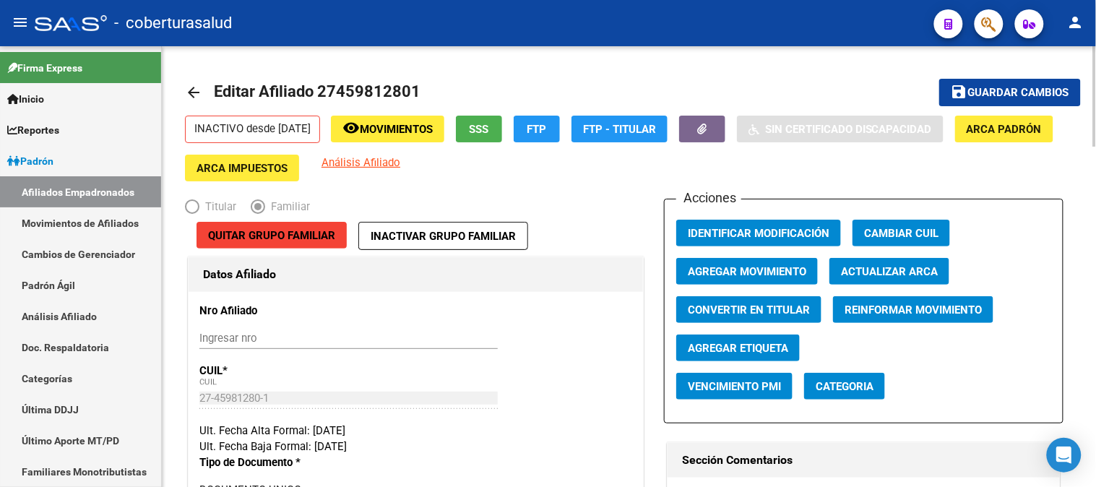
click at [581, 230] on div "Quitar Grupo Familiar Inactivar Grupo Familiar" at bounding box center [416, 238] width 462 height 32
click at [1096, 56] on div at bounding box center [1096, 96] width 4 height 100
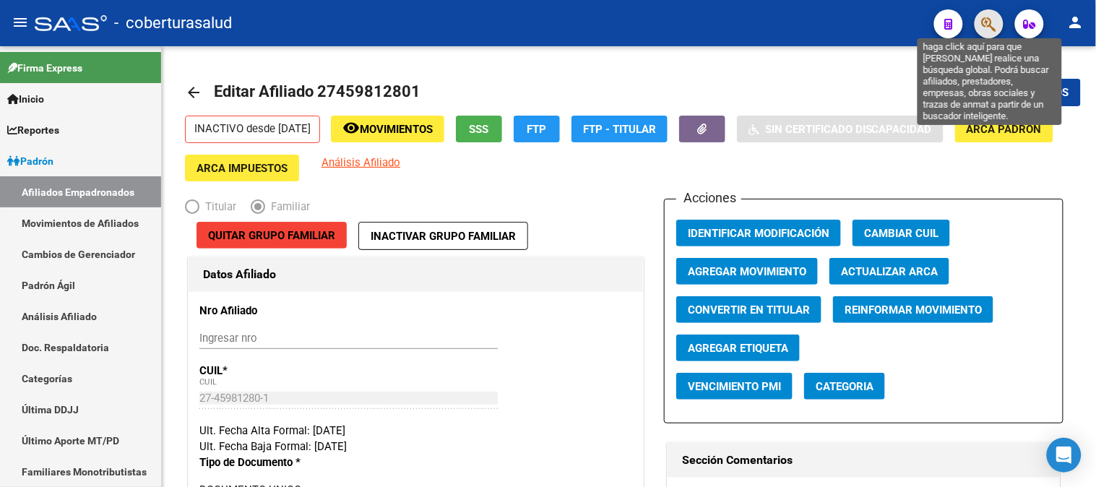
click at [994, 25] on icon "button" at bounding box center [989, 24] width 14 height 17
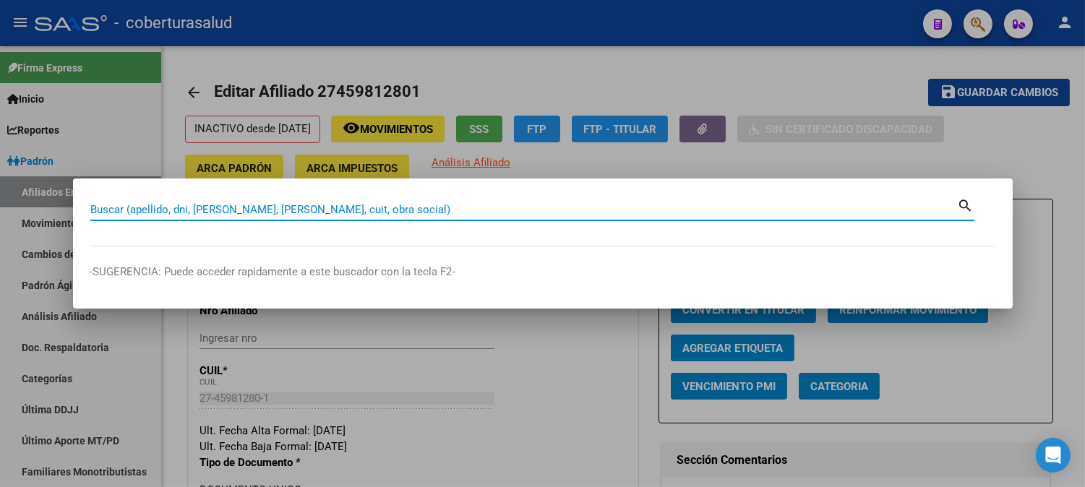
click at [194, 210] on input "Buscar (apellido, dni, [PERSON_NAME], [PERSON_NAME], cuit, obra social)" at bounding box center [523, 209] width 867 height 13
paste input "27459812801"
type input "27459812801"
click at [960, 206] on mat-icon "search" at bounding box center [966, 204] width 17 height 17
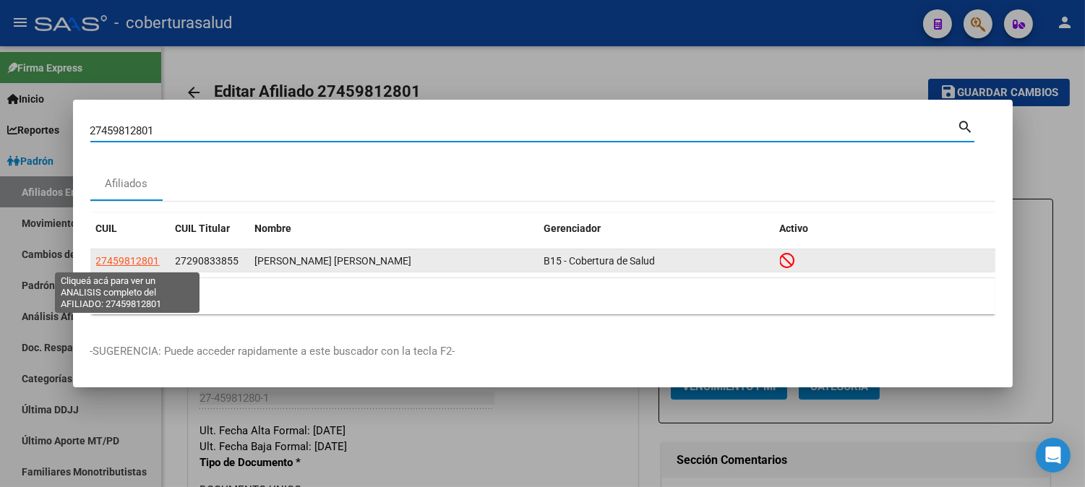
click at [133, 263] on span "27459812801" at bounding box center [128, 261] width 64 height 12
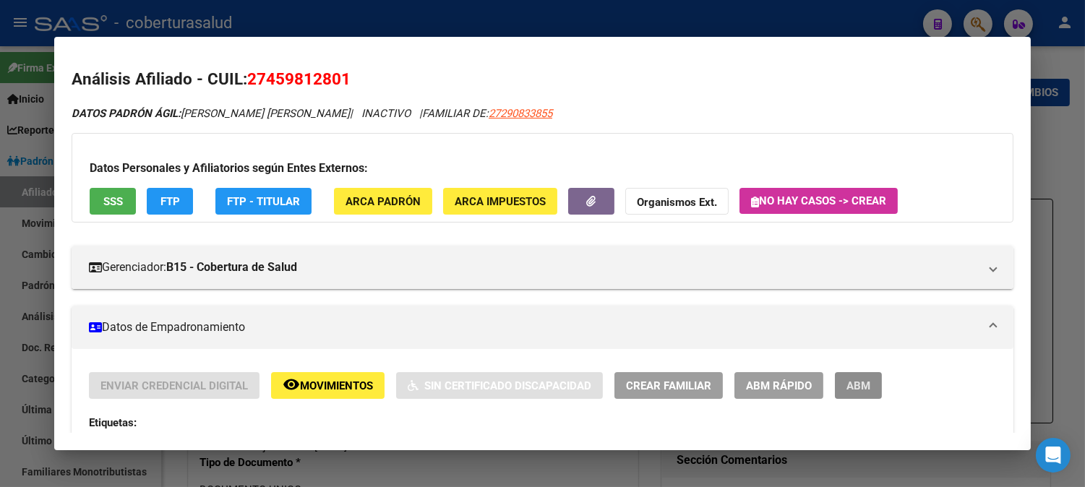
click at [861, 384] on span "ABM" at bounding box center [858, 385] width 24 height 13
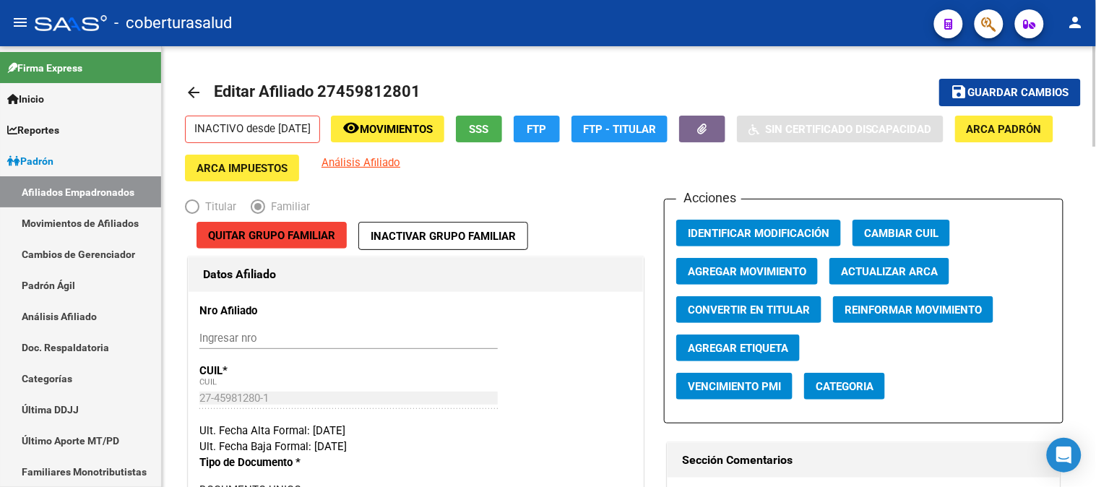
click at [1096, 80] on div at bounding box center [1096, 96] width 4 height 100
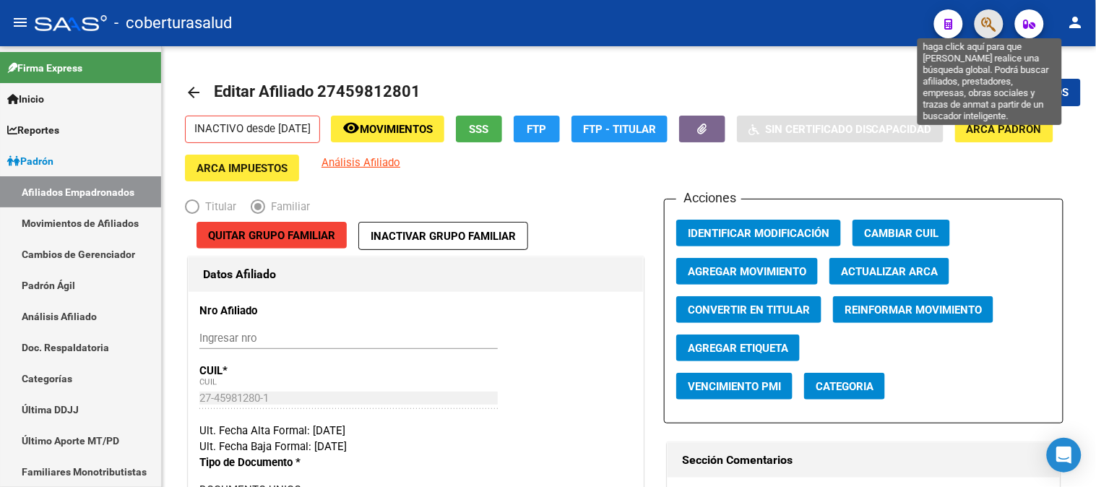
click at [995, 27] on icon "button" at bounding box center [989, 24] width 14 height 17
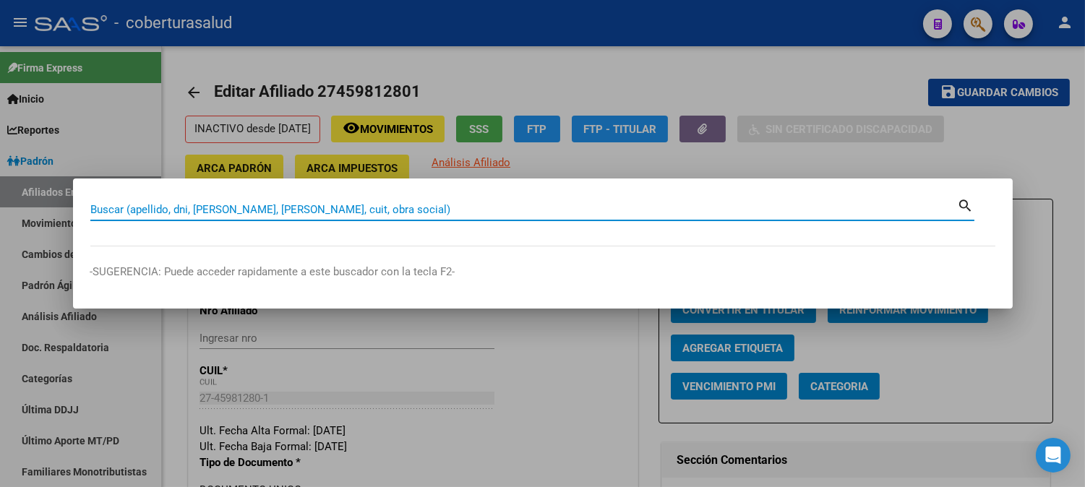
click at [222, 214] on input "Buscar (apellido, dni, [PERSON_NAME], [PERSON_NAME], cuit, obra social)" at bounding box center [523, 209] width 867 height 13
paste input "20460713898"
type input "20460713898"
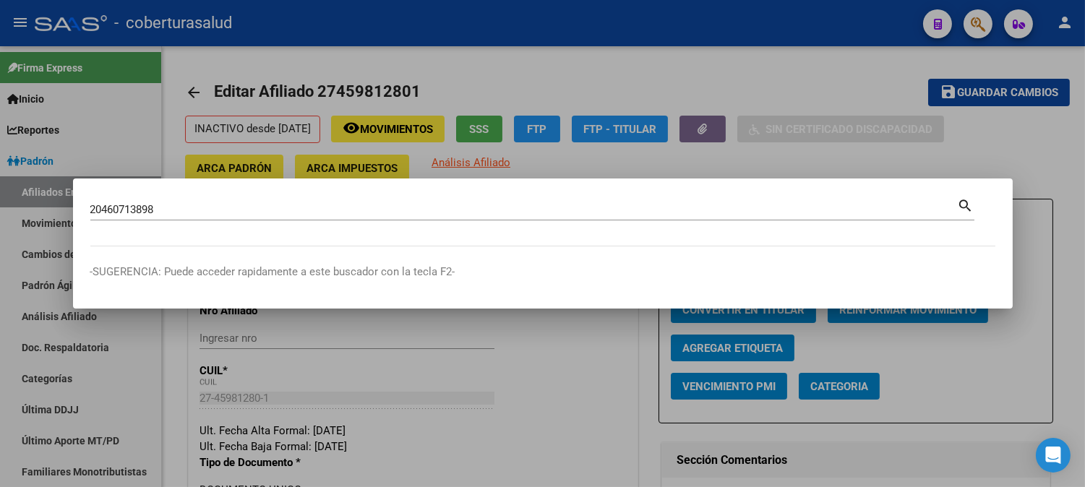
click at [966, 203] on mat-icon "search" at bounding box center [966, 204] width 17 height 17
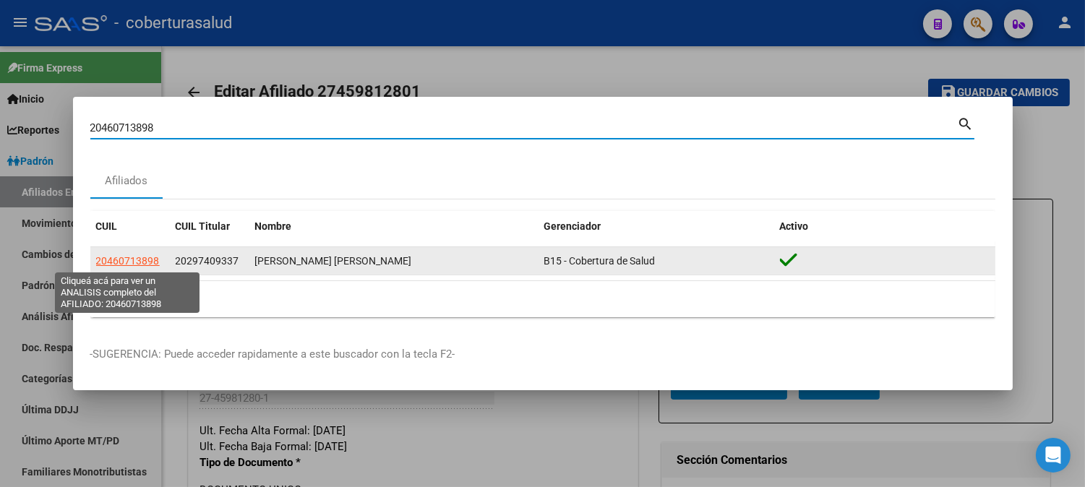
click at [142, 264] on span "20460713898" at bounding box center [128, 261] width 64 height 12
type textarea "20460713898"
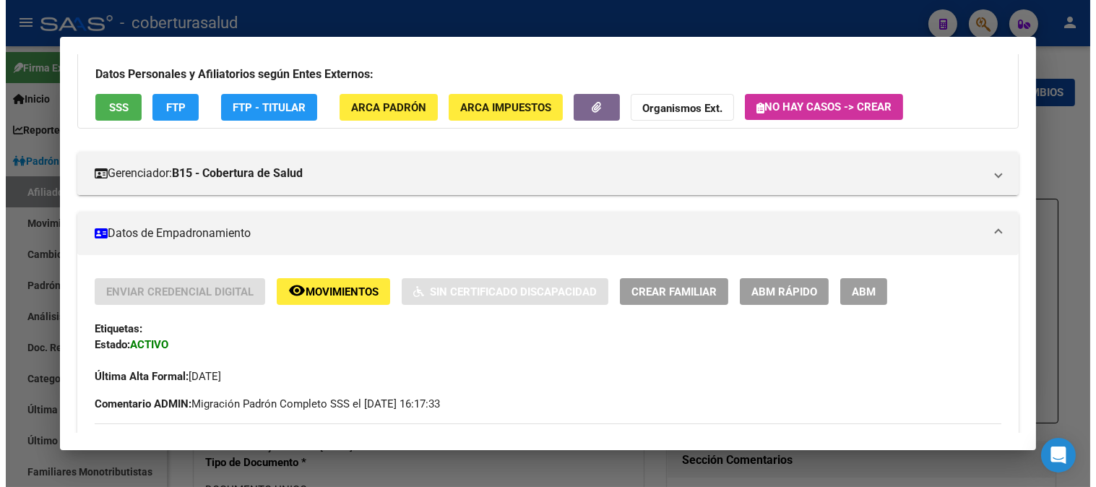
scroll to position [160, 0]
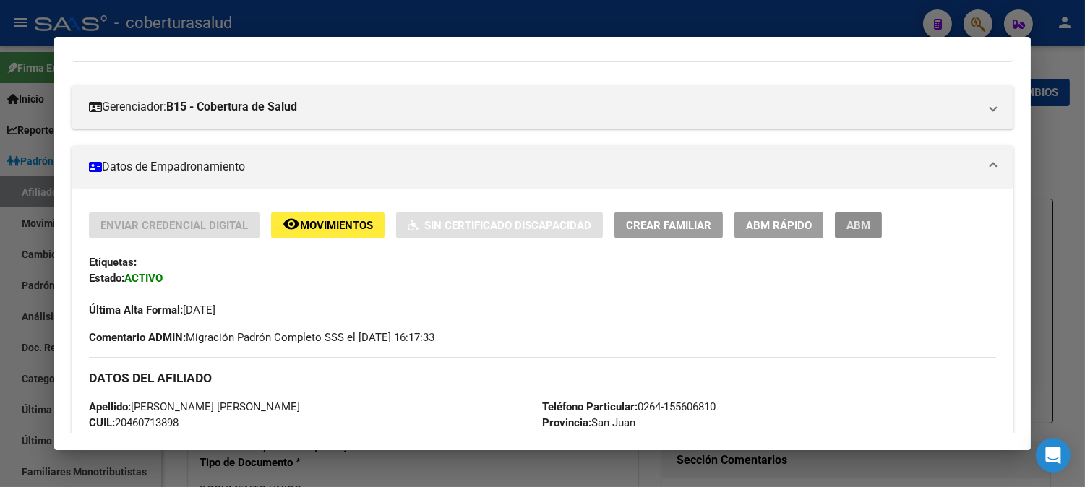
click at [864, 222] on span "ABM" at bounding box center [858, 225] width 24 height 13
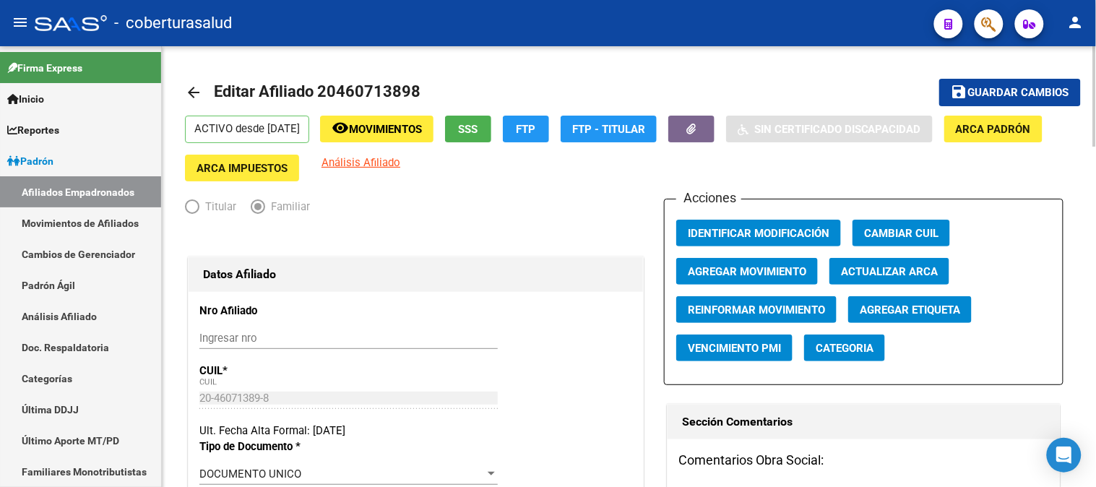
scroll to position [401, 0]
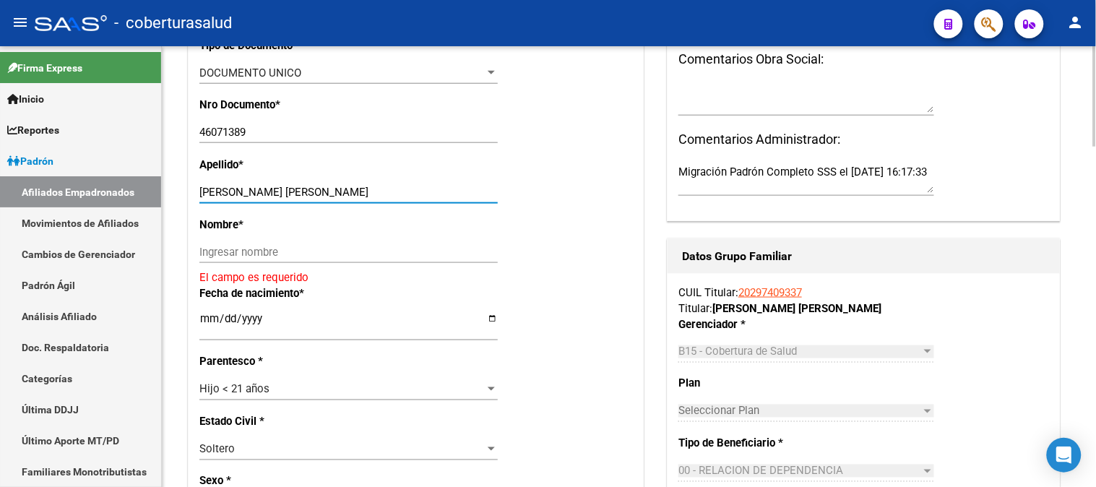
drag, startPoint x: 304, startPoint y: 192, endPoint x: 372, endPoint y: 189, distance: 68.7
click at [409, 192] on input "MARTIN GUTIERREZ ALEJO JAVIER" at bounding box center [348, 192] width 299 height 13
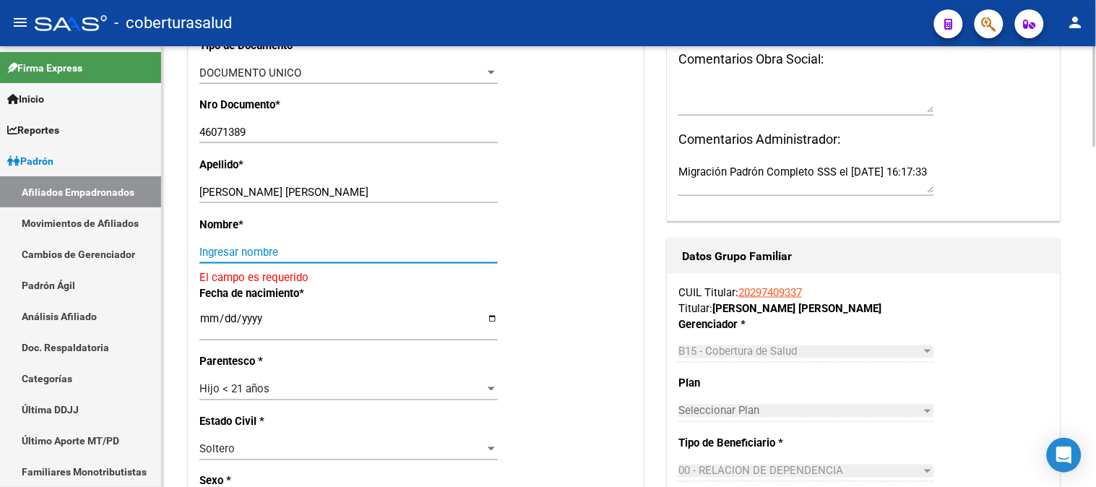
click at [261, 257] on input "Ingresar nombre" at bounding box center [348, 252] width 299 height 13
paste input "ALEJO JAVIER"
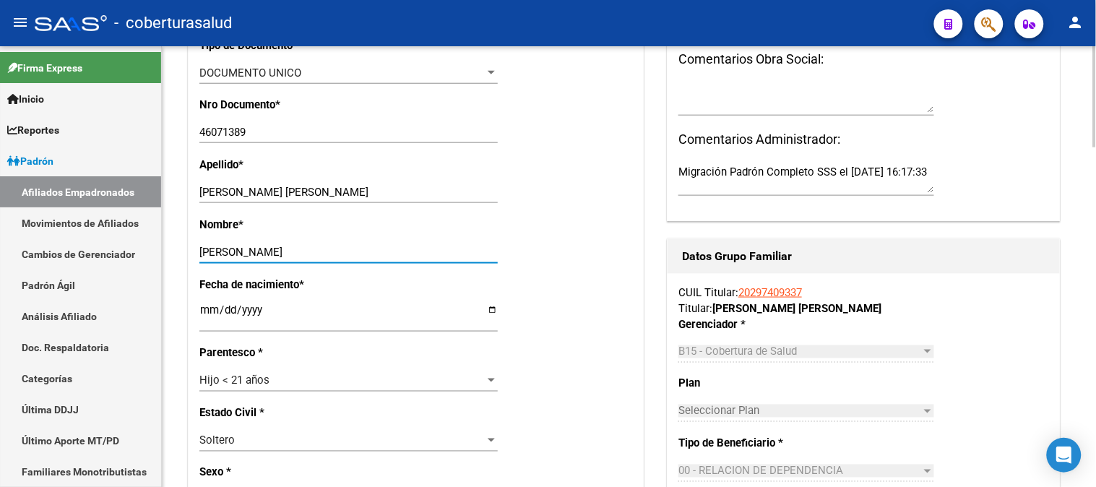
type input "ALEJO JAVIER"
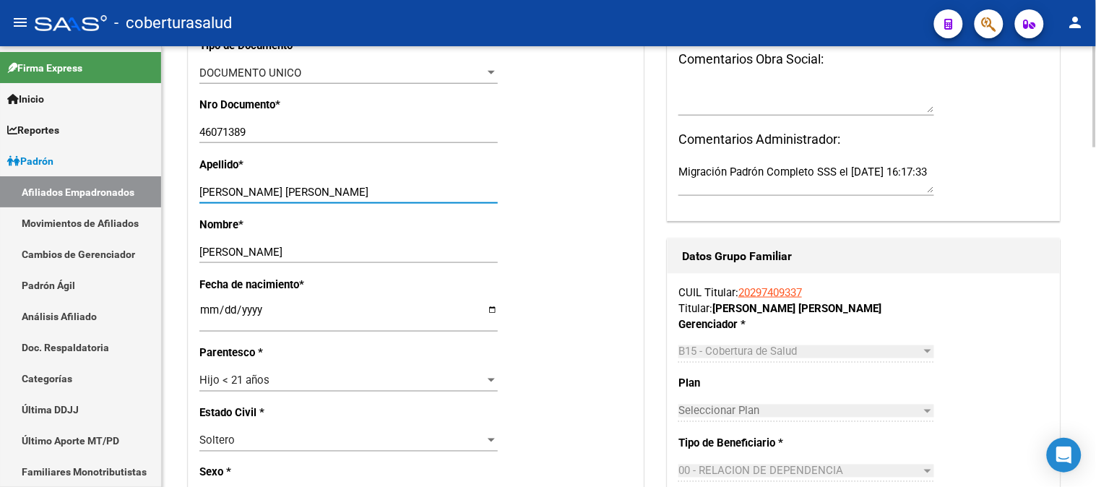
drag, startPoint x: 386, startPoint y: 197, endPoint x: 302, endPoint y: 197, distance: 83.8
click at [302, 197] on input "MARTIN GUTIERREZ ALEJO JAVIER" at bounding box center [348, 192] width 299 height 13
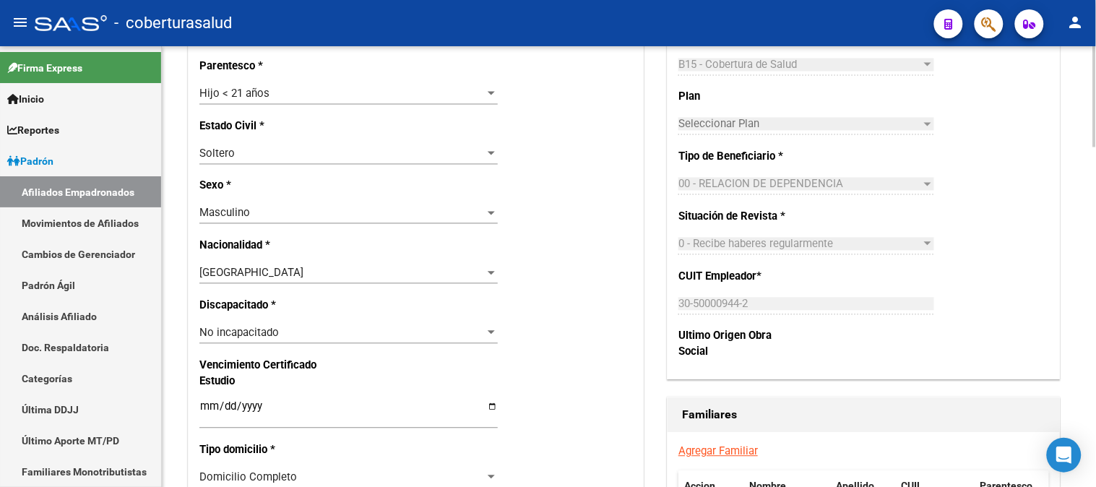
scroll to position [642, 0]
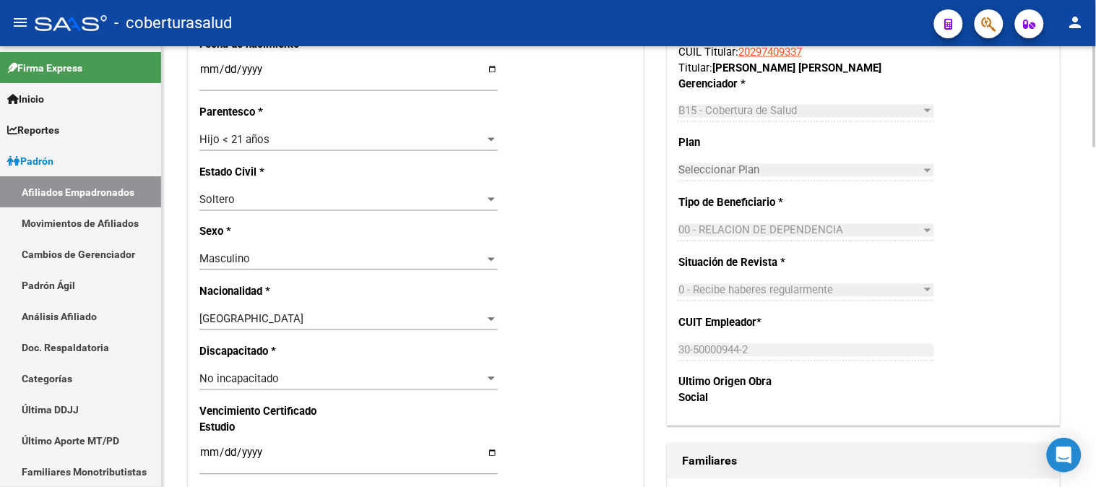
type input "MARTIN GUTIERREZ"
click at [322, 145] on div "Hijo < 21 años" at bounding box center [342, 140] width 286 height 13
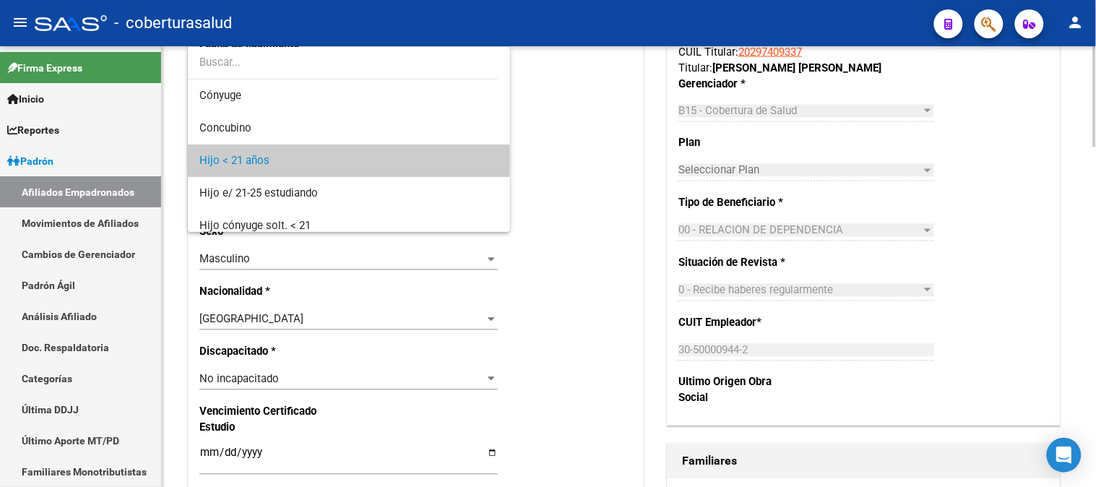
scroll to position [22, 0]
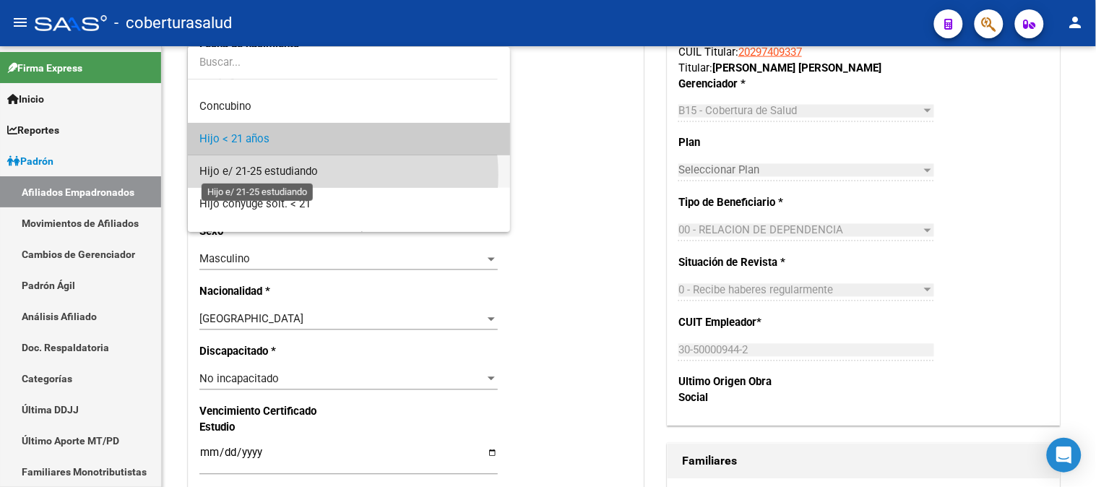
click at [315, 175] on span "Hijo e/ 21-25 estudiando" at bounding box center [258, 171] width 119 height 13
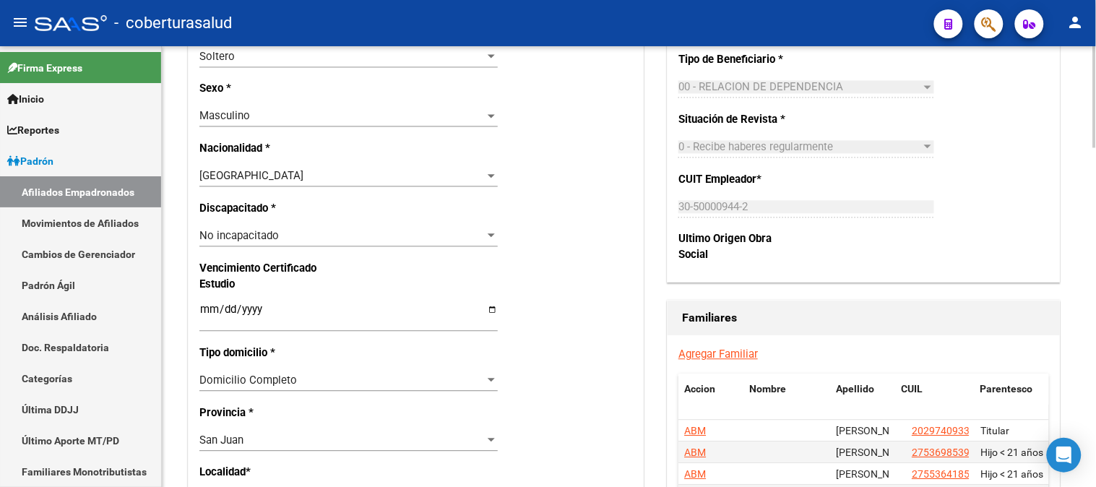
scroll to position [803, 0]
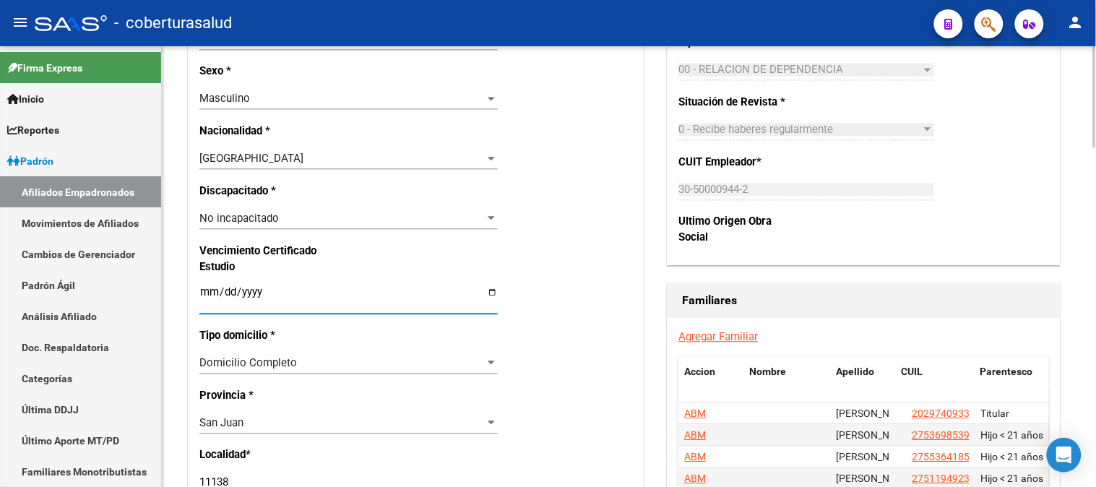
click at [207, 289] on input "Ingresar fecha" at bounding box center [348, 297] width 299 height 23
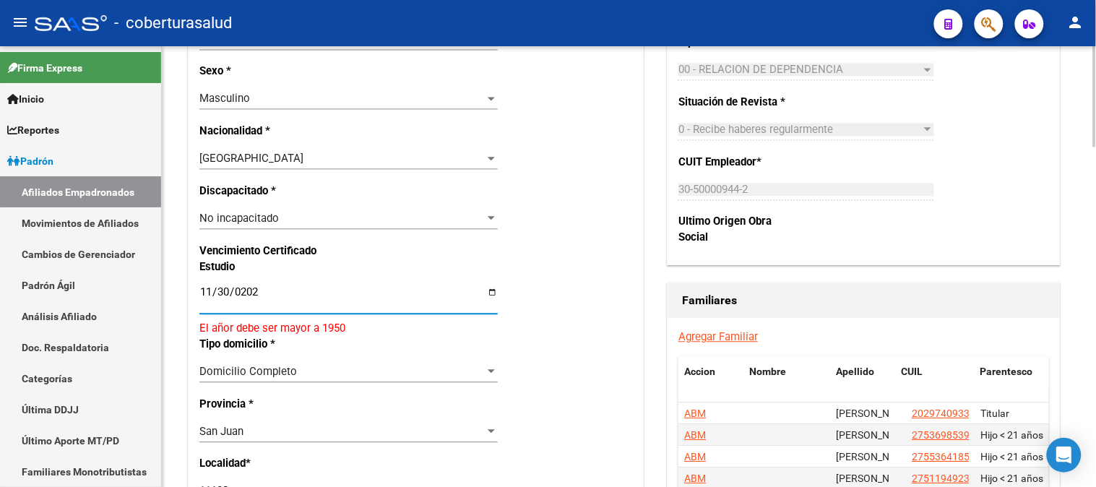
type input "[DATE]"
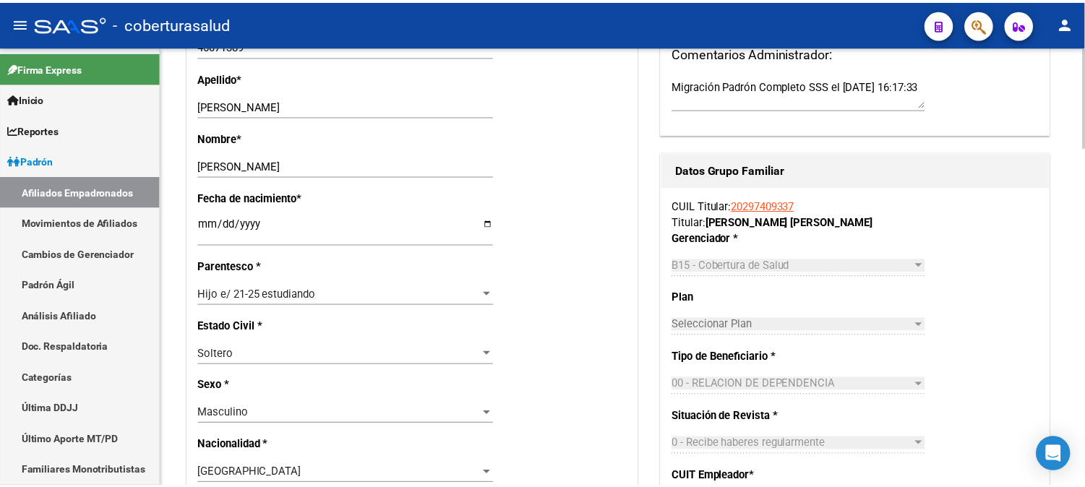
scroll to position [0, 0]
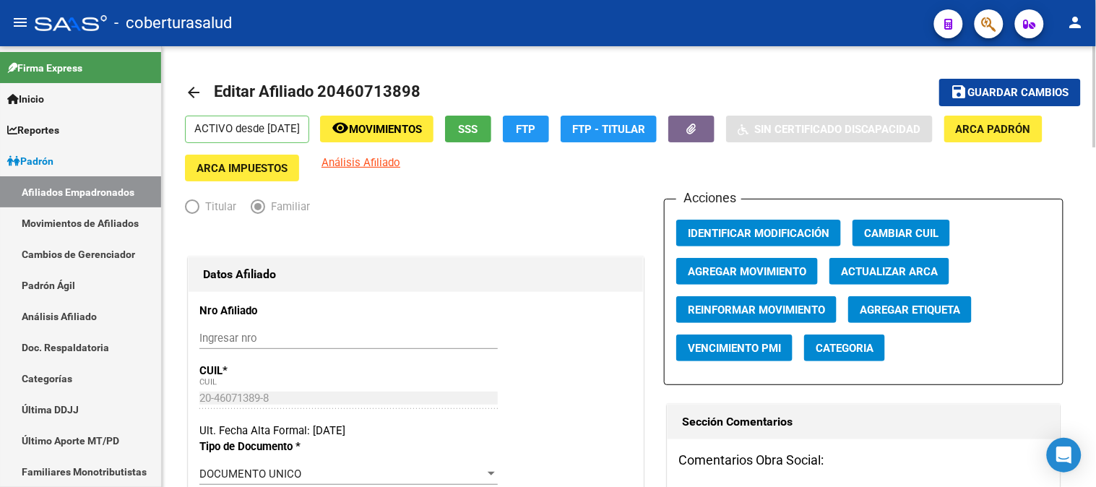
click at [1096, 40] on div "menu - coberturasalud person Firma Express Inicio Calendario SSS Instructivos C…" at bounding box center [548, 243] width 1096 height 487
click at [1029, 93] on span "Guardar cambios" at bounding box center [1019, 93] width 101 height 13
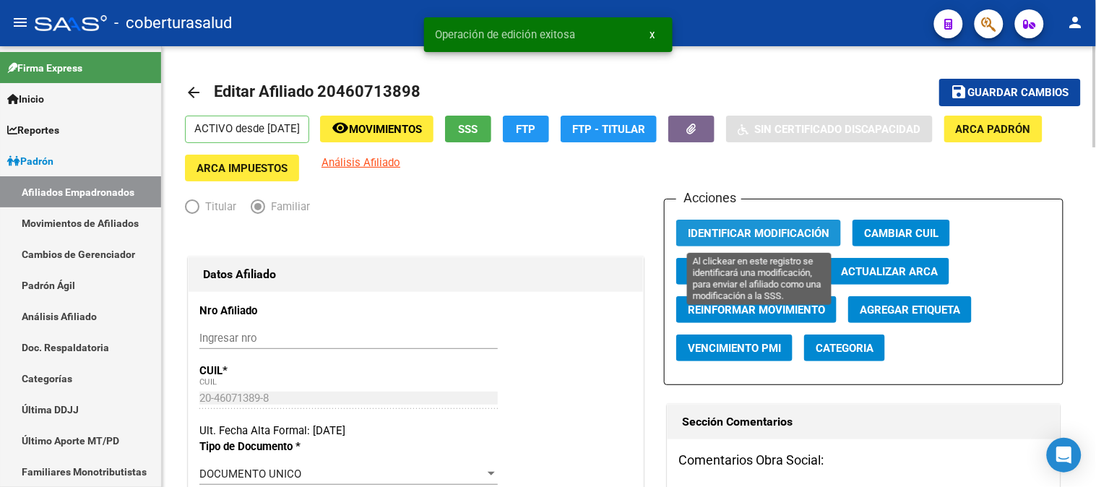
click at [733, 233] on span "Identificar Modificación" at bounding box center [759, 233] width 142 height 13
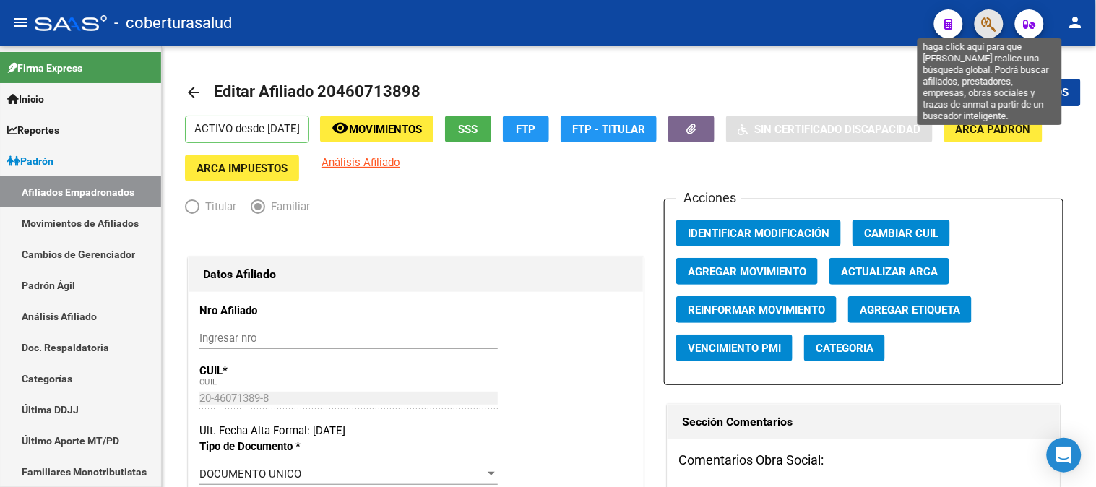
click at [991, 16] on icon "button" at bounding box center [989, 24] width 14 height 17
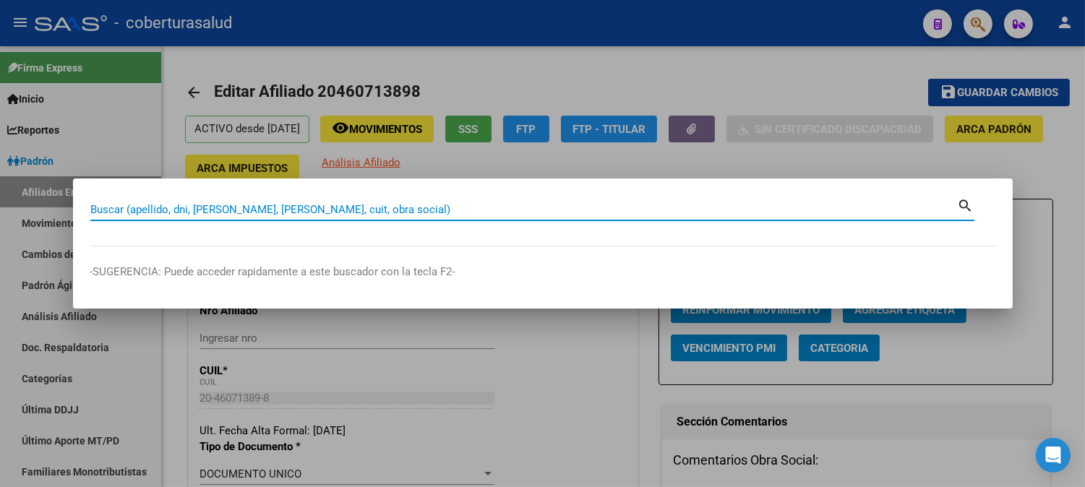
click at [249, 214] on input "Buscar (apellido, dni, [PERSON_NAME], [PERSON_NAME], cuit, obra social)" at bounding box center [523, 209] width 867 height 13
paste input "27457714063"
type input "27457714063"
click at [962, 201] on mat-icon "search" at bounding box center [966, 204] width 17 height 17
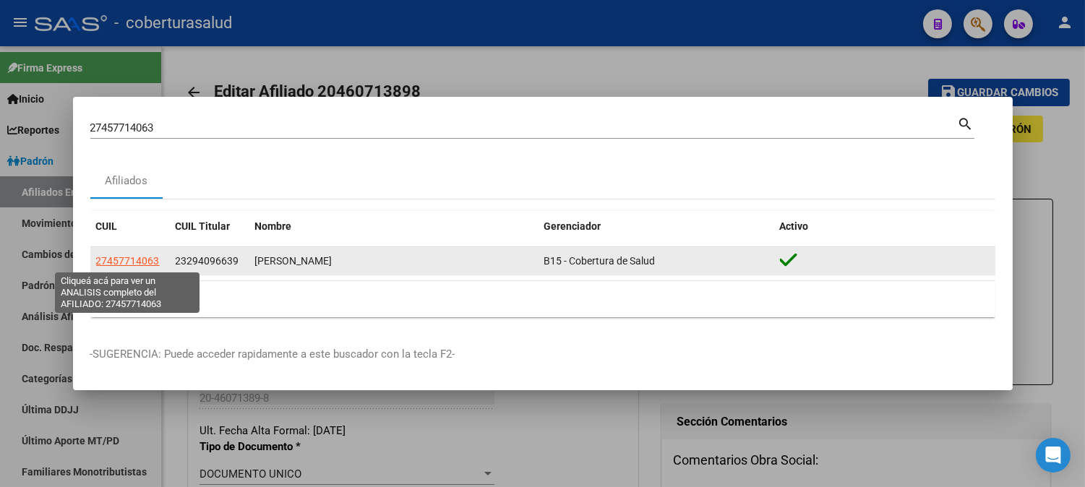
click at [134, 259] on span "27457714063" at bounding box center [128, 261] width 64 height 12
type textarea "27457714063"
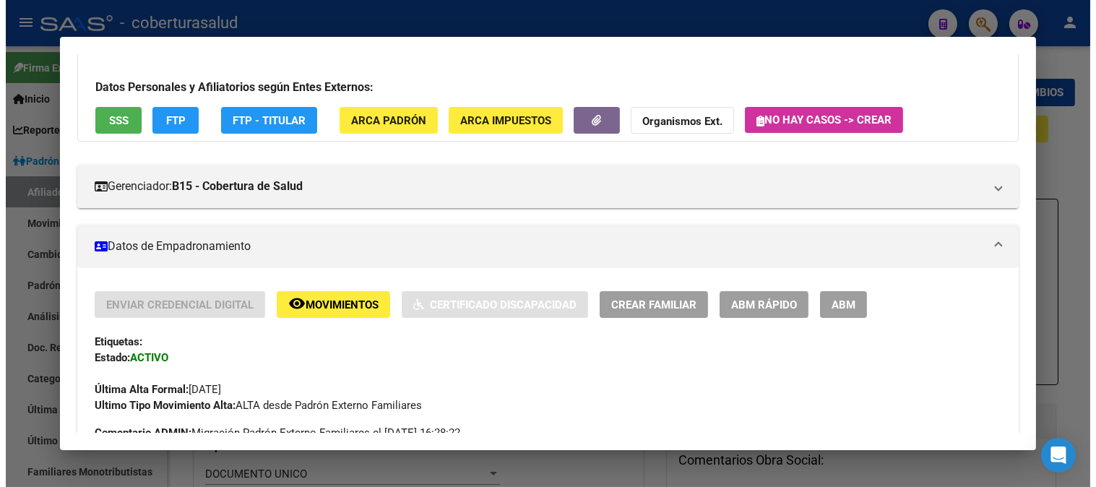
scroll to position [160, 0]
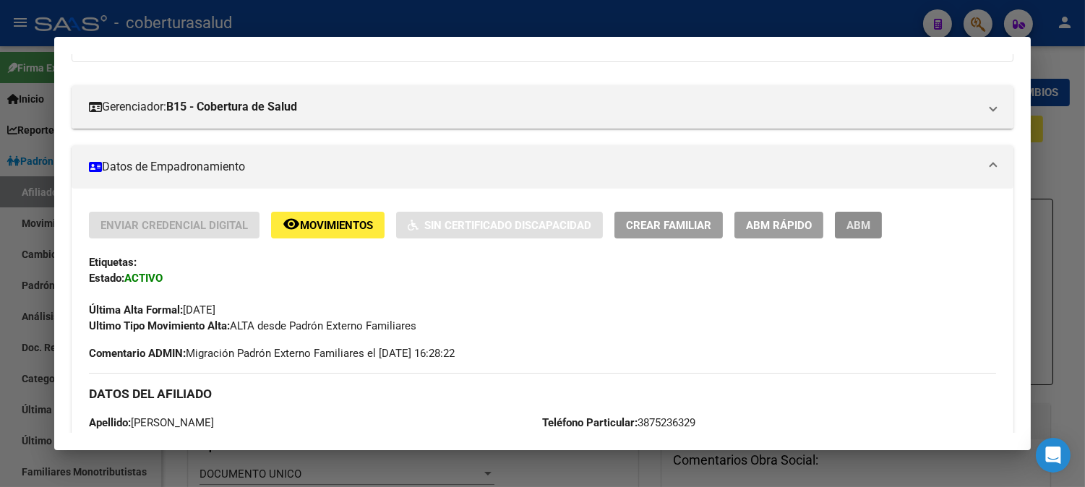
click at [846, 229] on span "ABM" at bounding box center [858, 225] width 24 height 13
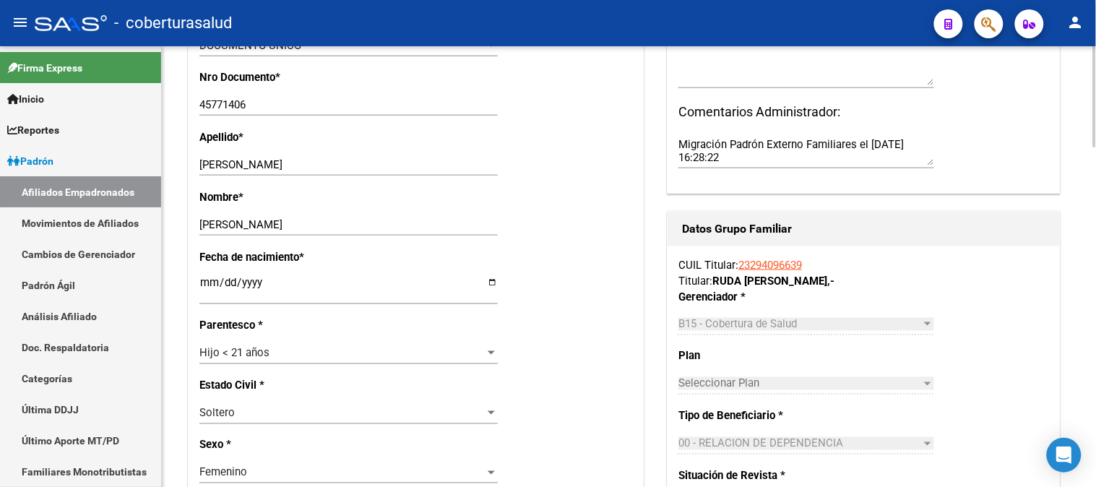
scroll to position [401, 0]
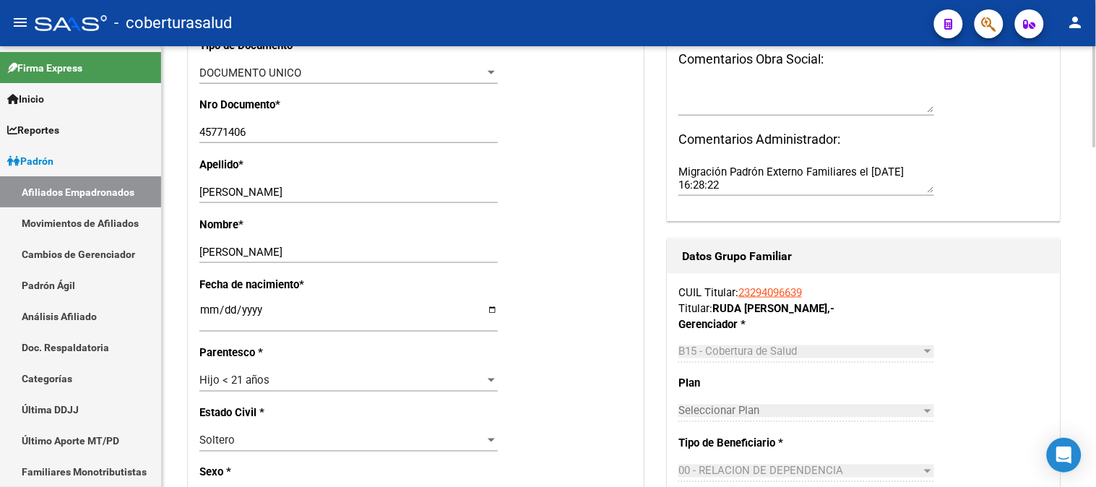
click at [343, 384] on div "Hijo < 21 años" at bounding box center [342, 380] width 286 height 13
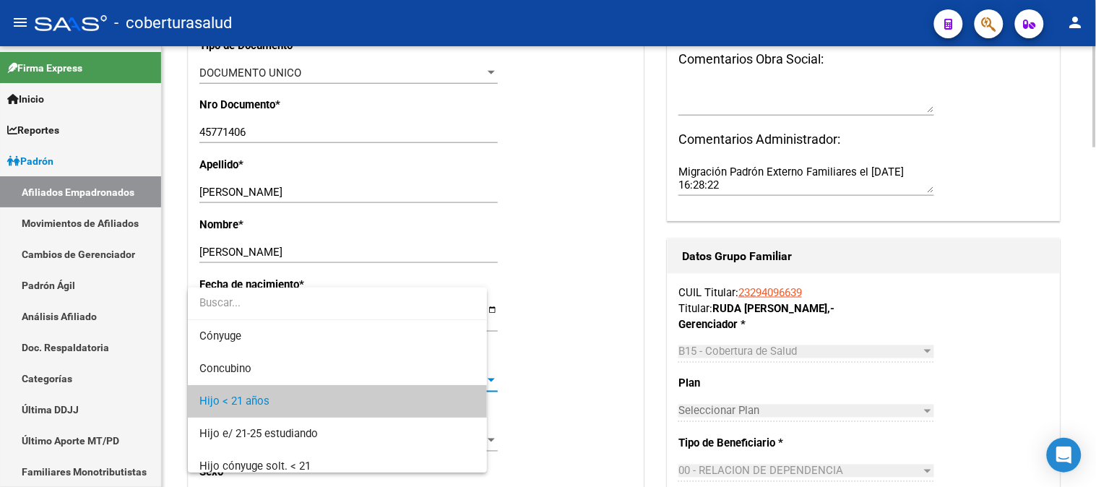
scroll to position [22, 0]
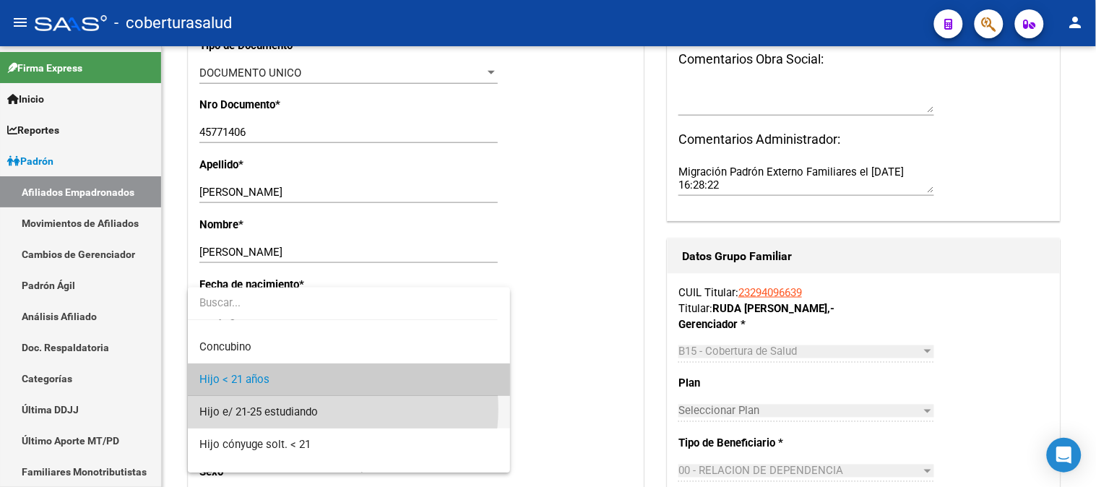
click at [322, 409] on span "Hijo e/ 21-25 estudiando" at bounding box center [348, 412] width 299 height 33
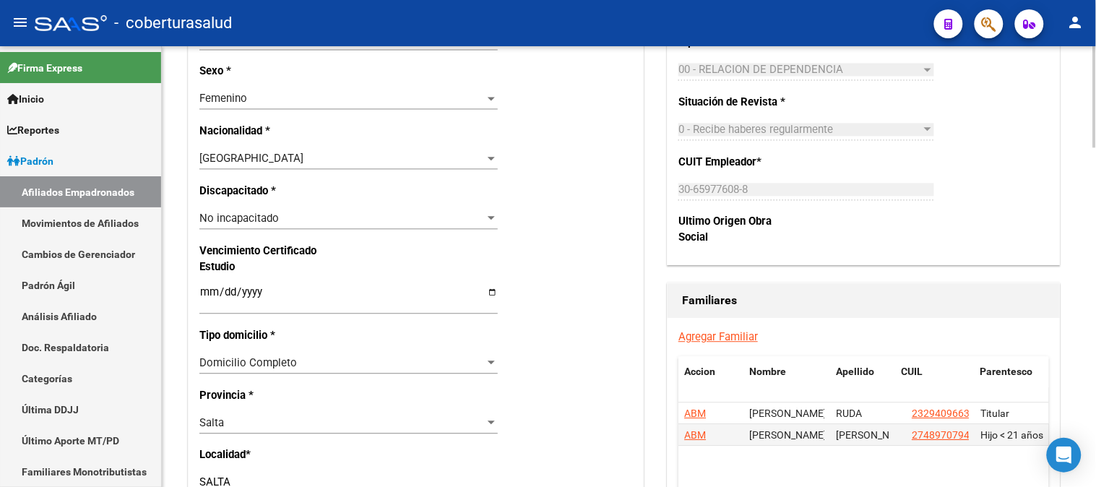
scroll to position [883, 0]
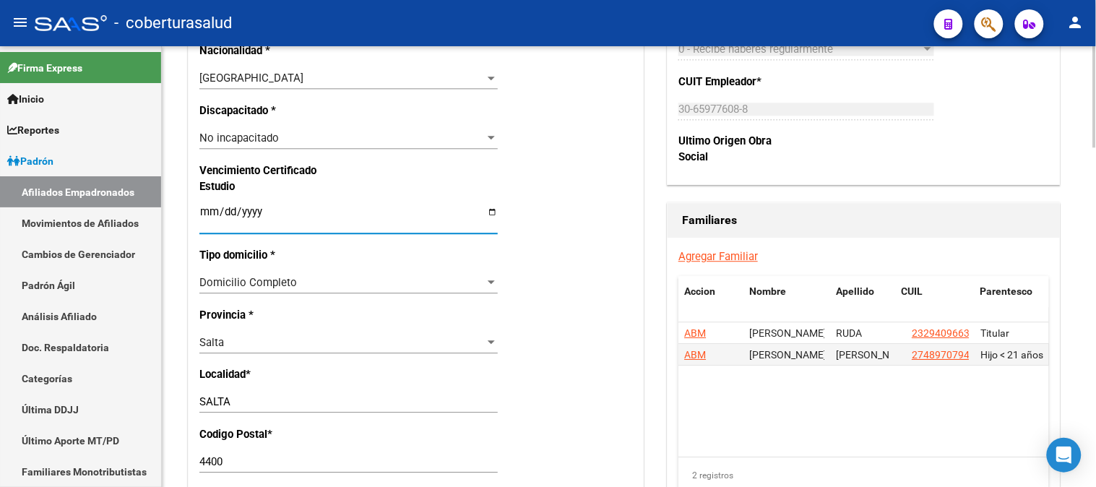
click at [199, 210] on input "Ingresar fecha" at bounding box center [348, 217] width 299 height 23
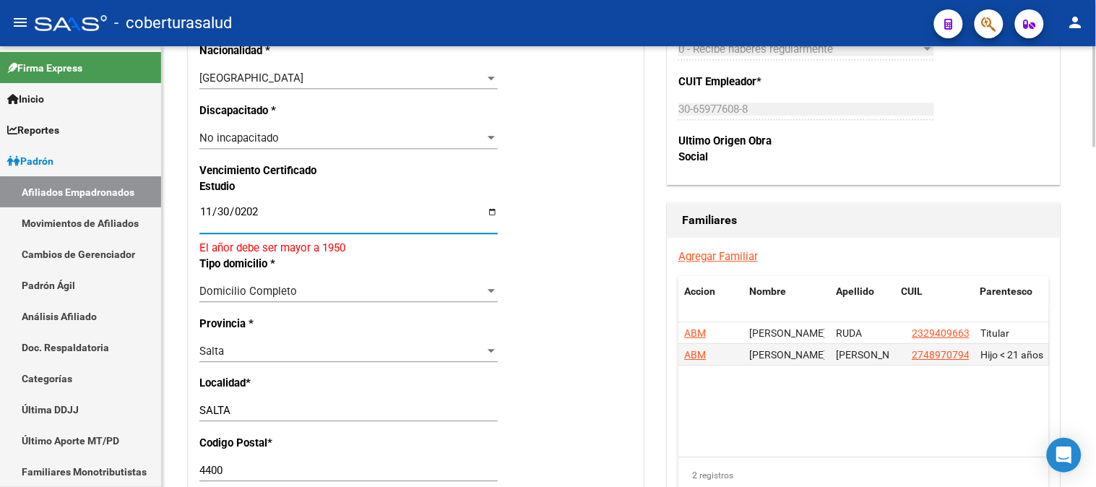
type input "[DATE]"
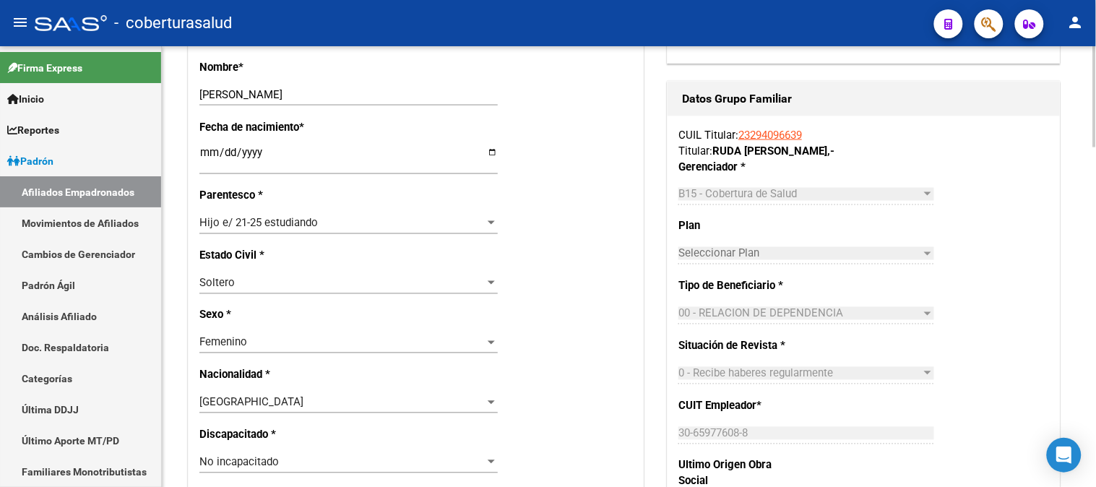
scroll to position [0, 0]
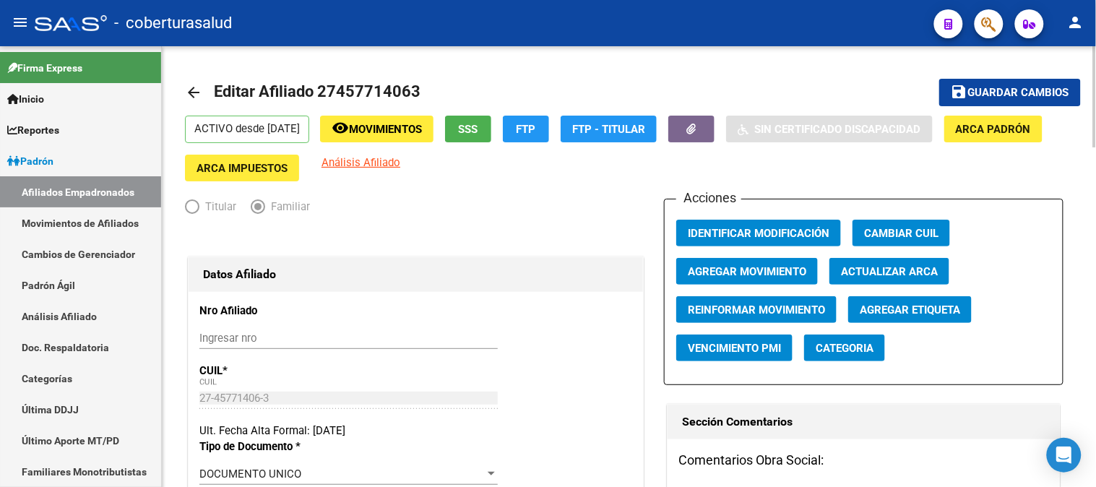
click at [1096, 22] on div "menu - coberturasalud person Firma Express Inicio Calendario SSS Instructivos C…" at bounding box center [548, 243] width 1096 height 487
click at [1030, 87] on span "Guardar cambios" at bounding box center [1019, 93] width 101 height 13
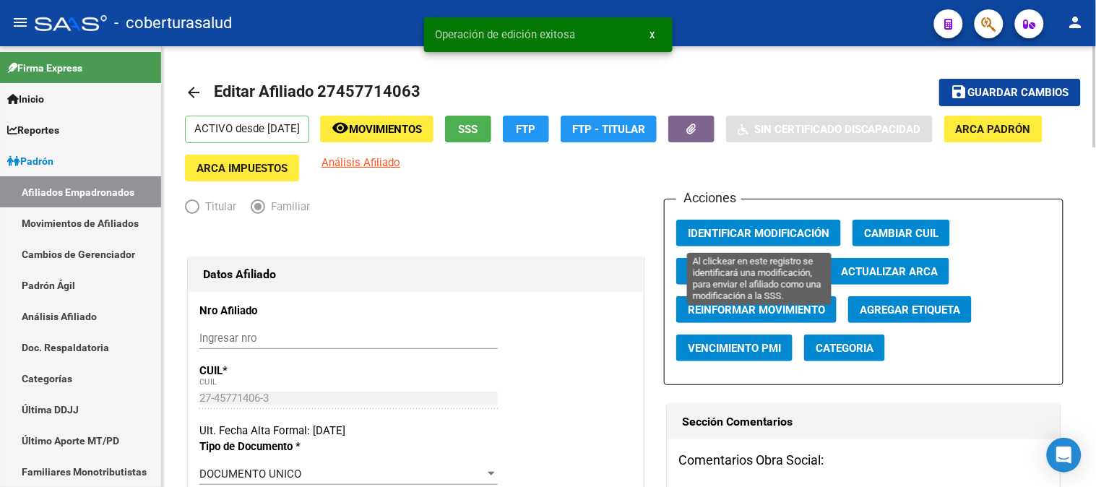
click at [769, 234] on span "Identificar Modificación" at bounding box center [759, 233] width 142 height 13
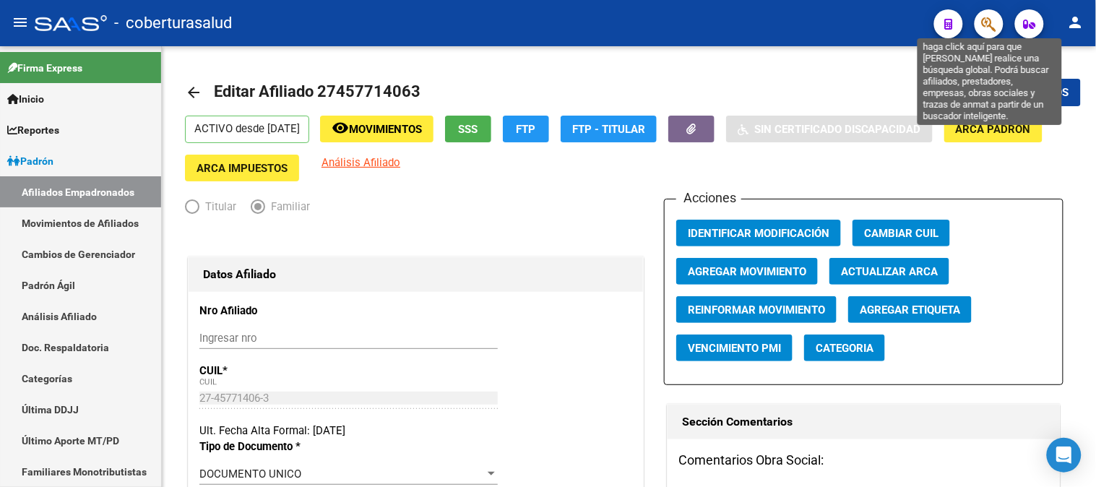
click at [992, 26] on icon "button" at bounding box center [989, 24] width 14 height 17
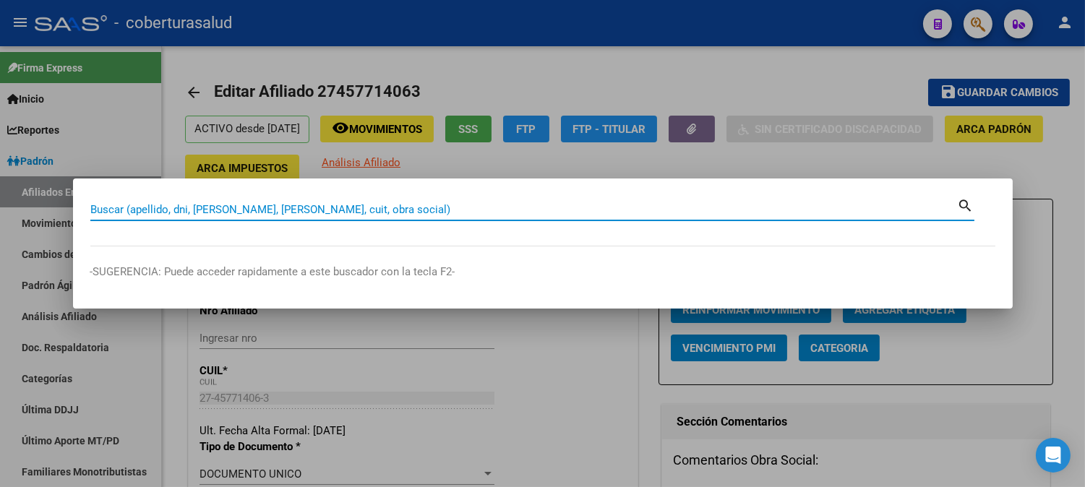
click at [158, 208] on input "Buscar (apellido, dni, [PERSON_NAME], [PERSON_NAME], cuit, obra social)" at bounding box center [523, 209] width 867 height 13
paste input "20447383927"
type input "20447383927"
click at [964, 205] on mat-icon "search" at bounding box center [966, 204] width 17 height 17
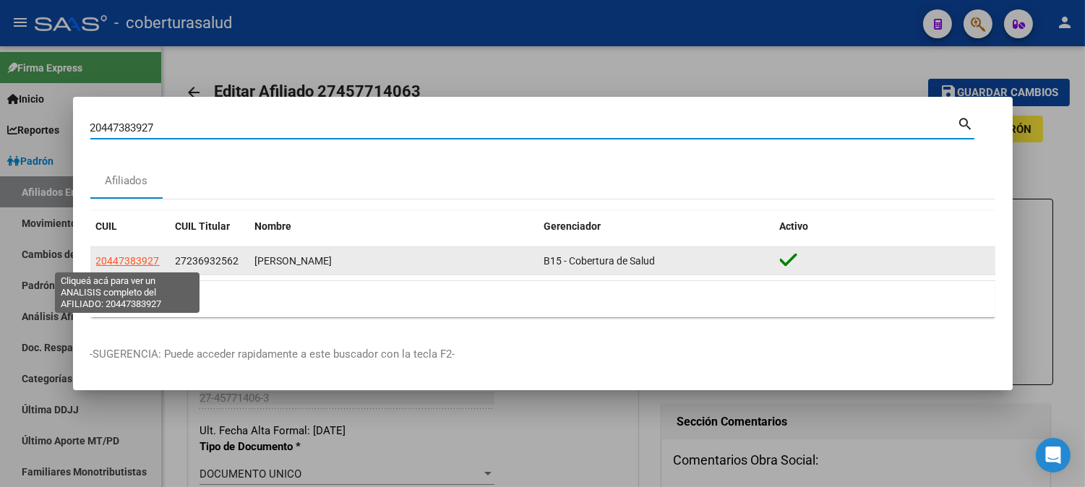
click at [124, 260] on span "20447383927" at bounding box center [128, 261] width 64 height 12
type textarea "20447383927"
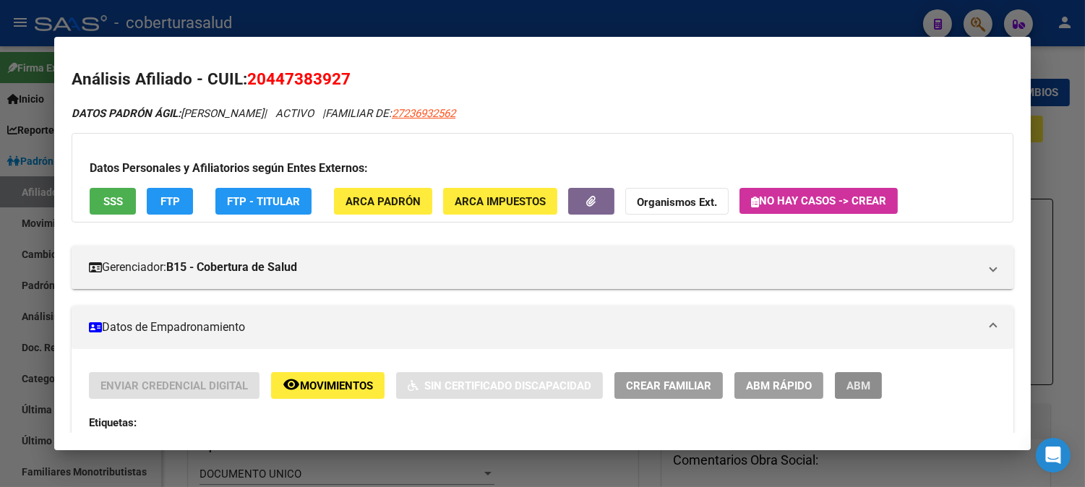
click at [857, 379] on span "ABM" at bounding box center [858, 385] width 24 height 13
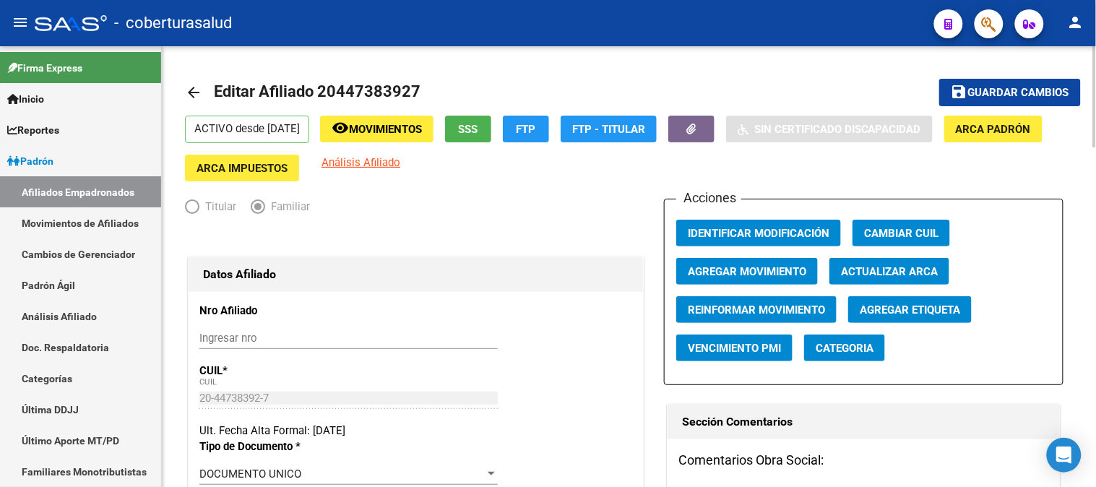
click at [1096, 82] on div at bounding box center [1096, 96] width 4 height 101
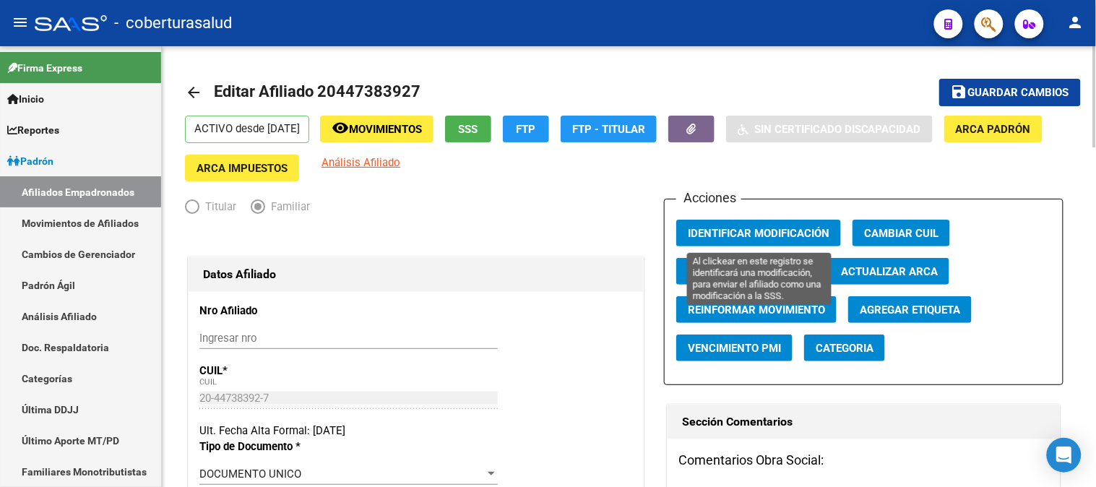
click at [777, 231] on span "Identificar Modificación" at bounding box center [759, 233] width 142 height 13
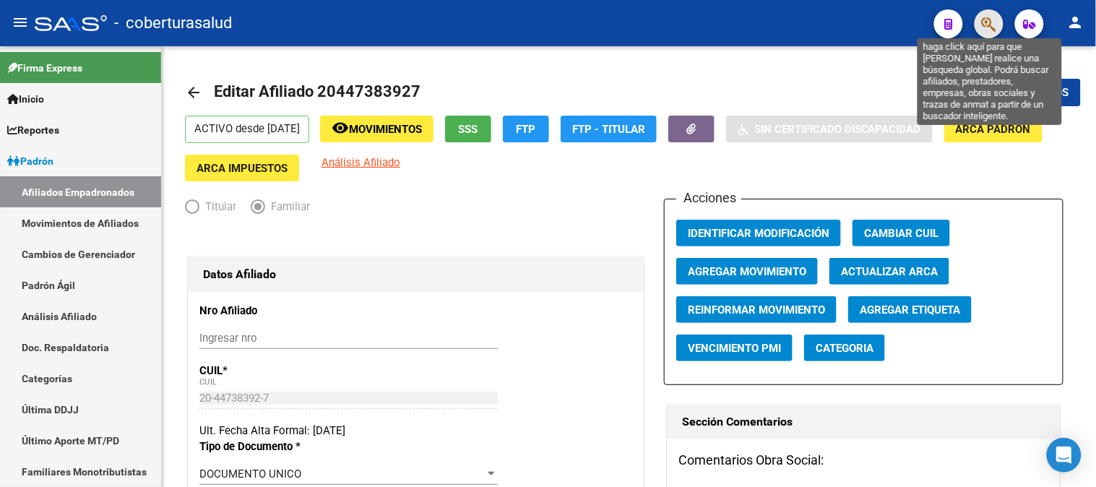
click at [993, 22] on icon "button" at bounding box center [989, 24] width 14 height 17
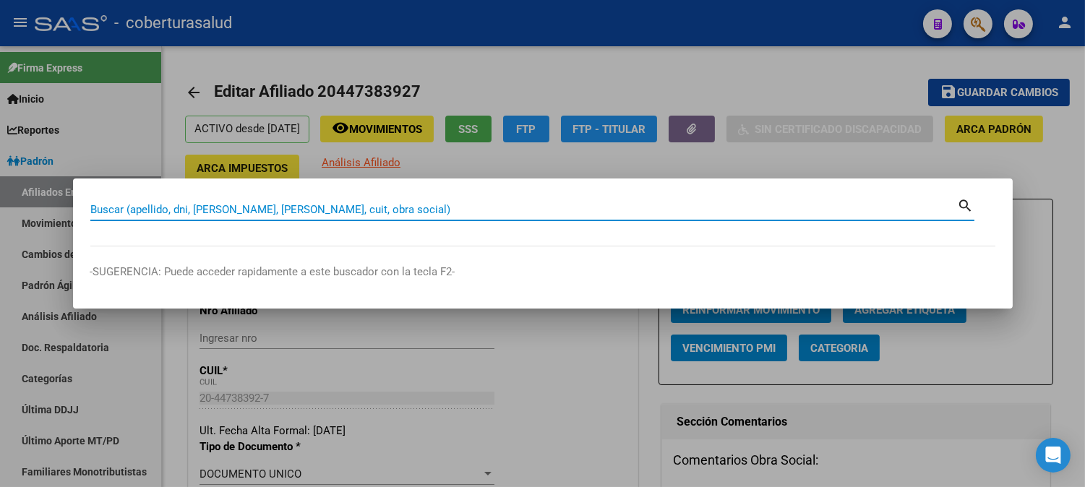
click at [210, 210] on input "Buscar (apellido, dni, [PERSON_NAME], [PERSON_NAME], cuit, obra social)" at bounding box center [523, 209] width 867 height 13
paste input "27434896318"
type input "27434896318"
click at [966, 205] on mat-icon "search" at bounding box center [966, 204] width 17 height 17
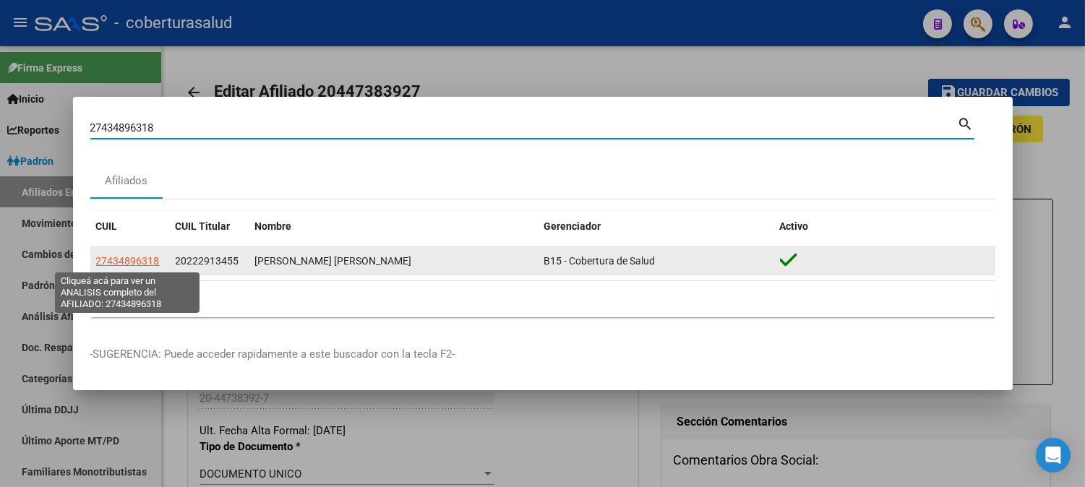
click at [130, 262] on span "27434896318" at bounding box center [128, 261] width 64 height 12
type textarea "27434896318"
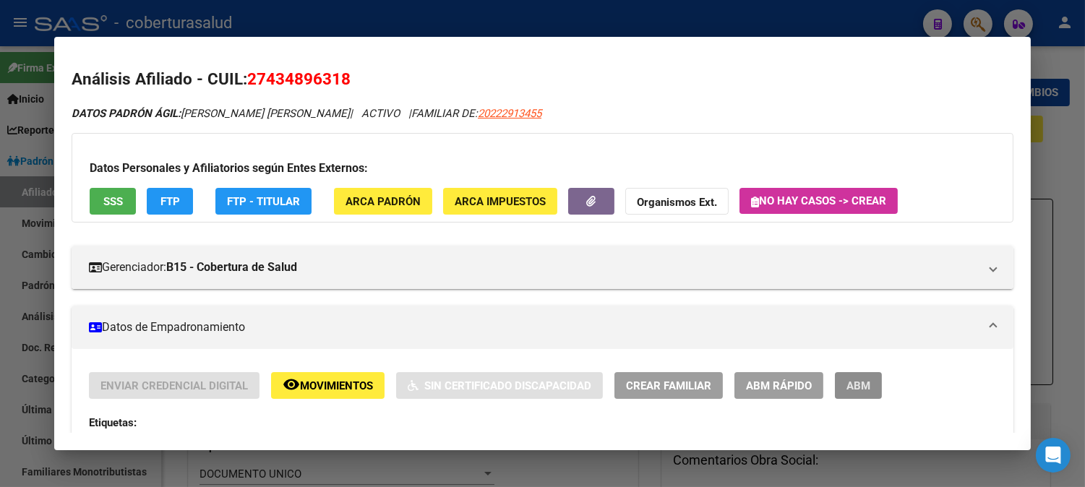
click at [862, 386] on span "ABM" at bounding box center [858, 385] width 24 height 13
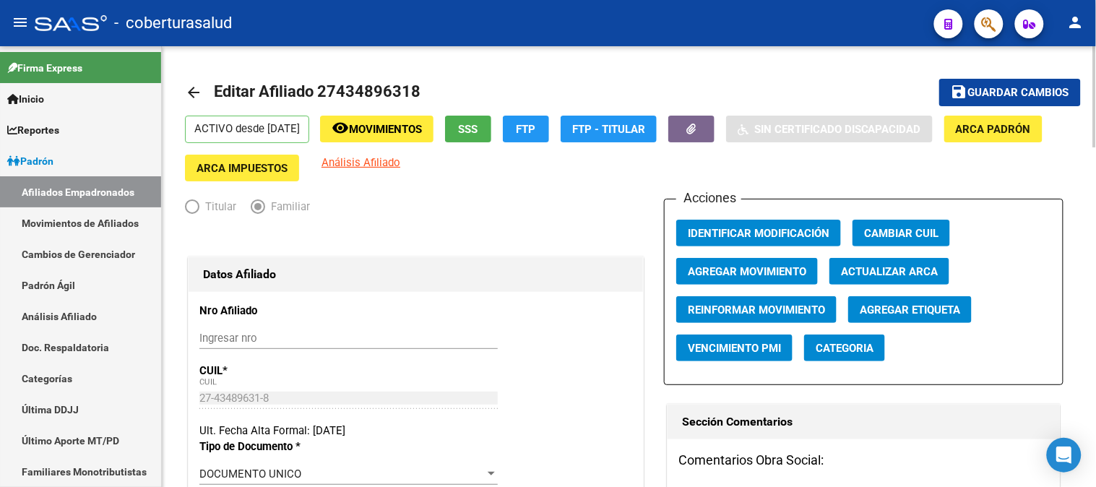
click at [1096, 53] on div at bounding box center [1096, 96] width 4 height 101
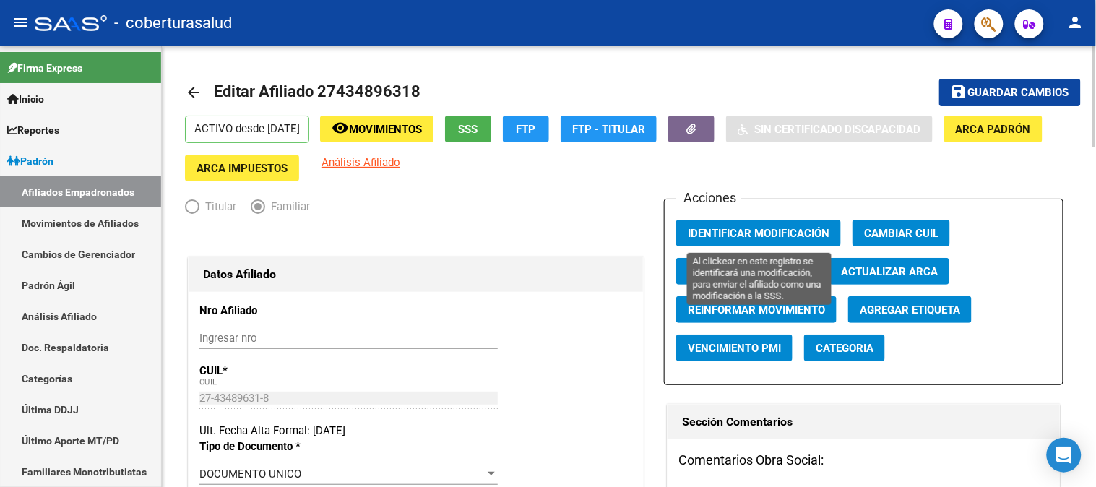
click at [795, 228] on span "Identificar Modificación" at bounding box center [759, 233] width 142 height 13
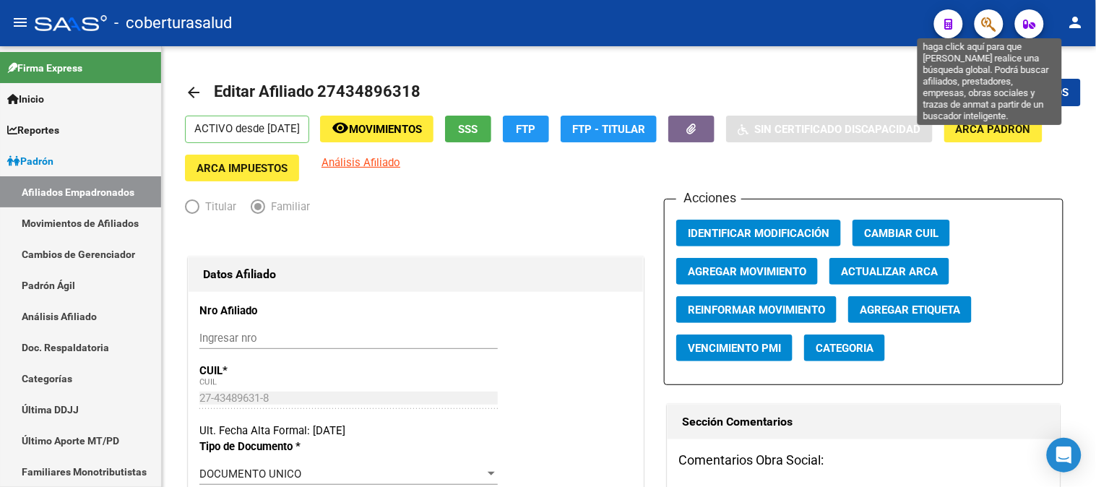
click at [992, 23] on icon "button" at bounding box center [989, 24] width 14 height 17
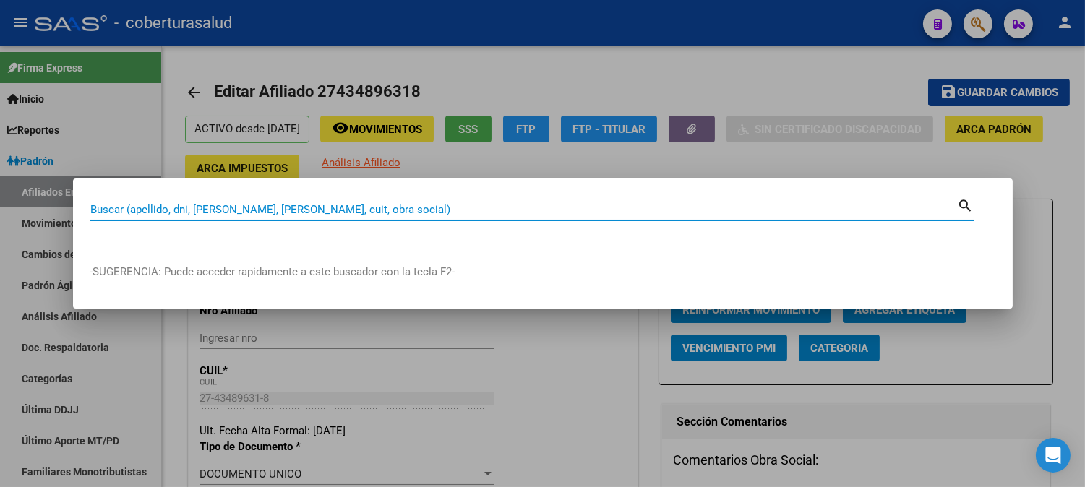
click at [270, 210] on input "Buscar (apellido, dni, [PERSON_NAME], [PERSON_NAME], cuit, obra social)" at bounding box center [523, 209] width 867 height 13
paste input "20448140076"
type input "20448140076"
click at [963, 202] on mat-icon "search" at bounding box center [966, 204] width 17 height 17
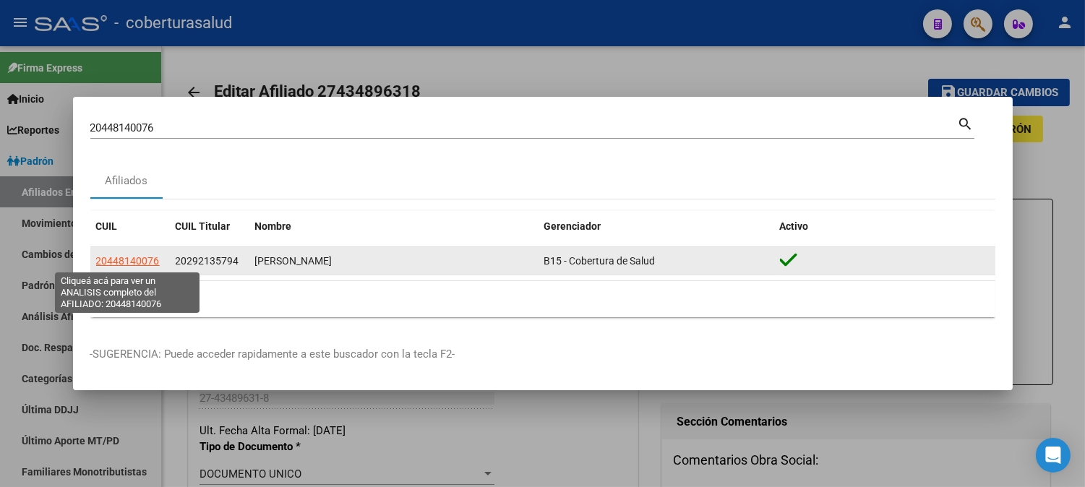
click at [136, 257] on span "20448140076" at bounding box center [128, 261] width 64 height 12
type textarea "20448140076"
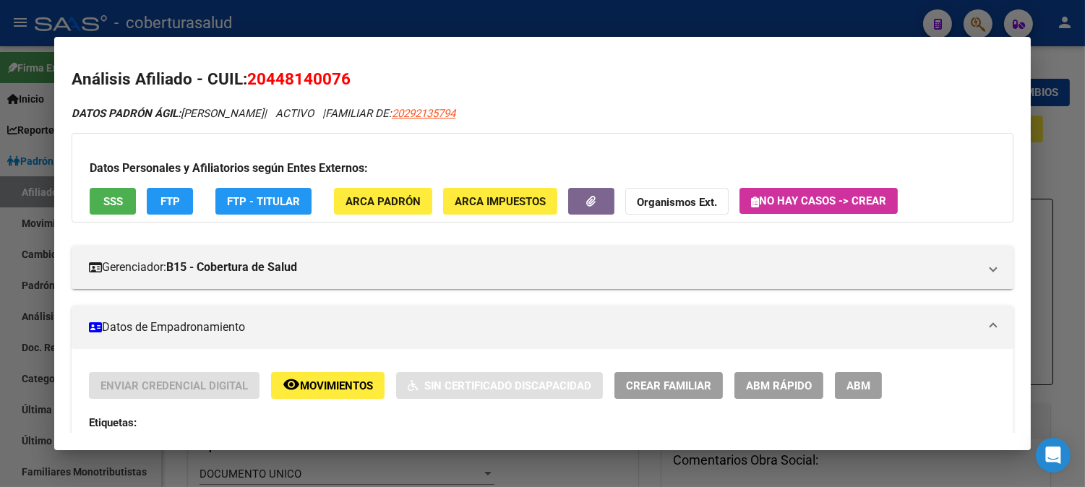
click at [849, 392] on span "ABM" at bounding box center [858, 385] width 24 height 13
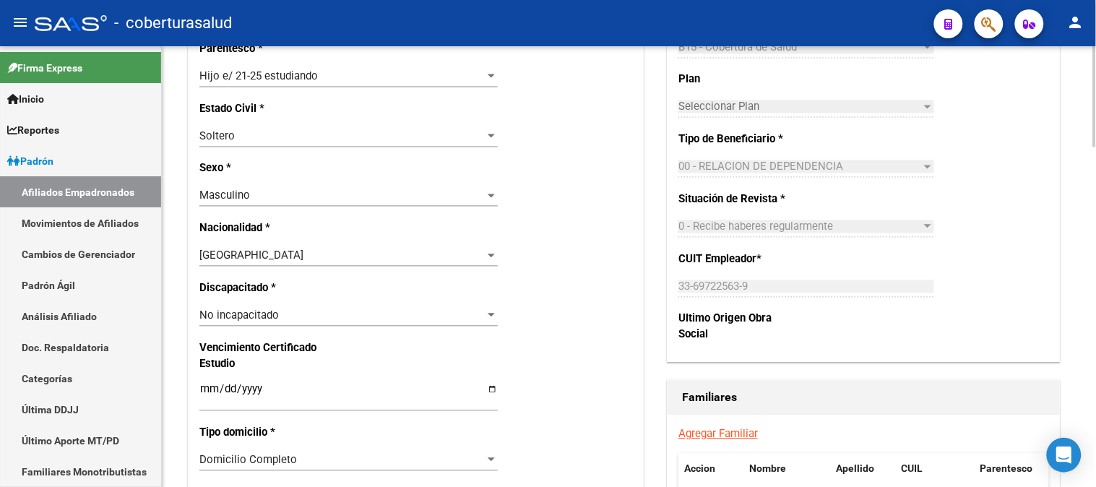
scroll to position [803, 0]
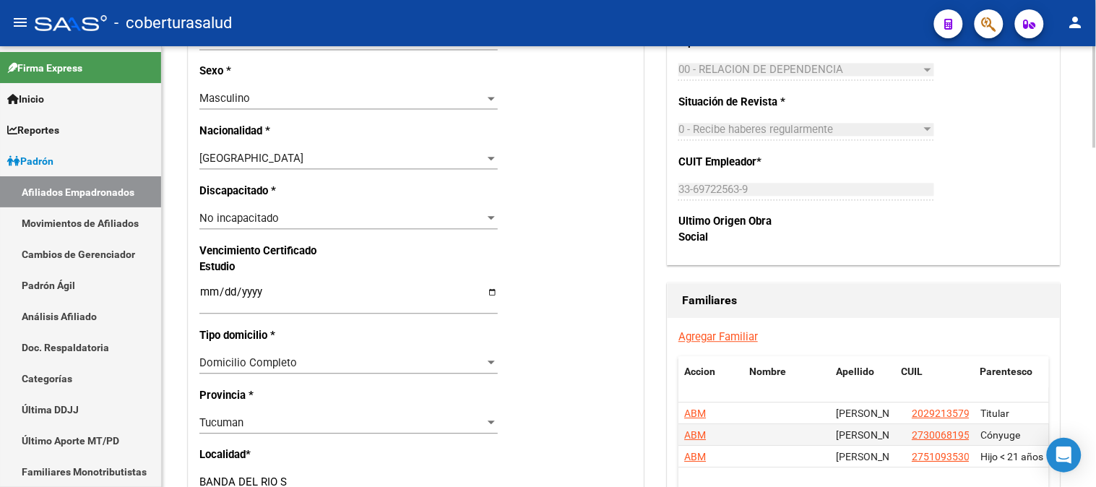
click at [206, 287] on input "Ingresar fecha" at bounding box center [348, 297] width 299 height 23
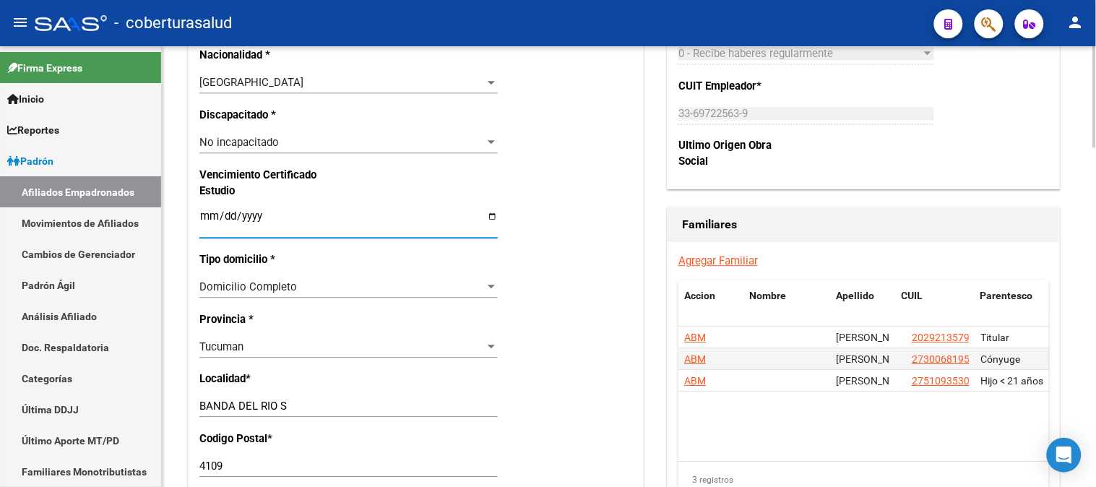
scroll to position [883, 0]
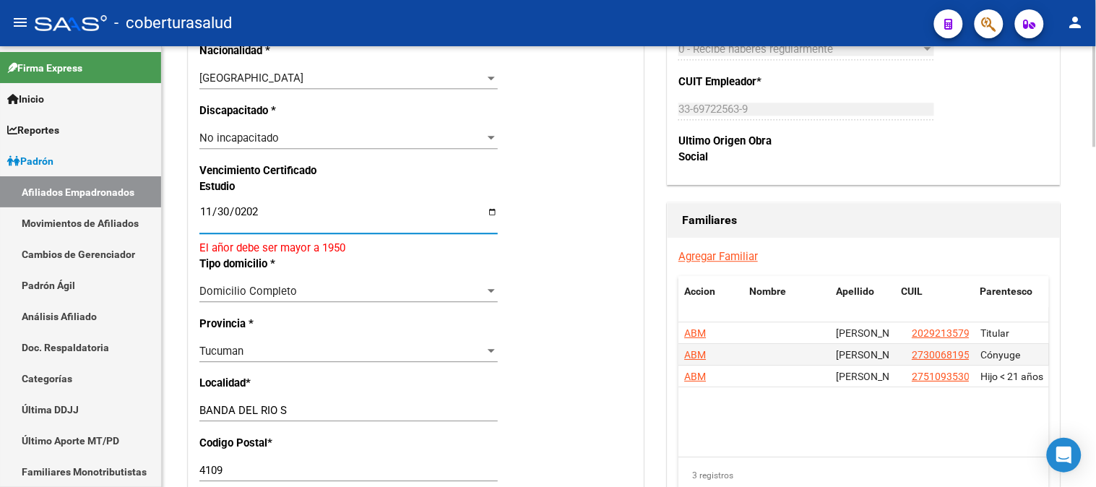
type input "[DATE]"
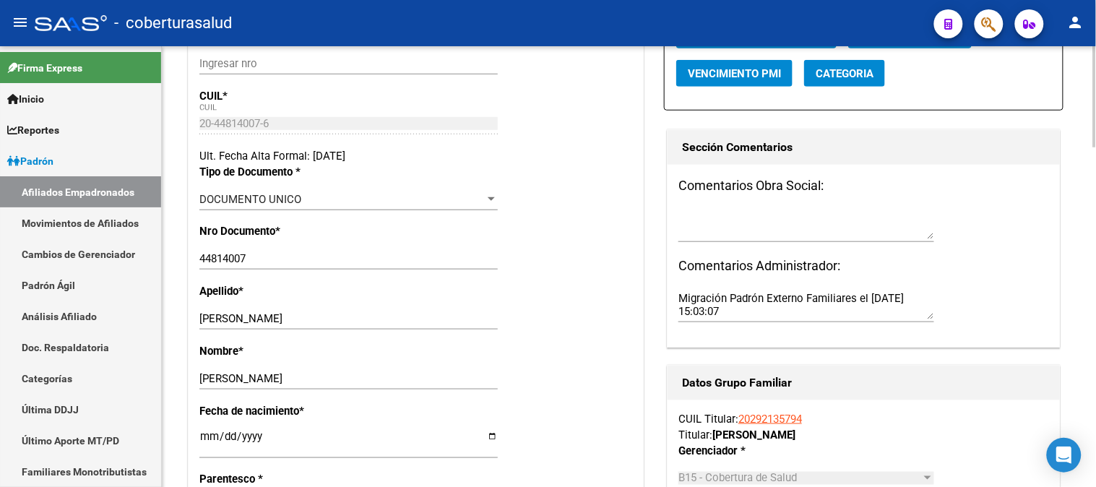
scroll to position [0, 0]
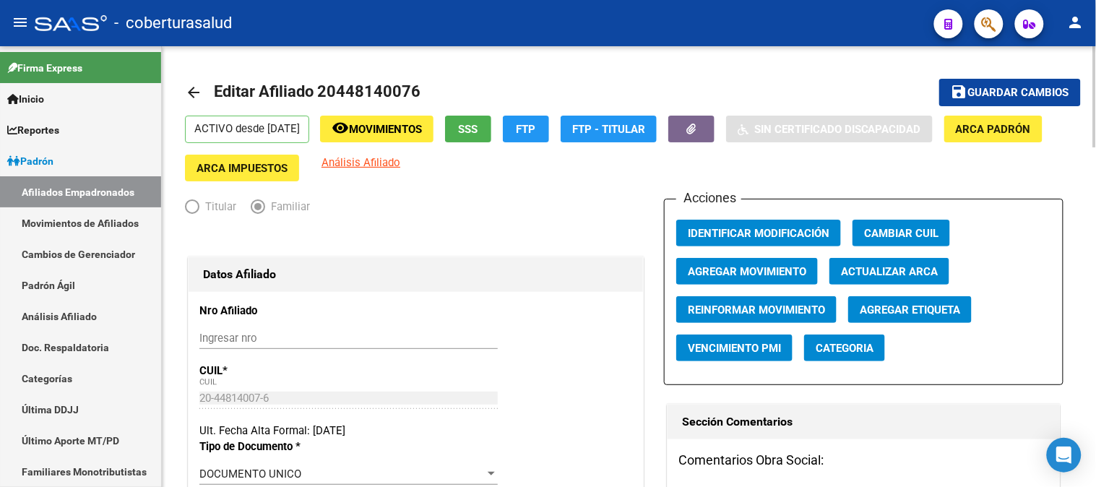
click at [1096, 82] on div at bounding box center [1096, 96] width 4 height 101
click at [1009, 94] on span "Guardar cambios" at bounding box center [1019, 93] width 101 height 13
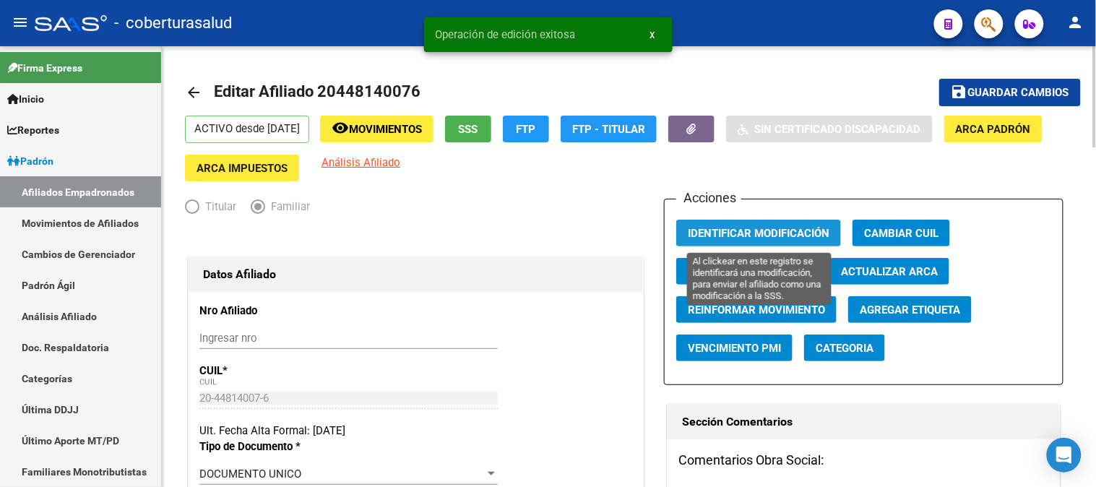
click at [752, 229] on span "Identificar Modificación" at bounding box center [759, 233] width 142 height 13
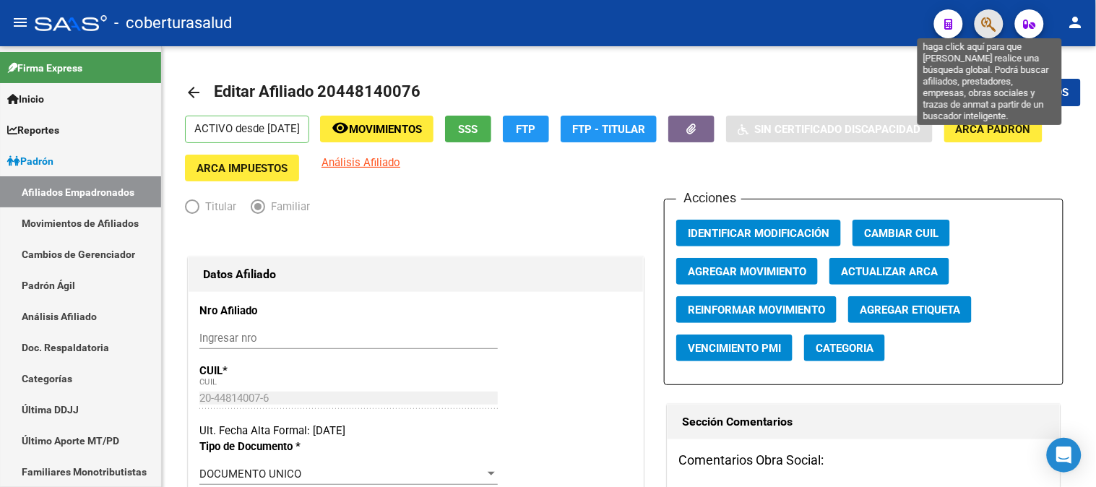
click at [990, 24] on icon "button" at bounding box center [989, 24] width 14 height 17
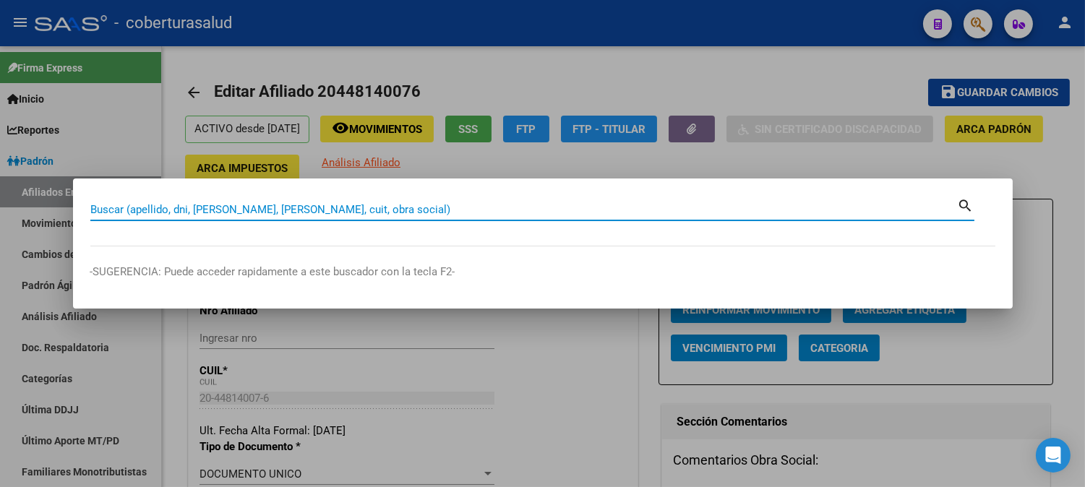
click at [234, 215] on input "Buscar (apellido, dni, [PERSON_NAME], [PERSON_NAME], cuit, obra social)" at bounding box center [523, 209] width 867 height 13
paste input "27452640436"
type input "27452640436"
click at [965, 206] on mat-icon "search" at bounding box center [966, 204] width 17 height 17
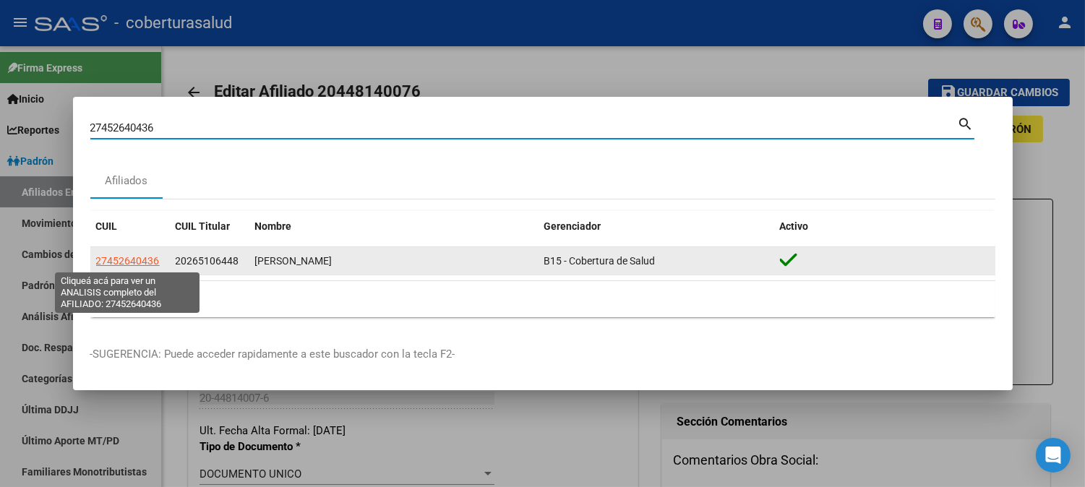
click at [145, 258] on span "27452640436" at bounding box center [128, 261] width 64 height 12
type textarea "27452640436"
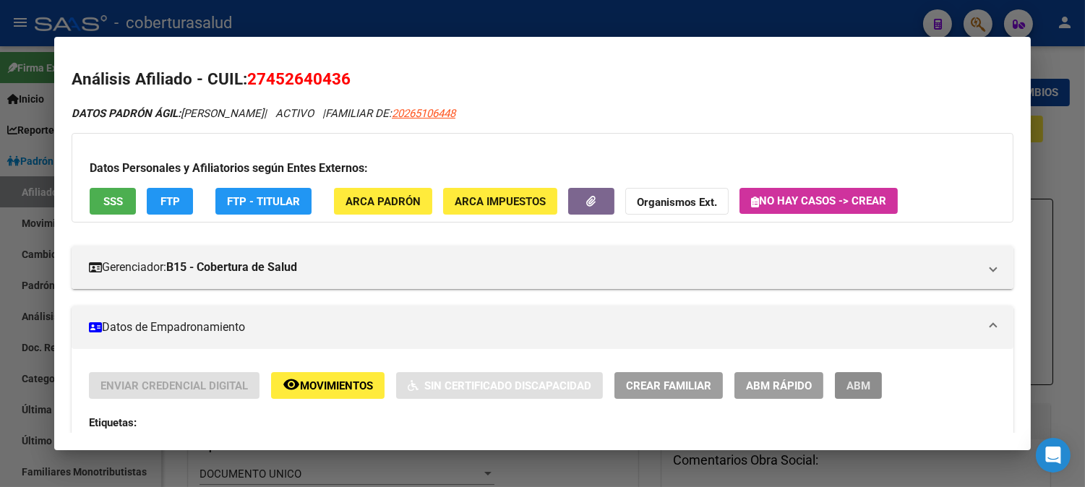
click at [838, 389] on button "ABM" at bounding box center [858, 385] width 47 height 27
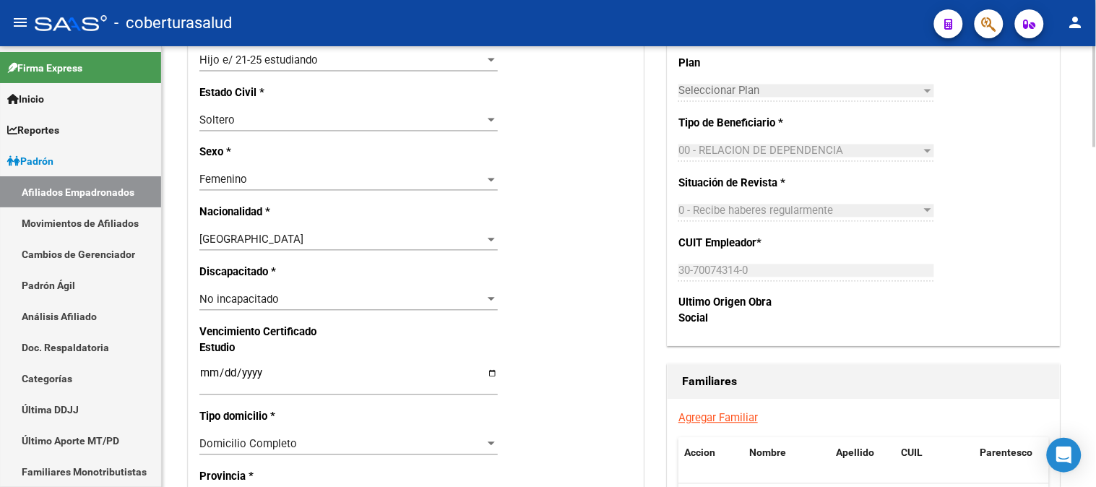
scroll to position [723, 0]
click at [207, 374] on input "Ingresar fecha" at bounding box center [348, 377] width 299 height 23
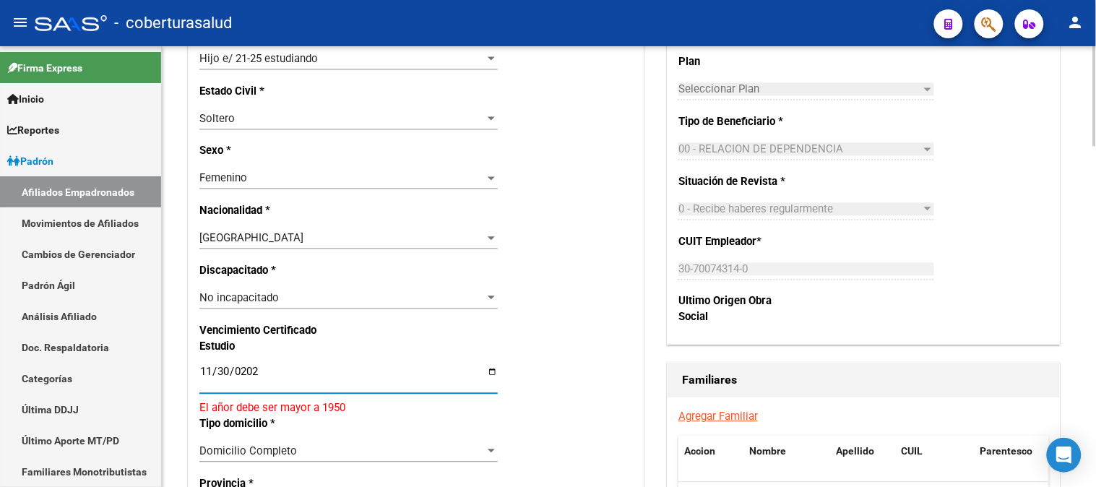
type input "[DATE]"
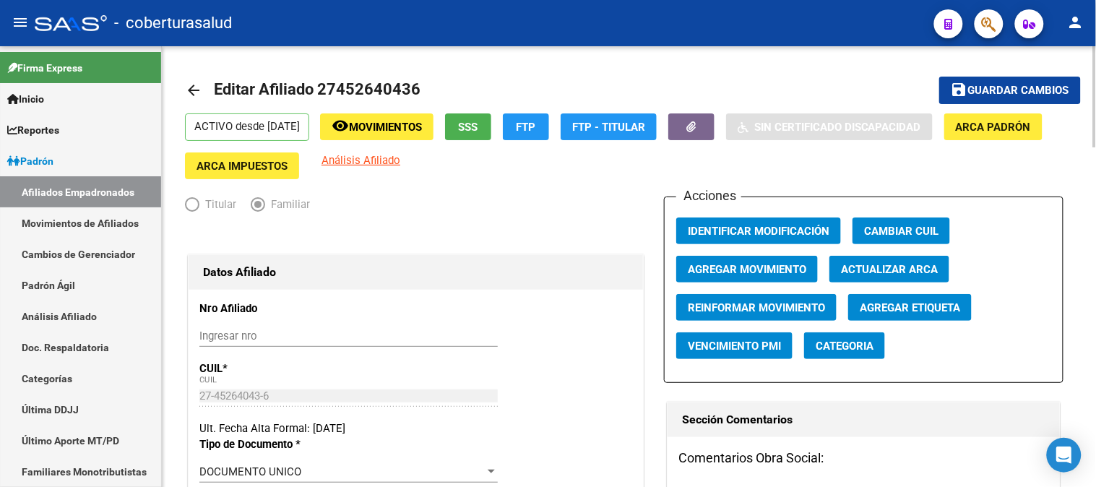
scroll to position [0, 0]
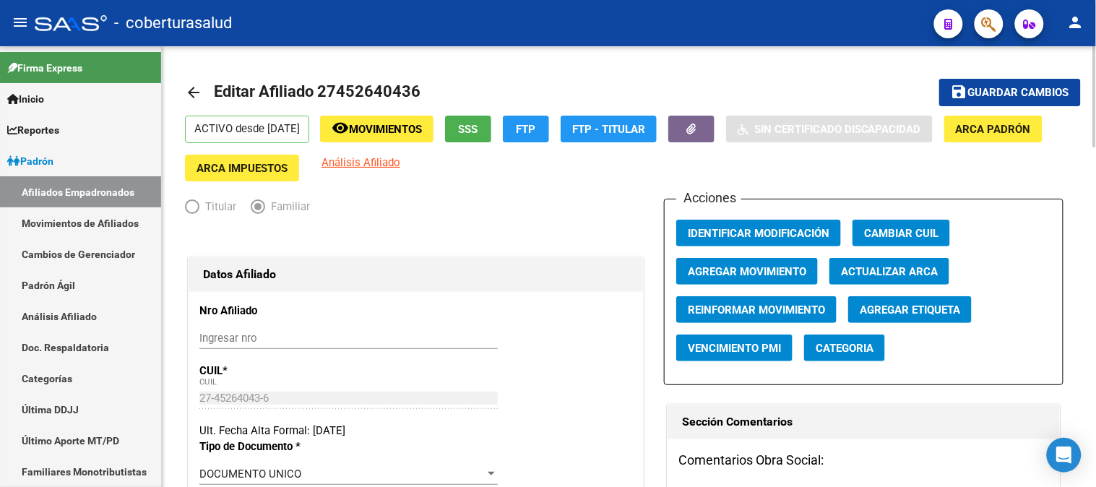
click at [1096, 94] on div at bounding box center [1096, 96] width 4 height 101
click at [1042, 95] on span "Guardar cambios" at bounding box center [1019, 93] width 101 height 13
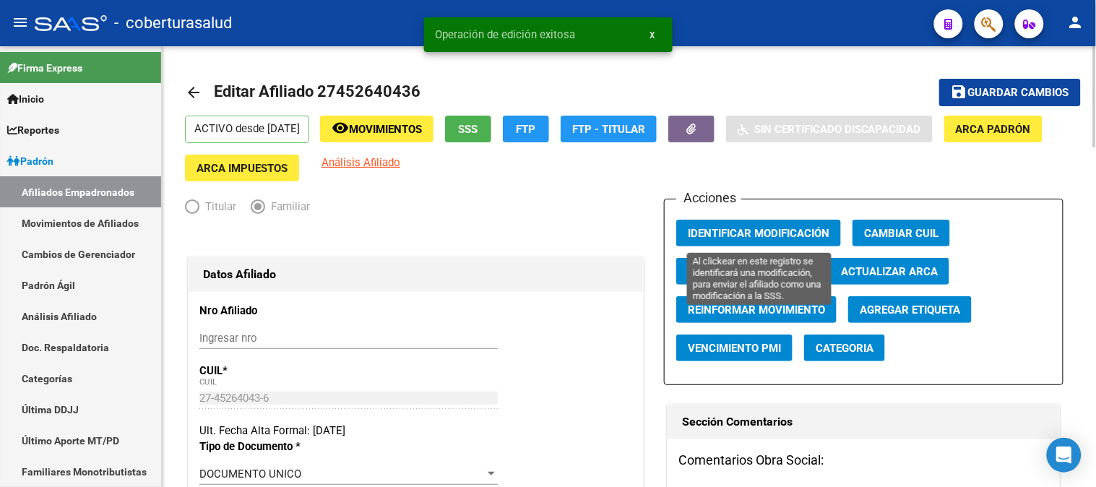
click at [760, 237] on span "Identificar Modificación" at bounding box center [759, 233] width 142 height 13
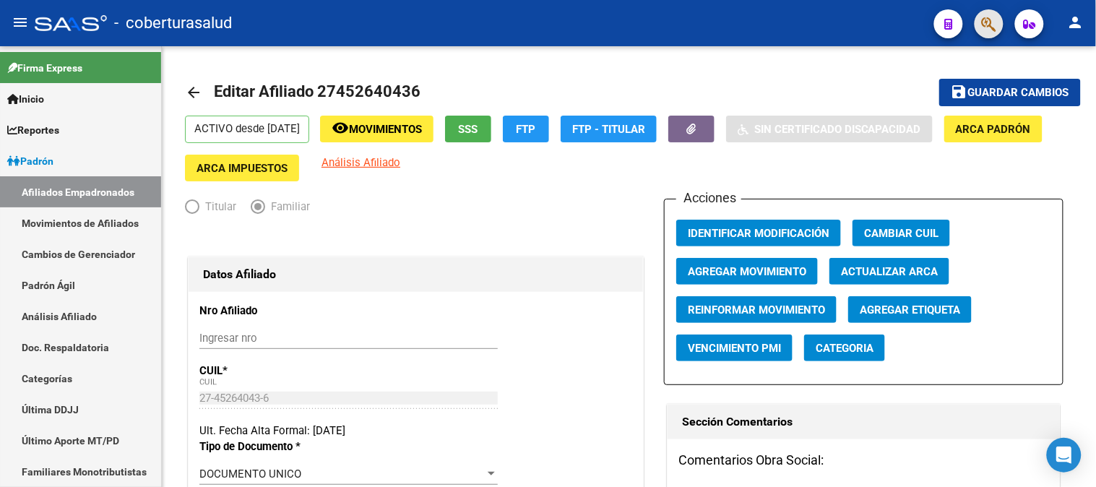
click at [979, 22] on button "button" at bounding box center [989, 23] width 29 height 29
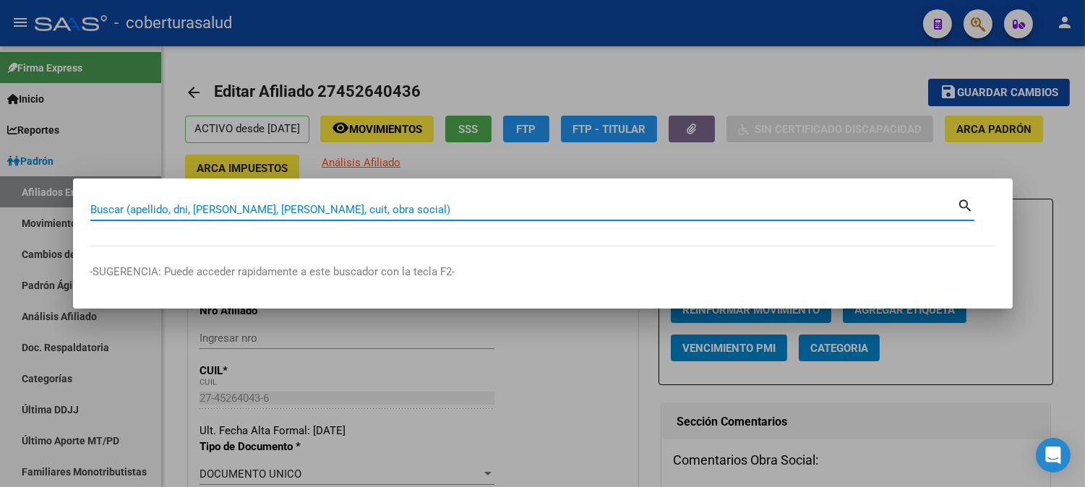
click at [264, 214] on input "Buscar (apellido, dni, [PERSON_NAME], [PERSON_NAME], cuit, obra social)" at bounding box center [523, 209] width 867 height 13
paste input "20436504188"
type input "20436504188"
click at [969, 200] on mat-icon "search" at bounding box center [966, 204] width 17 height 17
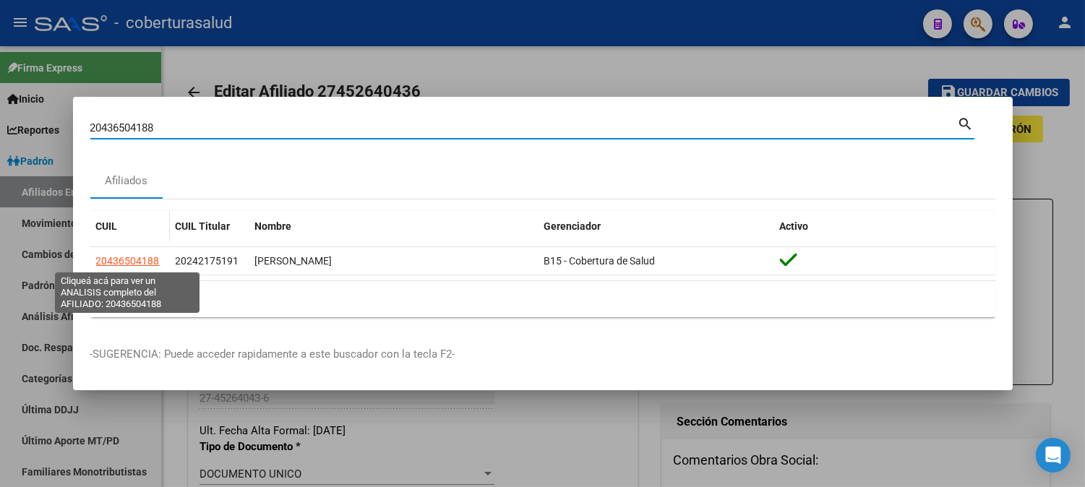
click at [131, 258] on span "20436504188" at bounding box center [128, 261] width 64 height 12
type textarea "20436504188"
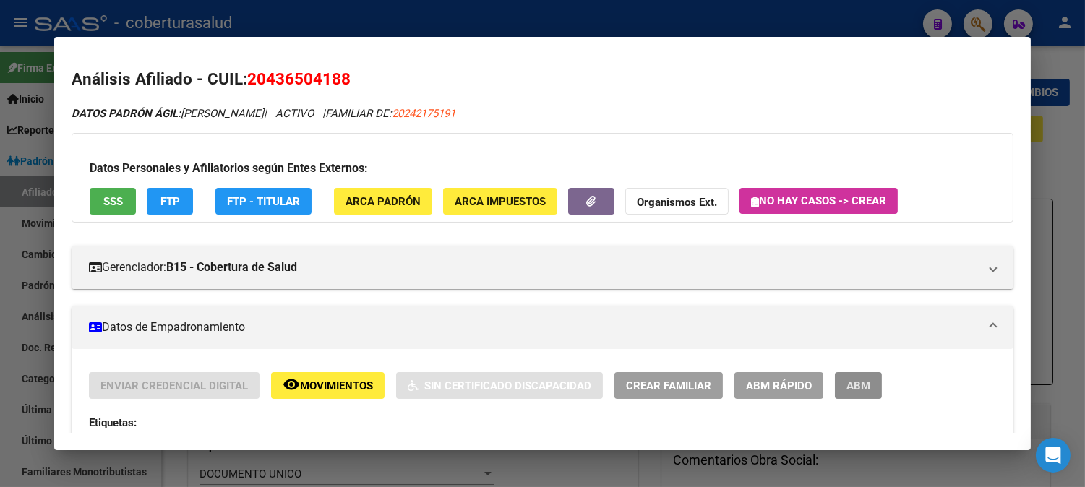
click at [867, 387] on button "ABM" at bounding box center [858, 385] width 47 height 27
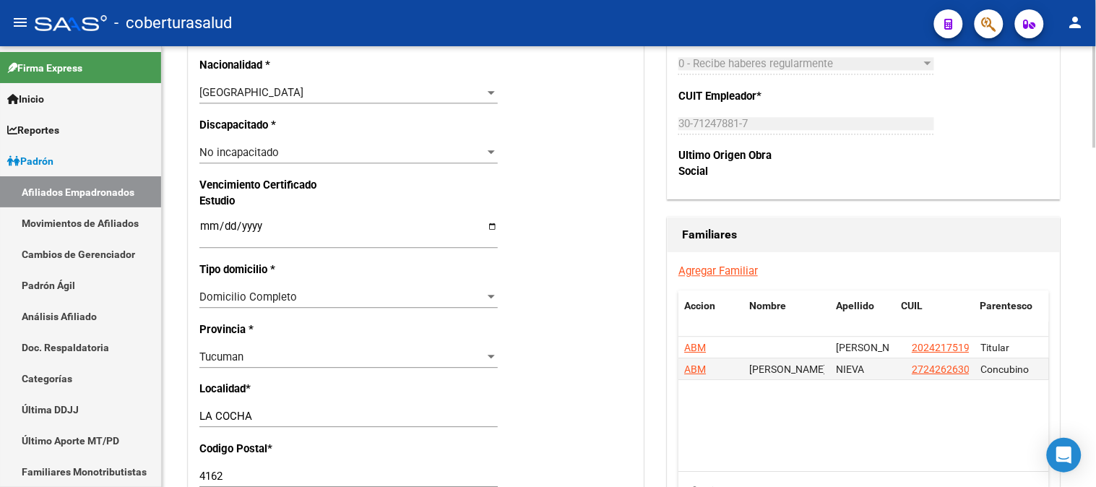
scroll to position [883, 0]
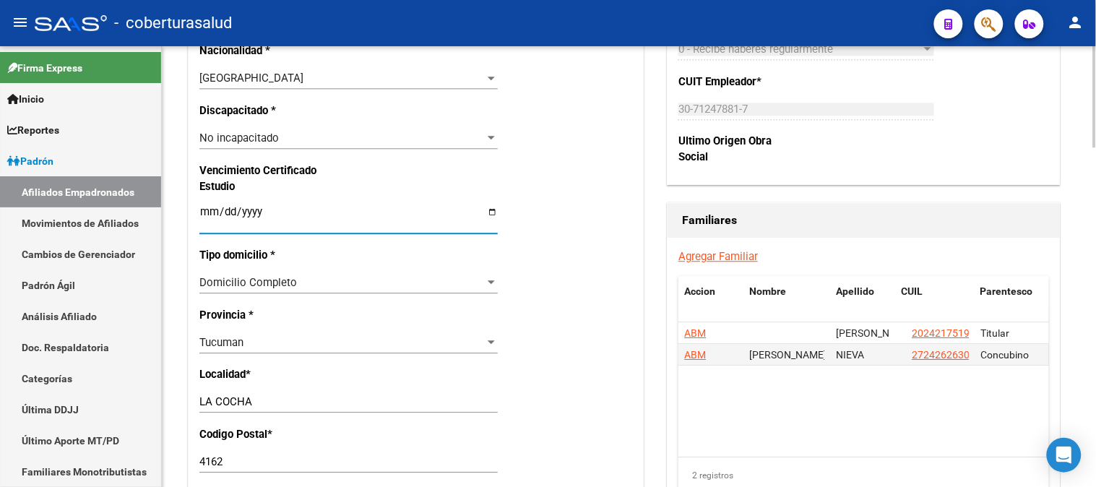
click at [207, 211] on input "Ingresar fecha" at bounding box center [348, 217] width 299 height 23
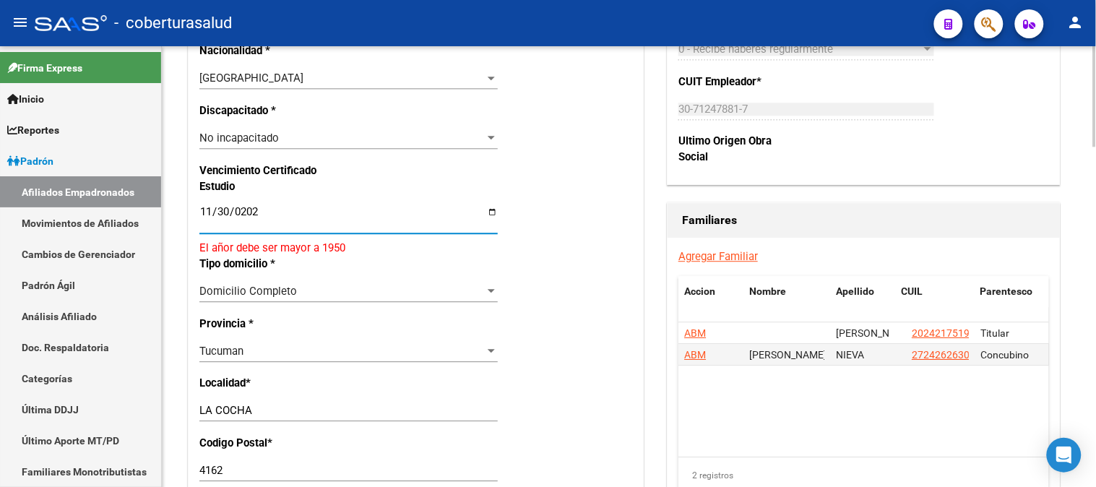
type input "[DATE]"
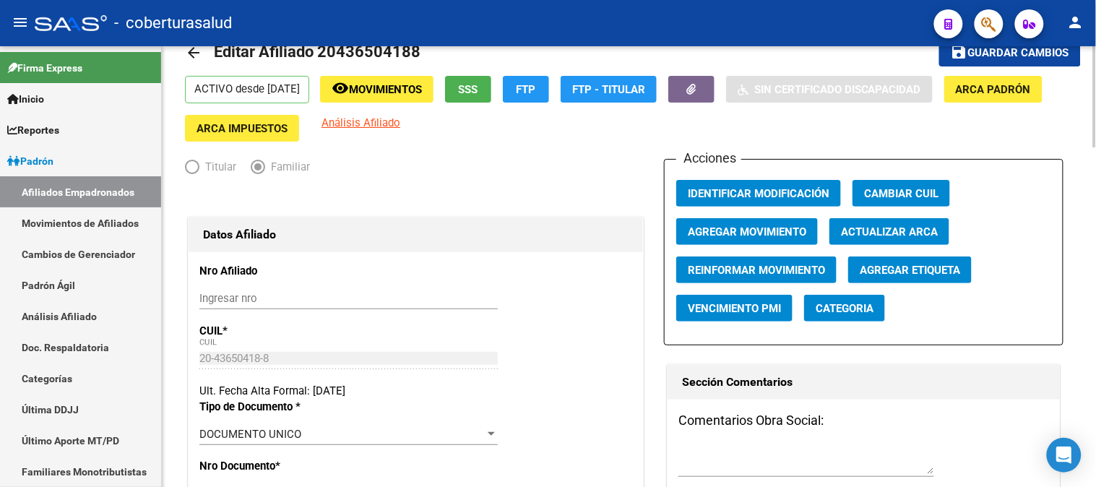
scroll to position [0, 0]
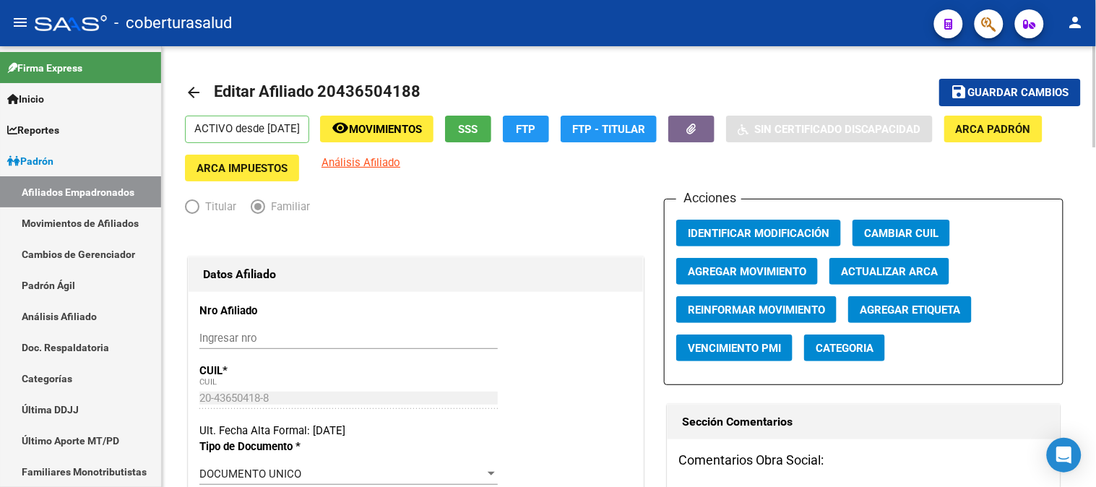
click at [1065, 94] on span "Guardar cambios" at bounding box center [1019, 93] width 101 height 13
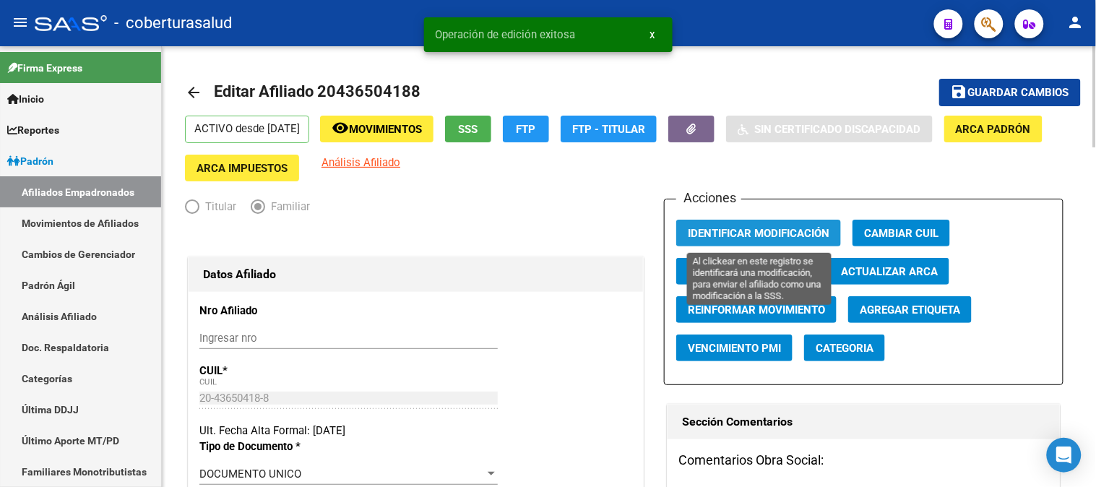
click at [752, 229] on span "Identificar Modificación" at bounding box center [759, 233] width 142 height 13
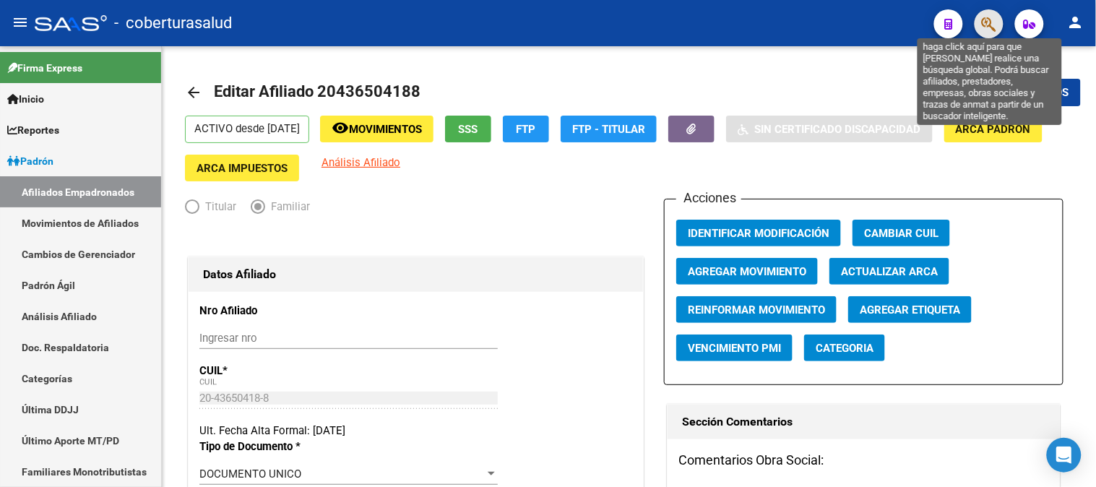
click at [992, 24] on icon "button" at bounding box center [989, 24] width 14 height 17
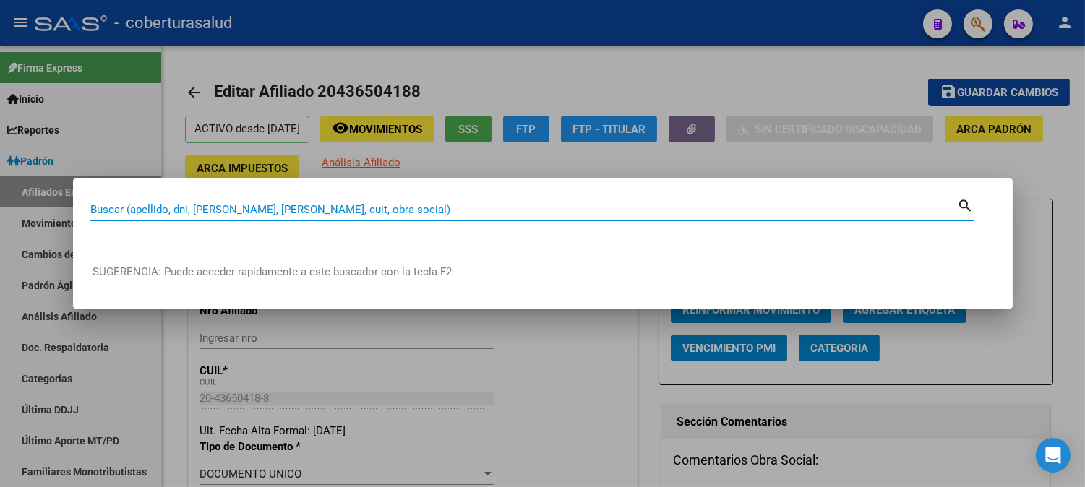
click at [265, 207] on input "Buscar (apellido, dni, [PERSON_NAME], [PERSON_NAME], cuit, obra social)" at bounding box center [523, 209] width 867 height 13
paste input "20454451040"
type input "20454451040"
click at [962, 205] on mat-icon "search" at bounding box center [966, 204] width 17 height 17
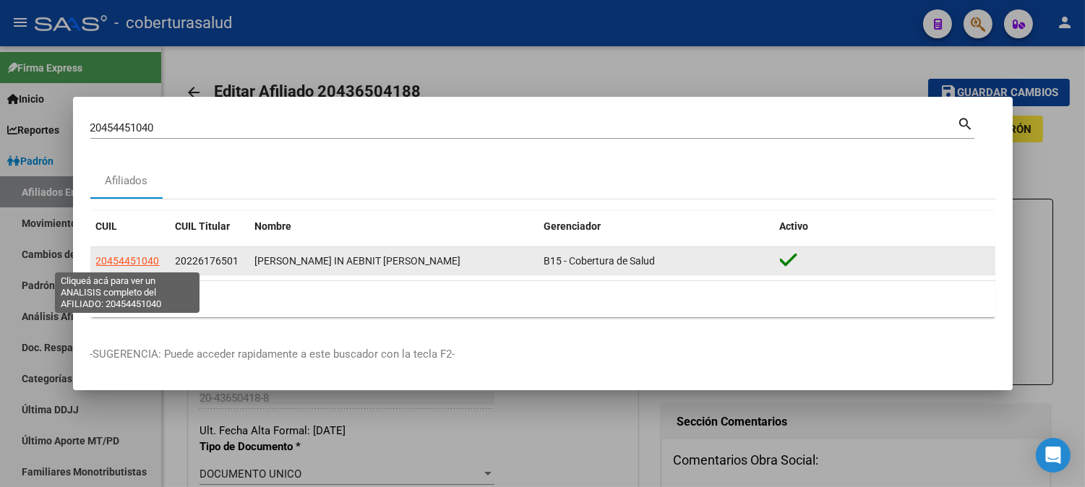
click at [139, 262] on span "20454451040" at bounding box center [128, 261] width 64 height 12
type textarea "20454451040"
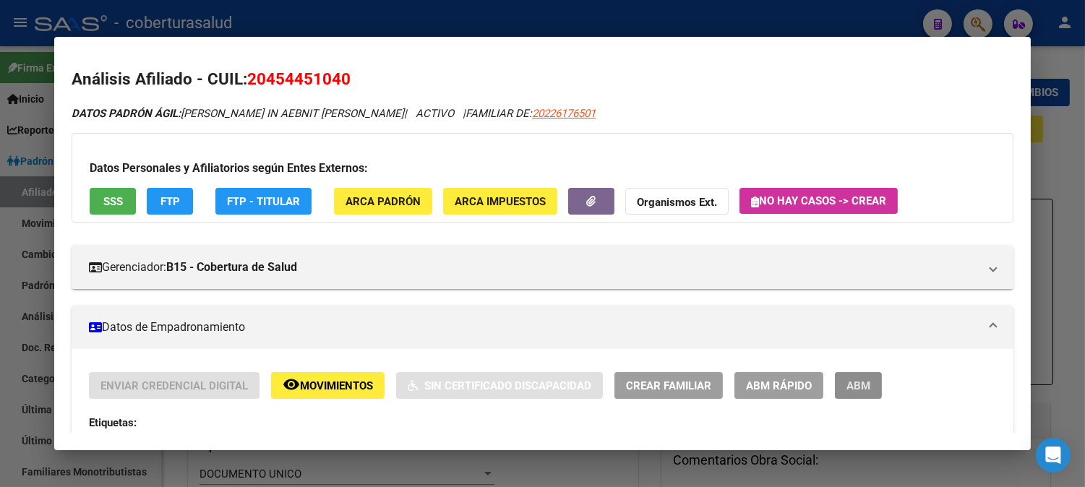
click at [862, 386] on span "ABM" at bounding box center [858, 385] width 24 height 13
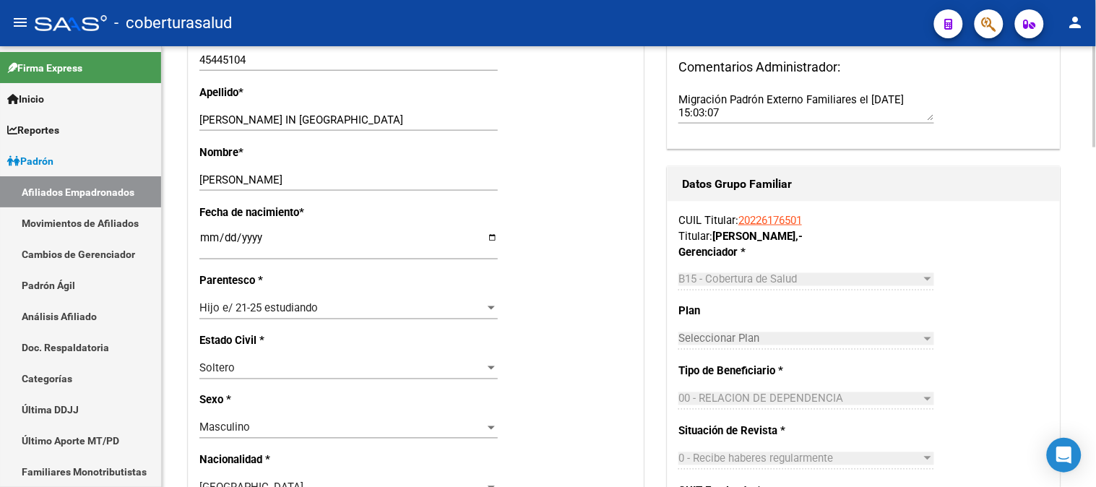
scroll to position [481, 0]
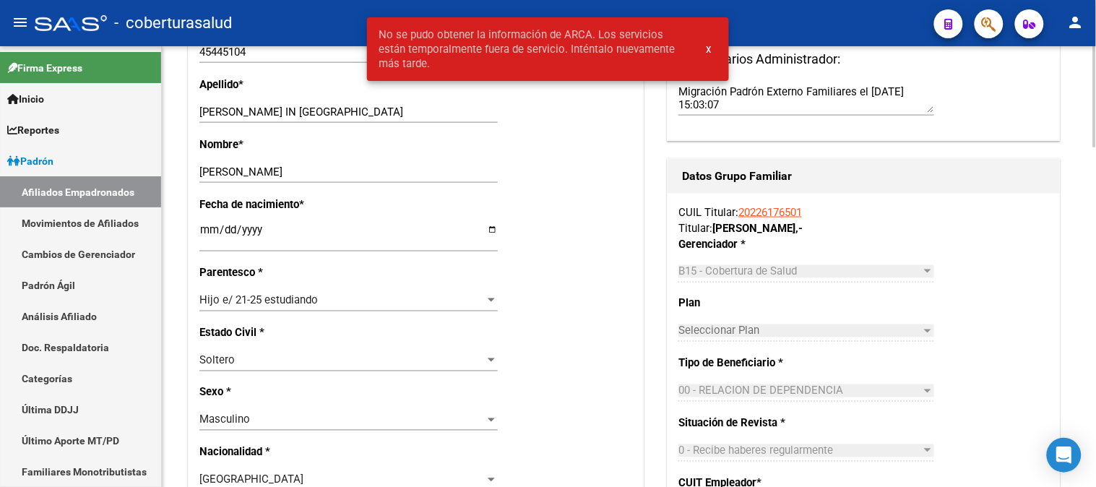
click at [626, 199] on div "Fecha de nacimiento * 2002-02-23 Ingresar fecha" at bounding box center [415, 231] width 433 height 69
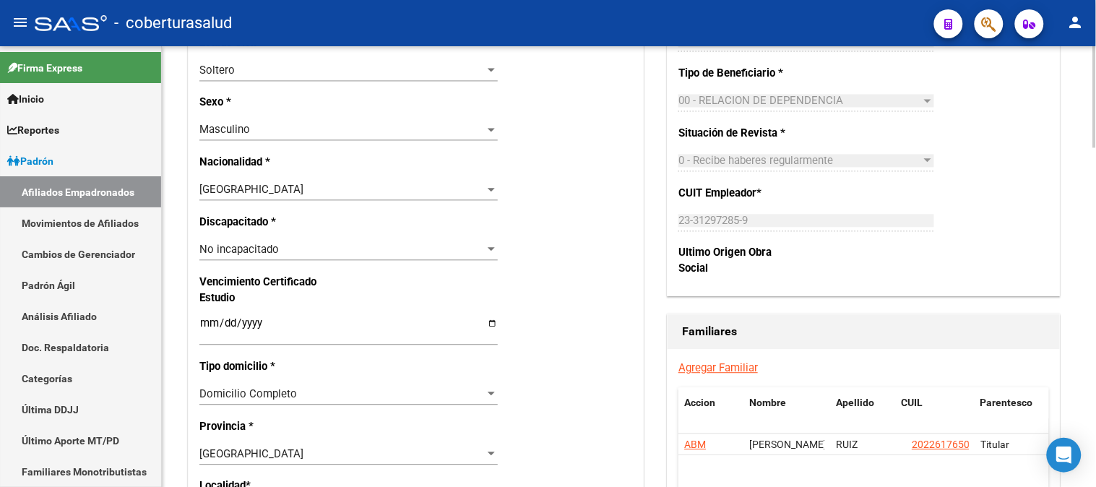
scroll to position [803, 0]
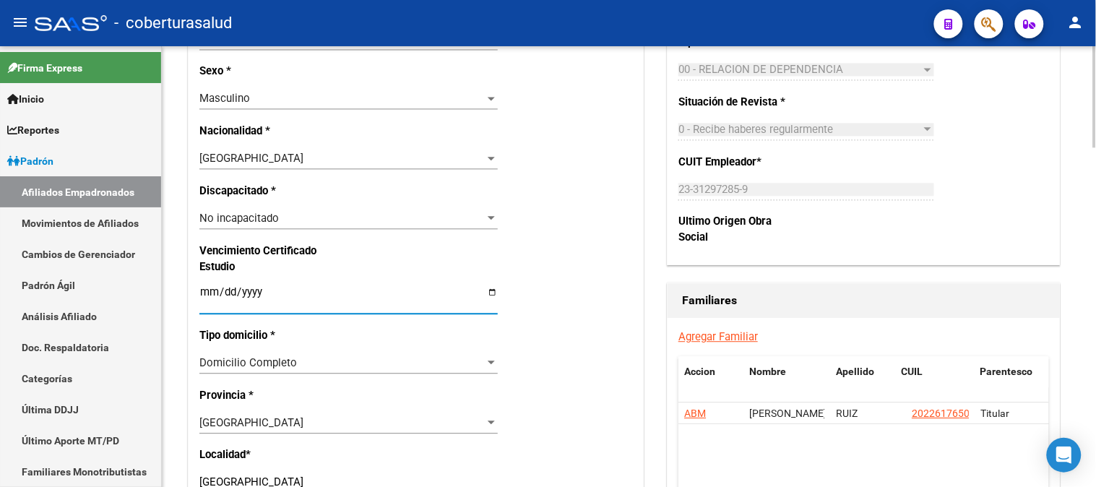
click at [210, 290] on input "Ingresar fecha" at bounding box center [348, 297] width 299 height 23
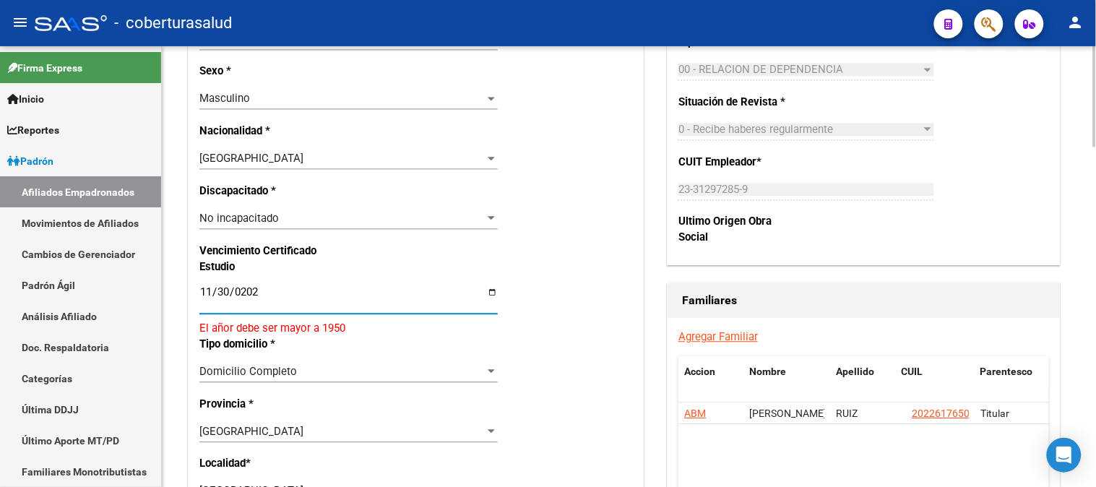
type input "[DATE]"
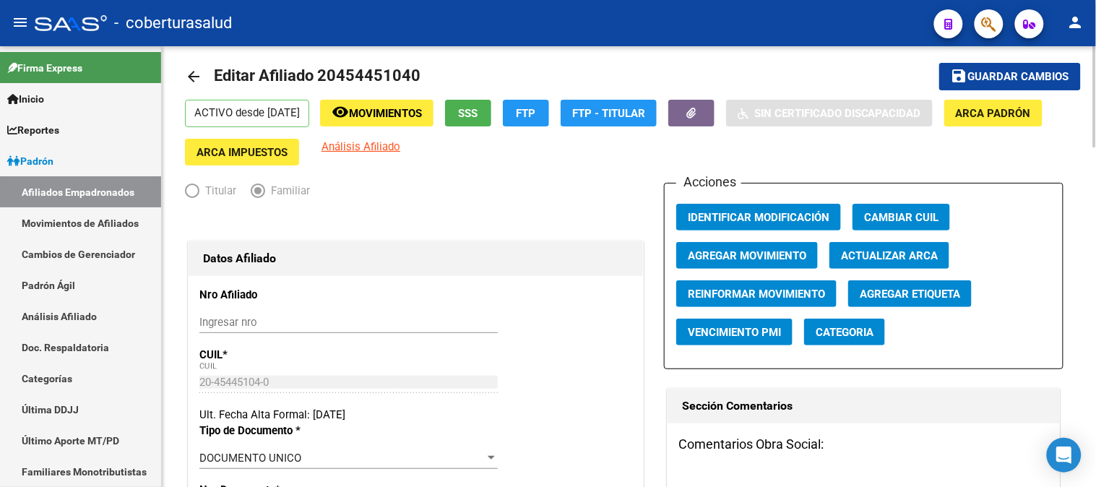
scroll to position [0, 0]
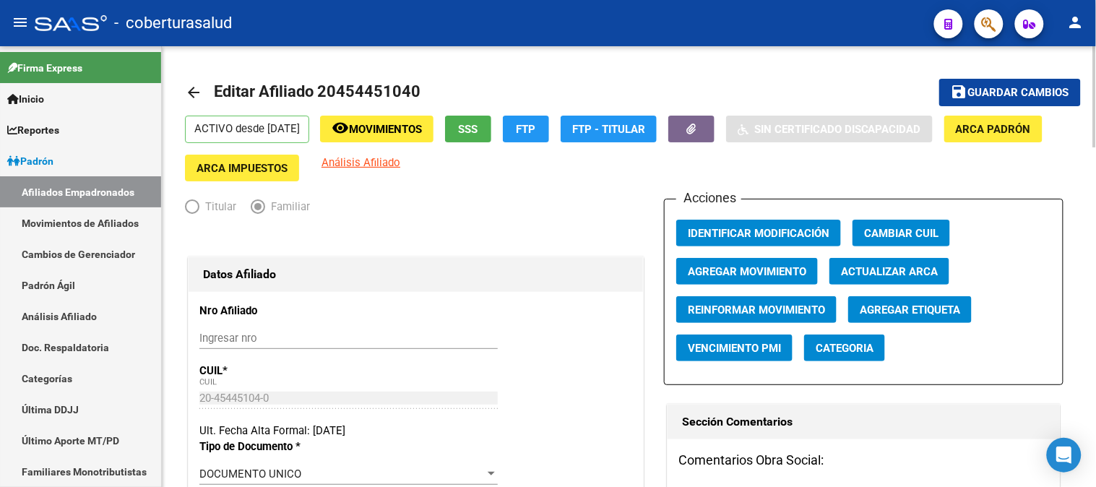
click at [1096, 66] on div at bounding box center [1096, 96] width 4 height 101
click at [1029, 83] on button "save Guardar cambios" at bounding box center [1011, 92] width 142 height 27
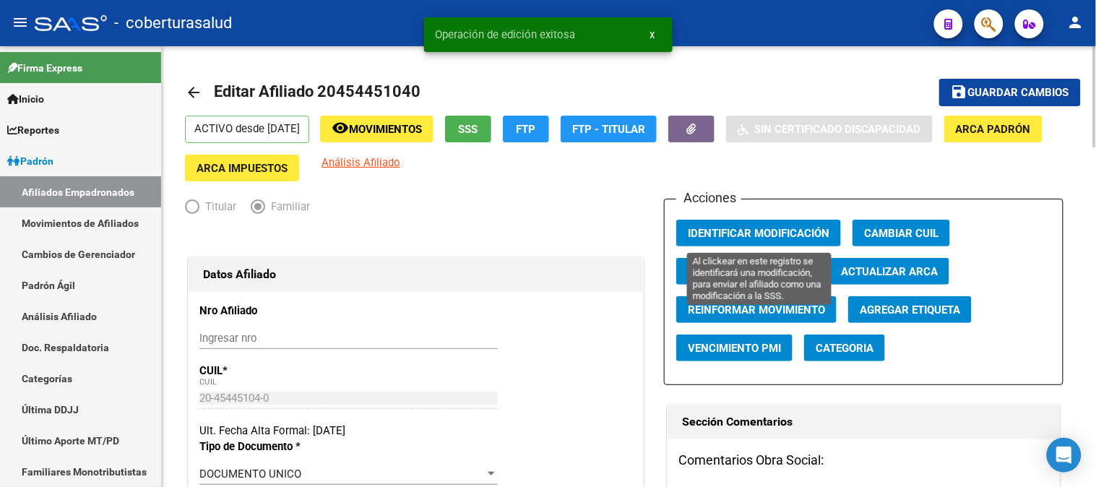
click at [754, 235] on span "Identificar Modificación" at bounding box center [759, 233] width 142 height 13
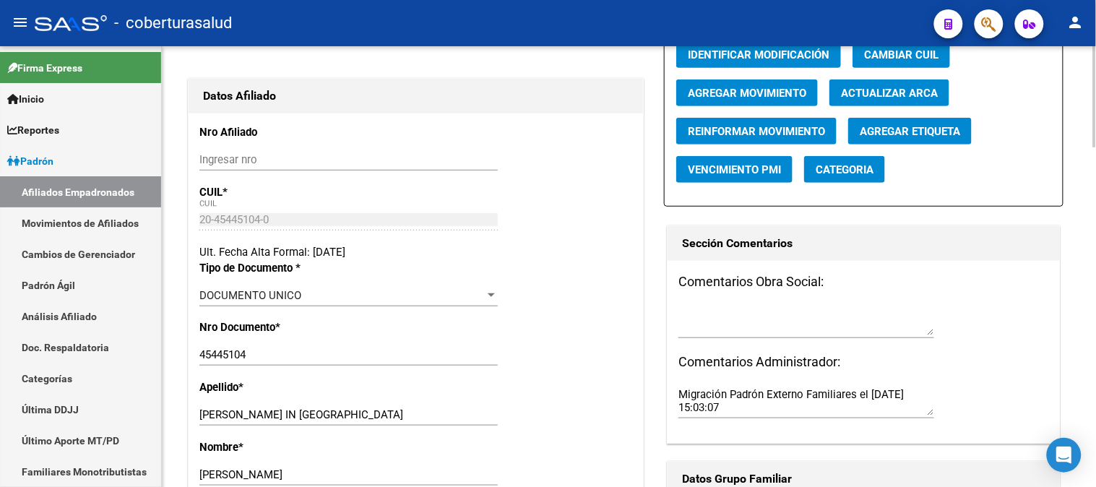
scroll to position [160, 0]
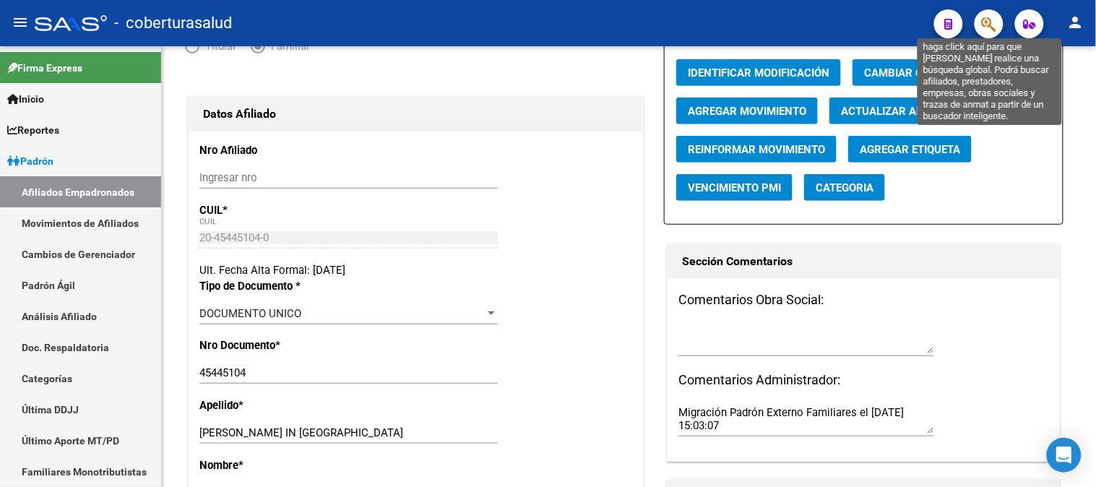
click at [990, 20] on icon "button" at bounding box center [989, 24] width 14 height 17
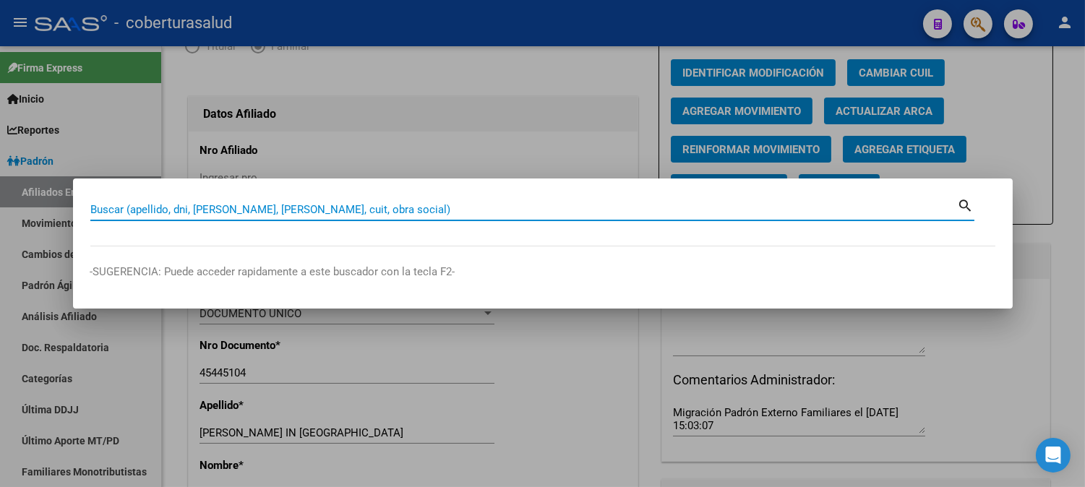
click at [324, 211] on input "Buscar (apellido, dni, [PERSON_NAME], [PERSON_NAME], cuit, obra social)" at bounding box center [523, 209] width 867 height 13
paste input "27457612007"
type input "27457612007"
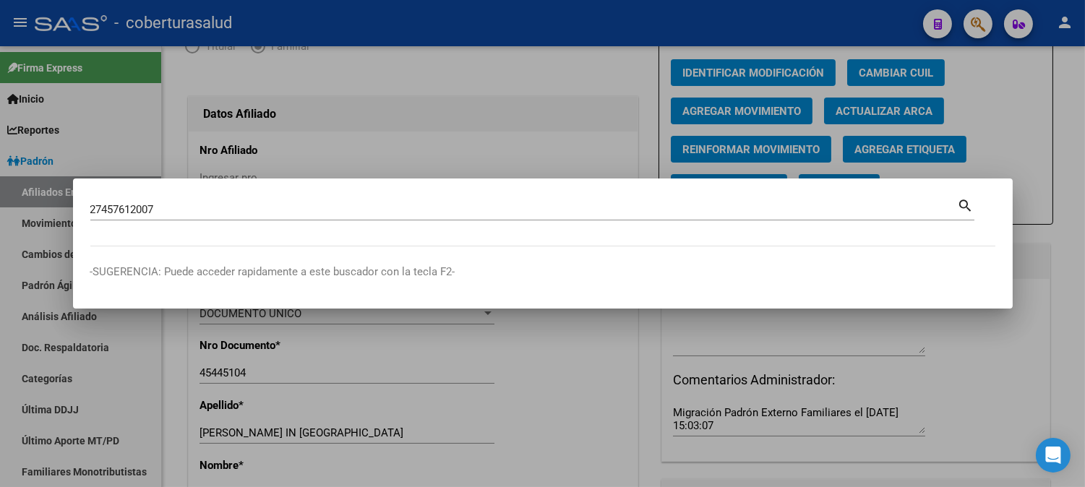
click at [964, 206] on mat-icon "search" at bounding box center [966, 204] width 17 height 17
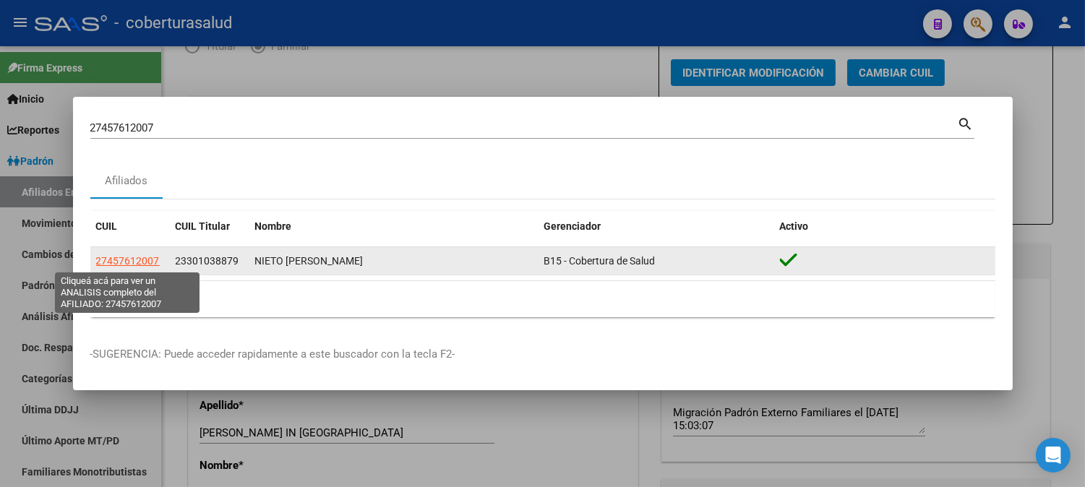
click at [131, 262] on span "27457612007" at bounding box center [128, 261] width 64 height 12
type textarea "27457612007"
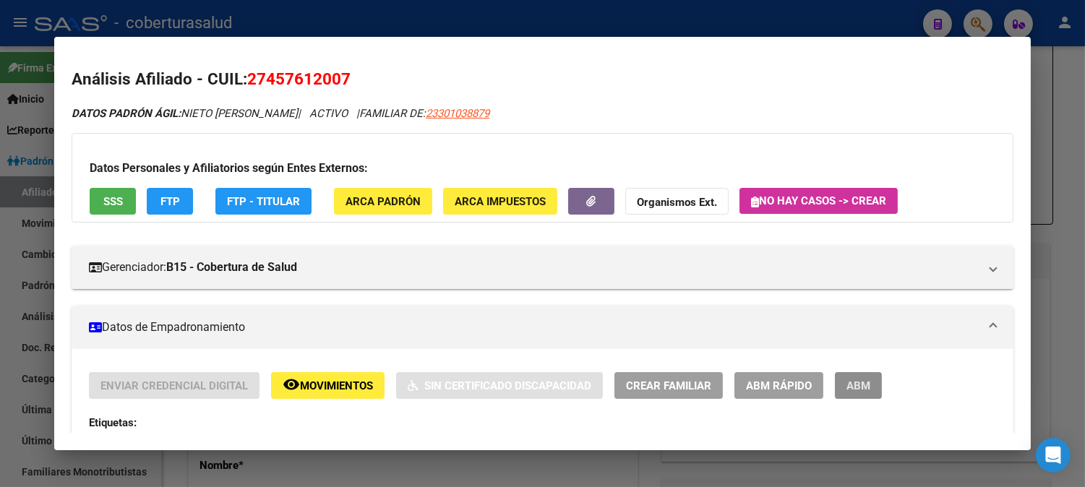
click at [854, 379] on span "ABM" at bounding box center [858, 385] width 24 height 13
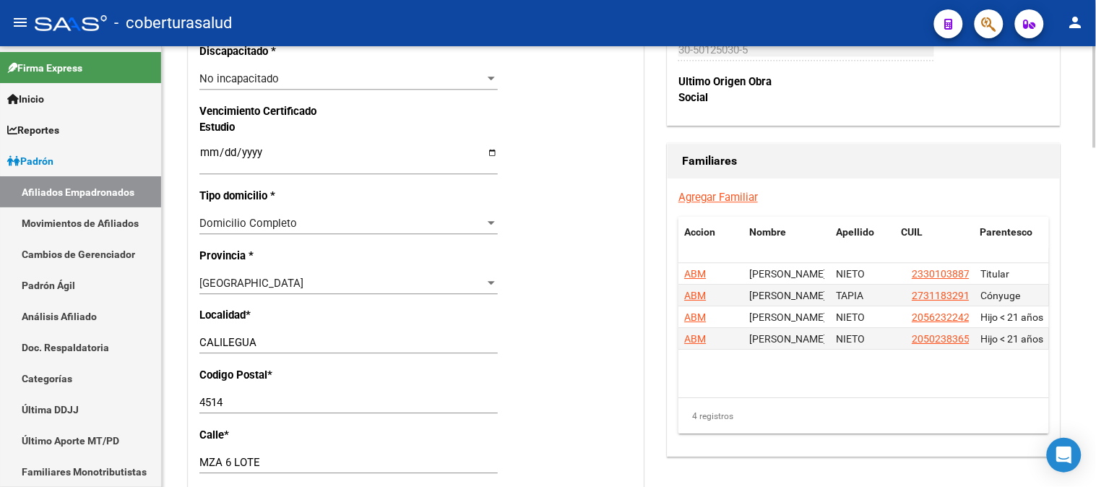
scroll to position [963, 0]
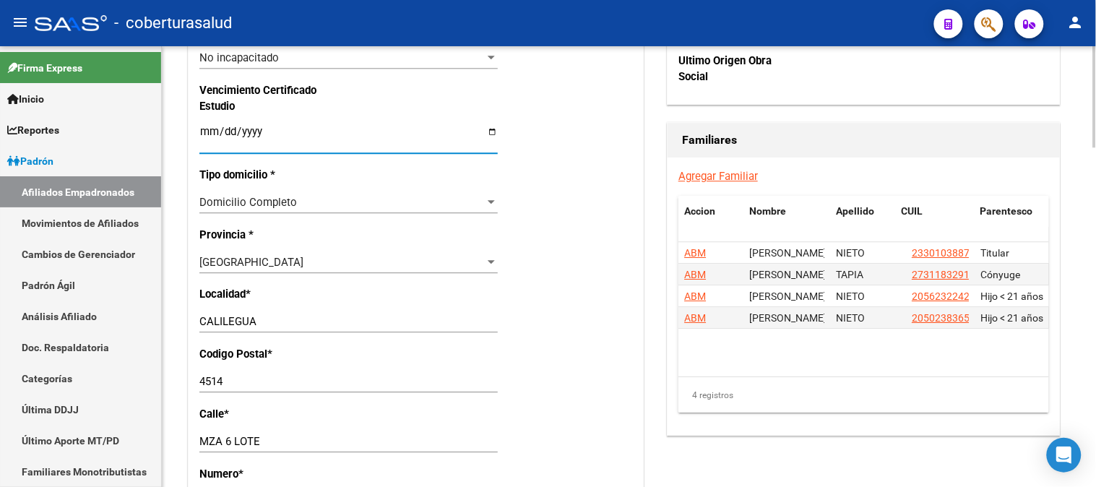
click at [204, 126] on input "Ingresar fecha" at bounding box center [348, 137] width 299 height 23
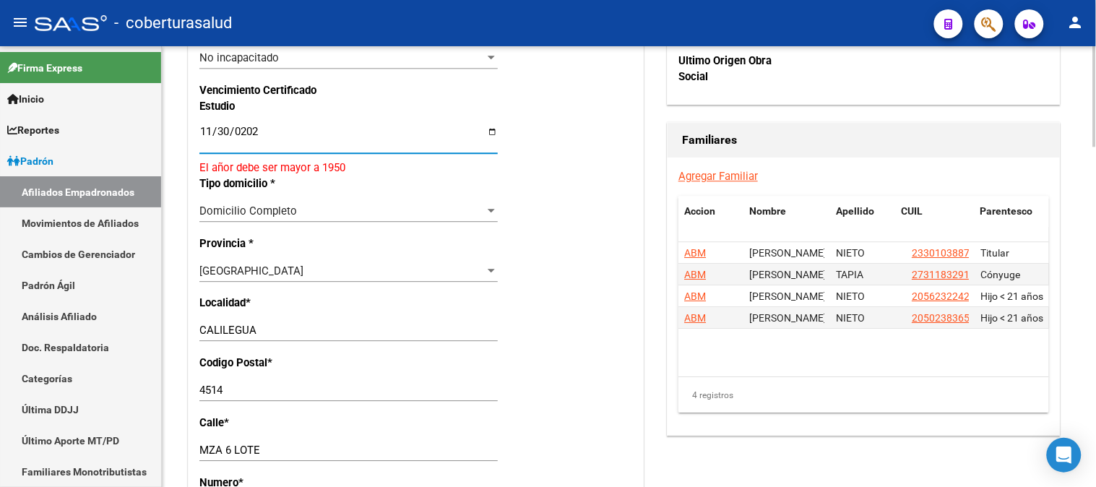
type input "[DATE]"
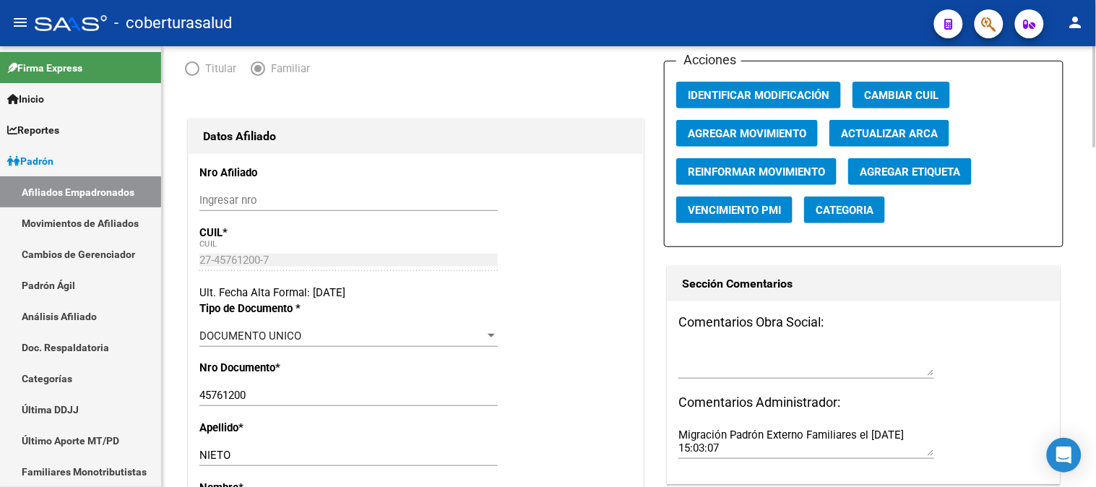
scroll to position [0, 0]
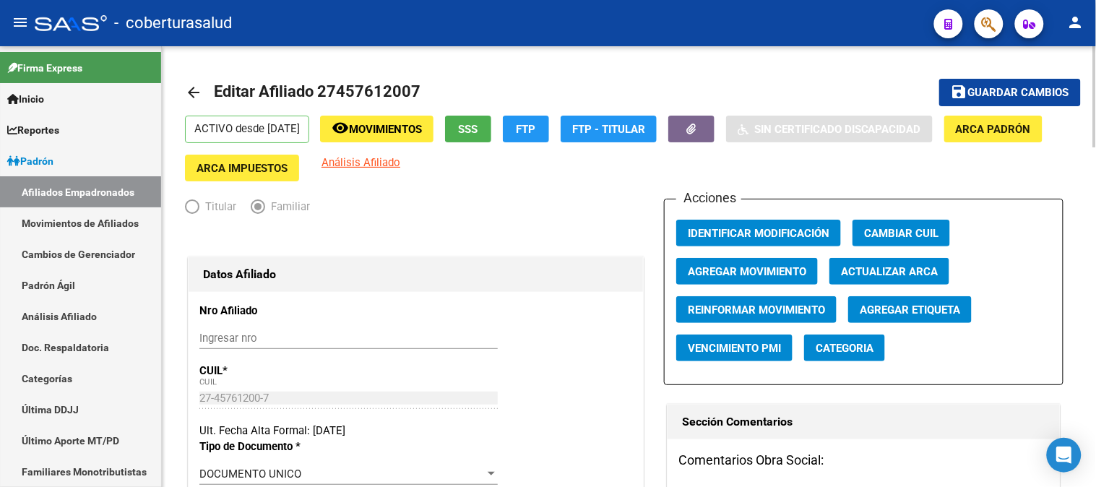
click at [1096, 51] on div at bounding box center [1096, 96] width 4 height 101
click at [1024, 89] on span "Guardar cambios" at bounding box center [1019, 93] width 101 height 13
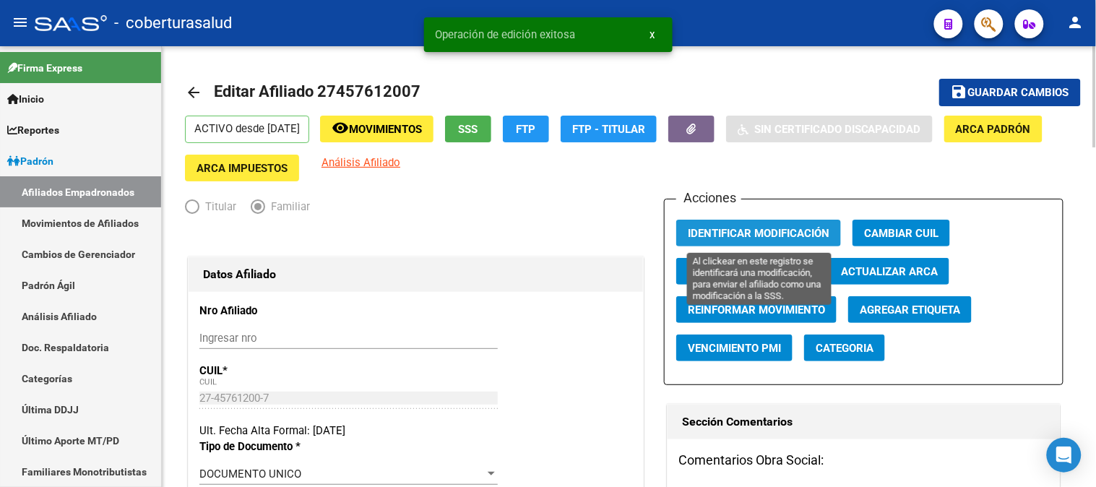
click at [746, 230] on span "Identificar Modificación" at bounding box center [759, 233] width 142 height 13
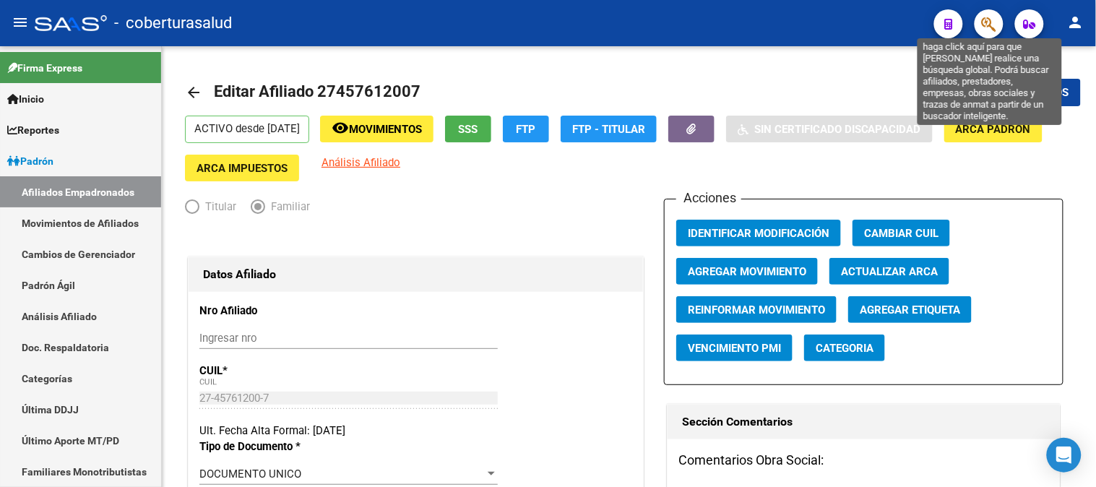
click at [990, 17] on icon "button" at bounding box center [989, 24] width 14 height 17
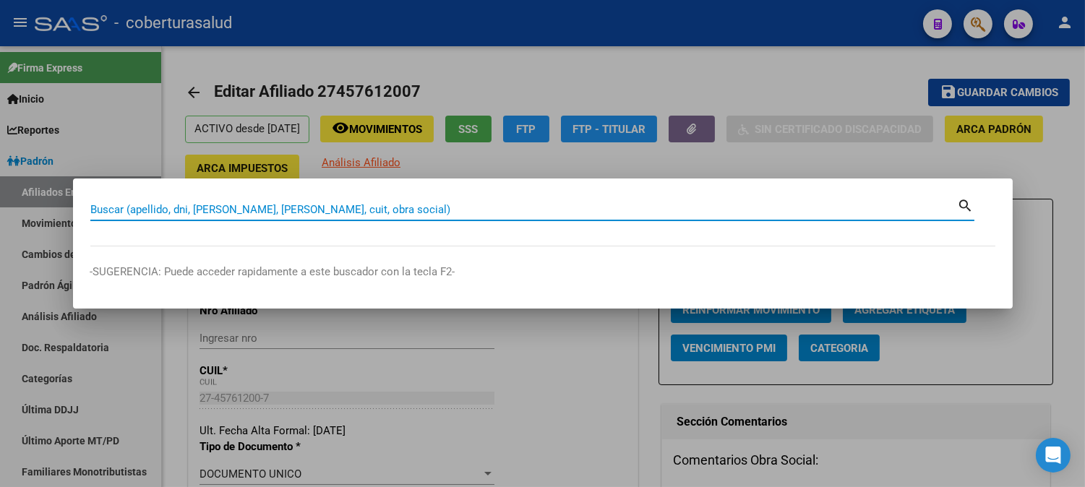
click at [179, 212] on input "Buscar (apellido, dni, [PERSON_NAME], [PERSON_NAME], cuit, obra social)" at bounding box center [523, 209] width 867 height 13
paste input "27427067543"
type input "27427067543"
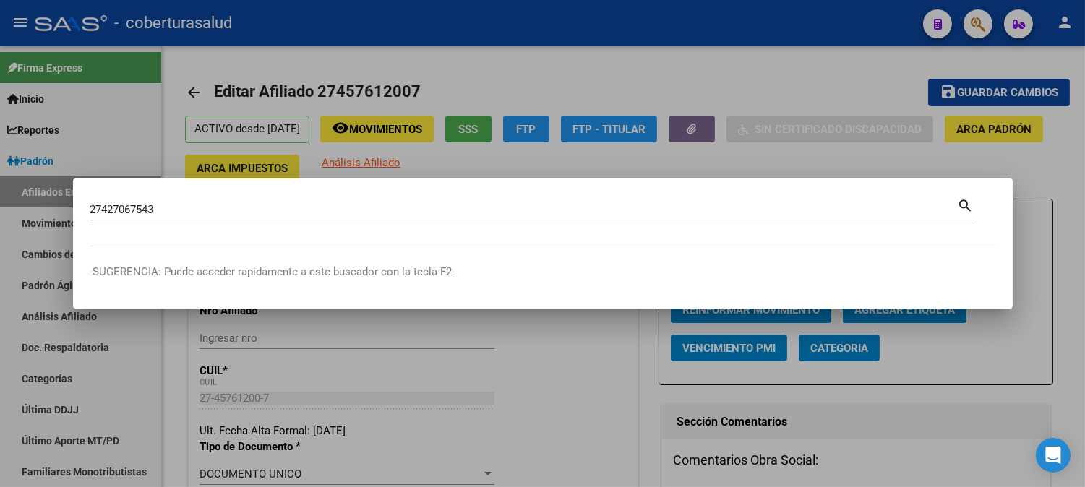
click at [963, 202] on mat-icon "search" at bounding box center [966, 204] width 17 height 17
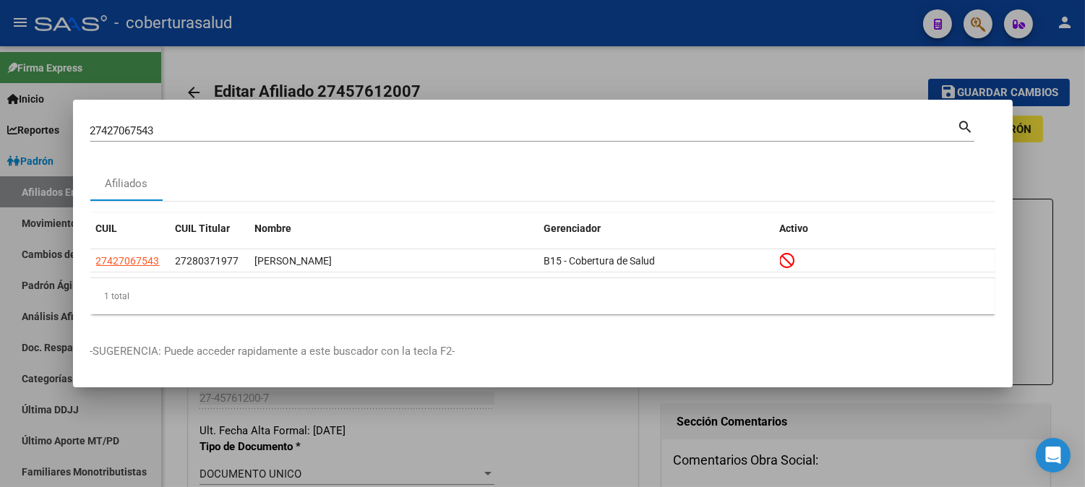
click at [471, 74] on div at bounding box center [542, 243] width 1085 height 487
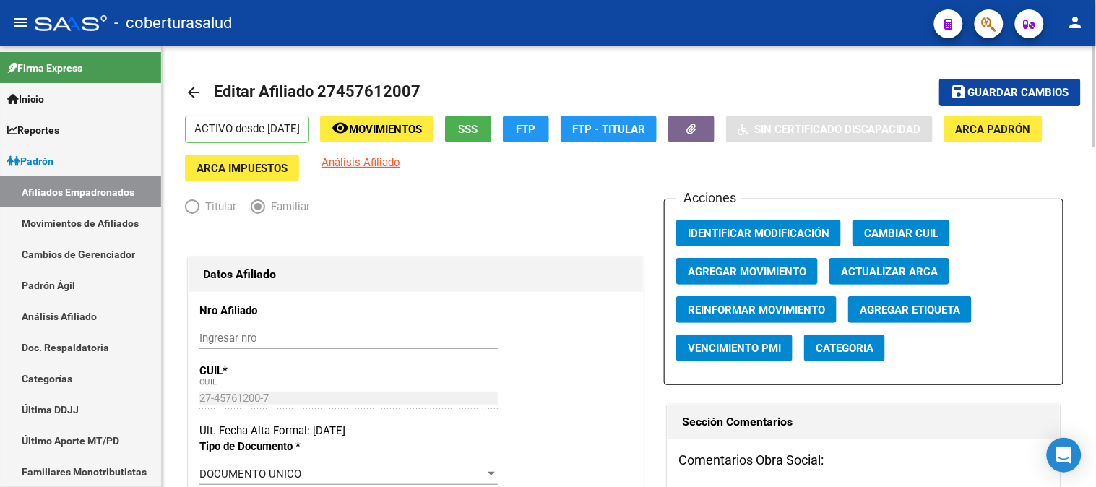
click at [1096, 67] on div at bounding box center [1096, 96] width 4 height 101
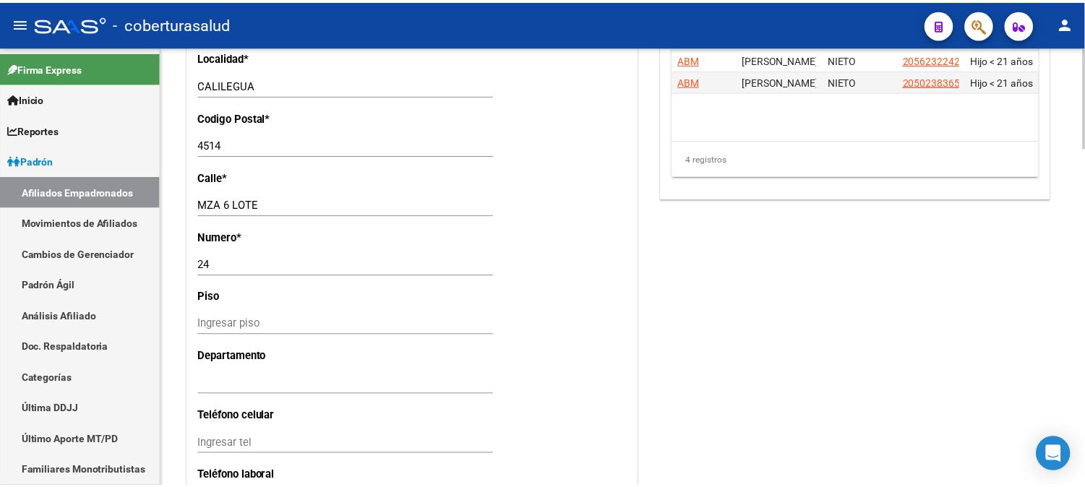
scroll to position [1204, 0]
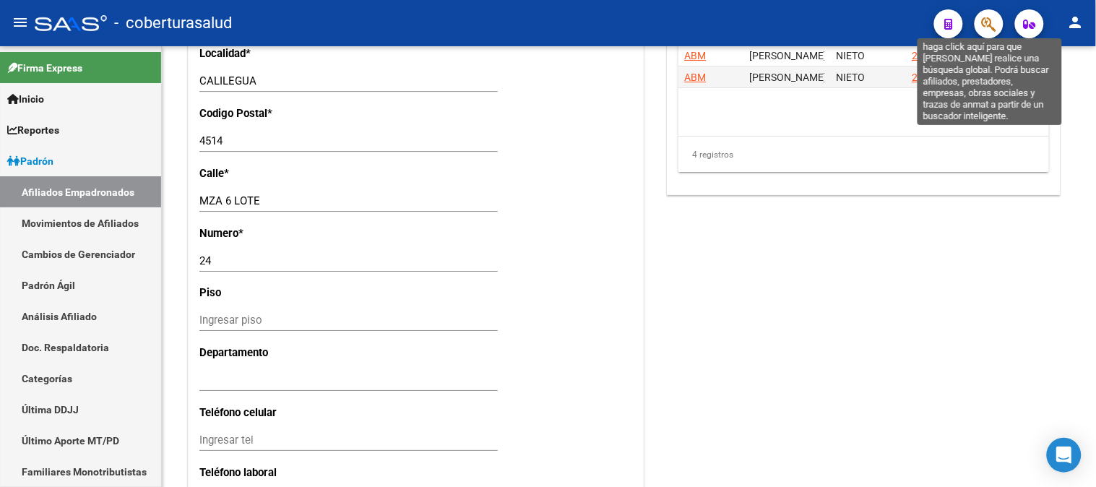
click at [992, 22] on icon "button" at bounding box center [989, 24] width 14 height 17
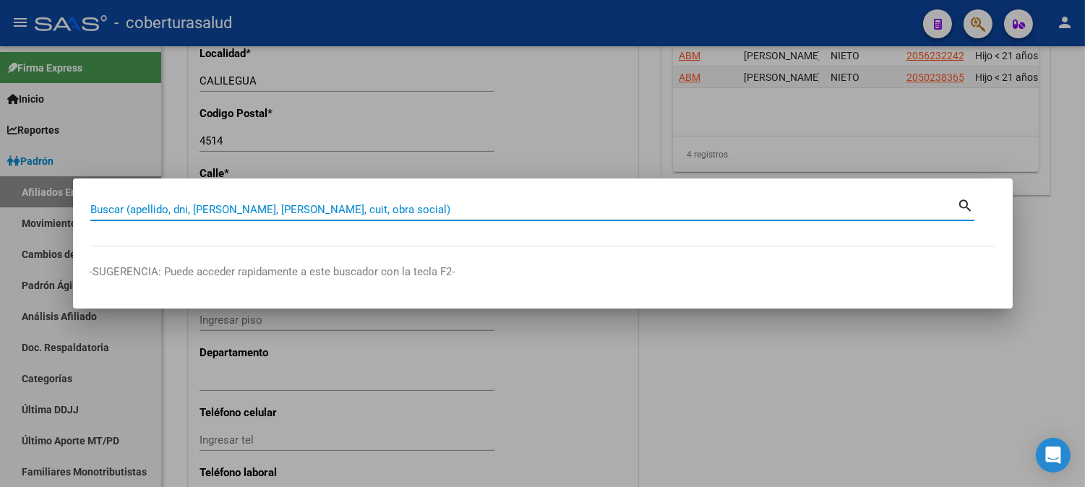
click at [249, 202] on div "Buscar (apellido, dni, [PERSON_NAME], [PERSON_NAME], cuit, obra social)" at bounding box center [523, 210] width 867 height 22
click at [246, 210] on input "Buscar (apellido, dni, [PERSON_NAME], [PERSON_NAME], cuit, obra social)" at bounding box center [523, 209] width 867 height 13
paste input "27452791671"
type input "27452791671"
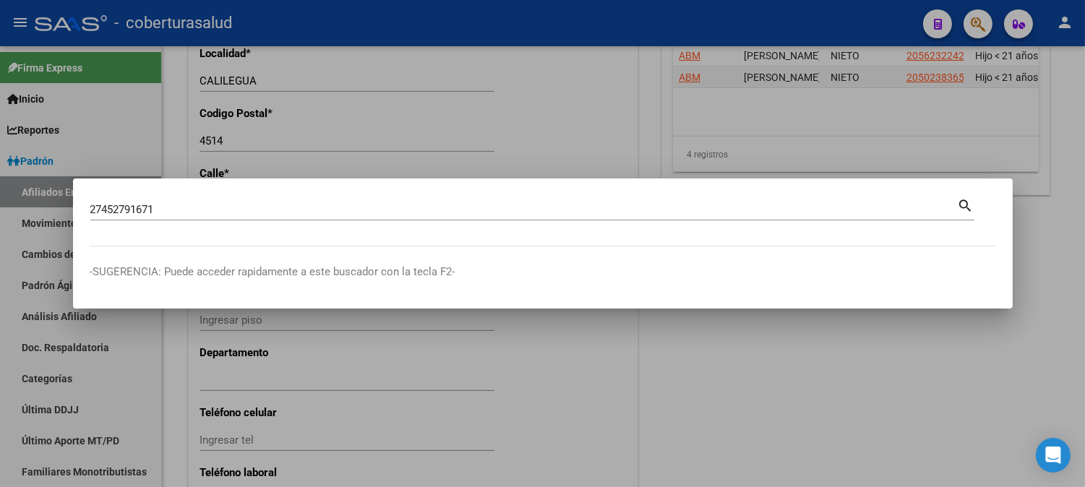
click at [965, 206] on mat-icon "search" at bounding box center [966, 204] width 17 height 17
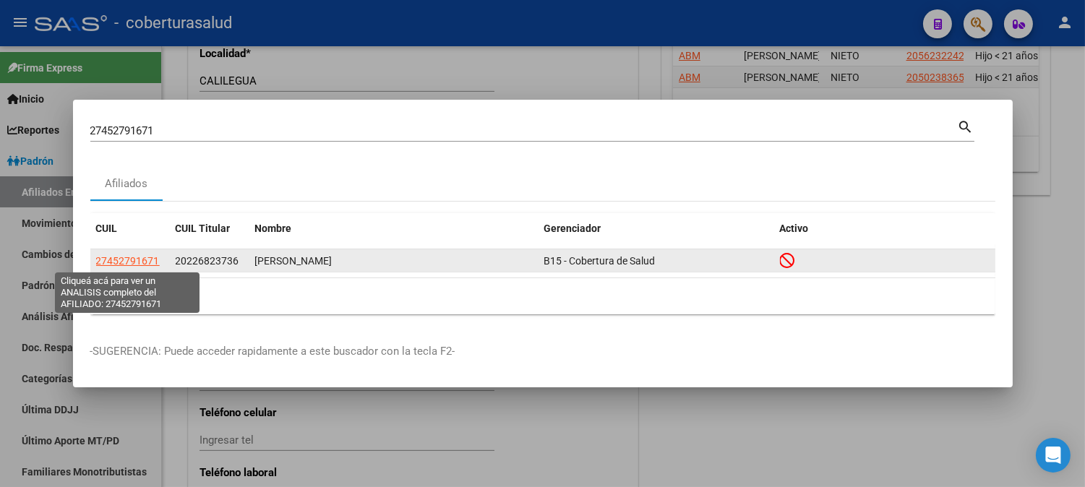
click at [139, 259] on span "27452791671" at bounding box center [128, 261] width 64 height 12
type textarea "27452791671"
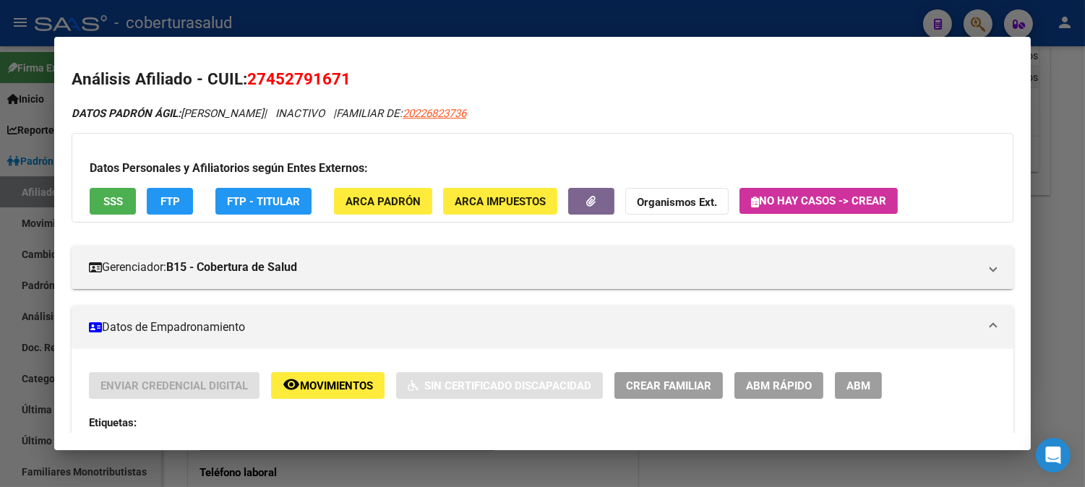
click at [858, 389] on span "ABM" at bounding box center [858, 385] width 24 height 13
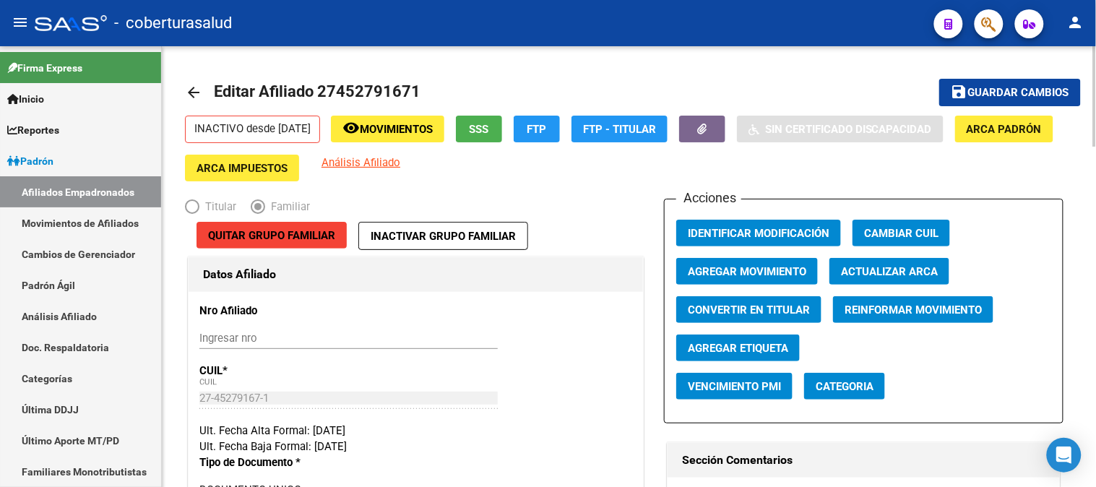
click at [1096, 20] on div "menu - coberturasalud person Firma Express Inicio Calendario SSS Instructivos C…" at bounding box center [548, 243] width 1096 height 487
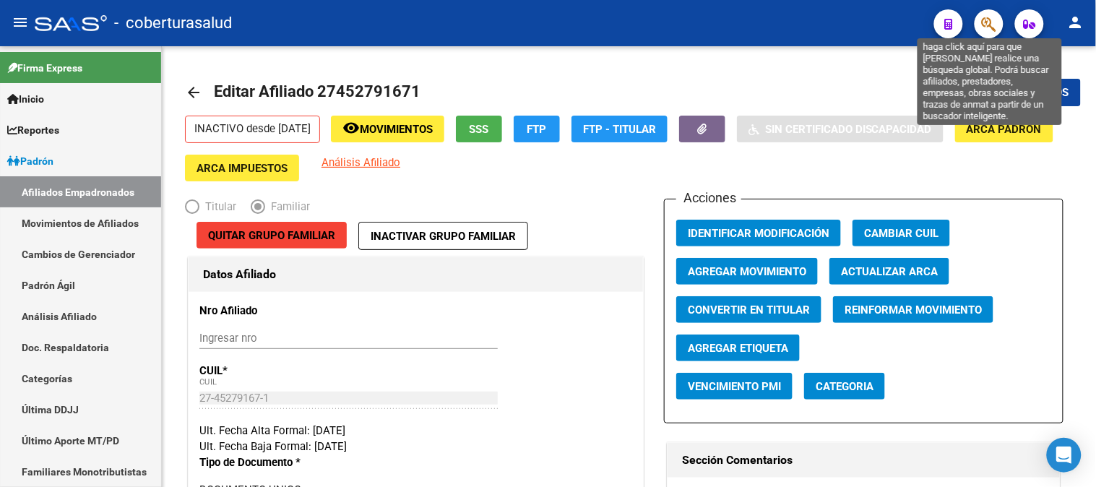
click at [985, 18] on icon "button" at bounding box center [989, 24] width 14 height 17
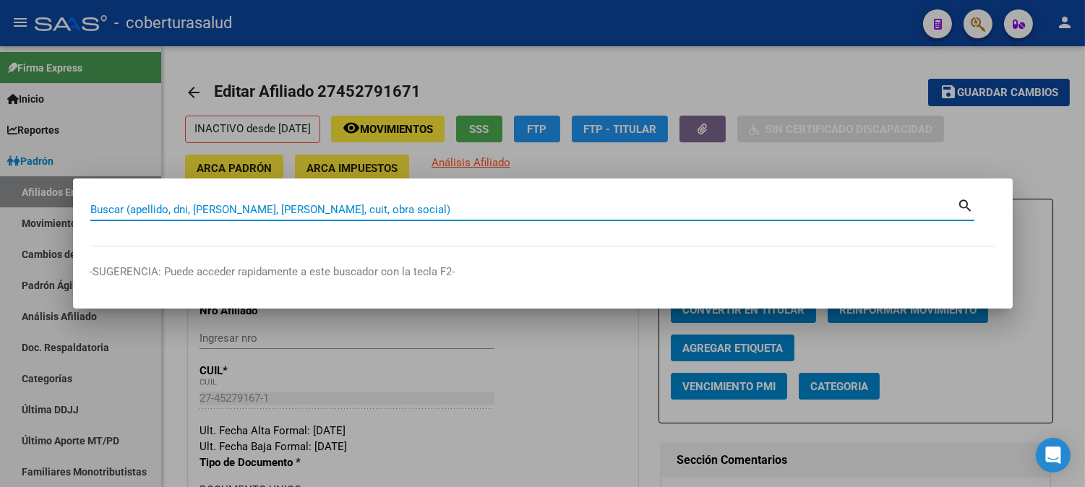
click at [273, 215] on input "Buscar (apellido, dni, [PERSON_NAME], [PERSON_NAME], cuit, obra social)" at bounding box center [523, 209] width 867 height 13
paste input "27456597756"
type input "27456597756"
click at [961, 200] on mat-icon "search" at bounding box center [966, 204] width 17 height 17
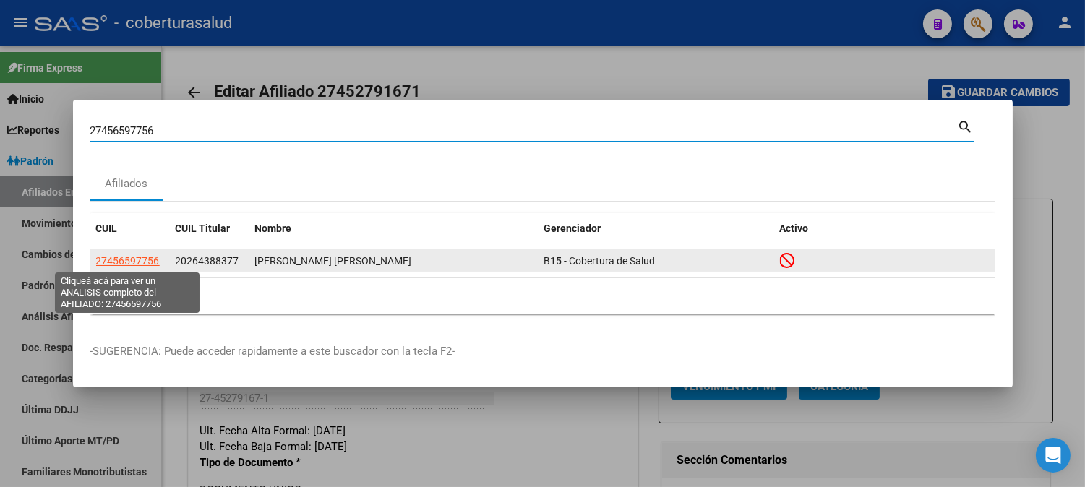
click at [123, 261] on span "27456597756" at bounding box center [128, 261] width 64 height 12
type textarea "27456597756"
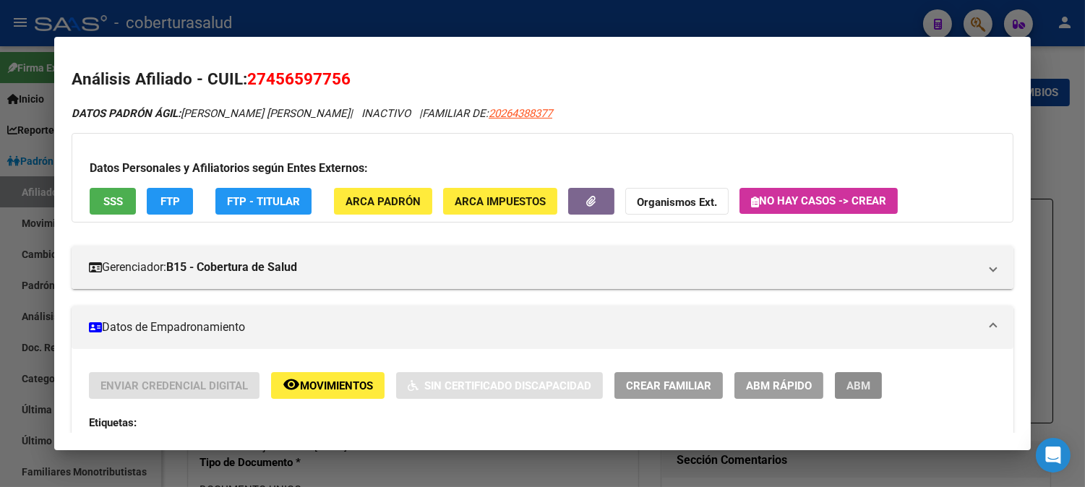
click at [857, 395] on button "ABM" at bounding box center [858, 385] width 47 height 27
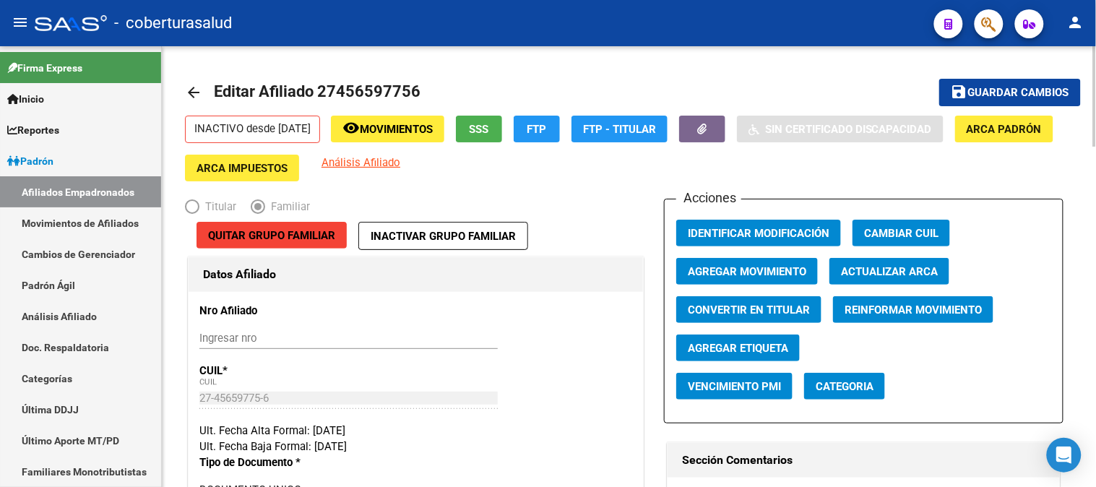
click at [297, 133] on p "INACTIVO desde [DATE]" at bounding box center [252, 129] width 135 height 27
click at [360, 125] on mat-icon "remove_red_eye" at bounding box center [351, 127] width 17 height 17
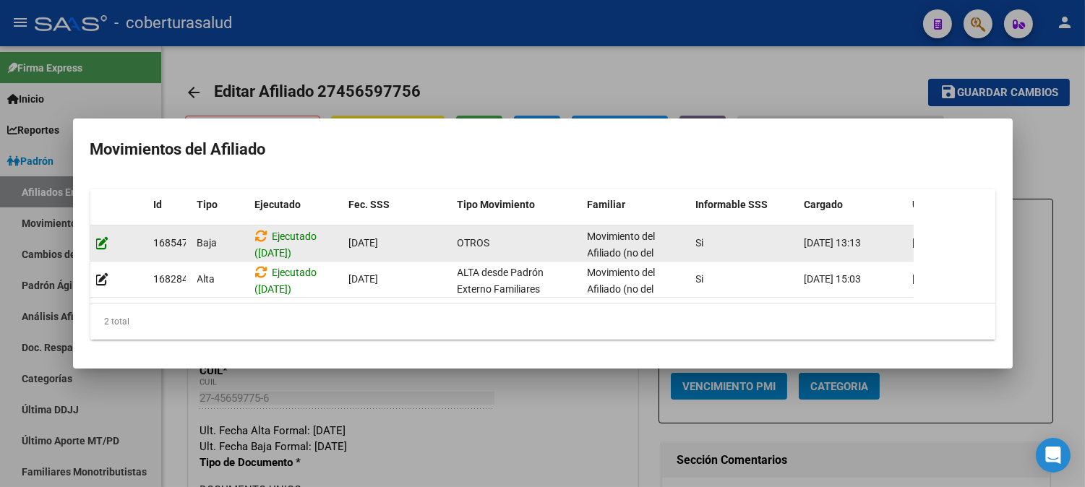
click at [105, 236] on icon at bounding box center [102, 243] width 13 height 14
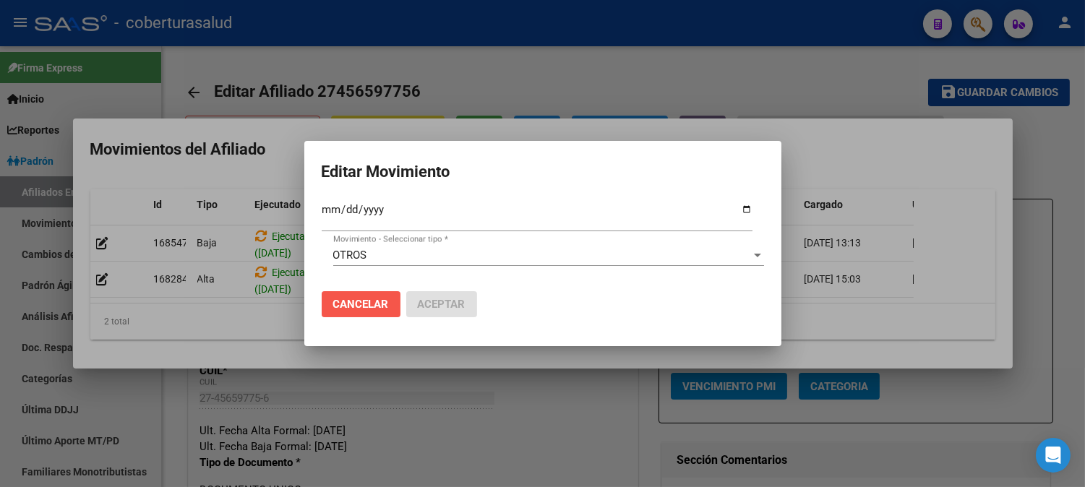
click at [369, 306] on span "Cancelar" at bounding box center [361, 304] width 56 height 13
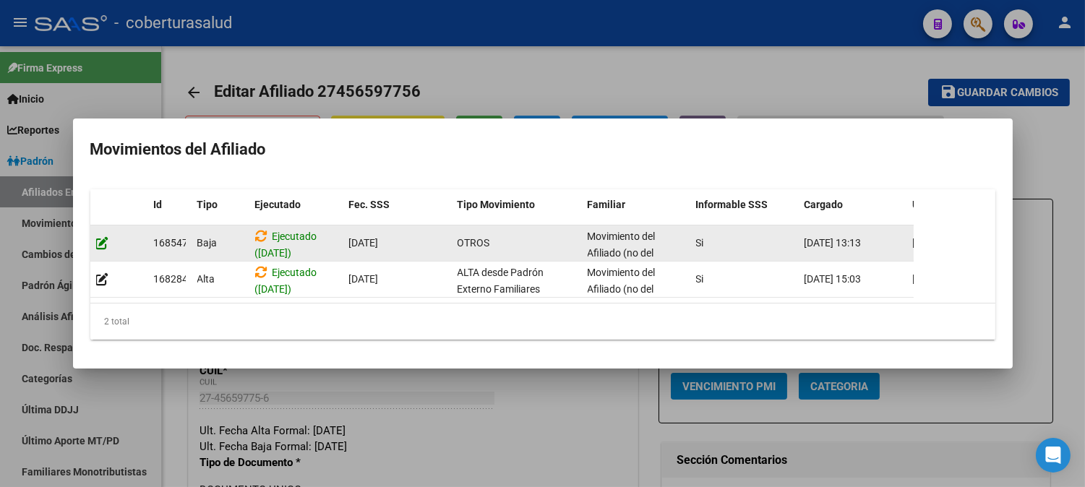
click at [104, 236] on icon at bounding box center [102, 243] width 13 height 14
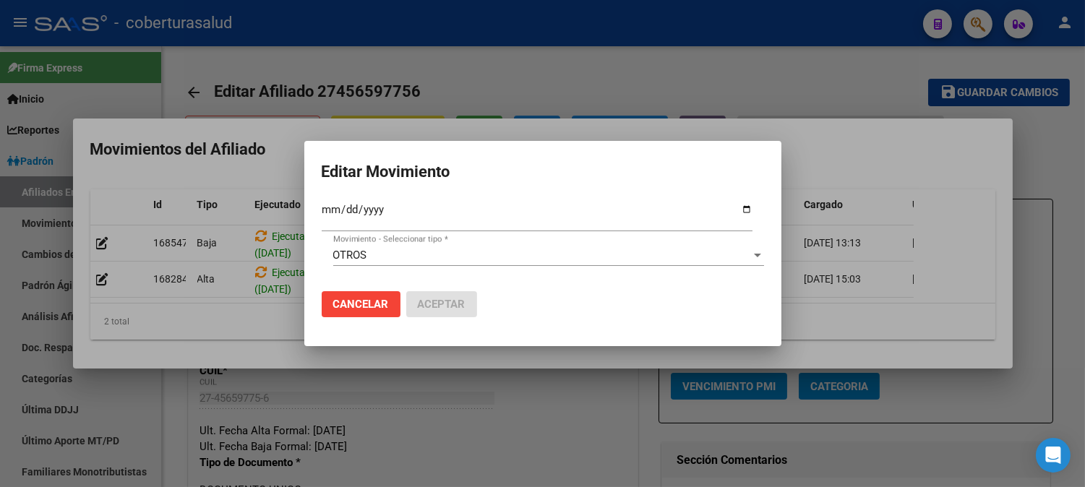
click at [645, 76] on div at bounding box center [542, 243] width 1085 height 487
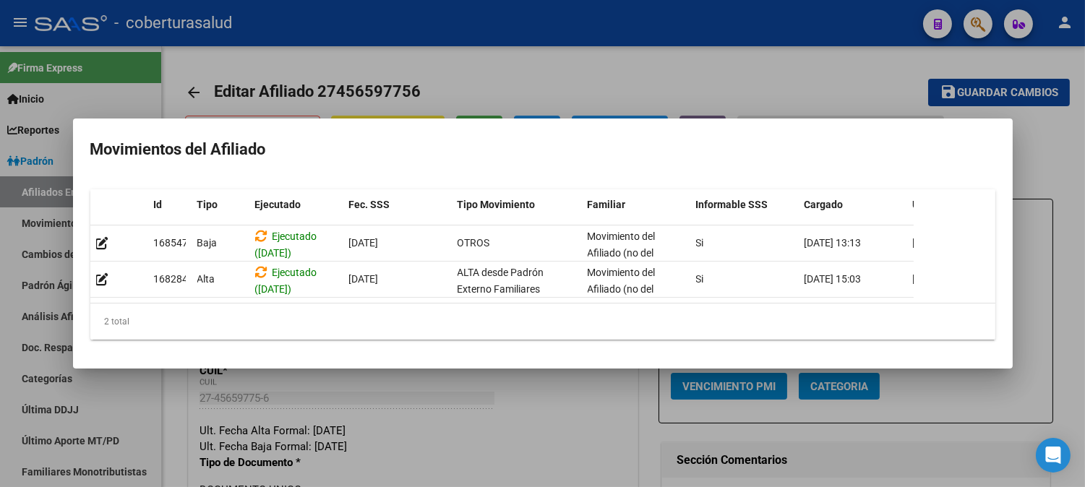
click at [645, 76] on div at bounding box center [542, 243] width 1085 height 487
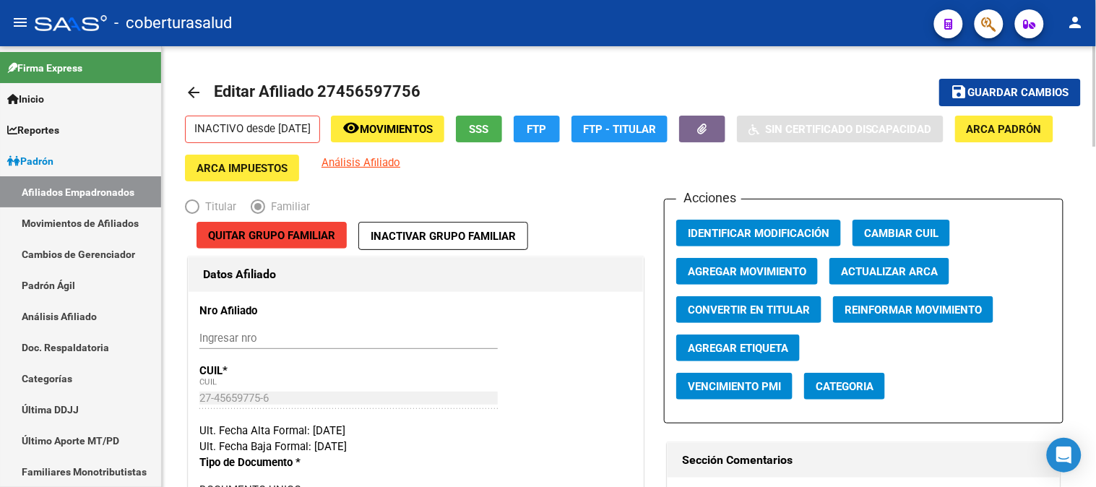
click at [422, 125] on span "Movimientos" at bounding box center [396, 129] width 73 height 13
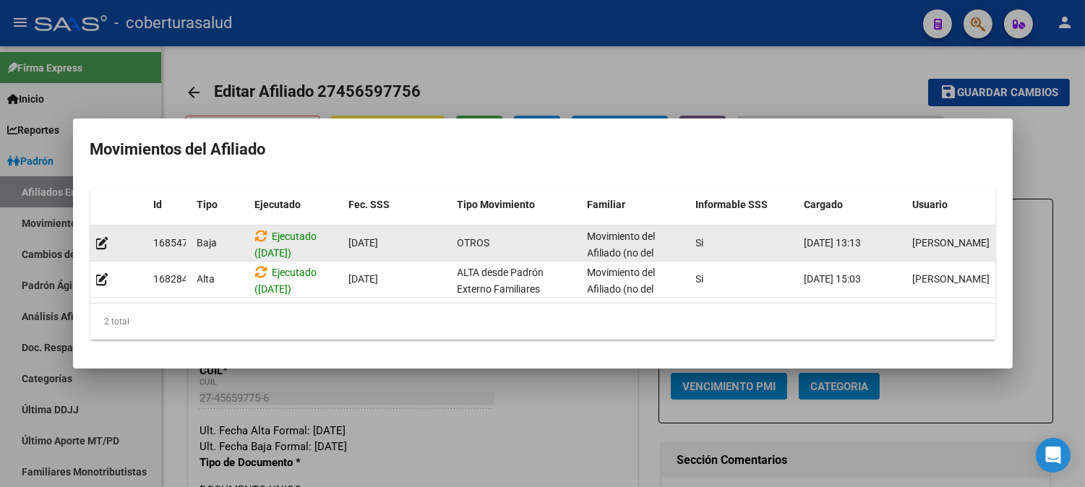
click at [205, 239] on span "Baja" at bounding box center [207, 243] width 20 height 12
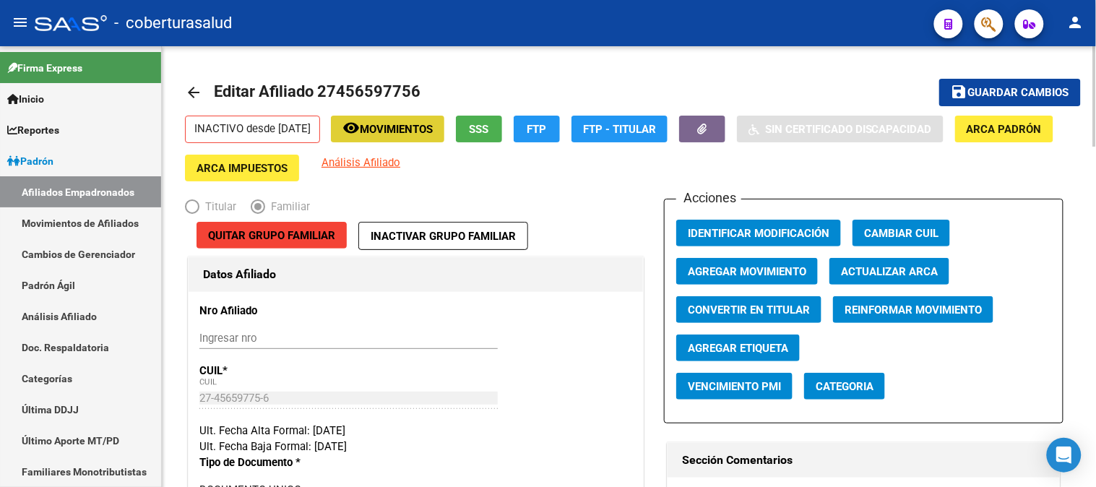
click at [743, 277] on span "Agregar Movimiento" at bounding box center [747, 271] width 119 height 13
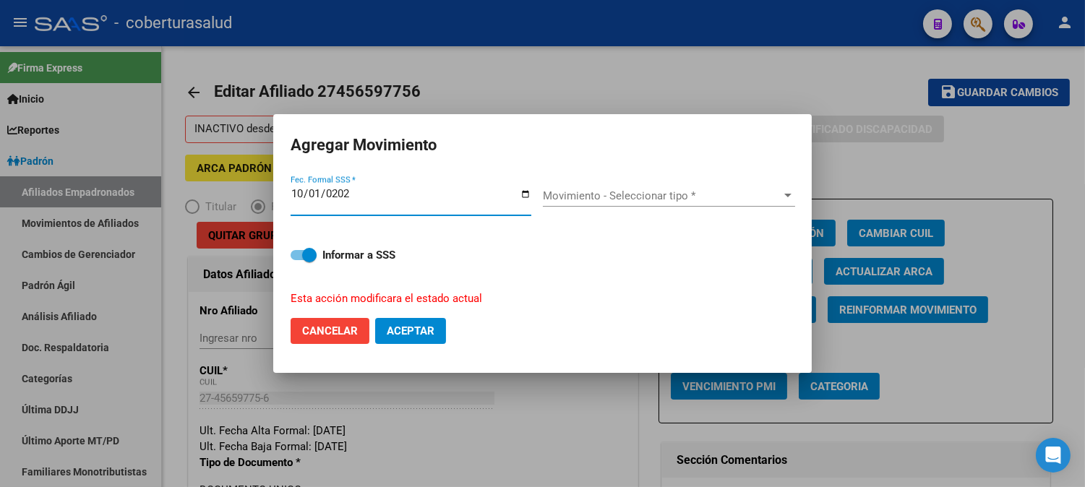
type input "[DATE]"
click at [666, 208] on div "Movimiento - Seleccionar tipo * Movimiento - Seleccionar tipo *" at bounding box center [669, 202] width 252 height 35
click at [674, 197] on span "Movimiento - Seleccionar tipo *" at bounding box center [662, 195] width 239 height 13
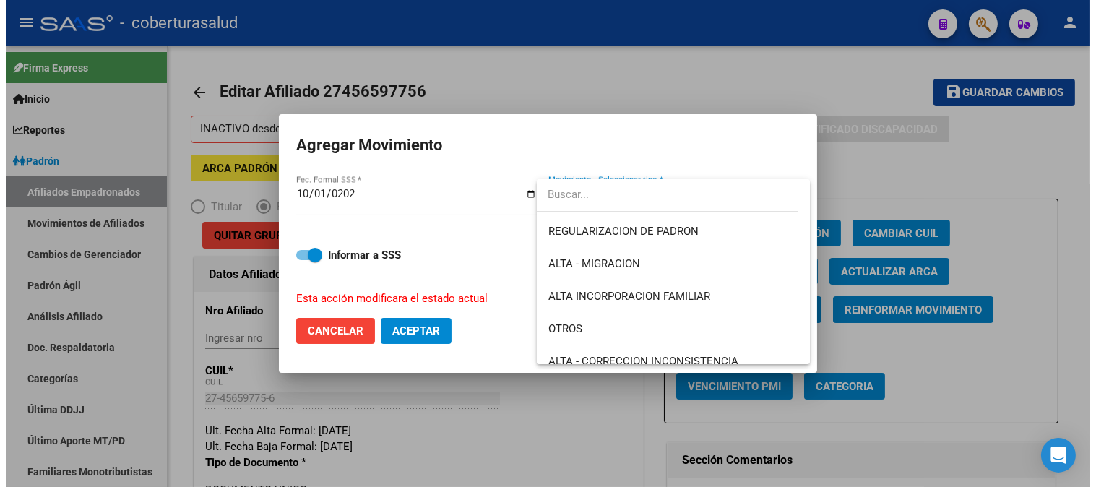
scroll to position [160, 0]
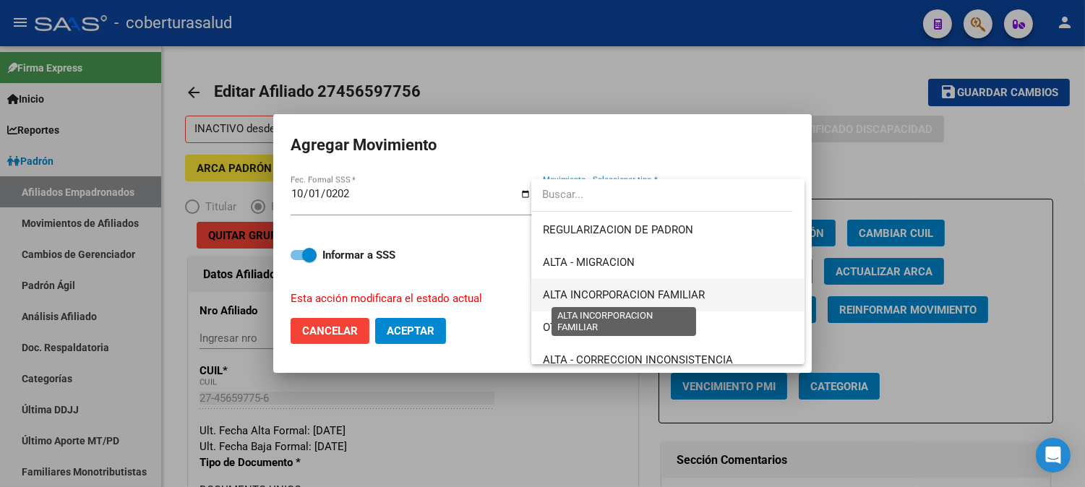
click at [677, 291] on span "ALTA INCORPORACION FAMILIAR" at bounding box center [624, 294] width 162 height 13
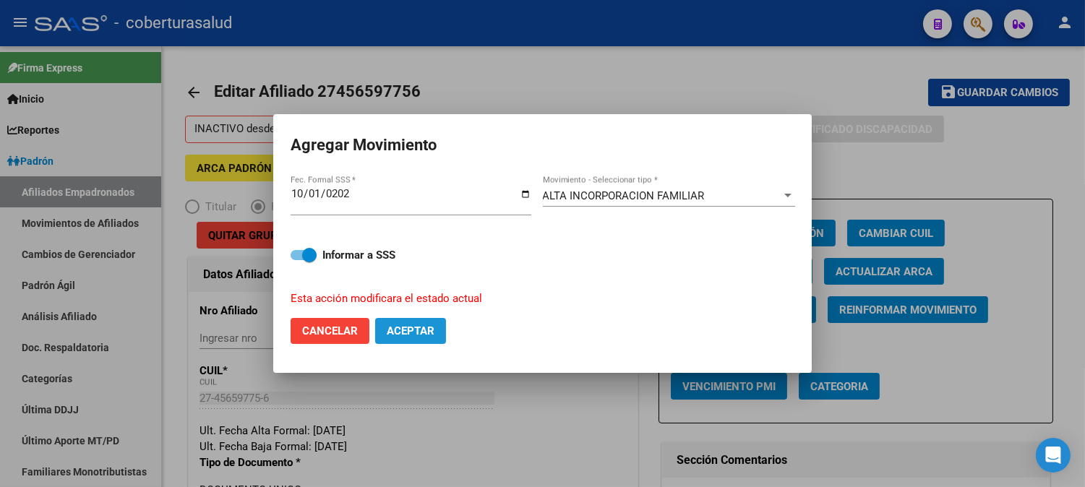
click at [432, 332] on span "Aceptar" at bounding box center [411, 331] width 48 height 13
checkbox input "false"
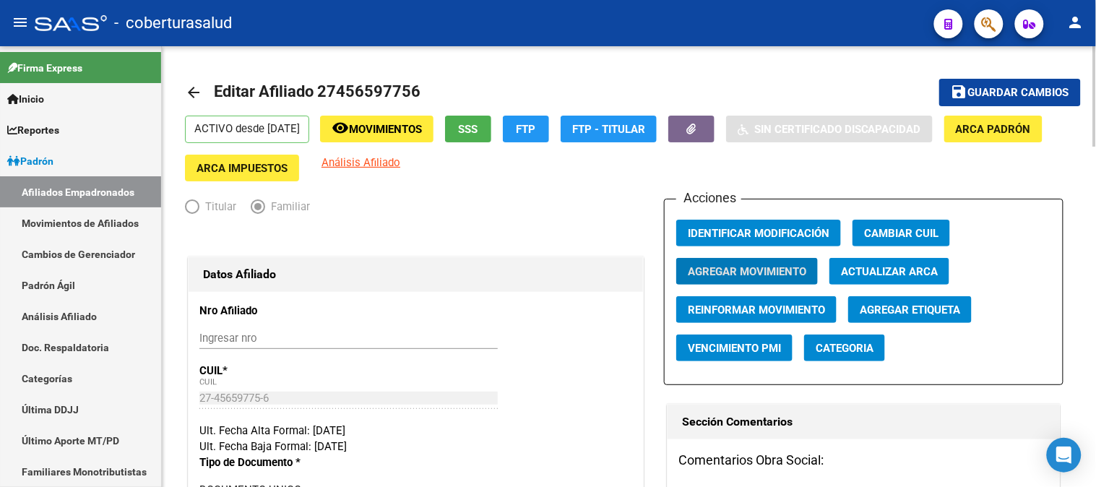
click at [378, 127] on span "Movimientos" at bounding box center [385, 129] width 73 height 13
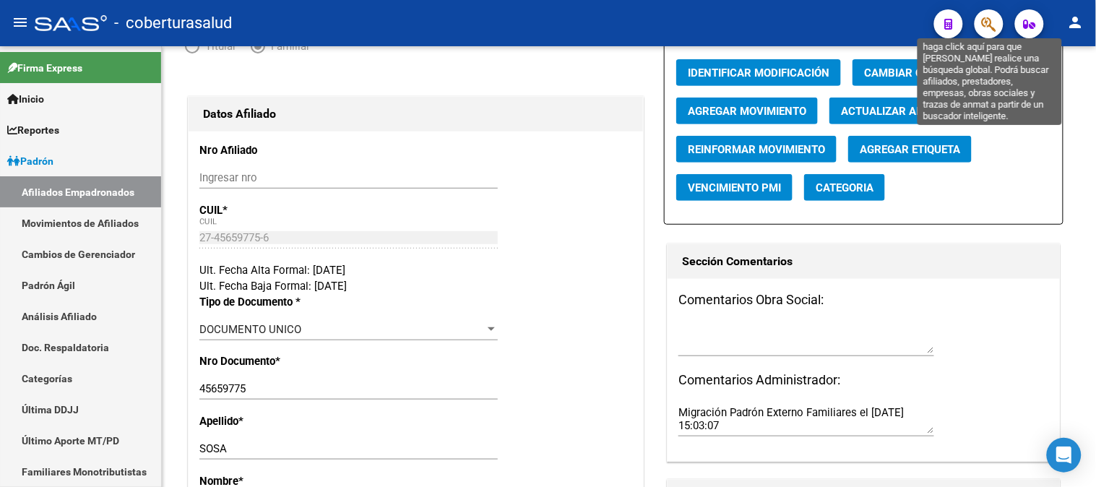
click at [987, 27] on icon "button" at bounding box center [989, 24] width 14 height 17
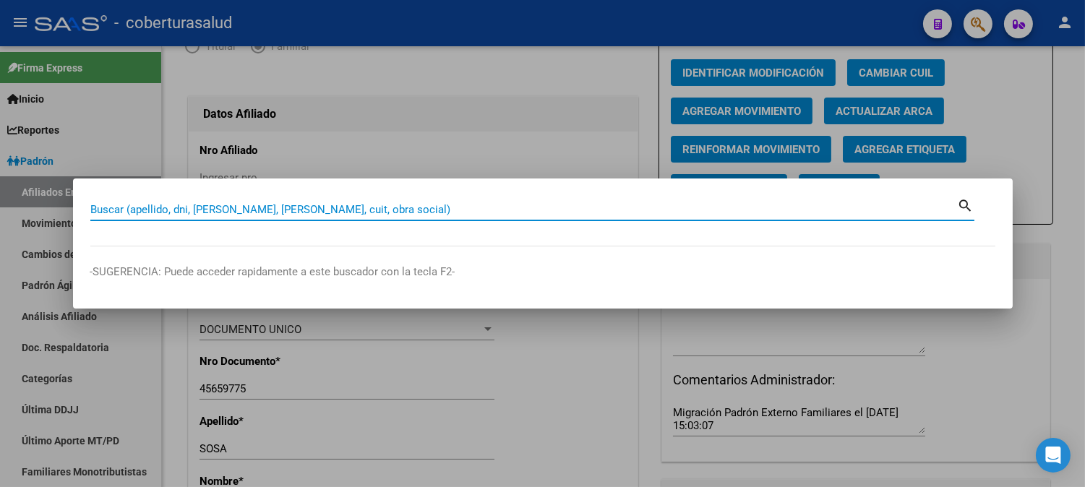
click at [184, 207] on input "Buscar (apellido, dni, [PERSON_NAME], [PERSON_NAME], cuit, obra social)" at bounding box center [523, 209] width 867 height 13
paste input "27459812801"
type input "27459812801"
click at [954, 199] on div "27459812801 Buscar (apellido, dni, cuil, nro traspaso, cuit, obra social)" at bounding box center [523, 210] width 867 height 22
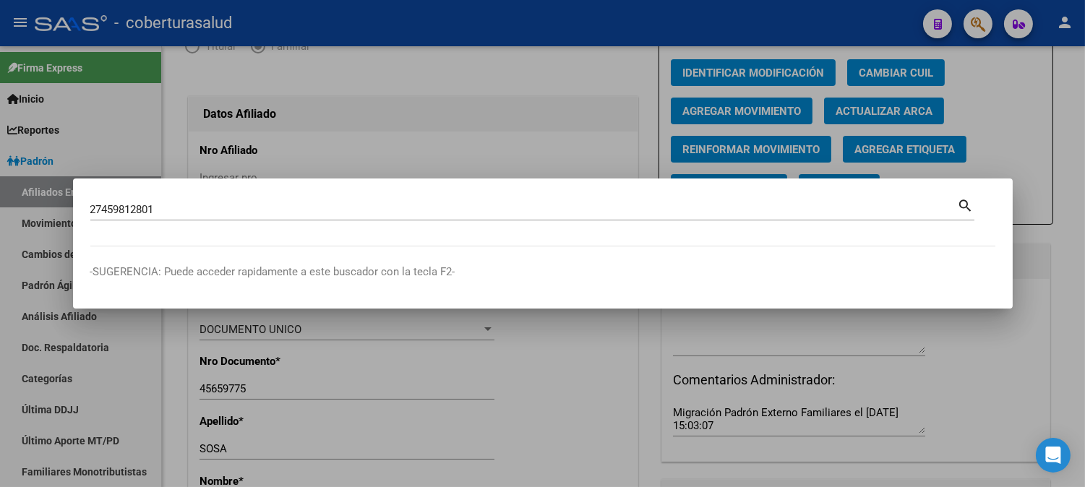
drag, startPoint x: 958, startPoint y: 205, endPoint x: 938, endPoint y: 205, distance: 19.5
click at [953, 208] on div "27459812801 Buscar (apellido, dni, cuil, nro traspaso, cuit, obra social) search" at bounding box center [532, 208] width 884 height 25
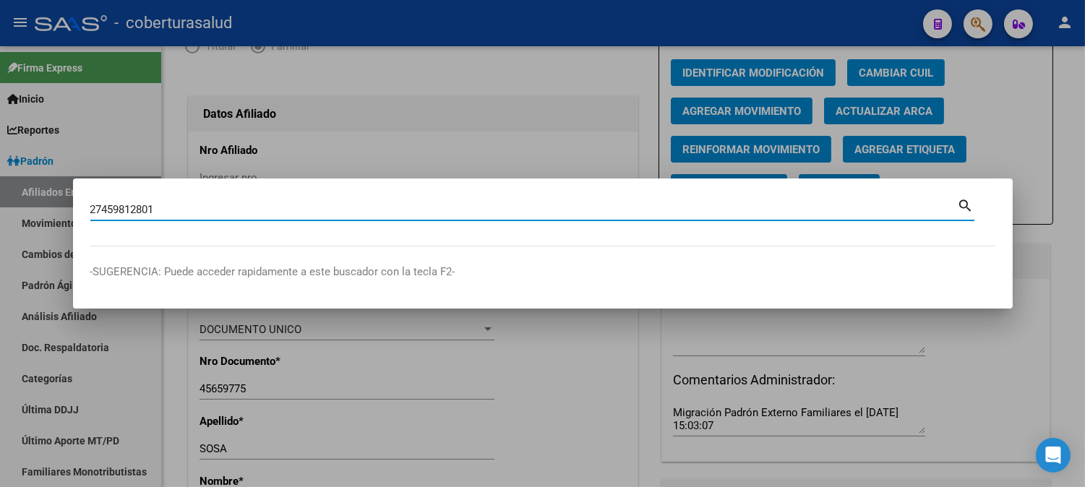
click at [971, 205] on mat-icon "search" at bounding box center [966, 204] width 17 height 17
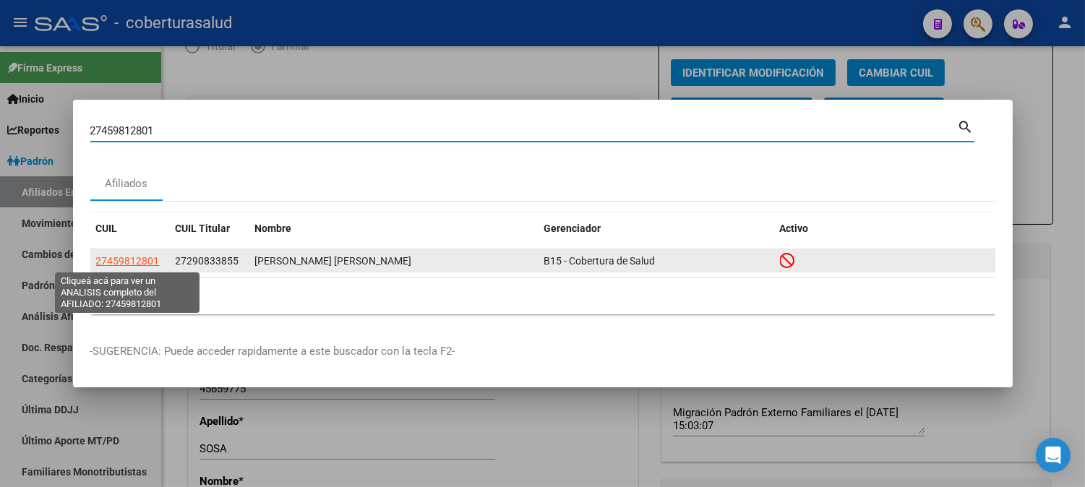
click at [138, 259] on span "27459812801" at bounding box center [128, 261] width 64 height 12
type textarea "27459812801"
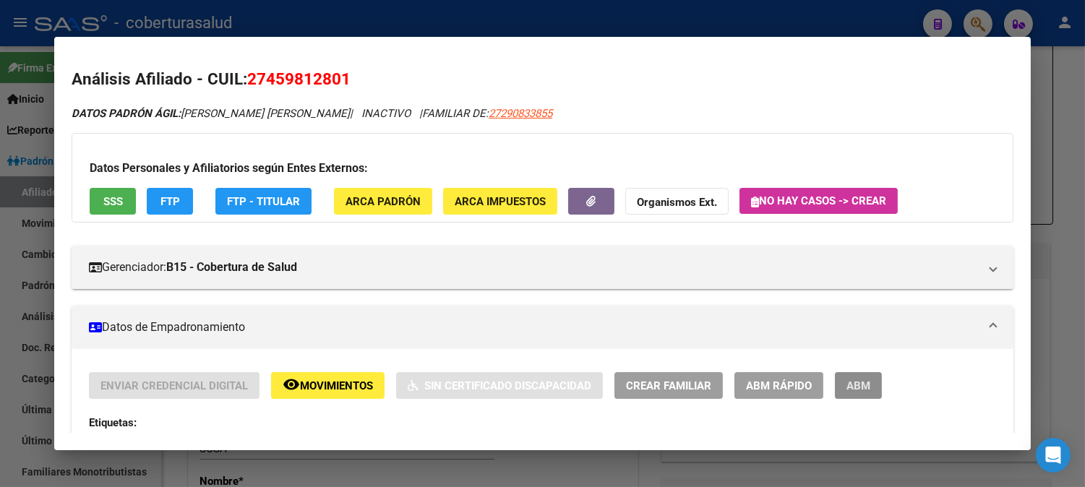
click at [862, 391] on span "ABM" at bounding box center [858, 385] width 24 height 13
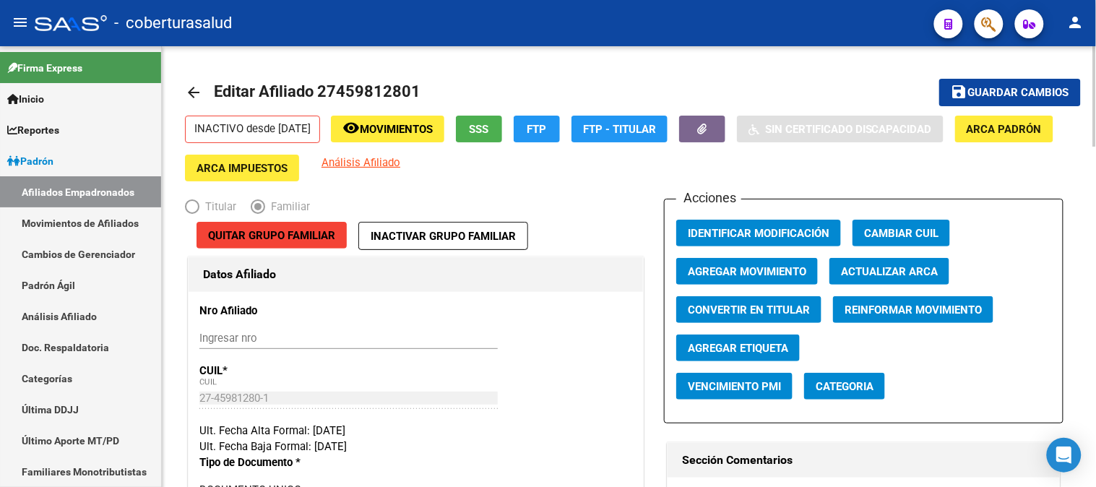
click at [767, 270] on span "Agregar Movimiento" at bounding box center [747, 271] width 119 height 13
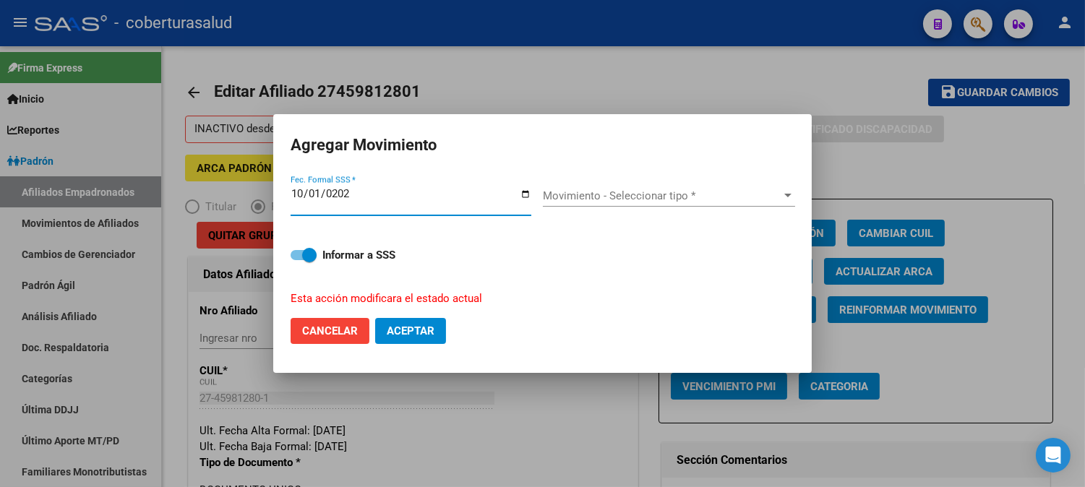
type input "[DATE]"
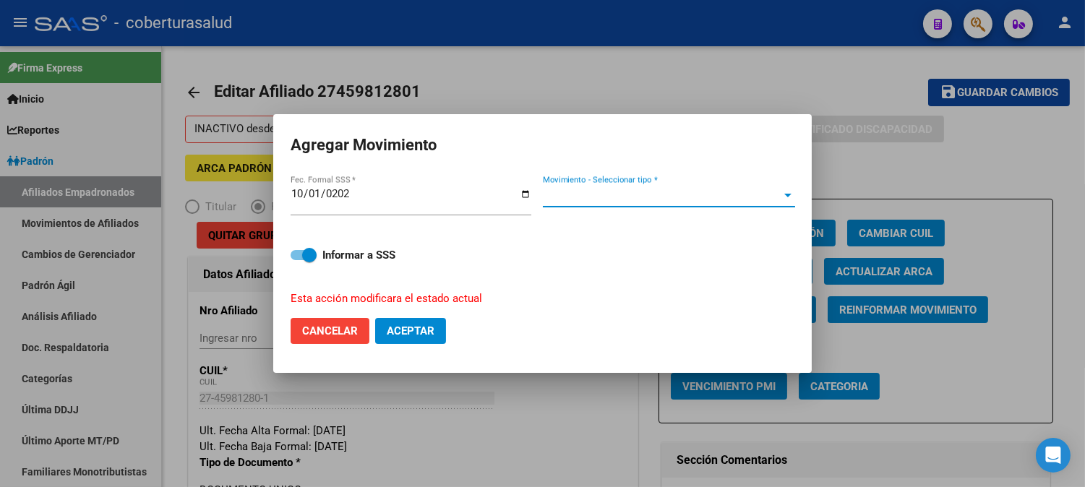
click at [604, 199] on span "Movimiento - Seleccionar tipo *" at bounding box center [662, 195] width 239 height 13
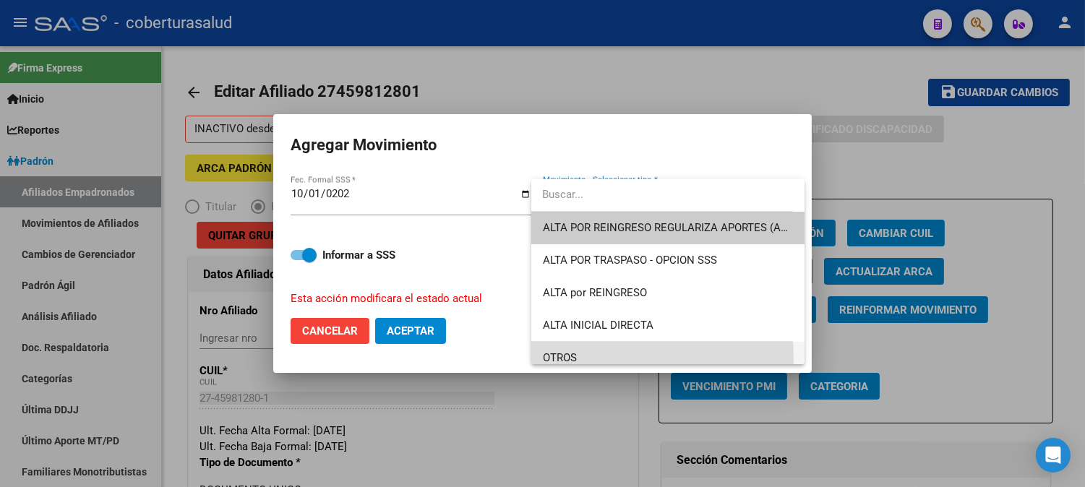
click at [578, 359] on span "OTROS" at bounding box center [668, 358] width 251 height 33
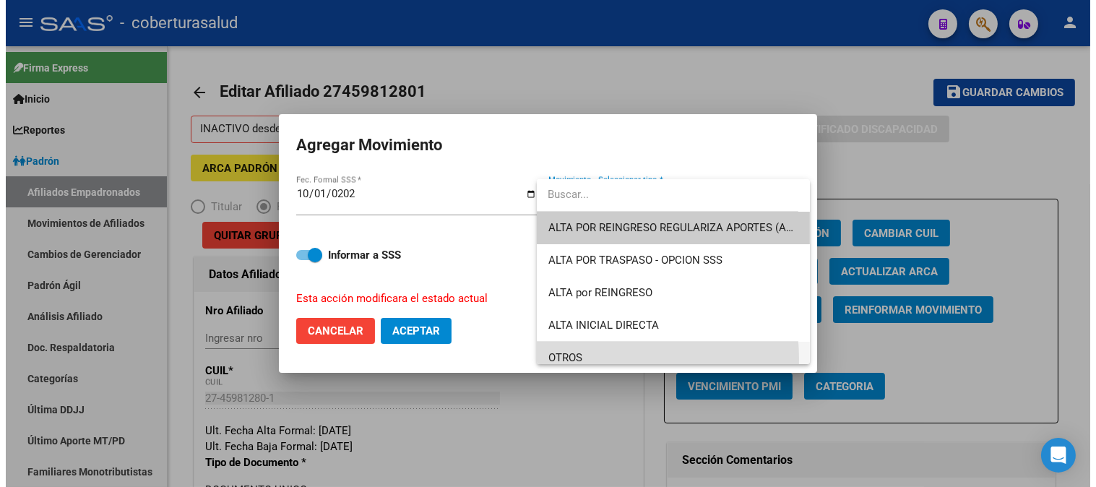
scroll to position [10, 0]
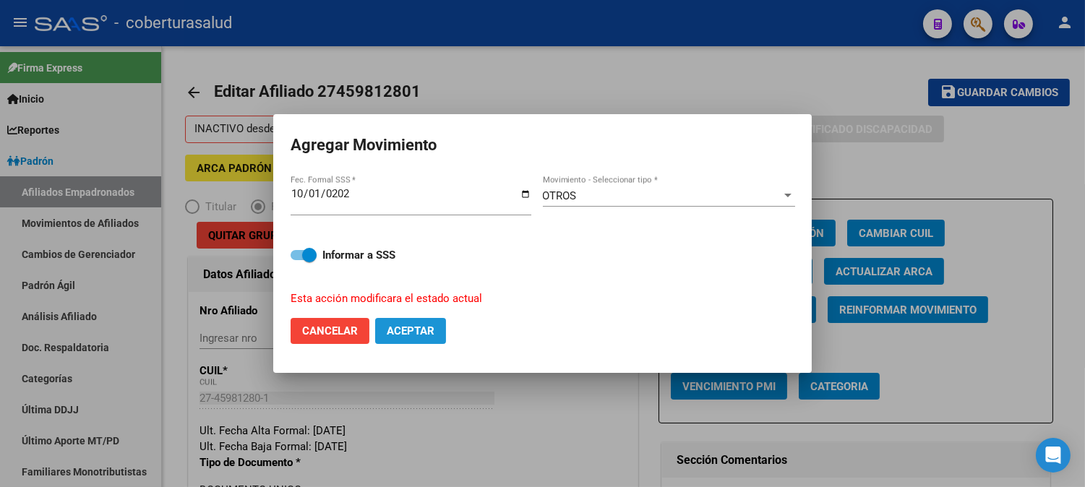
click at [398, 327] on span "Aceptar" at bounding box center [411, 331] width 48 height 13
checkbox input "false"
